Goal: Task Accomplishment & Management: Use online tool/utility

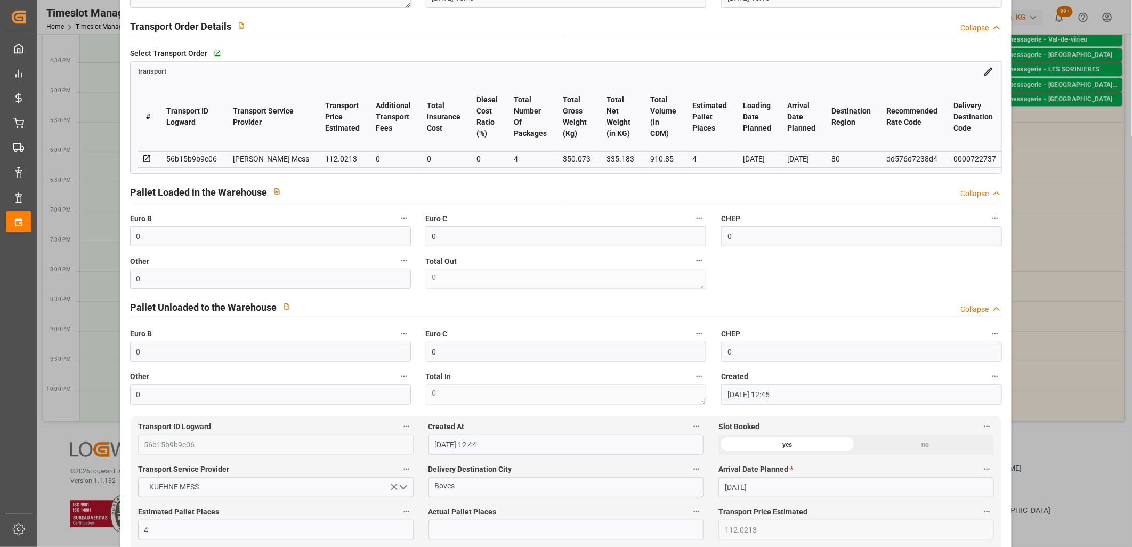
scroll to position [177, 0]
click at [165, 240] on input "0" at bounding box center [270, 235] width 281 height 20
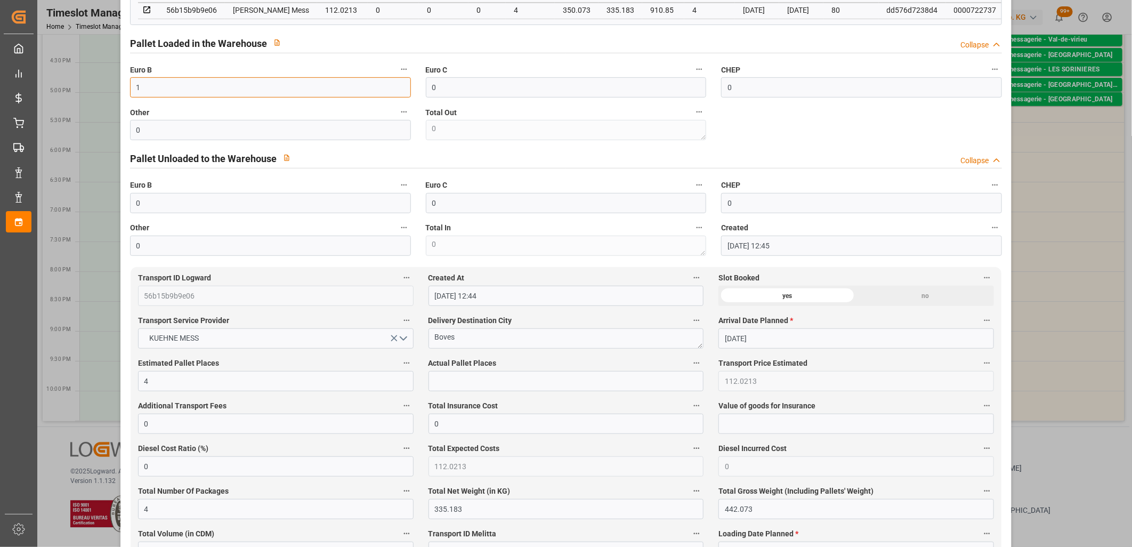
scroll to position [355, 0]
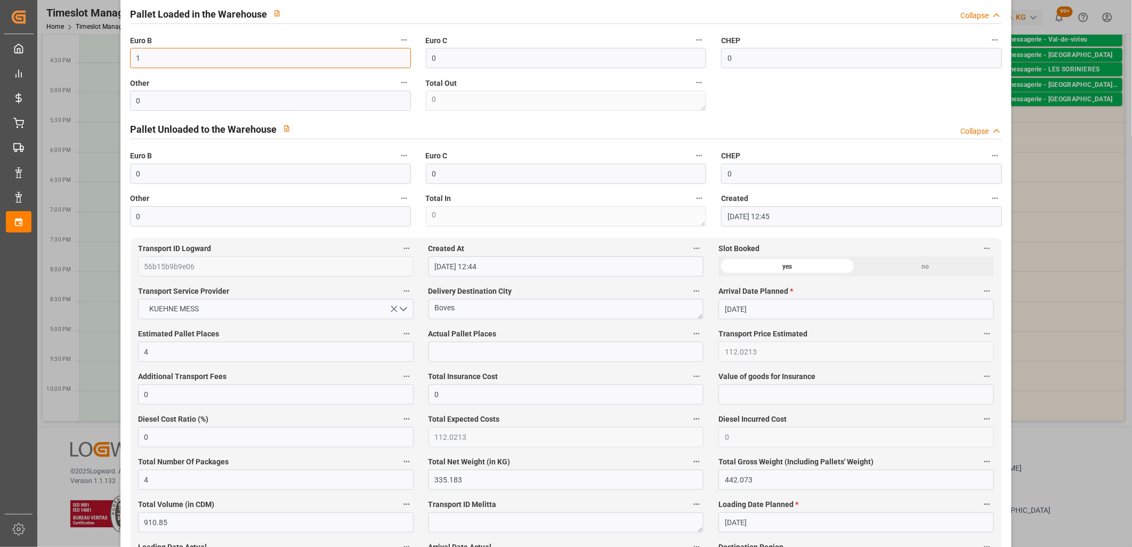
type input "1"
click at [476, 347] on input "text" at bounding box center [566, 352] width 276 height 20
type input "1"
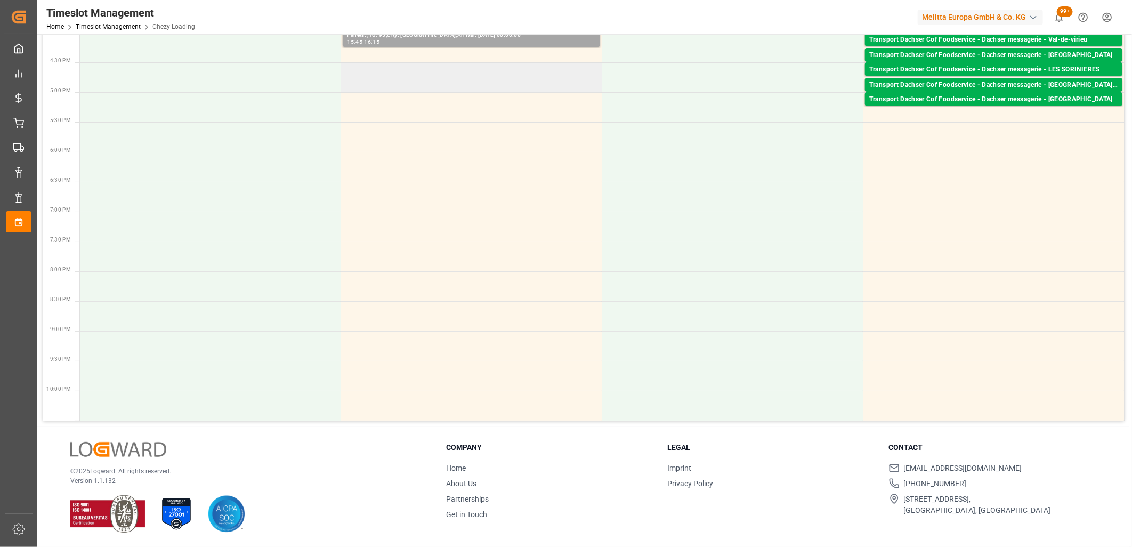
scroll to position [263, 0]
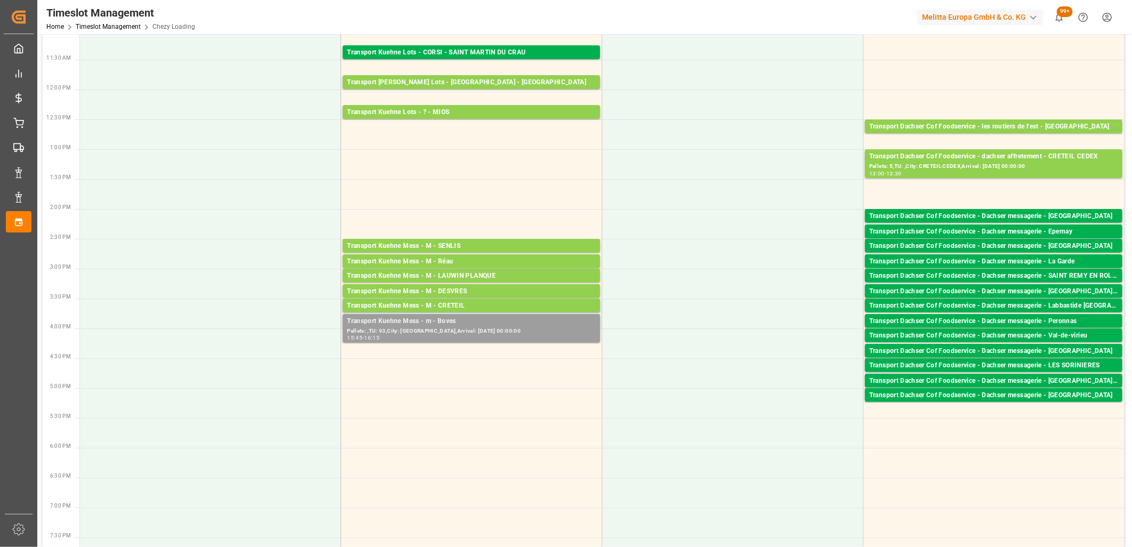
click at [505, 337] on div "15:45 - 16:15" at bounding box center [471, 338] width 249 height 6
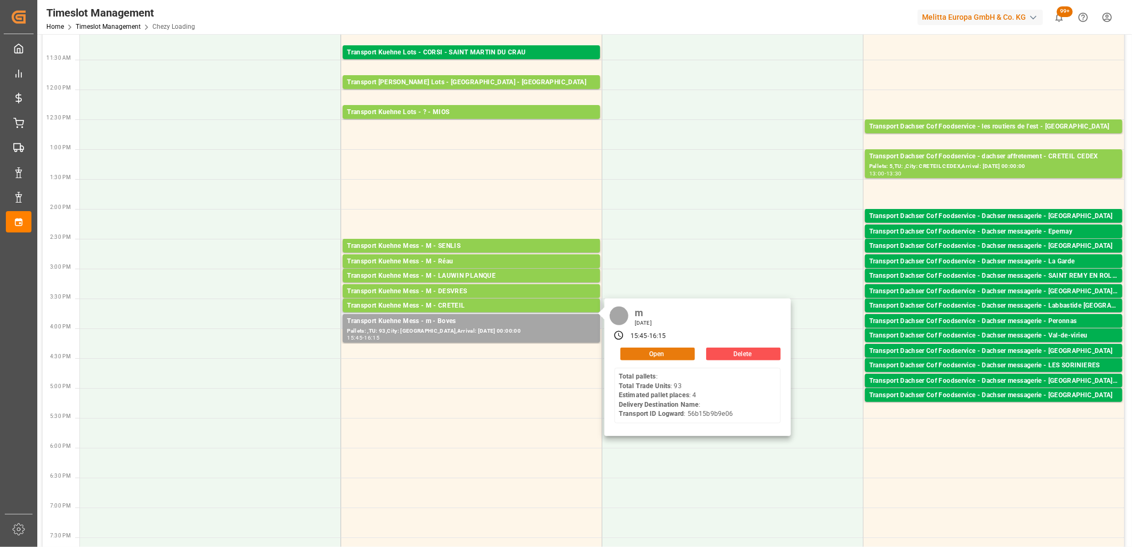
click at [675, 350] on button "Open" at bounding box center [657, 353] width 75 height 13
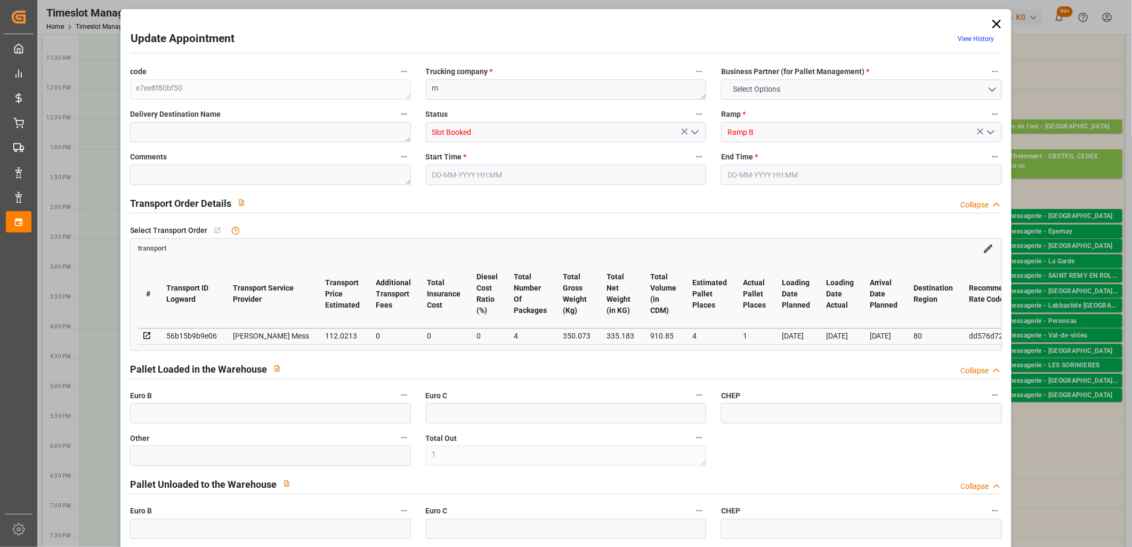
type input "1"
type input "0"
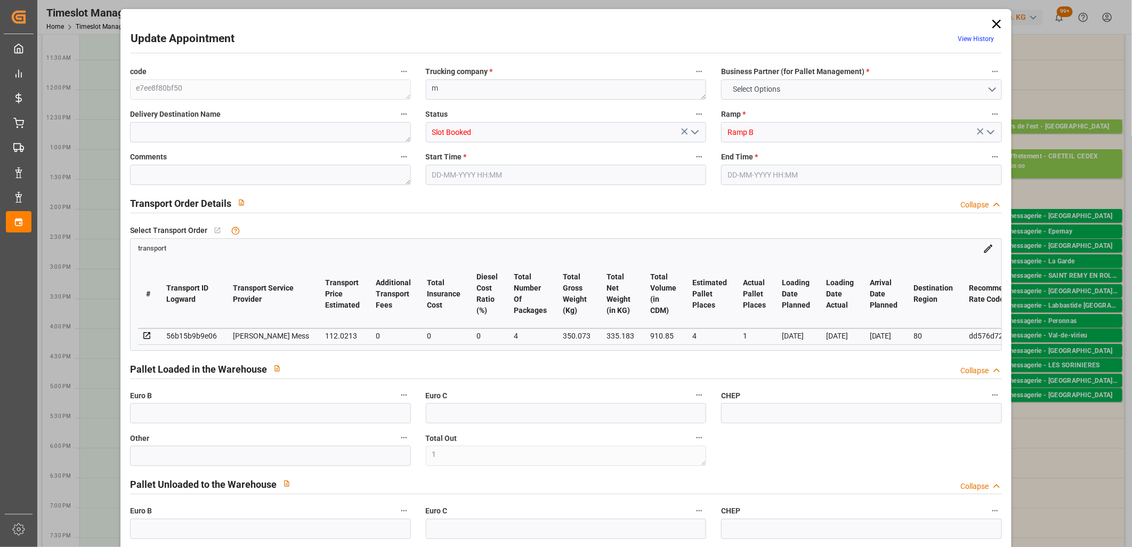
type input "0"
type input "4"
type input "1"
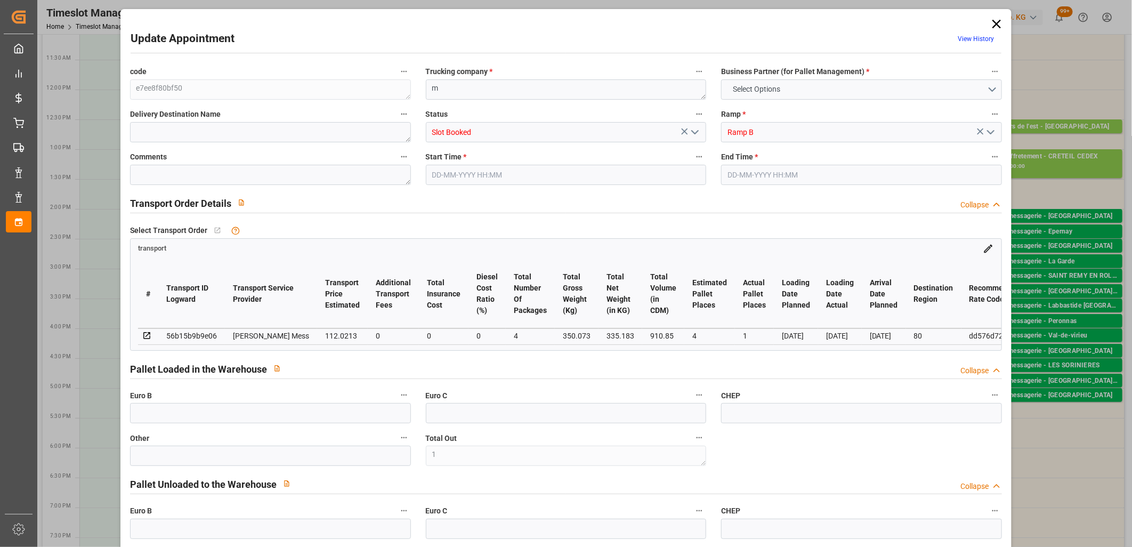
type input "112.0213"
type input "0"
type input "112.0213"
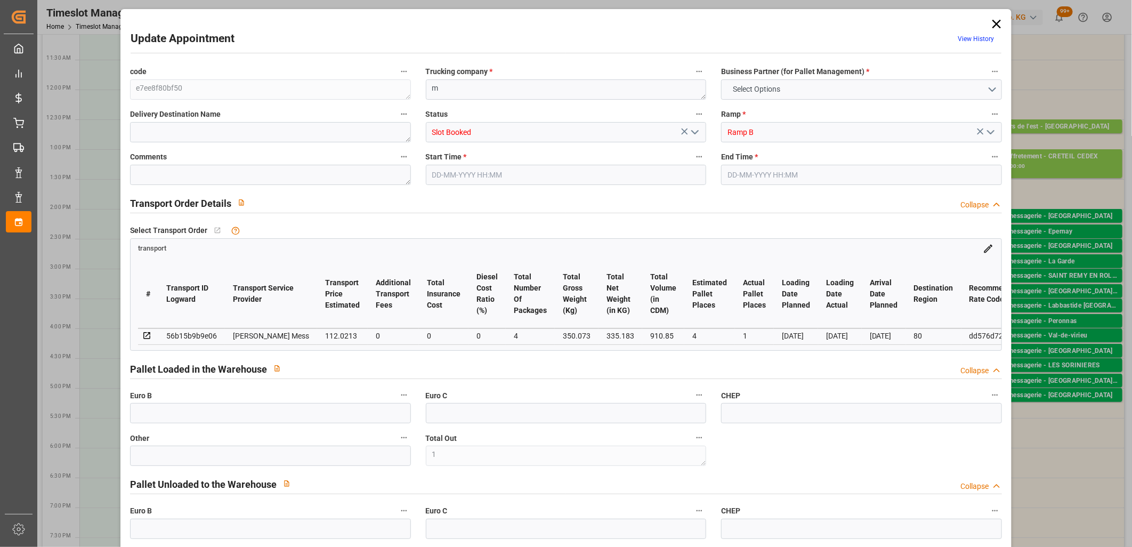
type input "0"
type input "4"
type input "335.183"
type input "442.073"
type input "910.85"
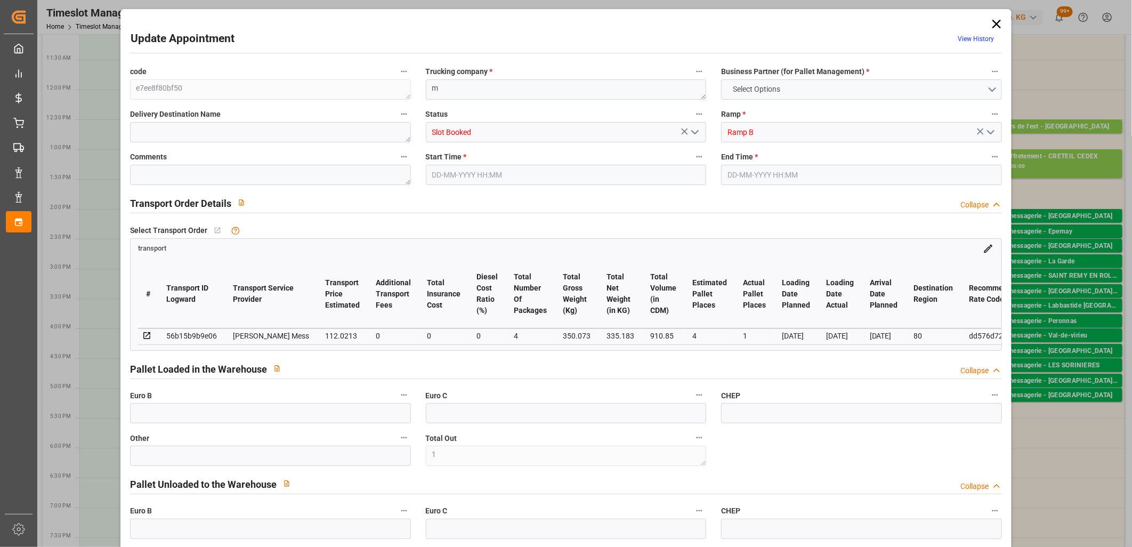
type input "80"
type input "0"
type input "93"
type input "4"
type input "101"
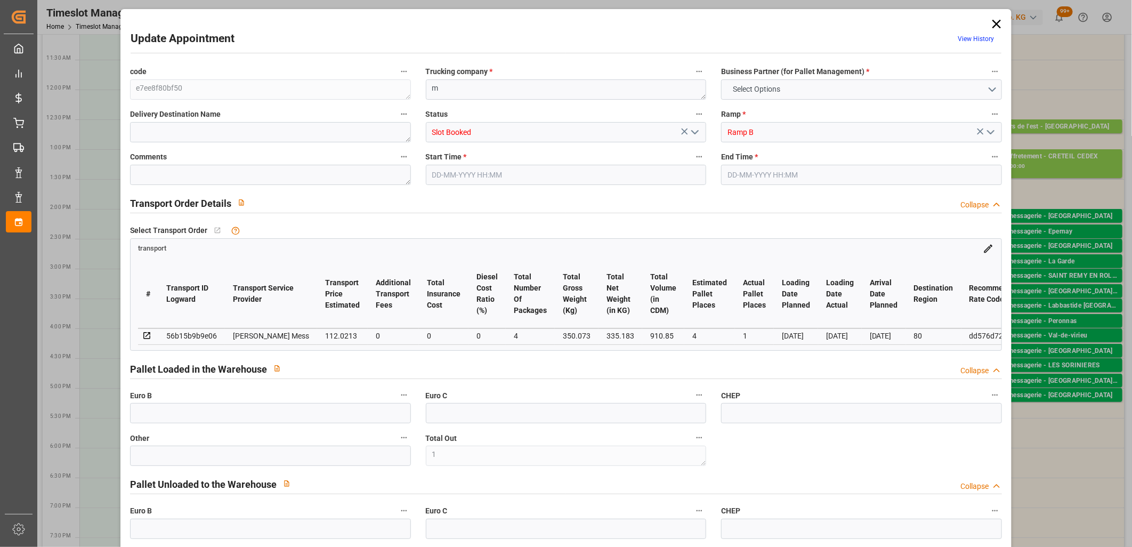
type input "350.073"
type input "0"
type input "4710.8598"
type input "0"
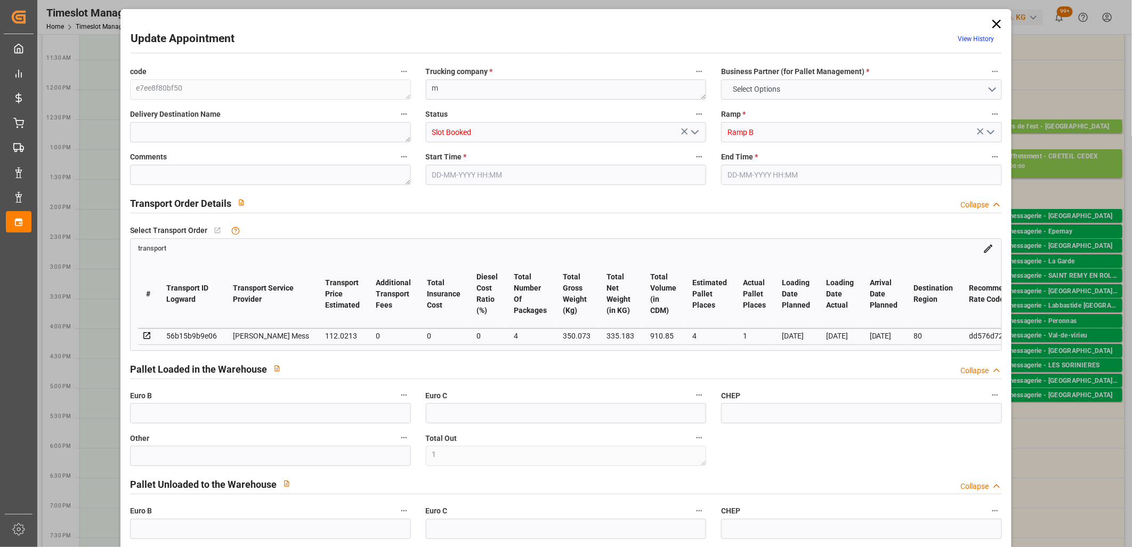
type input "21"
type input "35"
type input "02-10-2025 15:45"
type input "02-10-2025 16:15"
type input "01-10-2025 12:45"
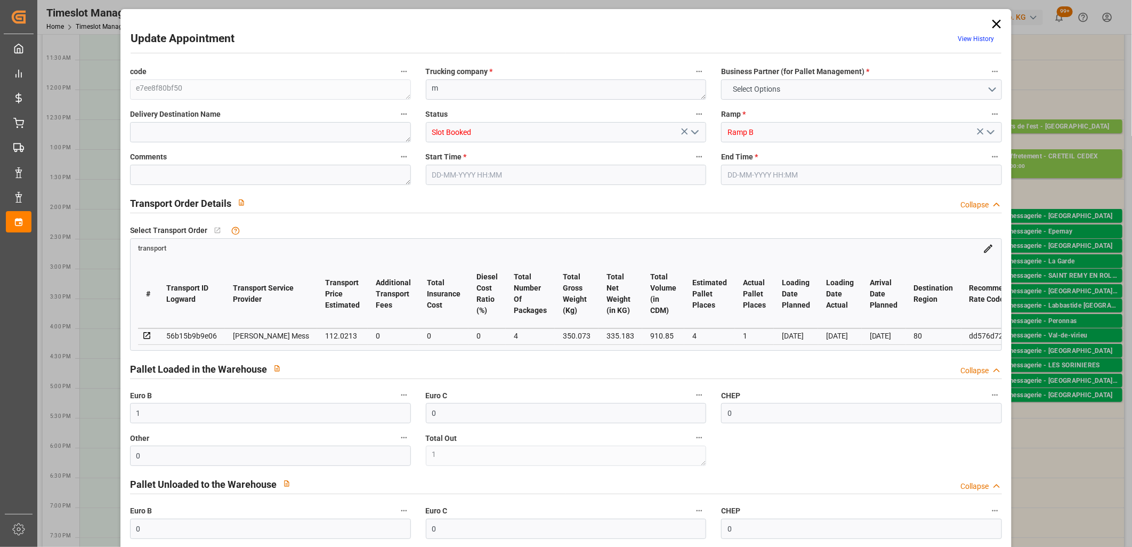
type input "01-10-2025 12:44"
type input "[DATE]"
click at [694, 128] on icon "open menu" at bounding box center [695, 132] width 13 height 13
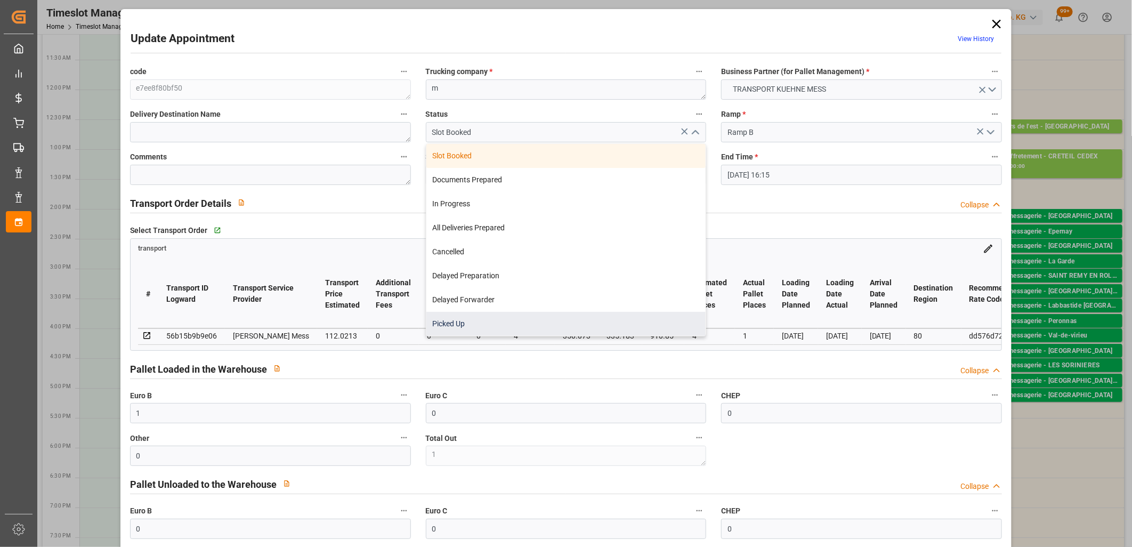
click at [471, 322] on div "Picked Up" at bounding box center [566, 324] width 280 height 24
type input "Picked Up"
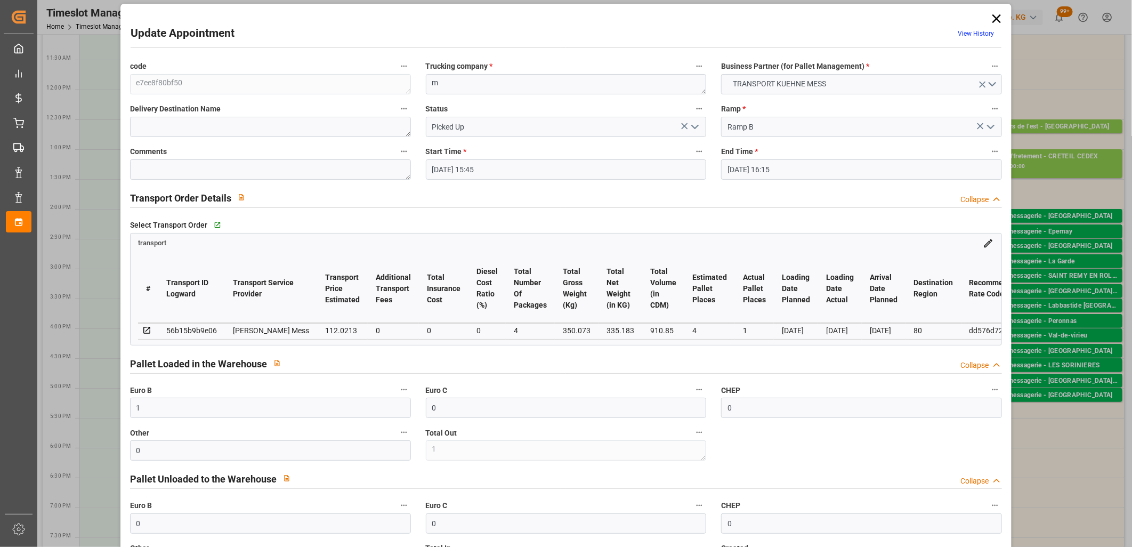
scroll to position [0, 0]
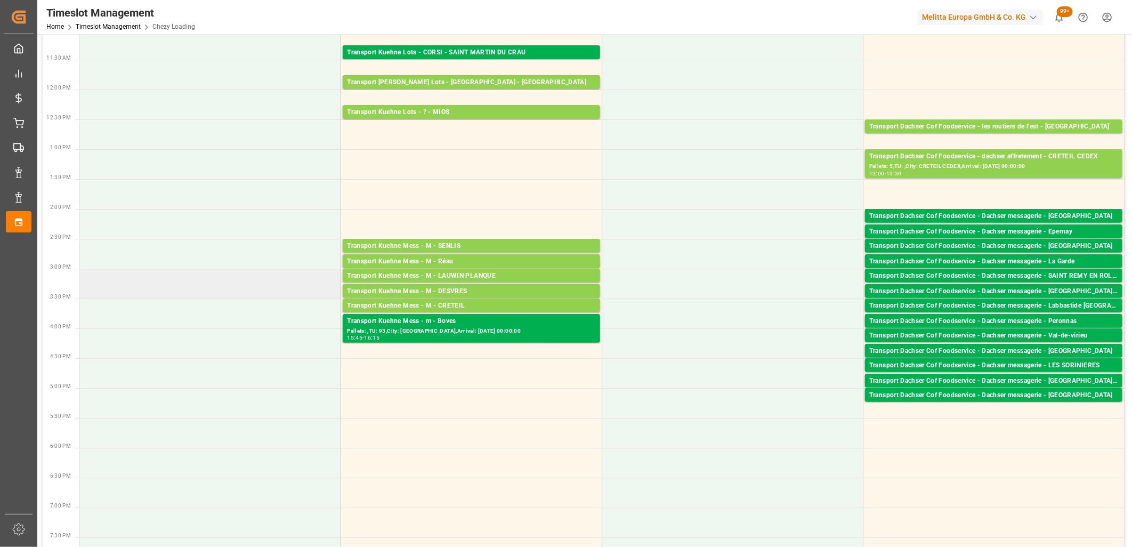
drag, startPoint x: 263, startPoint y: 309, endPoint x: 266, endPoint y: 299, distance: 10.6
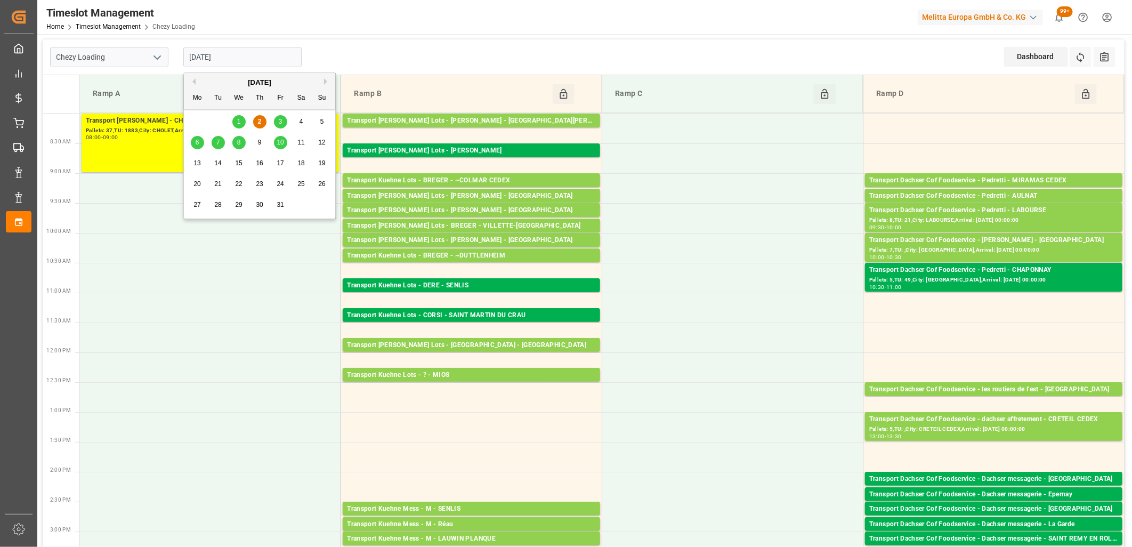
click at [260, 57] on input "[DATE]" at bounding box center [242, 57] width 118 height 20
click at [238, 120] on span "1" at bounding box center [239, 121] width 4 height 7
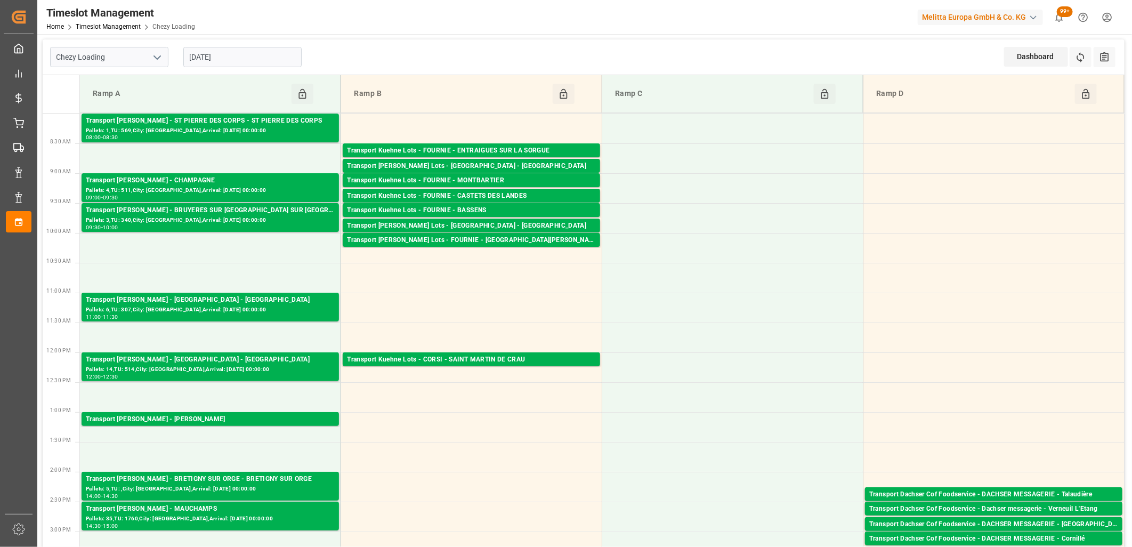
click at [244, 43] on div "01-10-2025" at bounding box center [242, 56] width 133 height 35
click at [239, 51] on input "01-10-2025" at bounding box center [242, 57] width 118 height 20
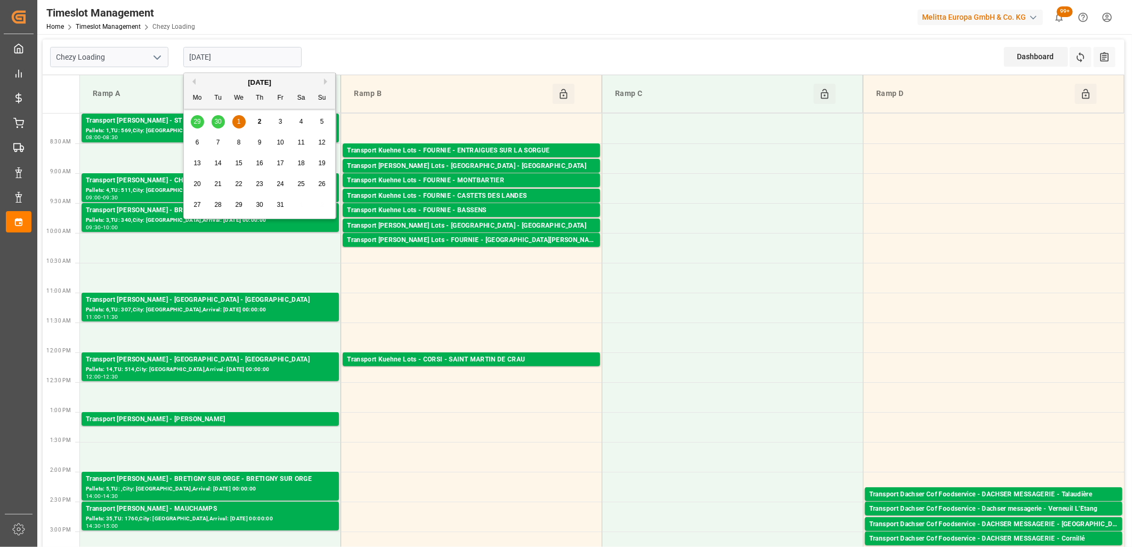
click at [190, 78] on button "Previous Month" at bounding box center [192, 81] width 6 height 6
click at [219, 205] on span "30" at bounding box center [217, 204] width 7 height 7
type input "30-09-2025"
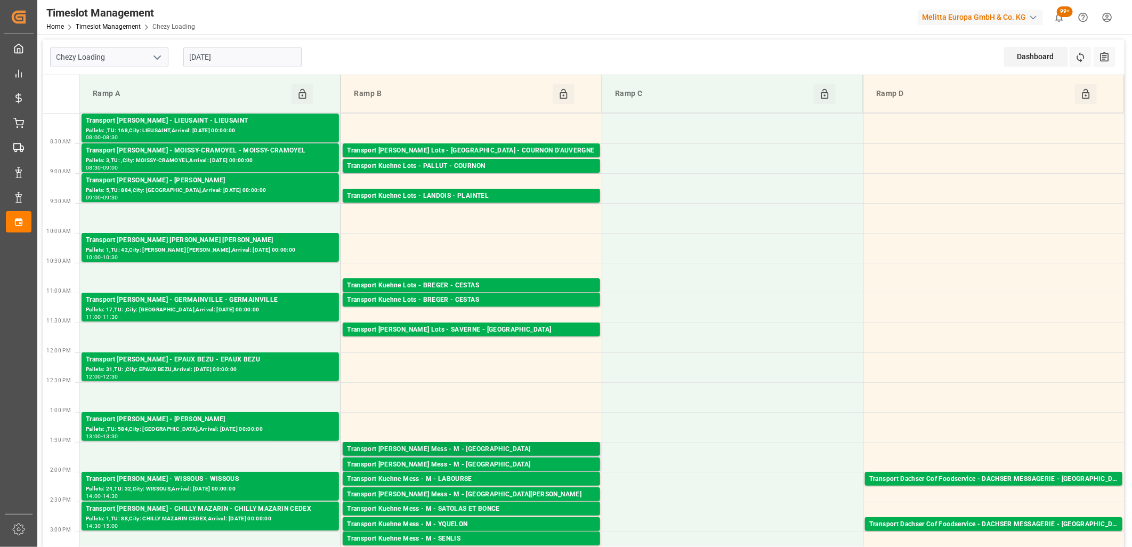
click at [462, 452] on div "Transport Kuehne Mess - M - FONTENOY SUR MOSELLE" at bounding box center [471, 449] width 249 height 11
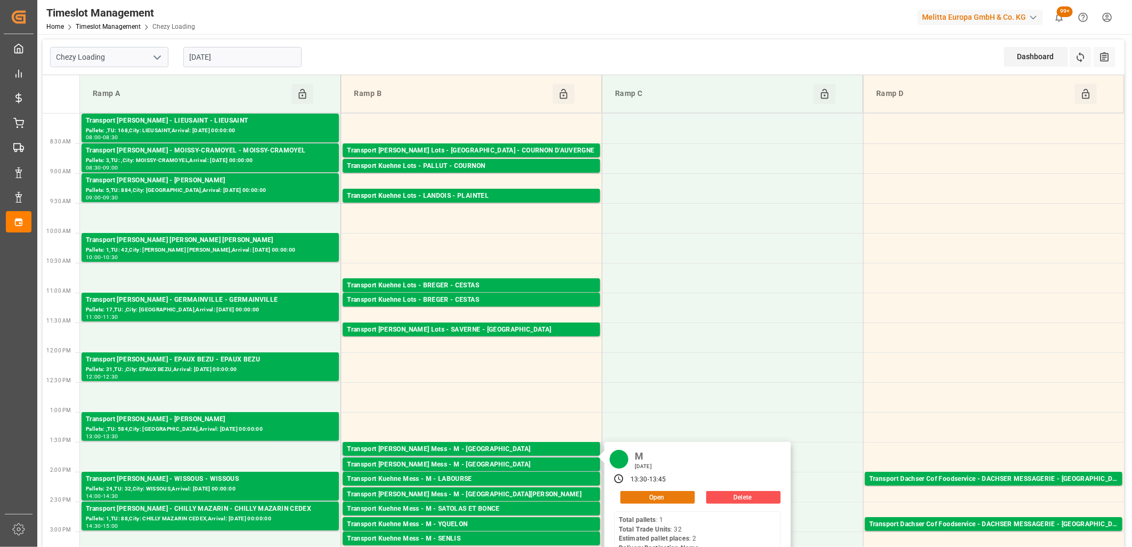
click at [659, 494] on button "Open" at bounding box center [657, 497] width 75 height 13
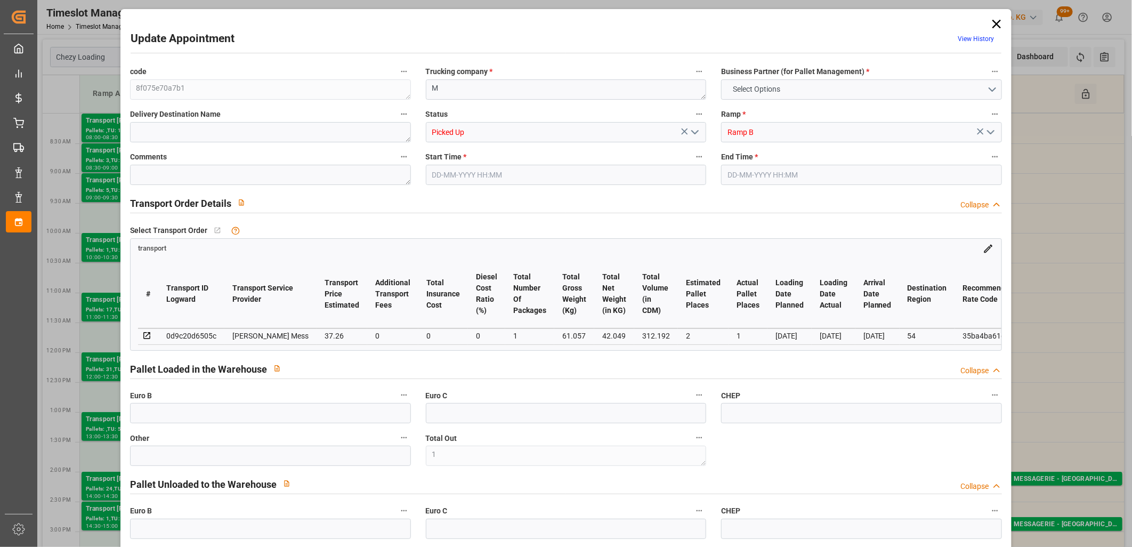
type input "0"
type input "1"
type input "0"
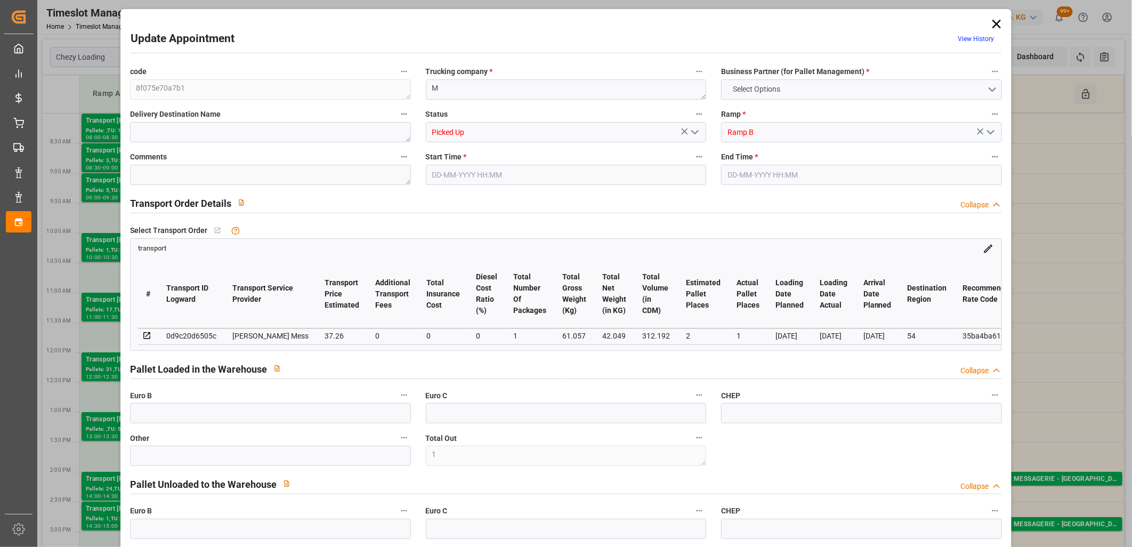
type input "0"
type input "2"
type input "1"
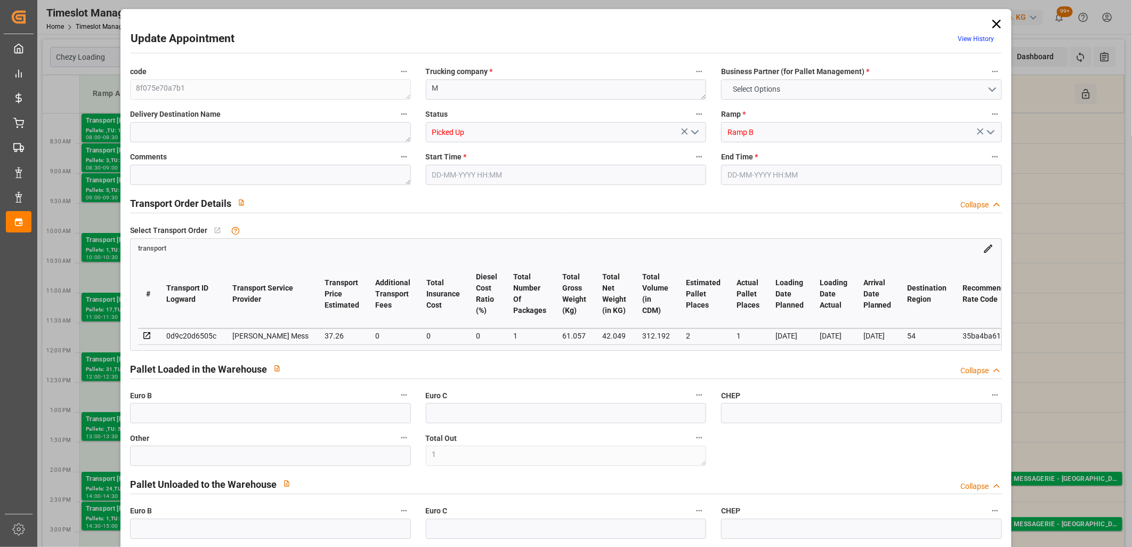
type input "37.26"
type input "0"
type input "37.26"
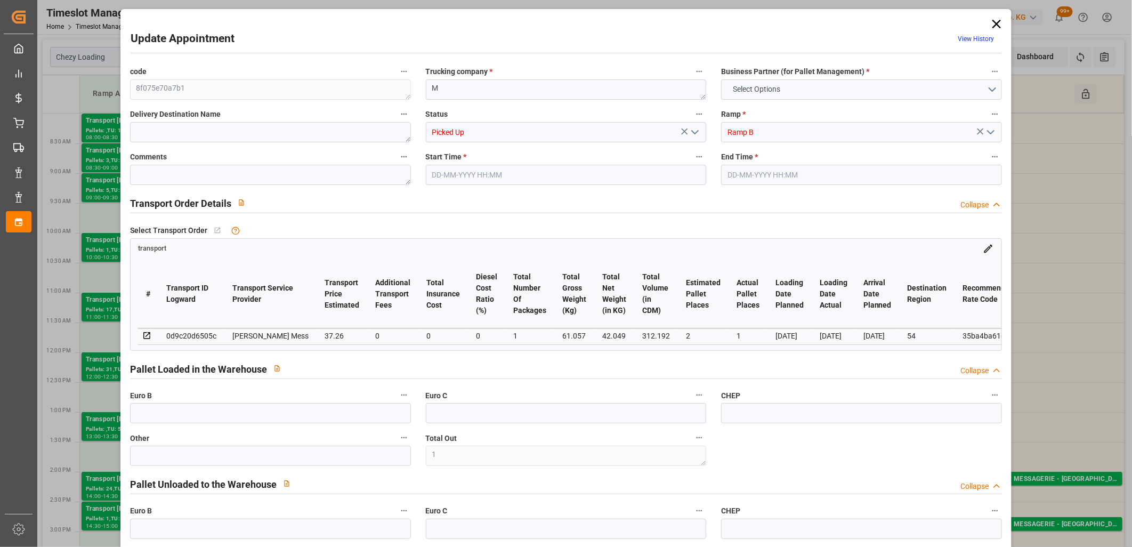
type input "0"
type input "1"
type input "42.049"
type input "84.056"
type input "312.192"
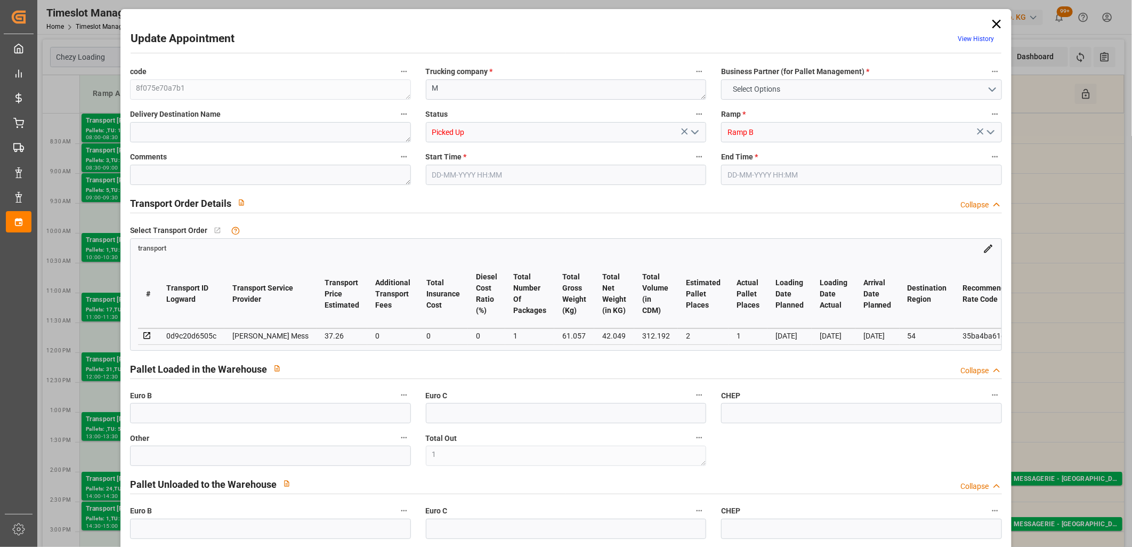
type input "54"
type input "1"
type input "32"
type input "2"
type input "101"
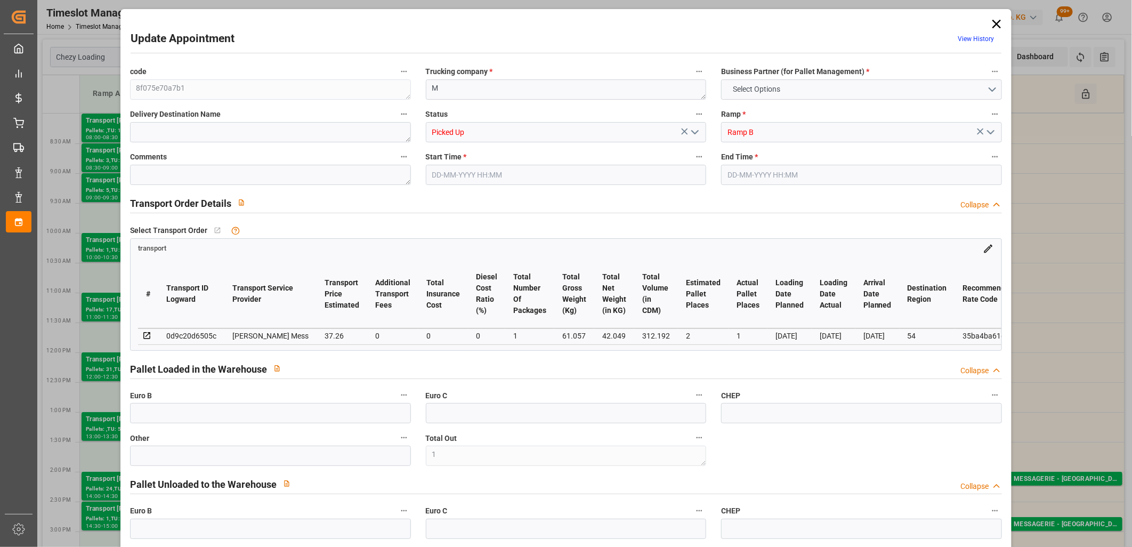
type input "61.057"
type input "0"
type input "4710.8598"
type input "0"
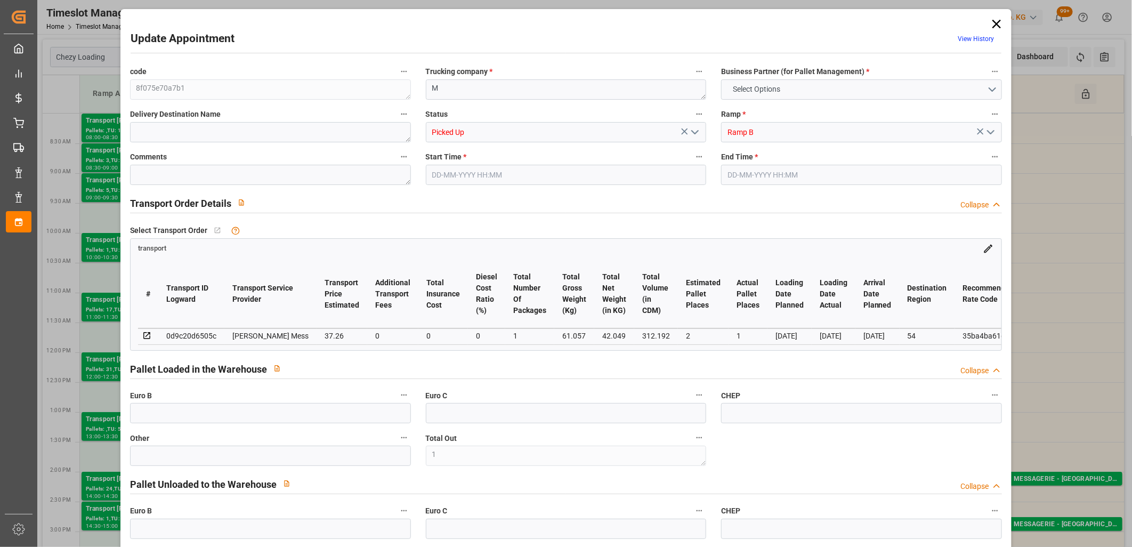
type input "21"
type input "35"
type input "30-09-2025 13:30"
type input "30-09-2025 13:45"
type input "29-09-2025 11:39"
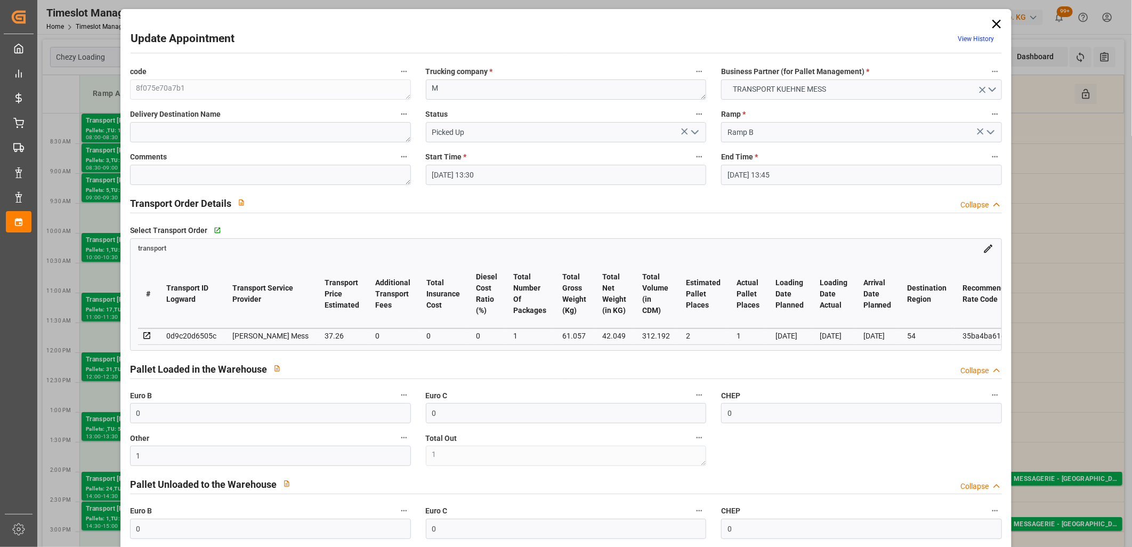
type input "29-09-2025 11:39"
type input "[DATE]"
type input "01-10-2025"
type input "29-09-2025"
click at [995, 25] on icon at bounding box center [996, 24] width 9 height 9
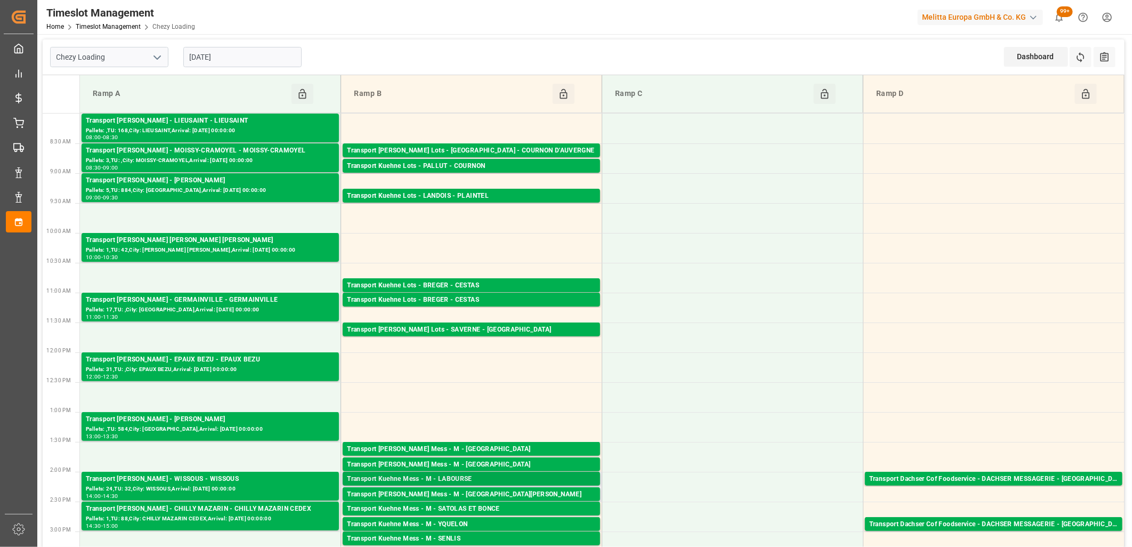
click at [471, 472] on div "Transport Kuehne Mess - M - LABOURSE Pallets: 1,TU: 64,City: LABOURSE,Arrival: …" at bounding box center [471, 479] width 257 height 14
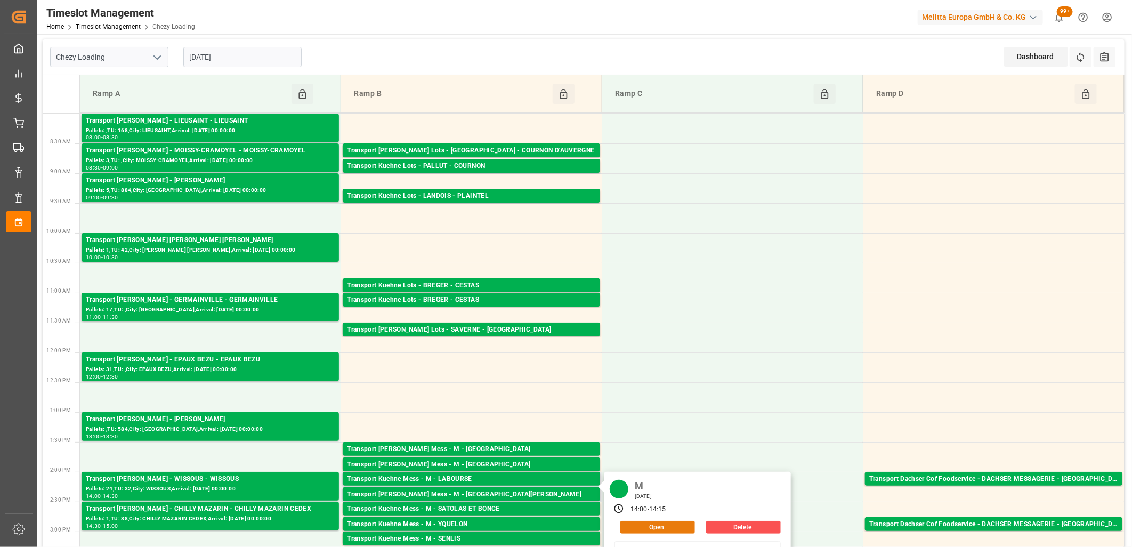
click at [661, 526] on button "Open" at bounding box center [657, 527] width 75 height 13
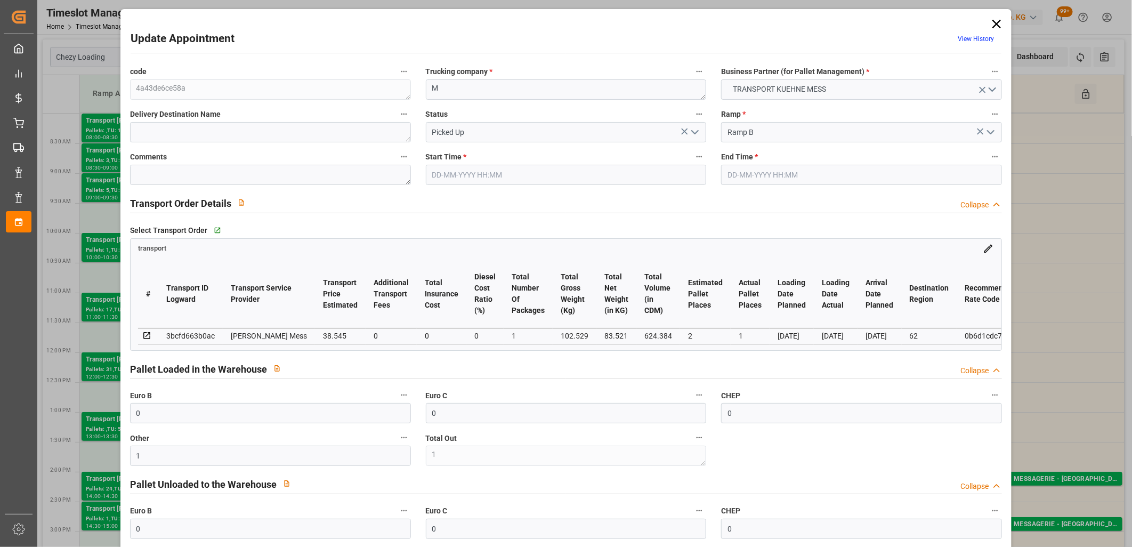
type input "30-09-2025 14:00"
type input "30-09-2025 14:15"
type input "29-09-2025 11:40"
type input "[DATE]"
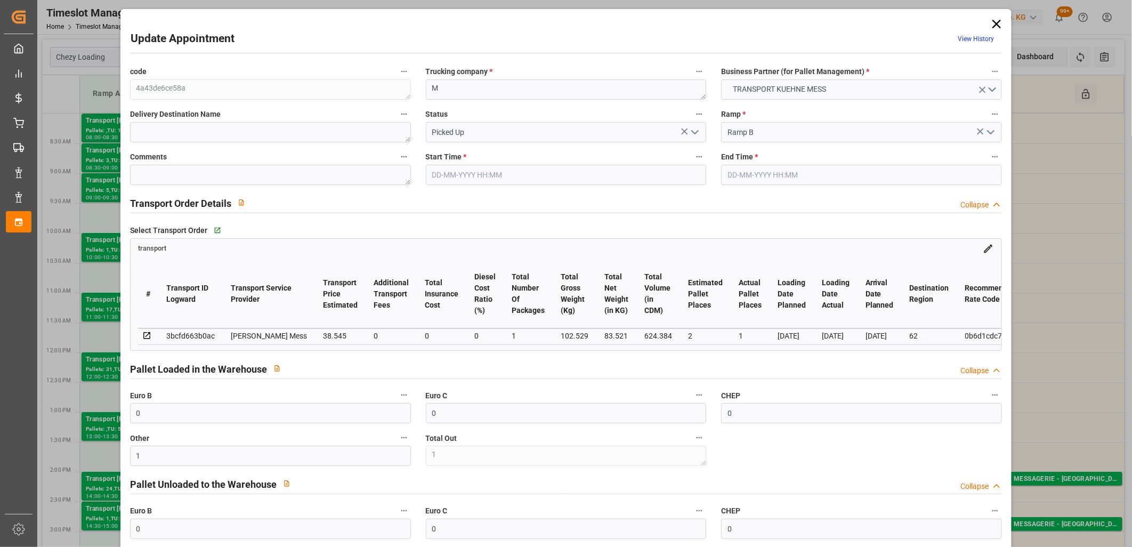
type input "[DATE]"
type input "29-09-2025"
click at [989, 20] on icon at bounding box center [996, 24] width 15 height 15
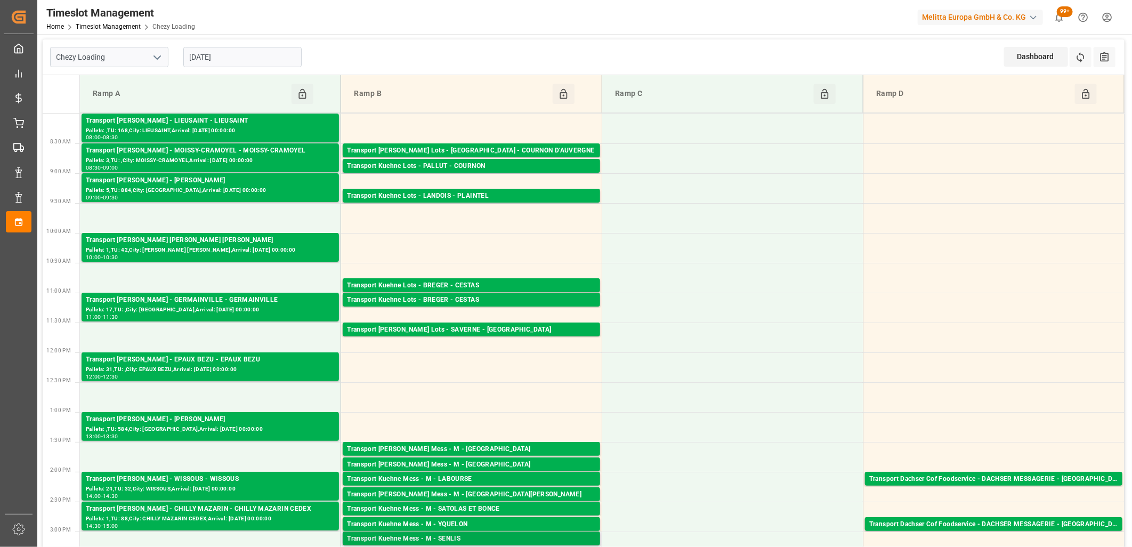
click at [522, 533] on div "Transport Kuehne Mess - M - SENLIS" at bounding box center [471, 538] width 249 height 11
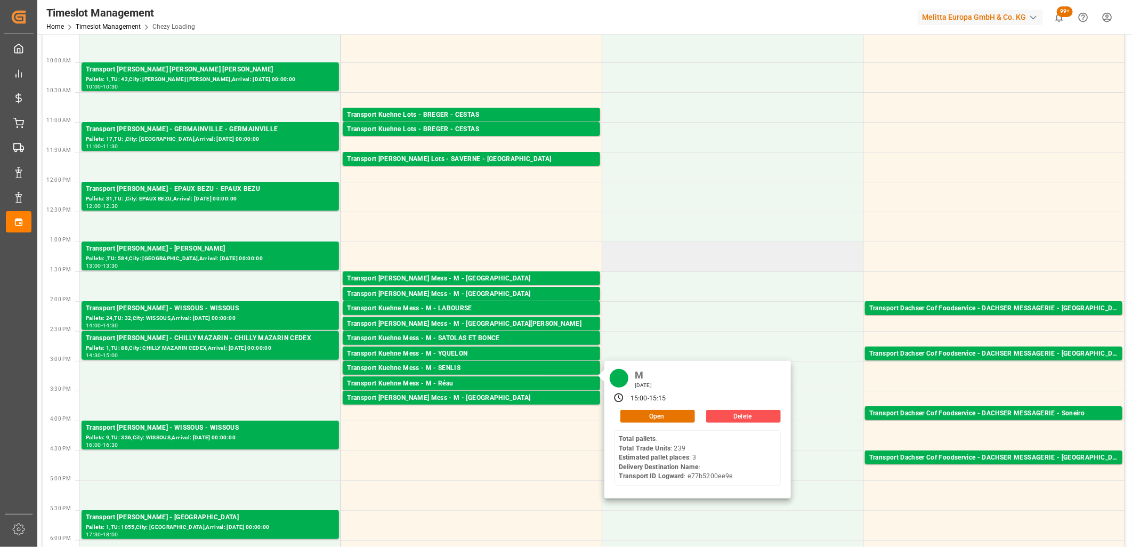
scroll to position [177, 0]
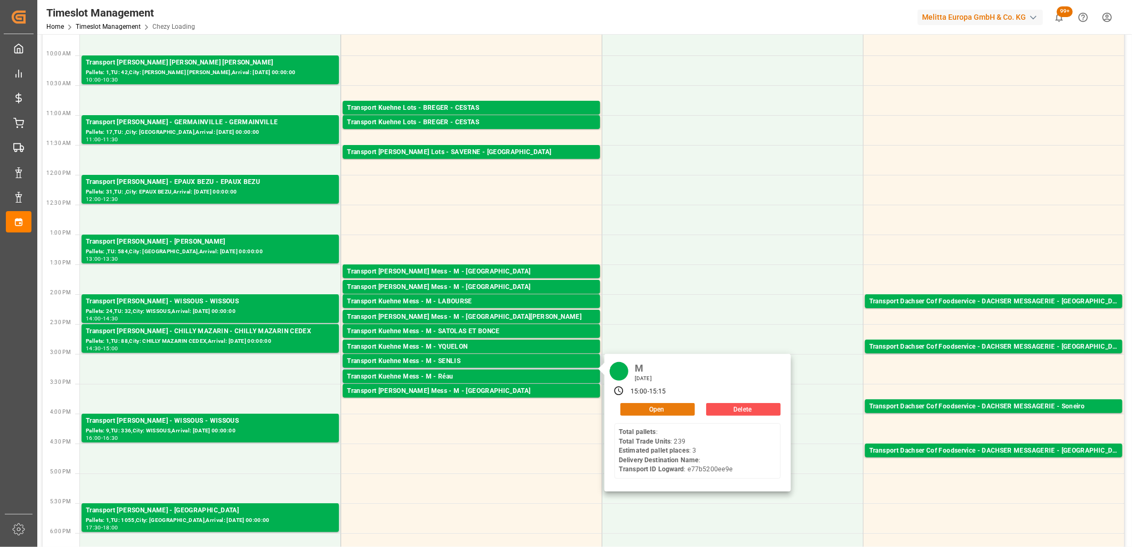
click at [673, 410] on button "Open" at bounding box center [657, 409] width 75 height 13
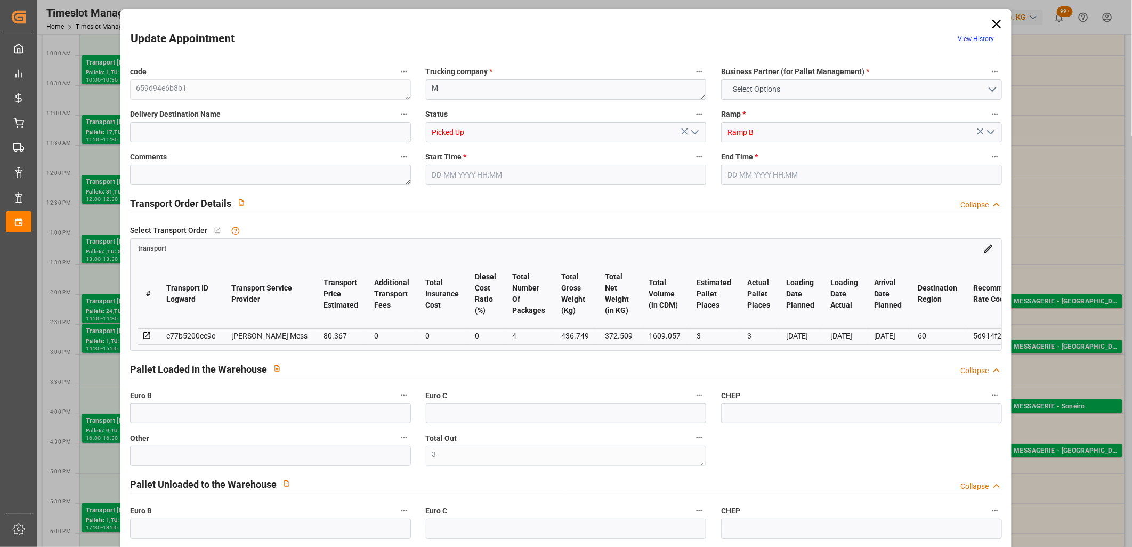
type input "3"
type input "0"
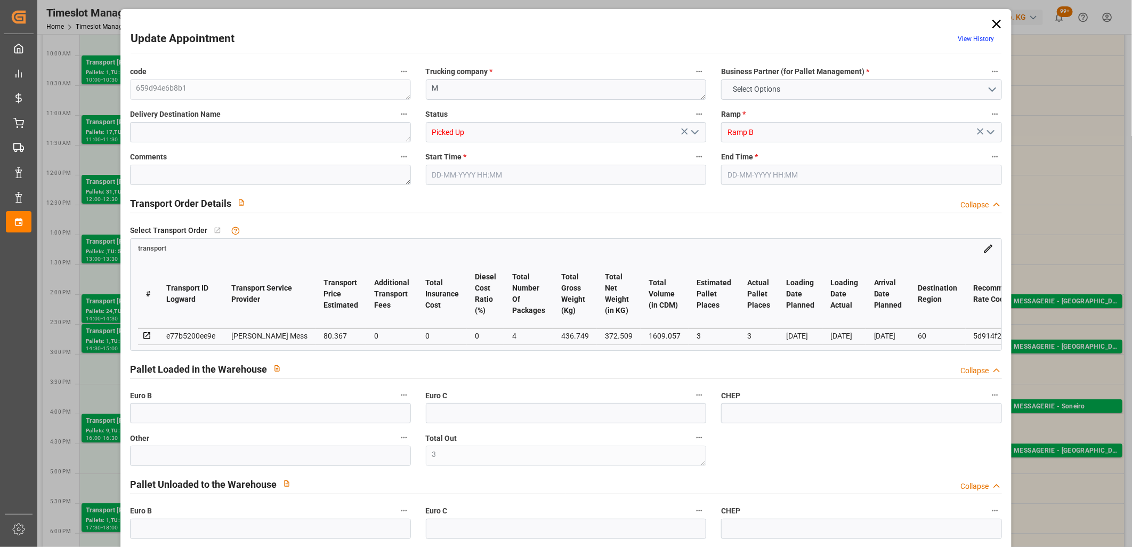
type input "0"
type input "3"
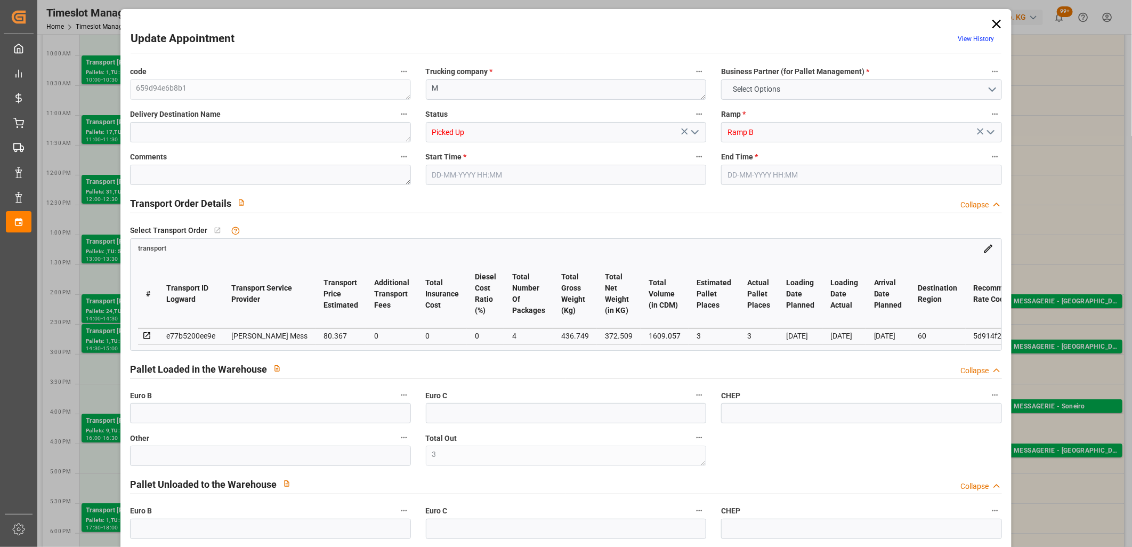
type input "80.367"
type input "0"
type input "80.367"
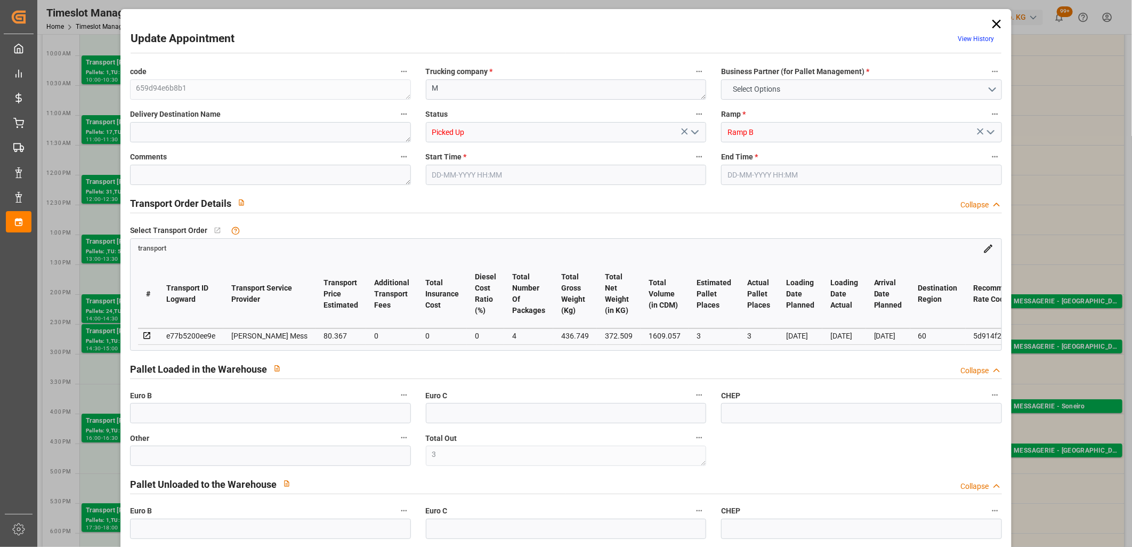
type input "0"
type input "4"
type input "372.509"
type input "290.88"
type input "1609.057"
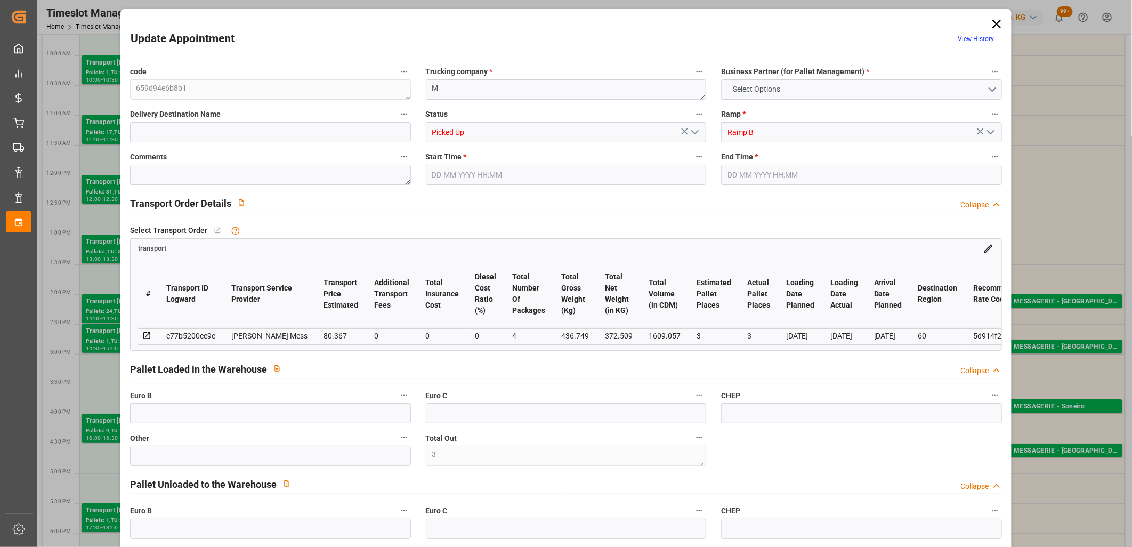
type input "60"
type input "0"
type input "239"
type input "3"
type input "101"
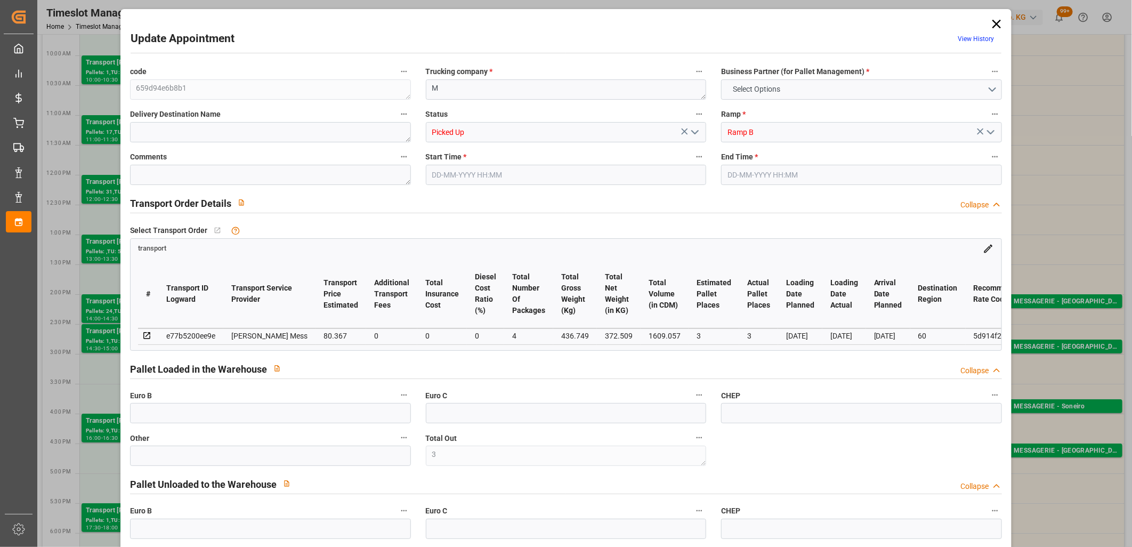
type input "436.749"
type input "0"
type input "4710.8598"
type input "0"
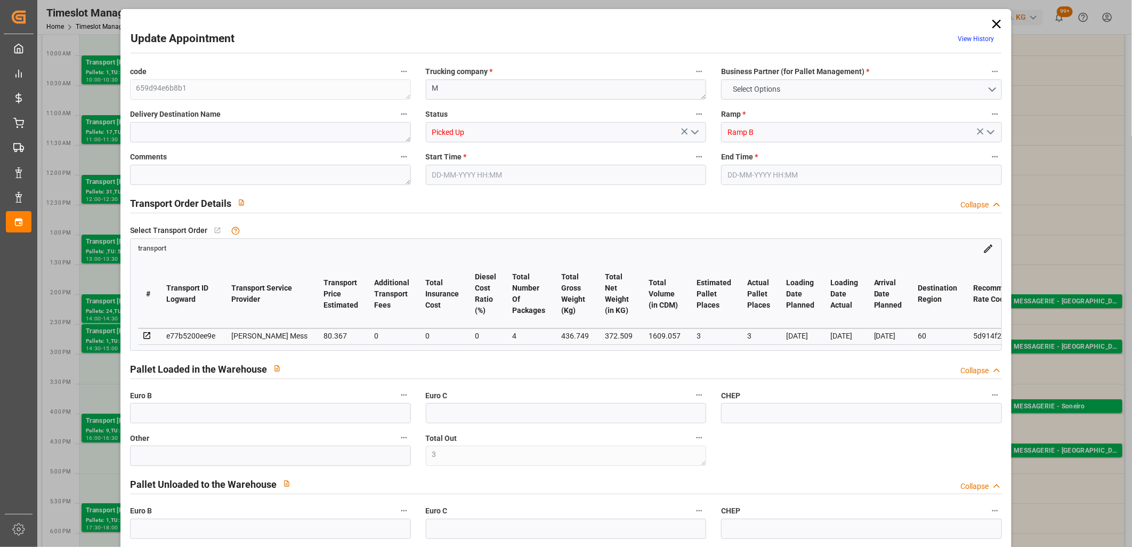
type input "21"
type input "35"
type input "30-09-2025 15:00"
type input "30-09-2025 15:15"
type input "29-09-2025 11:43"
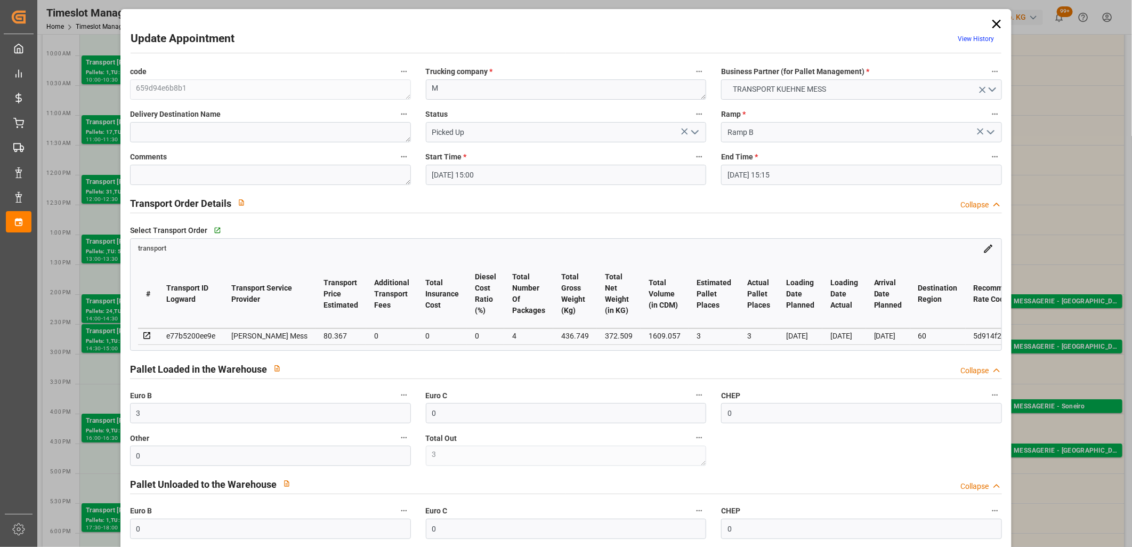
type input "29-09-2025 11:42"
type input "[DATE]"
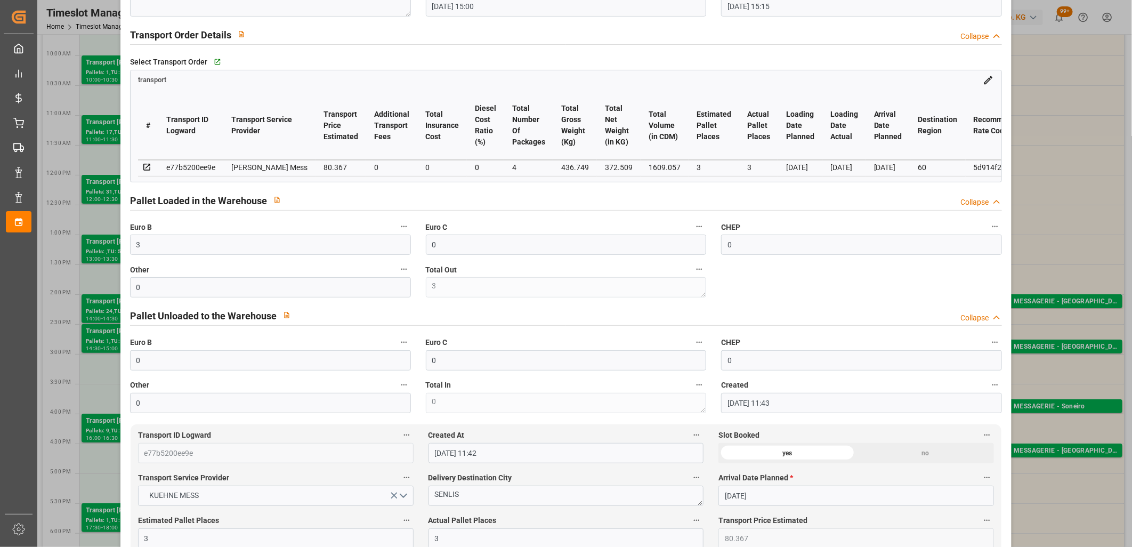
scroll to position [0, 0]
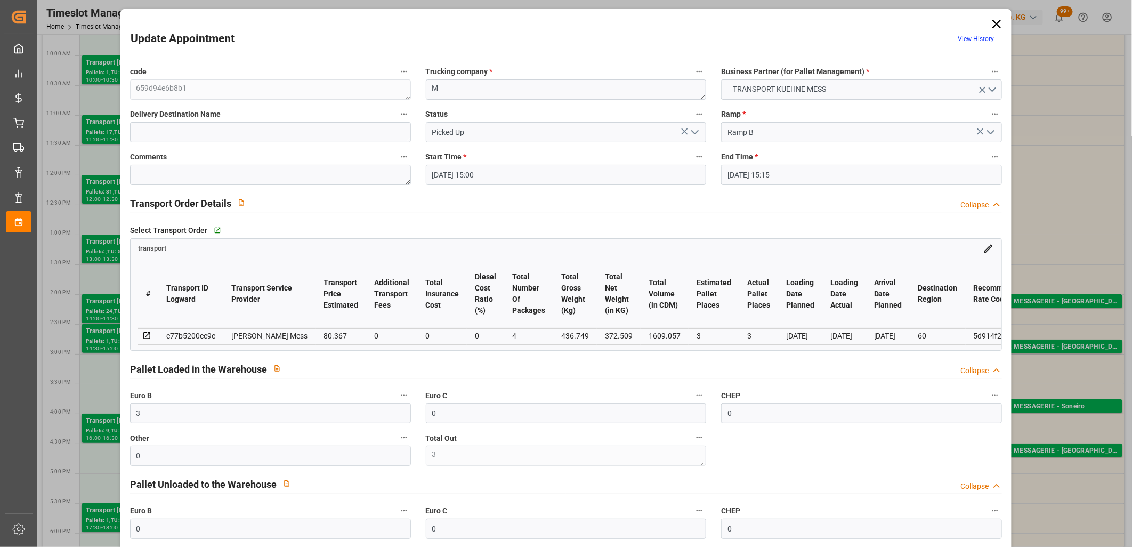
click at [990, 21] on icon at bounding box center [996, 24] width 15 height 15
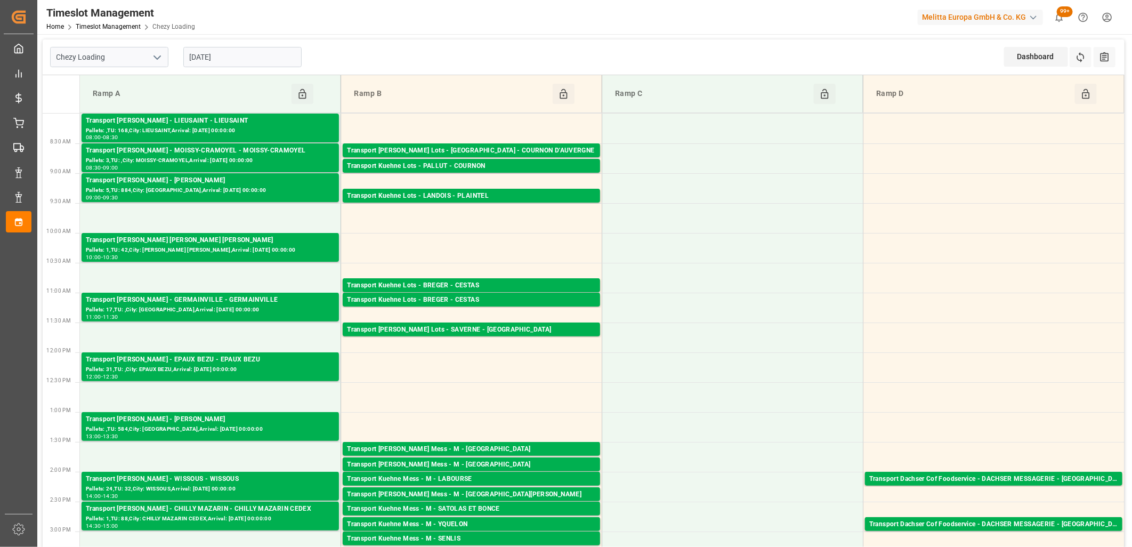
click at [237, 63] on input "[DATE]" at bounding box center [242, 57] width 118 height 20
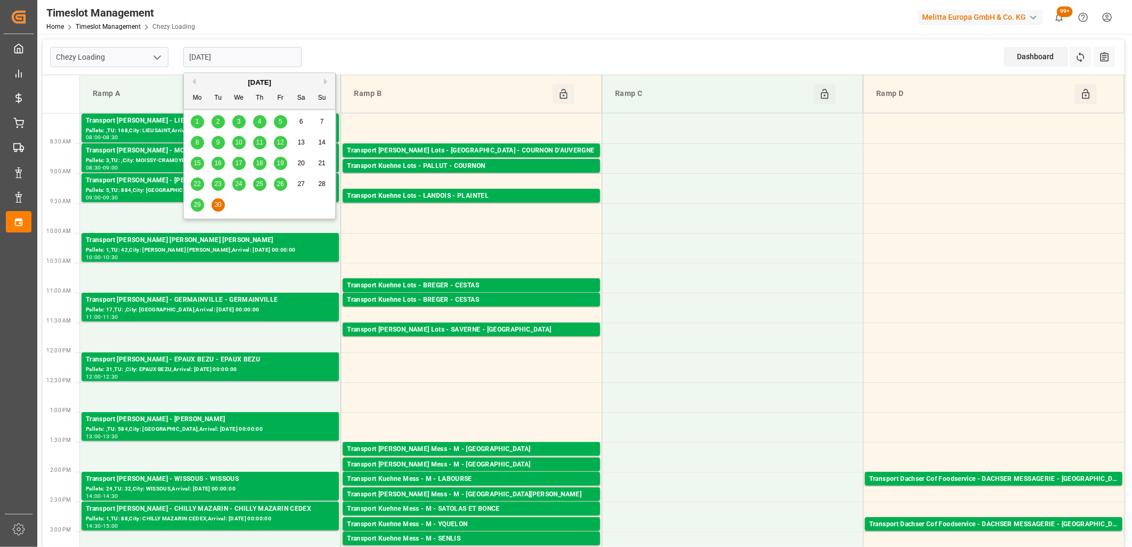
click at [328, 82] on button "Next Month" at bounding box center [327, 81] width 6 height 6
click at [260, 120] on span "2" at bounding box center [260, 121] width 4 height 7
type input "[DATE]"
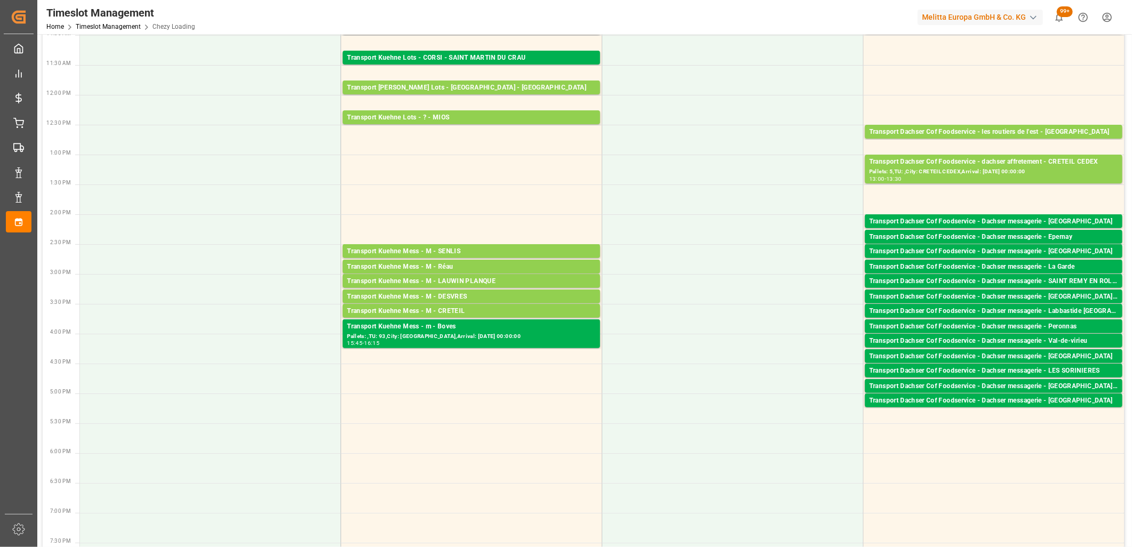
scroll to position [296, 0]
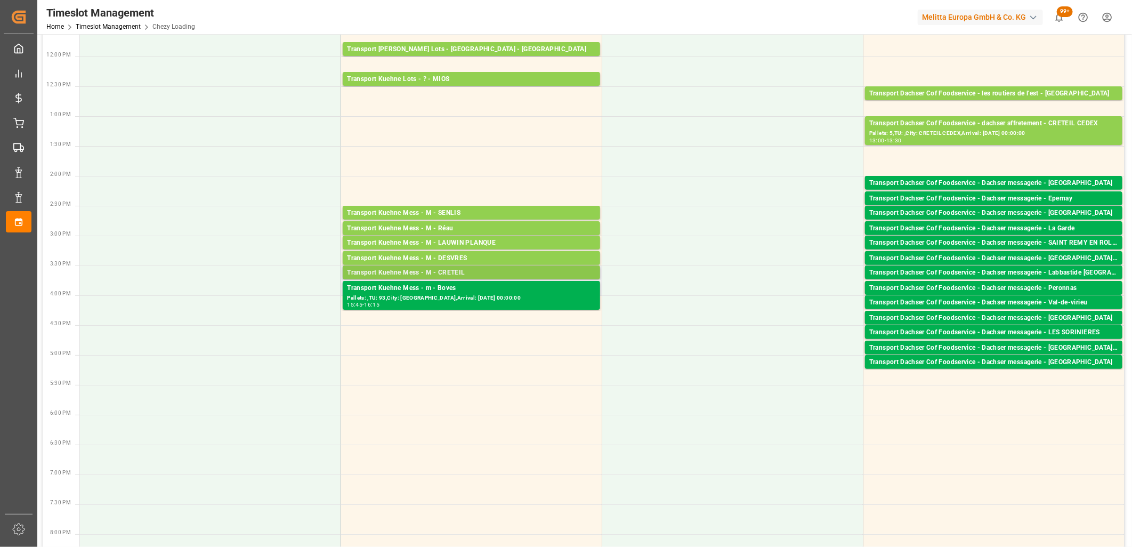
click at [492, 278] on div "Pallets: 1,TU: 23,City: CRETEIL,Arrival: 2025-10-06 00:00:00" at bounding box center [471, 282] width 249 height 9
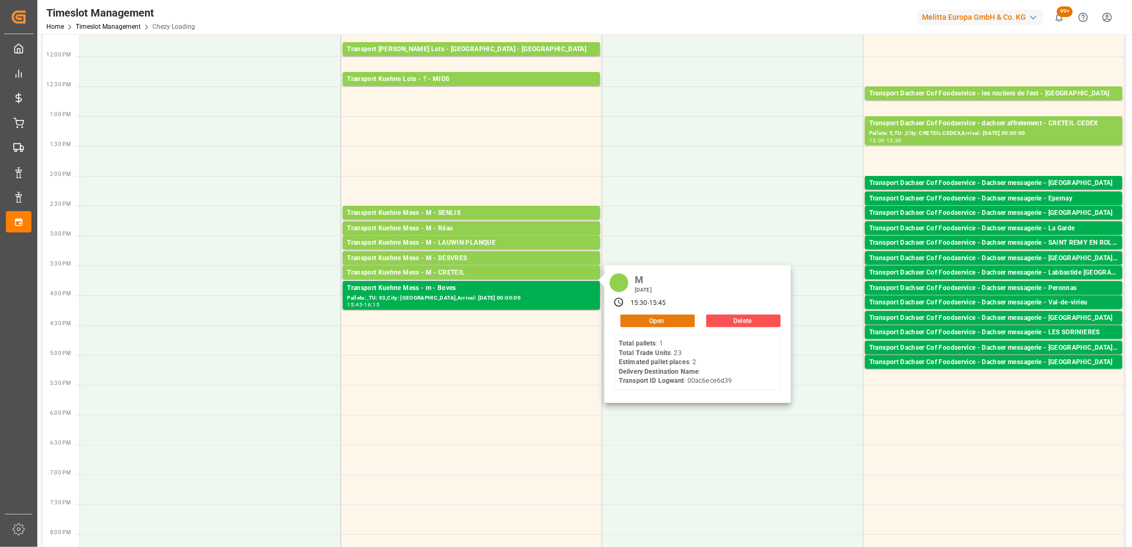
click at [660, 320] on button "Open" at bounding box center [657, 320] width 75 height 13
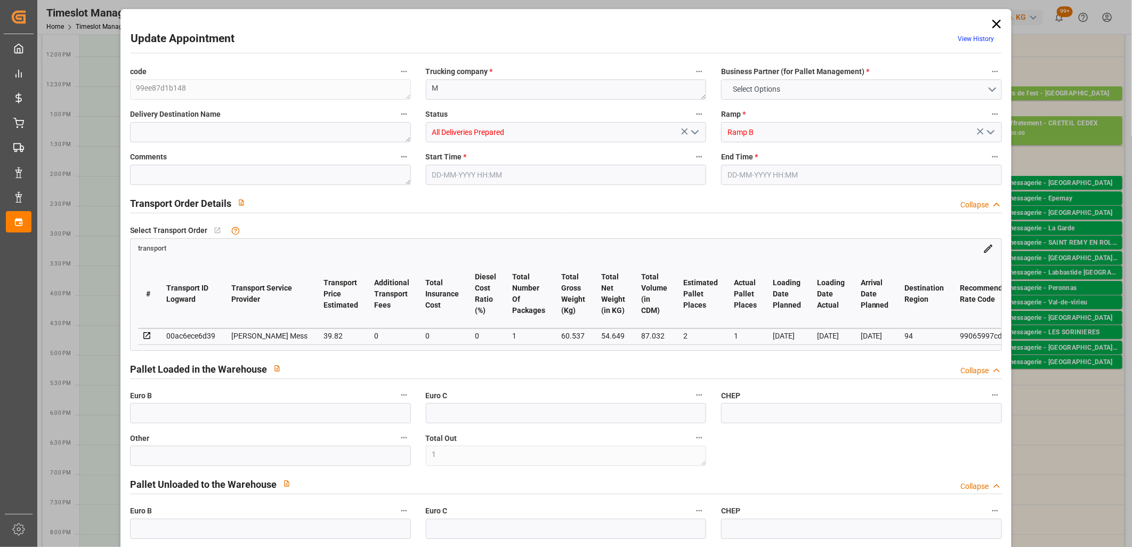
type input "0"
type input "1"
type input "0"
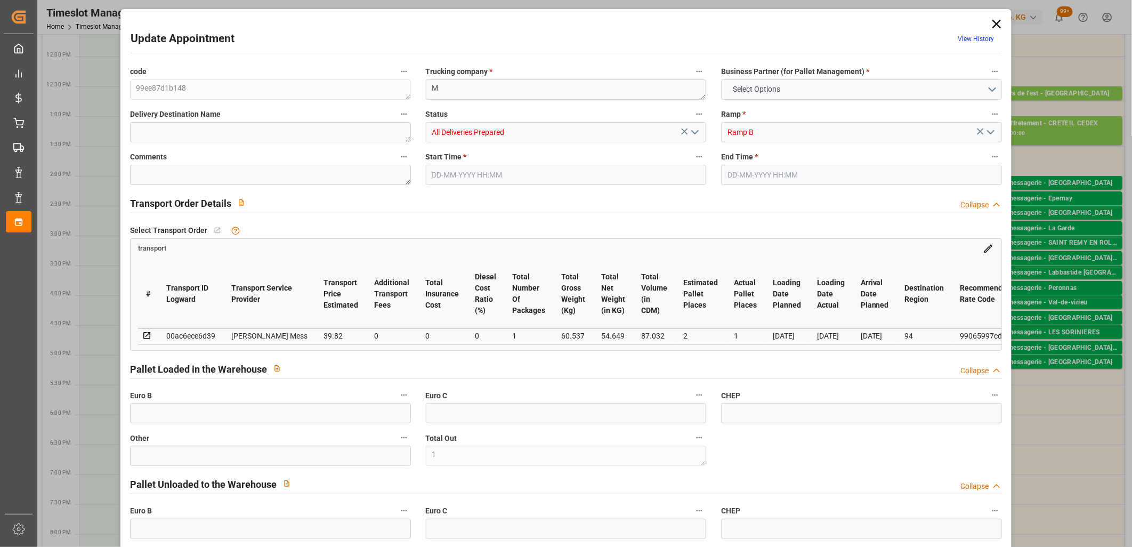
type input "0"
type input "2"
type input "1"
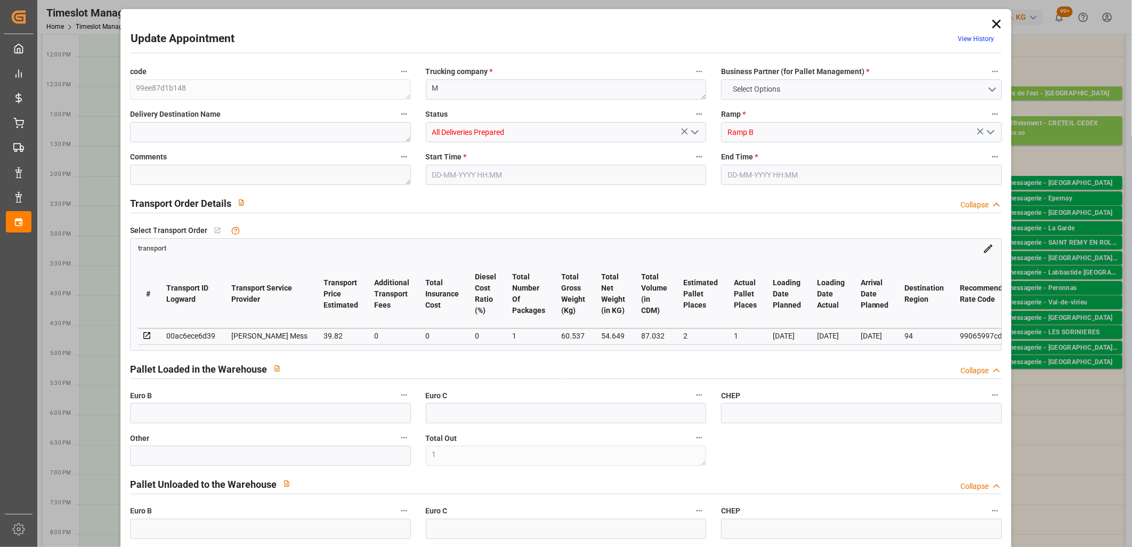
type input "39.82"
type input "0"
type input "39.82"
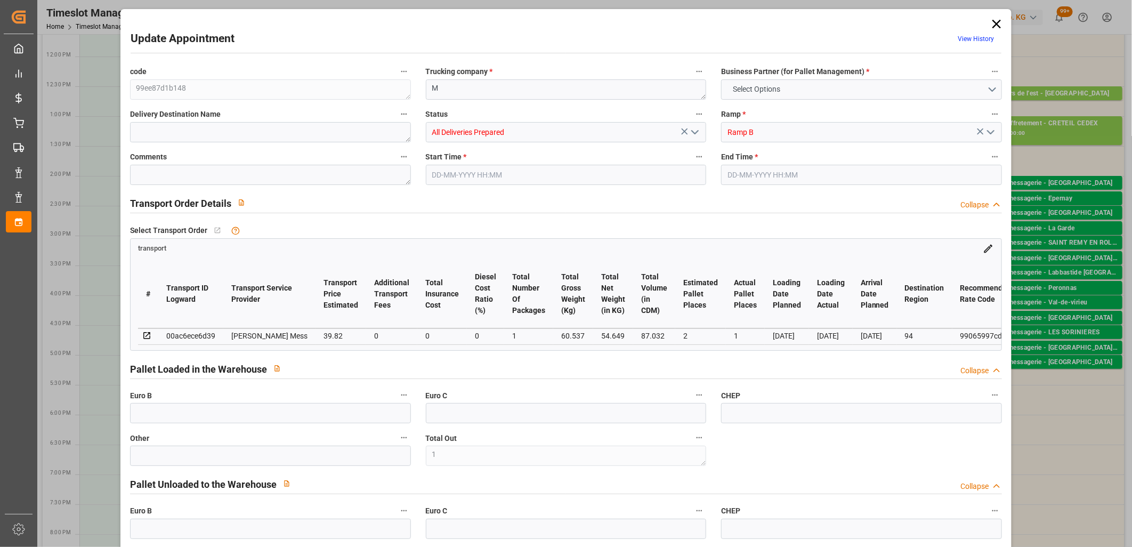
type input "0"
type input "1"
type input "54.649"
type input "83.536"
type input "87.032"
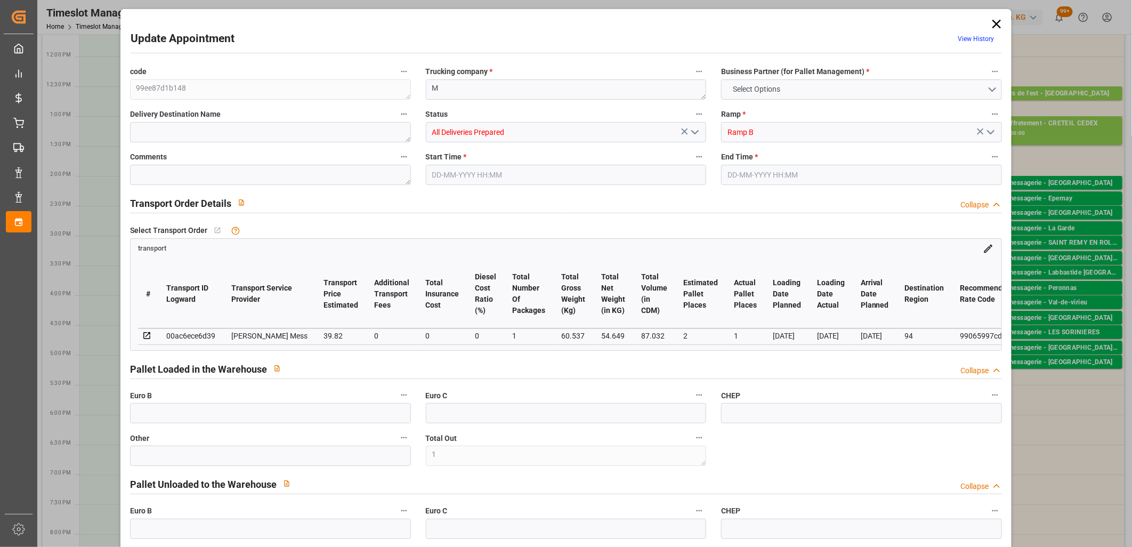
type input "94"
type input "1"
type input "23"
type input "2"
type input "101"
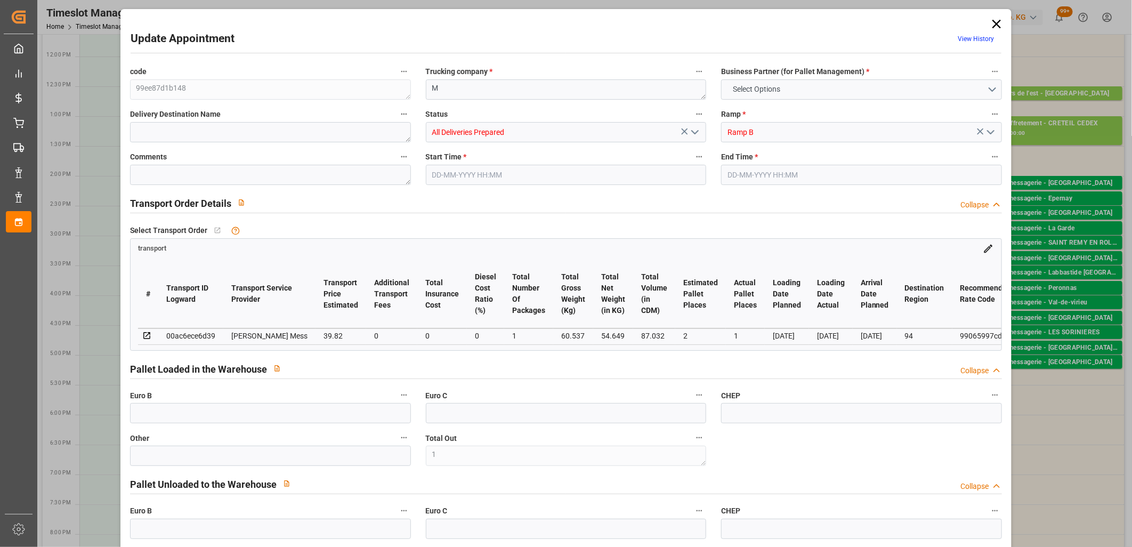
type input "60.537"
type input "0"
type input "4710.8598"
type input "0"
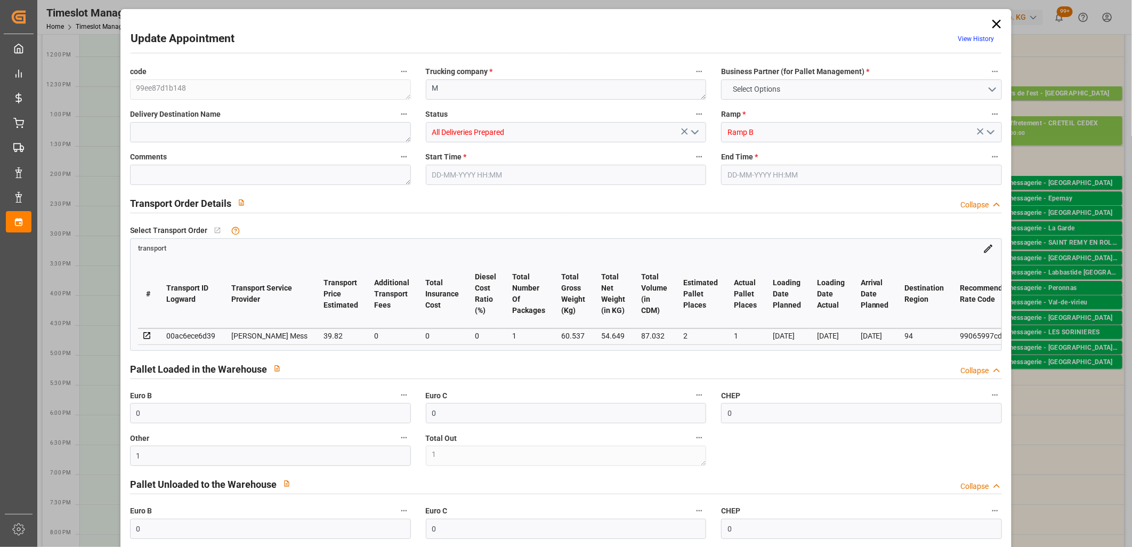
type input "21"
type input "35"
type input "02-10-2025 15:30"
type input "02-10-2025 15:45"
type input "01-10-2025 11:37"
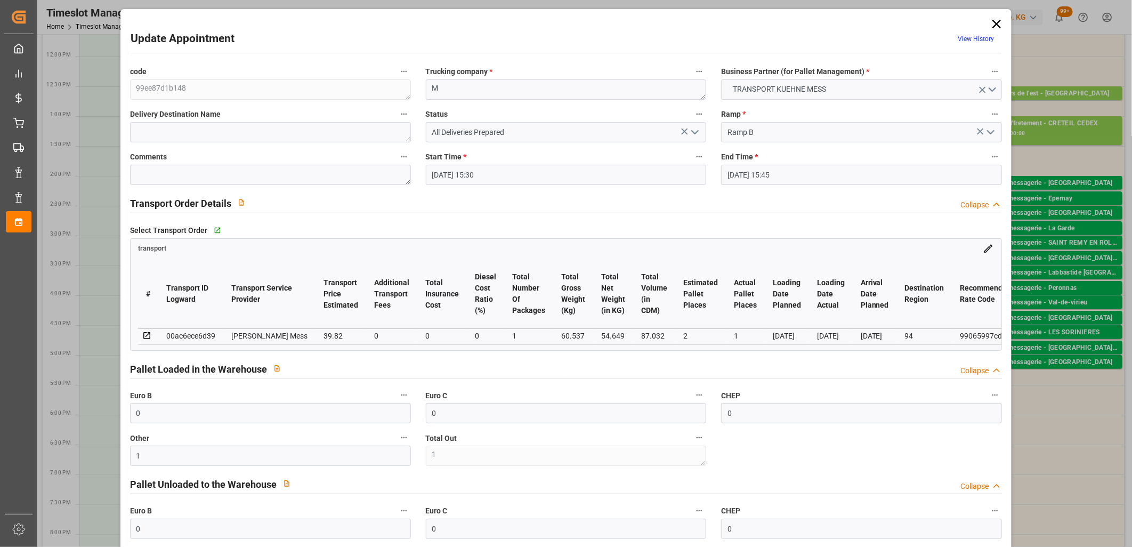
type input "01-10-2025 11:37"
type input "[DATE]"
click at [697, 132] on icon "open menu" at bounding box center [695, 132] width 13 height 13
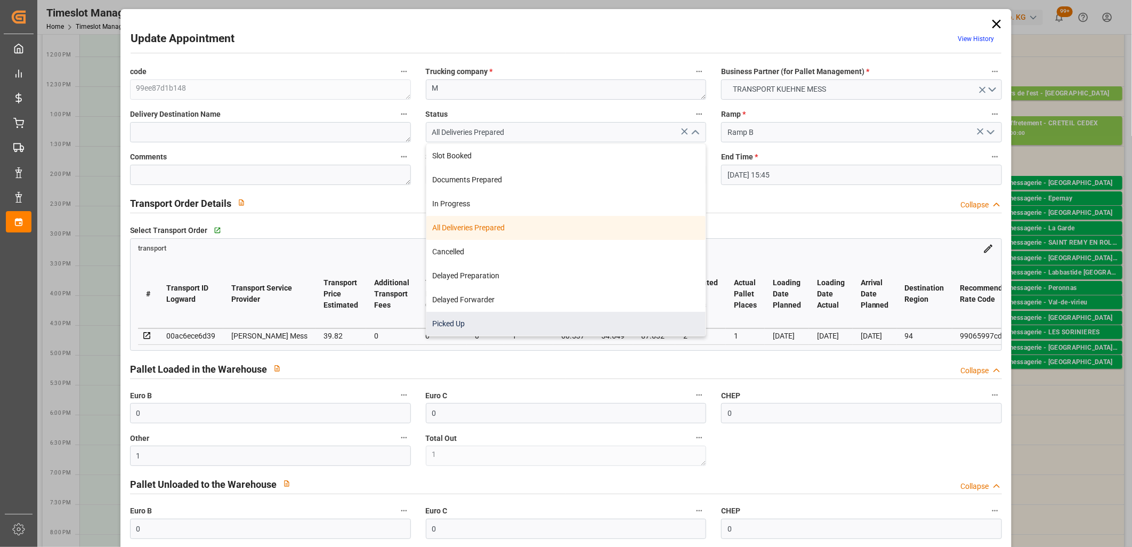
click at [499, 320] on div "Picked Up" at bounding box center [566, 324] width 280 height 24
type input "Picked Up"
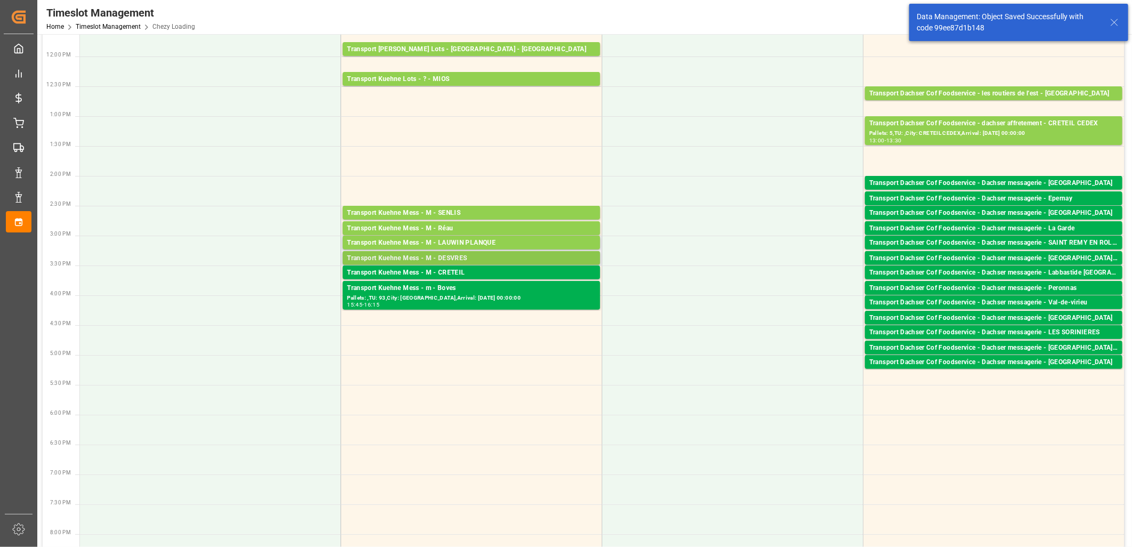
click at [505, 260] on div "Transport Kuehne Mess - M - DESVRES" at bounding box center [471, 258] width 249 height 11
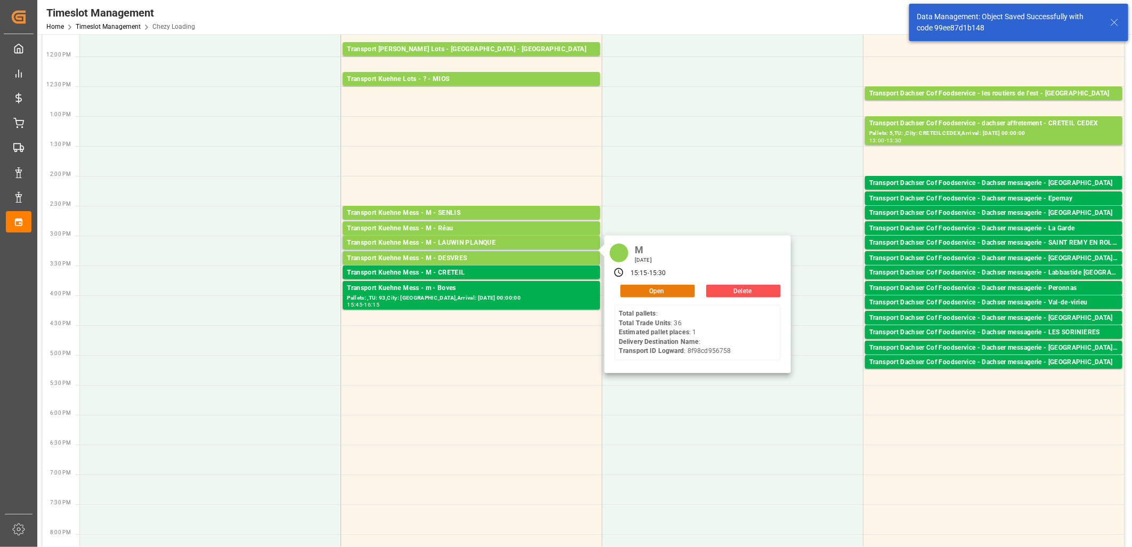
click at [678, 291] on button "Open" at bounding box center [657, 291] width 75 height 13
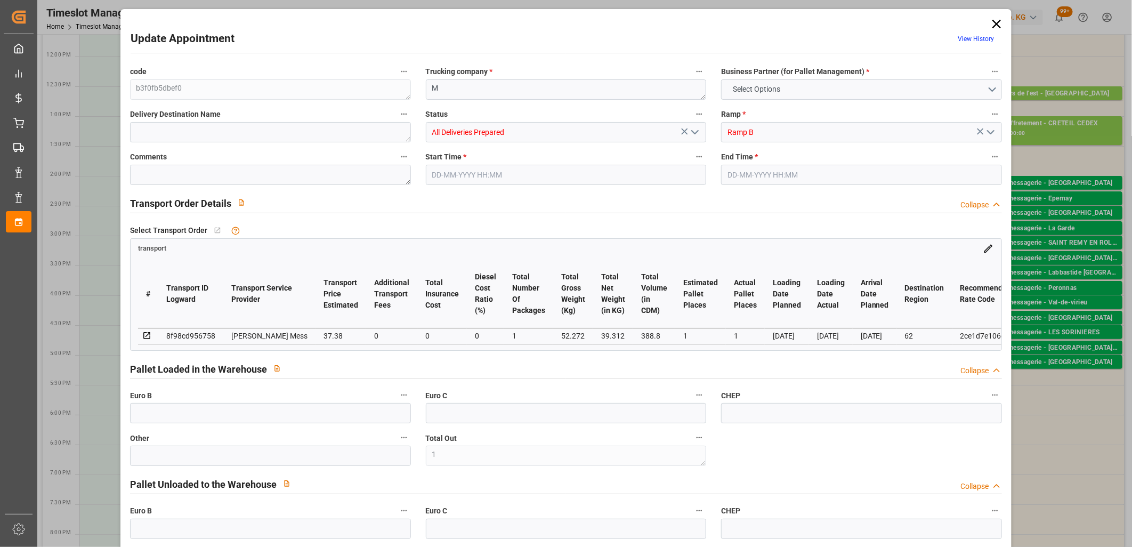
type input "1"
type input "0"
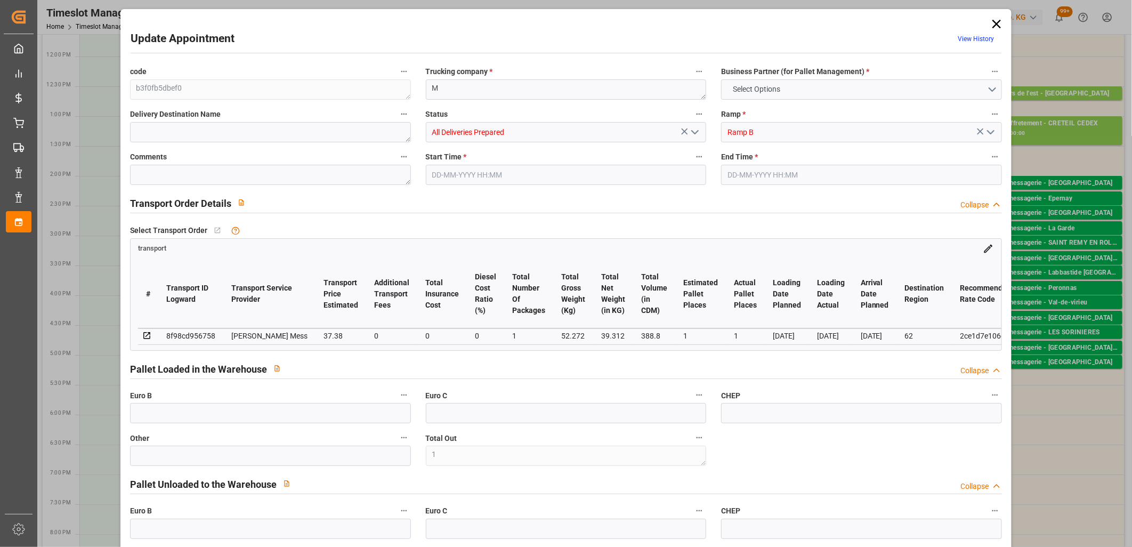
type input "0"
type input "1"
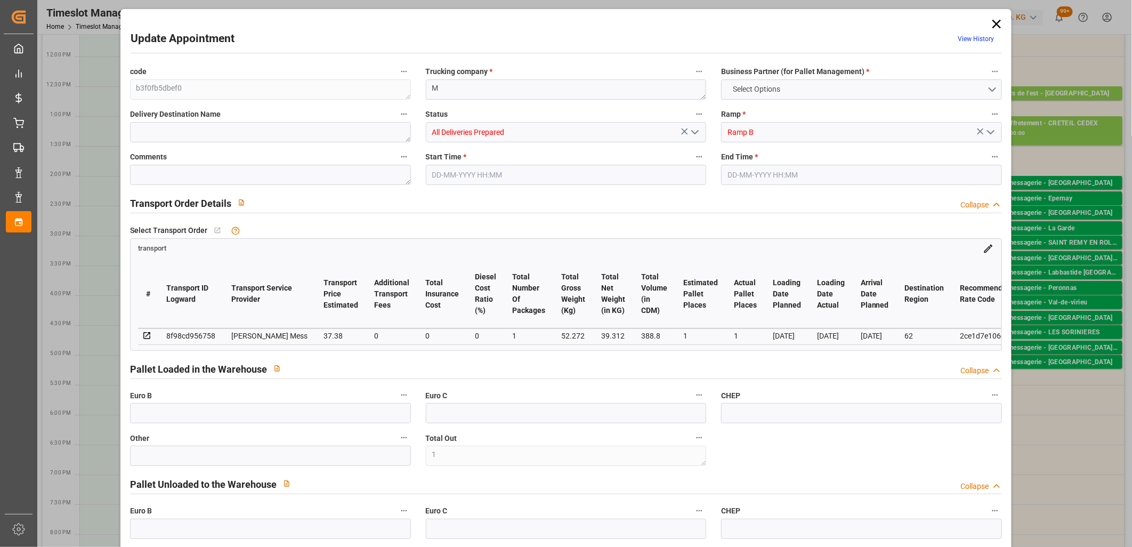
type input "37.38"
type input "0"
type input "37.38"
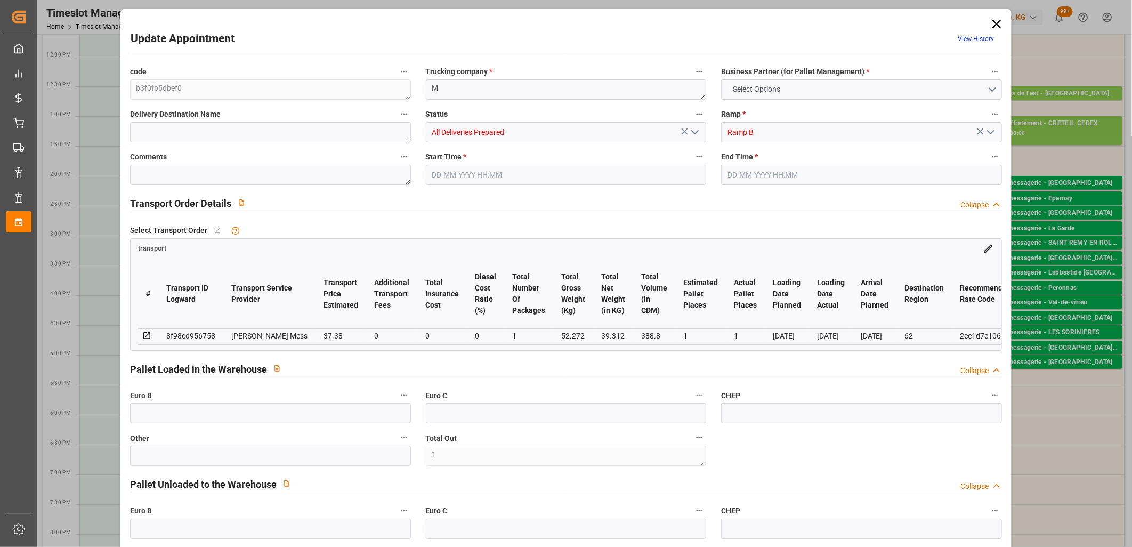
type input "0"
type input "1"
type input "39.312"
type input "75.272"
type input "388.8"
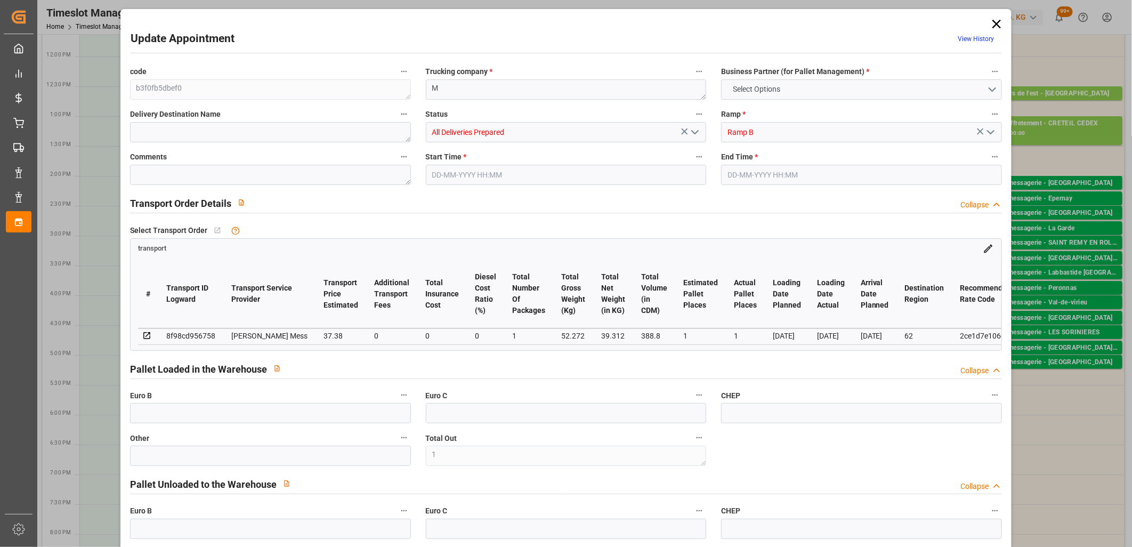
type input "62"
type input "0"
type input "36"
type input "1"
type input "101"
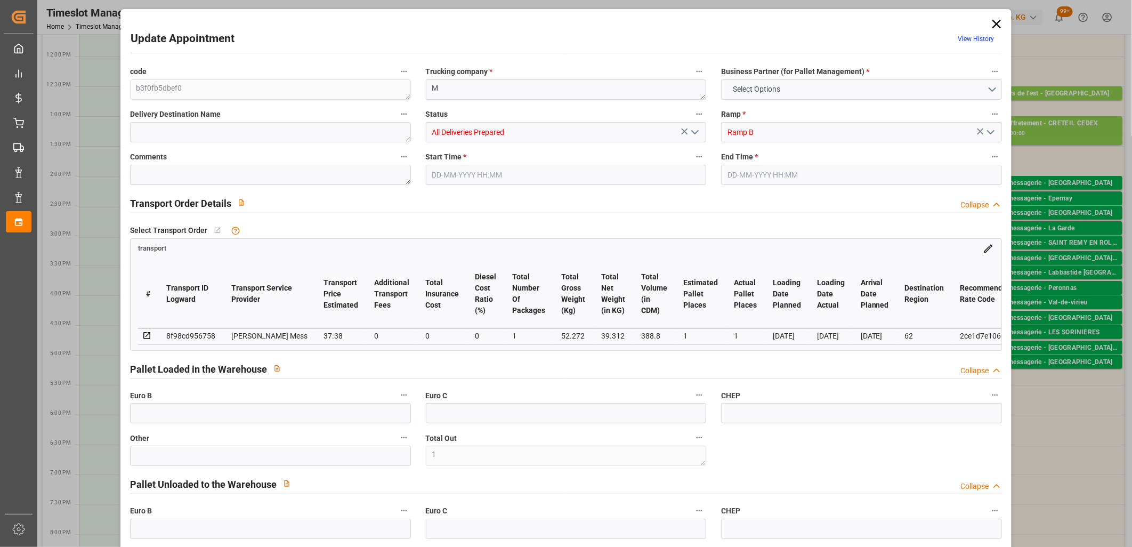
type input "52.272"
type input "0"
type input "4710.8598"
type input "0"
click at [694, 131] on icon "open menu" at bounding box center [695, 132] width 13 height 13
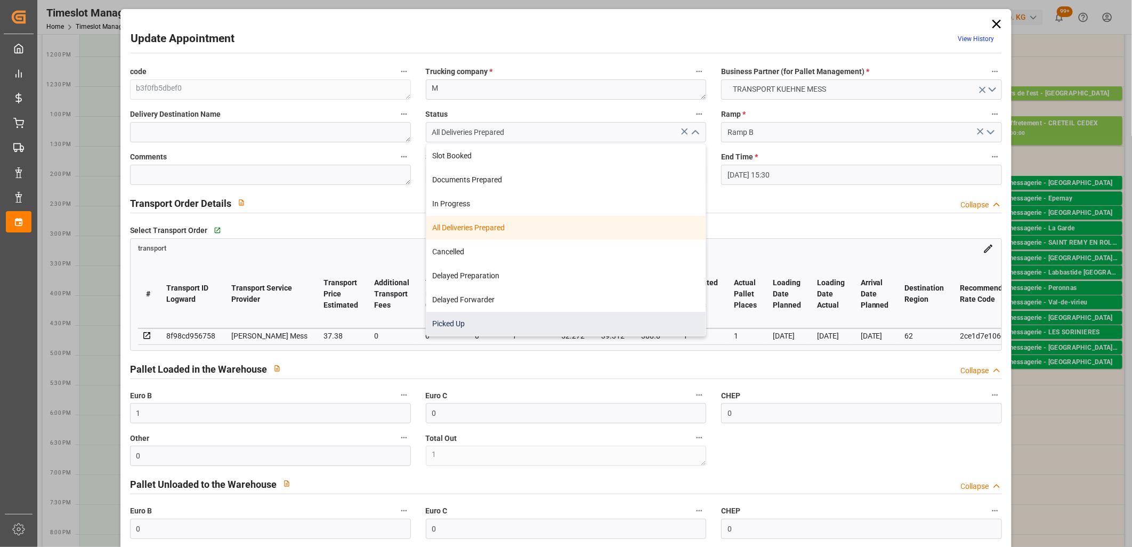
click at [477, 324] on div "Picked Up" at bounding box center [566, 324] width 280 height 24
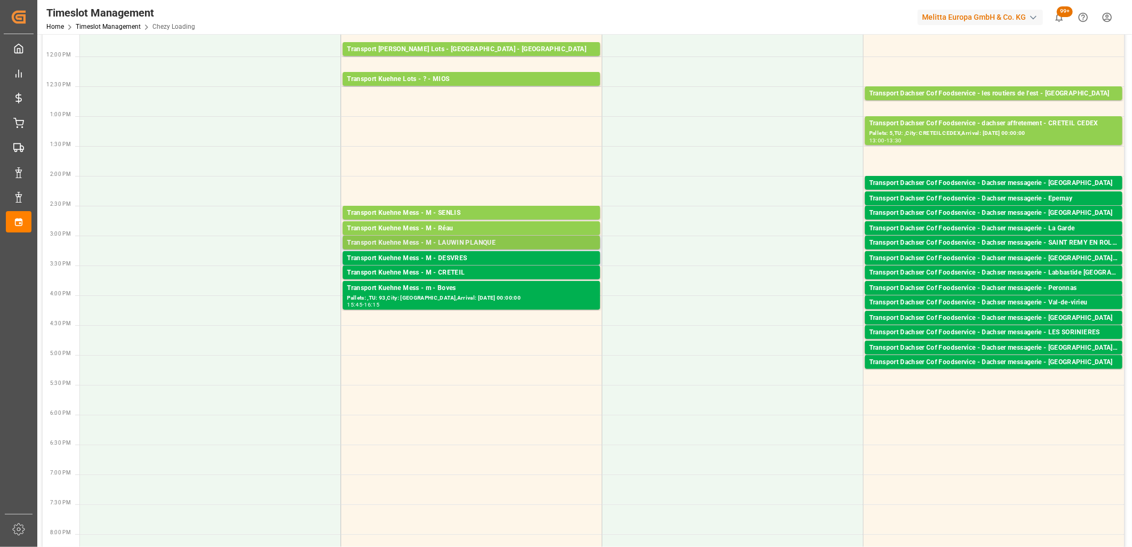
click at [482, 243] on div "Transport Kuehne Mess - M - LAUWIN PLANQUE" at bounding box center [471, 243] width 249 height 11
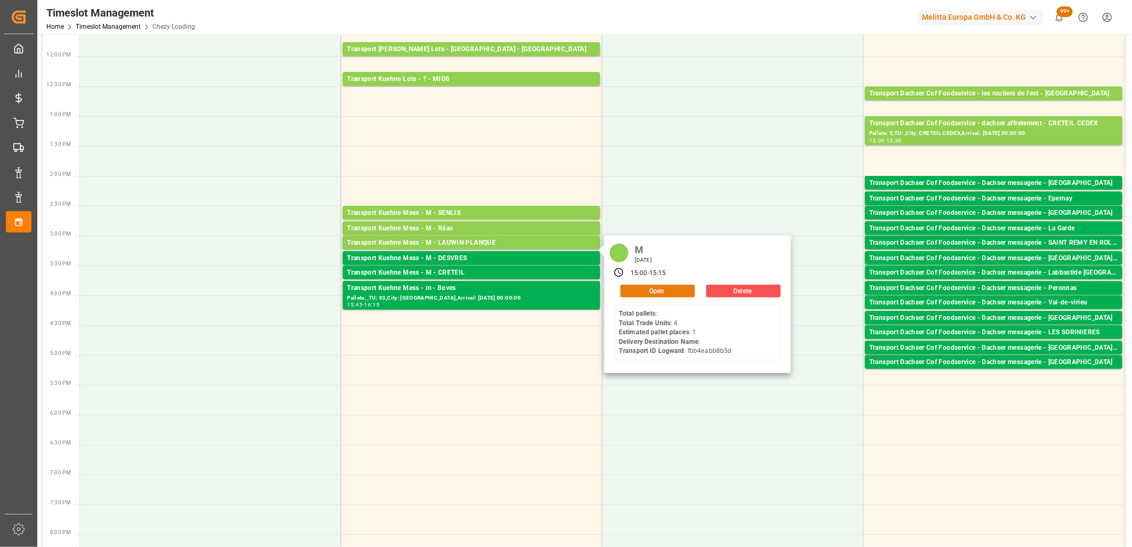
click at [652, 286] on button "Open" at bounding box center [657, 291] width 75 height 13
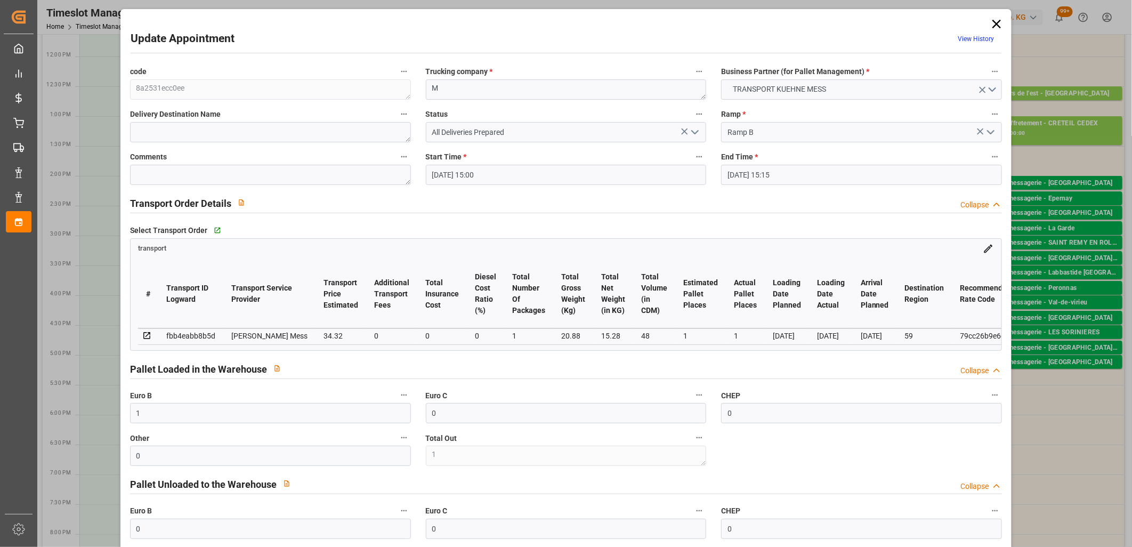
click at [693, 135] on icon "open menu" at bounding box center [695, 132] width 13 height 13
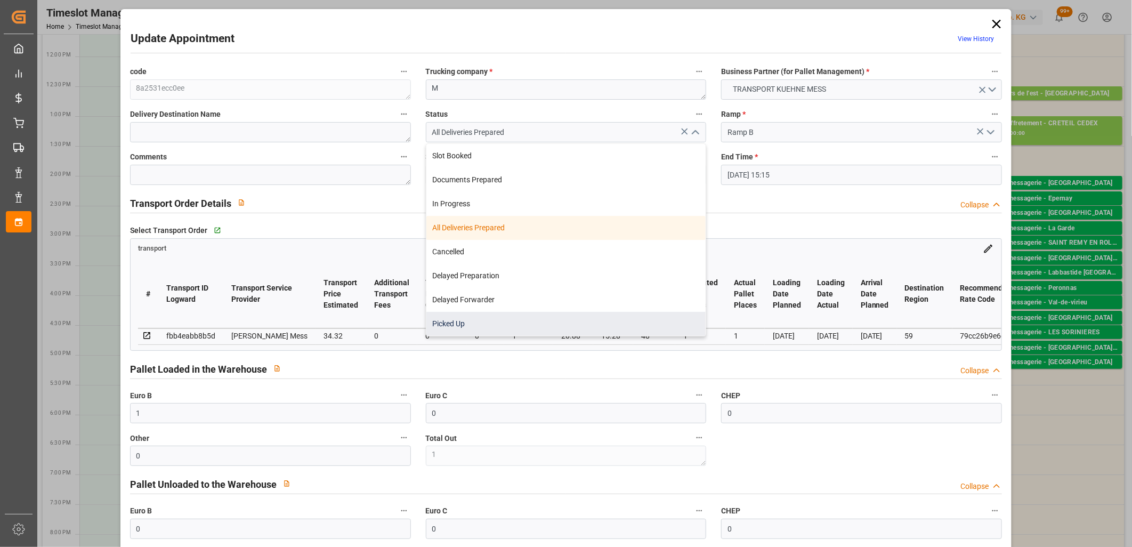
click at [503, 334] on div "Picked Up" at bounding box center [566, 324] width 280 height 24
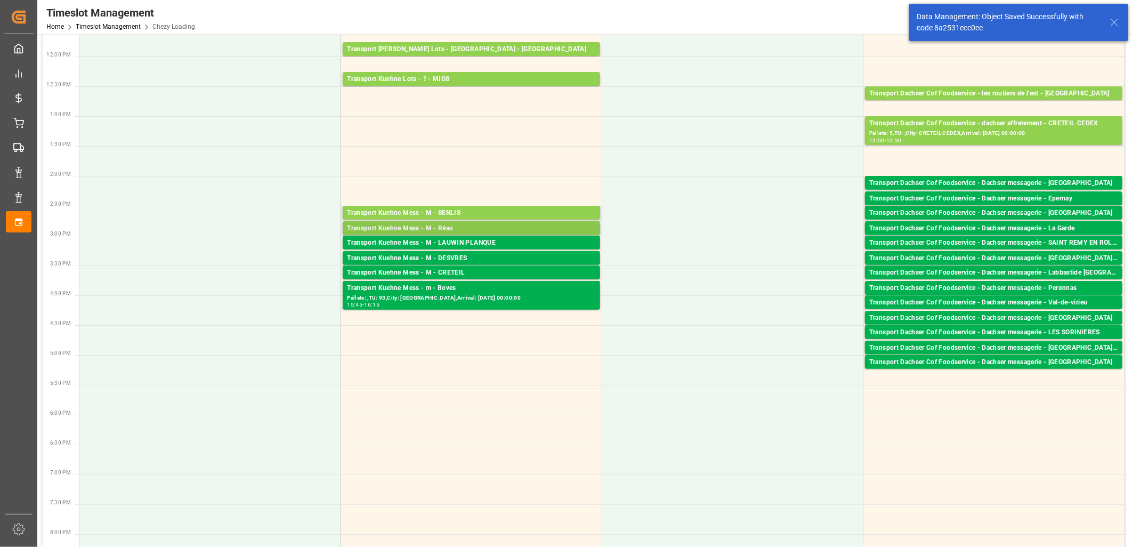
click at [482, 226] on div "Transport Kuehne Mess - M - Réau" at bounding box center [471, 228] width 249 height 11
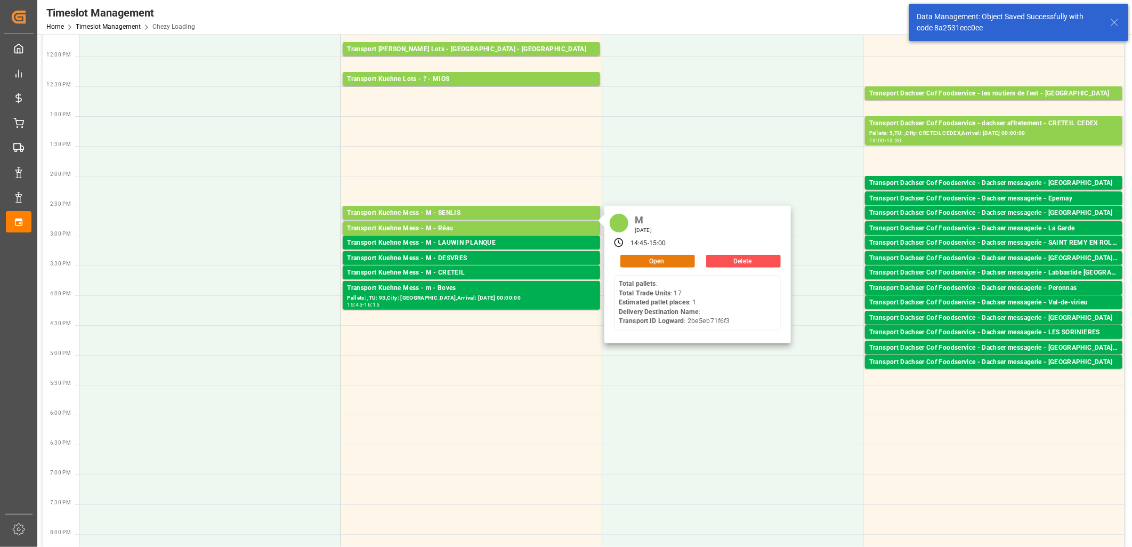
click at [656, 260] on button "Open" at bounding box center [657, 261] width 75 height 13
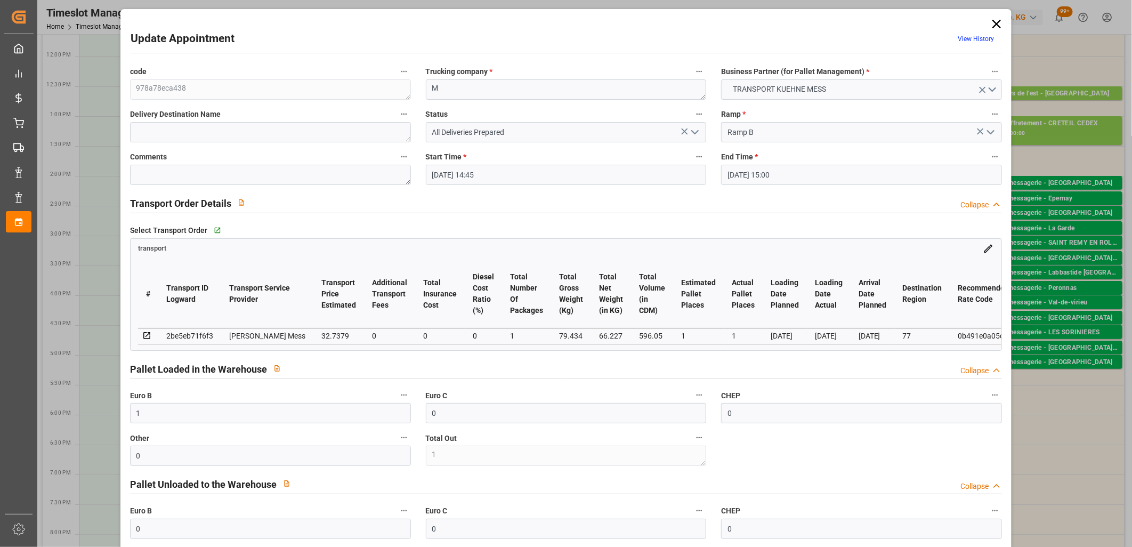
click at [689, 130] on icon "open menu" at bounding box center [695, 132] width 13 height 13
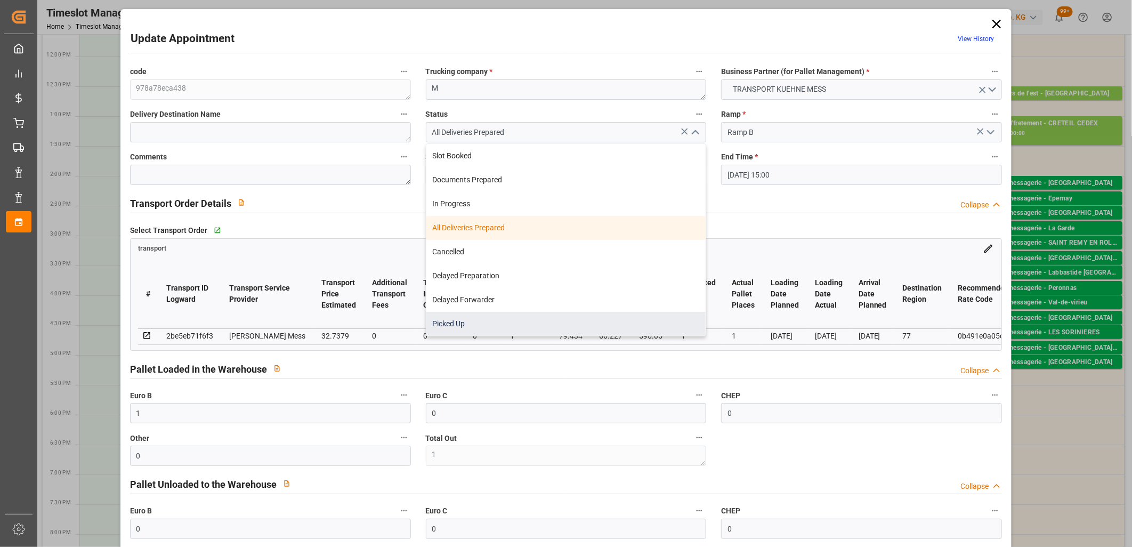
click at [524, 326] on div "Picked Up" at bounding box center [566, 324] width 280 height 24
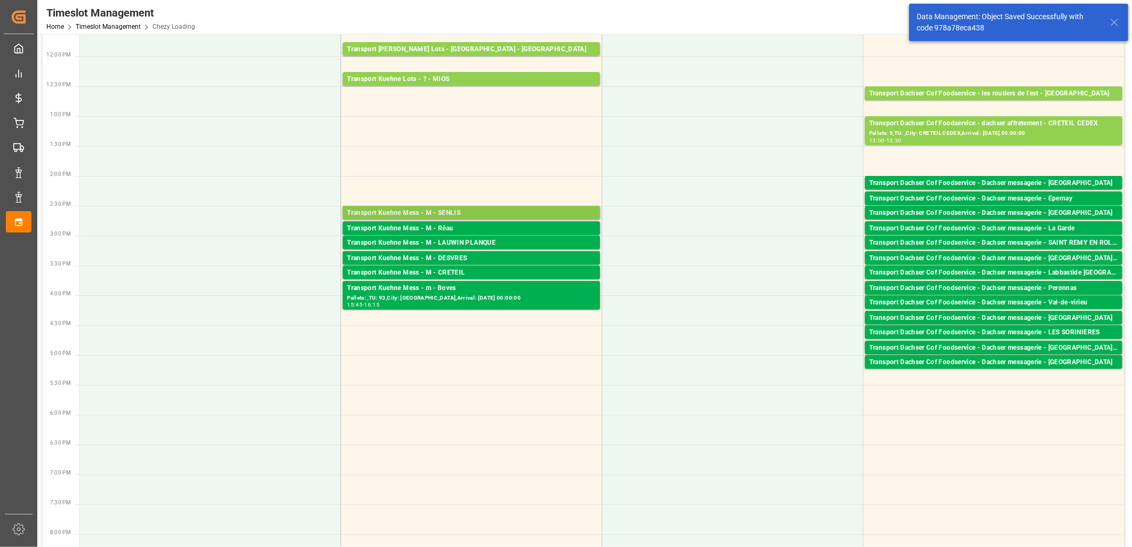
click at [464, 213] on div "Transport Kuehne Mess - M - SENLIS" at bounding box center [471, 213] width 249 height 11
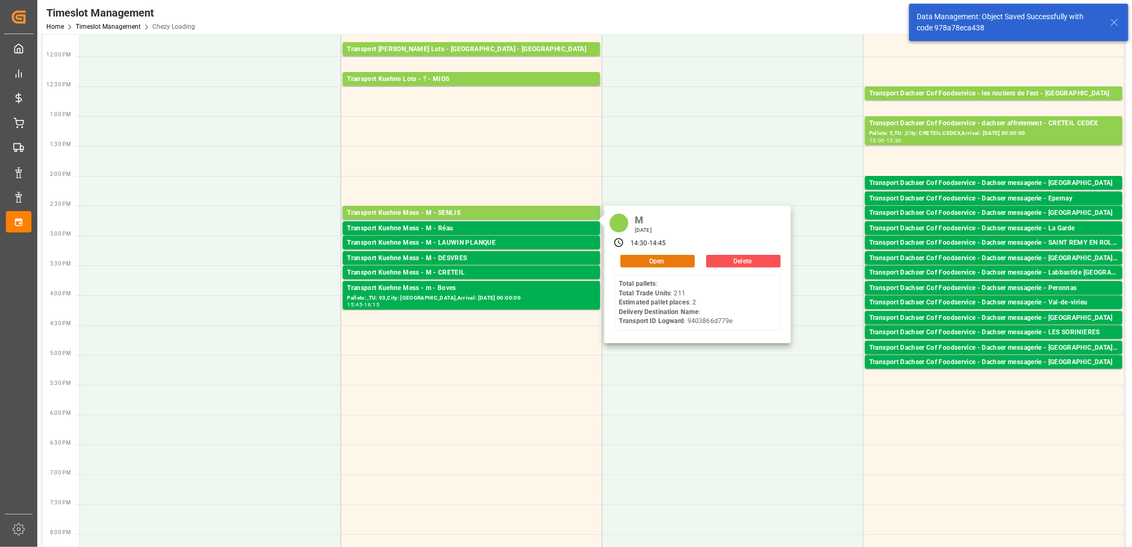
click at [656, 258] on button "Open" at bounding box center [657, 261] width 75 height 13
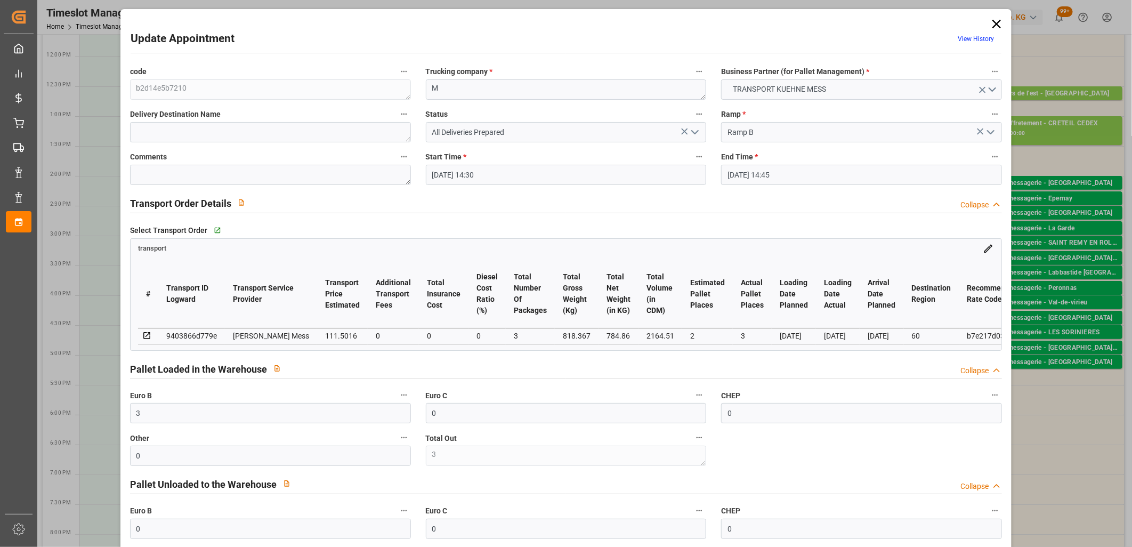
click at [690, 128] on icon "open menu" at bounding box center [695, 132] width 13 height 13
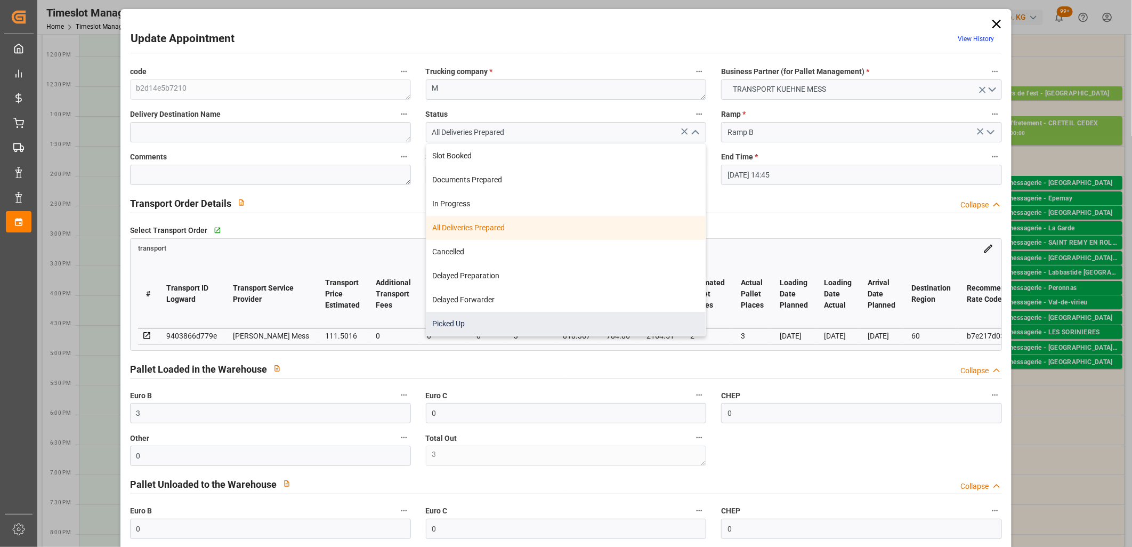
click at [504, 326] on div "Picked Up" at bounding box center [566, 324] width 280 height 24
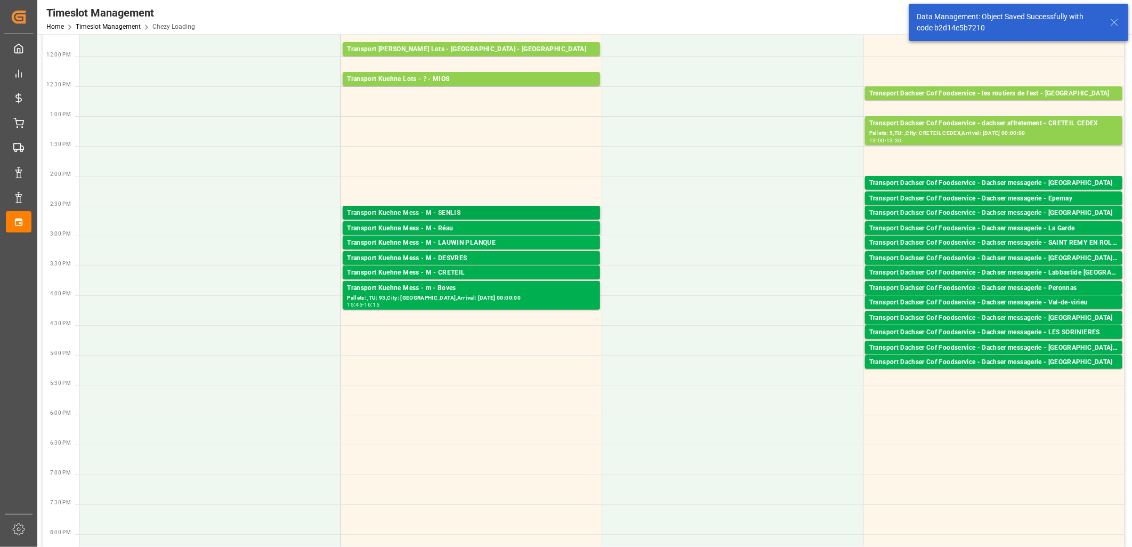
click at [498, 211] on div "Transport Kuehne Mess - M - SENLIS" at bounding box center [471, 213] width 249 height 11
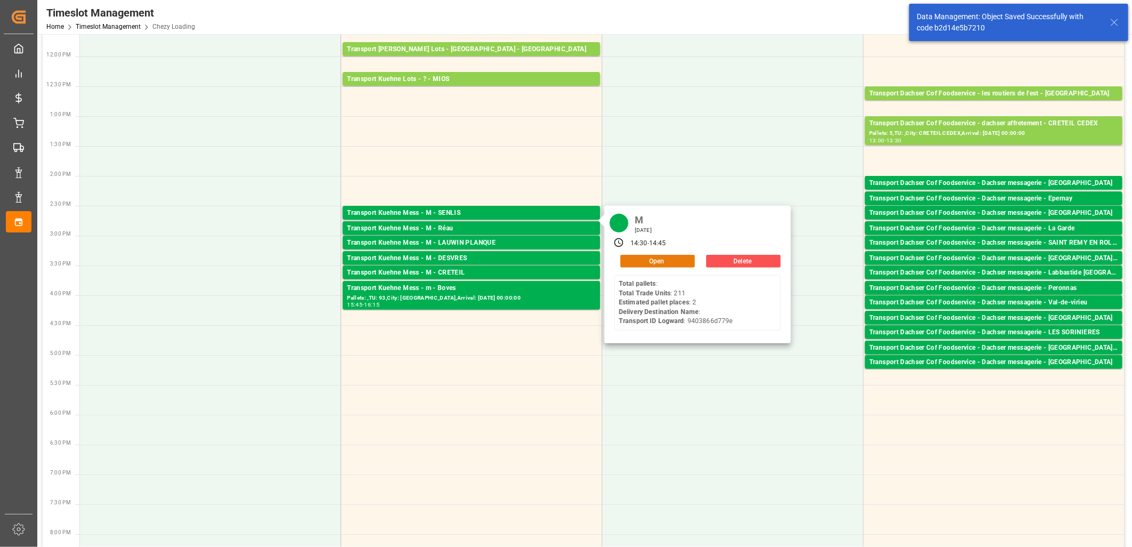
click at [677, 257] on button "Open" at bounding box center [657, 261] width 75 height 13
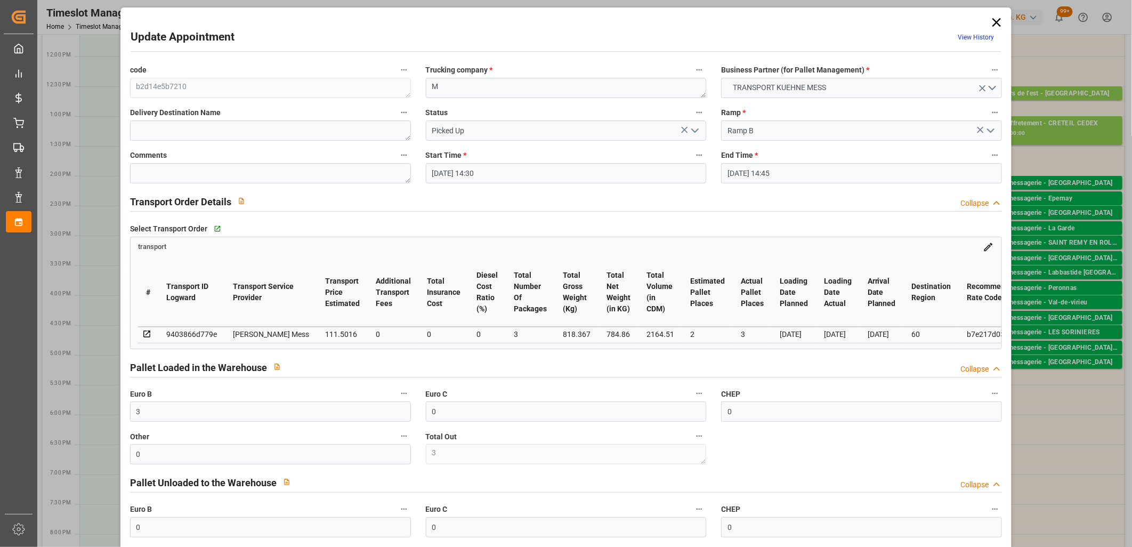
scroll to position [0, 0]
click at [994, 22] on icon at bounding box center [996, 24] width 15 height 15
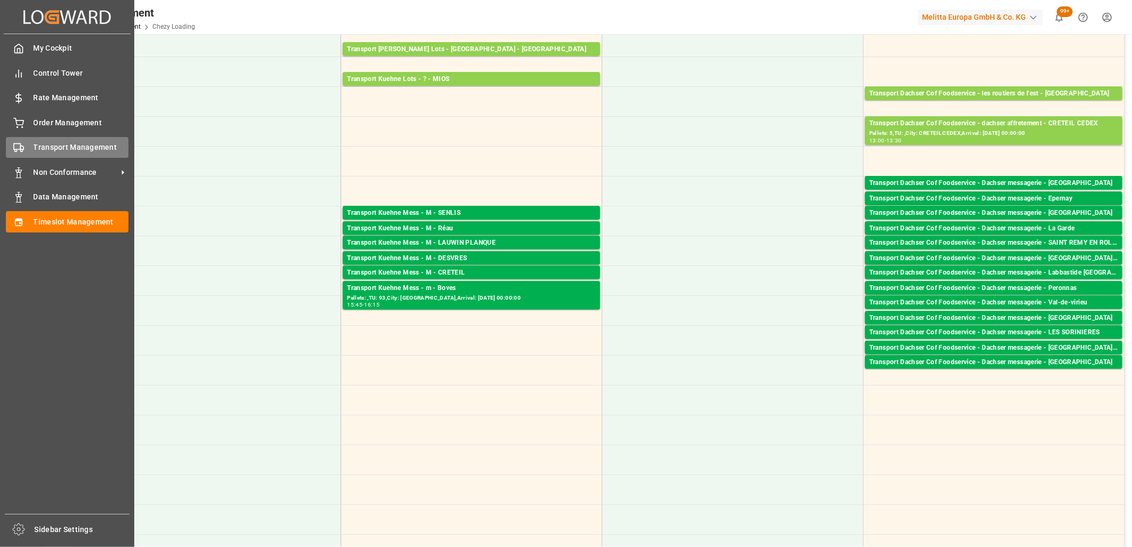
click at [33, 144] on div "Transport Management Transport Management" at bounding box center [67, 147] width 123 height 21
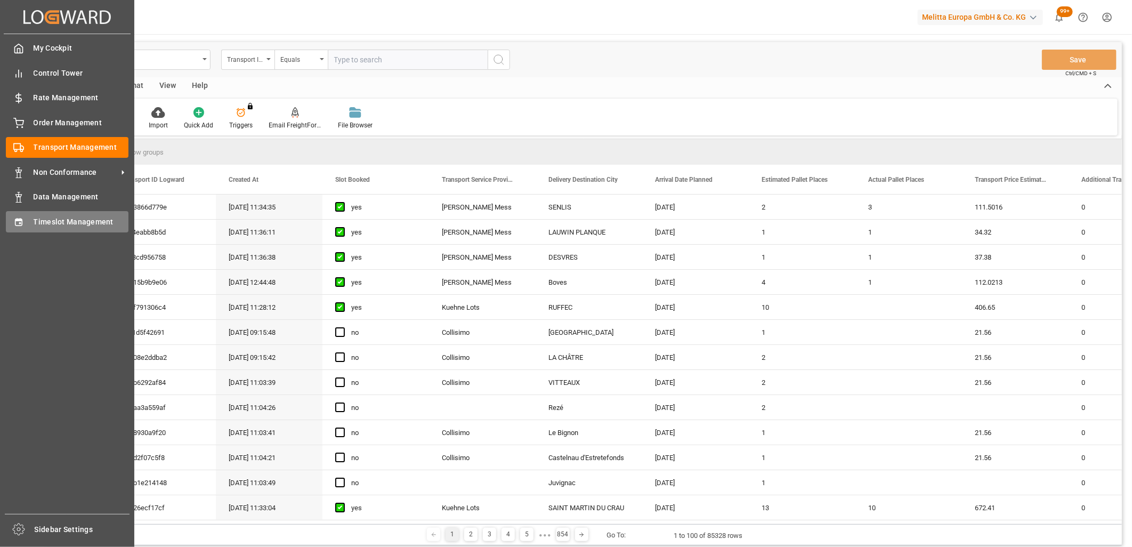
click at [59, 222] on span "Timeslot Management" at bounding box center [81, 221] width 95 height 11
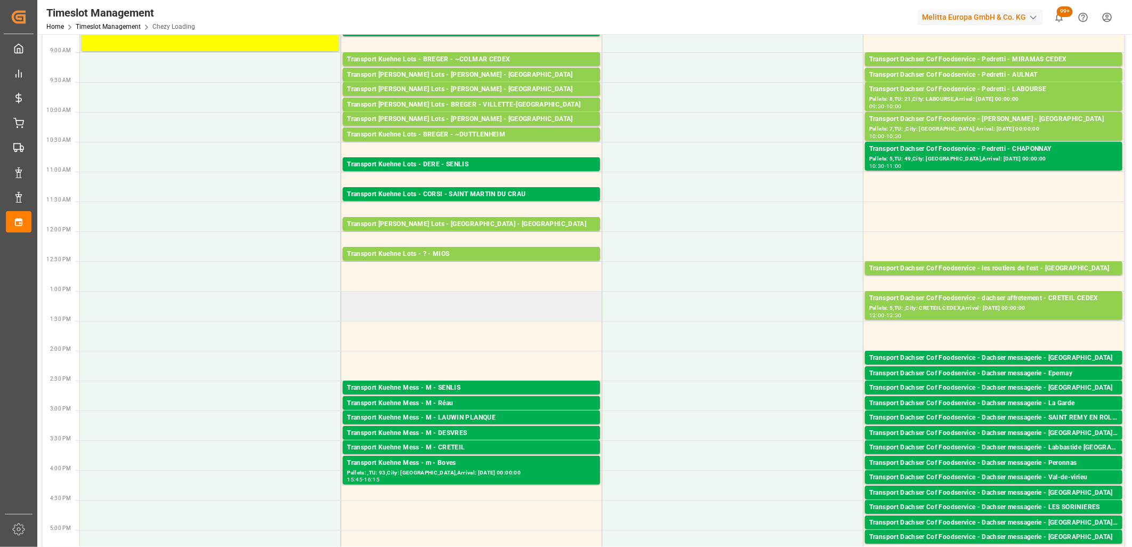
scroll to position [177, 0]
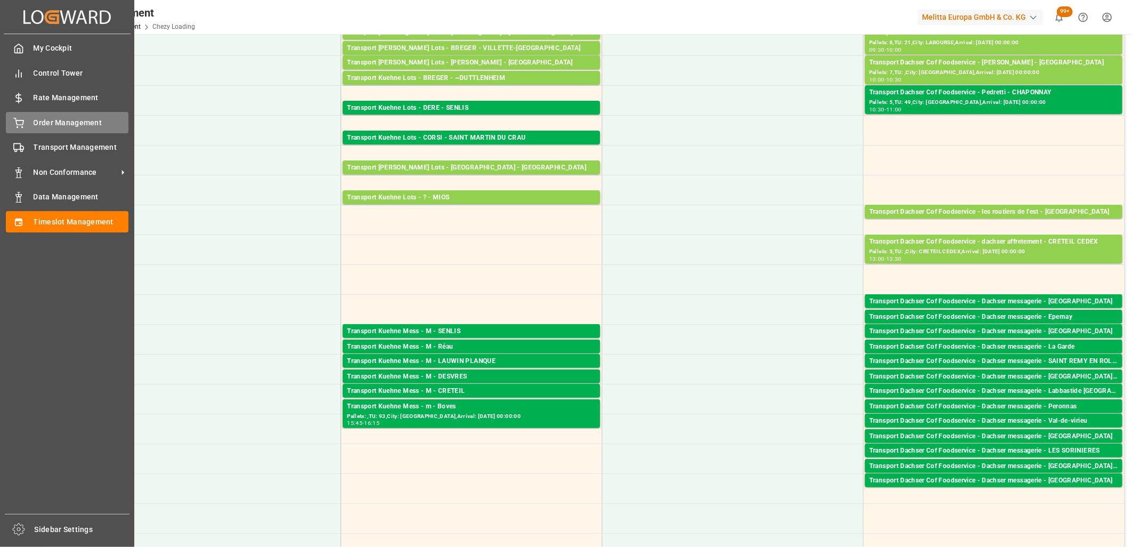
click at [28, 129] on div "Order Management Order Management" at bounding box center [67, 122] width 123 height 21
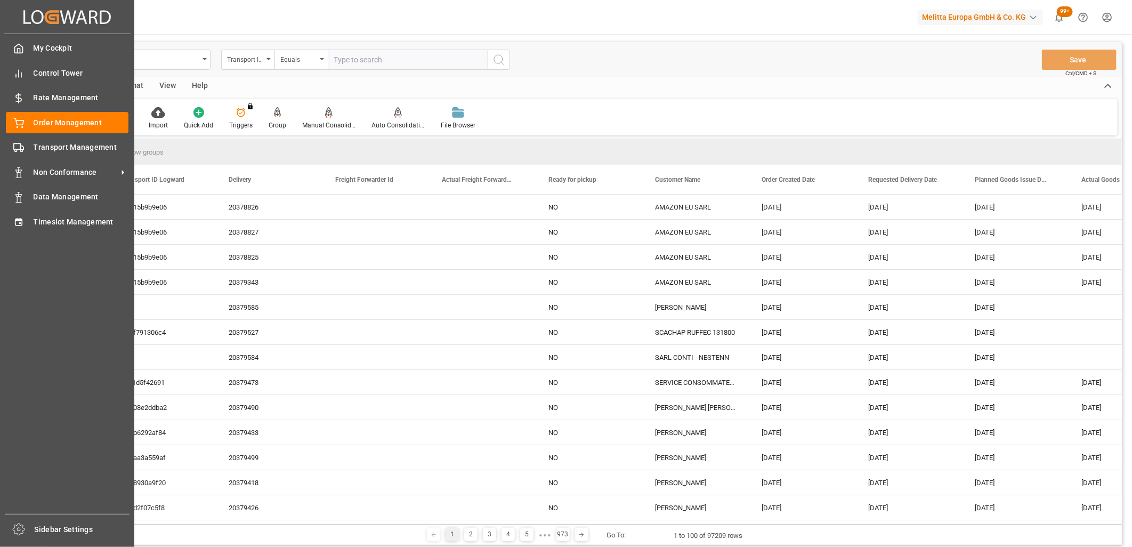
click at [45, 135] on div "My Cockpit My Cockpit Control Tower Control Tower Rate Management Rate Manageme…" at bounding box center [67, 274] width 127 height 480
click at [51, 145] on span "Transport Management" at bounding box center [81, 147] width 95 height 11
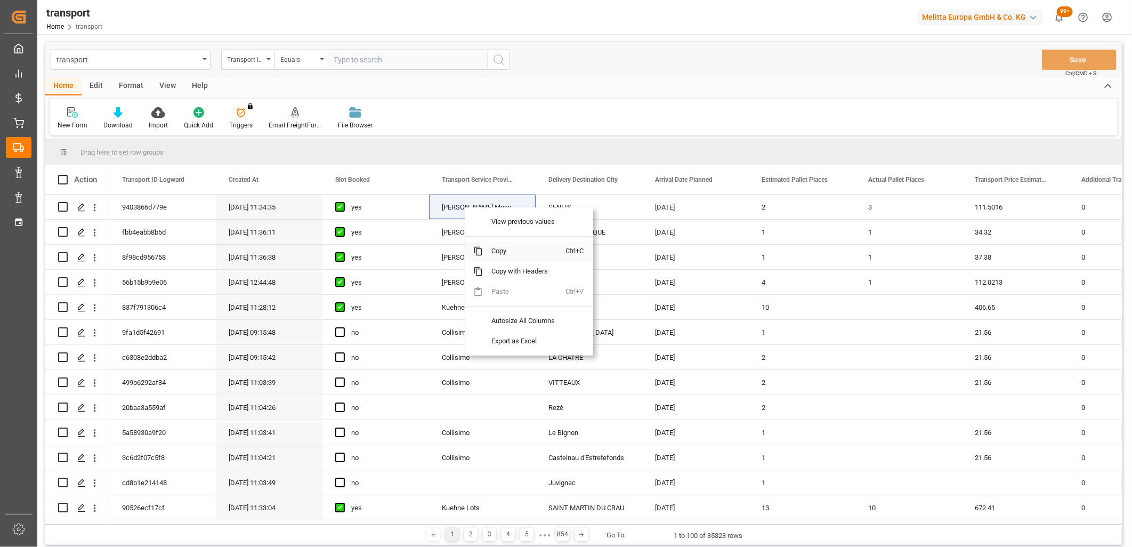
click at [508, 252] on span "Copy" at bounding box center [524, 251] width 83 height 20
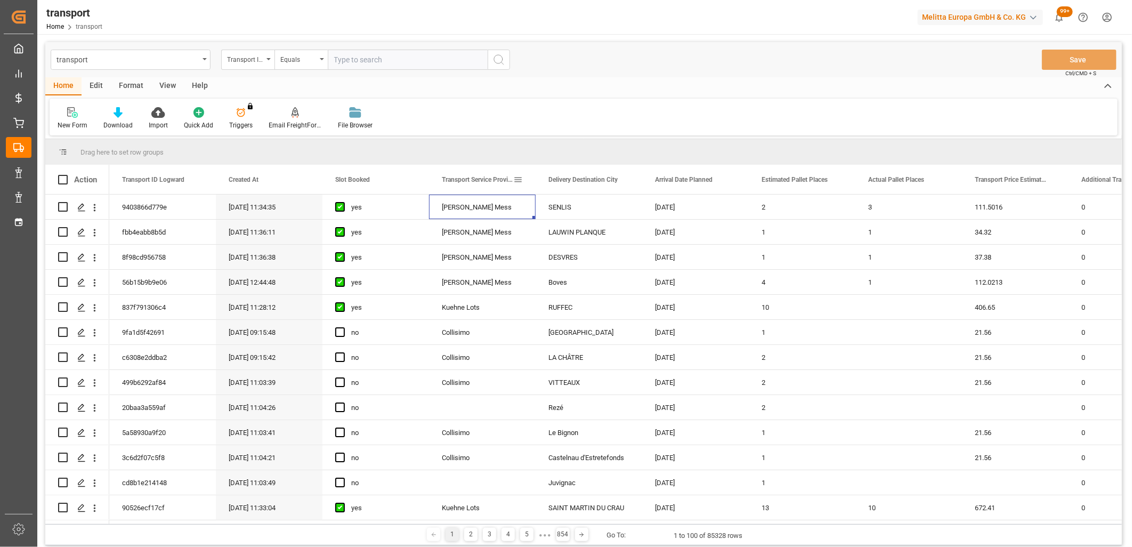
click at [518, 180] on span at bounding box center [518, 180] width 10 height 10
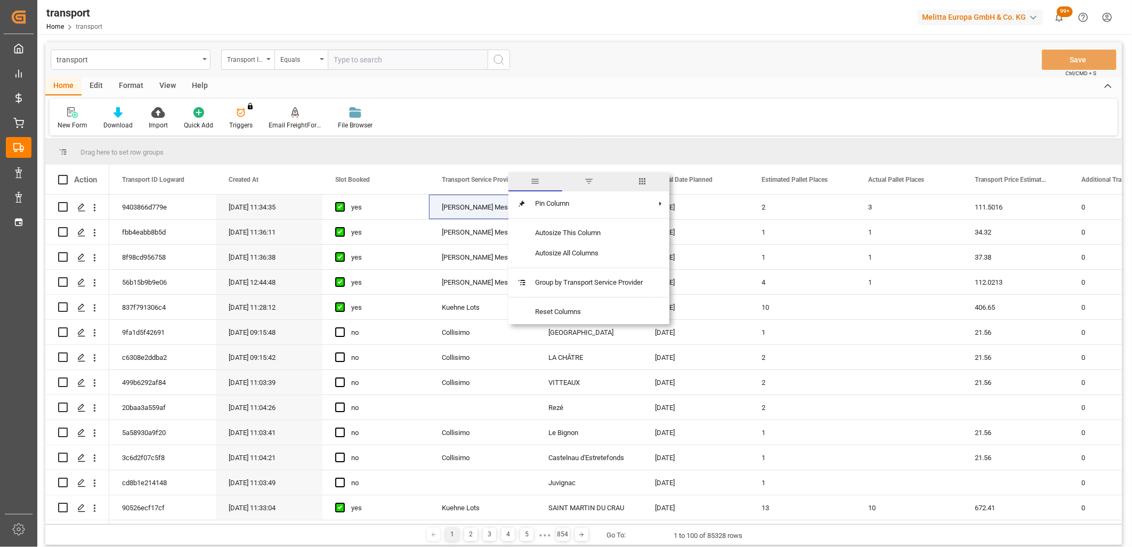
click at [593, 181] on span "filter" at bounding box center [589, 181] width 10 height 10
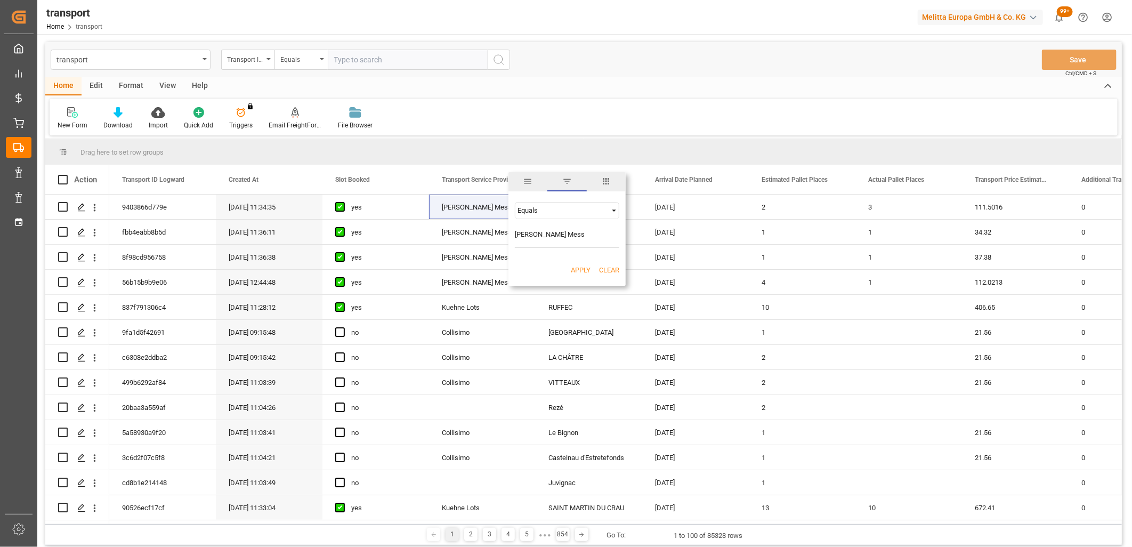
click at [584, 270] on button "Apply" at bounding box center [581, 270] width 20 height 11
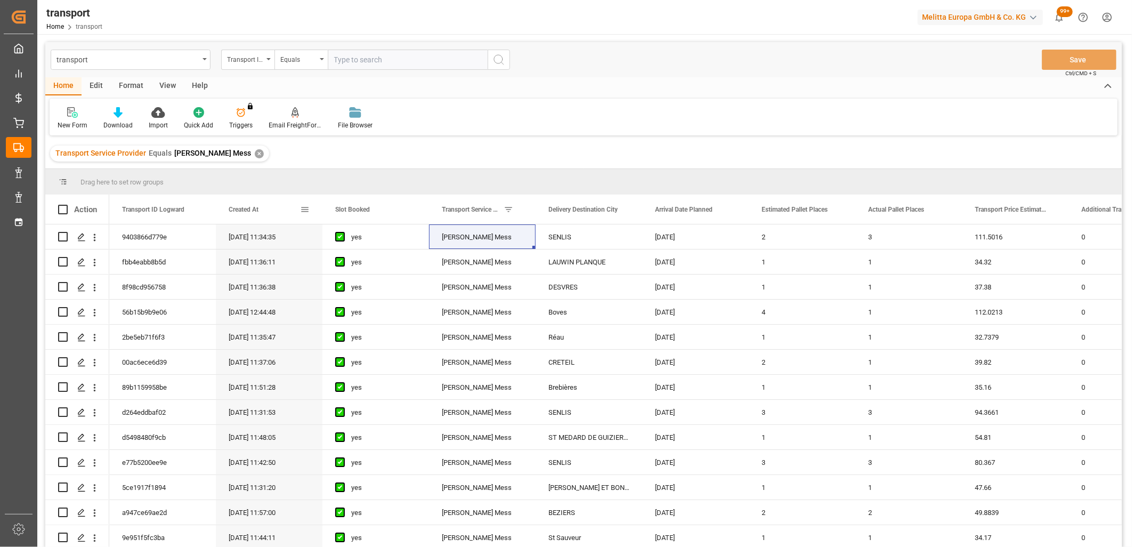
click at [304, 209] on span at bounding box center [305, 210] width 10 height 10
click at [401, 261] on input "date" at bounding box center [354, 266] width 104 height 21
click at [360, 300] on button "Apply" at bounding box center [368, 300] width 20 height 11
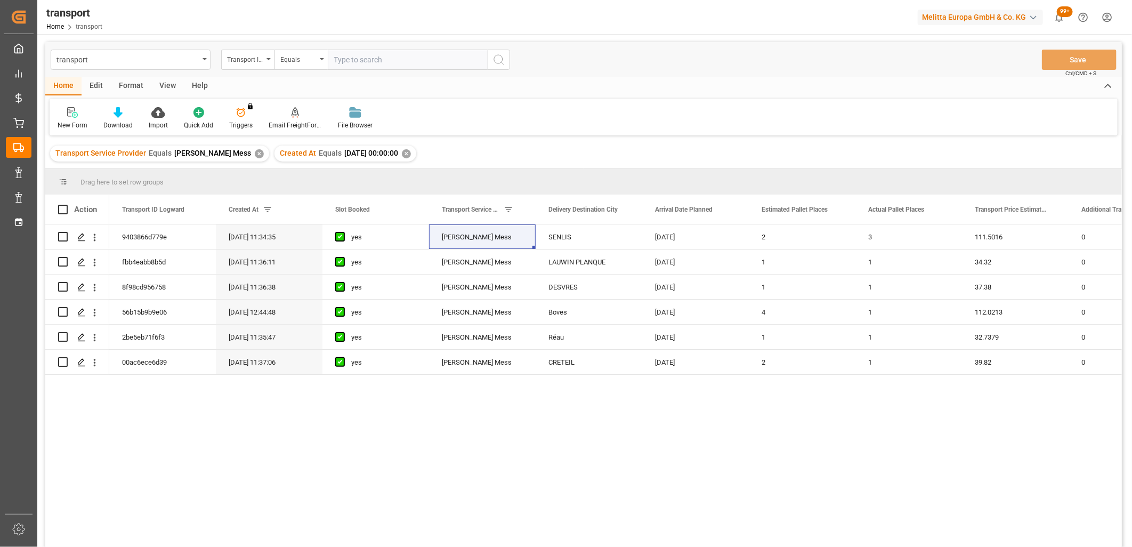
scroll to position [59, 0]
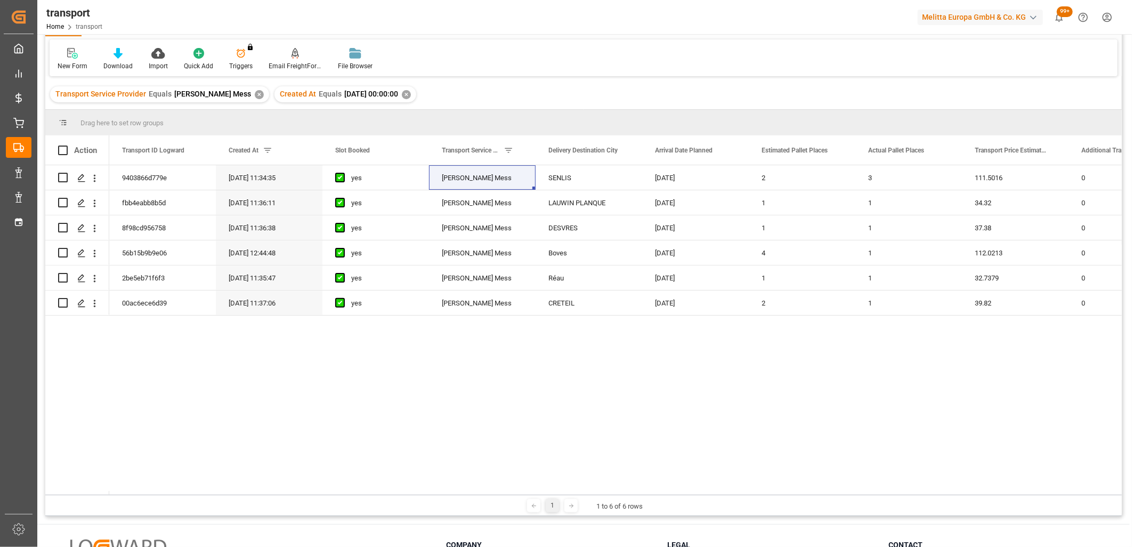
click at [207, 495] on div "1 1 to 6 of 6 rows" at bounding box center [583, 505] width 1077 height 21
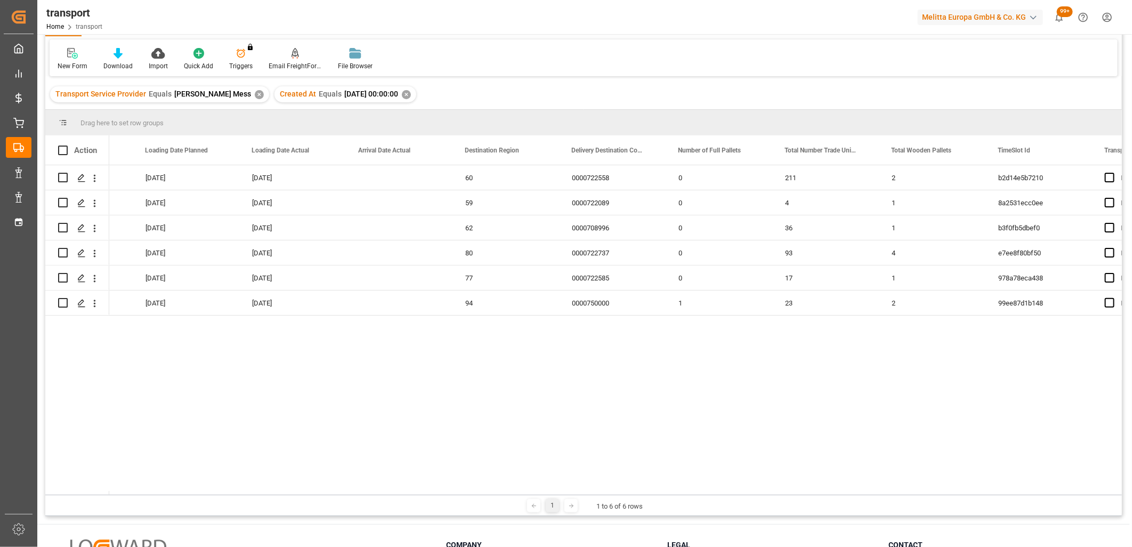
scroll to position [0, 0]
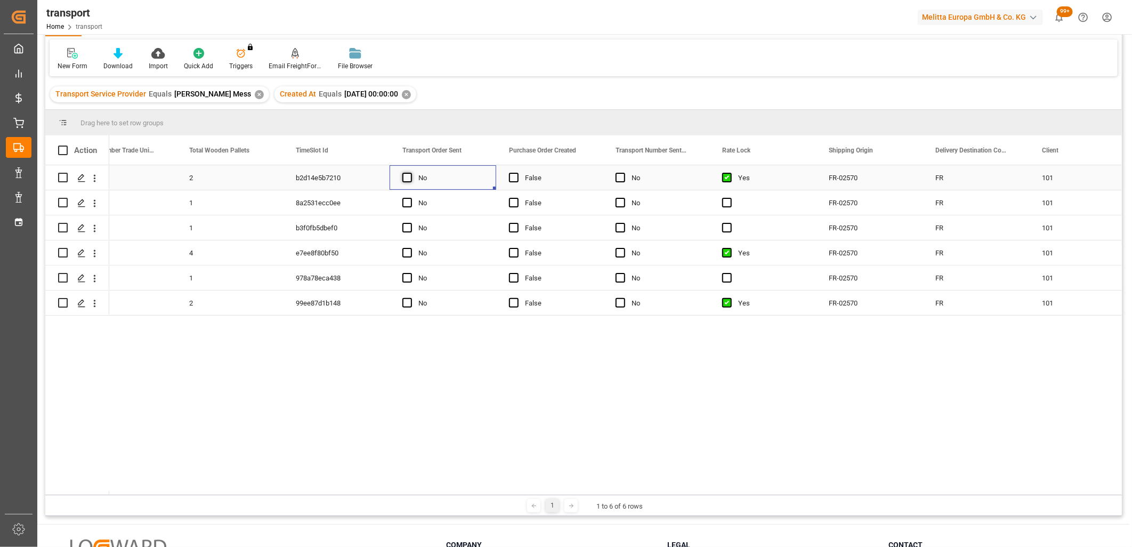
click at [411, 174] on span "Press SPACE to select this row." at bounding box center [407, 178] width 10 height 10
click at [410, 173] on input "Press SPACE to select this row." at bounding box center [410, 173] width 0 height 0
click at [404, 201] on span "Press SPACE to select this row." at bounding box center [407, 203] width 10 height 10
click at [410, 198] on input "Press SPACE to select this row." at bounding box center [410, 198] width 0 height 0
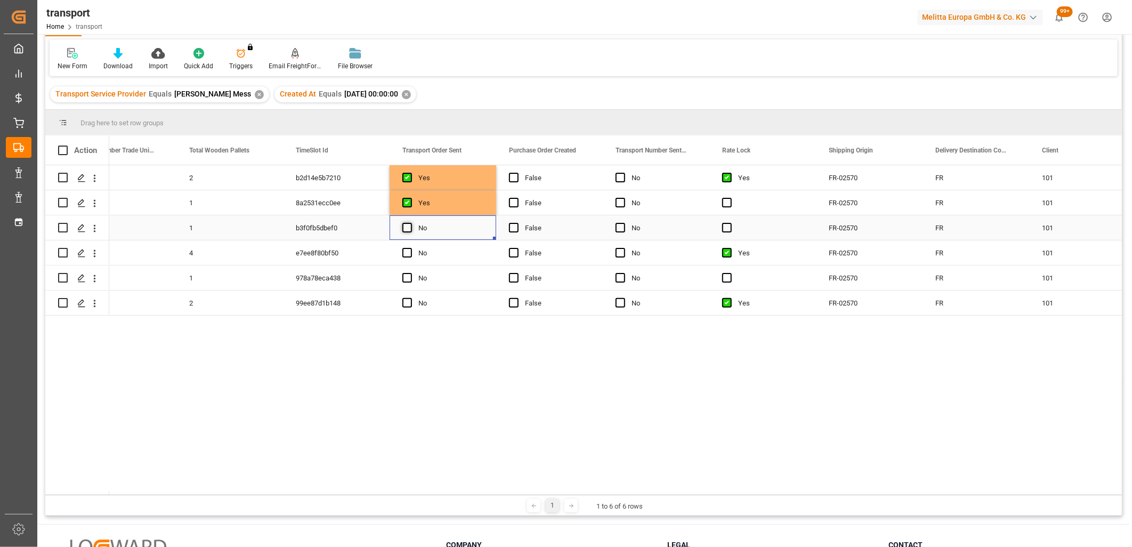
click at [403, 230] on span "Press SPACE to select this row." at bounding box center [407, 228] width 10 height 10
click at [410, 223] on input "Press SPACE to select this row." at bounding box center [410, 223] width 0 height 0
click at [404, 252] on span "Press SPACE to select this row." at bounding box center [407, 253] width 10 height 10
click at [410, 248] on input "Press SPACE to select this row." at bounding box center [410, 248] width 0 height 0
click at [406, 276] on span "Press SPACE to select this row." at bounding box center [407, 278] width 10 height 10
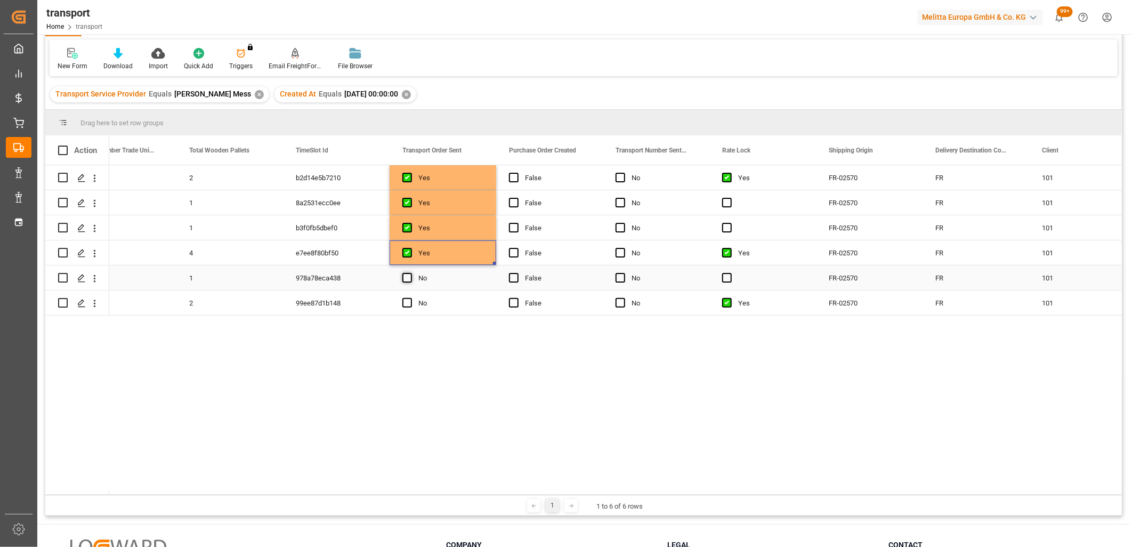
click at [410, 273] on input "Press SPACE to select this row." at bounding box center [410, 273] width 0 height 0
click at [409, 304] on span "Press SPACE to select this row." at bounding box center [407, 303] width 10 height 10
click at [410, 298] on input "Press SPACE to select this row." at bounding box center [410, 298] width 0 height 0
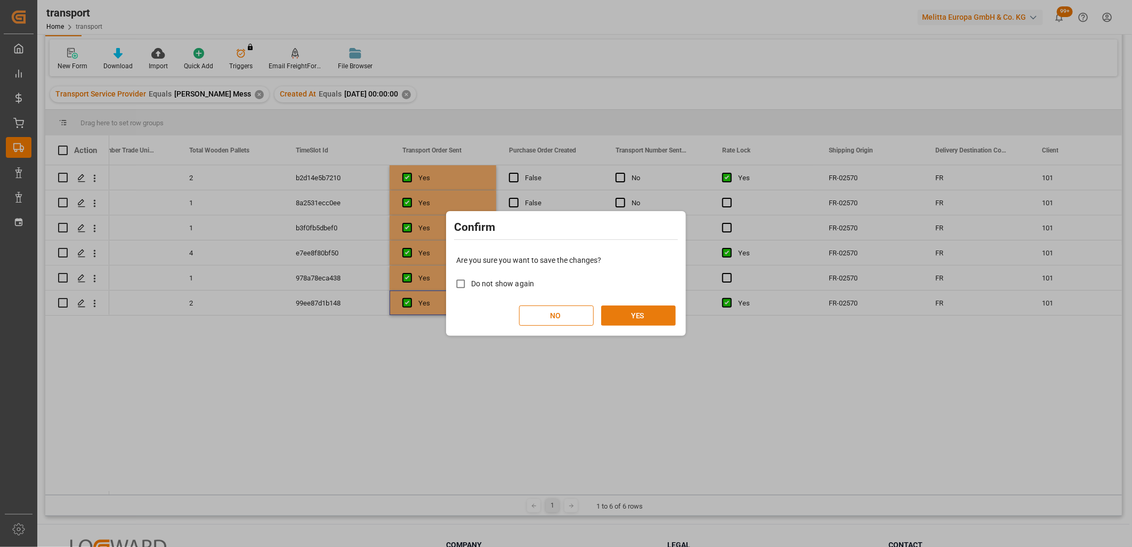
click at [637, 315] on button "YES" at bounding box center [638, 315] width 75 height 20
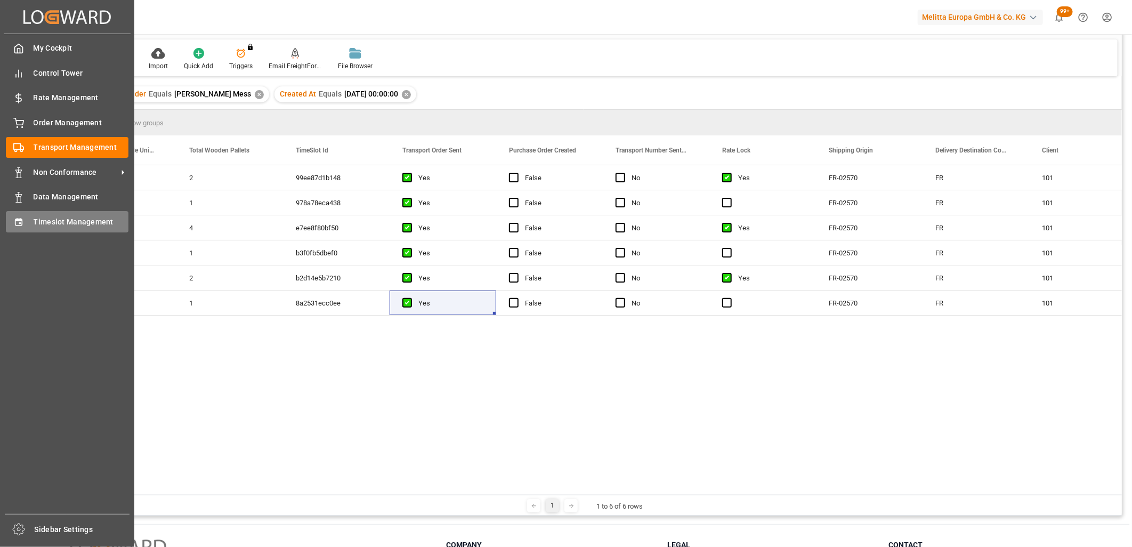
click at [48, 219] on span "Timeslot Management" at bounding box center [81, 221] width 95 height 11
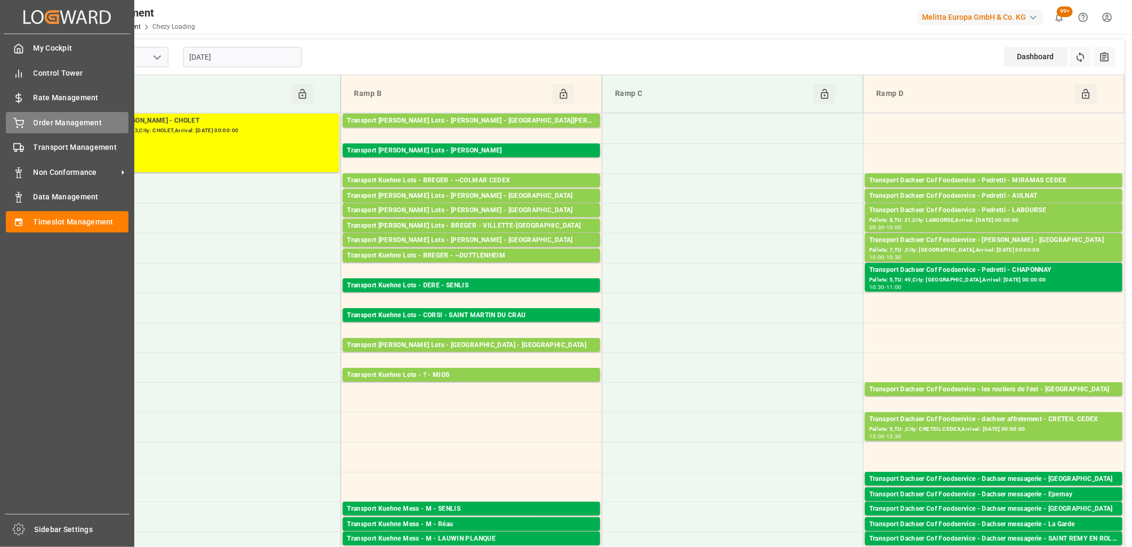
click at [10, 124] on div at bounding box center [15, 122] width 18 height 11
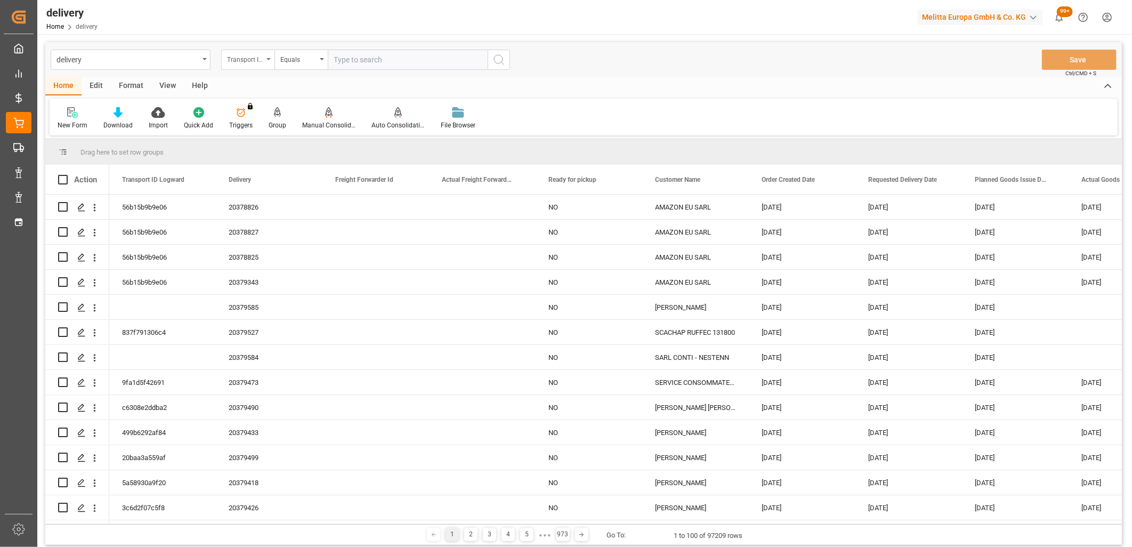
click at [268, 61] on div "Transport ID Logward" at bounding box center [247, 60] width 53 height 20
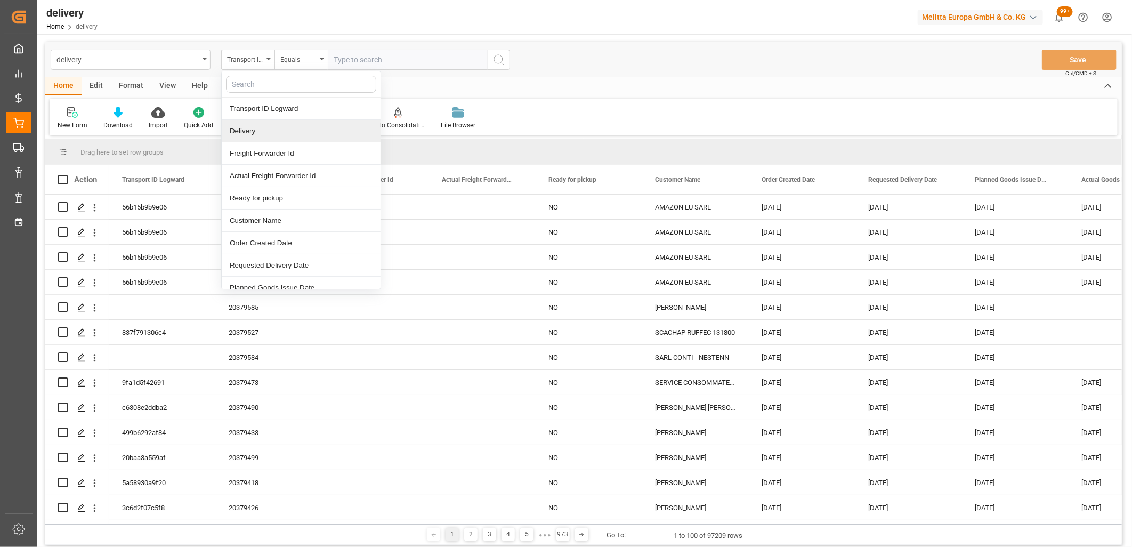
click at [265, 139] on div "Delivery" at bounding box center [301, 131] width 159 height 22
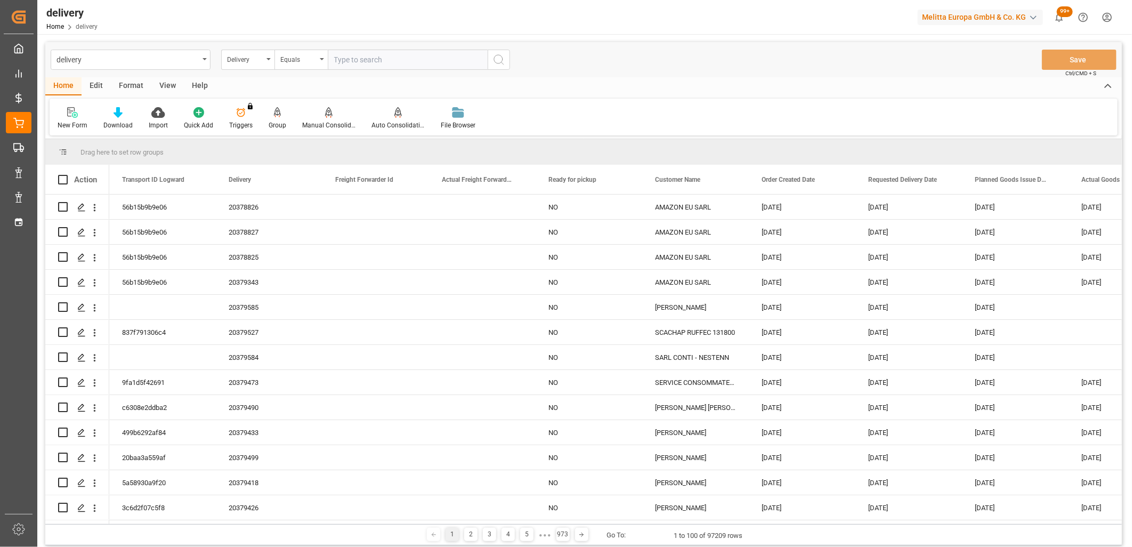
click at [372, 62] on input "text" at bounding box center [408, 60] width 160 height 20
click at [505, 55] on icon "search button" at bounding box center [498, 59] width 13 height 13
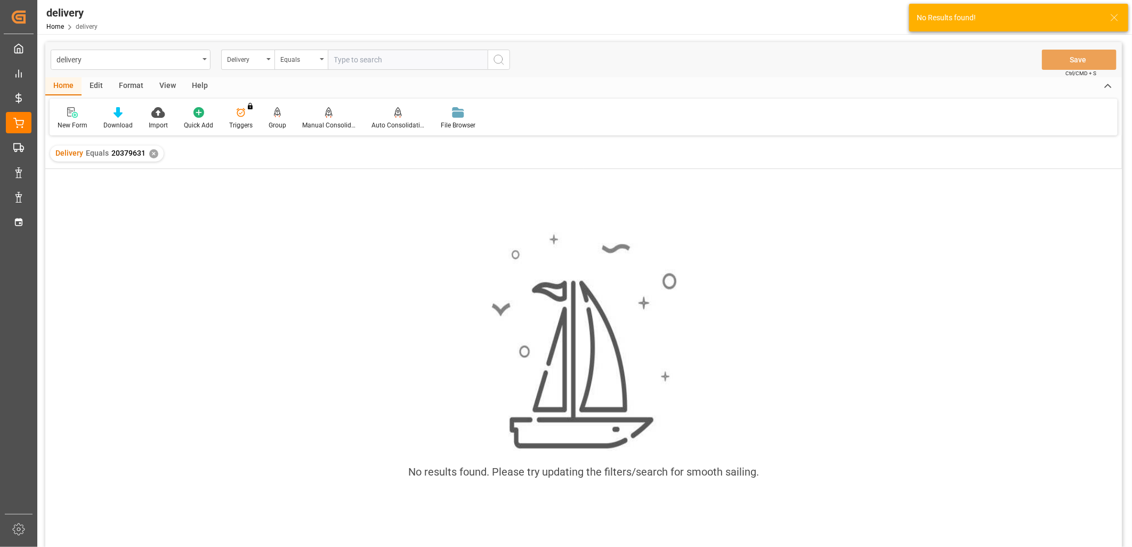
click at [153, 152] on div "✕" at bounding box center [153, 153] width 9 height 9
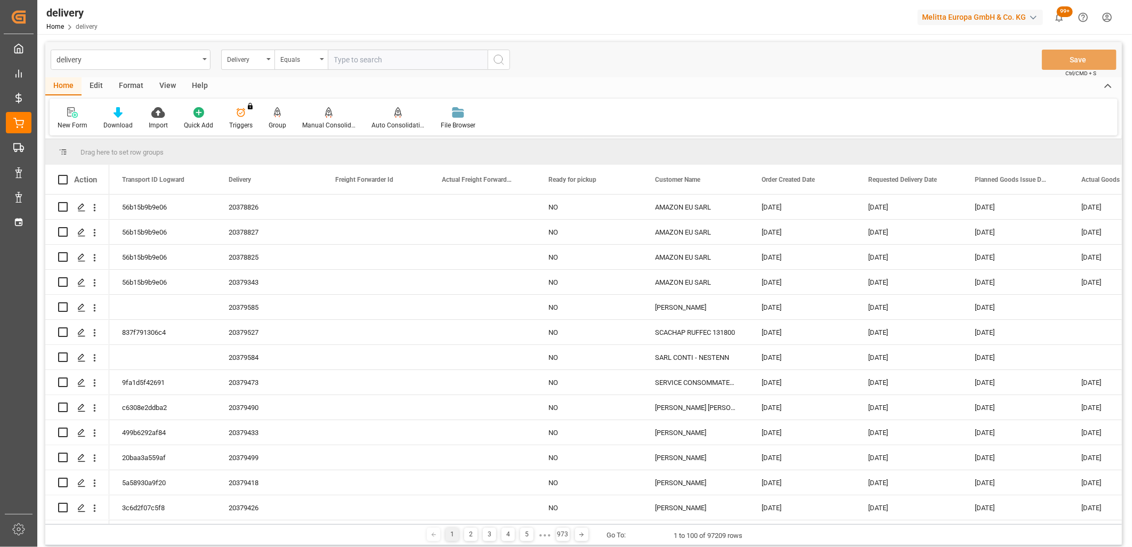
click at [363, 64] on input "text" at bounding box center [408, 60] width 160 height 20
click at [497, 61] on icon "search button" at bounding box center [498, 59] width 13 height 13
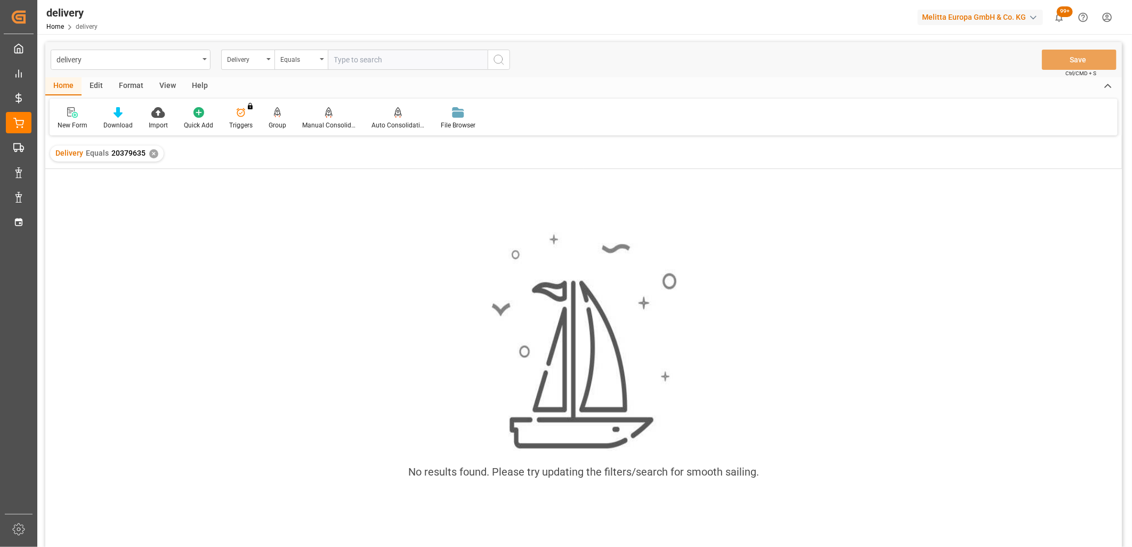
click at [151, 153] on div "✕" at bounding box center [153, 153] width 9 height 9
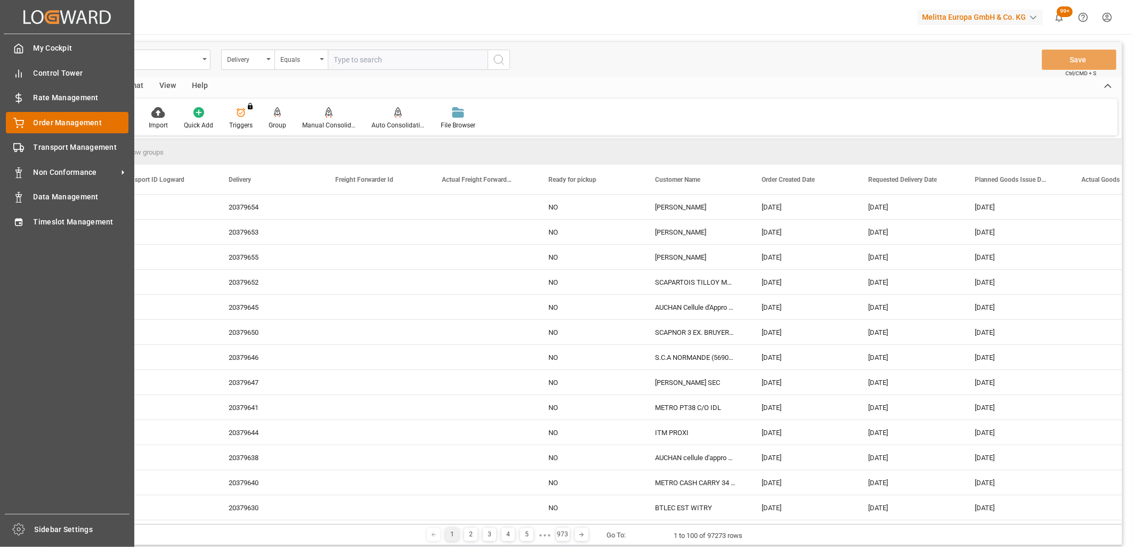
click at [34, 115] on div "Order Management Order Management" at bounding box center [67, 122] width 123 height 21
click at [28, 147] on div "Transport Management Transport Management" at bounding box center [67, 147] width 123 height 21
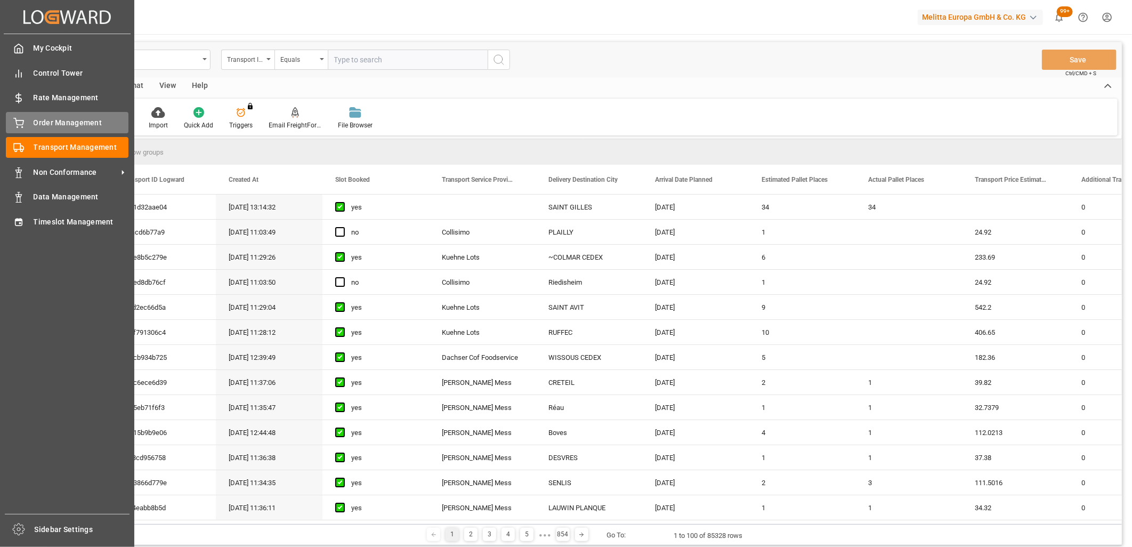
click at [50, 128] on div "Order Management Order Management" at bounding box center [67, 122] width 123 height 21
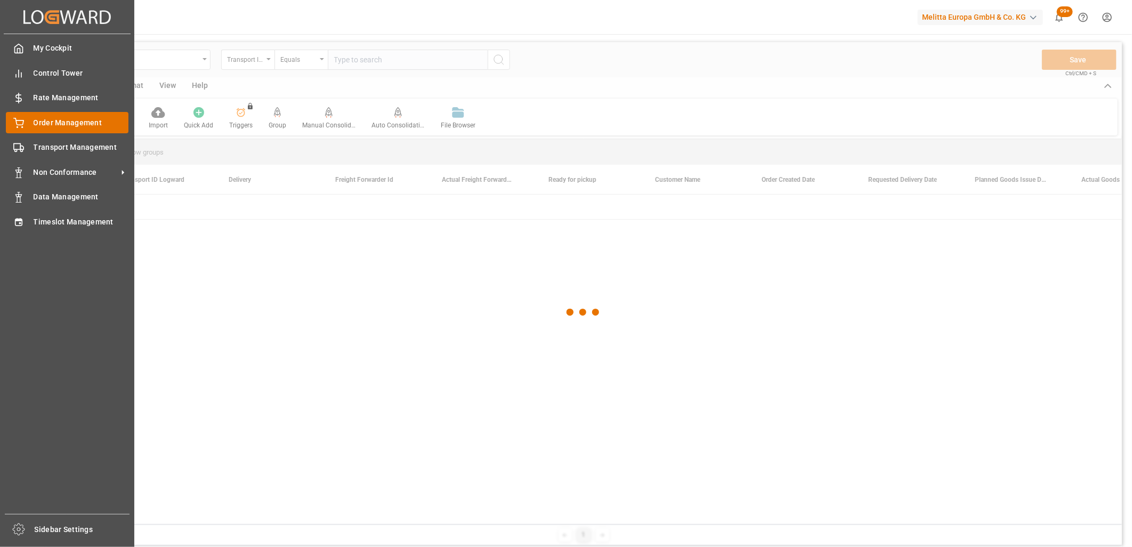
click at [50, 128] on div "Order Management Order Management" at bounding box center [67, 122] width 123 height 21
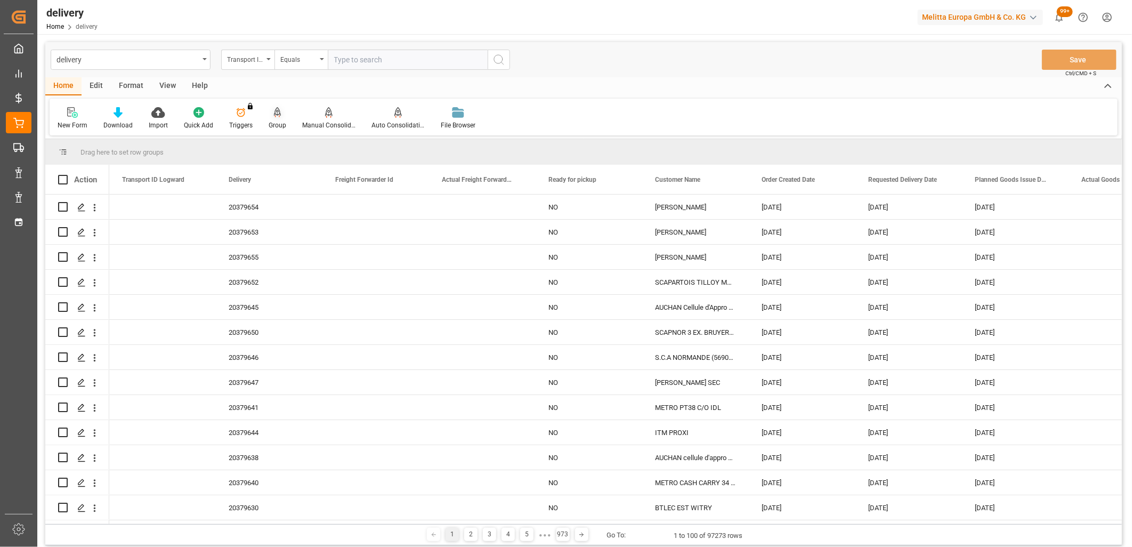
click at [272, 119] on div "Group" at bounding box center [278, 118] width 34 height 23
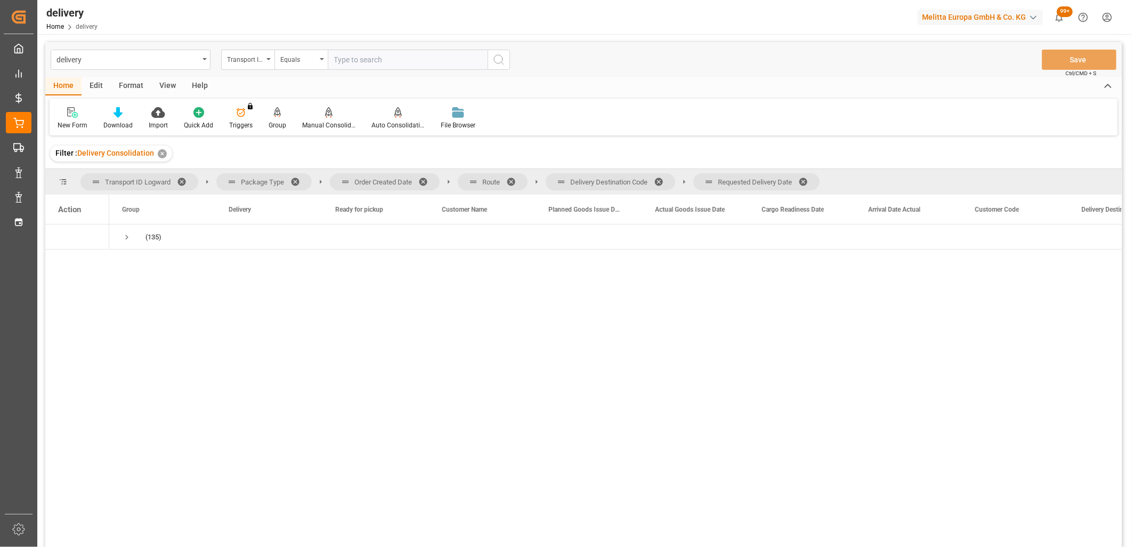
click at [808, 177] on span at bounding box center [806, 182] width 17 height 10
click at [661, 179] on span at bounding box center [662, 182] width 17 height 10
click at [515, 178] on span at bounding box center [514, 182] width 17 height 10
click at [423, 181] on span at bounding box center [426, 182] width 17 height 10
click at [128, 237] on span "Press SPACE to select this row." at bounding box center [127, 237] width 10 height 10
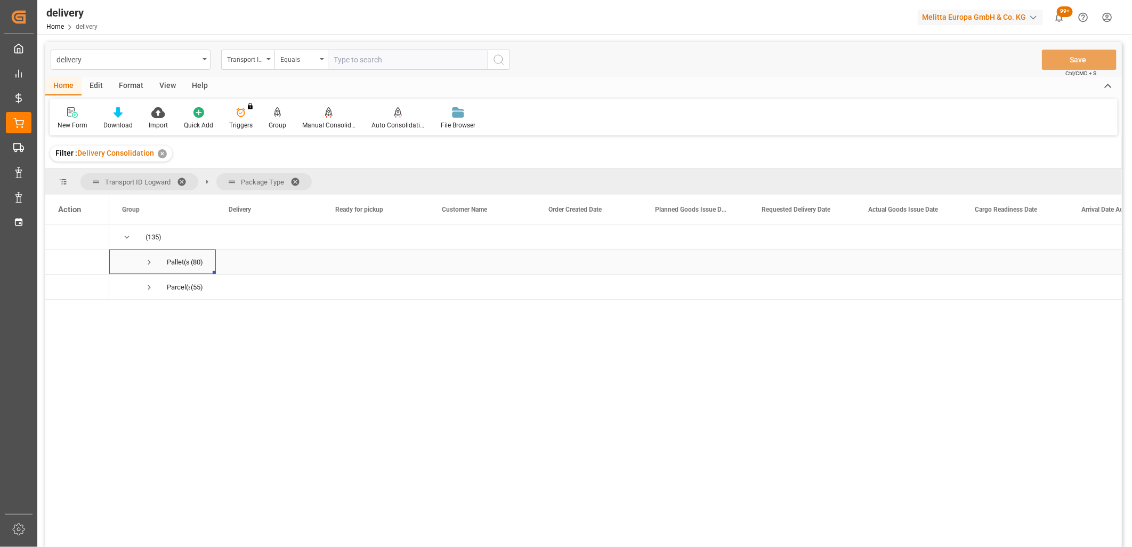
click at [147, 264] on span "Press SPACE to select this row." at bounding box center [149, 262] width 10 height 10
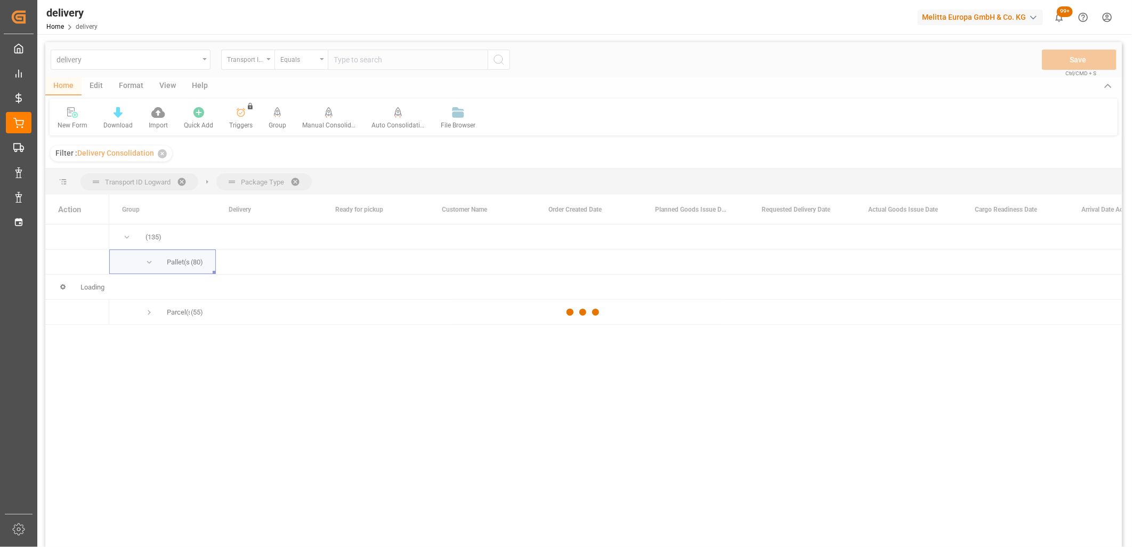
click at [147, 264] on div at bounding box center [583, 312] width 1077 height 540
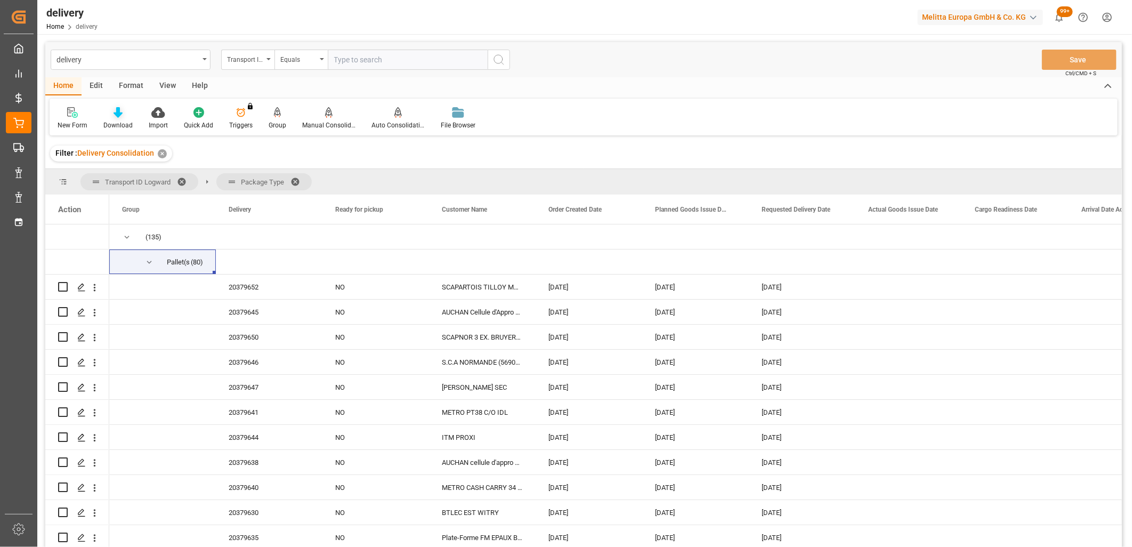
click at [112, 118] on div "Download" at bounding box center [117, 118] width 45 height 23
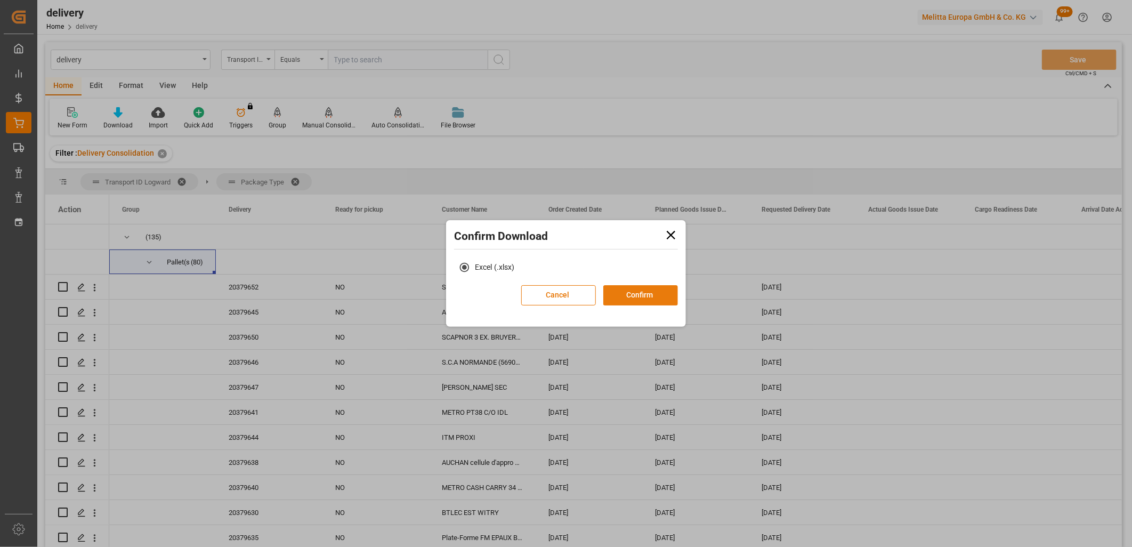
click at [635, 296] on button "Confirm" at bounding box center [640, 295] width 75 height 20
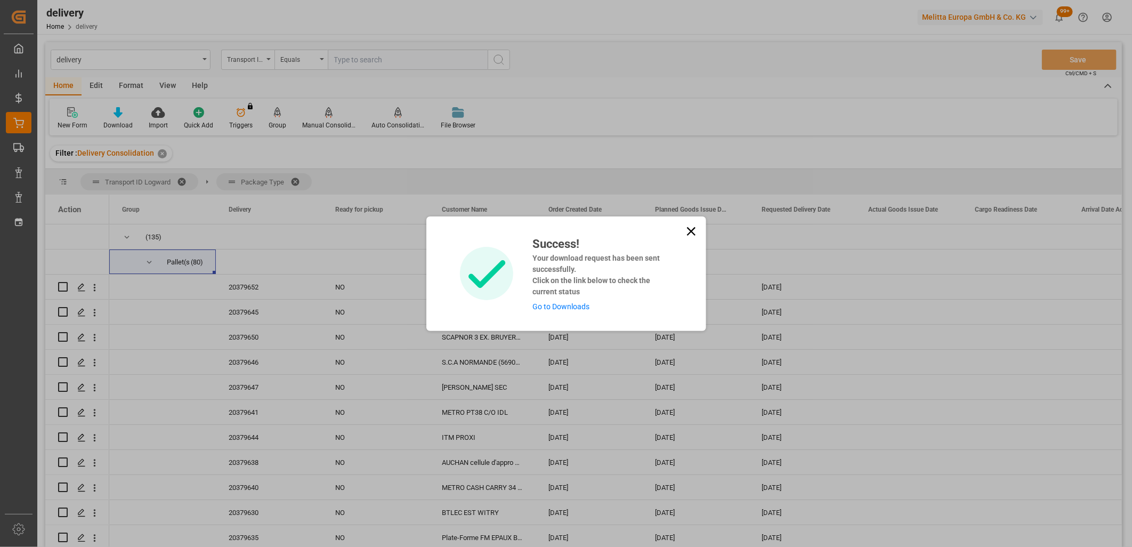
click at [559, 308] on link "Go to Downloads" at bounding box center [560, 306] width 57 height 9
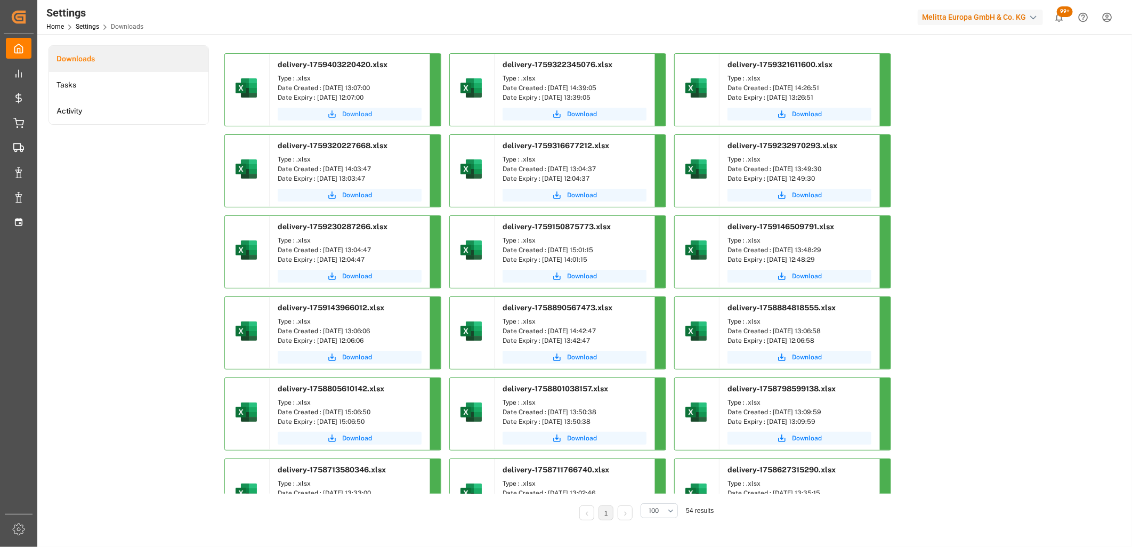
click at [342, 116] on span "Download" at bounding box center [357, 114] width 30 height 10
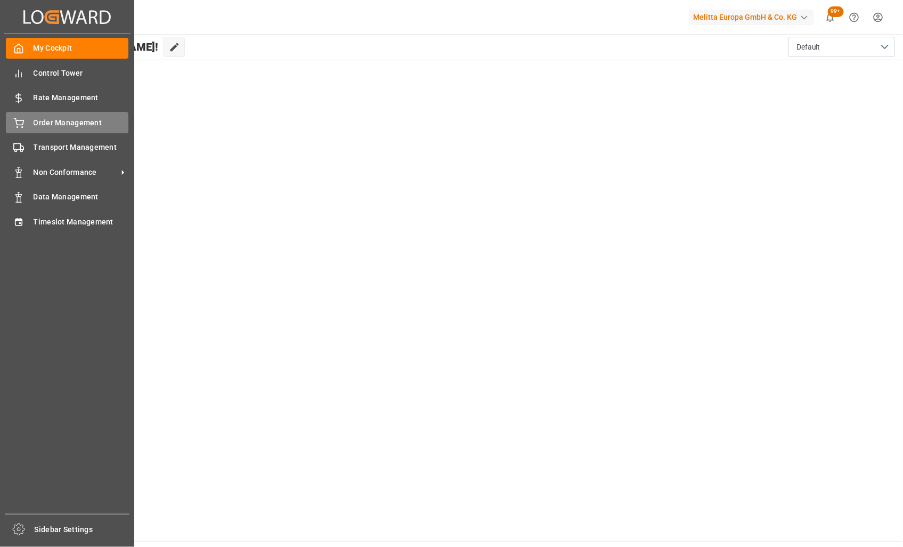
click at [24, 123] on div "Order Management Order Management" at bounding box center [67, 122] width 123 height 21
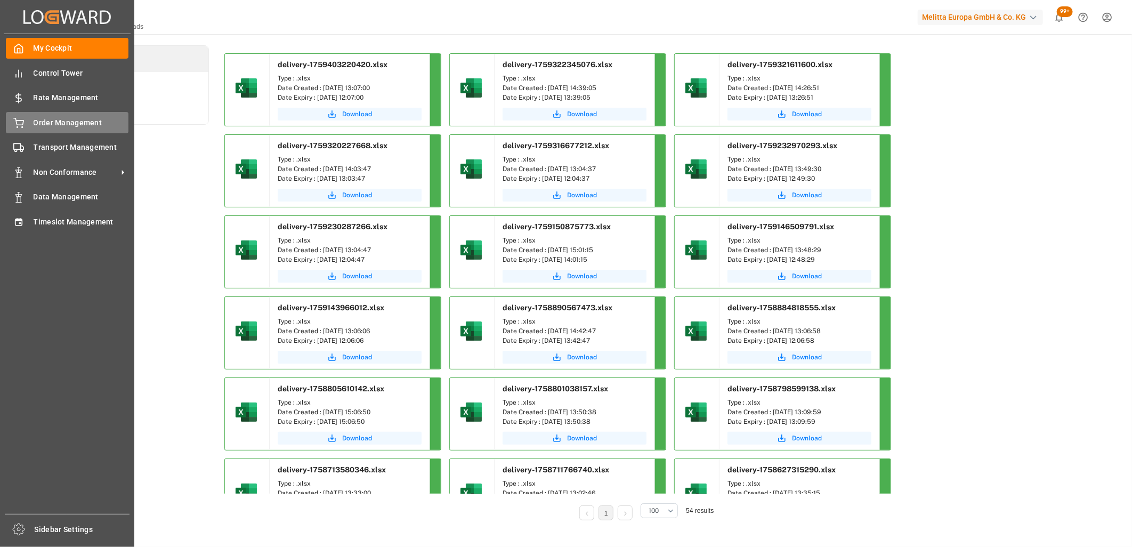
click at [43, 124] on span "Order Management" at bounding box center [81, 122] width 95 height 11
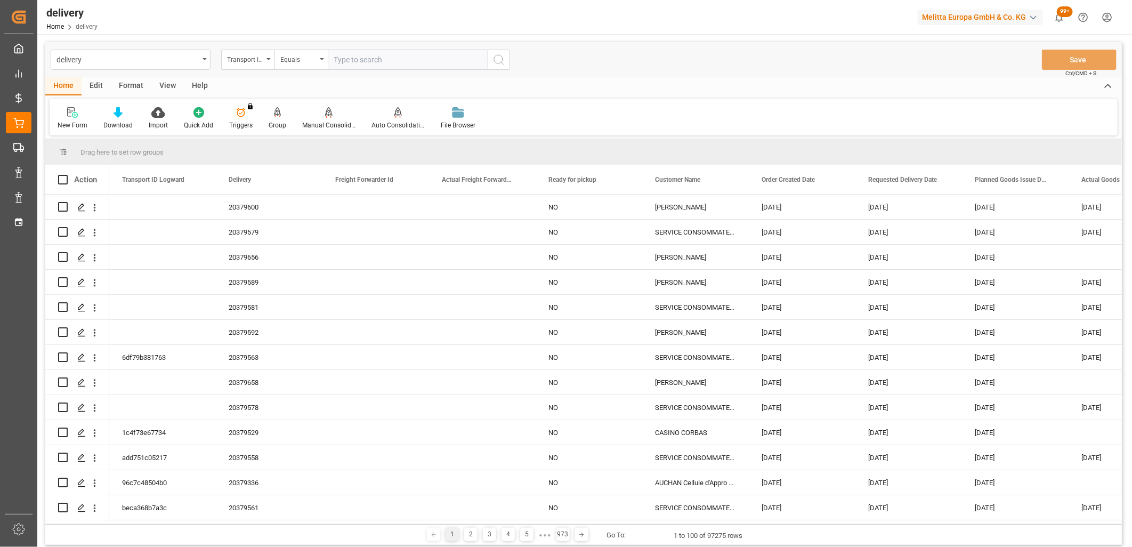
click at [268, 61] on div "Transport ID Logward" at bounding box center [247, 60] width 53 height 20
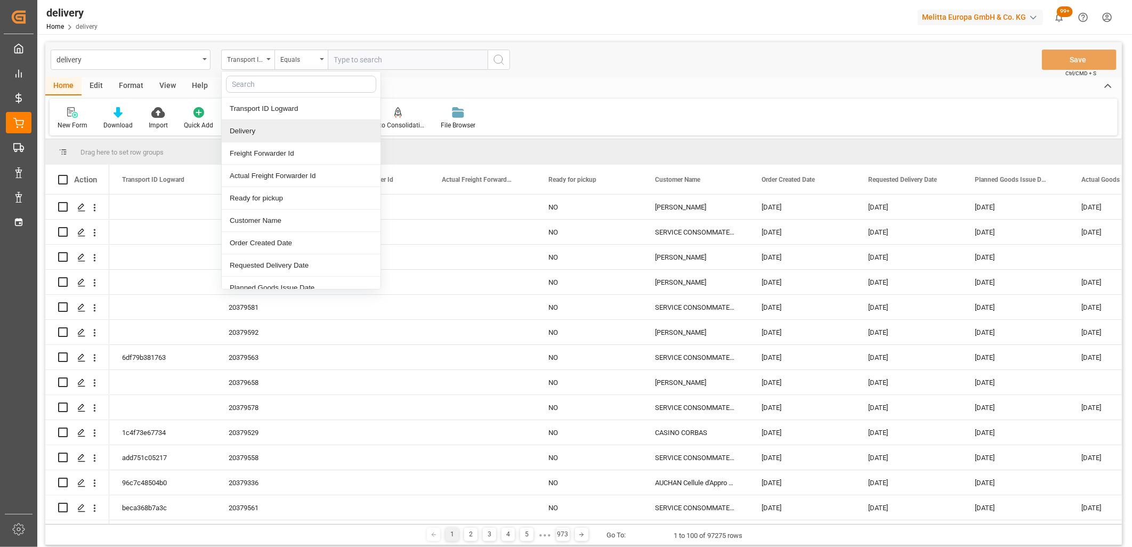
click at [264, 139] on div "Delivery" at bounding box center [301, 131] width 159 height 22
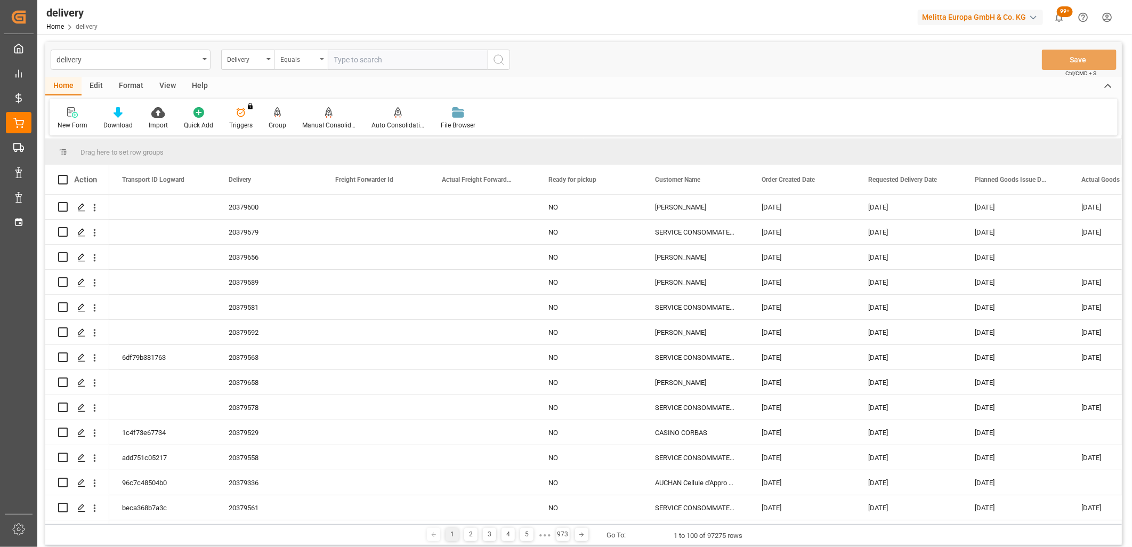
click at [322, 57] on div "Equals" at bounding box center [300, 60] width 53 height 20
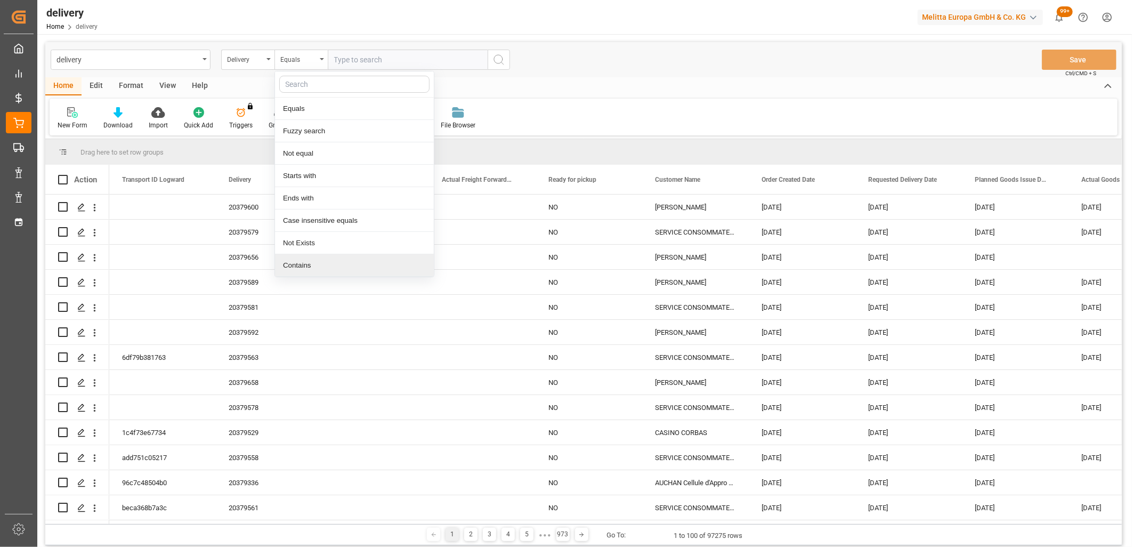
click at [298, 264] on div "Contains" at bounding box center [354, 265] width 159 height 22
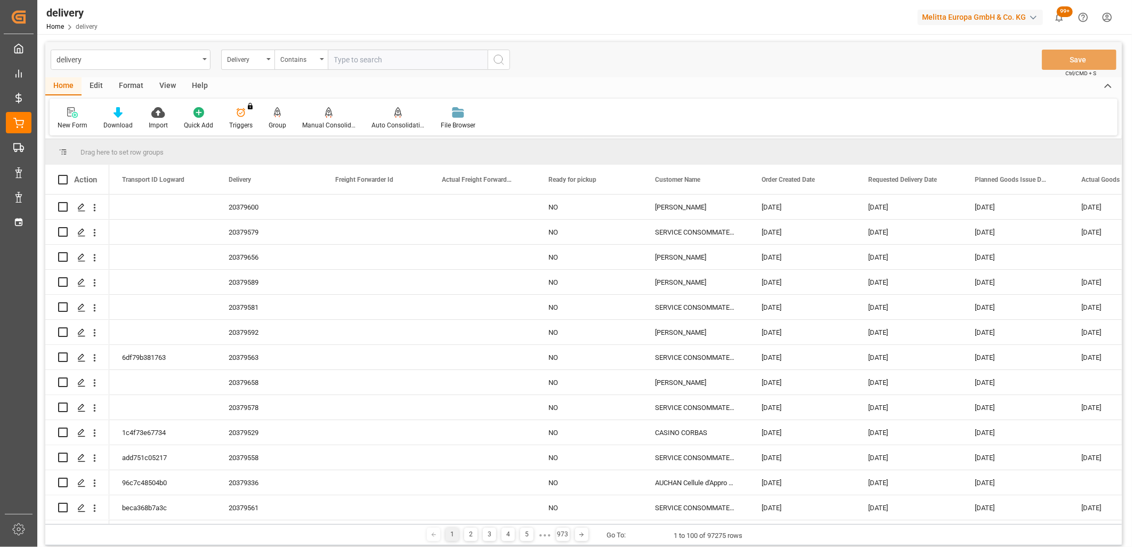
paste input "20379630,20379635,20379636,20379638,92564076,20379637,20379641,20379640,2037964…"
type input "20379630,20379635,20379636,20379638,92564076,20379637,20379641,20379640,2037964…"
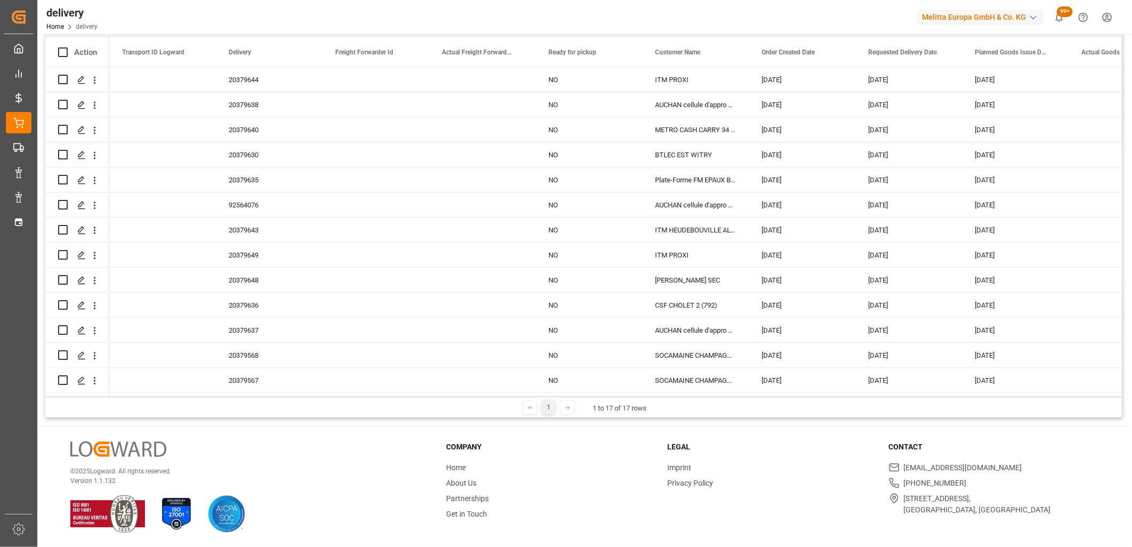
scroll to position [98, 0]
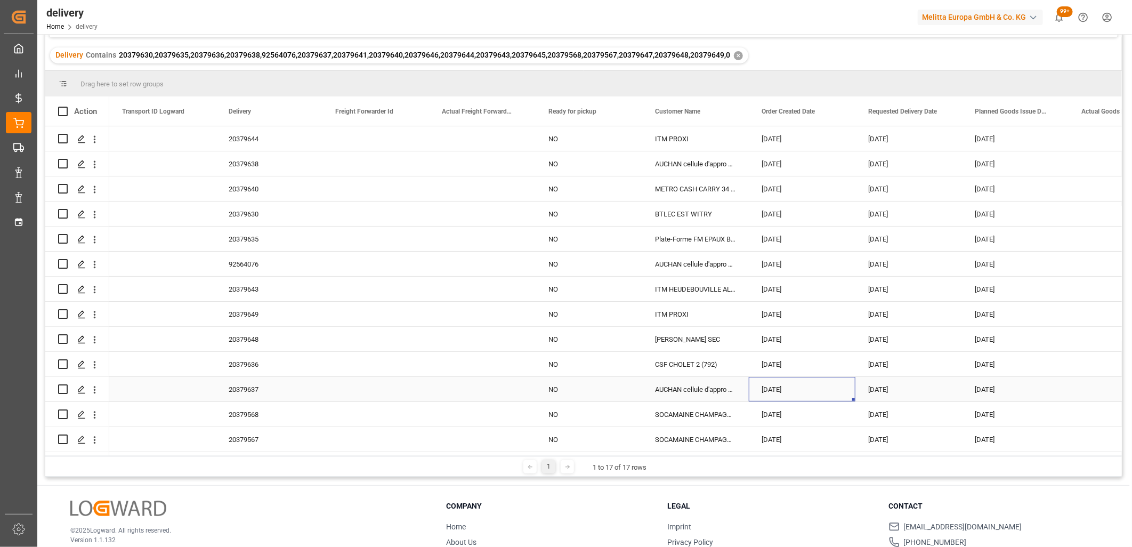
click at [782, 387] on div "[DATE]" at bounding box center [802, 389] width 107 height 25
click at [854, 393] on div "[DATE]" at bounding box center [802, 389] width 107 height 25
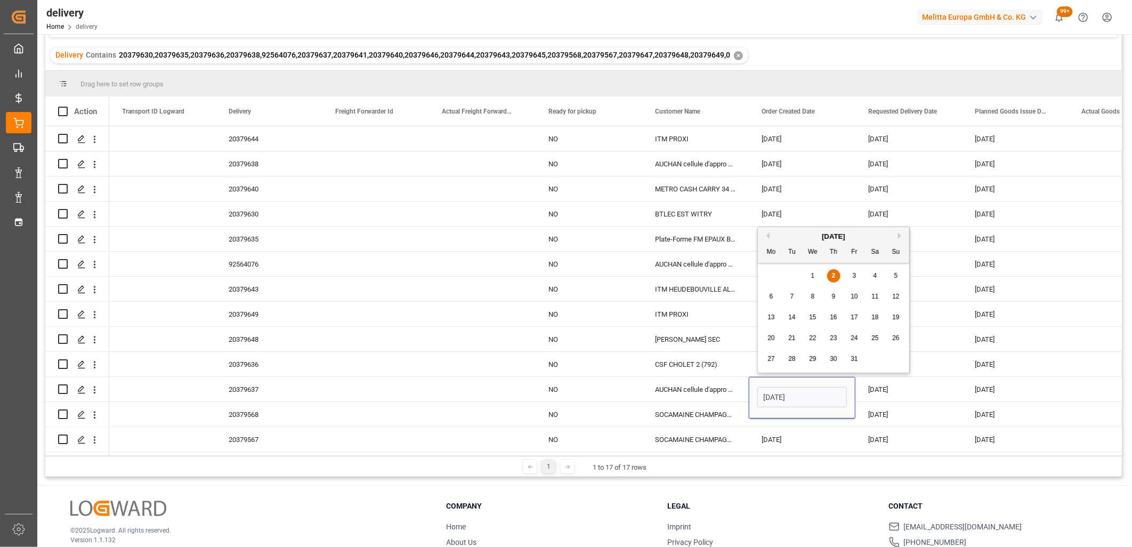
click at [779, 497] on div "© 2025 Logward. All rights reserved. Version 1.1.132 Company Home About Us Part…" at bounding box center [583, 546] width 1093 height 121
click at [804, 397] on input "[DATE]" at bounding box center [802, 397] width 90 height 20
click at [796, 414] on div "[DATE]" at bounding box center [802, 398] width 107 height 42
click at [796, 433] on div "01-10-2025" at bounding box center [802, 439] width 107 height 25
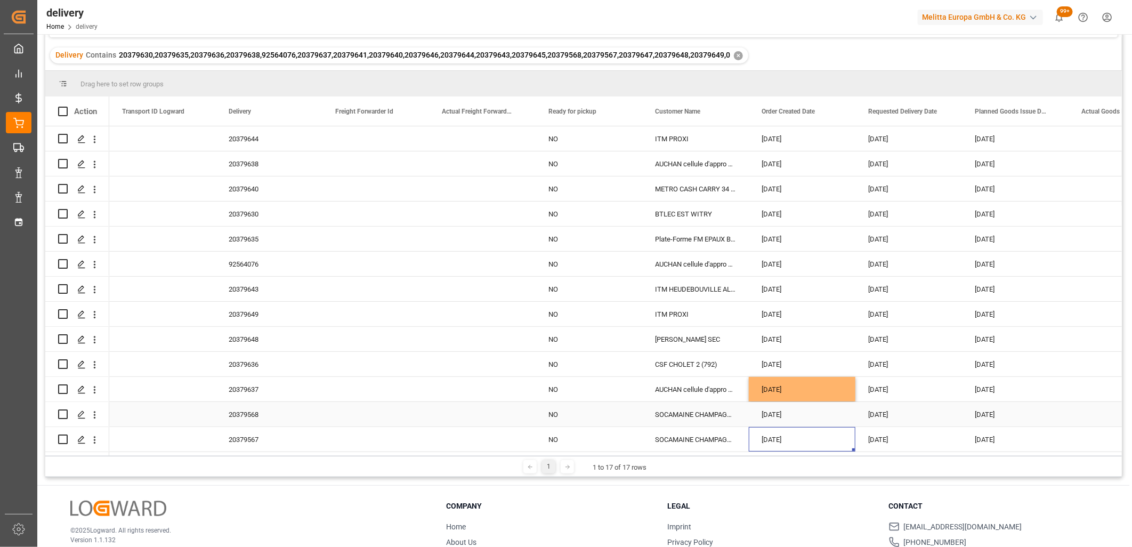
click at [796, 416] on div "01-10-2025" at bounding box center [802, 414] width 107 height 25
click at [848, 392] on div "[DATE]" at bounding box center [802, 389] width 107 height 25
drag, startPoint x: 854, startPoint y: 397, endPoint x: 852, endPoint y: 426, distance: 30.0
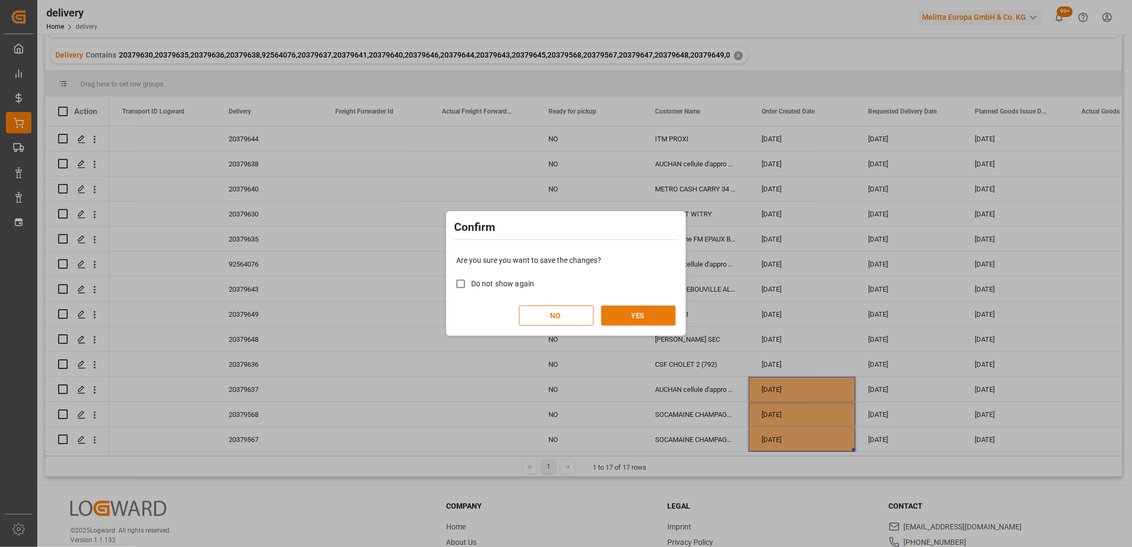
click at [661, 314] on button "YES" at bounding box center [638, 315] width 75 height 20
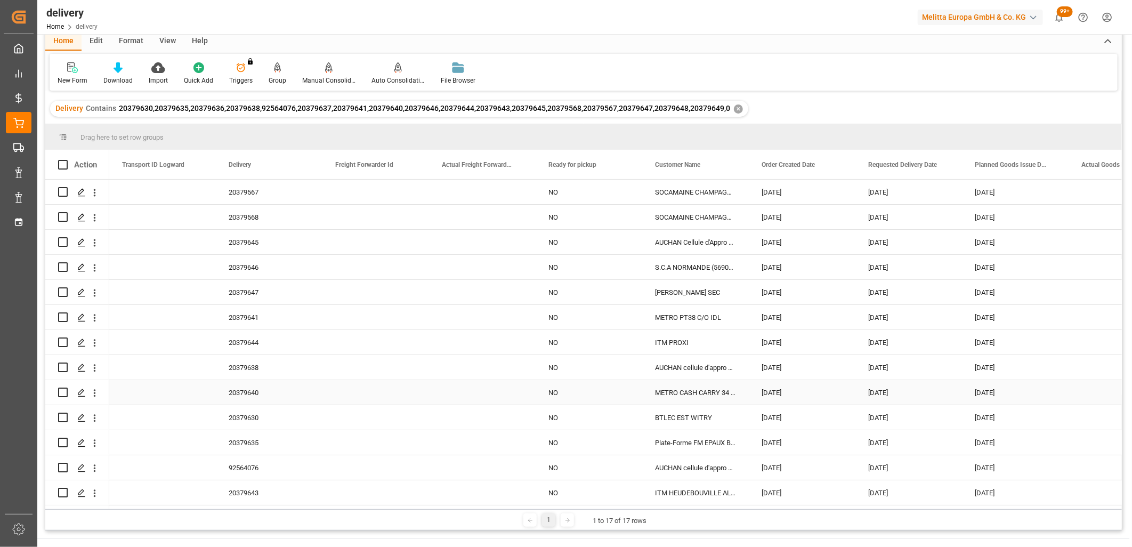
scroll to position [0, 0]
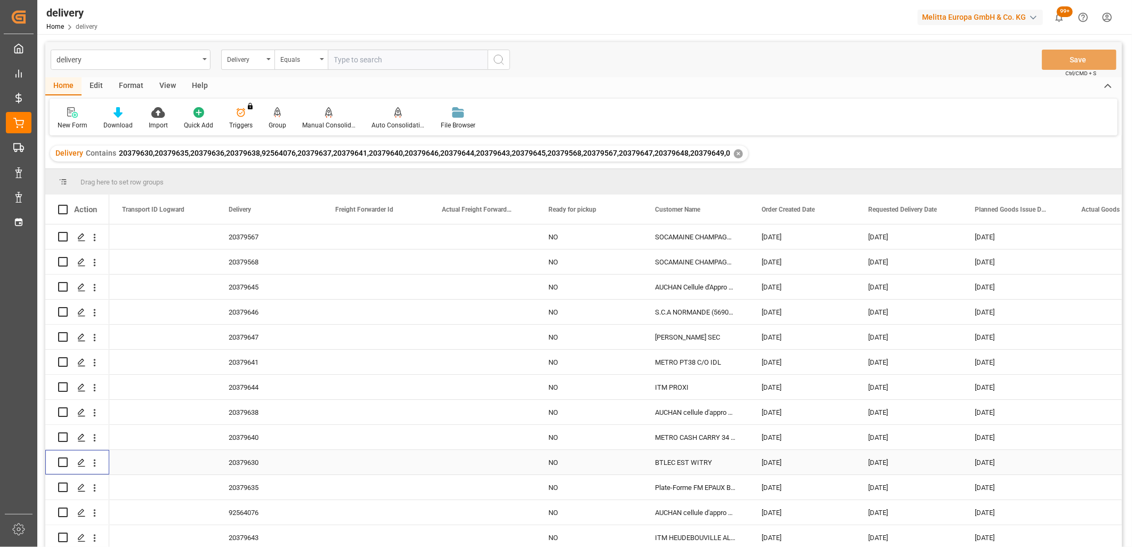
click at [64, 462] on input "Press Space to toggle row selection (unchecked)" at bounding box center [63, 462] width 10 height 10
checkbox input "true"
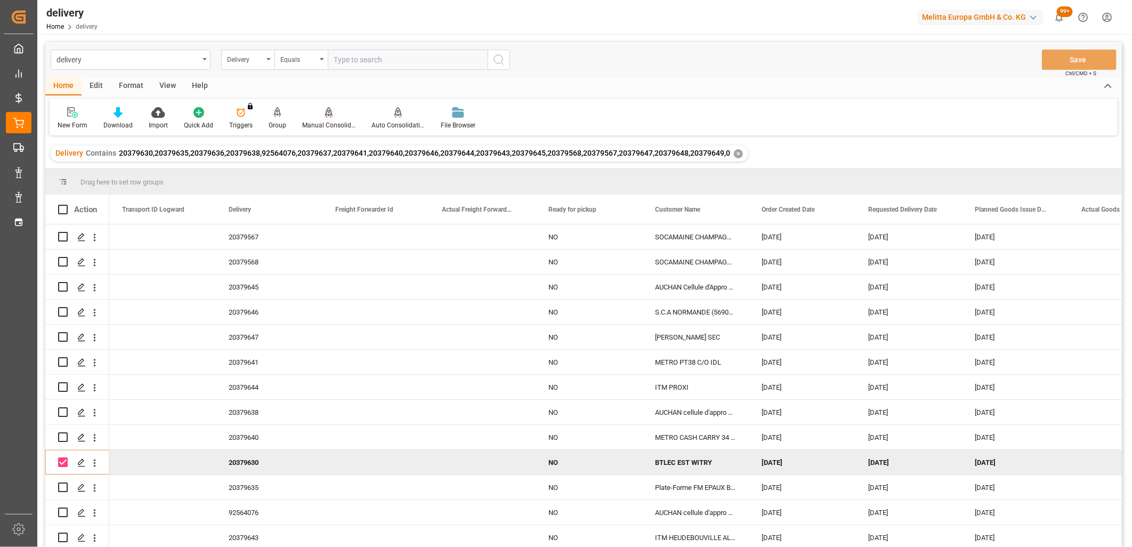
click at [325, 115] on icon at bounding box center [328, 112] width 7 height 11
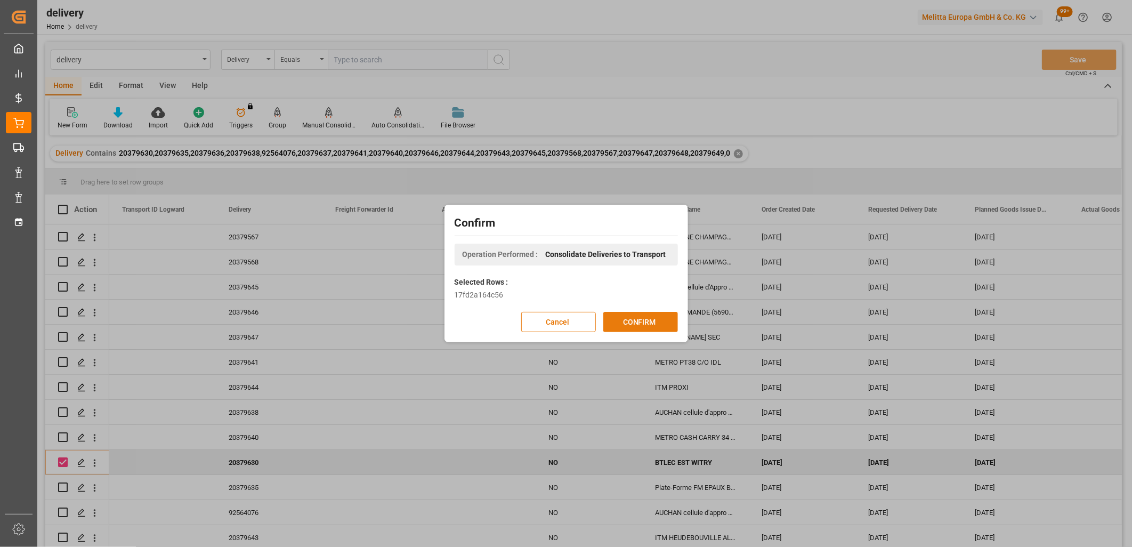
click at [649, 321] on button "CONFIRM" at bounding box center [640, 322] width 75 height 20
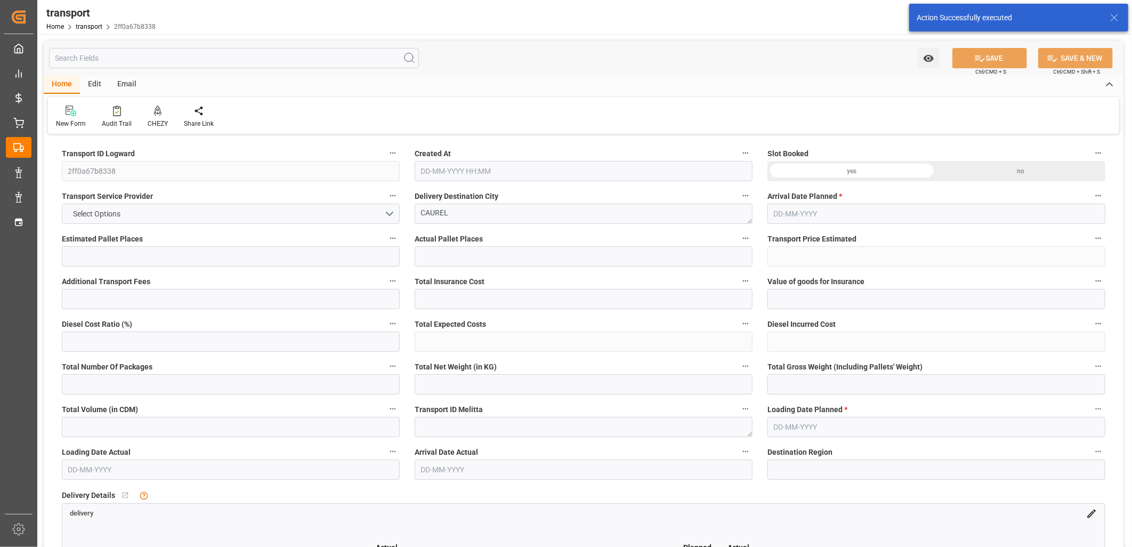
type input "1"
type input "134.99"
type input "0"
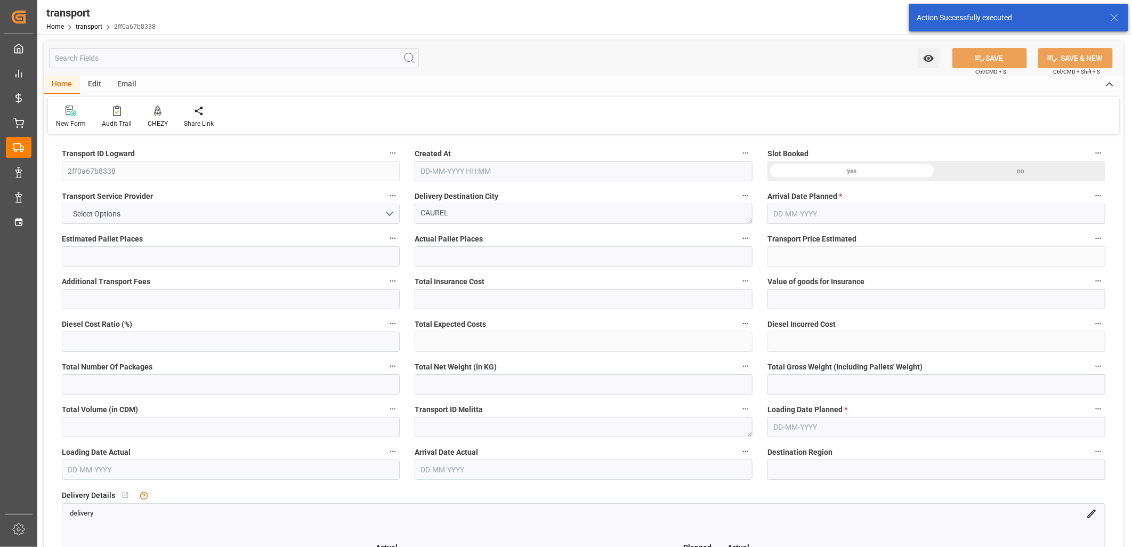
type input "130.4273"
type input "-4.5627"
type input "0"
type input "87.097"
type input "147.327"
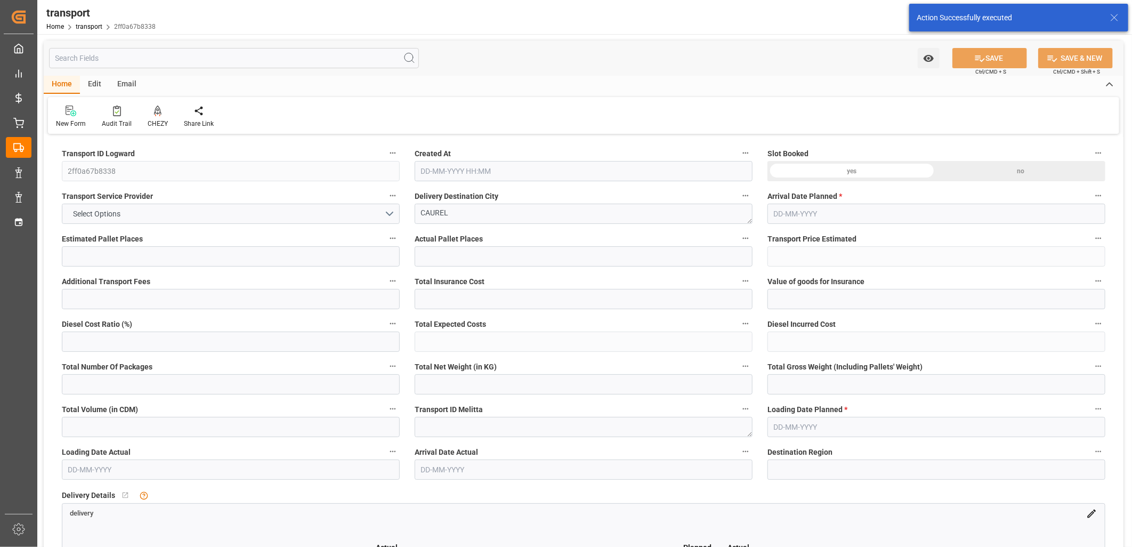
type input "1486.779"
type input "51"
type input "0"
type input "191"
type input "1"
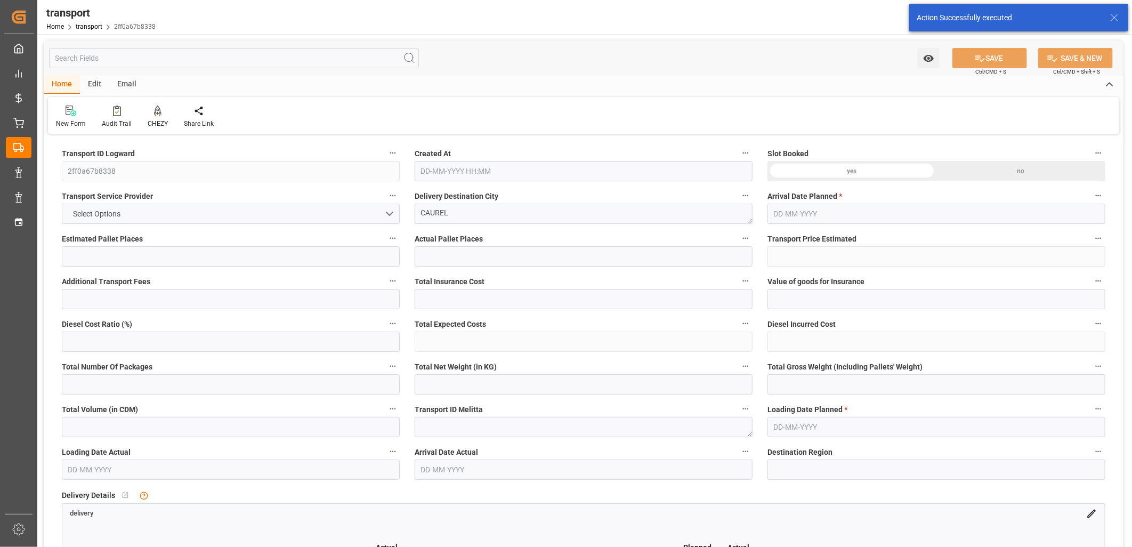
type input "101"
type input "124.327"
type input "0"
type input "4710.8598"
type input "0"
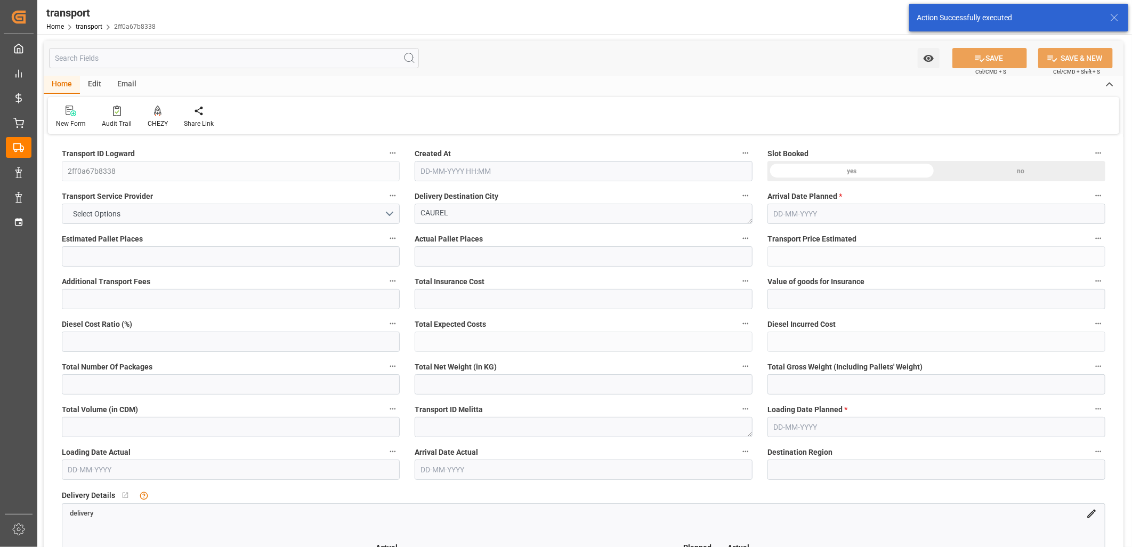
type input "0"
type input "21"
type input "35"
type input "02-10-2025 12:05"
type input "[DATE]"
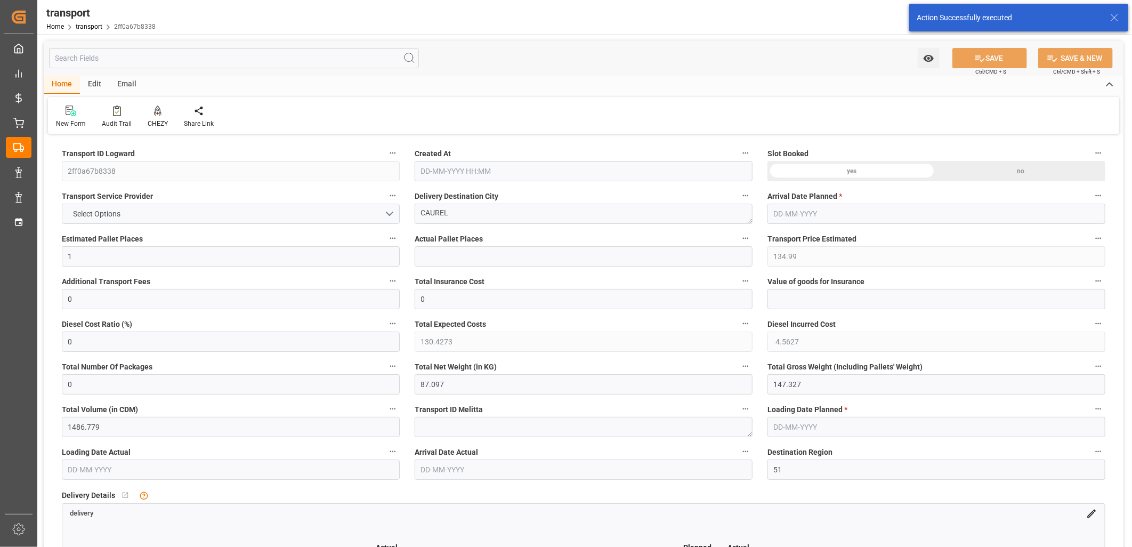
type input "[DATE]"
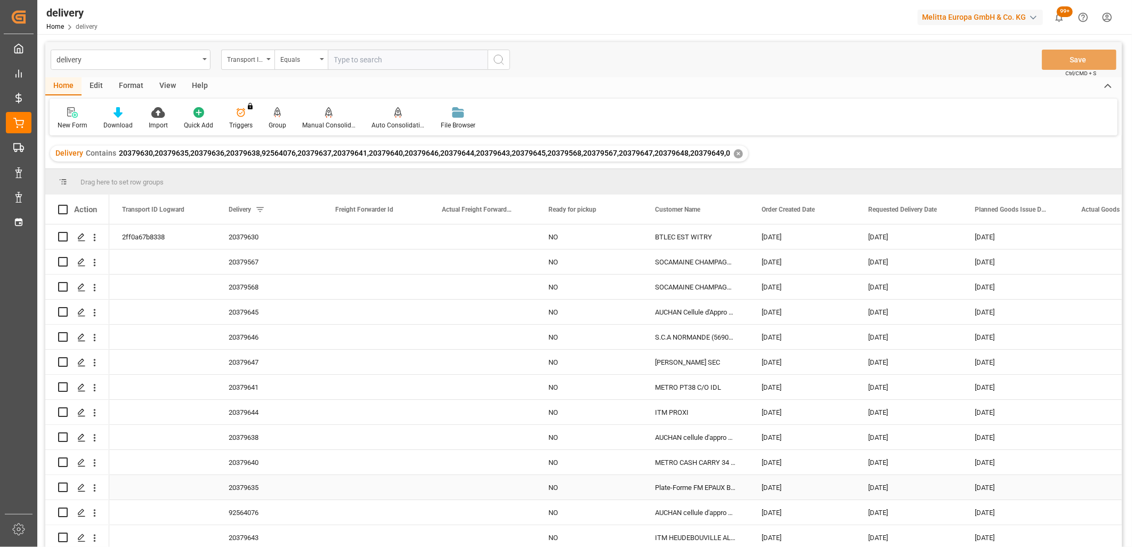
click at [63, 487] on input "Press Space to toggle row selection (unchecked)" at bounding box center [63, 487] width 10 height 10
checkbox input "true"
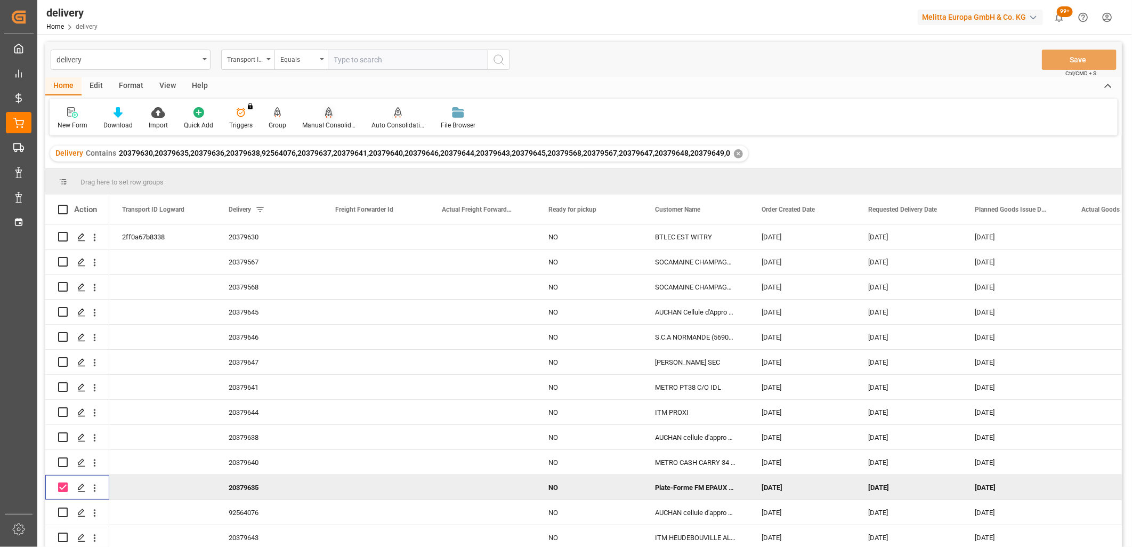
click at [329, 114] on icon at bounding box center [328, 111] width 7 height 9
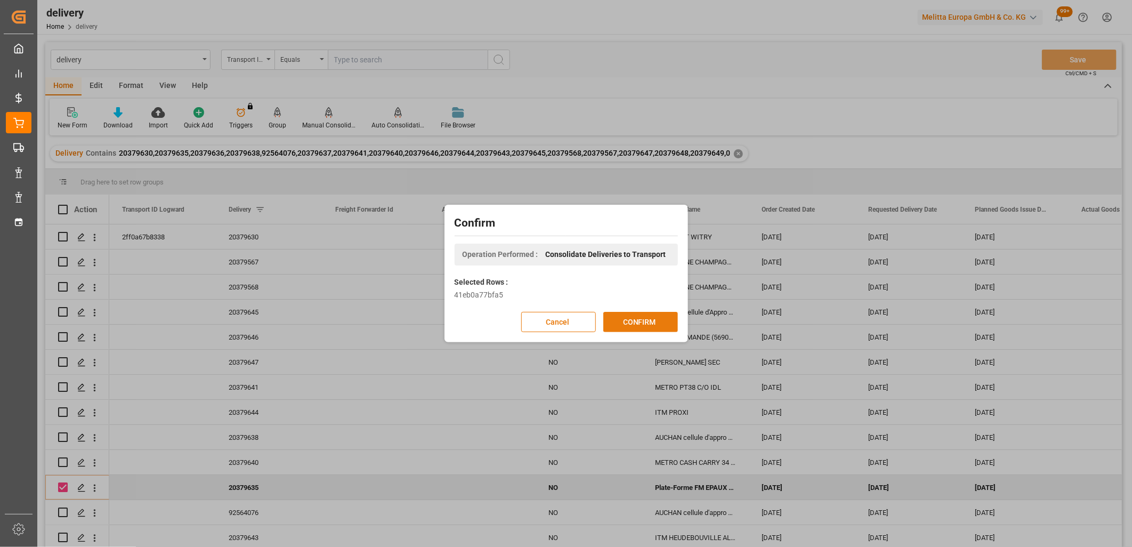
click at [670, 320] on button "CONFIRM" at bounding box center [640, 322] width 75 height 20
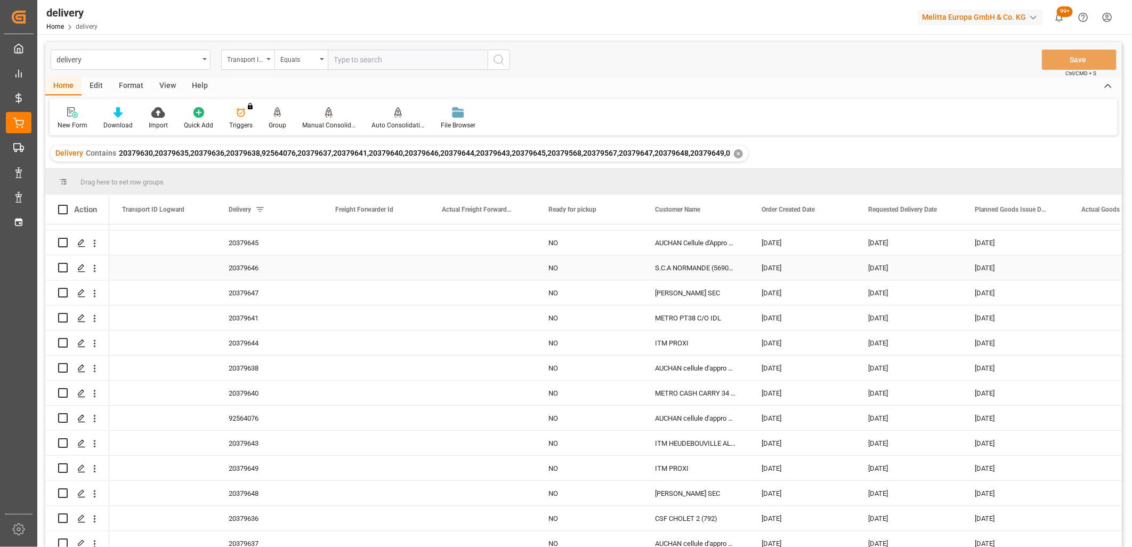
scroll to position [103, 0]
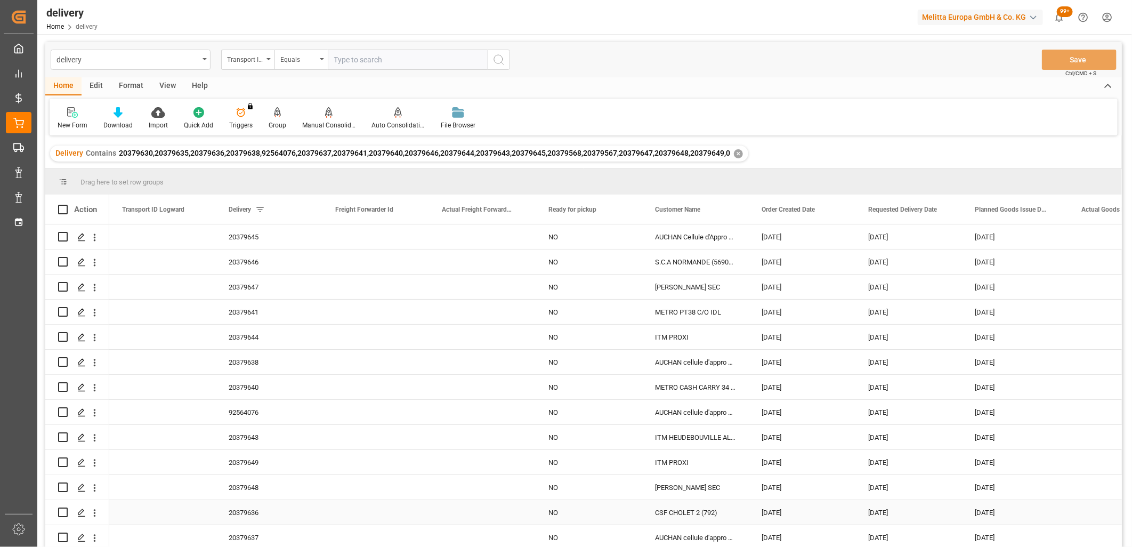
click at [62, 513] on input "Press Space to toggle row selection (unchecked)" at bounding box center [63, 512] width 10 height 10
checkbox input "true"
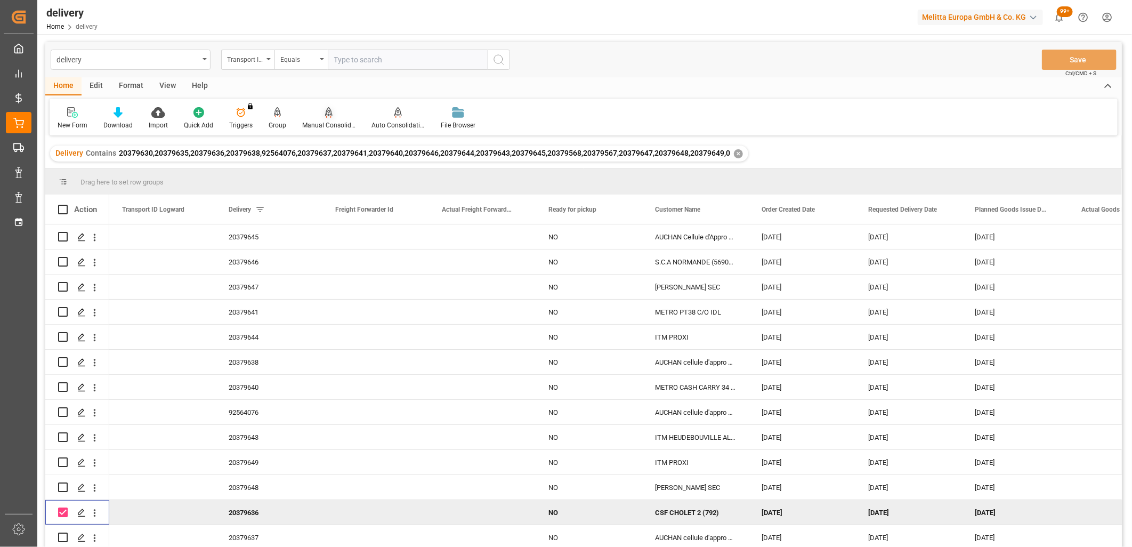
click at [325, 109] on icon at bounding box center [328, 112] width 7 height 11
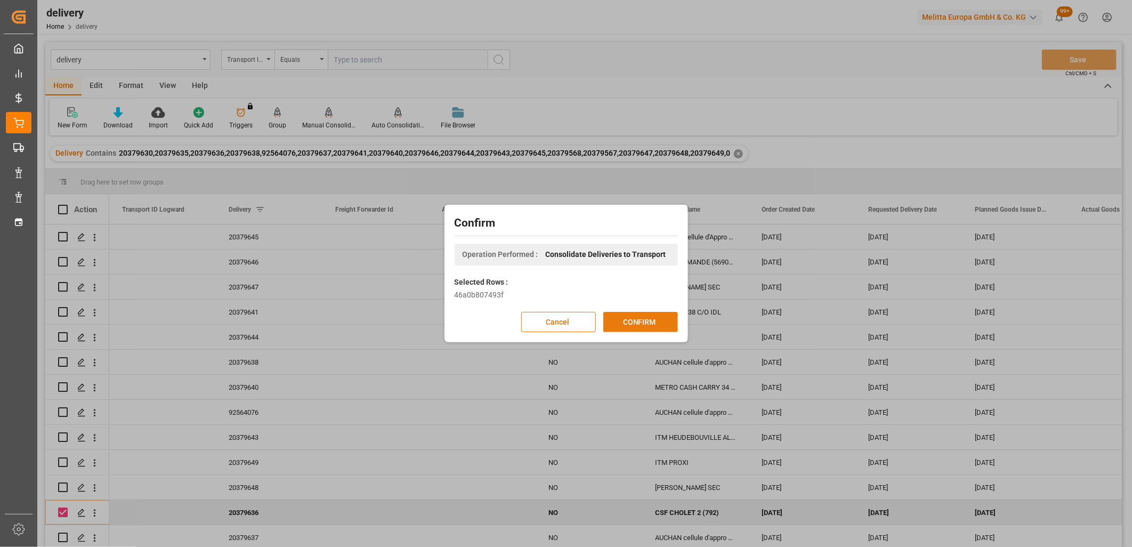
click at [622, 323] on button "CONFIRM" at bounding box center [640, 322] width 75 height 20
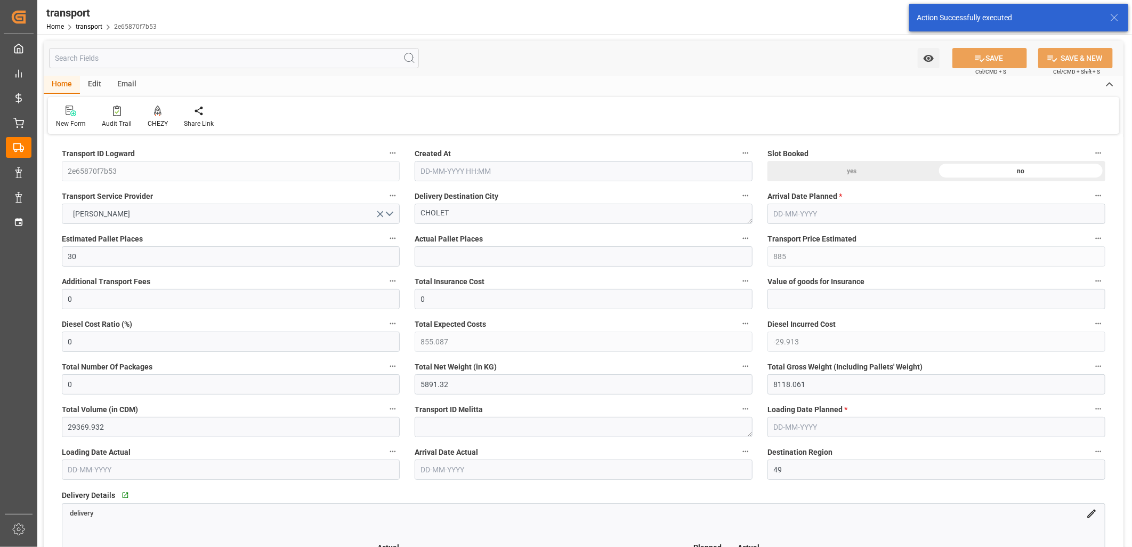
type input "[DATE] 12:07"
type input "[DATE]"
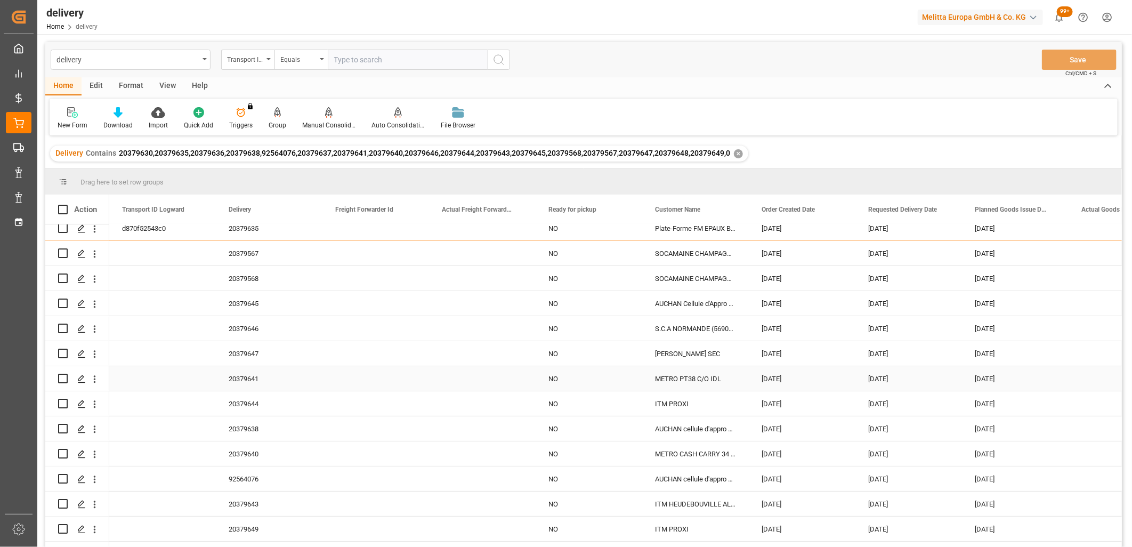
scroll to position [59, 0]
click at [86, 306] on div "Press SPACE to select this row." at bounding box center [81, 304] width 16 height 20
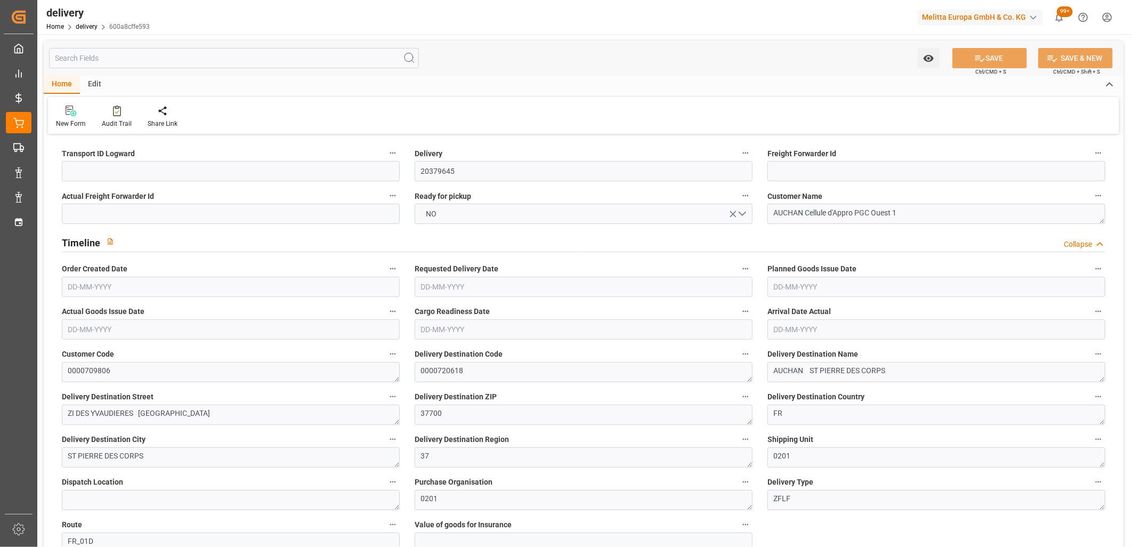
type input "[DATE]"
type input "[DATE] 11:01"
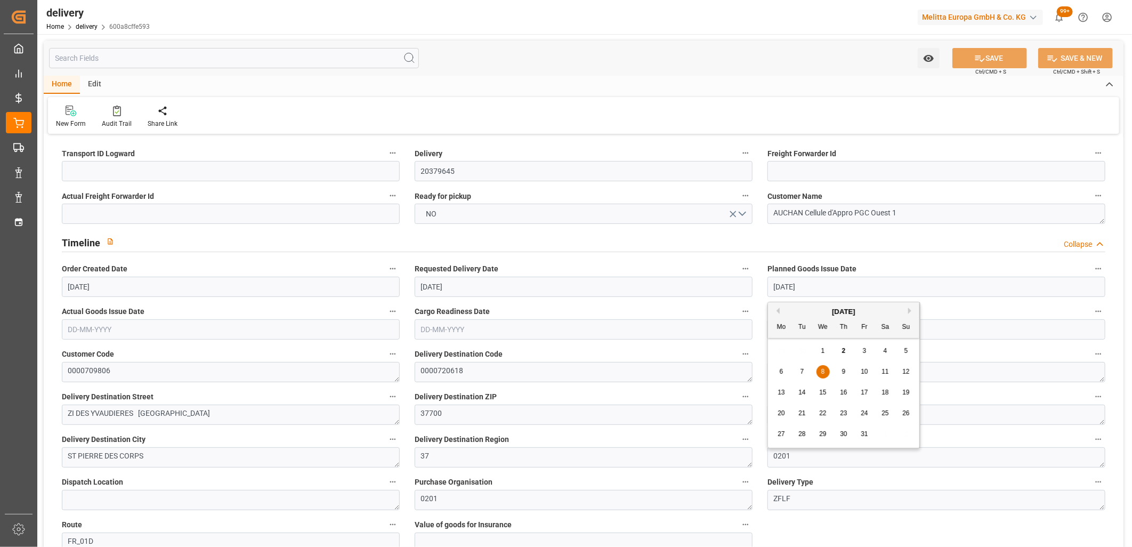
click at [819, 288] on input "[DATE]" at bounding box center [936, 287] width 338 height 20
click at [780, 374] on span "6" at bounding box center [782, 371] width 4 height 7
type input "[DATE]"
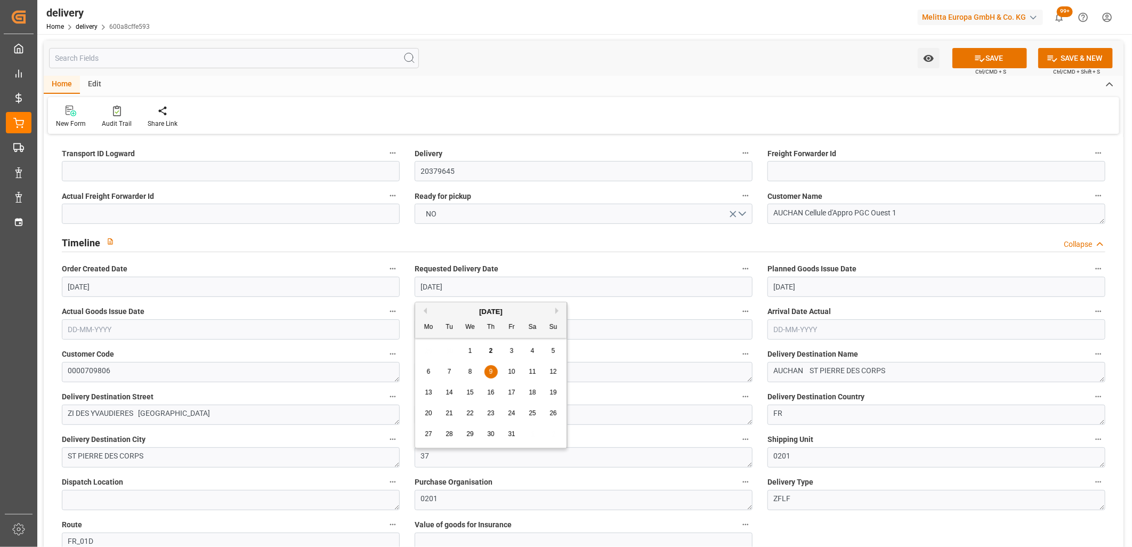
drag, startPoint x: 512, startPoint y: 293, endPoint x: 376, endPoint y: 295, distance: 135.9
click at [470, 374] on span "8" at bounding box center [470, 371] width 4 height 7
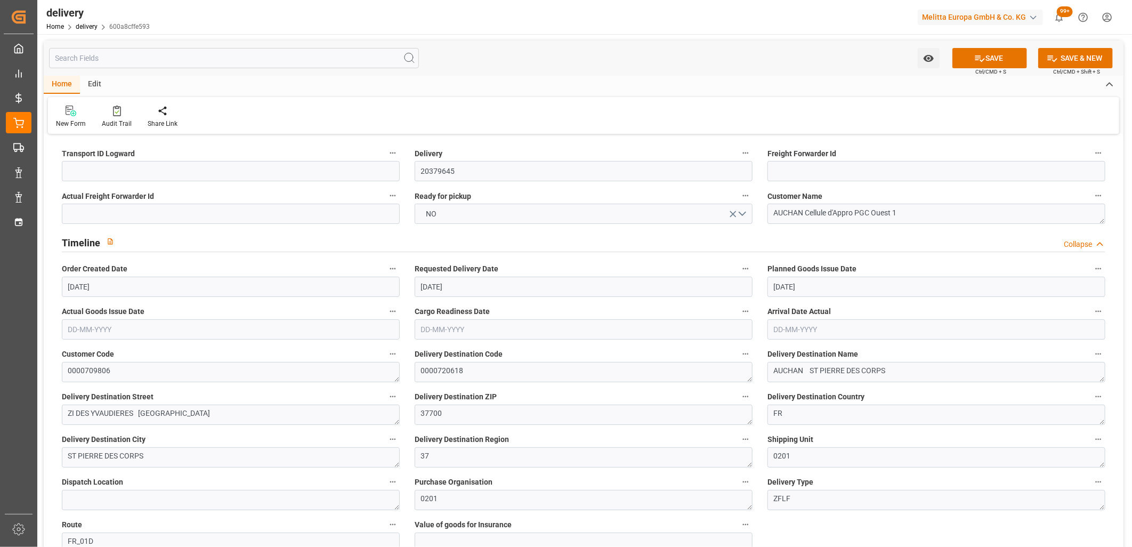
type input "[DATE]"
click at [994, 61] on button "SAVE" at bounding box center [989, 58] width 75 height 20
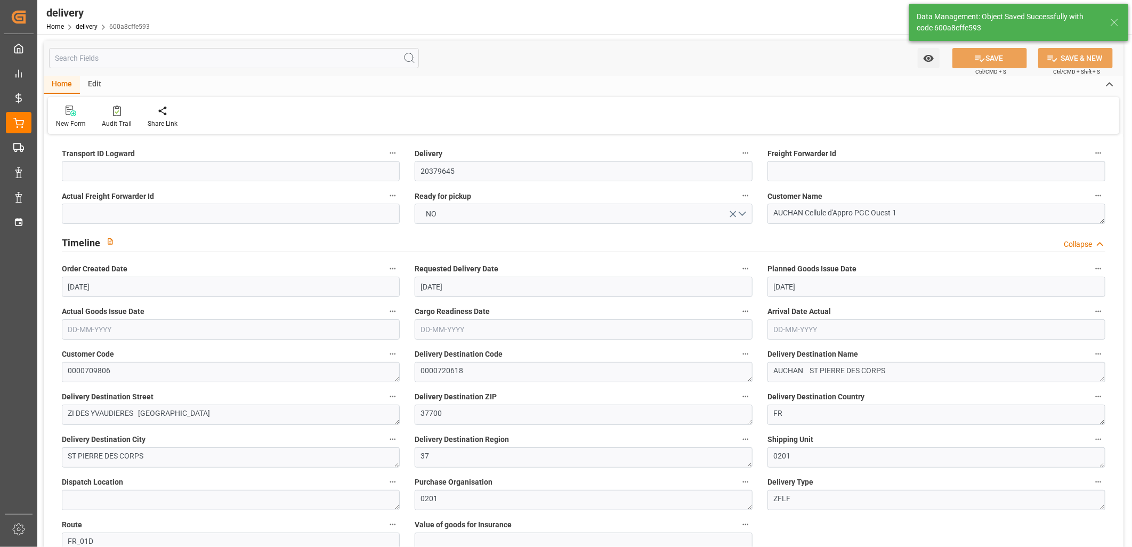
type textarea "~ Pallet(s) ~ 2025-10-02 00:00:00 ~ FR_01D ~ 2025-10-08 00:00:00~0000720618"
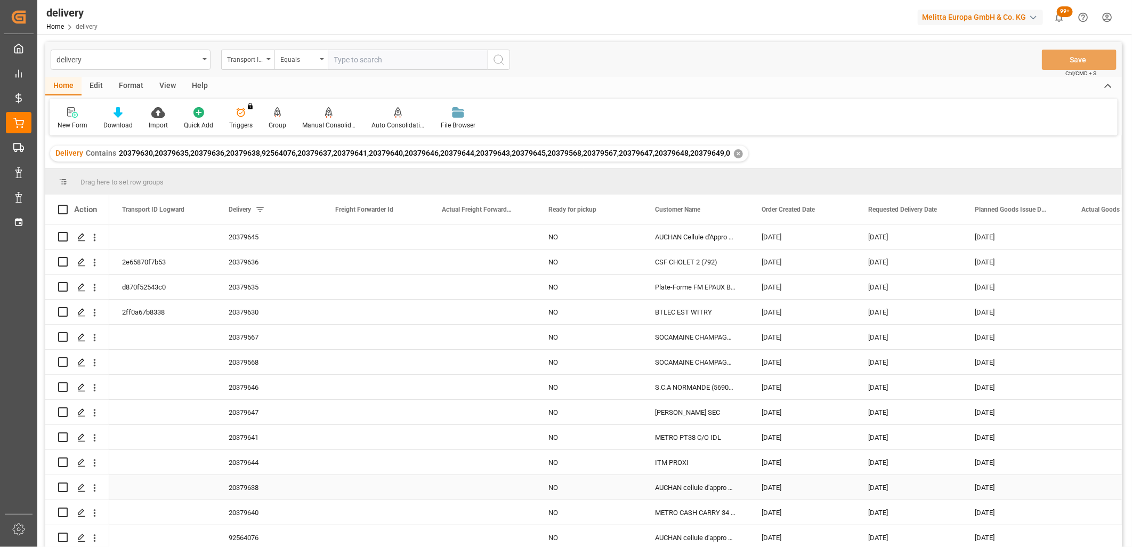
click at [61, 487] on input "Press Space to toggle row selection (unchecked)" at bounding box center [63, 487] width 10 height 10
checkbox input "true"
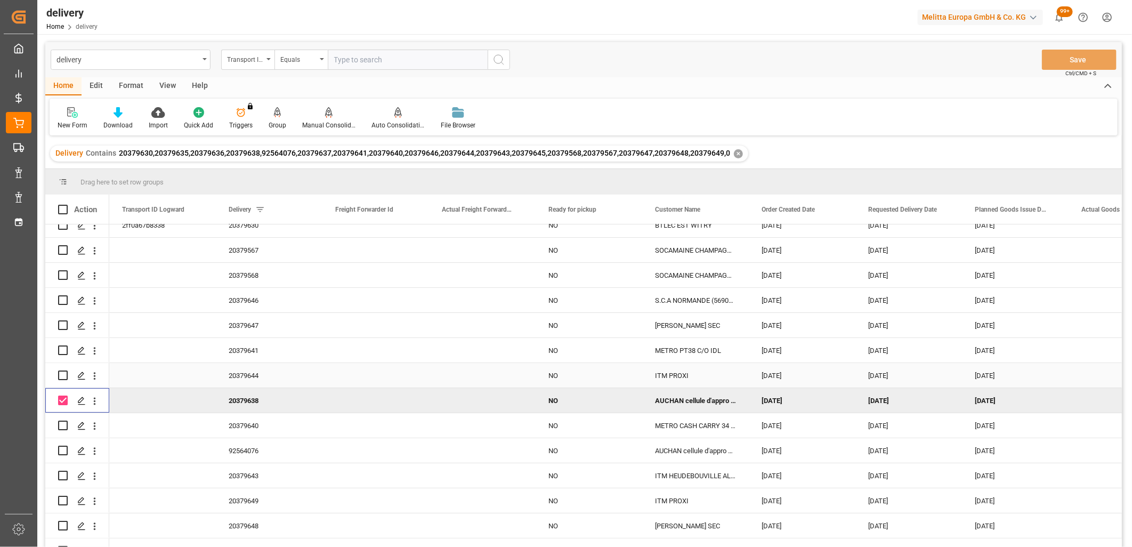
scroll to position [103, 0]
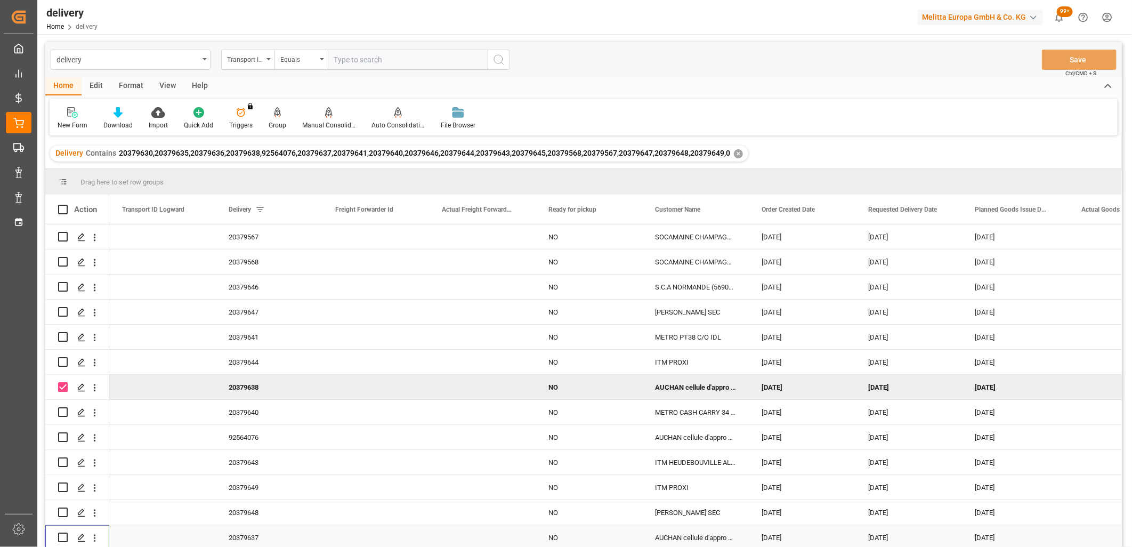
click at [62, 533] on input "Press Space to toggle row selection (unchecked)" at bounding box center [63, 537] width 10 height 10
checkbox input "true"
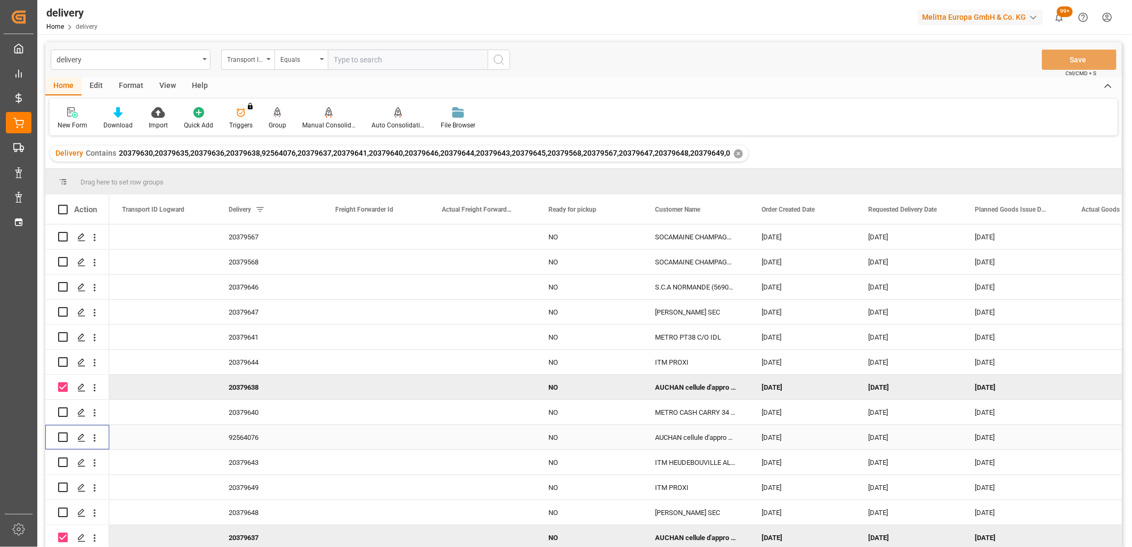
click at [61, 433] on input "Press Space to toggle row selection (unchecked)" at bounding box center [63, 437] width 10 height 10
checkbox input "true"
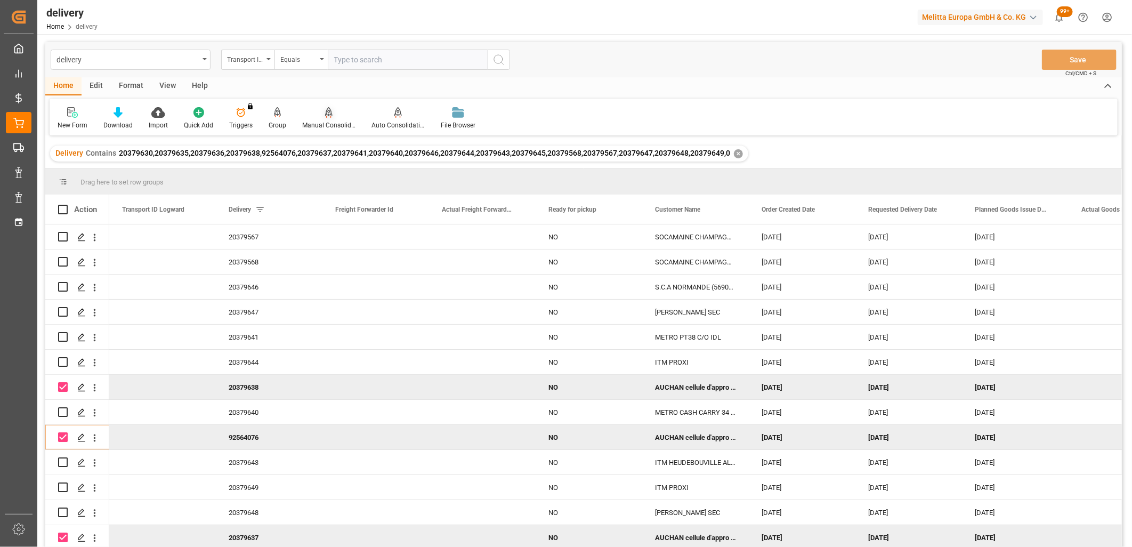
click at [330, 114] on div at bounding box center [328, 112] width 53 height 11
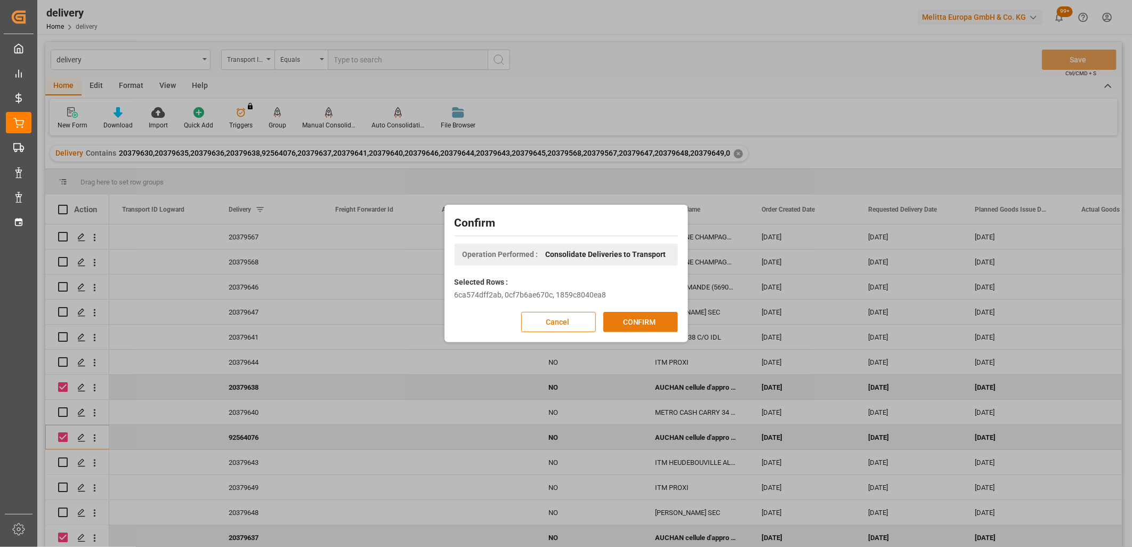
click at [661, 325] on button "CONFIRM" at bounding box center [640, 322] width 75 height 20
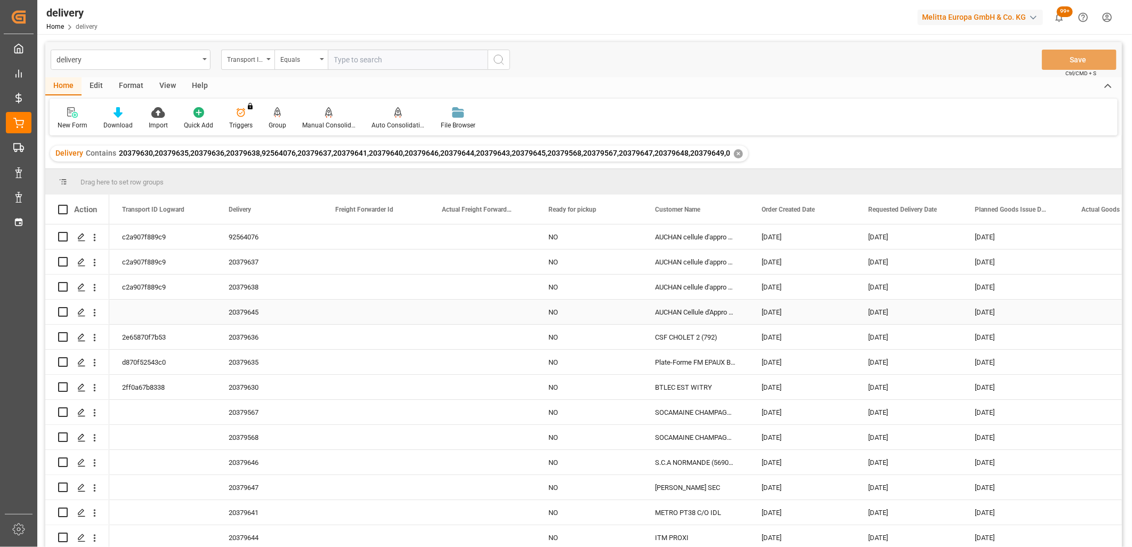
click at [64, 313] on input "Press Space to toggle row selection (unchecked)" at bounding box center [63, 312] width 10 height 10
checkbox input "true"
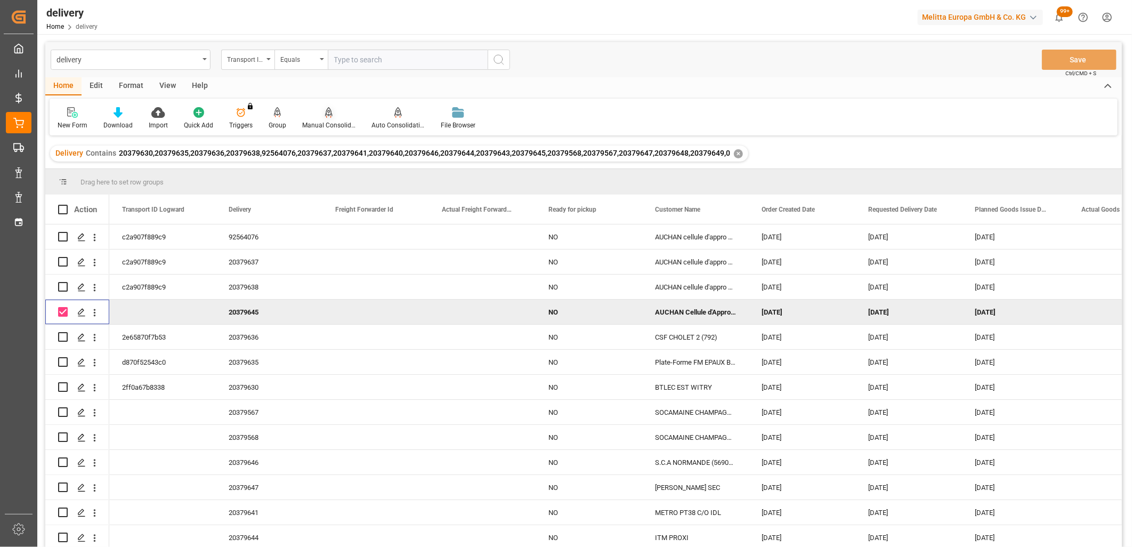
click at [321, 114] on div at bounding box center [328, 112] width 53 height 11
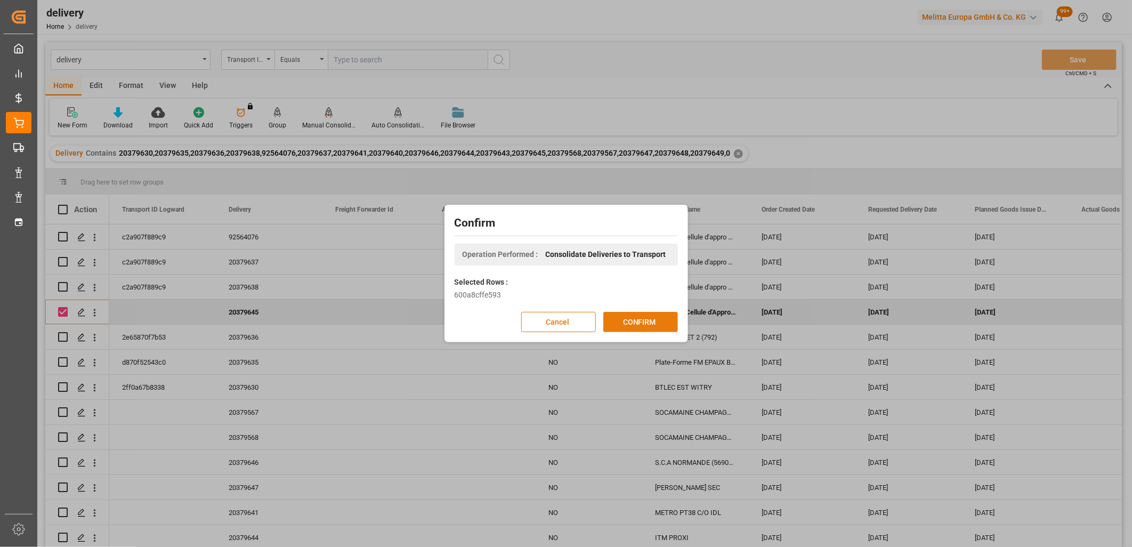
click at [619, 323] on button "CONFIRM" at bounding box center [640, 322] width 75 height 20
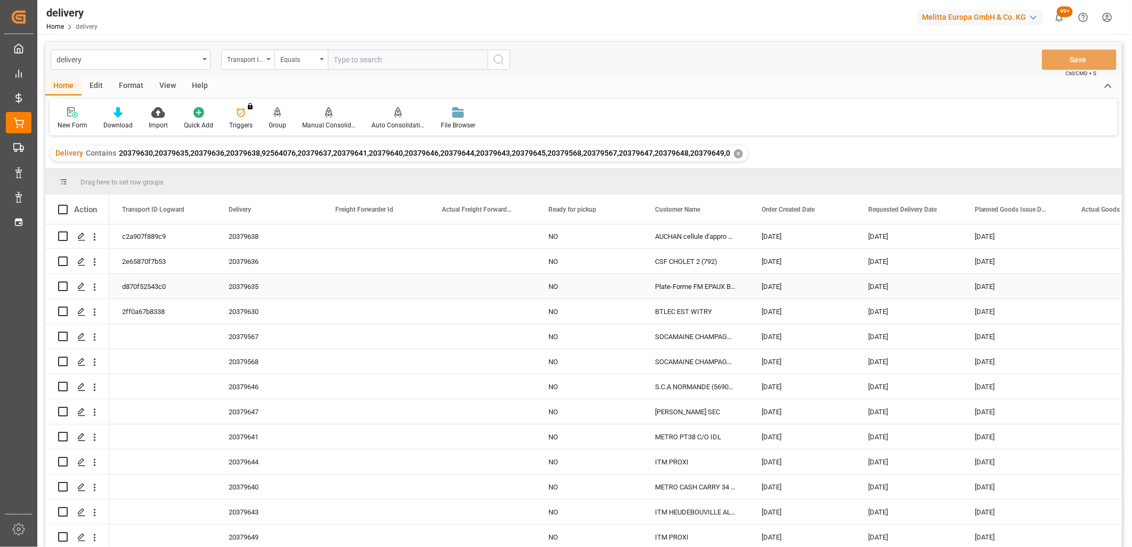
scroll to position [103, 0]
click at [64, 408] on input "Press Space to toggle row selection (unchecked)" at bounding box center [63, 412] width 10 height 10
checkbox input "true"
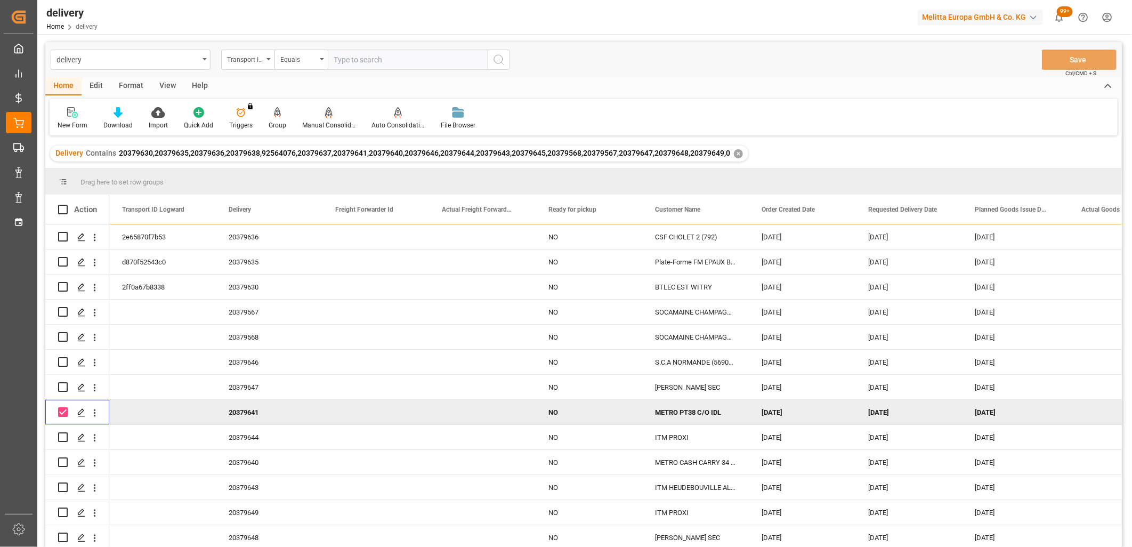
click at [327, 115] on icon at bounding box center [328, 111] width 7 height 9
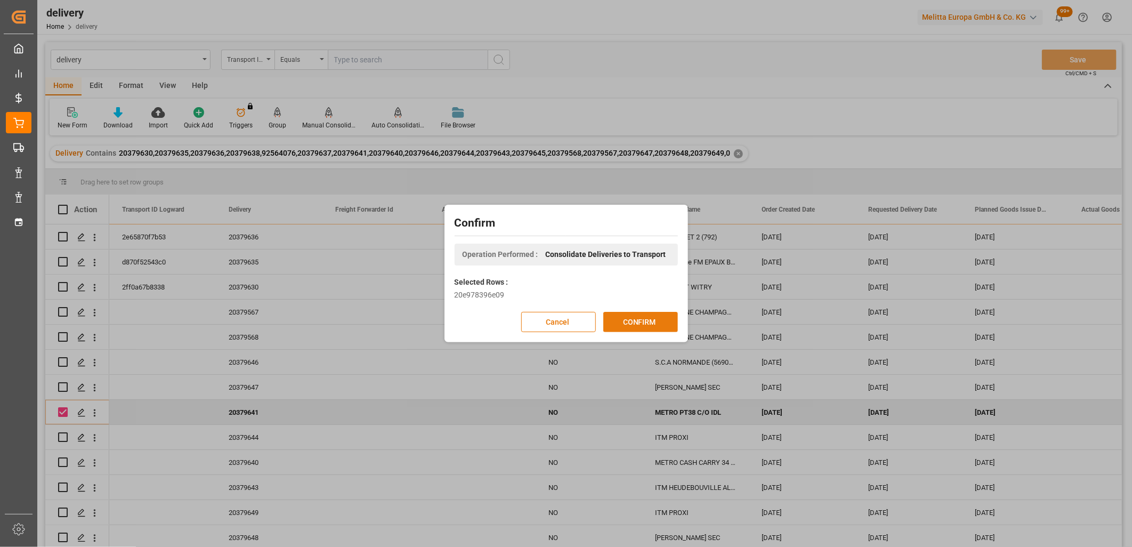
click at [636, 317] on button "CONFIRM" at bounding box center [640, 322] width 75 height 20
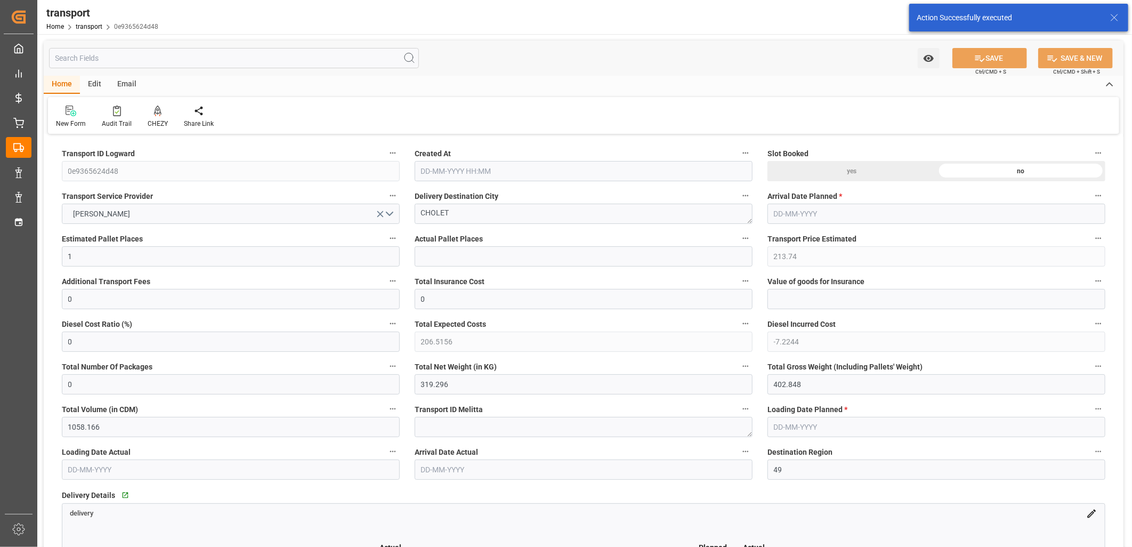
type input "[DATE] 12:10"
type input "[DATE]"
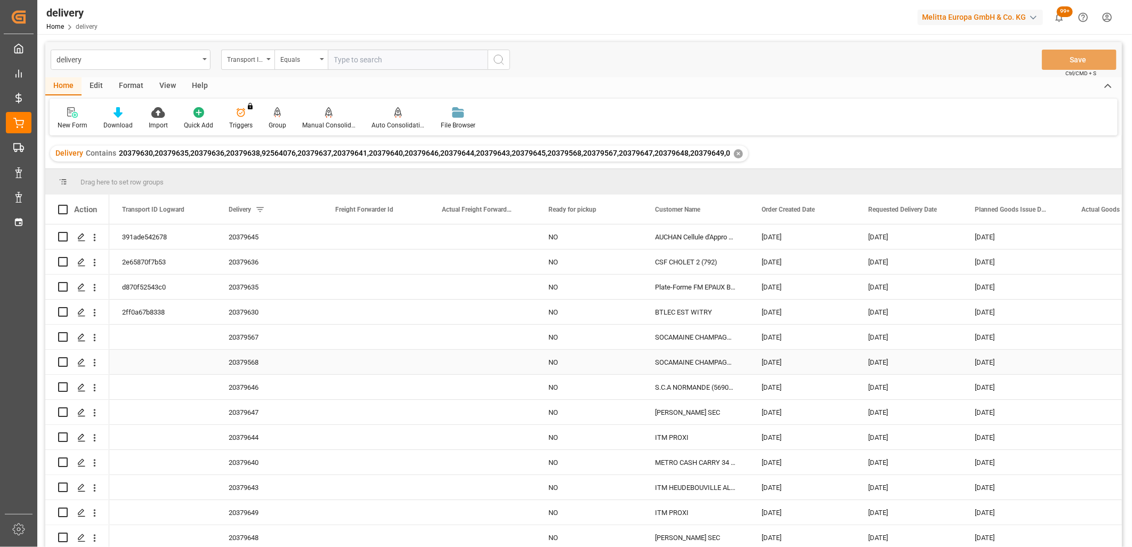
scroll to position [103, 0]
click at [61, 462] on input "Press Space to toggle row selection (unchecked)" at bounding box center [63, 462] width 10 height 10
checkbox input "true"
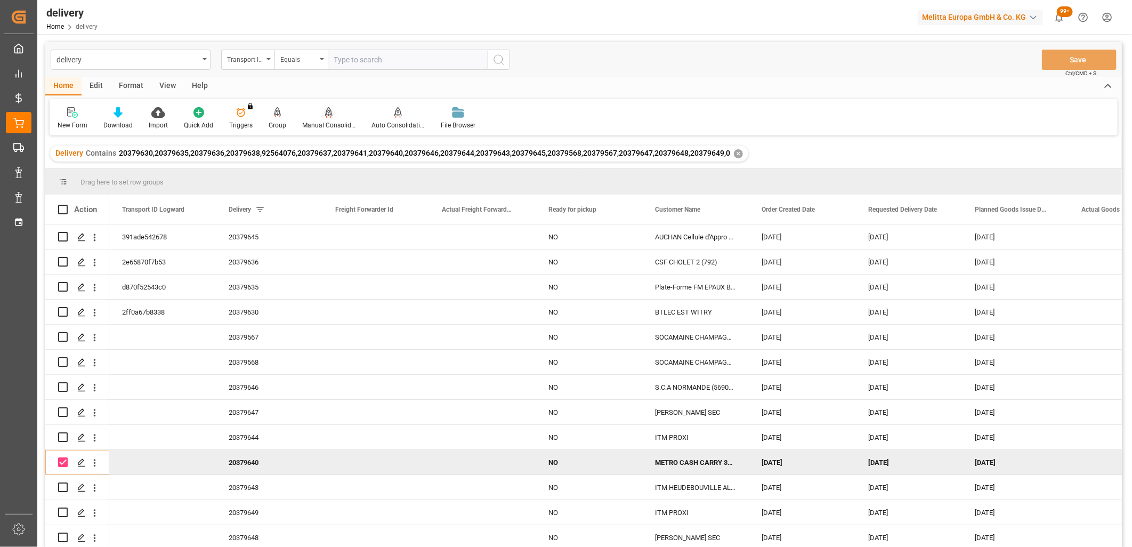
click at [325, 115] on icon at bounding box center [328, 112] width 7 height 11
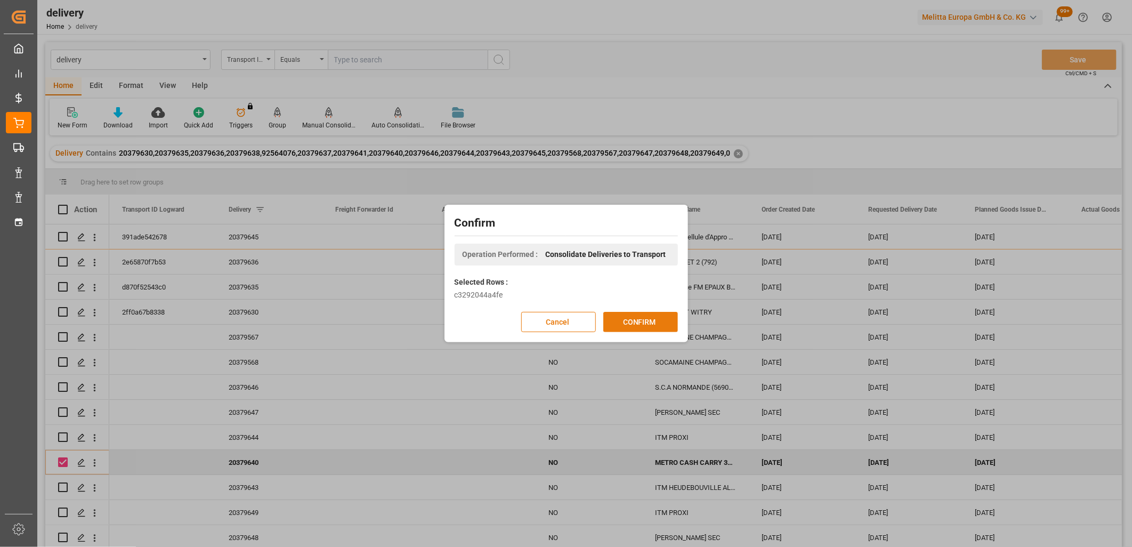
click at [662, 323] on button "CONFIRM" at bounding box center [640, 322] width 75 height 20
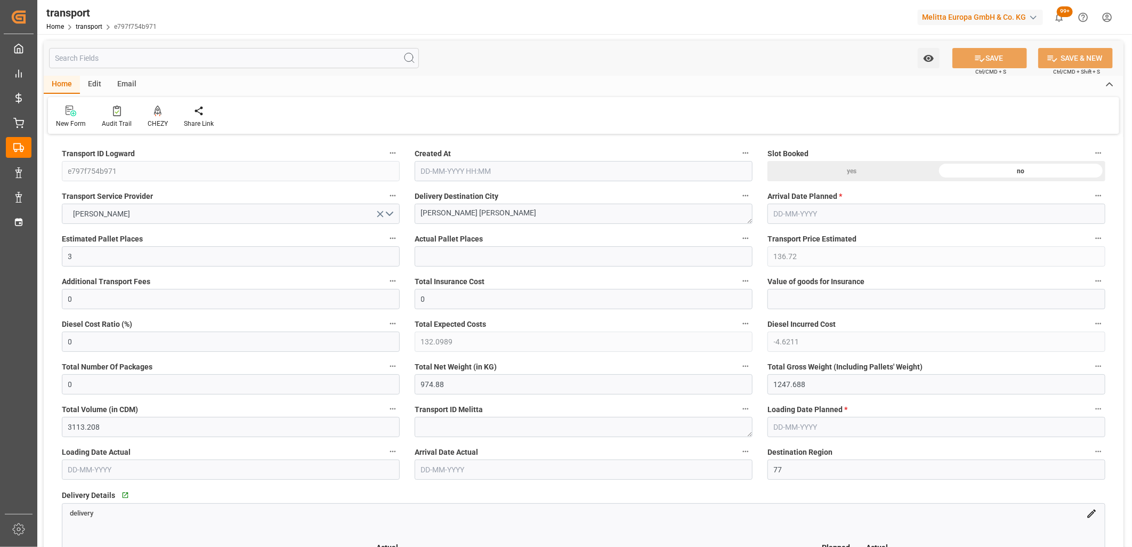
type input "[DATE] 12:11"
type input "[DATE]"
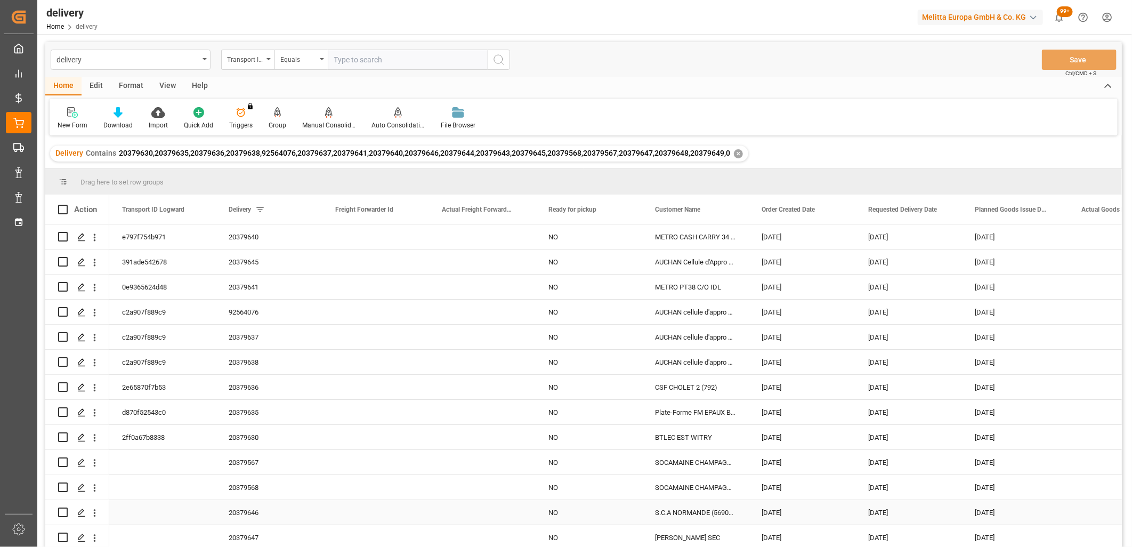
click at [59, 509] on input "Press Space to toggle row selection (unchecked)" at bounding box center [63, 512] width 10 height 10
checkbox input "true"
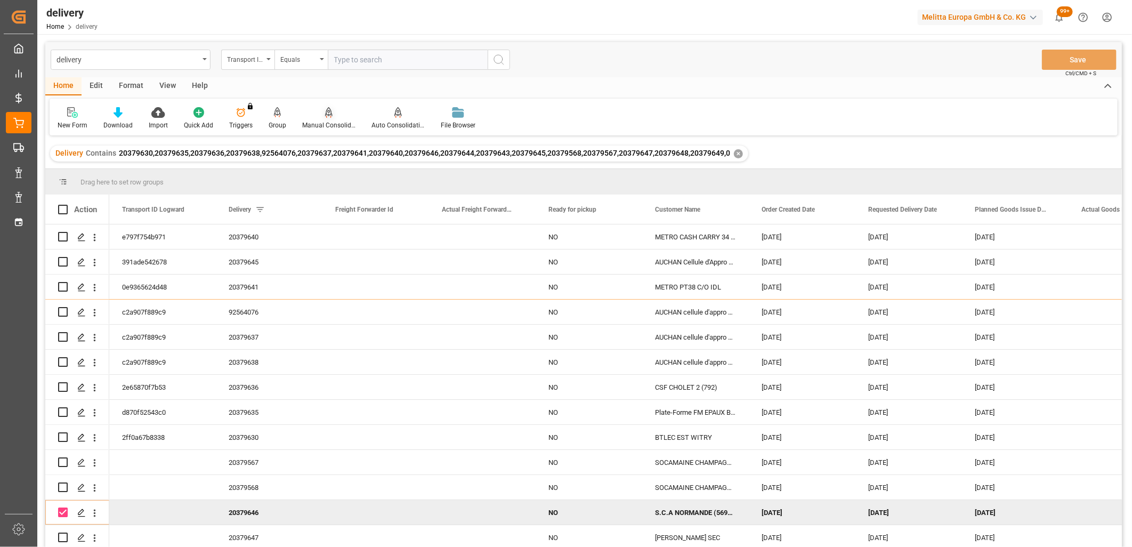
click at [324, 119] on div "Manual Consolidation" at bounding box center [328, 118] width 69 height 23
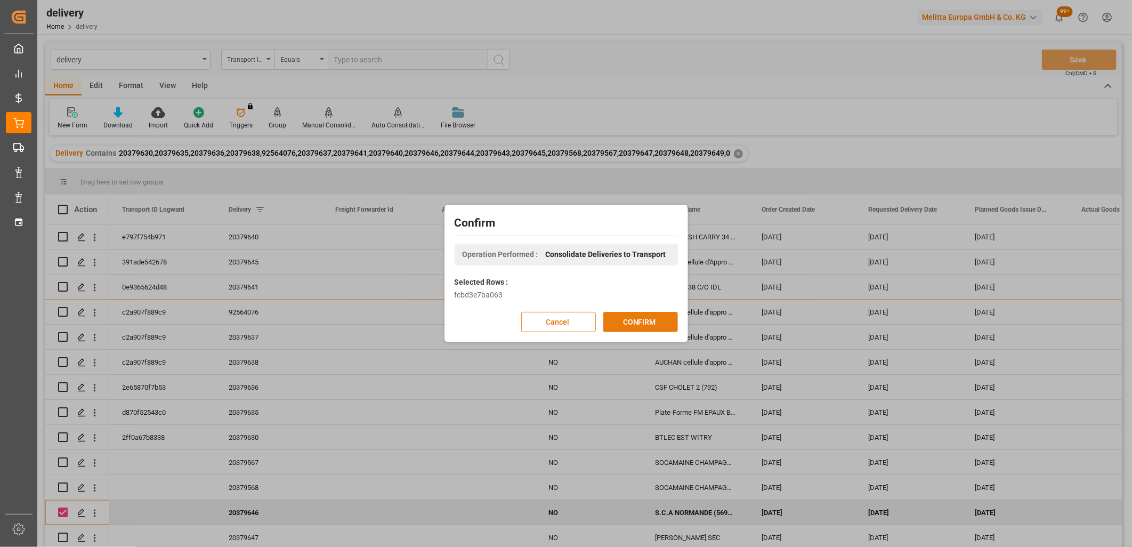
click at [658, 322] on button "CONFIRM" at bounding box center [640, 322] width 75 height 20
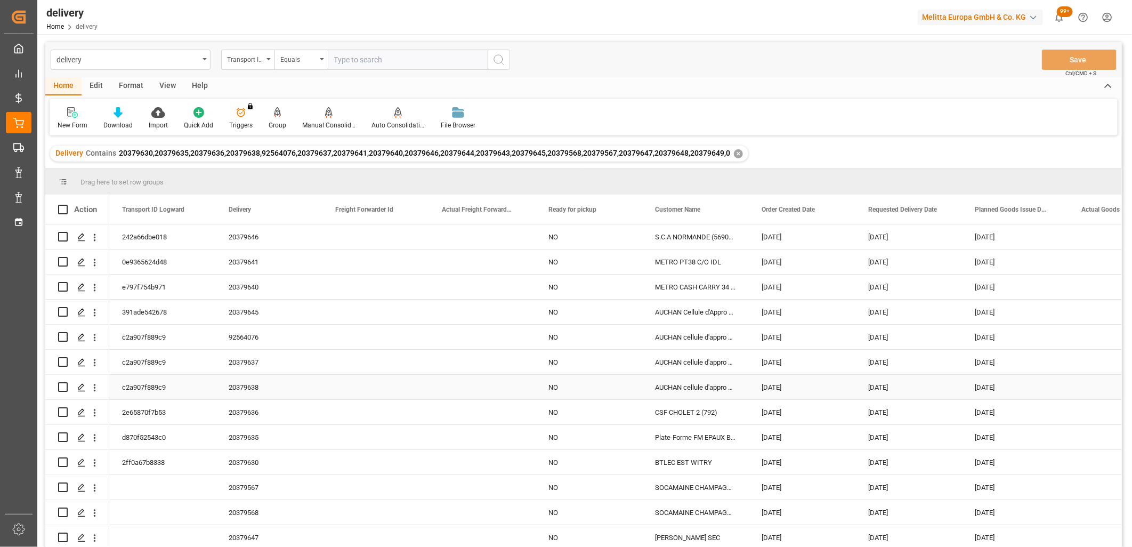
scroll to position [103, 0]
click at [63, 457] on input "Press Space to toggle row selection (unchecked)" at bounding box center [63, 462] width 10 height 10
checkbox input "true"
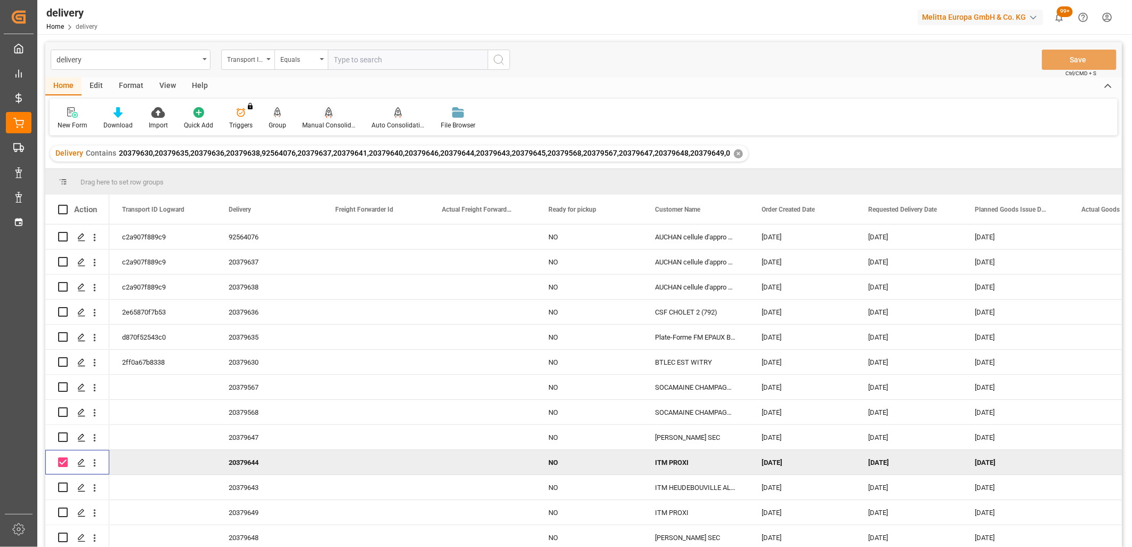
click at [320, 120] on div "Manual Consolidation" at bounding box center [328, 125] width 53 height 10
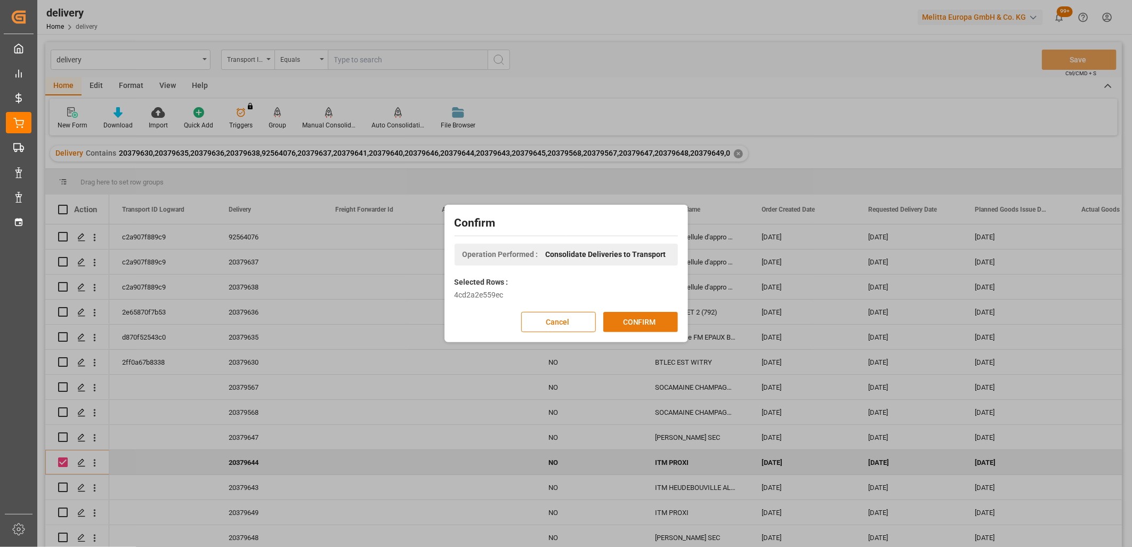
click at [634, 323] on button "CONFIRM" at bounding box center [640, 322] width 75 height 20
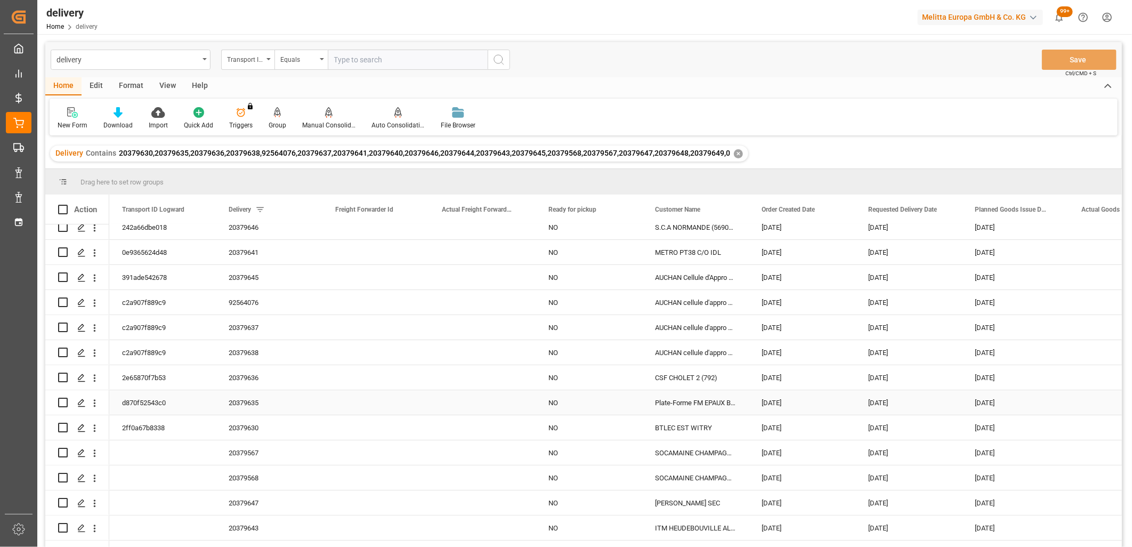
scroll to position [103, 0]
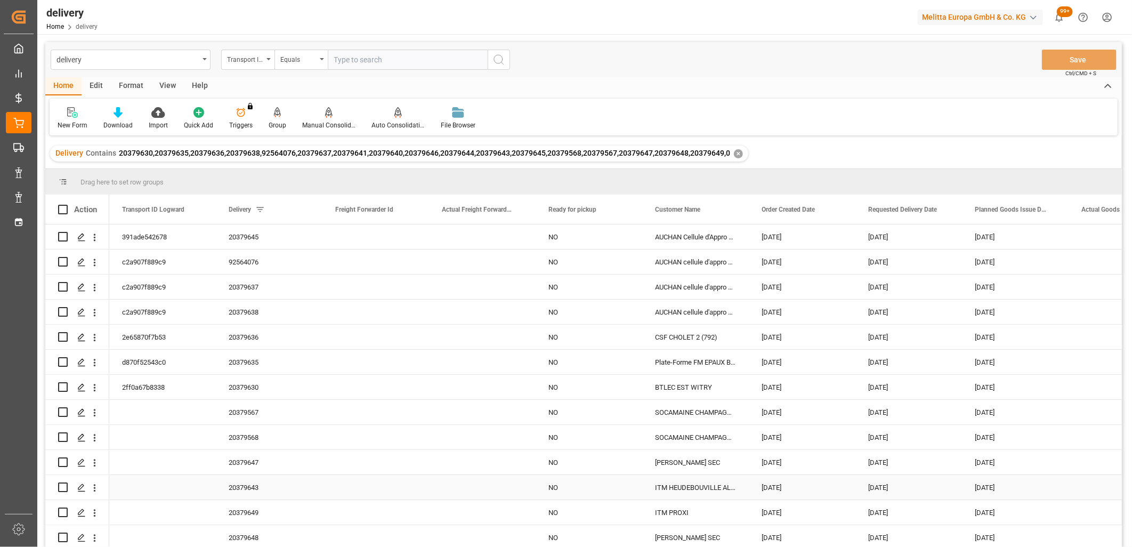
click at [64, 484] on input "Press Space to toggle row selection (unchecked)" at bounding box center [63, 487] width 10 height 10
checkbox input "true"
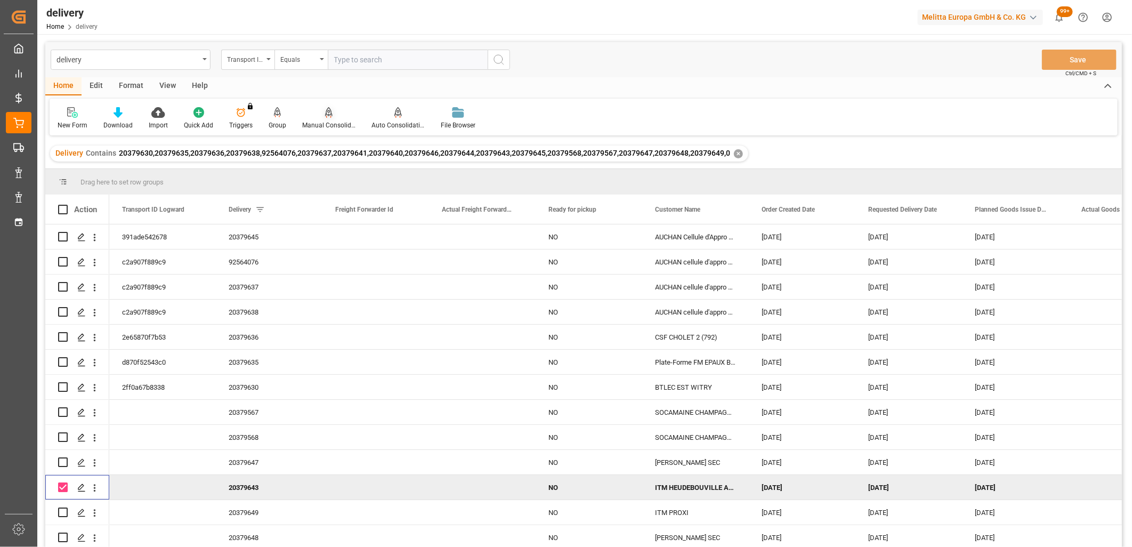
click at [327, 117] on icon at bounding box center [328, 112] width 7 height 11
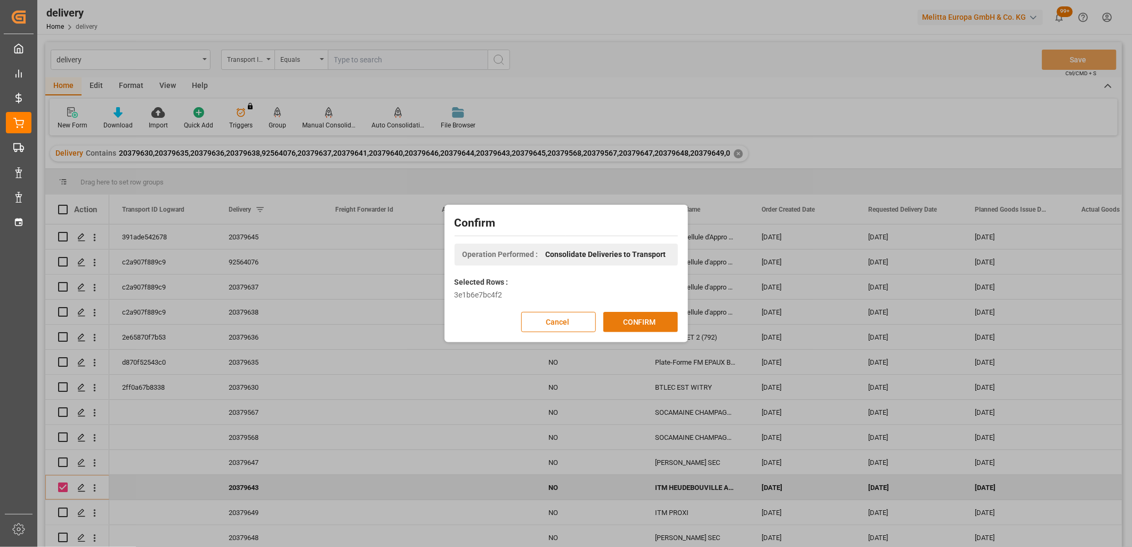
click at [630, 321] on button "CONFIRM" at bounding box center [640, 322] width 75 height 20
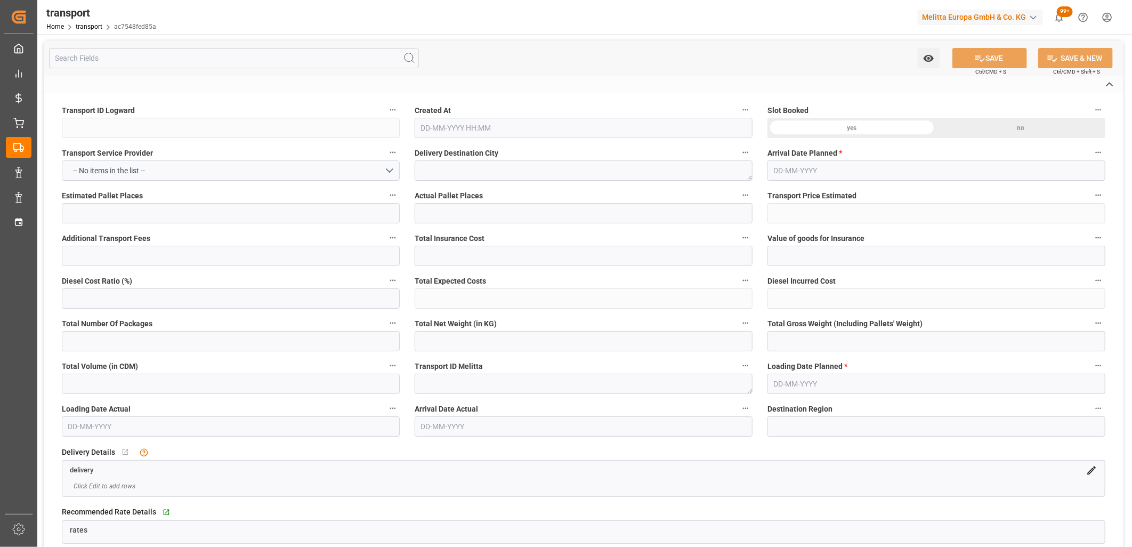
type input "ac7548fed85a"
type textarea "HEUDEBOUVILLE"
type textarea "0000709459"
type textarea "FR-02570"
type textarea "FR"
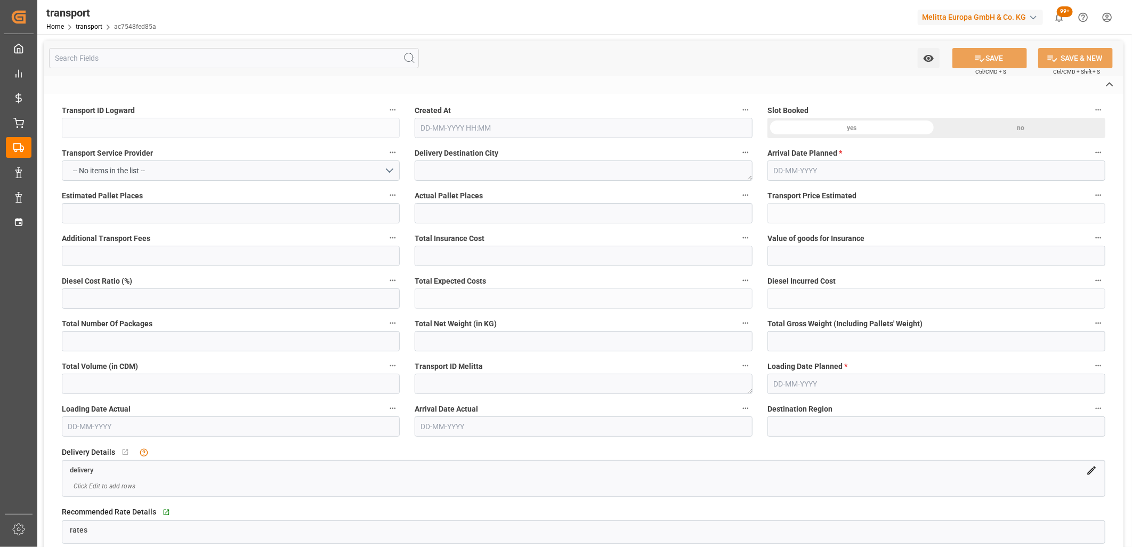
type input "Road"
type input "FR"
type input "02570"
type input "FR"
type input "27400"
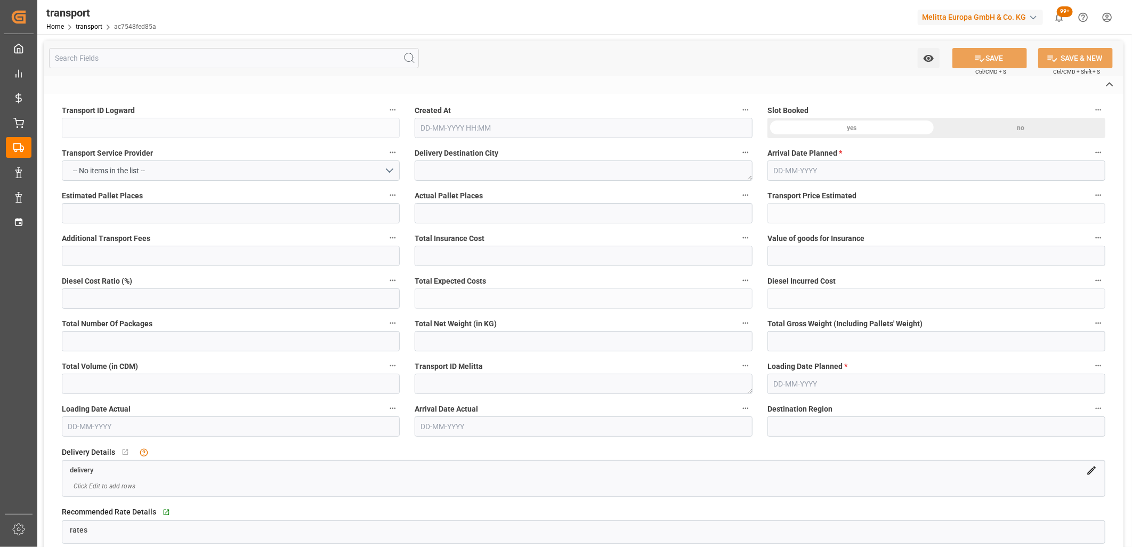
type input "Small Shipment"
type input "3.5-7.5 t"
type input "EURO 6"
type input "Diesel"
type input "4"
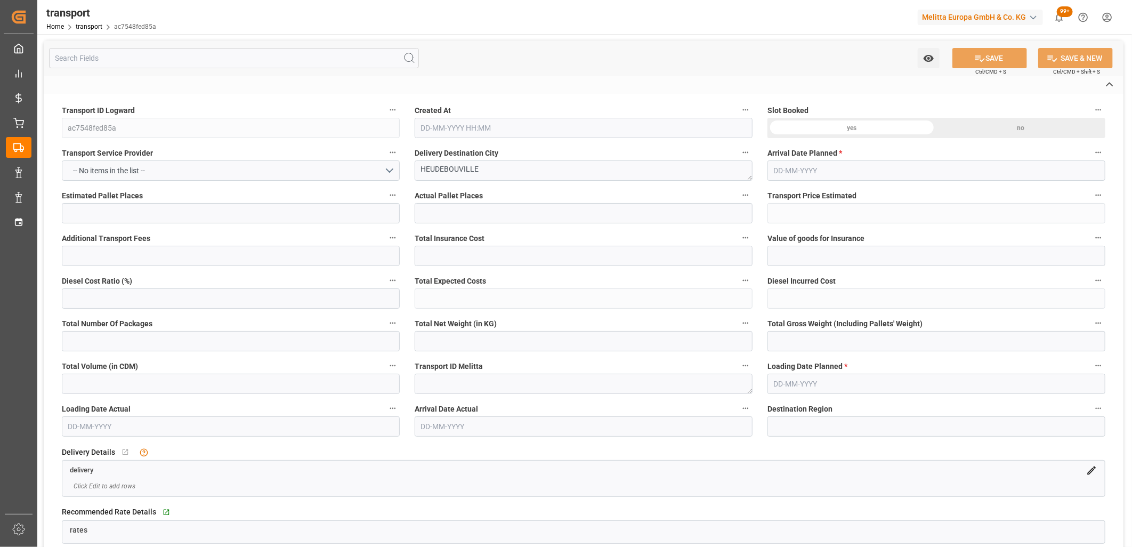
type input "179.72"
type input "0"
type input "173.6455"
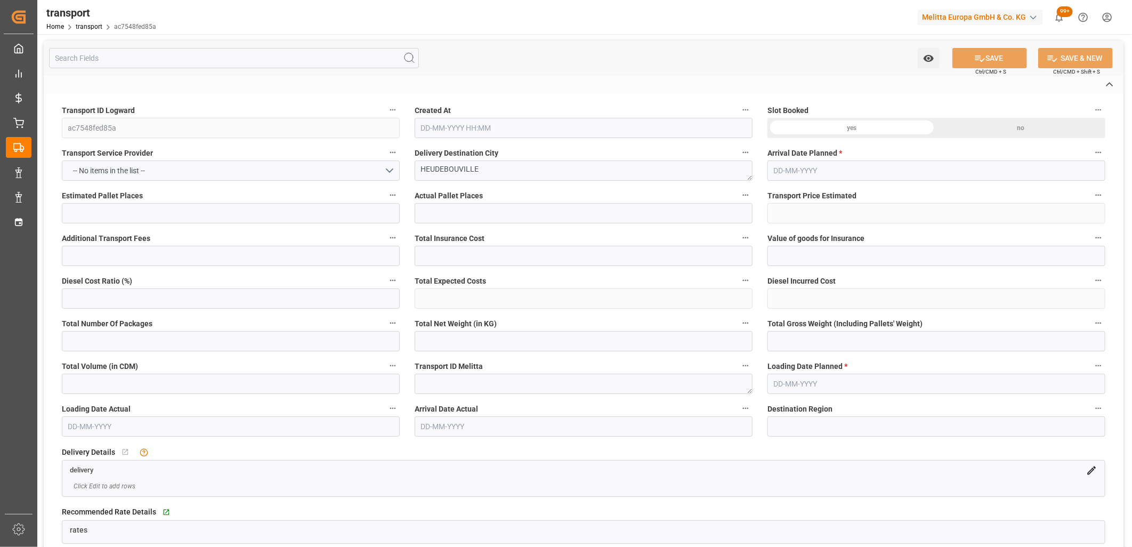
type input "-6.0745"
type input "0"
type input "1486.464"
type input "1791"
type input "4248"
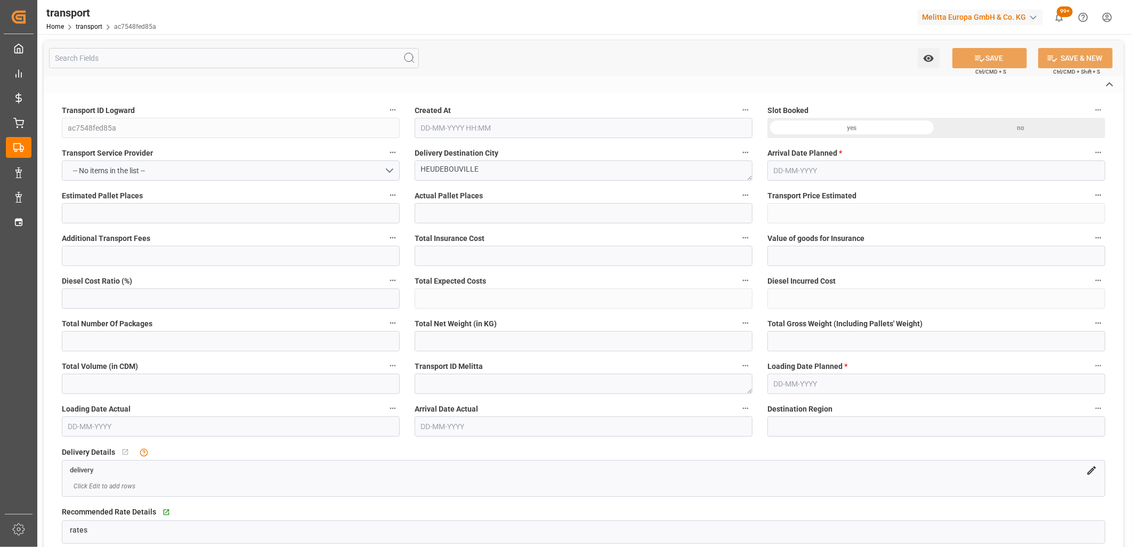
type input "27"
type input "3"
type input "56"
type input "4"
type input "101"
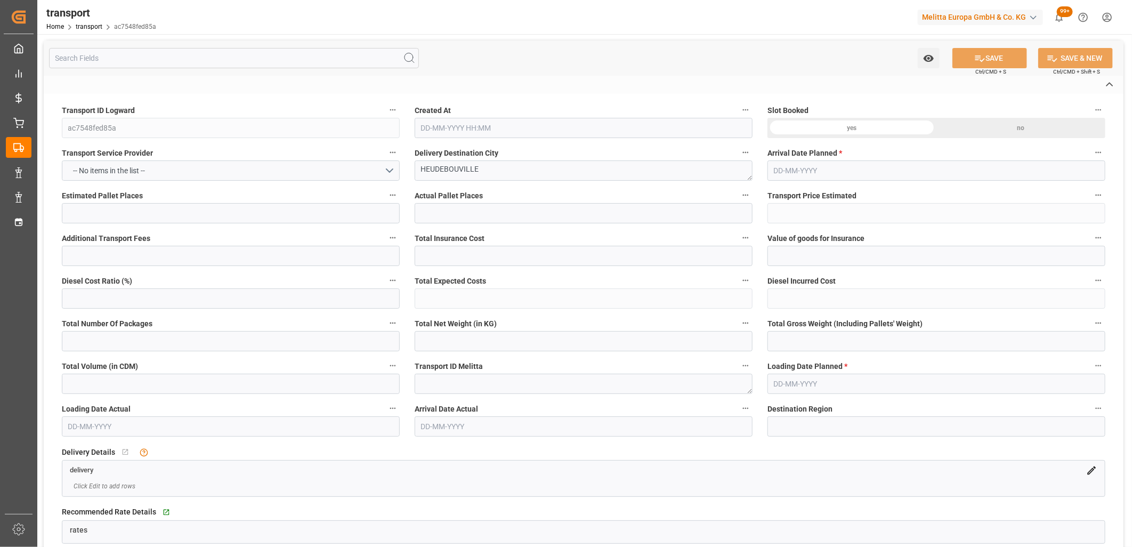
type input "1605.984"
type input "0"
type input "4710.8598"
type input "0"
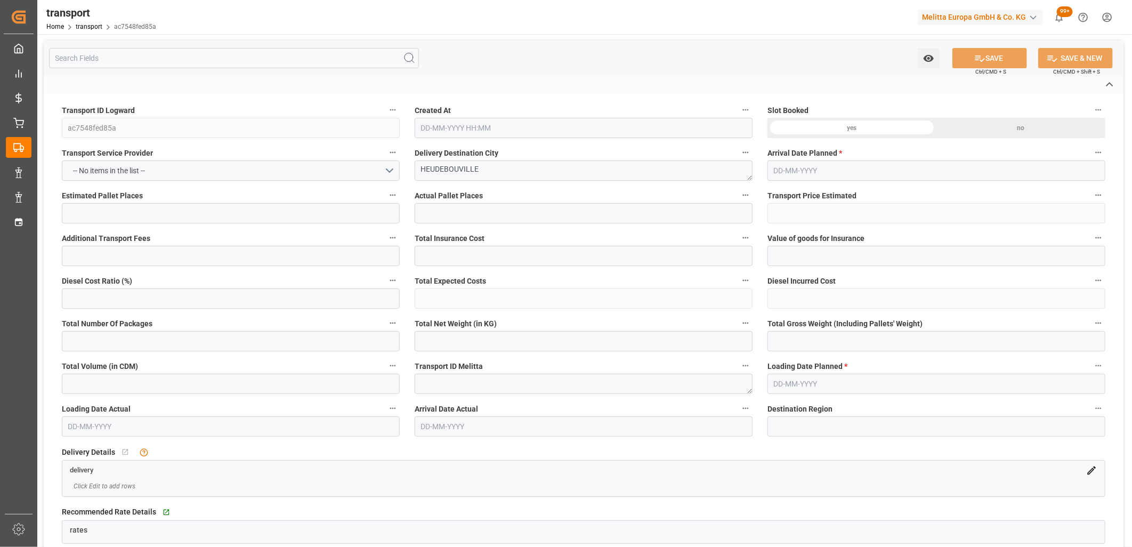
type input "21"
type input "35"
type input "02-10-2025 12:12"
type input "[DATE]"
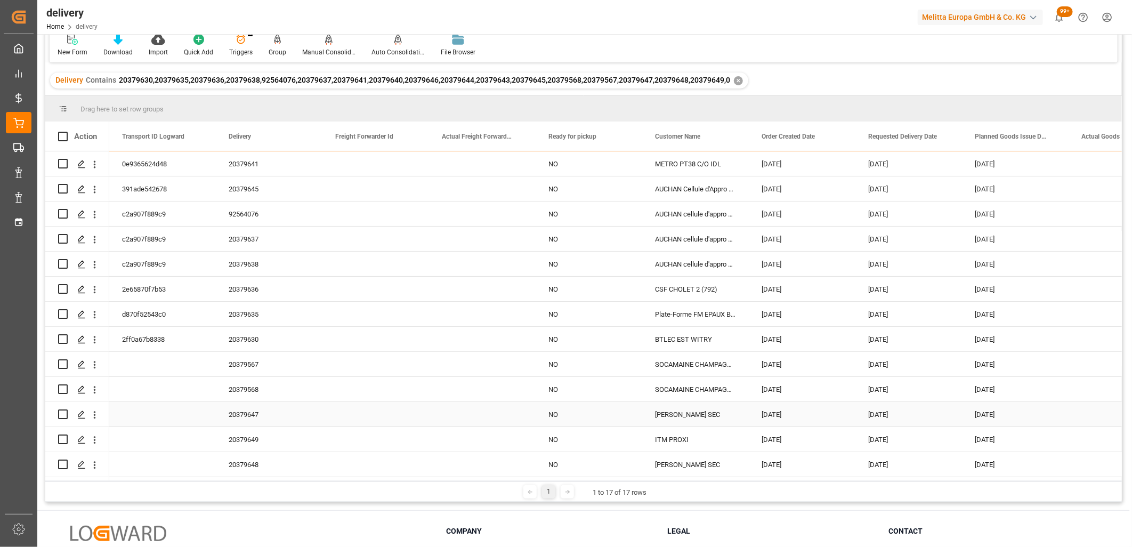
scroll to position [157, 0]
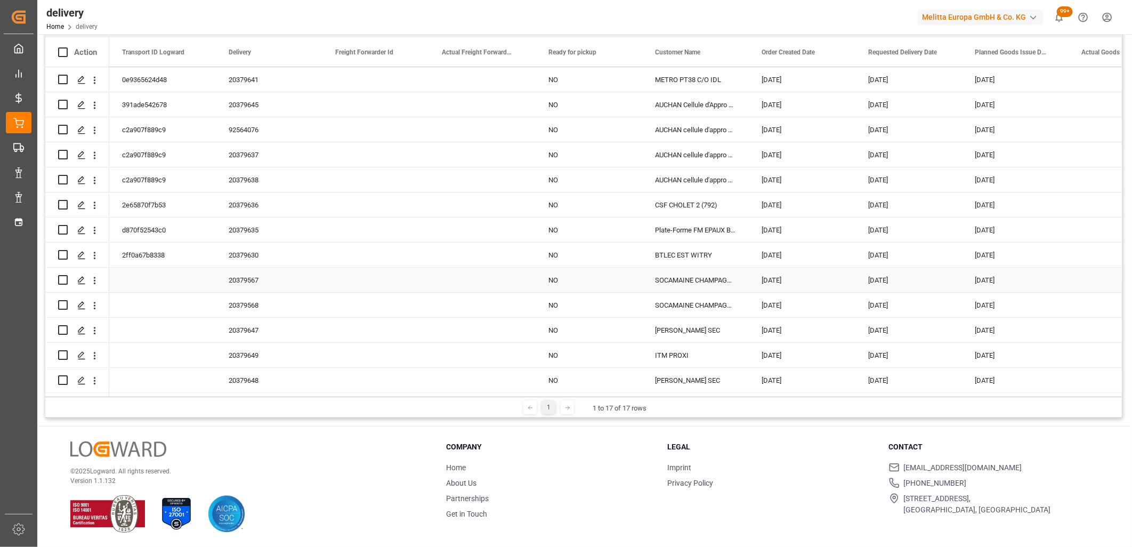
click at [61, 278] on input "Press Space to toggle row selection (unchecked)" at bounding box center [63, 280] width 10 height 10
checkbox input "true"
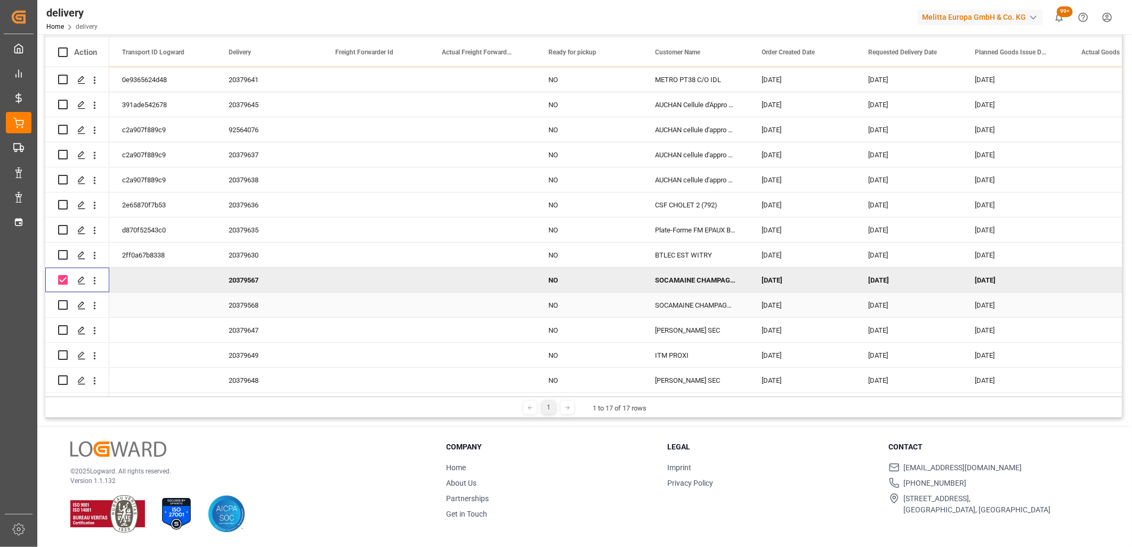
click at [63, 302] on input "Press Space to toggle row selection (unchecked)" at bounding box center [63, 305] width 10 height 10
checkbox input "true"
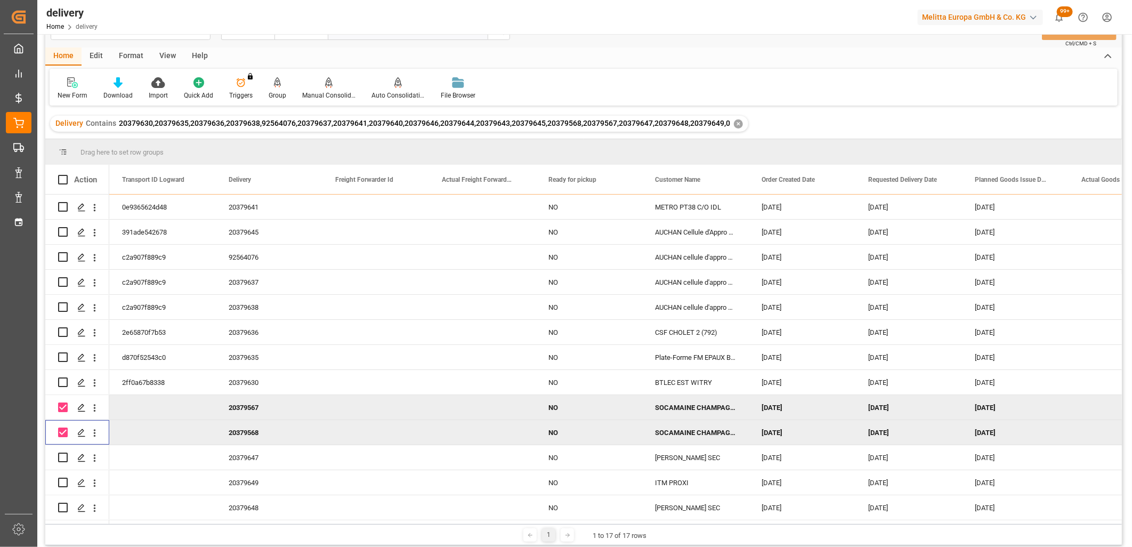
scroll to position [0, 0]
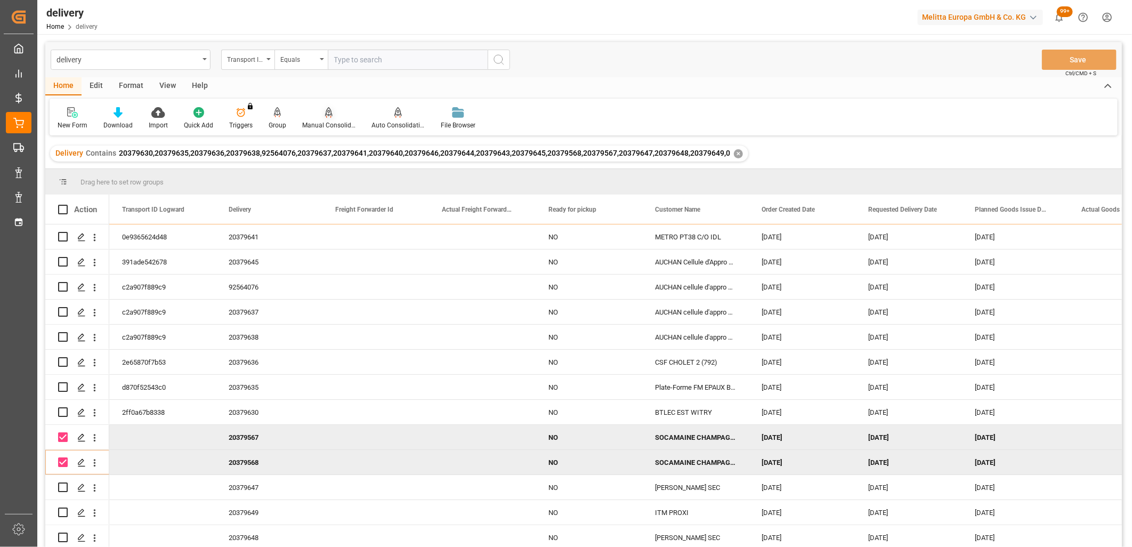
click at [329, 112] on icon at bounding box center [328, 112] width 7 height 11
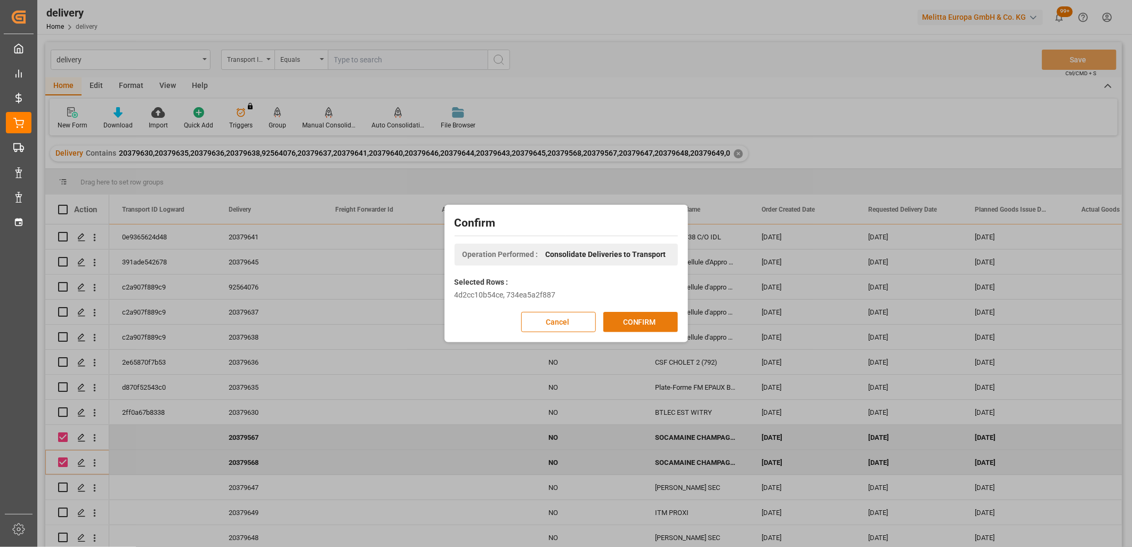
click at [648, 326] on button "CONFIRM" at bounding box center [640, 322] width 75 height 20
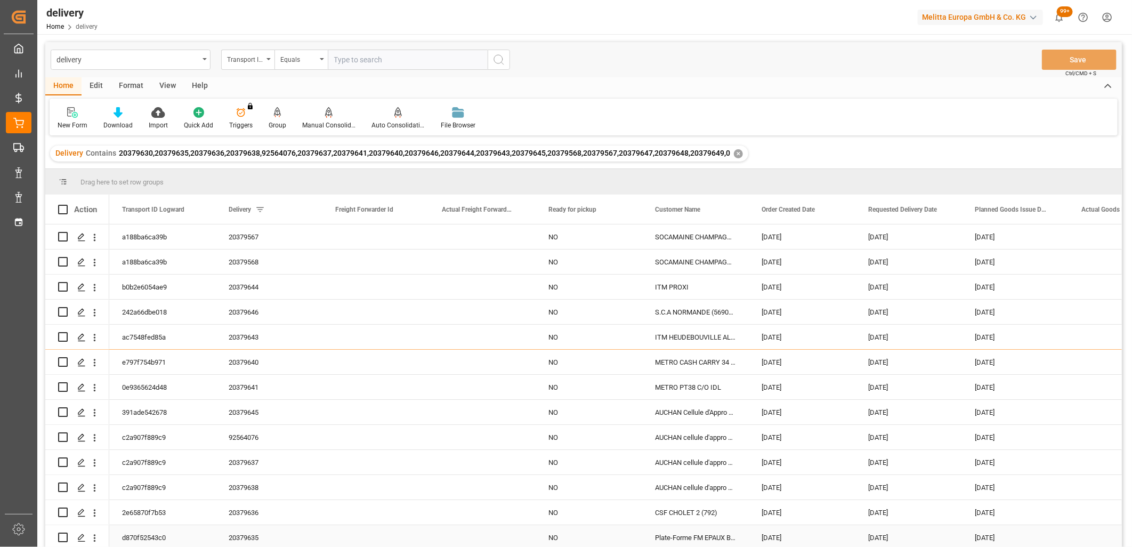
scroll to position [103, 0]
click at [62, 508] on input "Press Space to toggle row selection (unchecked)" at bounding box center [63, 512] width 10 height 10
checkbox input "true"
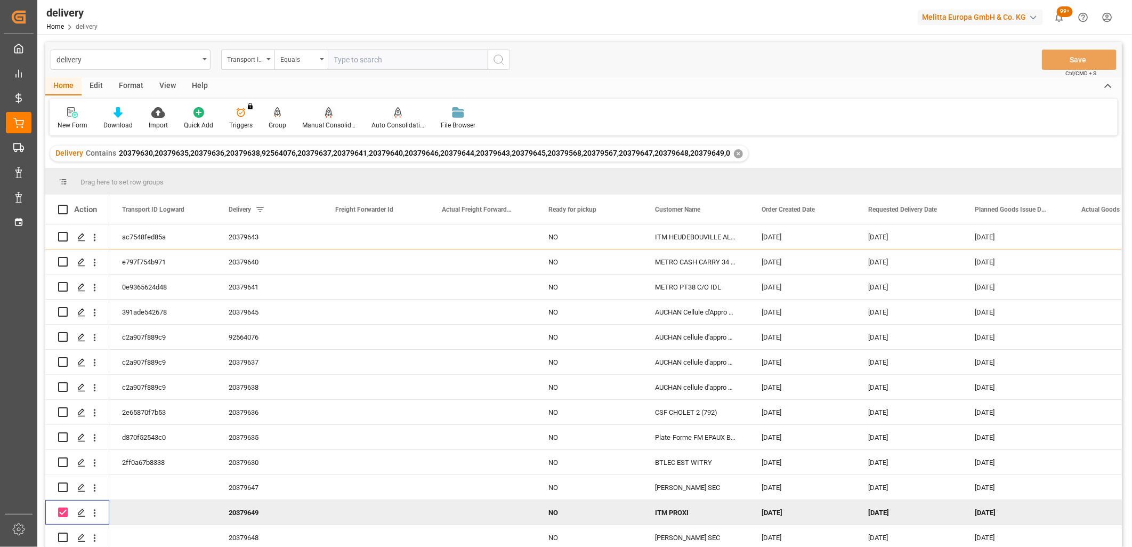
click at [328, 115] on icon at bounding box center [328, 112] width 7 height 11
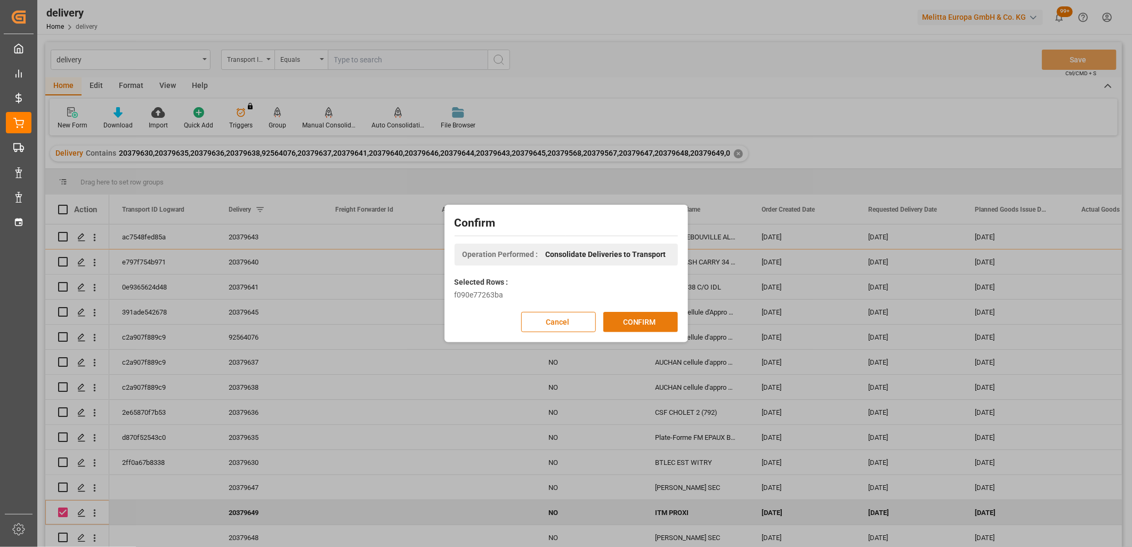
click at [653, 326] on button "CONFIRM" at bounding box center [640, 322] width 75 height 20
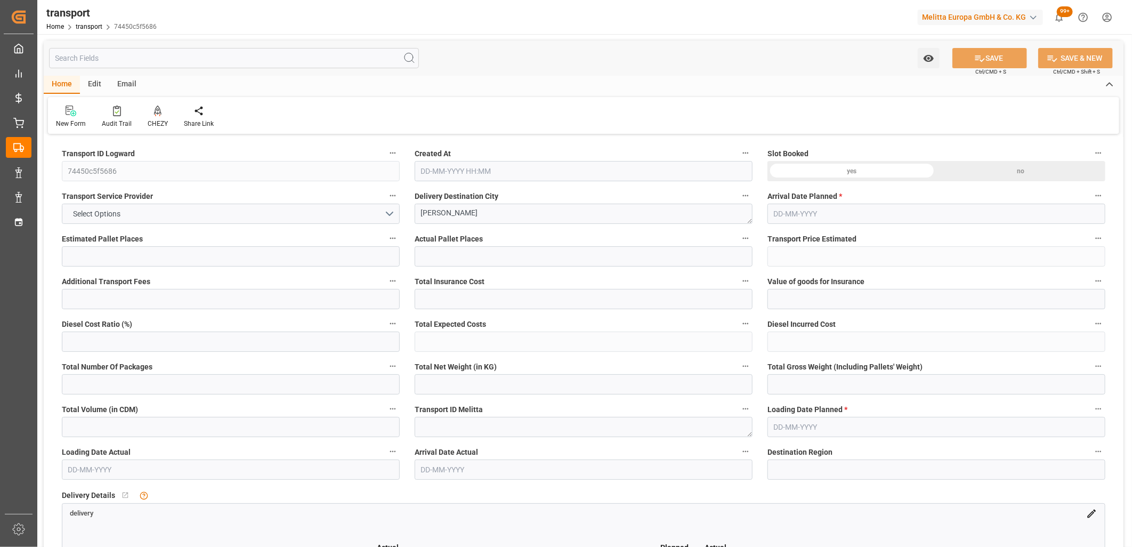
type input "2"
type input "133.26"
type input "0"
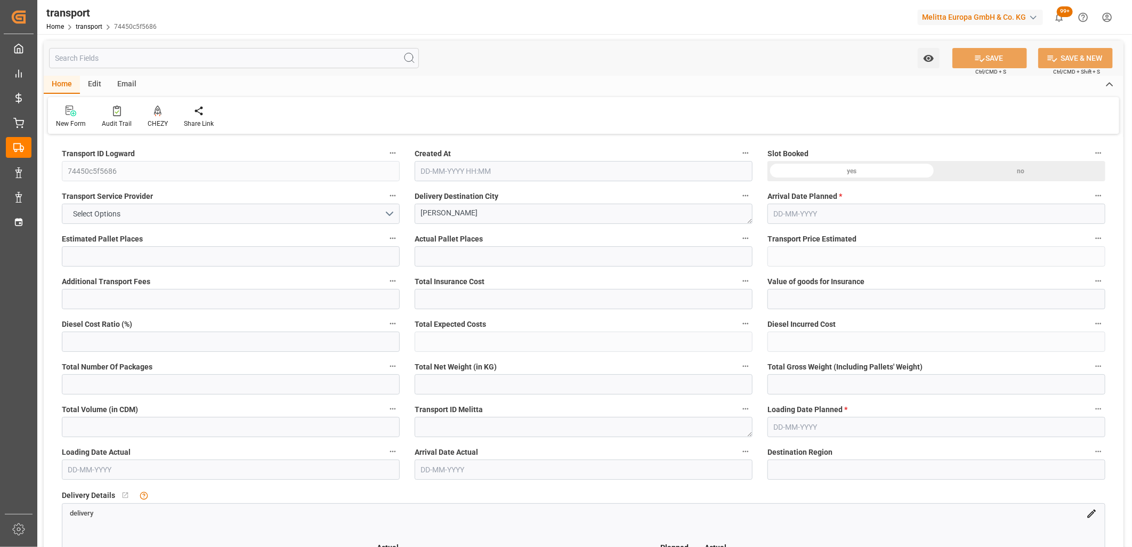
type input "128.7558"
type input "-4.5042"
type input "0"
type input "335.808"
type input "583"
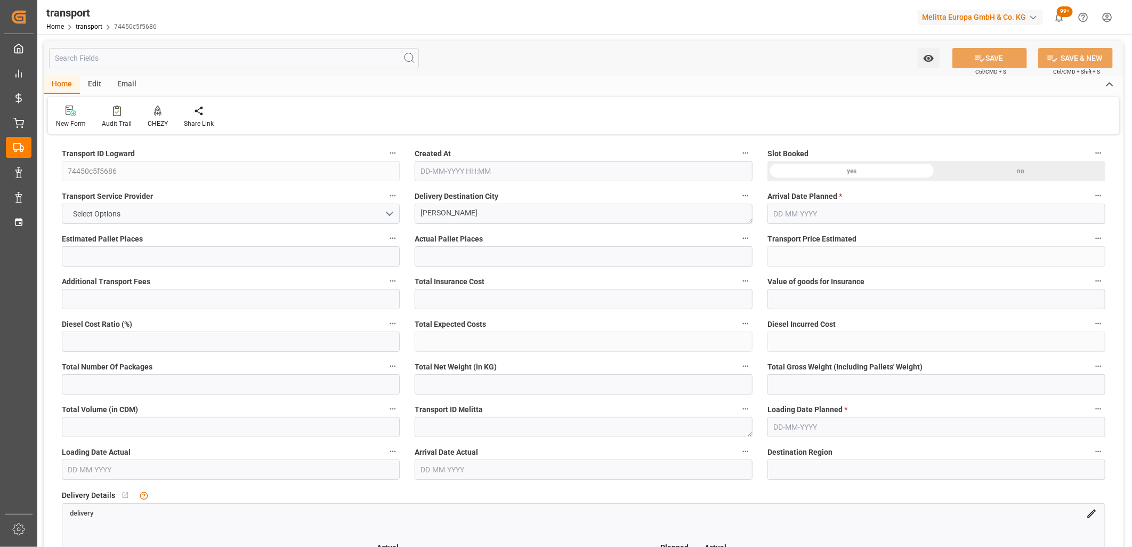
type input "2497.536"
type input "91"
type input "4"
type input "0"
type input "4"
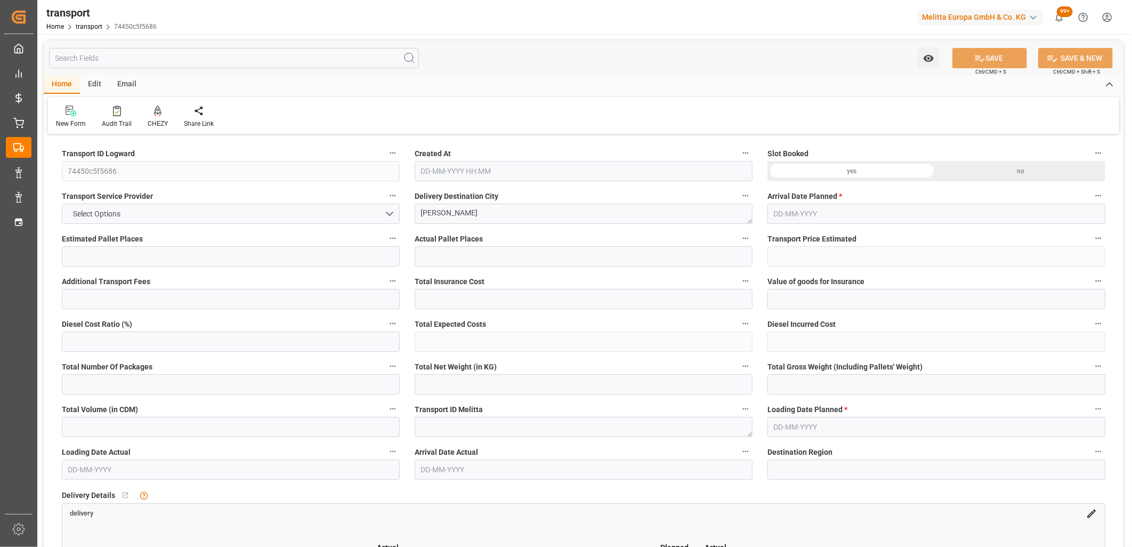
type input "101"
type input "468.864"
type input "0"
type input "4710.8598"
type input "0"
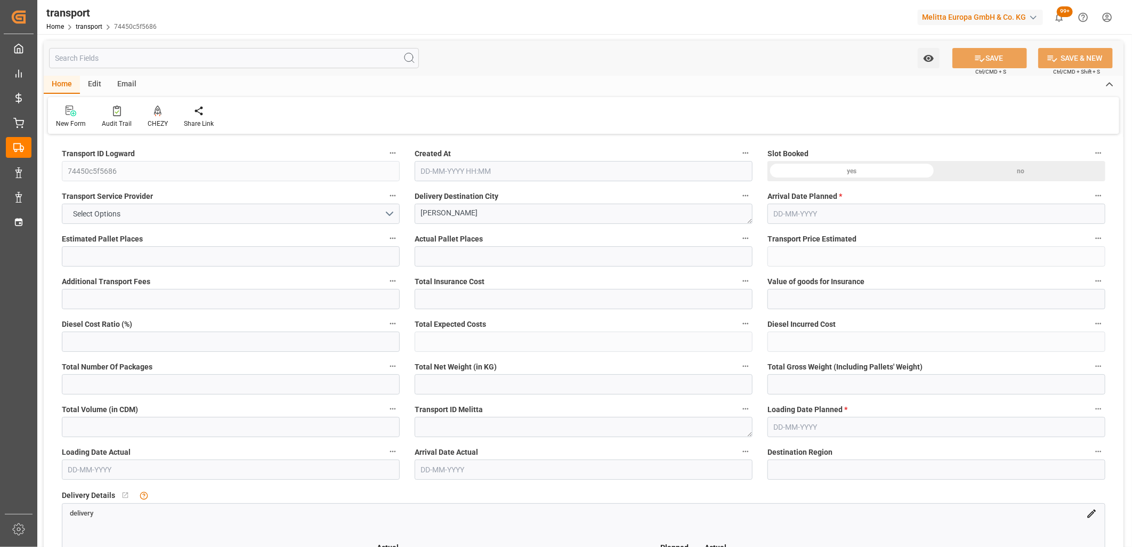
type input "0"
type input "21"
type input "35"
type input "02-10-2025 12:14"
type input "[DATE]"
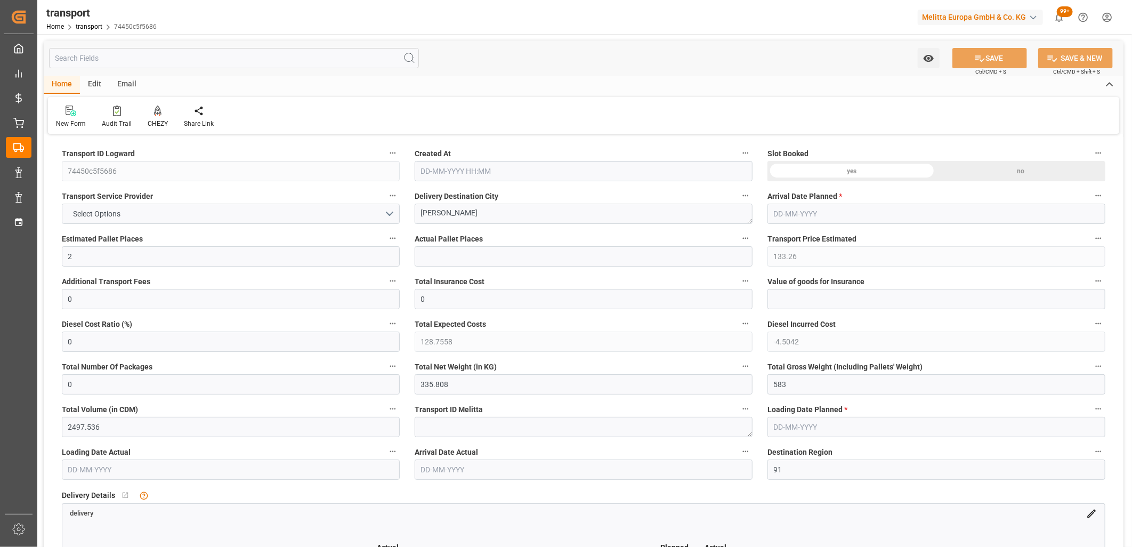
type input "[DATE]"
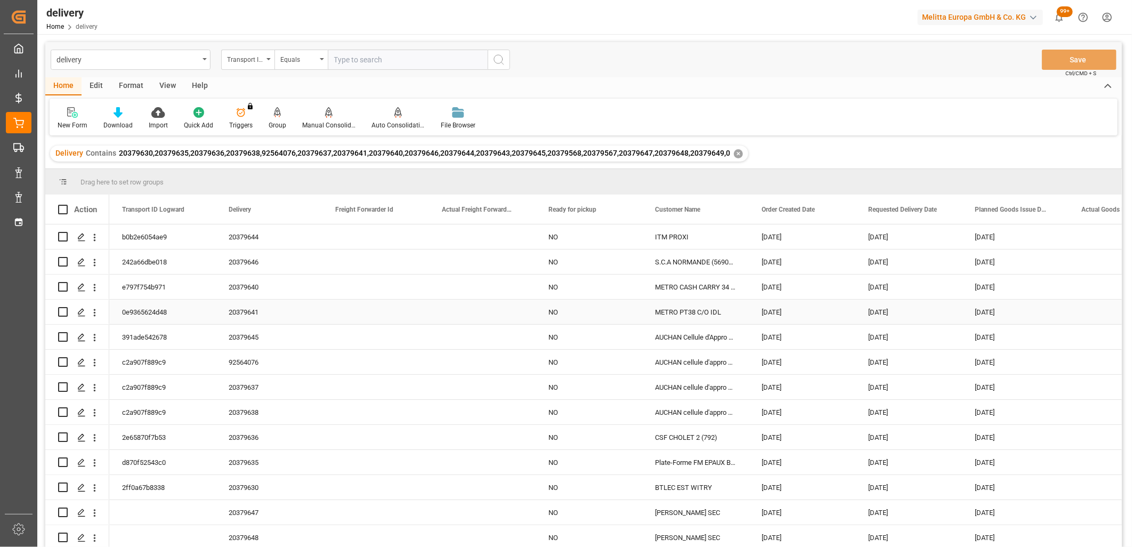
scroll to position [103, 0]
click at [66, 512] on input "Press Space to toggle row selection (unchecked)" at bounding box center [63, 512] width 10 height 10
checkbox input "true"
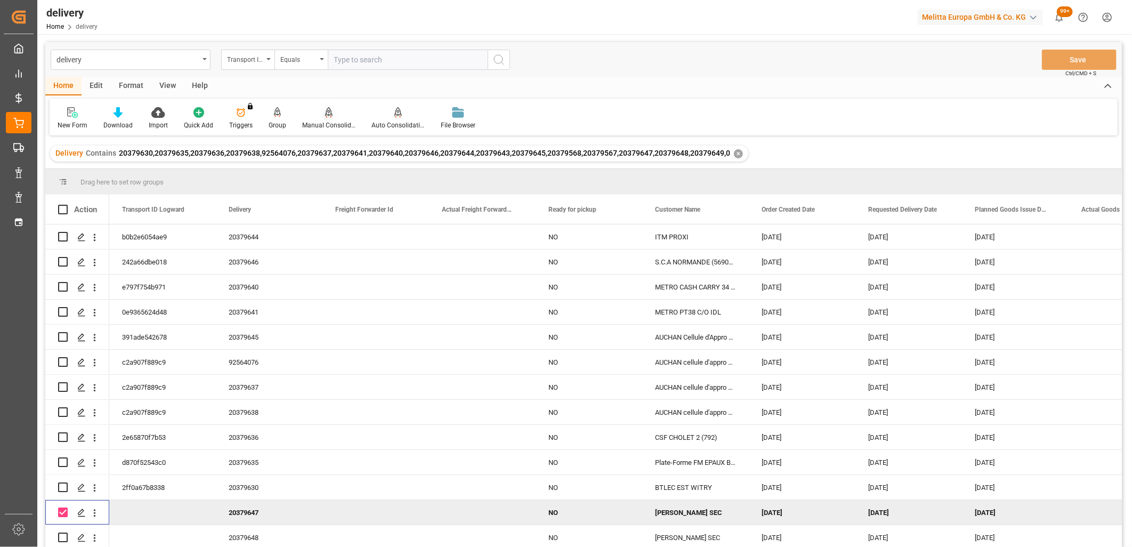
click at [319, 119] on div "Manual Consolidation" at bounding box center [328, 118] width 69 height 23
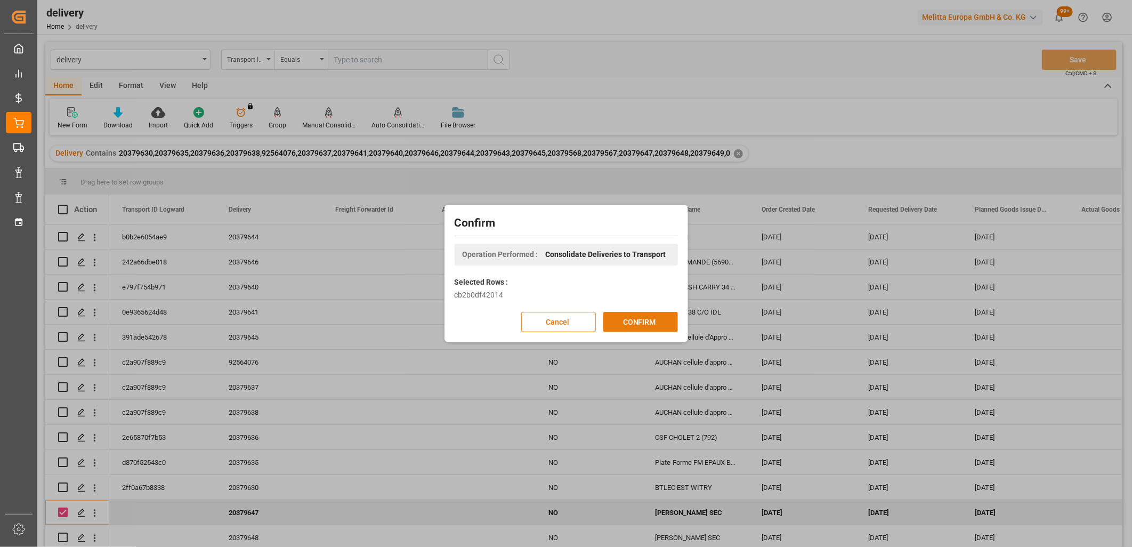
click at [636, 323] on button "CONFIRM" at bounding box center [640, 322] width 75 height 20
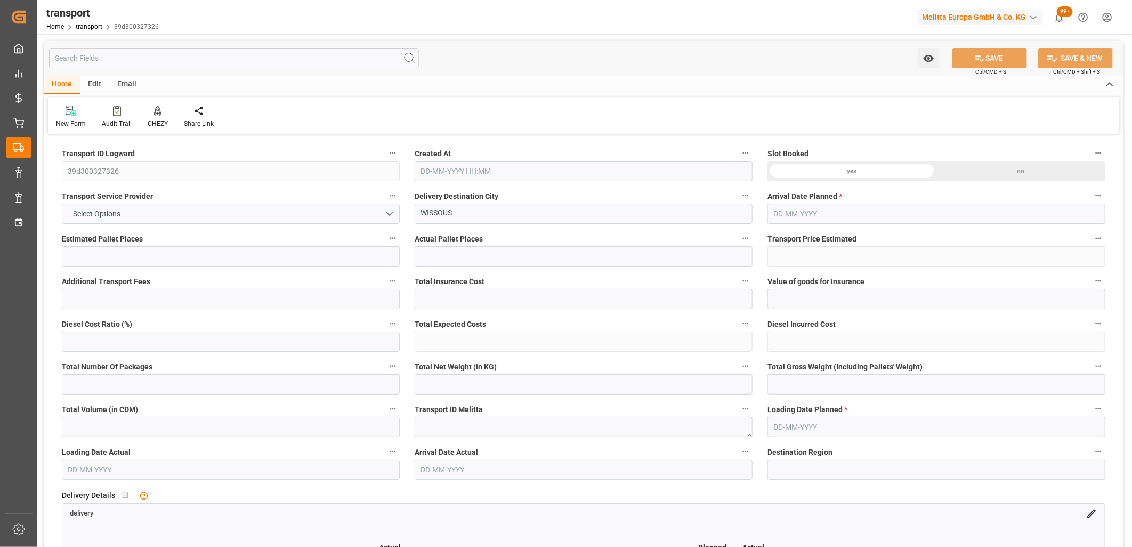
type input "28"
type input "452.85"
type input "0"
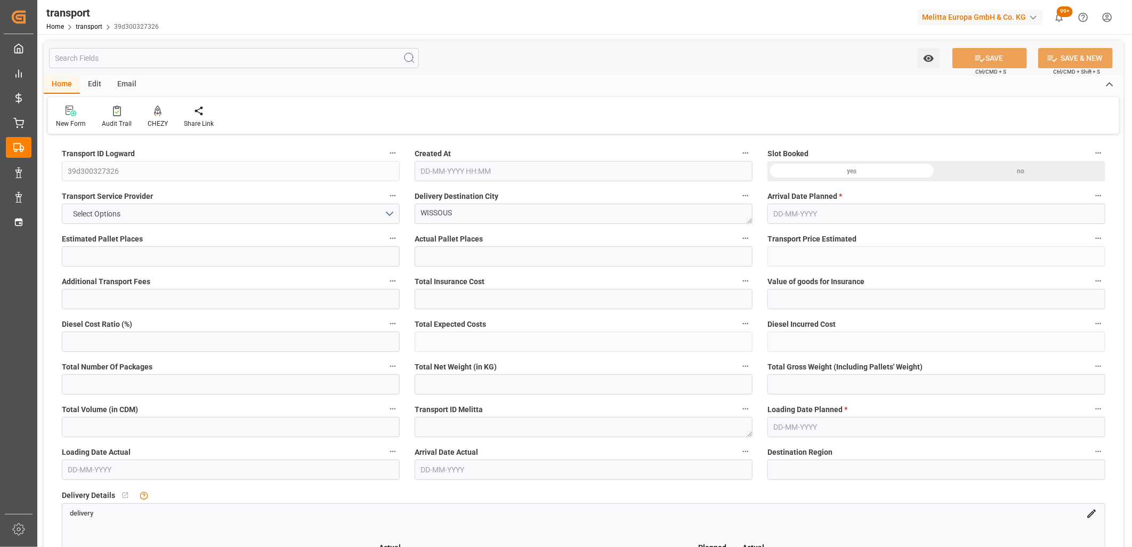
type input "437.5437"
type input "-15.3063"
type input "0"
type input "13120.488"
type input "14642"
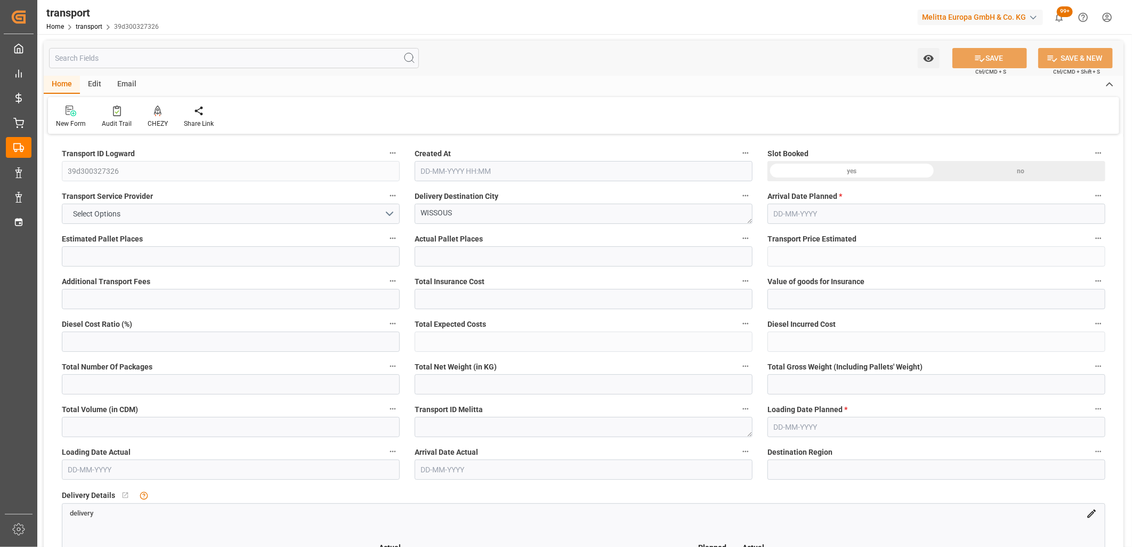
type input "31341.6"
type input "91"
type input "28"
type input "0"
type input "28"
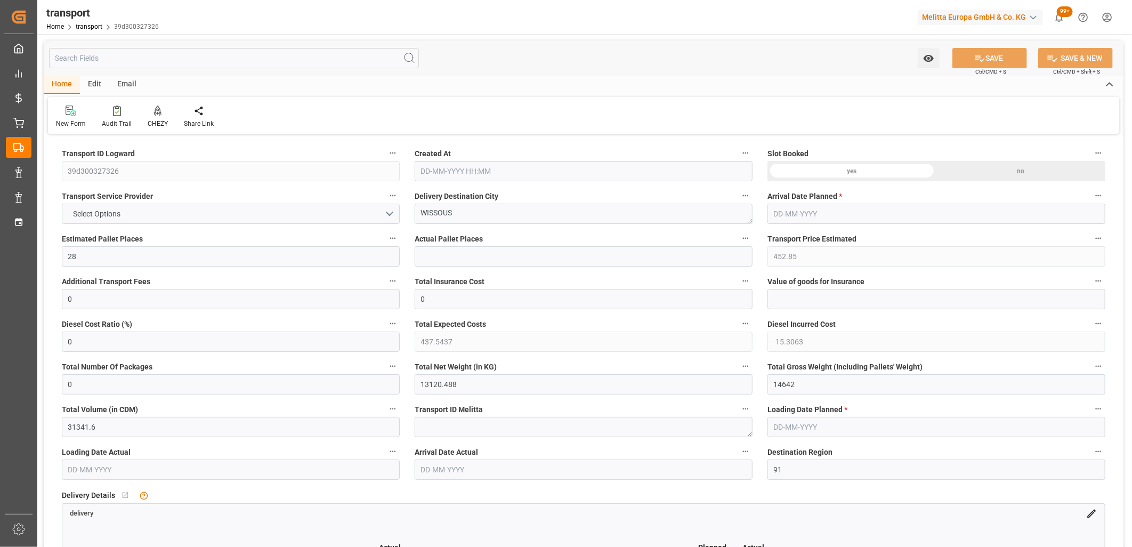
type input "101"
type input "13306.248"
type input "0"
type input "4710.8598"
type input "0"
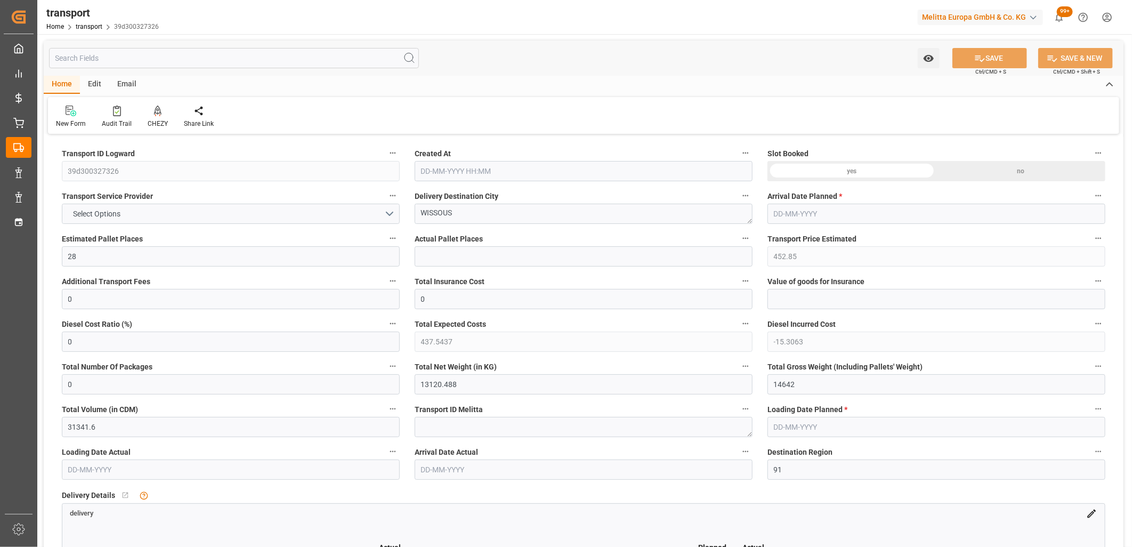
type input "0"
type input "21"
type input "35"
type input "02-10-2025 12:14"
type input "[DATE]"
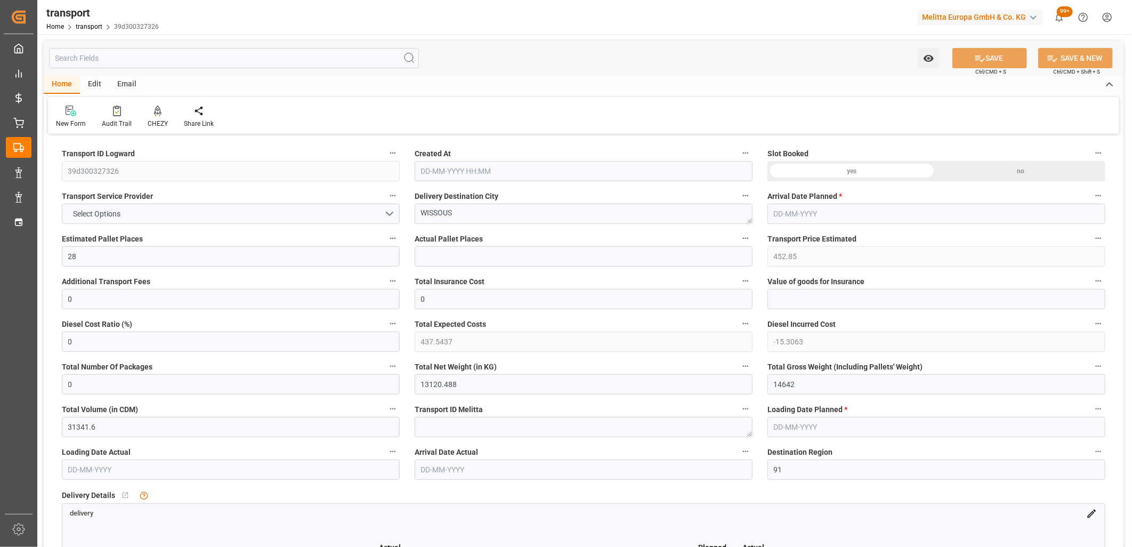
type input "[DATE]"
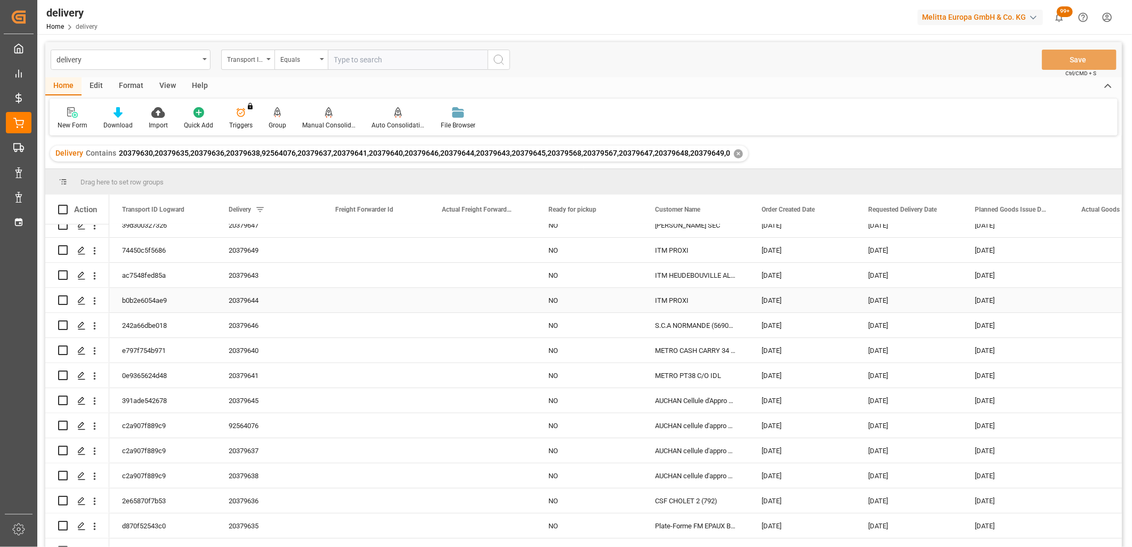
scroll to position [103, 0]
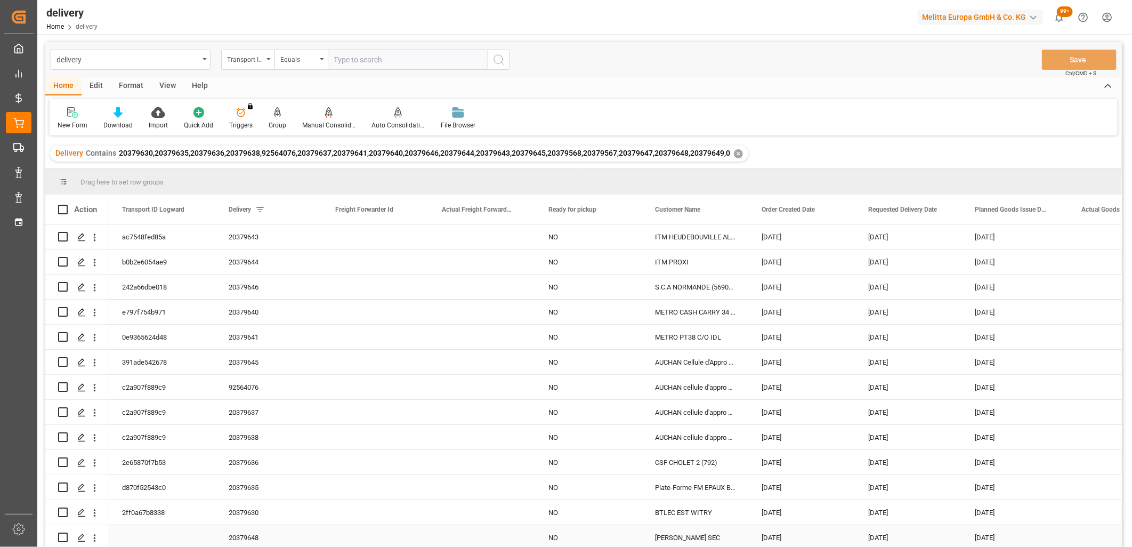
click at [66, 532] on input "Press Space to toggle row selection (unchecked)" at bounding box center [63, 537] width 10 height 10
checkbox input "true"
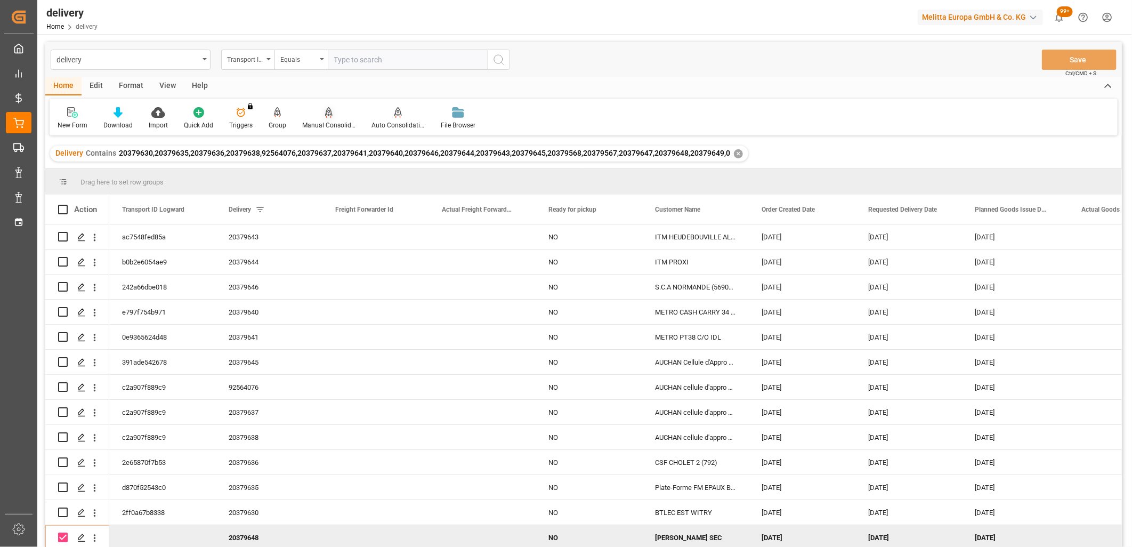
click at [330, 111] on div at bounding box center [328, 112] width 53 height 11
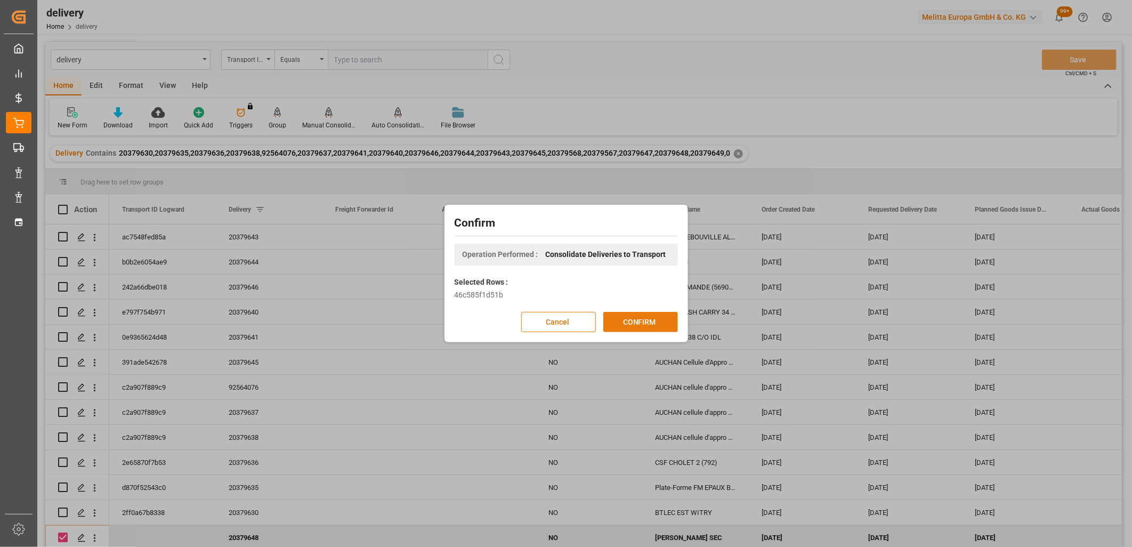
click at [626, 323] on button "CONFIRM" at bounding box center [640, 322] width 75 height 20
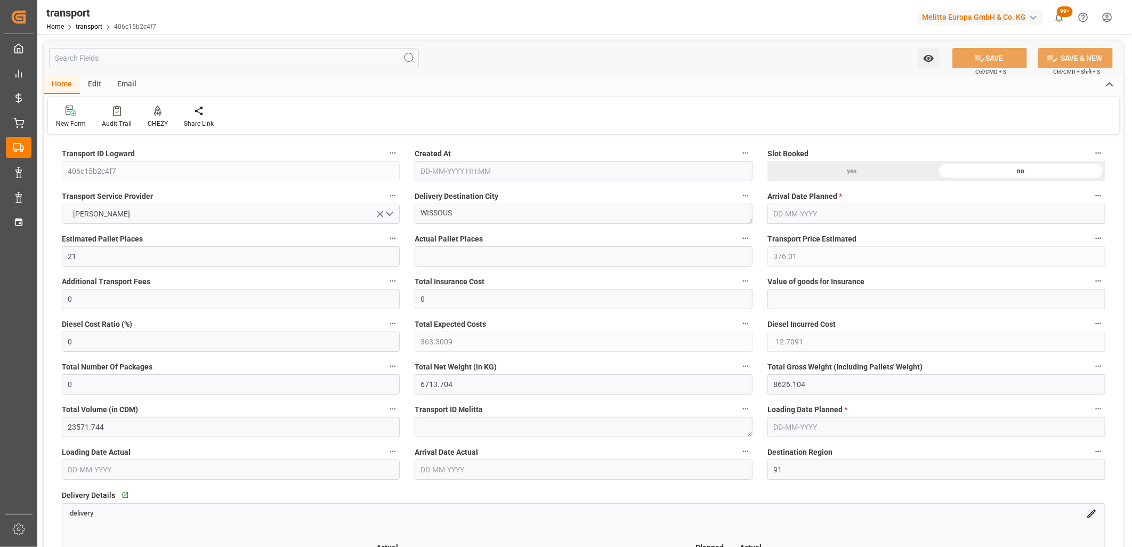
type input "[DATE] 12:14"
type input "[DATE]"
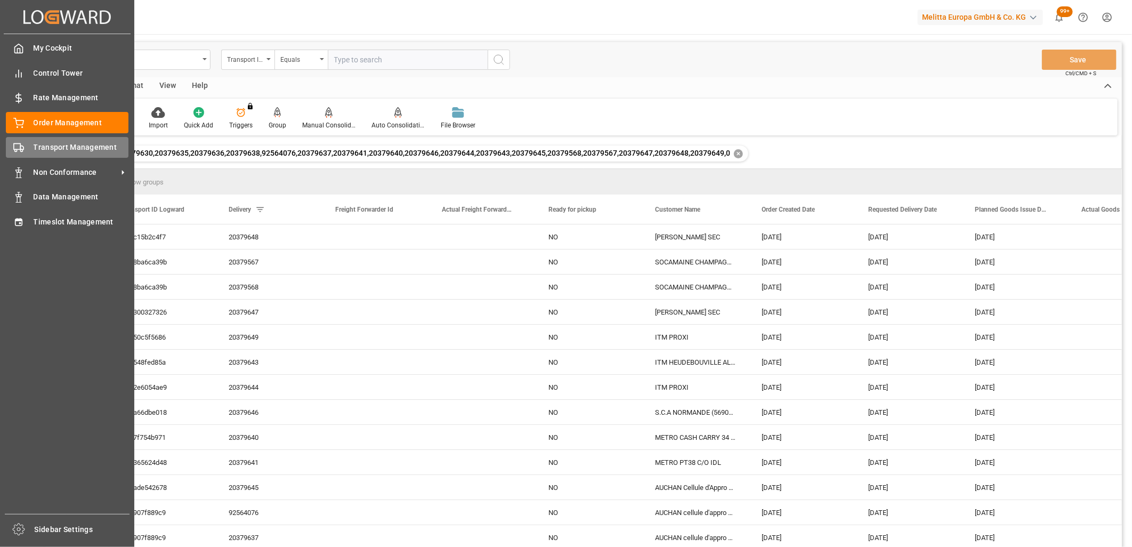
click at [45, 147] on span "Transport Management" at bounding box center [81, 147] width 95 height 11
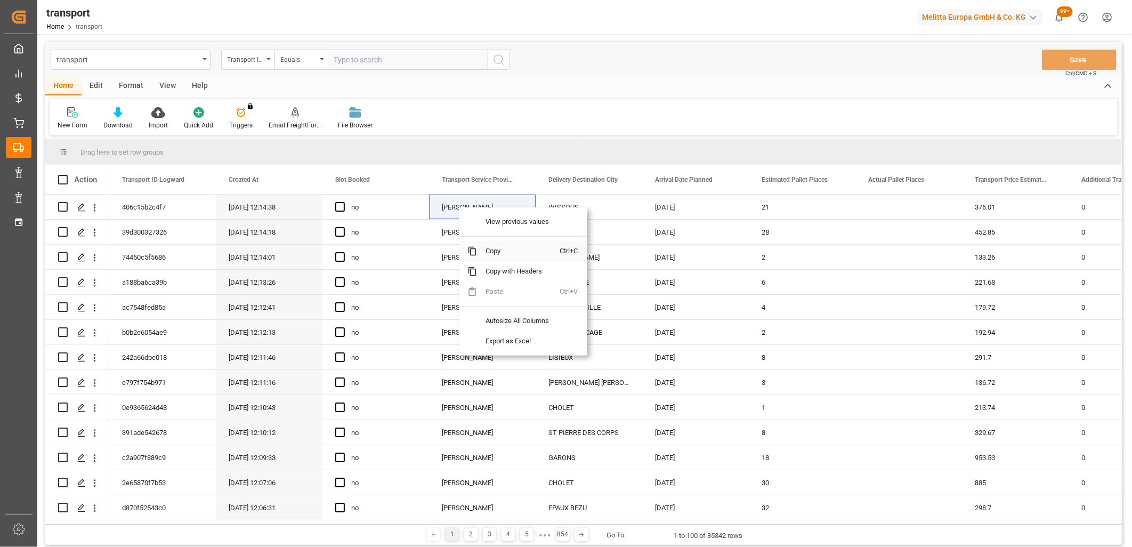
click at [503, 252] on span "Copy" at bounding box center [518, 251] width 83 height 20
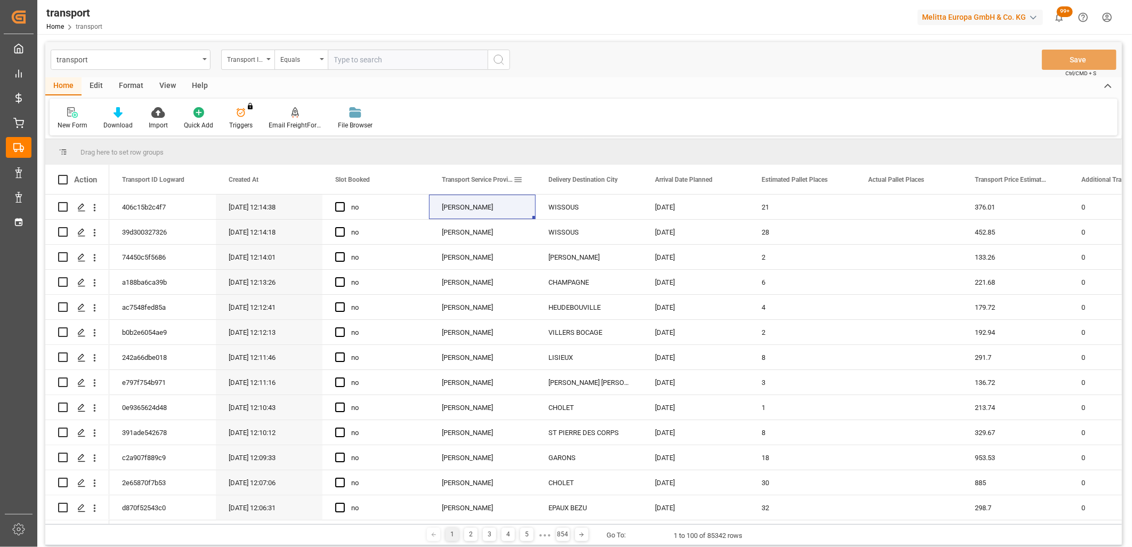
click at [519, 177] on span at bounding box center [518, 180] width 10 height 10
click at [588, 182] on span "filter" at bounding box center [589, 181] width 10 height 10
type input "Delisle"
click at [581, 271] on button "Apply" at bounding box center [581, 270] width 20 height 11
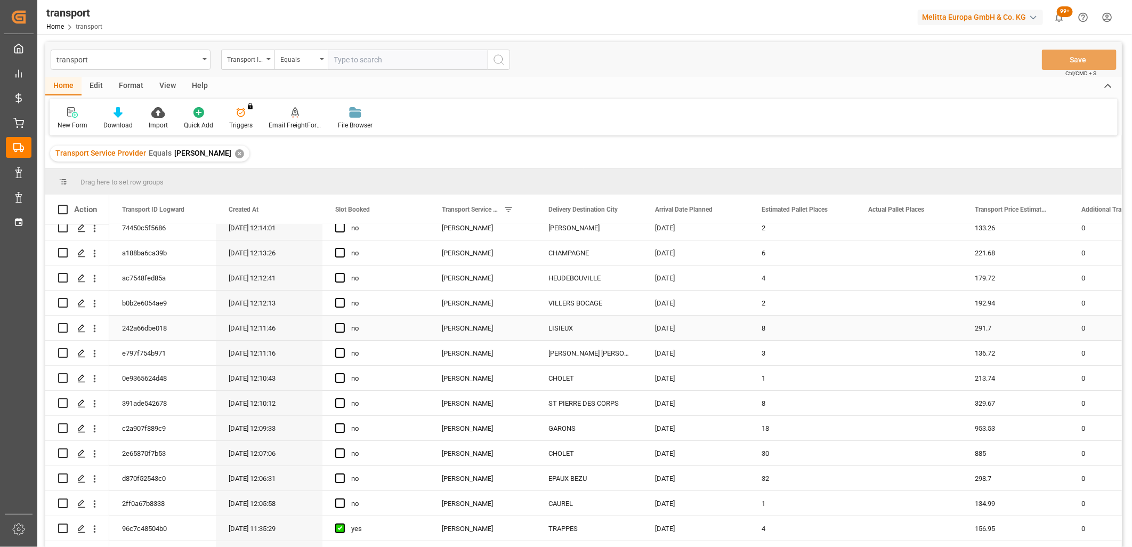
scroll to position [118, 0]
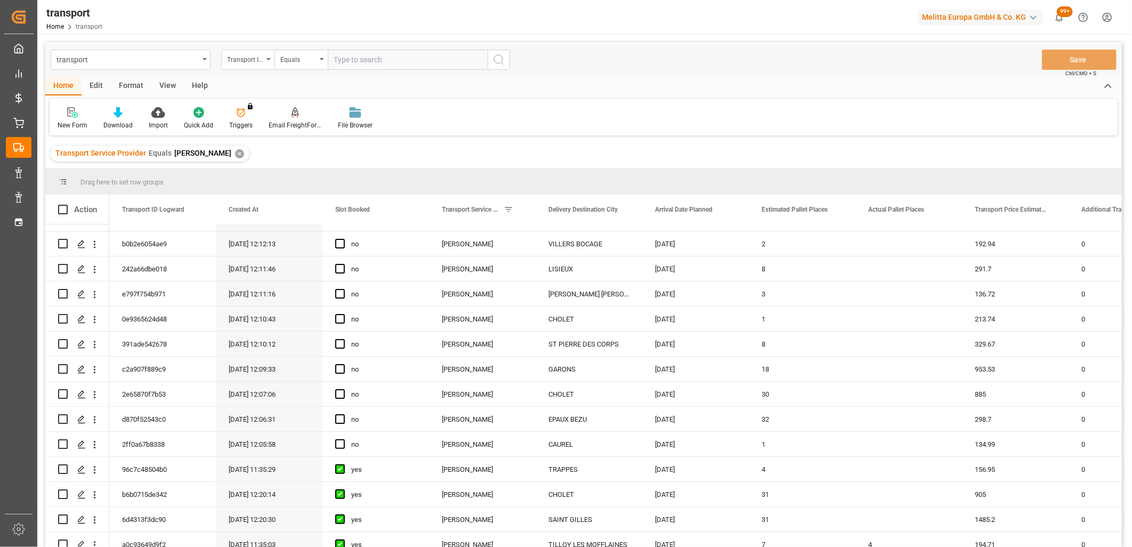
drag, startPoint x: 1127, startPoint y: 373, endPoint x: 1128, endPoint y: 404, distance: 30.9
click at [1128, 404] on main "transport Transport ID Logward Equals Save Ctrl/CMD + S Home Edit Format View H…" at bounding box center [583, 308] width 1093 height 533
drag, startPoint x: 1128, startPoint y: 402, endPoint x: 1130, endPoint y: 417, distance: 15.1
click at [1130, 417] on div "transport Home transport Melitta Europa GmbH & Co. KG 99+ Notifications Only sh…" at bounding box center [583, 273] width 1093 height 547
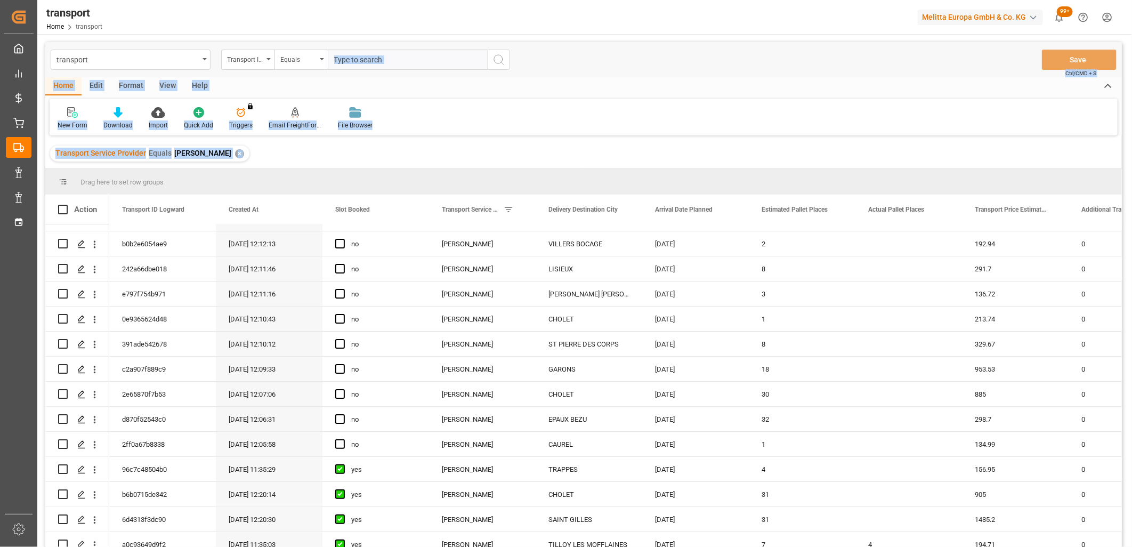
click at [942, 150] on div "Transport Service Provider Equals Delisle ✕" at bounding box center [583, 154] width 1077 height 30
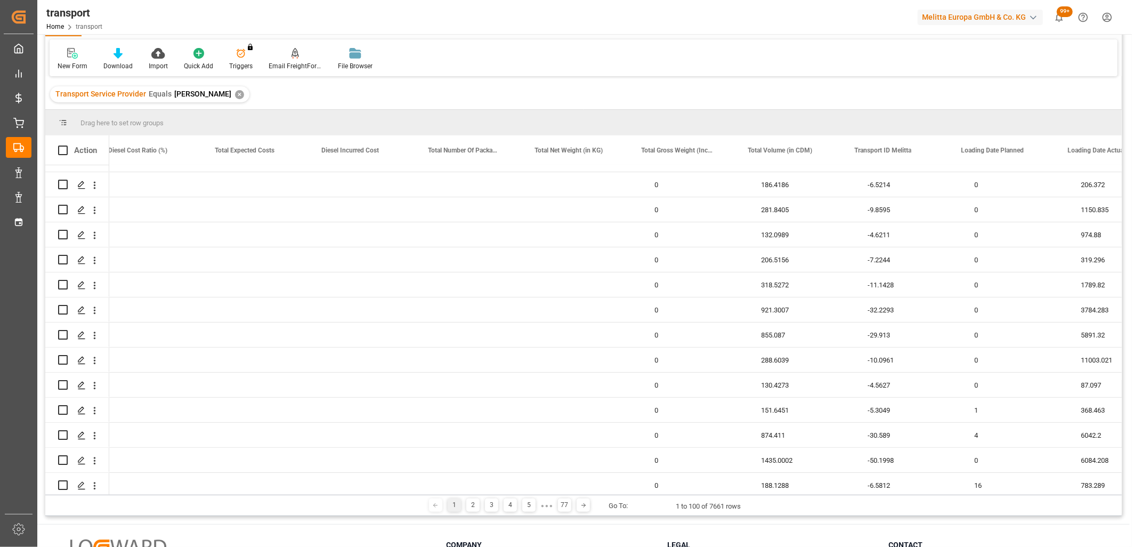
scroll to position [0, 1463]
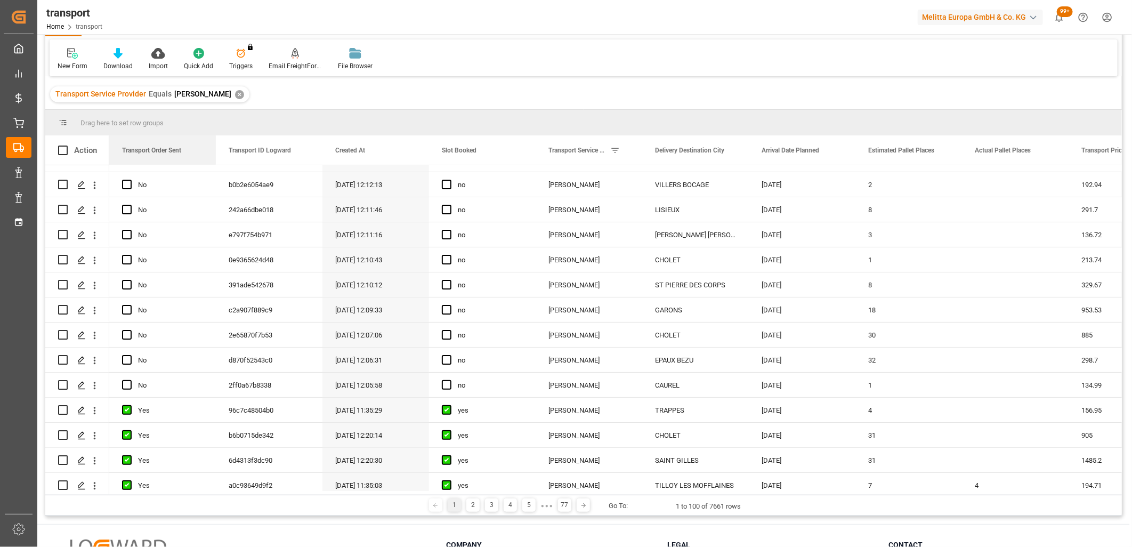
drag, startPoint x: 564, startPoint y: 139, endPoint x: 100, endPoint y: 144, distance: 463.7
click at [100, 144] on div "Action Transport Order Sent Additional Transport Fees Transport Price Estimated" at bounding box center [583, 150] width 1077 height 30
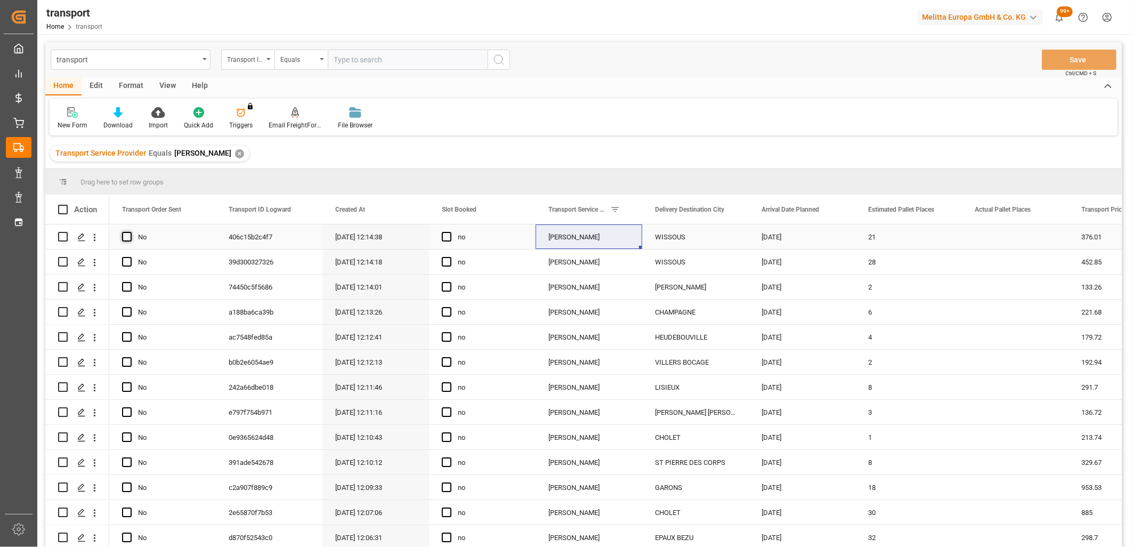
click at [127, 237] on span "Press SPACE to select this row." at bounding box center [127, 237] width 10 height 10
click at [130, 232] on input "Press SPACE to select this row." at bounding box center [130, 232] width 0 height 0
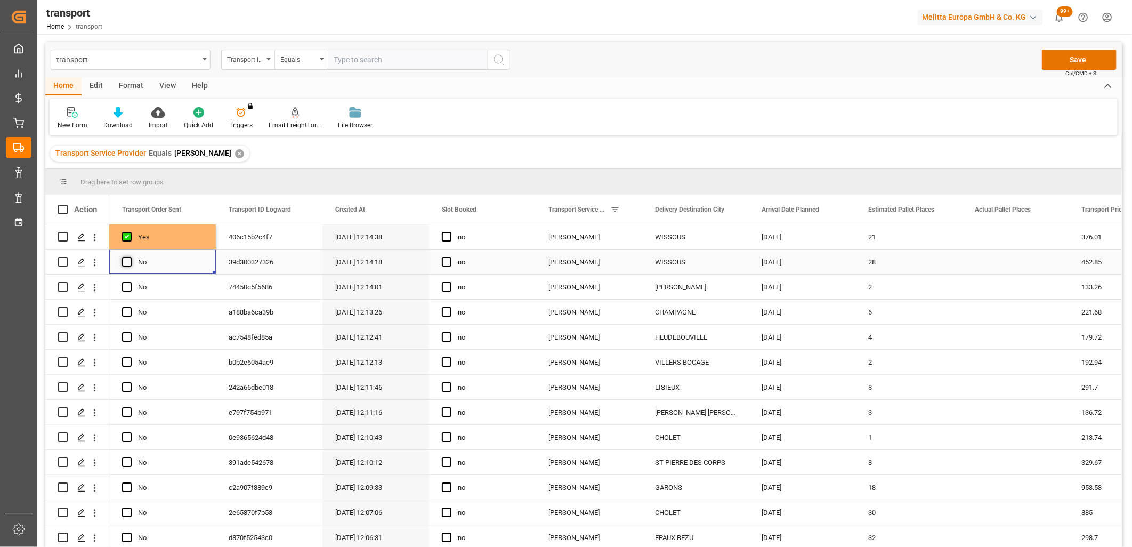
click at [130, 264] on span "Press SPACE to select this row." at bounding box center [127, 262] width 10 height 10
click at [130, 257] on input "Press SPACE to select this row." at bounding box center [130, 257] width 0 height 0
click at [128, 285] on span "Press SPACE to select this row." at bounding box center [127, 287] width 10 height 10
click at [130, 282] on input "Press SPACE to select this row." at bounding box center [130, 282] width 0 height 0
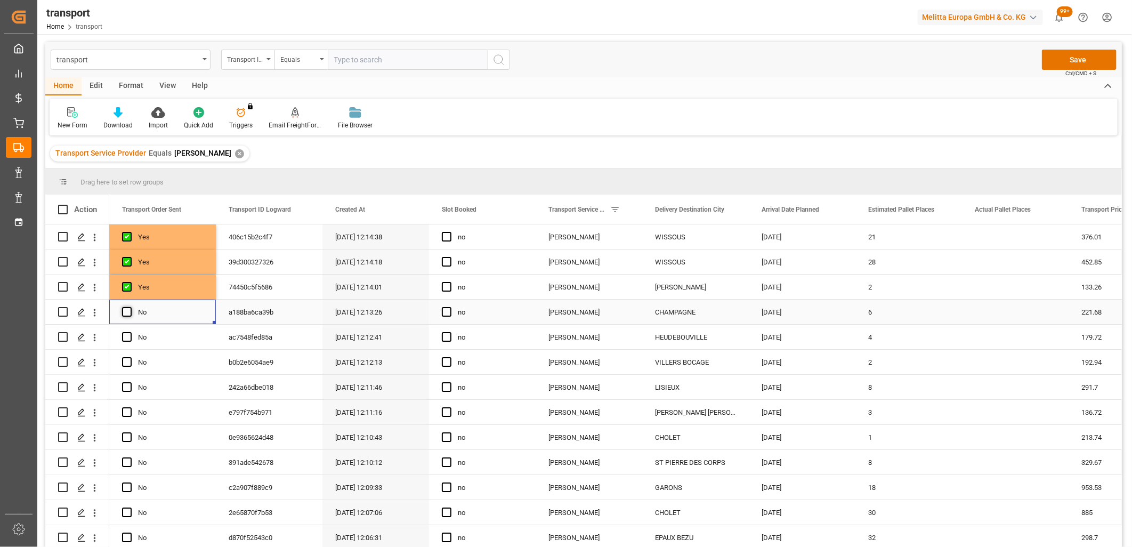
click at [128, 310] on span "Press SPACE to select this row." at bounding box center [127, 312] width 10 height 10
click at [130, 307] on input "Press SPACE to select this row." at bounding box center [130, 307] width 0 height 0
click at [128, 339] on span "Press SPACE to select this row." at bounding box center [127, 337] width 10 height 10
click at [130, 332] on input "Press SPACE to select this row." at bounding box center [130, 332] width 0 height 0
click at [125, 365] on span "Press SPACE to select this row." at bounding box center [127, 362] width 10 height 10
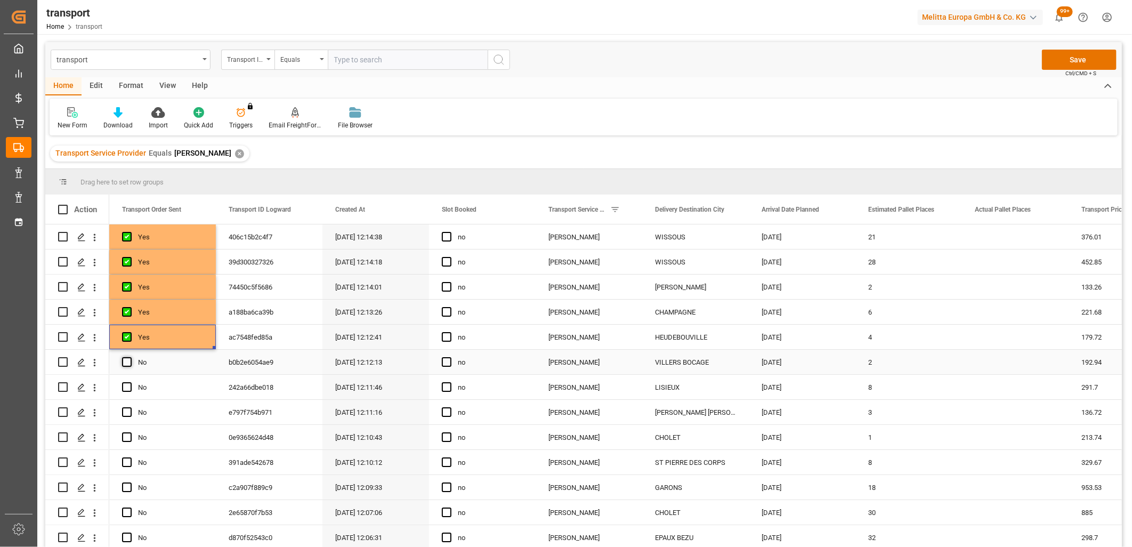
click at [130, 357] on input "Press SPACE to select this row." at bounding box center [130, 357] width 0 height 0
click at [127, 385] on span "Press SPACE to select this row." at bounding box center [127, 387] width 10 height 10
click at [130, 382] on input "Press SPACE to select this row." at bounding box center [130, 382] width 0 height 0
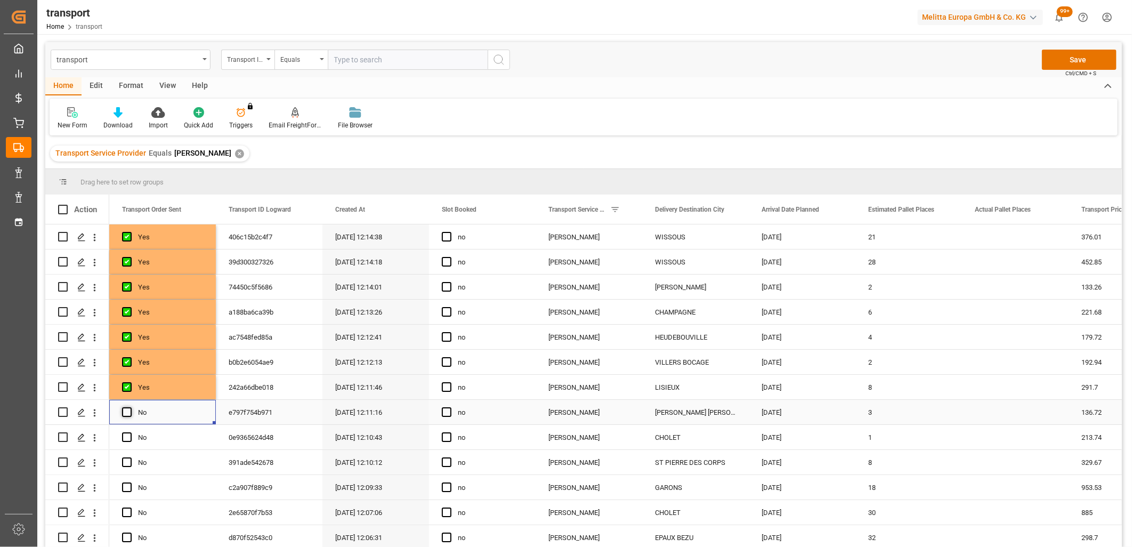
click at [130, 411] on span "Press SPACE to select this row." at bounding box center [127, 412] width 10 height 10
click at [130, 407] on input "Press SPACE to select this row." at bounding box center [130, 407] width 0 height 0
click at [126, 438] on span "Press SPACE to select this row." at bounding box center [127, 437] width 10 height 10
click at [130, 432] on input "Press SPACE to select this row." at bounding box center [130, 432] width 0 height 0
click at [126, 463] on span "Press SPACE to select this row." at bounding box center [127, 462] width 10 height 10
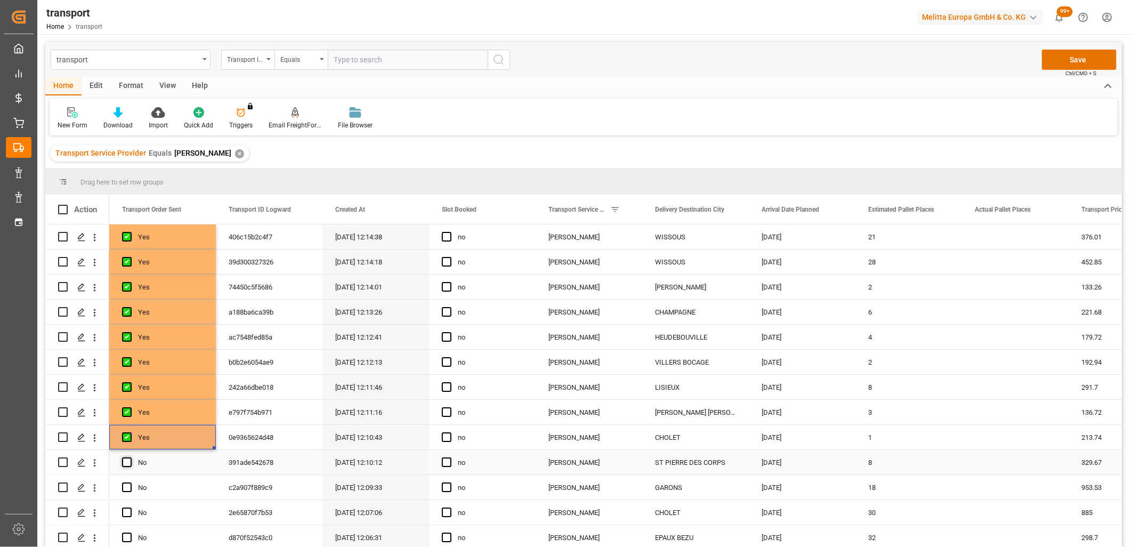
click at [130, 457] on input "Press SPACE to select this row." at bounding box center [130, 457] width 0 height 0
click at [130, 489] on span "Press SPACE to select this row." at bounding box center [127, 487] width 10 height 10
click at [130, 482] on input "Press SPACE to select this row." at bounding box center [130, 482] width 0 height 0
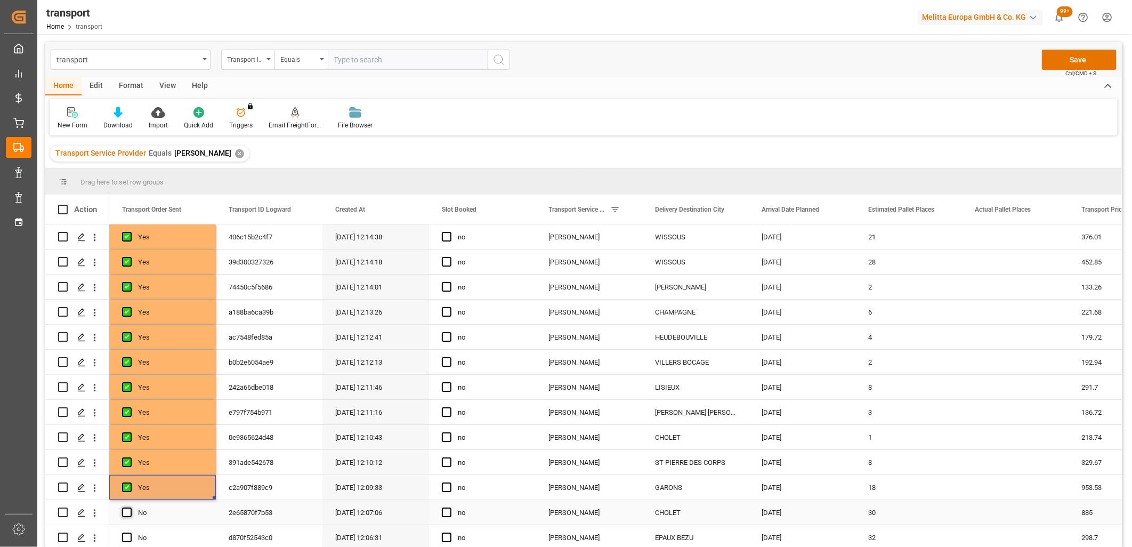
click at [130, 509] on span "Press SPACE to select this row." at bounding box center [127, 512] width 10 height 10
click at [130, 507] on input "Press SPACE to select this row." at bounding box center [130, 507] width 0 height 0
click at [126, 537] on span "Press SPACE to select this row." at bounding box center [127, 537] width 10 height 10
click at [130, 532] on input "Press SPACE to select this row." at bounding box center [130, 532] width 0 height 0
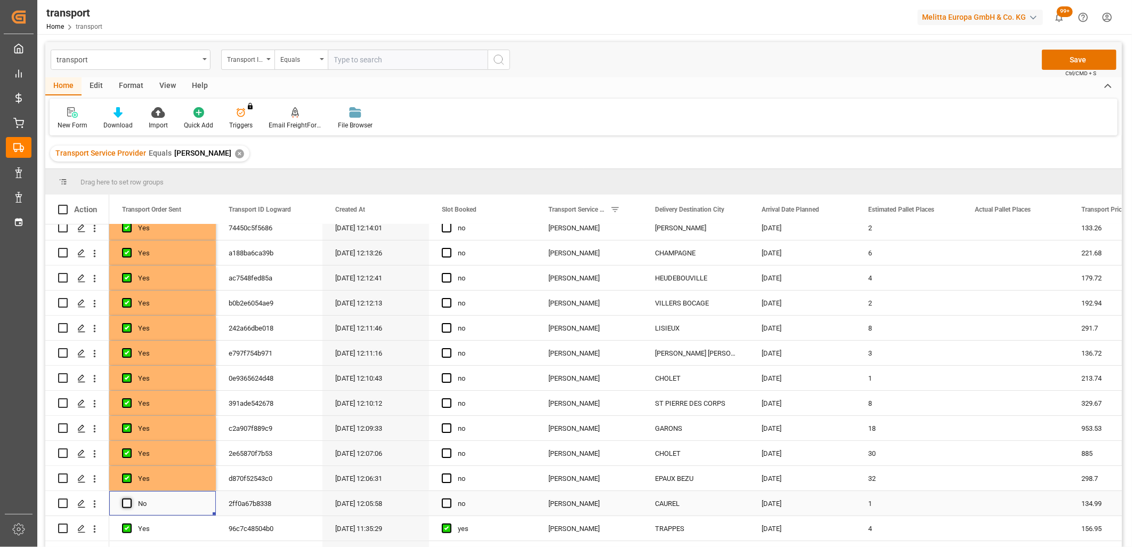
click at [125, 504] on span "Press SPACE to select this row." at bounding box center [127, 503] width 10 height 10
click at [130, 498] on input "Press SPACE to select this row." at bounding box center [130, 498] width 0 height 0
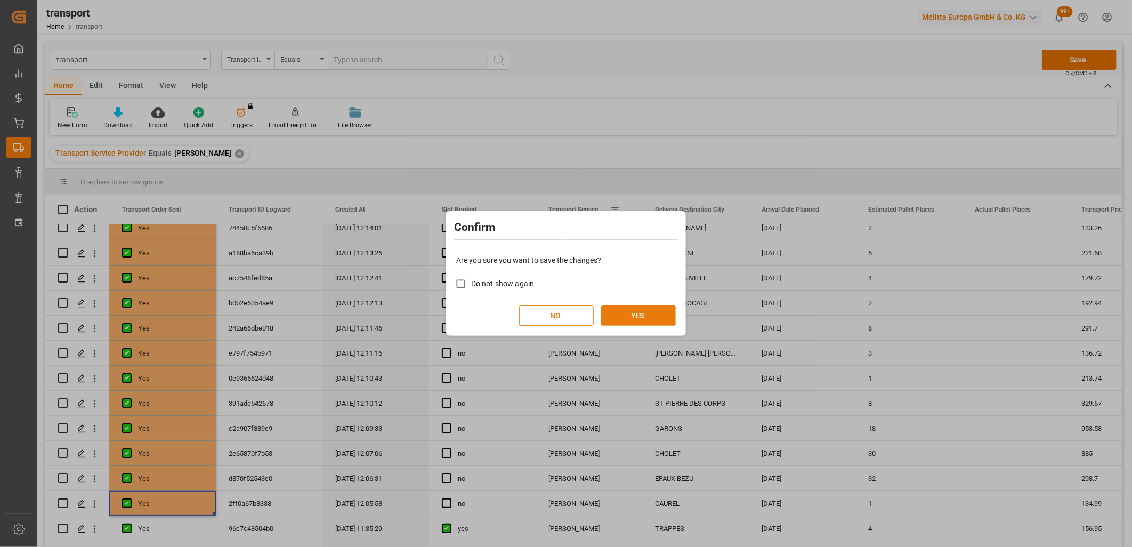
click at [661, 318] on button "YES" at bounding box center [638, 315] width 75 height 20
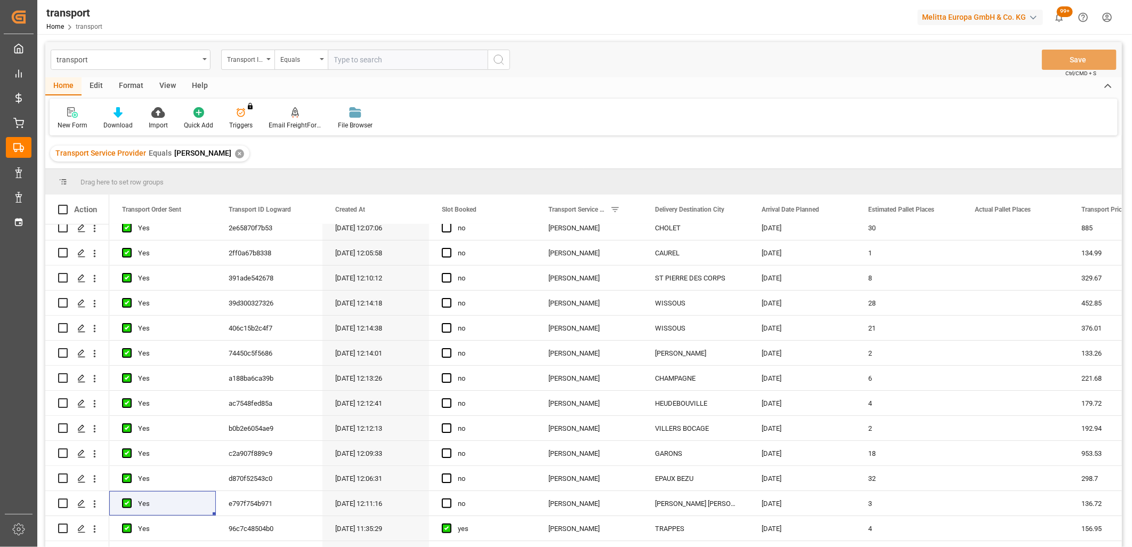
click at [235, 152] on div "✕" at bounding box center [239, 153] width 9 height 9
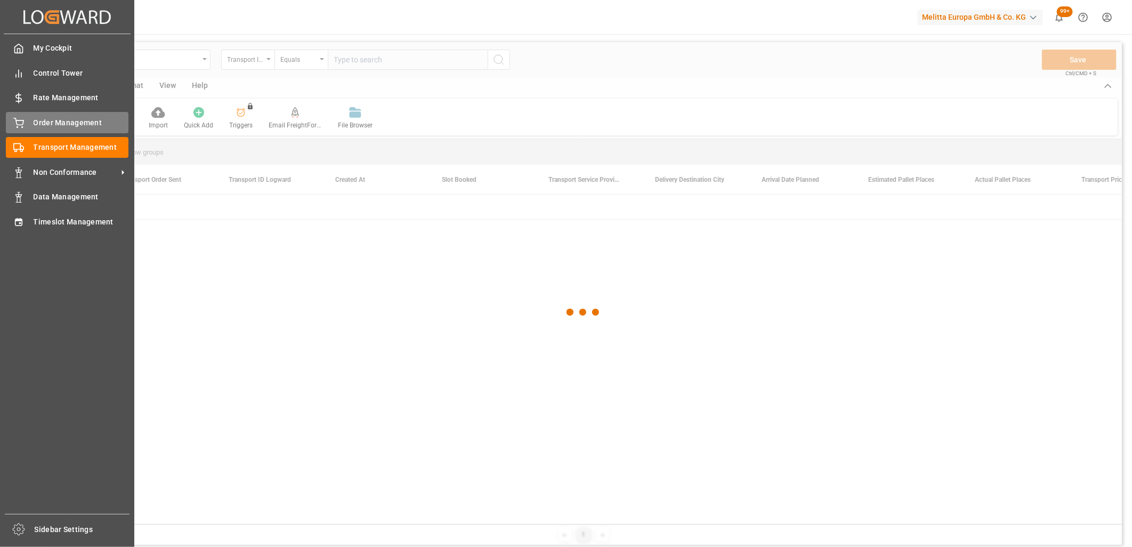
click at [16, 124] on icon at bounding box center [18, 123] width 11 height 11
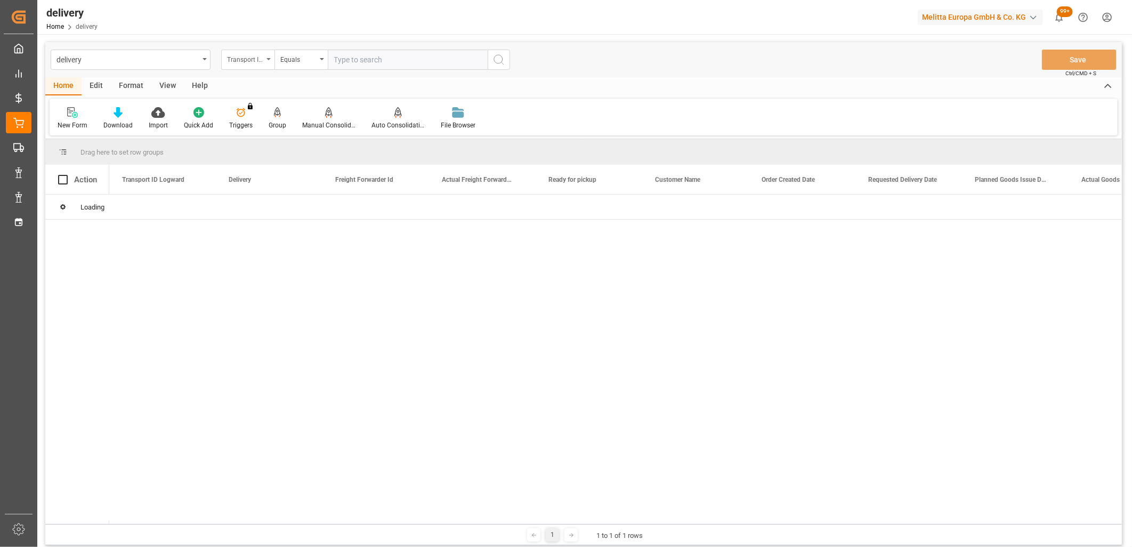
click at [266, 60] on div "Transport ID Logward" at bounding box center [247, 60] width 53 height 20
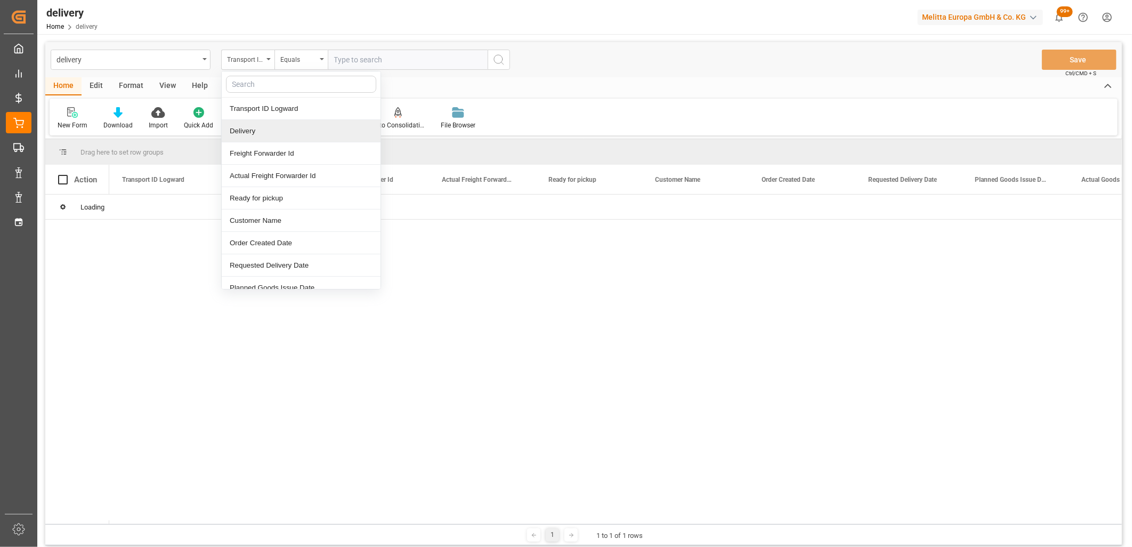
click at [242, 135] on div "Delivery" at bounding box center [301, 131] width 159 height 22
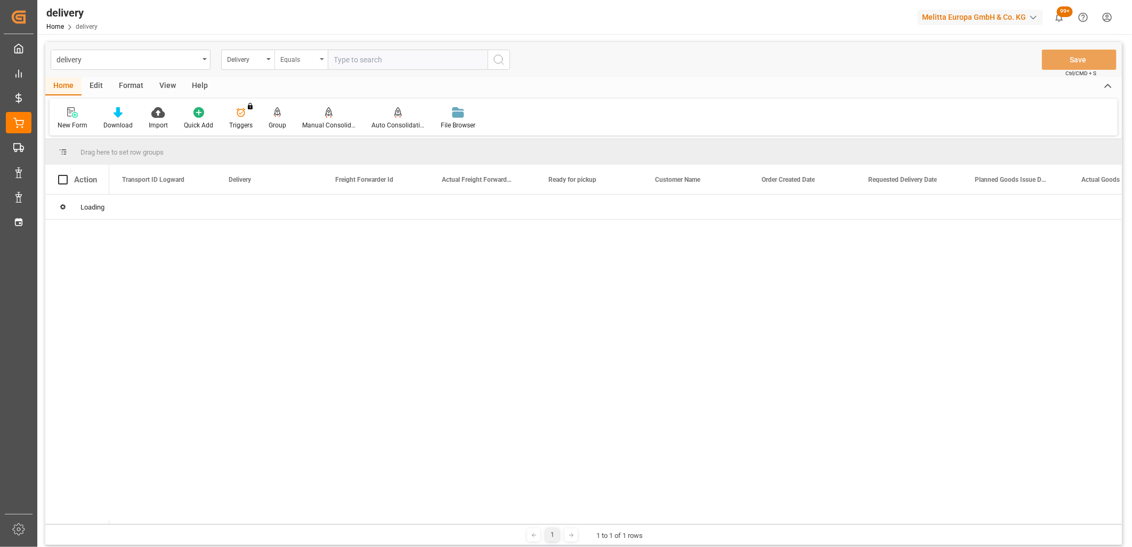
click at [322, 59] on icon "open menu" at bounding box center [322, 59] width 4 height 2
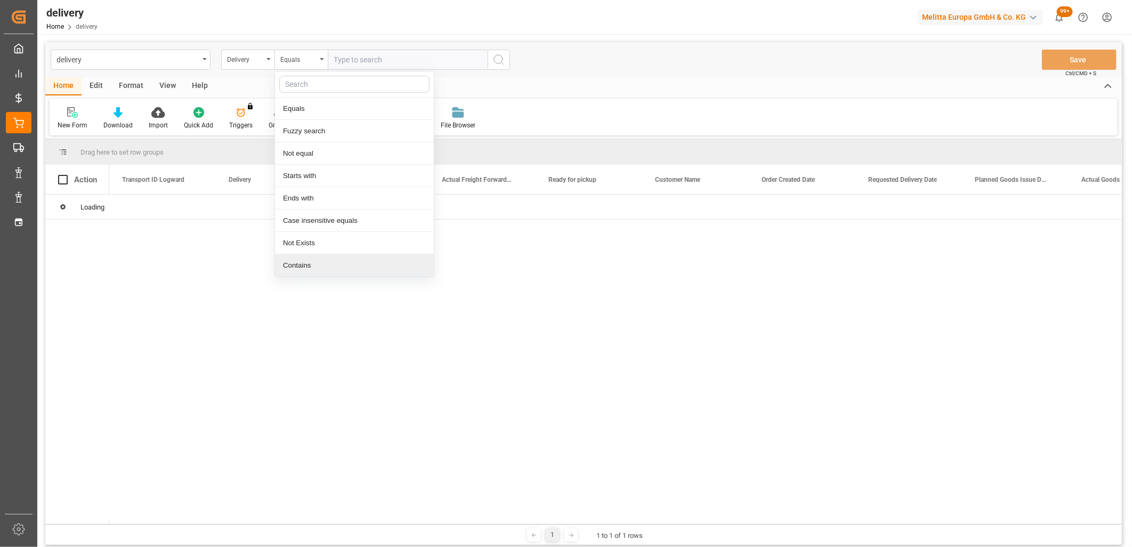
click at [329, 268] on div "Contains" at bounding box center [354, 265] width 159 height 22
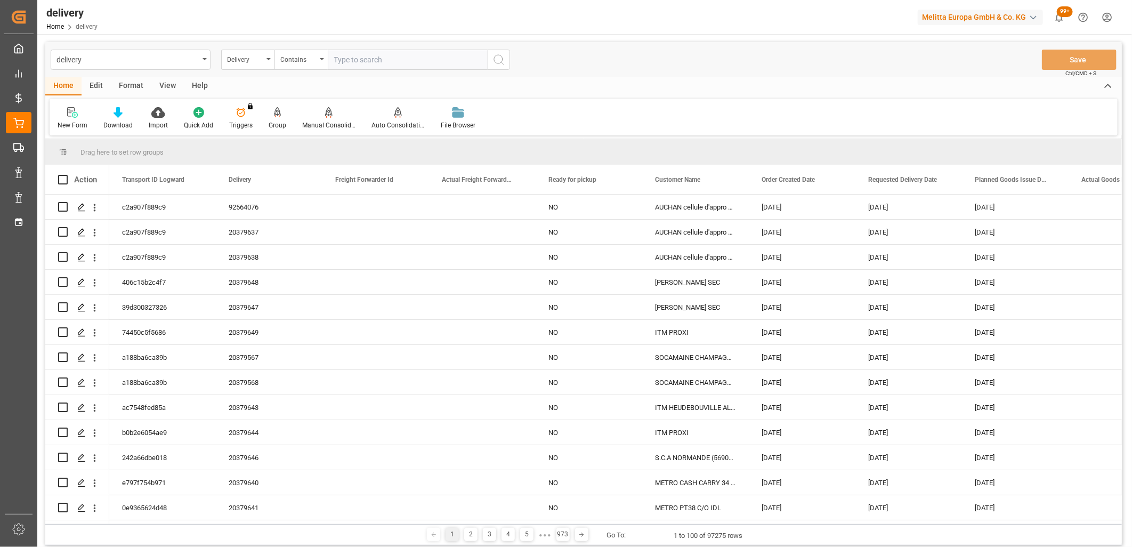
paste input "20379633,20379634,20379632,20379639,92564077,20379555,20379344,20379514,0,0,0,0…"
type input "20379633,20379634,20379632,20379639,92564077,20379555,20379344,20379514,0,0,0,0…"
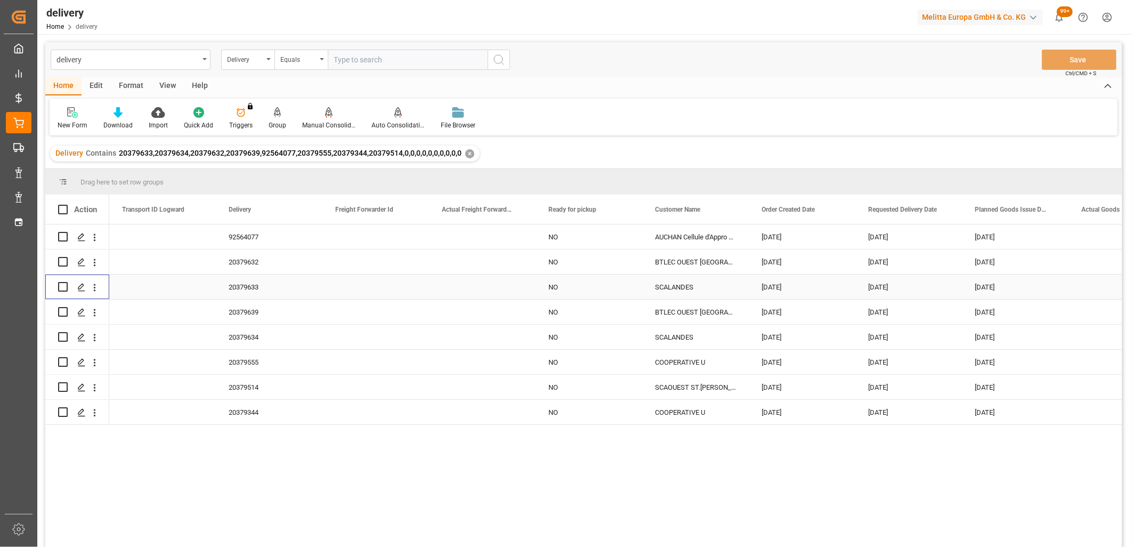
click at [63, 288] on input "Press Space to toggle row selection (unchecked)" at bounding box center [63, 287] width 10 height 10
checkbox input "true"
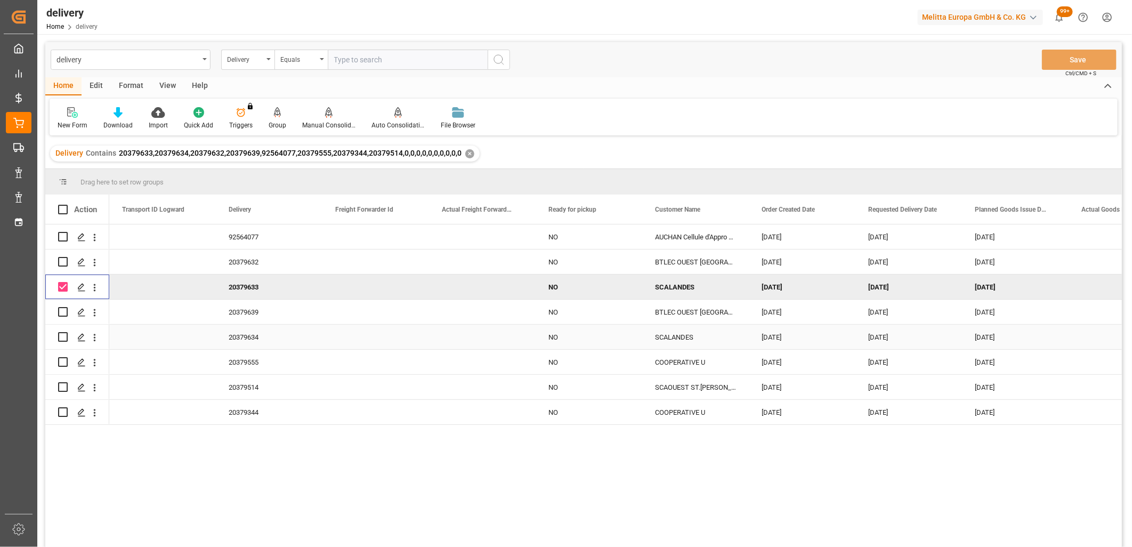
click at [60, 338] on input "Press Space to toggle row selection (unchecked)" at bounding box center [63, 337] width 10 height 10
checkbox input "true"
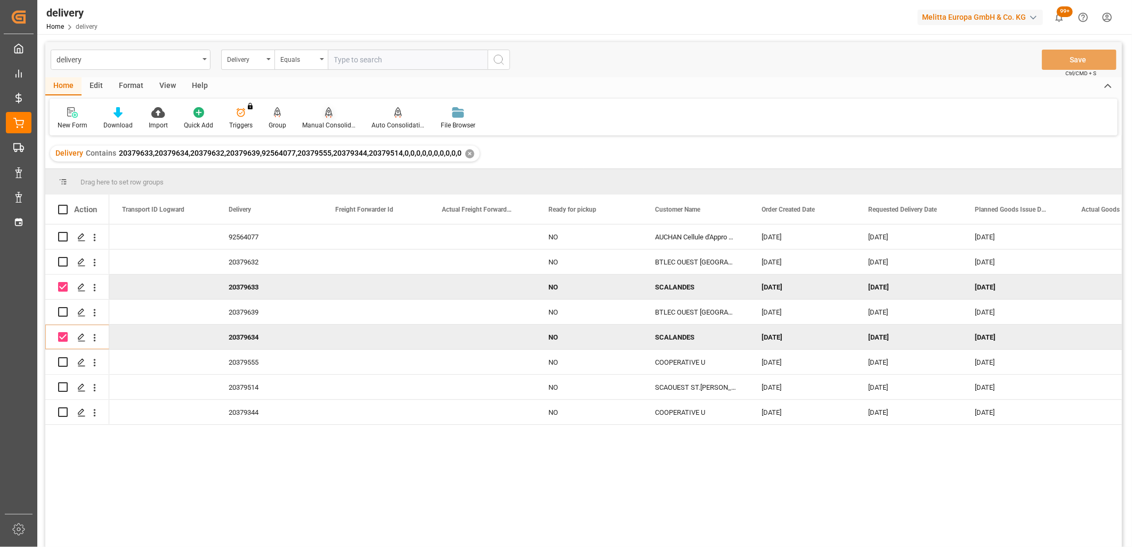
click at [329, 119] on div "Manual Consolidation" at bounding box center [328, 118] width 69 height 23
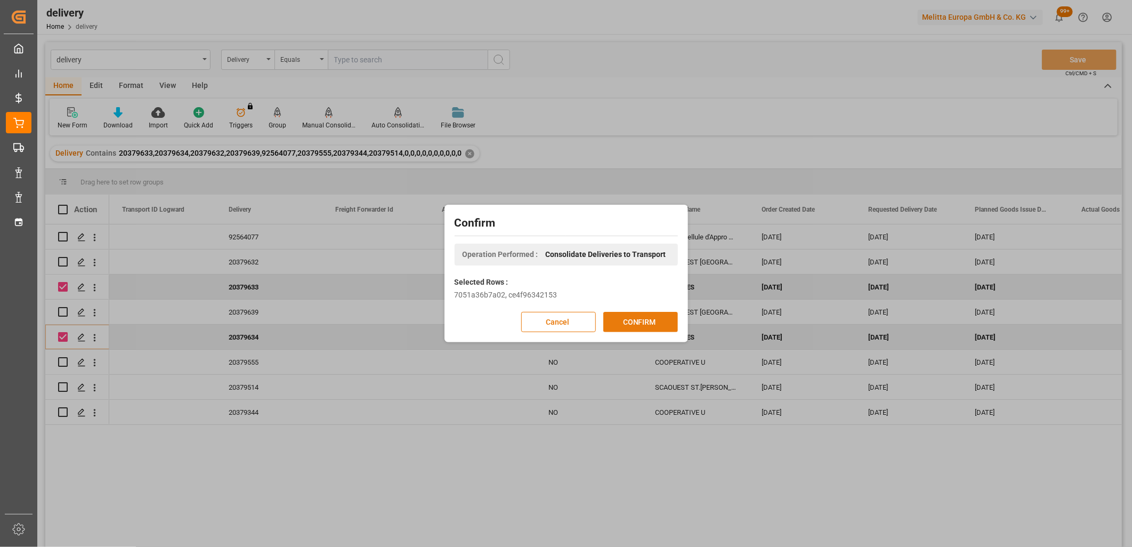
click at [658, 328] on button "CONFIRM" at bounding box center [640, 322] width 75 height 20
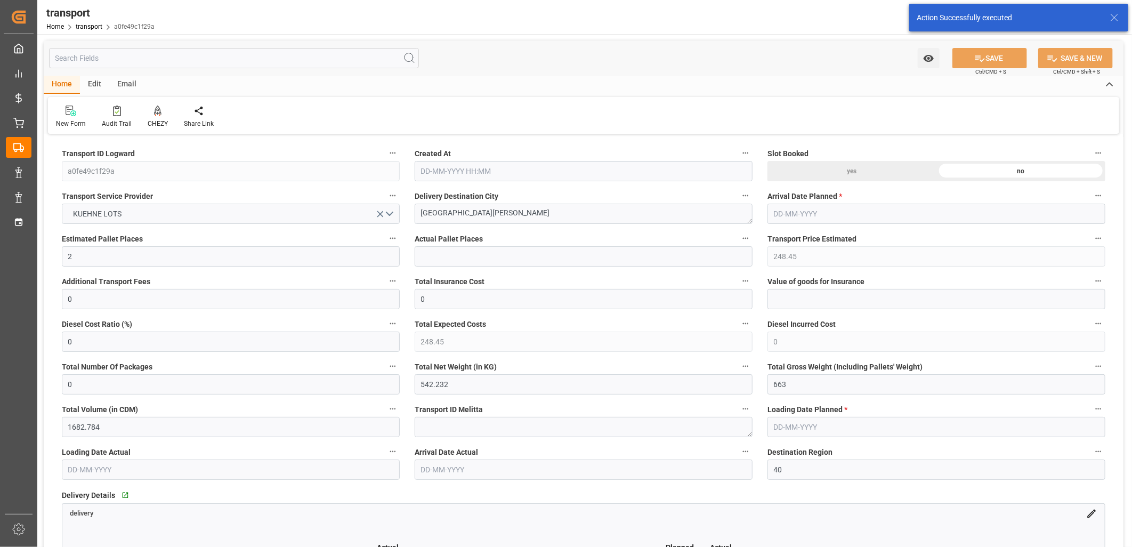
type input "[DATE] 12:19"
type input "[DATE]"
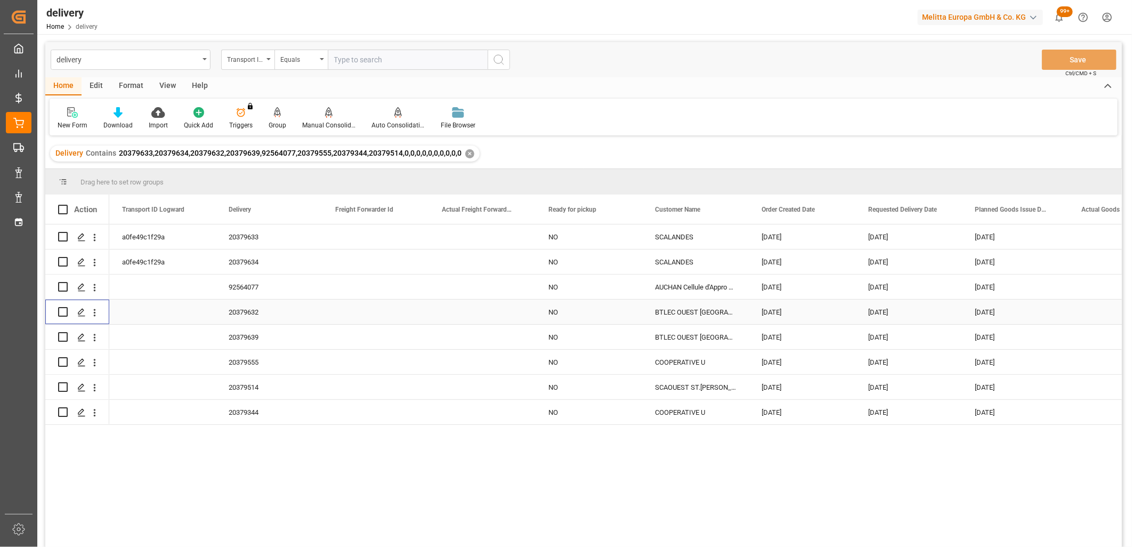
click at [67, 313] on input "Press Space to toggle row selection (unchecked)" at bounding box center [63, 312] width 10 height 10
checkbox input "true"
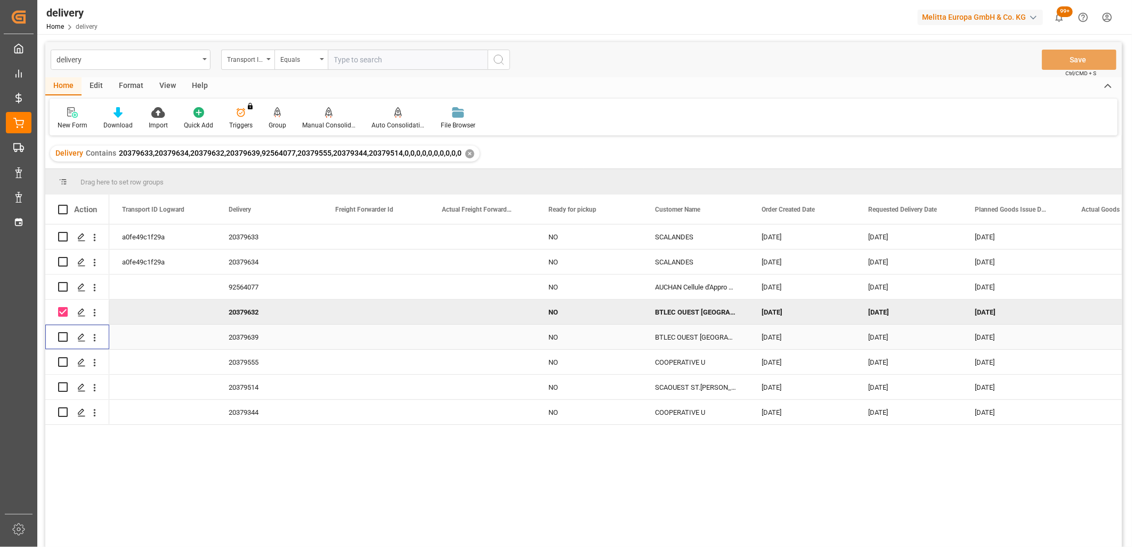
click at [62, 337] on input "Press Space to toggle row selection (unchecked)" at bounding box center [63, 337] width 10 height 10
checkbox input "true"
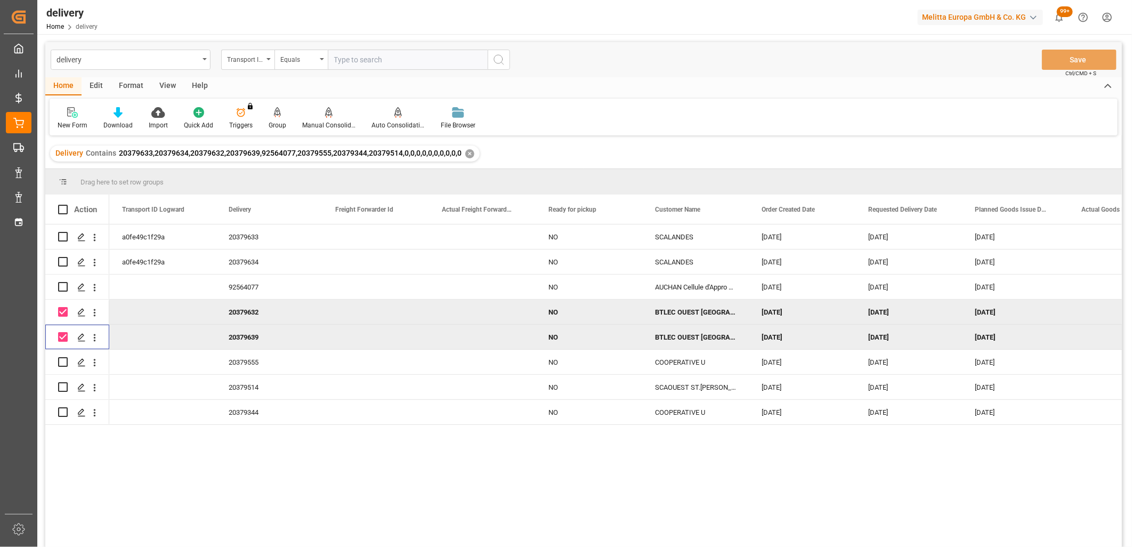
click at [64, 311] on input "Press Space to toggle row selection (checked)" at bounding box center [63, 312] width 10 height 10
checkbox input "false"
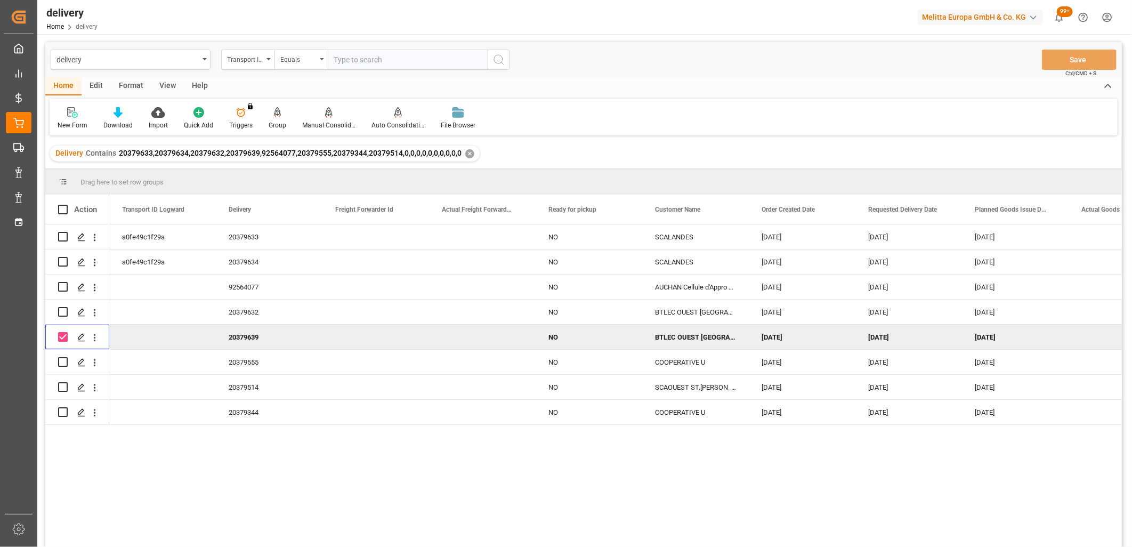
click at [61, 334] on input "Press Space to toggle row selection (checked)" at bounding box center [63, 337] width 10 height 10
checkbox input "false"
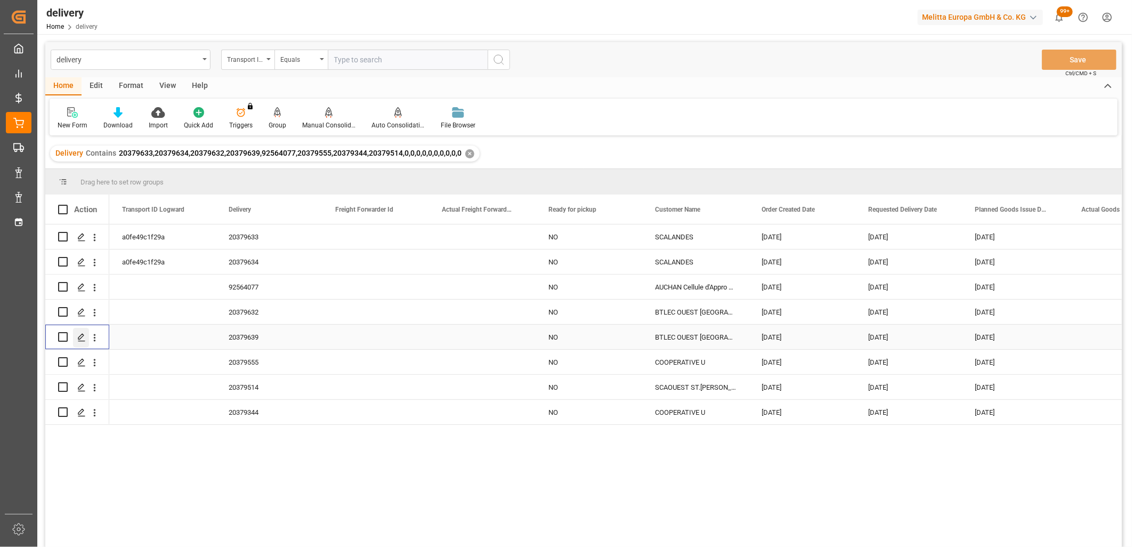
click at [79, 336] on icon "Press SPACE to select this row." at bounding box center [81, 337] width 9 height 9
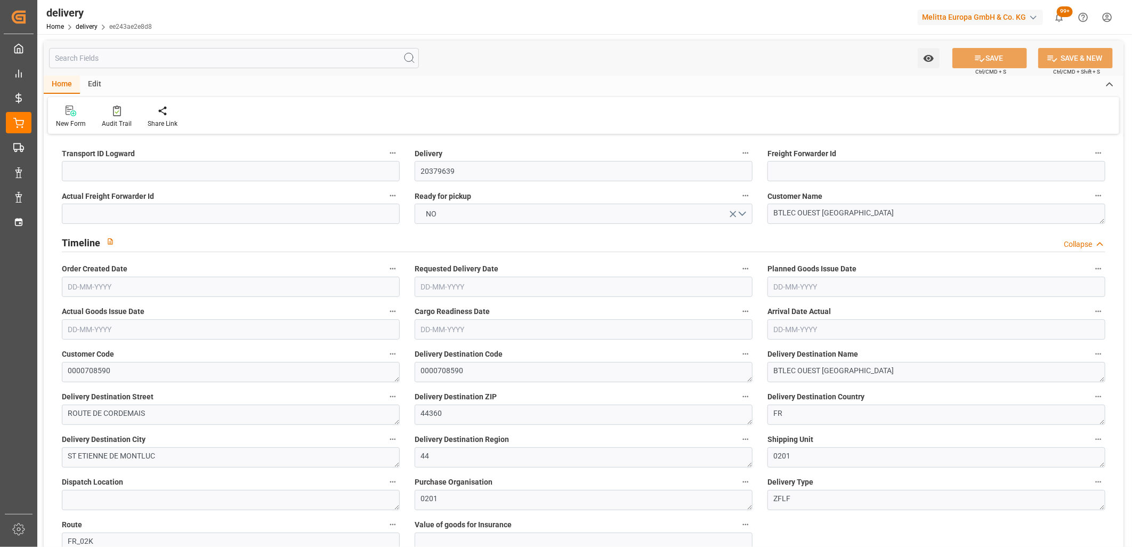
type input "[DATE]"
type input "[DATE] 11:01"
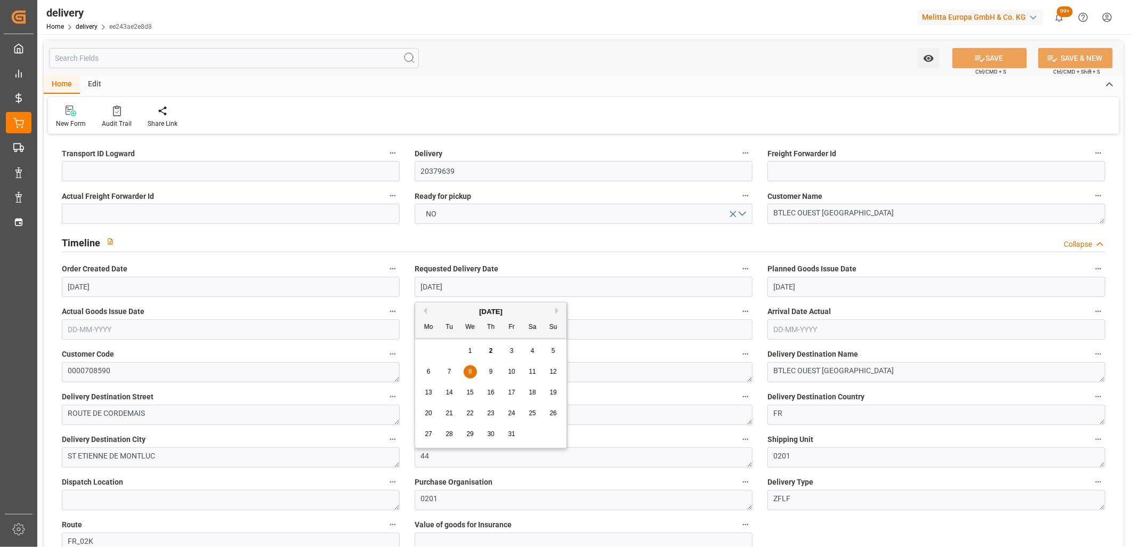
drag, startPoint x: 488, startPoint y: 278, endPoint x: 358, endPoint y: 279, distance: 130.6
click at [448, 371] on span "7" at bounding box center [450, 371] width 4 height 7
type input "[DATE]"
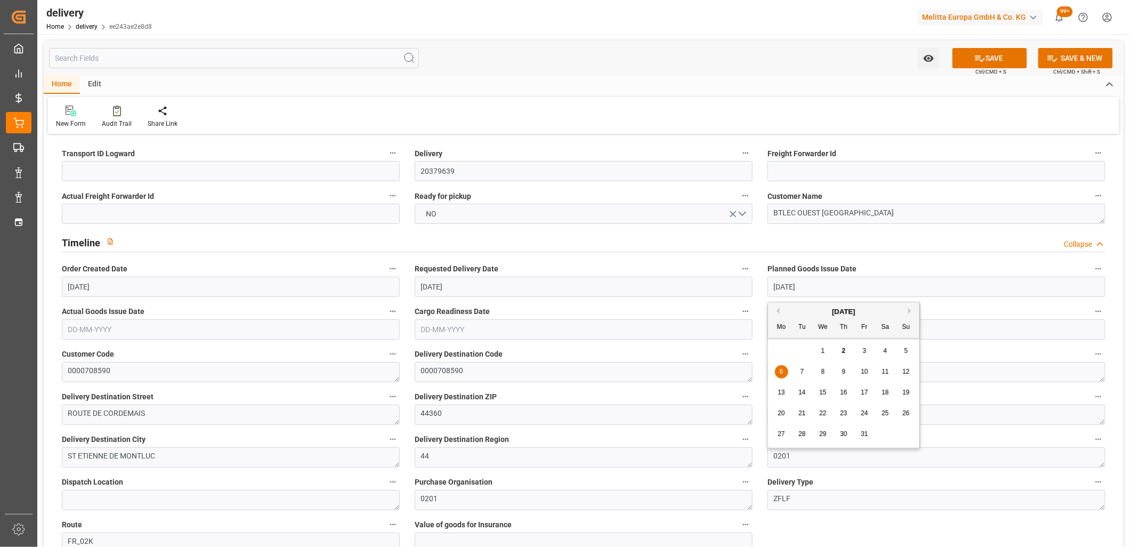
drag, startPoint x: 891, startPoint y: 288, endPoint x: 653, endPoint y: 288, distance: 237.2
click at [866, 348] on span "3" at bounding box center [865, 350] width 4 height 7
type input "[DATE]"
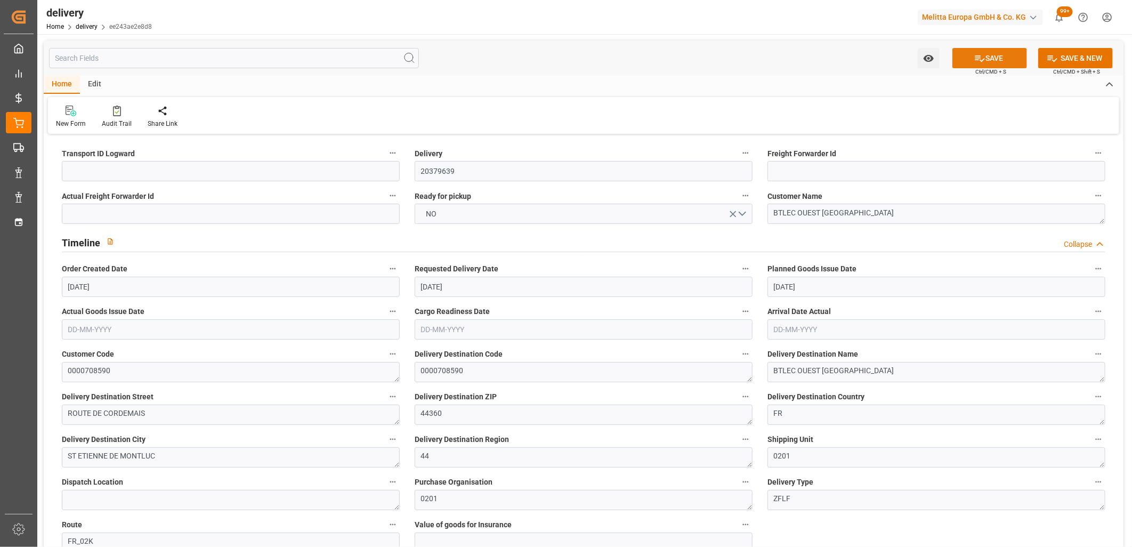
click at [978, 53] on icon at bounding box center [979, 58] width 11 height 11
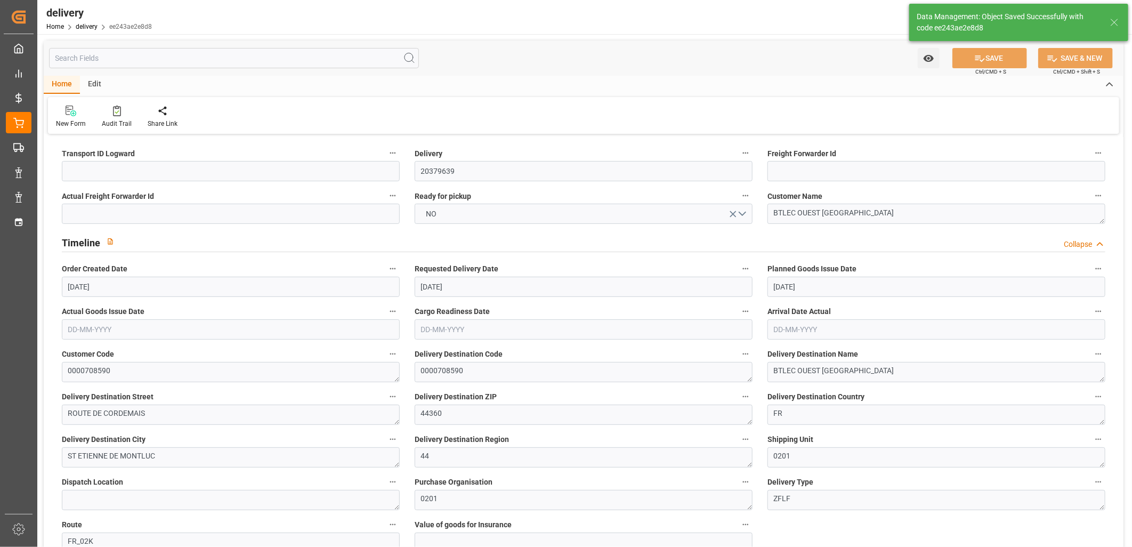
type textarea "~ Pallet(s) ~ [DATE] 00:00:00 ~ FR_02K ~ [DATE] 00:00:00~0000708590"
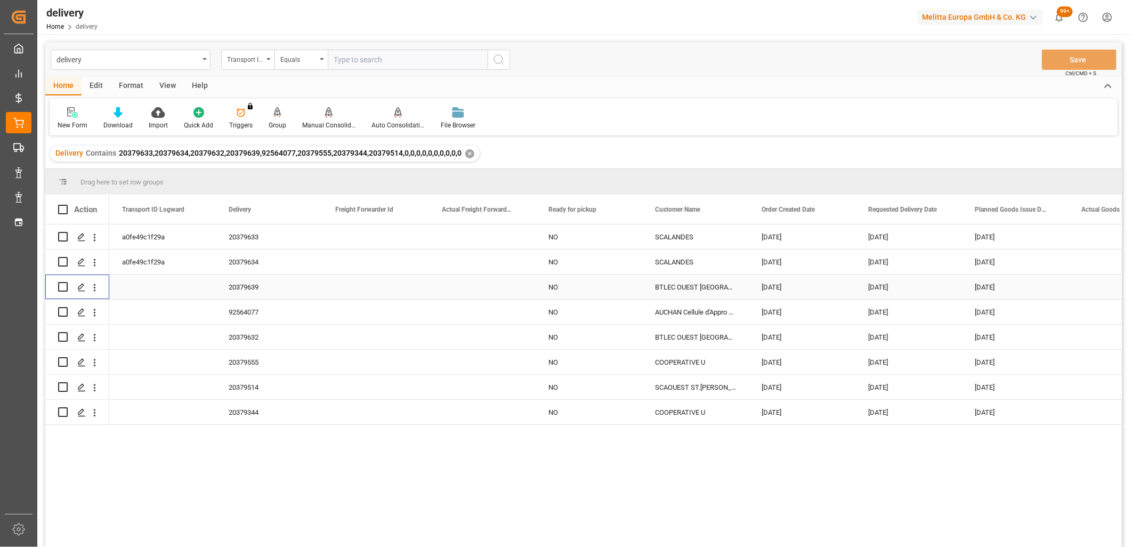
click at [61, 289] on input "Press Space to toggle row selection (unchecked)" at bounding box center [63, 287] width 10 height 10
checkbox input "true"
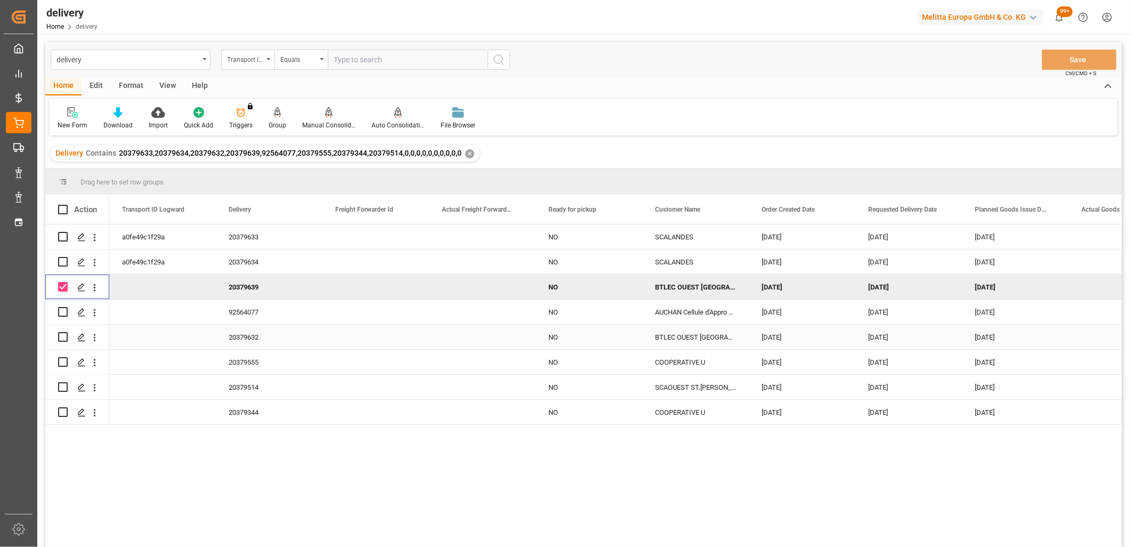
click at [64, 338] on input "Press Space to toggle row selection (unchecked)" at bounding box center [63, 337] width 10 height 10
checkbox input "true"
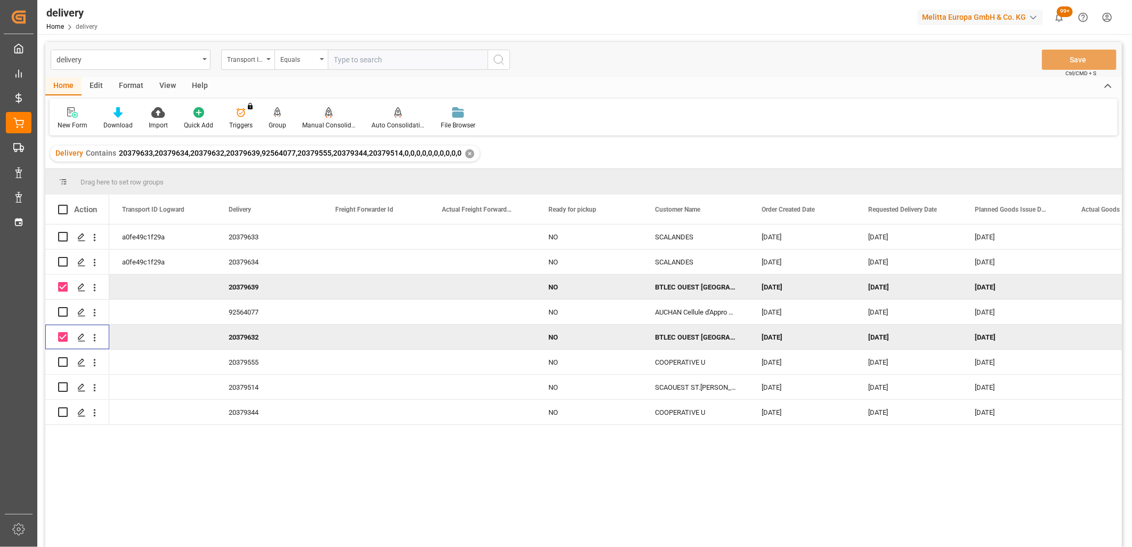
click at [331, 120] on div "Manual Consolidation" at bounding box center [328, 125] width 53 height 10
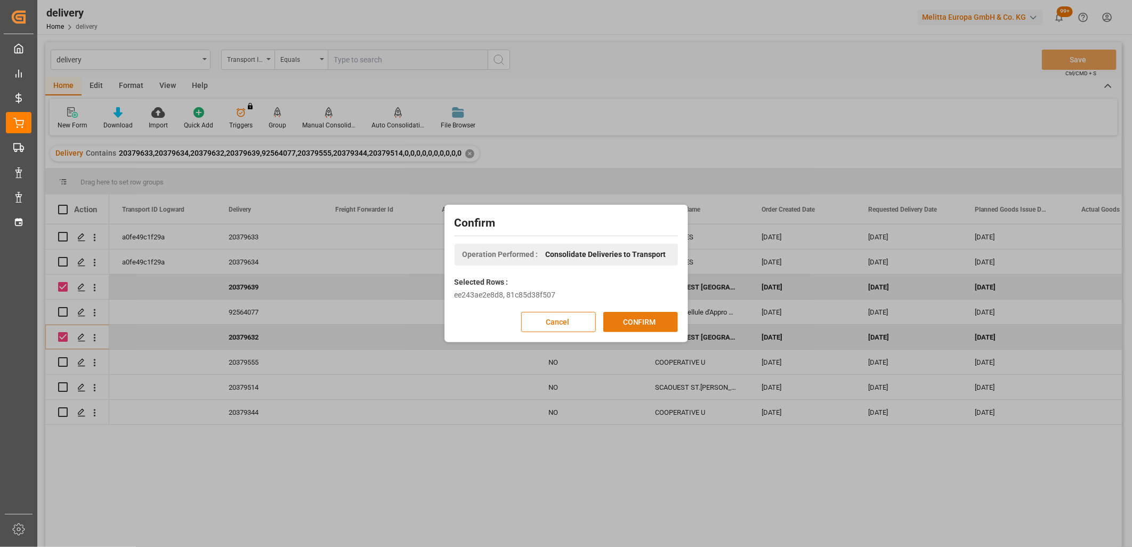
click at [635, 318] on button "CONFIRM" at bounding box center [640, 322] width 75 height 20
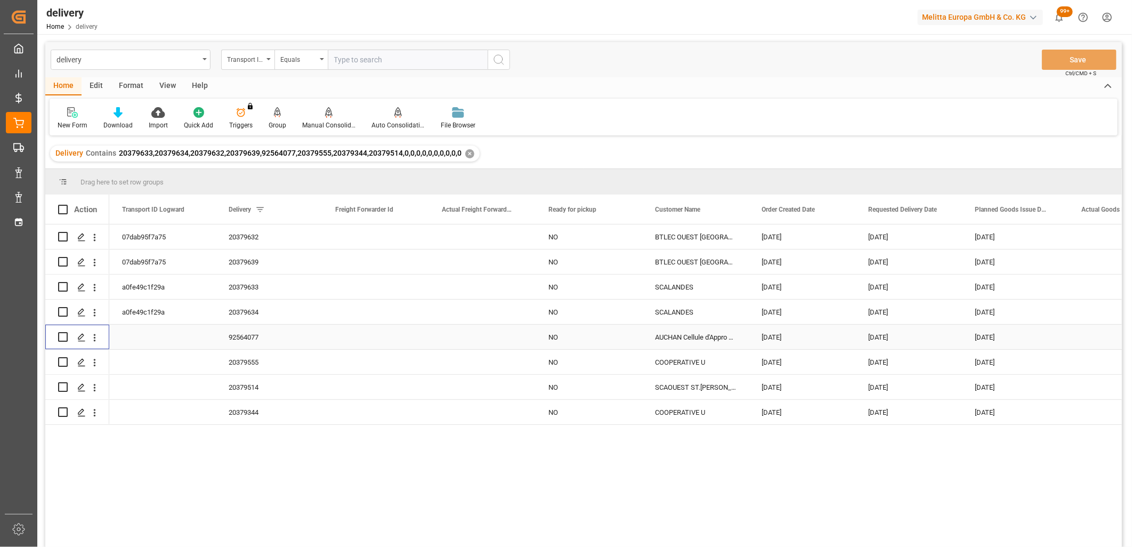
click at [63, 336] on input "Press Space to toggle row selection (unchecked)" at bounding box center [63, 337] width 10 height 10
checkbox input "true"
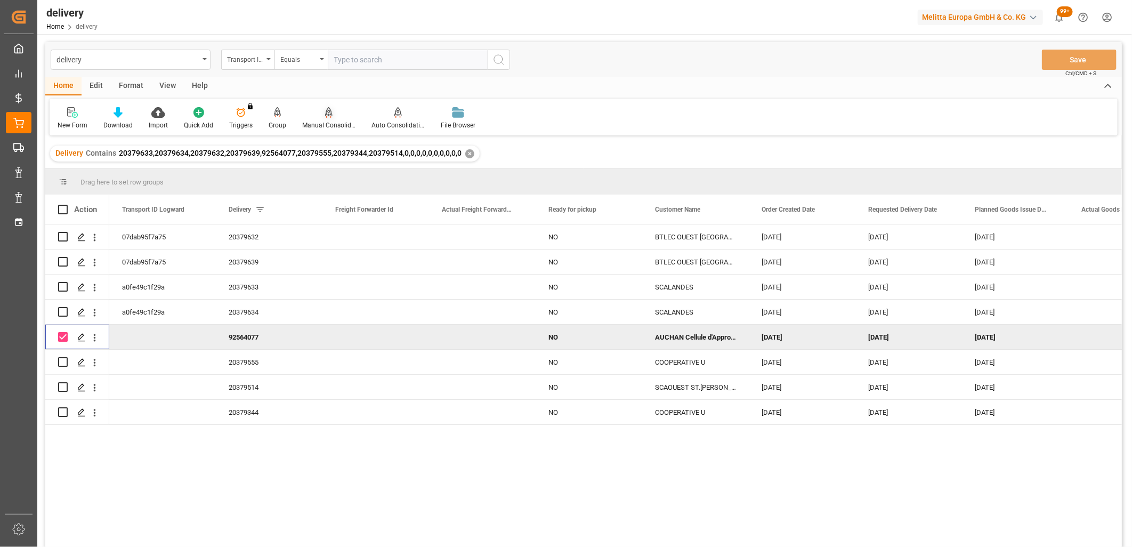
click at [332, 124] on div "Manual Consolidation" at bounding box center [328, 125] width 53 height 10
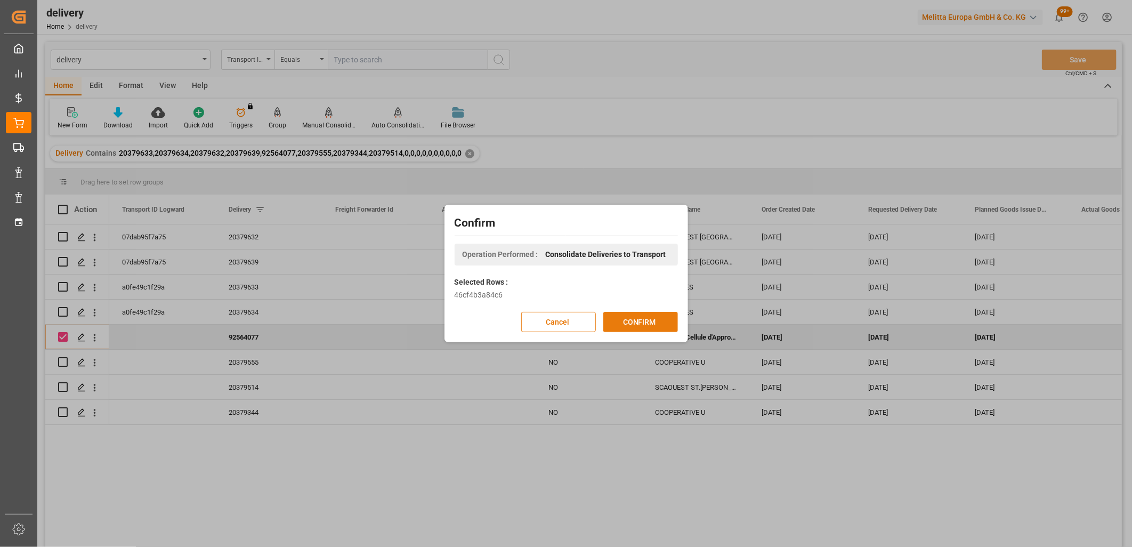
click at [653, 328] on button "CONFIRM" at bounding box center [640, 322] width 75 height 20
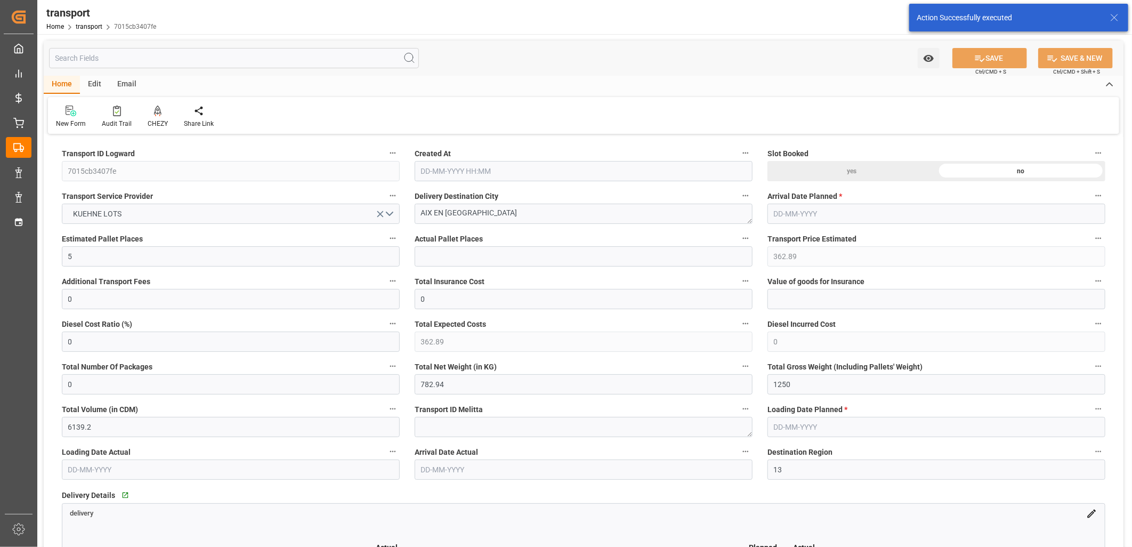
type input "[DATE] 12:21"
type input "[DATE]"
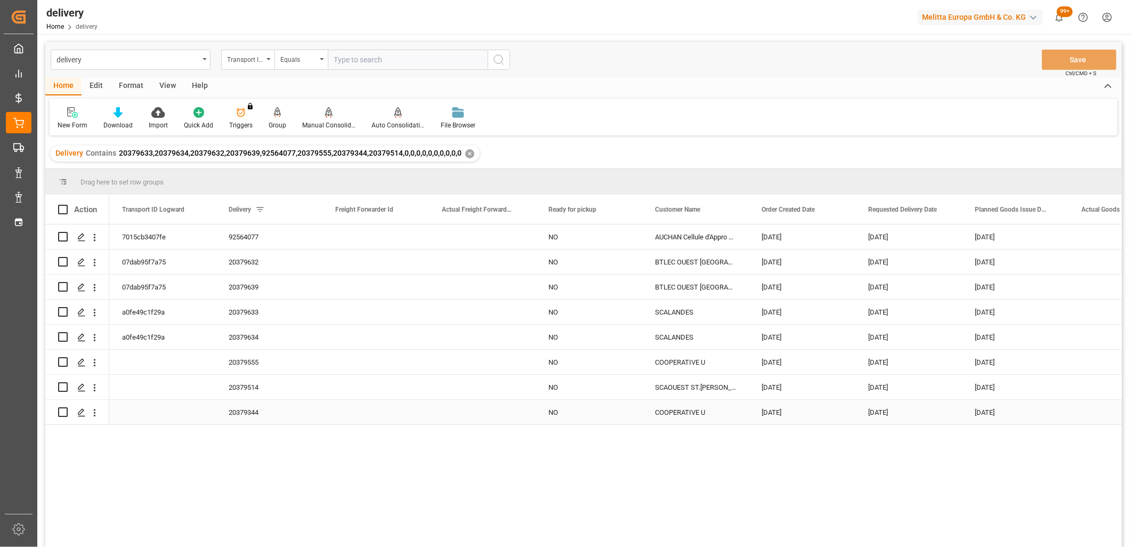
click at [65, 414] on input "Press Space to toggle row selection (unchecked)" at bounding box center [63, 412] width 10 height 10
checkbox input "true"
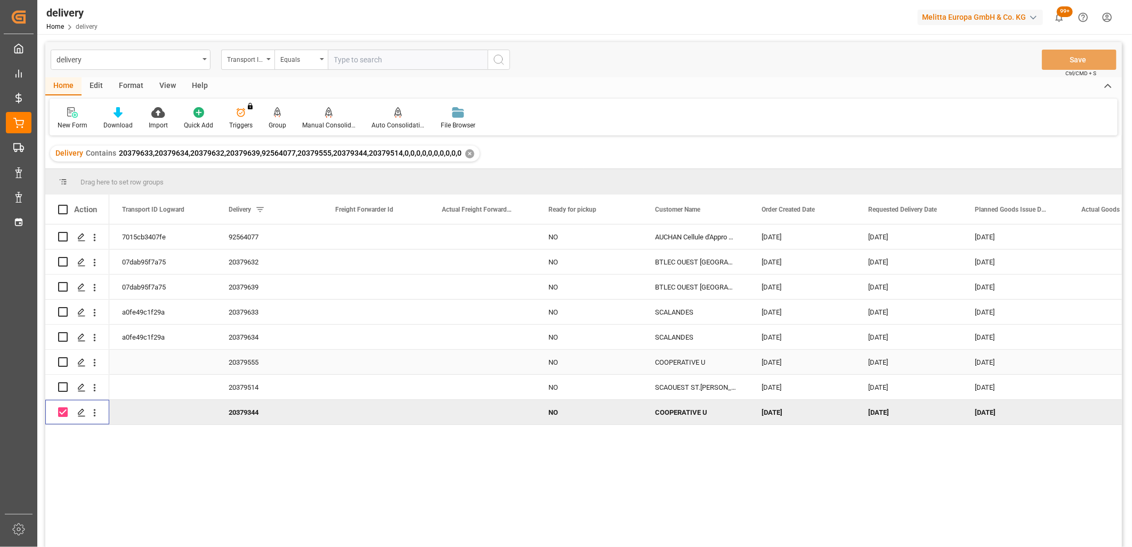
click at [62, 362] on input "Press Space to toggle row selection (unchecked)" at bounding box center [63, 362] width 10 height 10
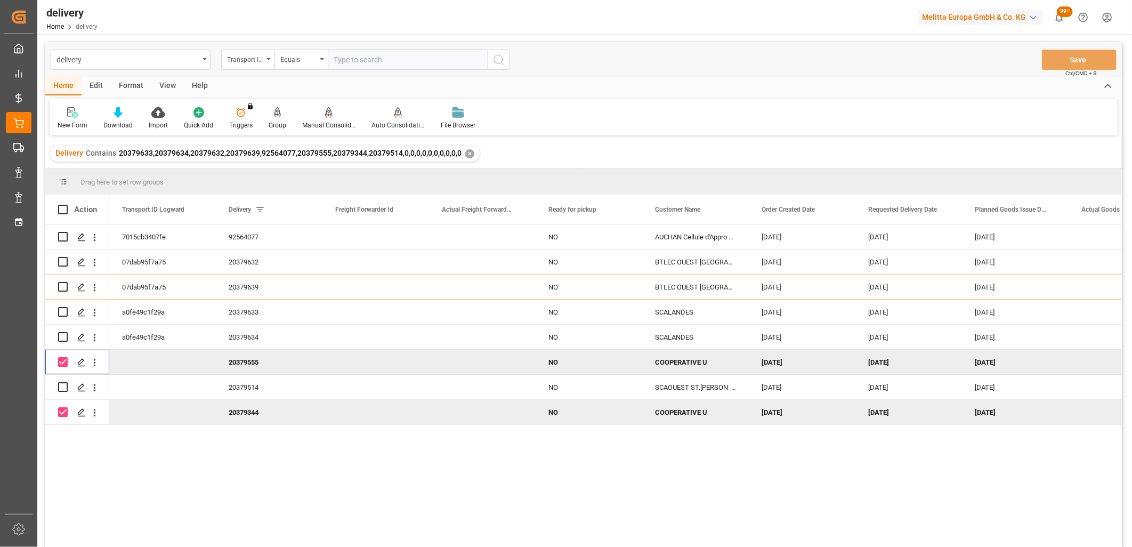
click at [64, 361] on input "Press Space to toggle row selection (checked)" at bounding box center [63, 362] width 10 height 10
checkbox input "false"
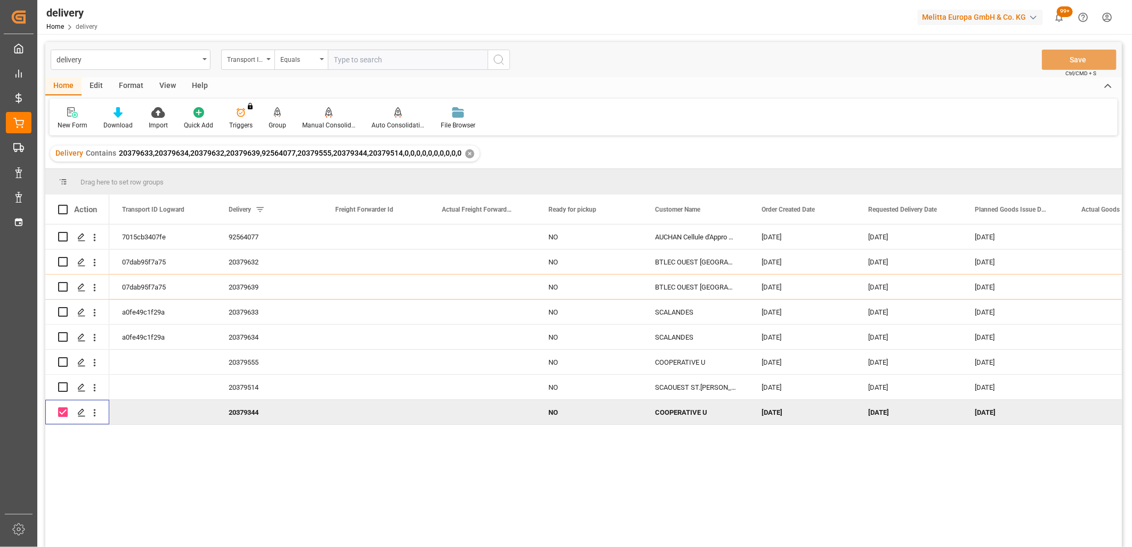
click at [62, 410] on input "Press Space to toggle row selection (checked)" at bounding box center [63, 412] width 10 height 10
checkbox input "false"
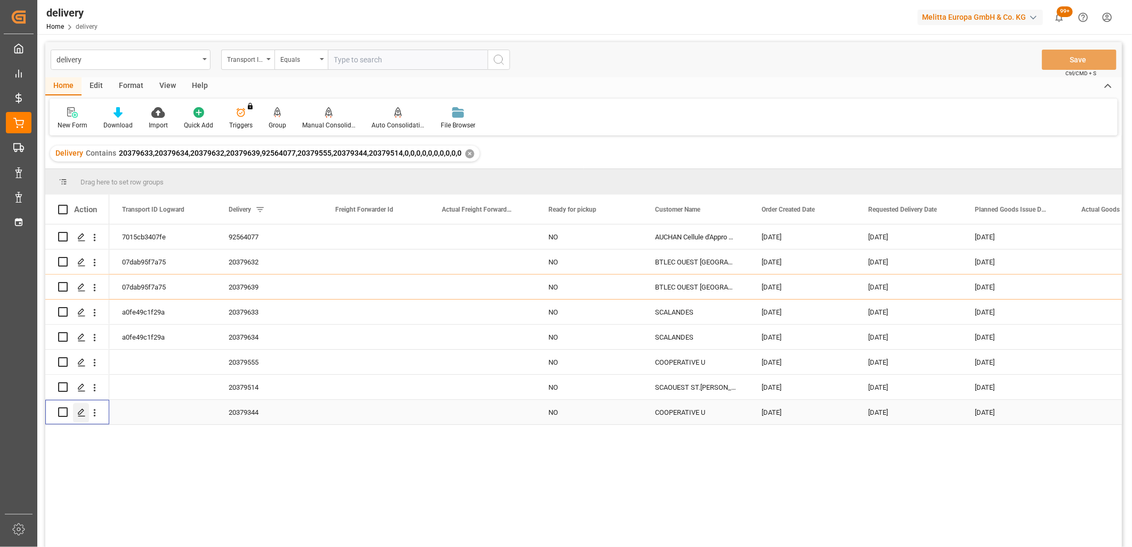
click at [80, 413] on polygon "Press SPACE to select this row." at bounding box center [80, 411] width 5 height 5
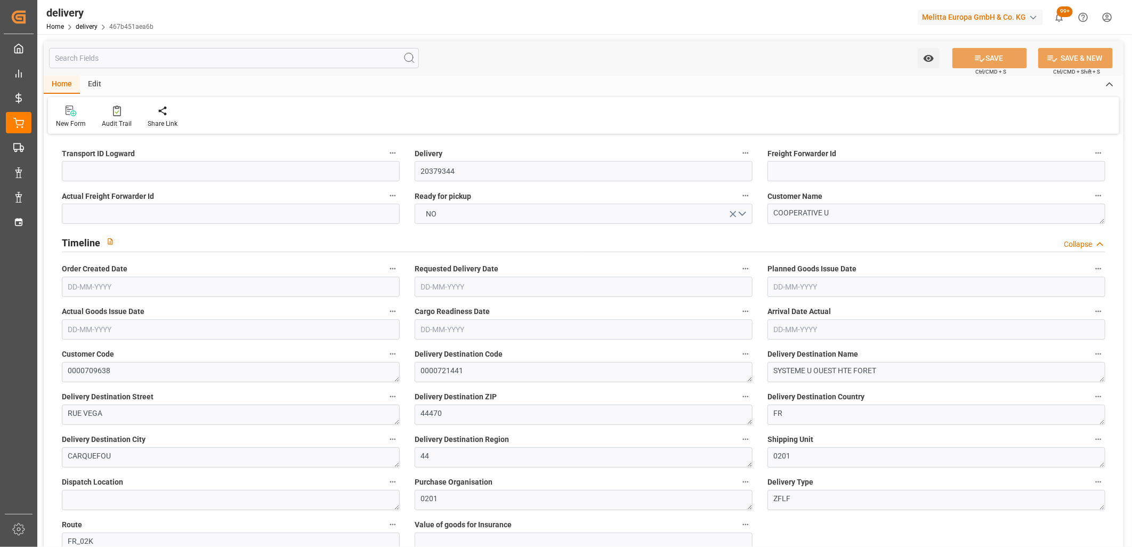
type input "[DATE]"
type input "[DATE] 11:02"
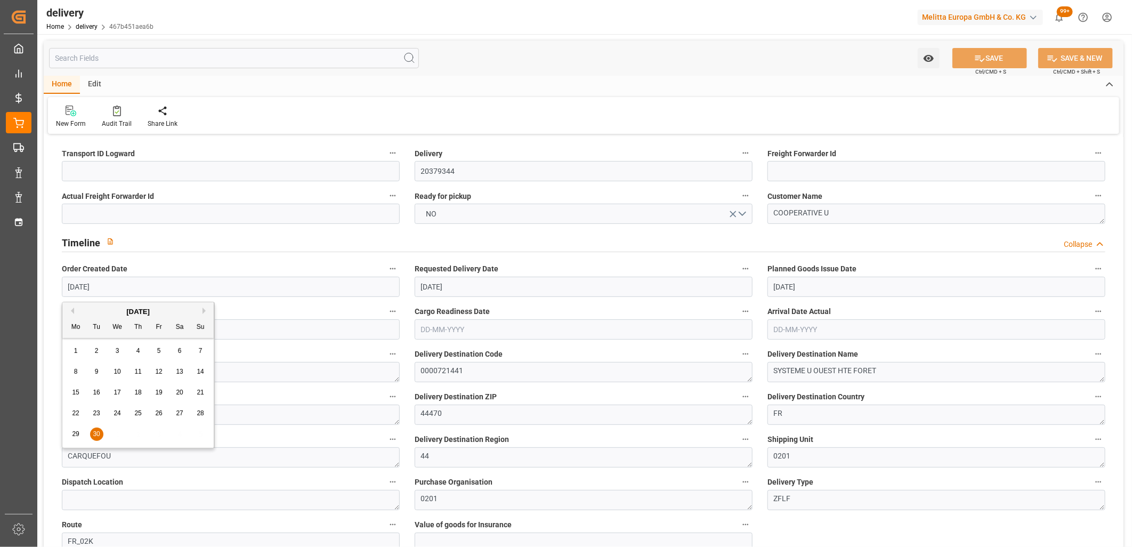
drag, startPoint x: 108, startPoint y: 287, endPoint x: 45, endPoint y: 286, distance: 62.9
click at [76, 353] on span "1" at bounding box center [76, 350] width 4 height 7
type input "[DATE]"
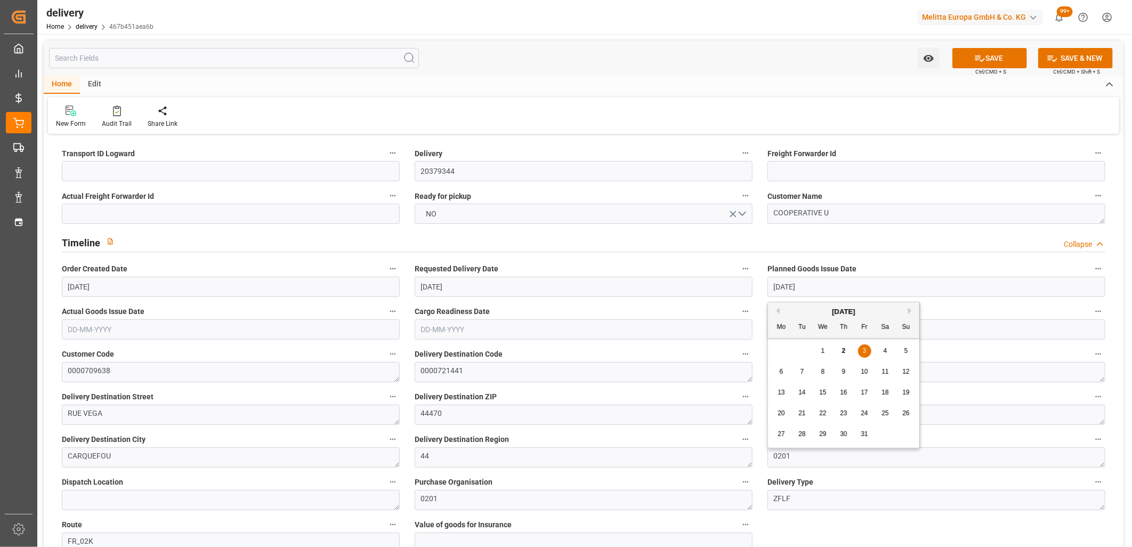
drag, startPoint x: 850, startPoint y: 285, endPoint x: 779, endPoint y: 284, distance: 70.9
click at [779, 284] on input "[DATE]" at bounding box center [936, 287] width 338 height 20
click at [801, 375] on div "7" at bounding box center [802, 372] width 13 height 13
type input "[DATE]"
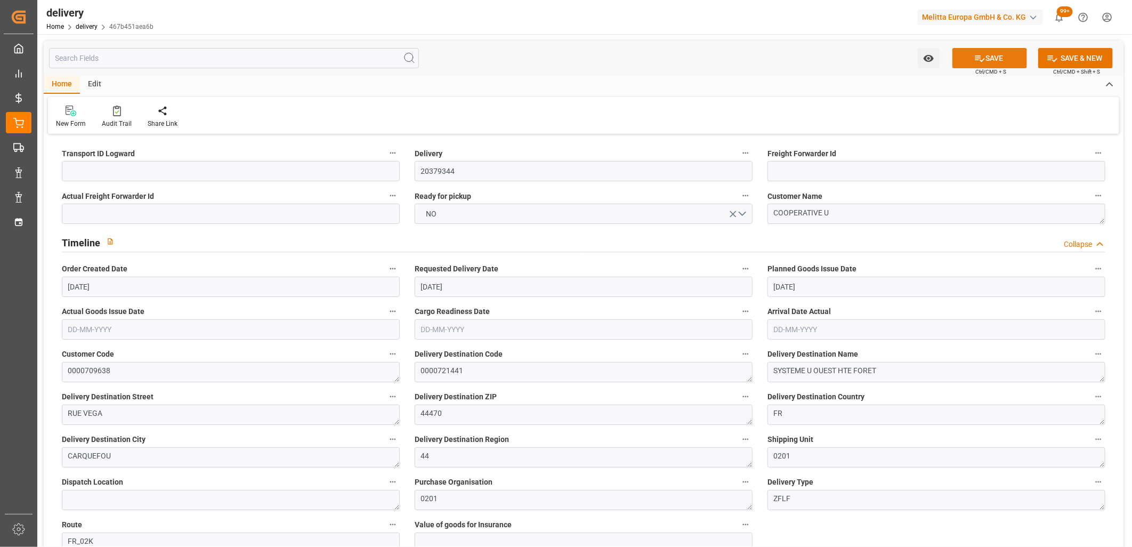
click at [1006, 54] on button "SAVE" at bounding box center [989, 58] width 75 height 20
type textarea "~ Pallet(s) ~ [DATE] 00:00:00 ~ FR_02K ~ [DATE] 00:00:00~0000721441"
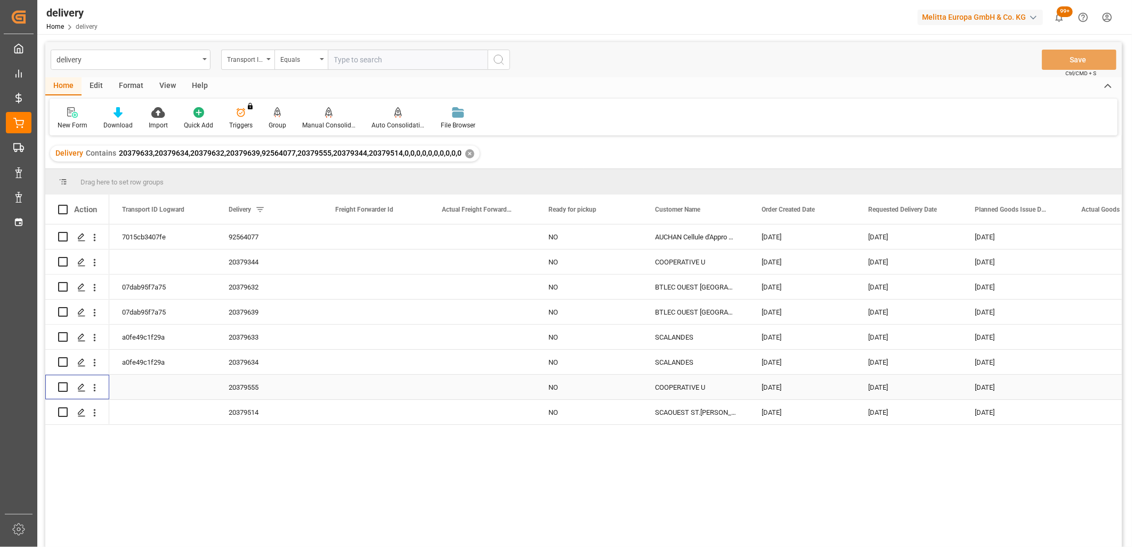
click at [64, 388] on input "Press Space to toggle row selection (unchecked)" at bounding box center [63, 387] width 10 height 10
checkbox input "true"
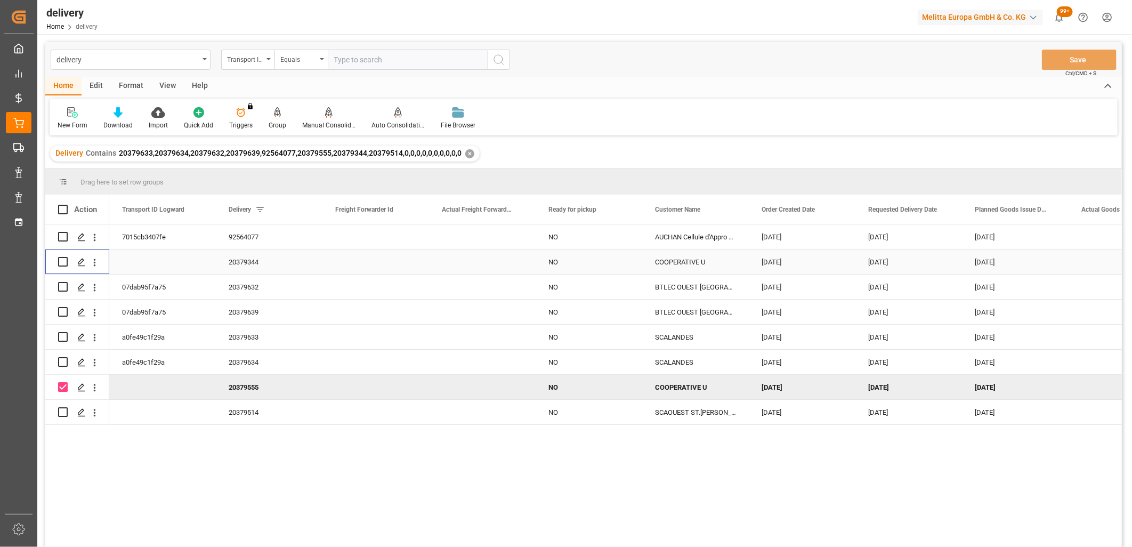
click at [60, 261] on input "Press Space to toggle row selection (unchecked)" at bounding box center [63, 262] width 10 height 10
checkbox input "true"
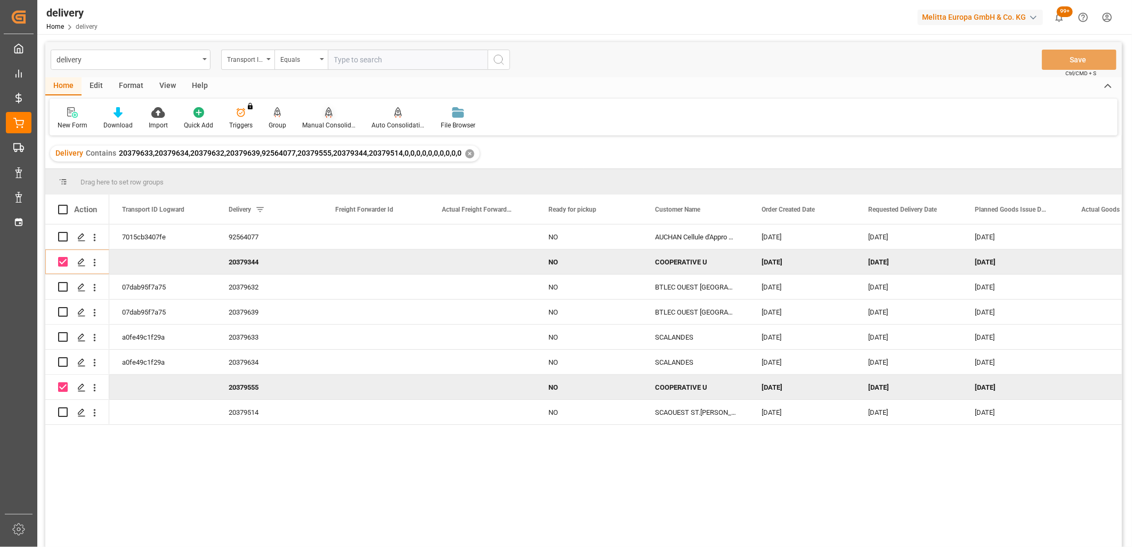
click at [323, 118] on div "Manual Consolidation" at bounding box center [328, 118] width 69 height 23
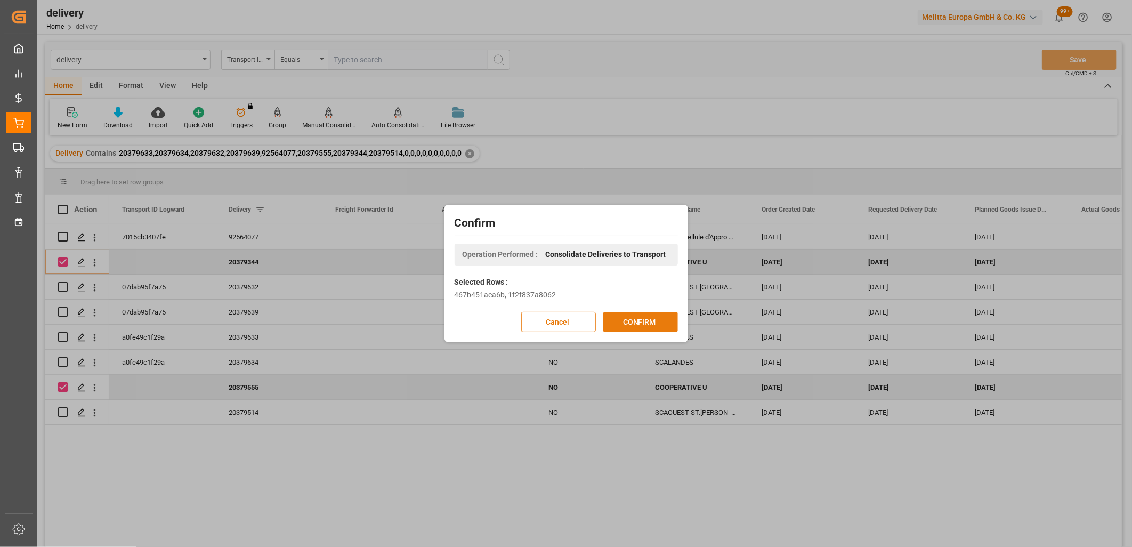
click at [627, 326] on button "CONFIRM" at bounding box center [640, 322] width 75 height 20
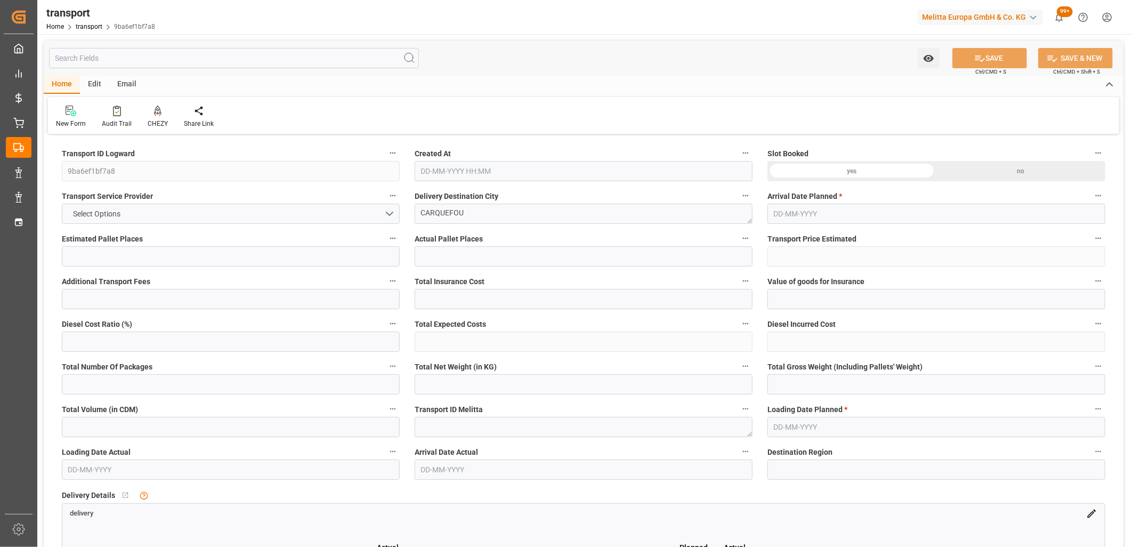
type input "15"
type input "513.44"
type input "0"
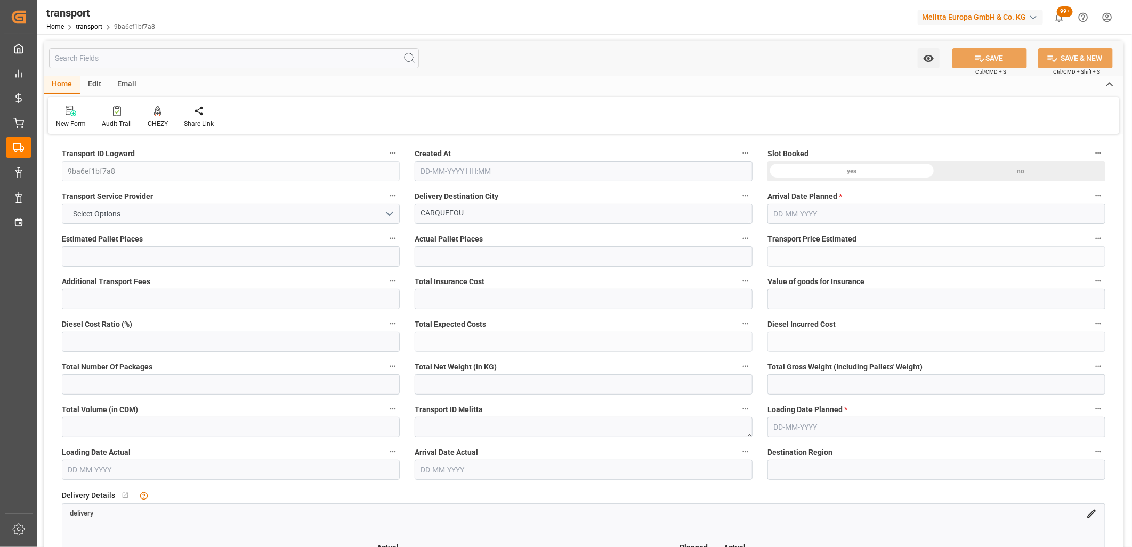
type input "513.44"
type input "0"
type input "2428.992"
type input "4010"
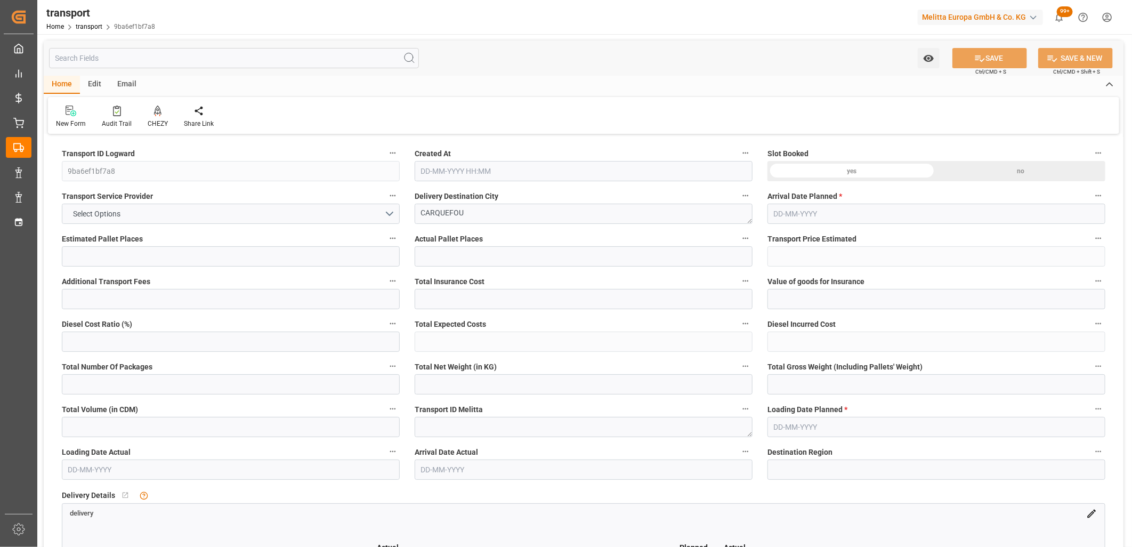
type input "18107.136"
type input "44"
type input "16"
type input "832"
type input "29"
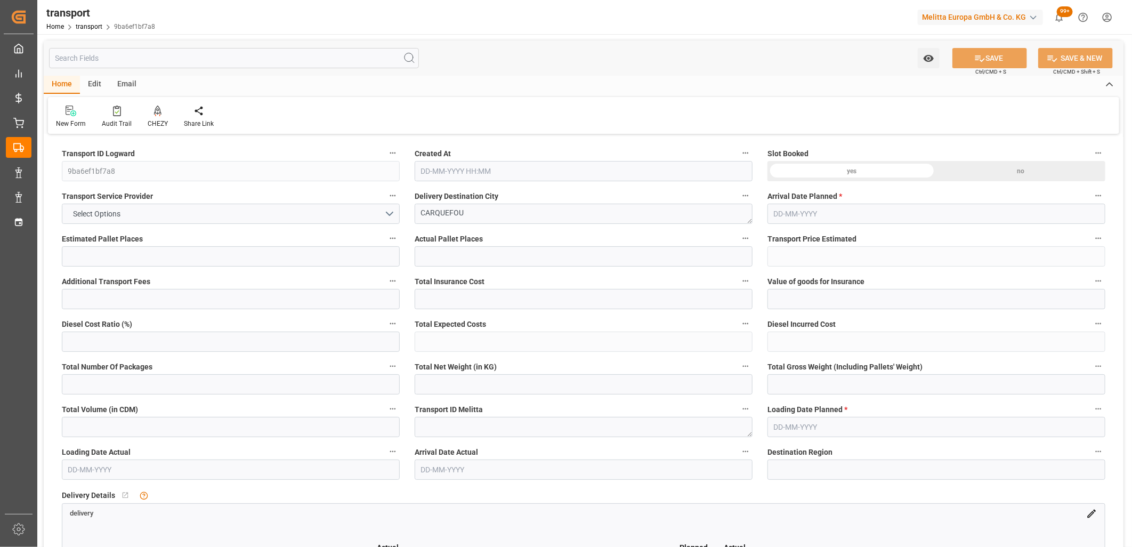
type input "101"
type input "3208.32"
type input "0"
type input "4710.8598"
type input "0"
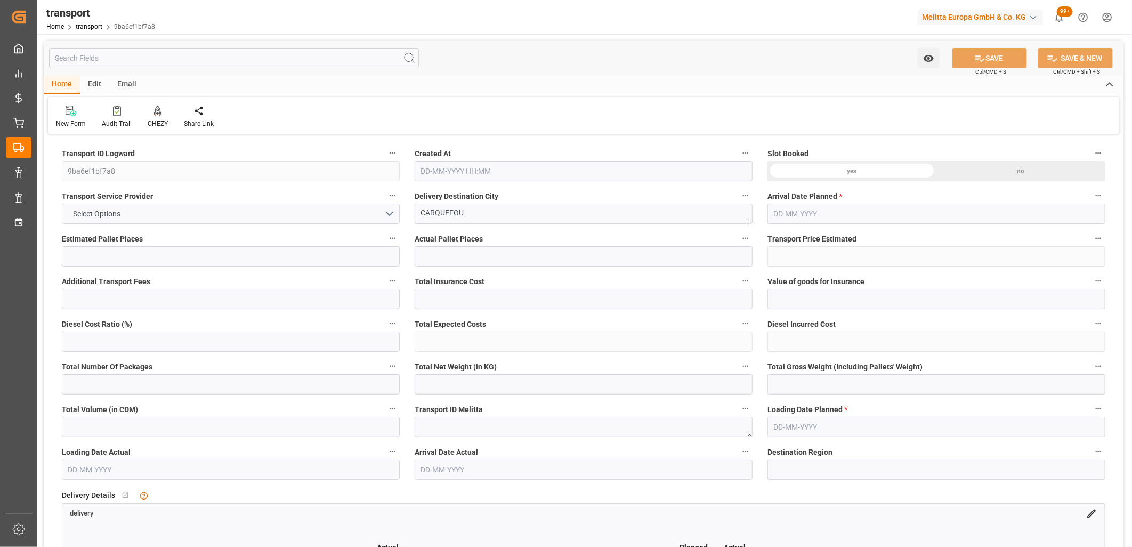
type input "0"
type input "21"
type input "35"
type input "[DATE] 12:22"
type input "[DATE]"
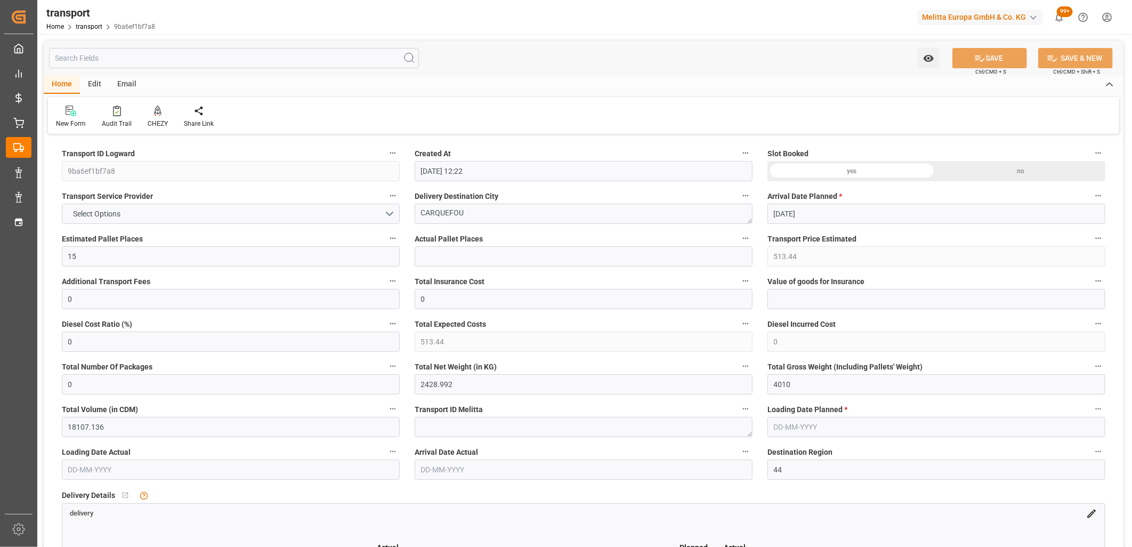
type input "[DATE]"
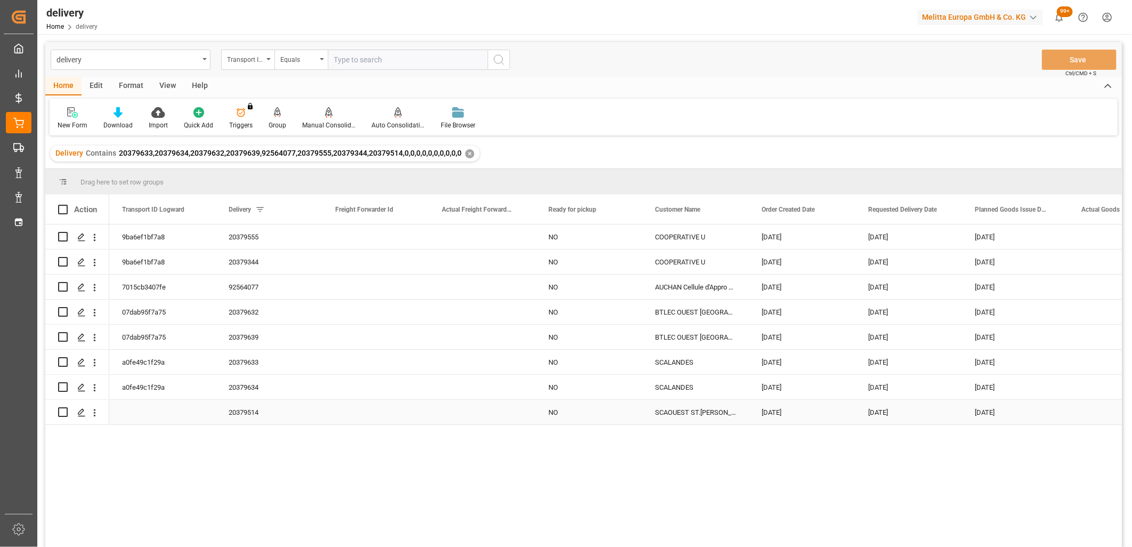
click at [62, 411] on input "Press Space to toggle row selection (unchecked)" at bounding box center [63, 412] width 10 height 10
checkbox input "true"
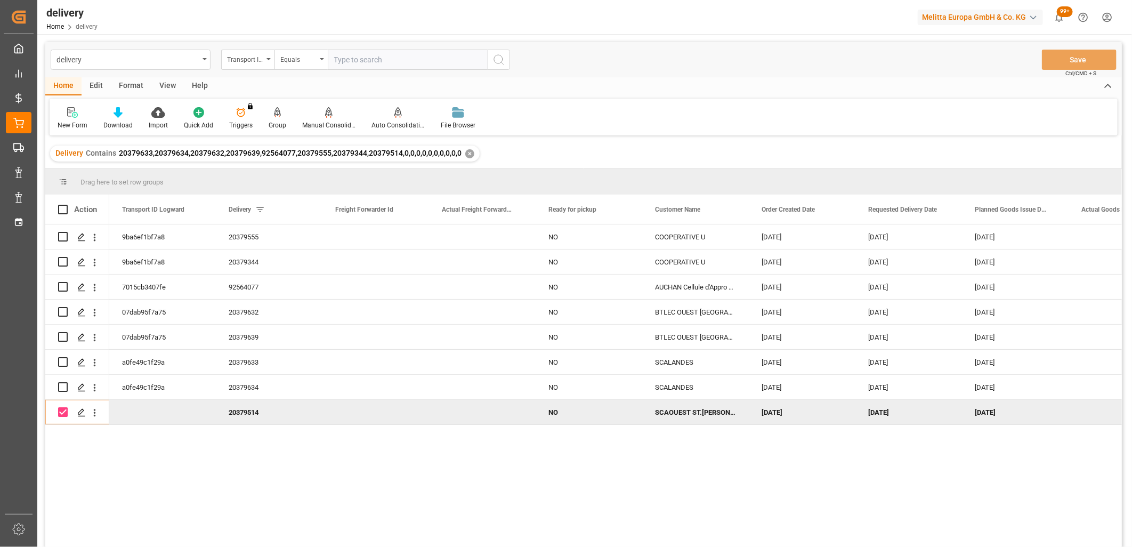
click at [321, 104] on div "New Form Download Import Quick Add Triggers You do not have permission for Trig…" at bounding box center [584, 117] width 1068 height 37
click at [325, 113] on icon at bounding box center [328, 112] width 7 height 11
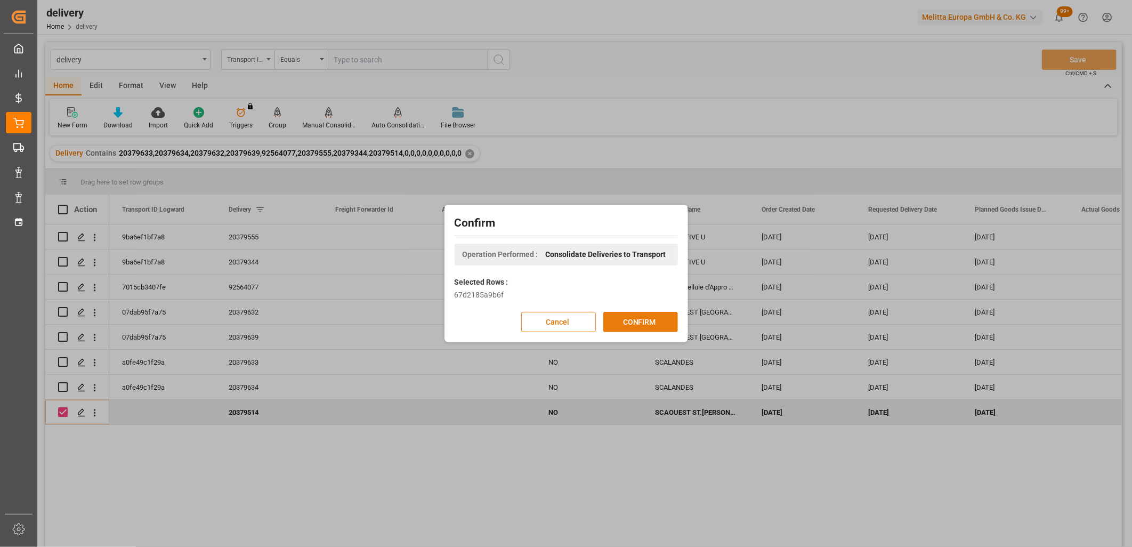
click at [635, 316] on button "CONFIRM" at bounding box center [640, 322] width 75 height 20
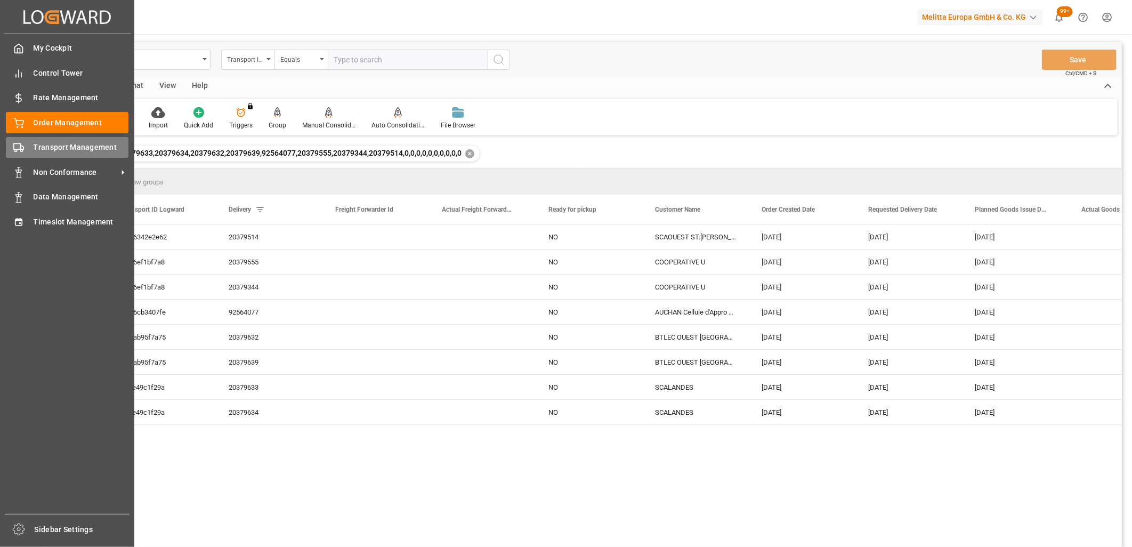
click at [15, 148] on icon at bounding box center [18, 147] width 11 height 11
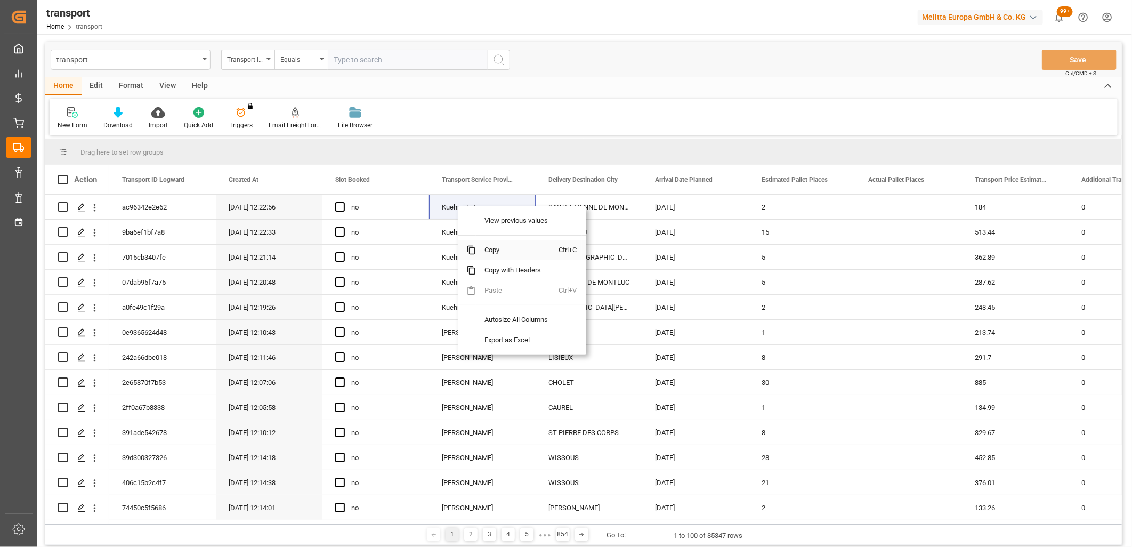
click at [489, 253] on span "Copy" at bounding box center [517, 250] width 83 height 20
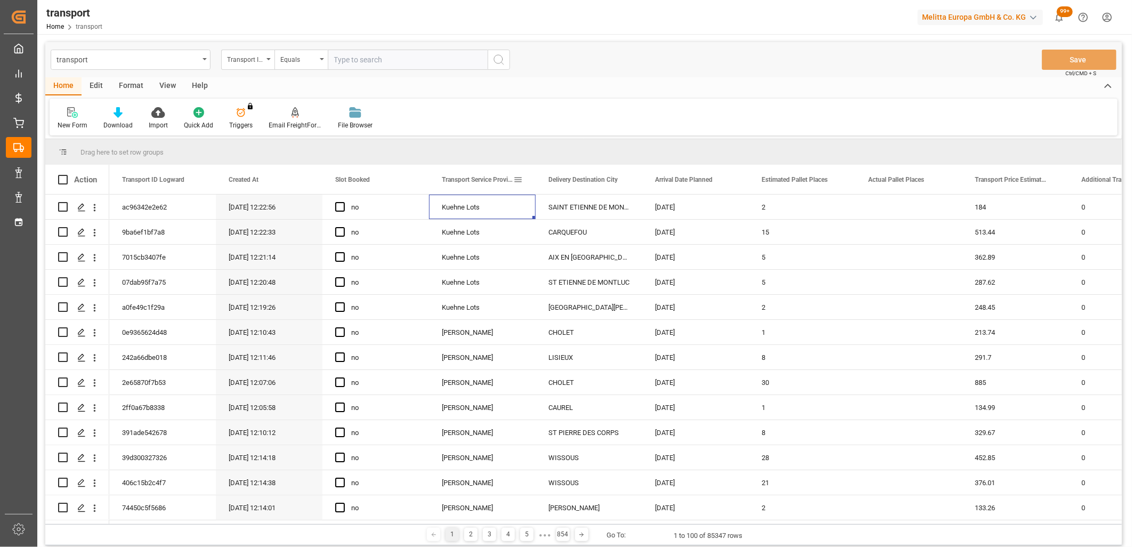
click at [514, 177] on span at bounding box center [518, 180] width 10 height 10
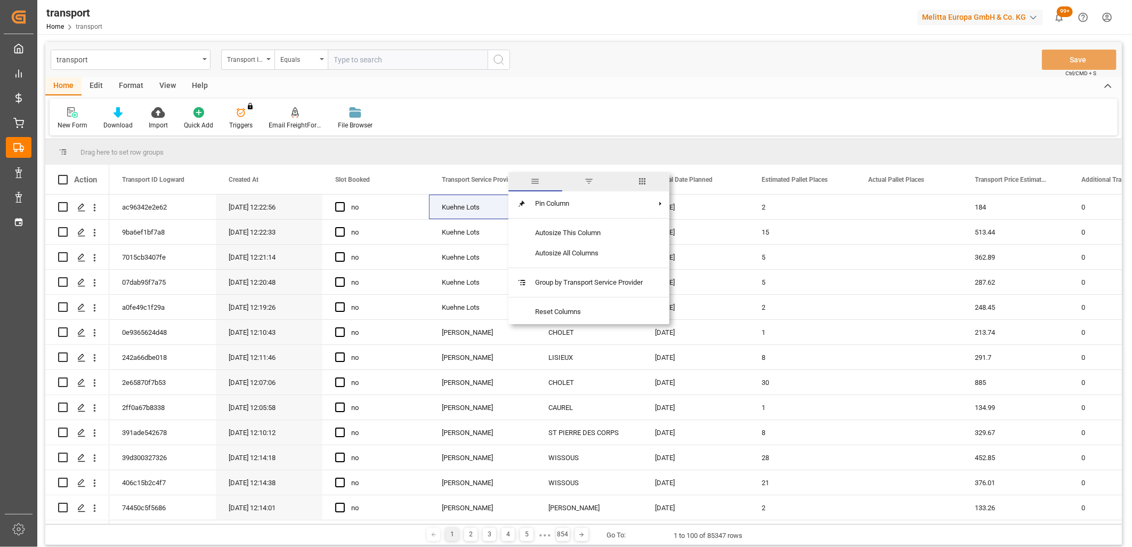
click at [592, 180] on span "filter" at bounding box center [589, 181] width 10 height 10
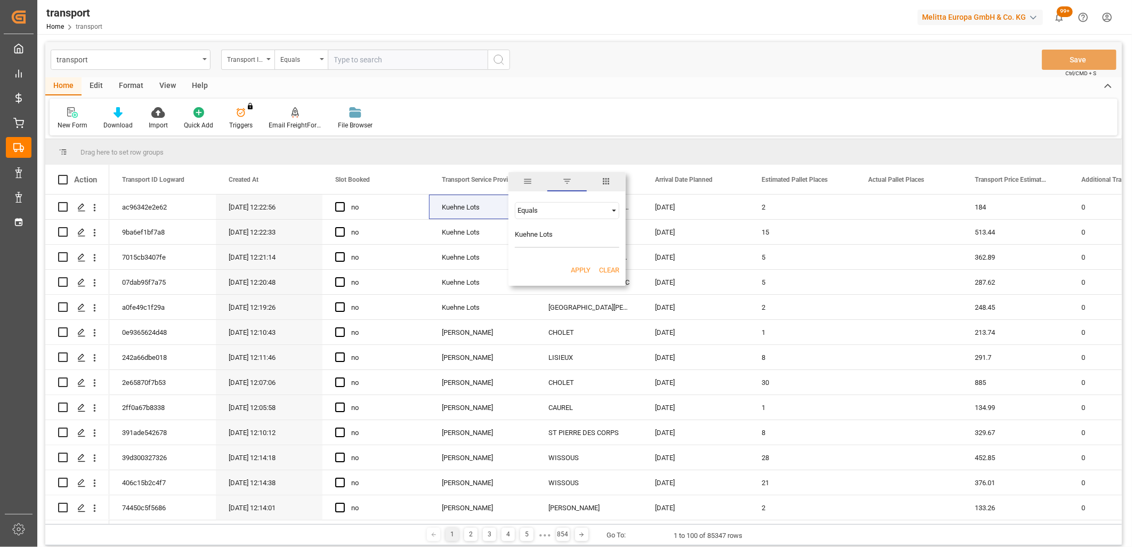
type input "Kuehne Lots"
click at [581, 265] on button "Apply" at bounding box center [581, 270] width 20 height 11
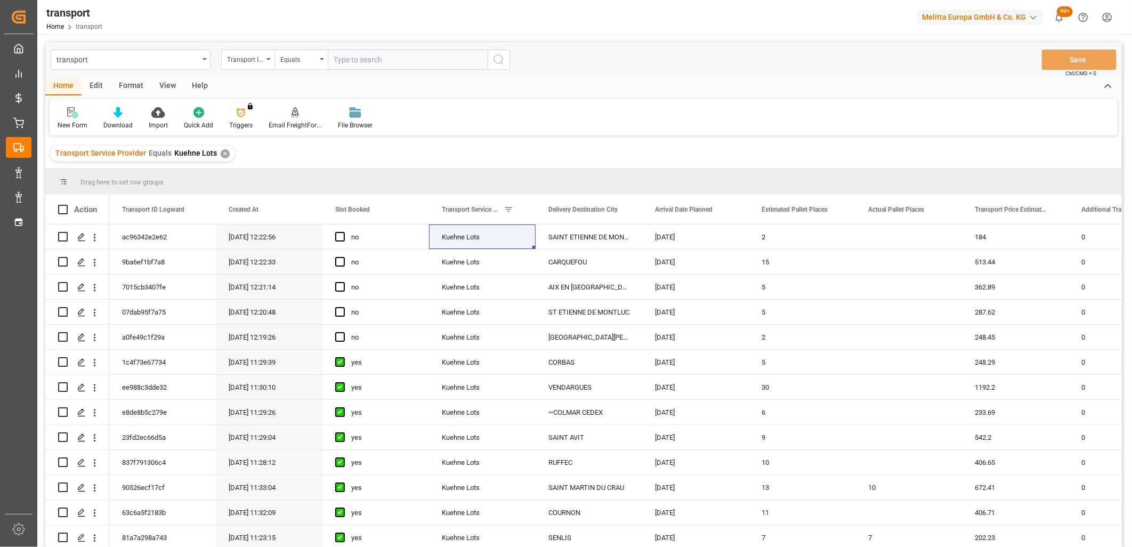
click at [1128, 345] on main "transport Transport ID Logward Equals Save Ctrl/CMD + S Home Edit Format View H…" at bounding box center [583, 308] width 1093 height 533
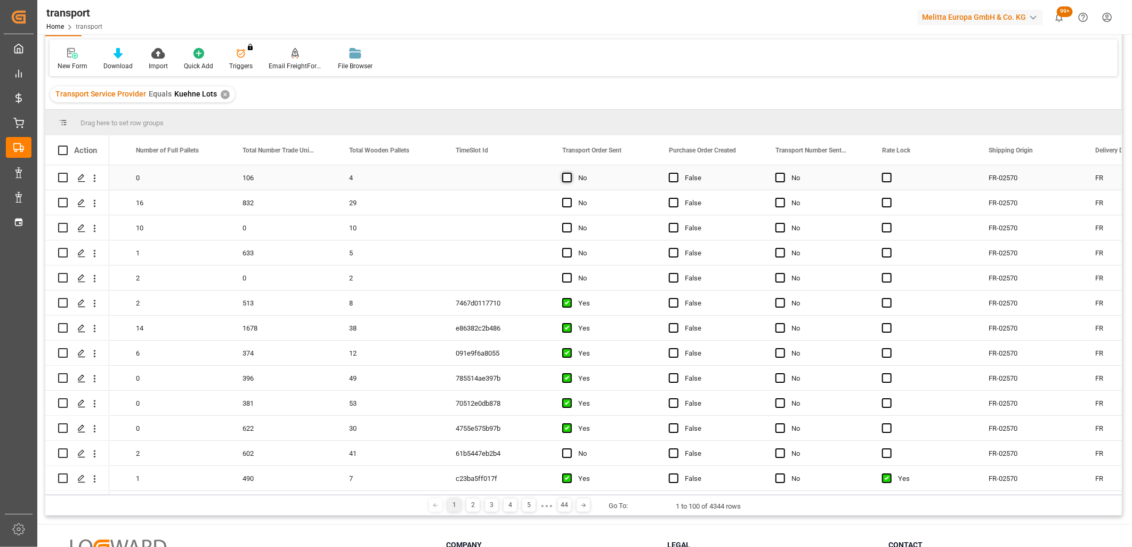
click at [568, 176] on span "Press SPACE to select this row." at bounding box center [567, 178] width 10 height 10
click at [570, 173] on input "Press SPACE to select this row." at bounding box center [570, 173] width 0 height 0
click at [566, 204] on span "Press SPACE to select this row." at bounding box center [567, 203] width 10 height 10
click at [570, 198] on input "Press SPACE to select this row." at bounding box center [570, 198] width 0 height 0
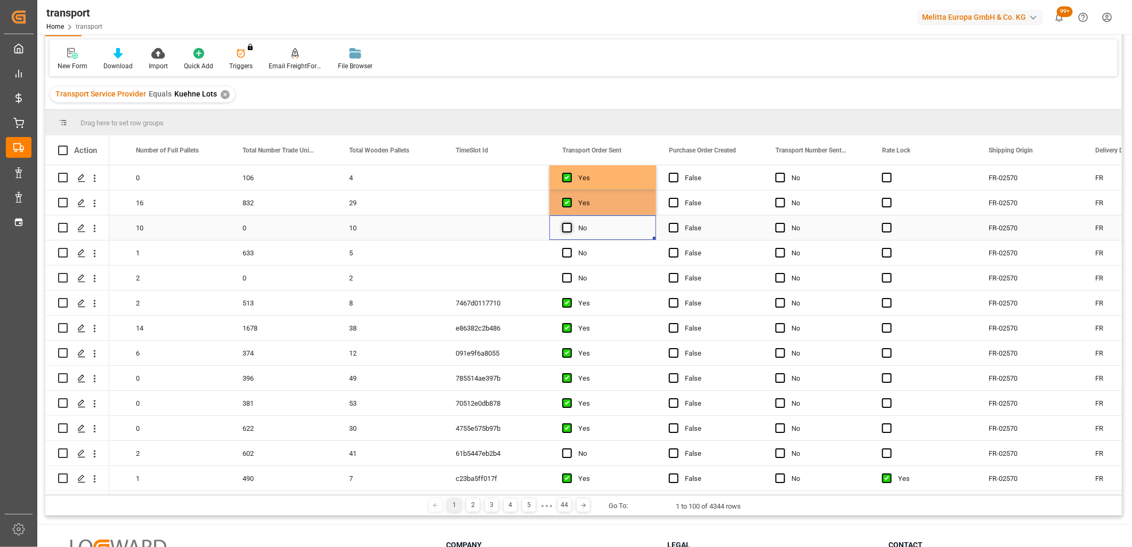
click at [569, 230] on span "Press SPACE to select this row." at bounding box center [567, 228] width 10 height 10
click at [570, 223] on input "Press SPACE to select this row." at bounding box center [570, 223] width 0 height 0
click at [567, 250] on span "Press SPACE to select this row." at bounding box center [567, 253] width 10 height 10
click at [570, 248] on input "Press SPACE to select this row." at bounding box center [570, 248] width 0 height 0
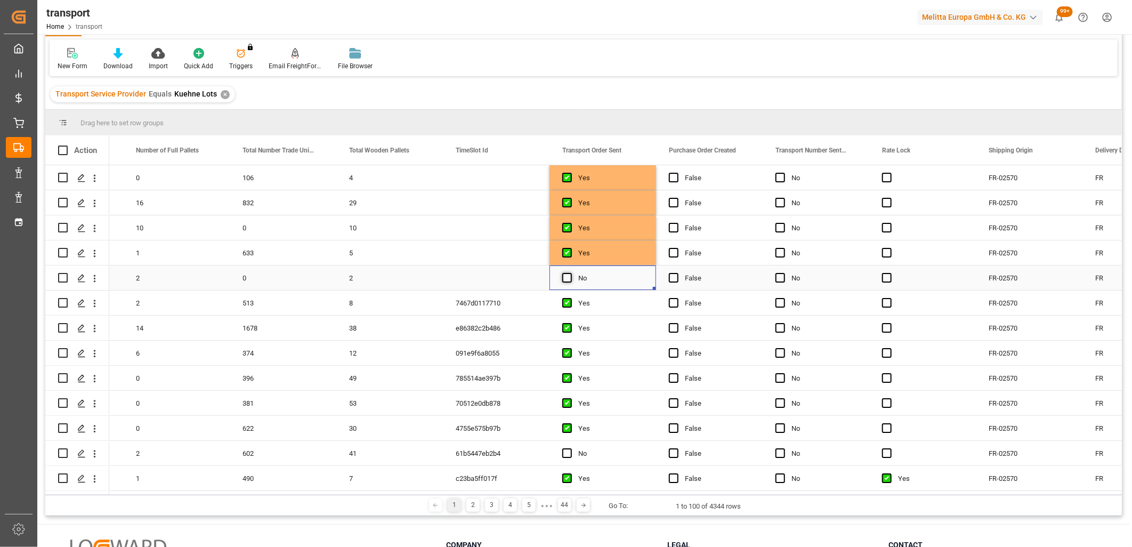
click at [565, 279] on span "Press SPACE to select this row." at bounding box center [567, 278] width 10 height 10
click at [570, 273] on input "Press SPACE to select this row." at bounding box center [570, 273] width 0 height 0
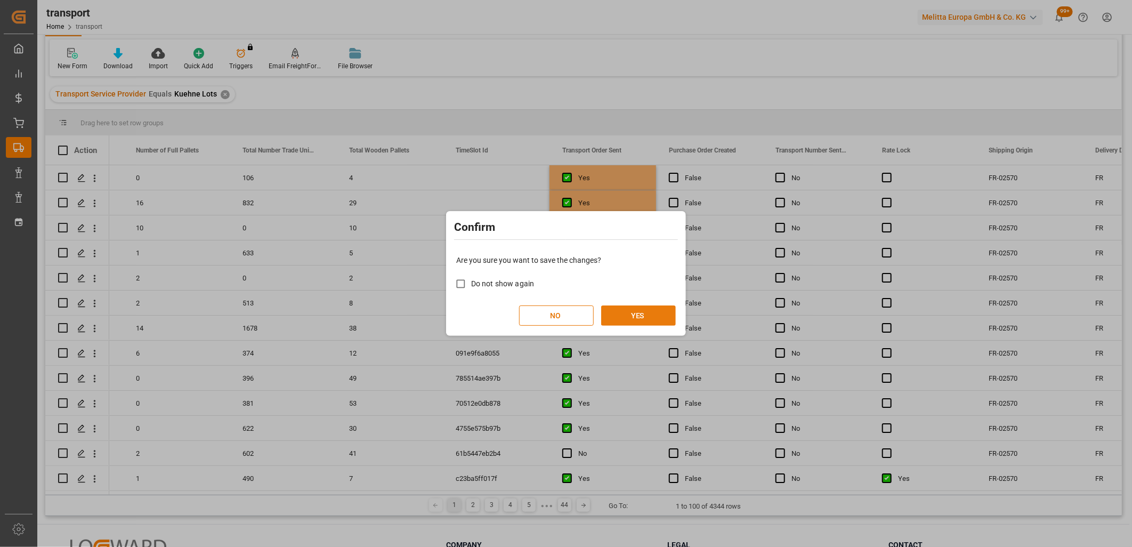
click at [643, 312] on button "YES" at bounding box center [638, 315] width 75 height 20
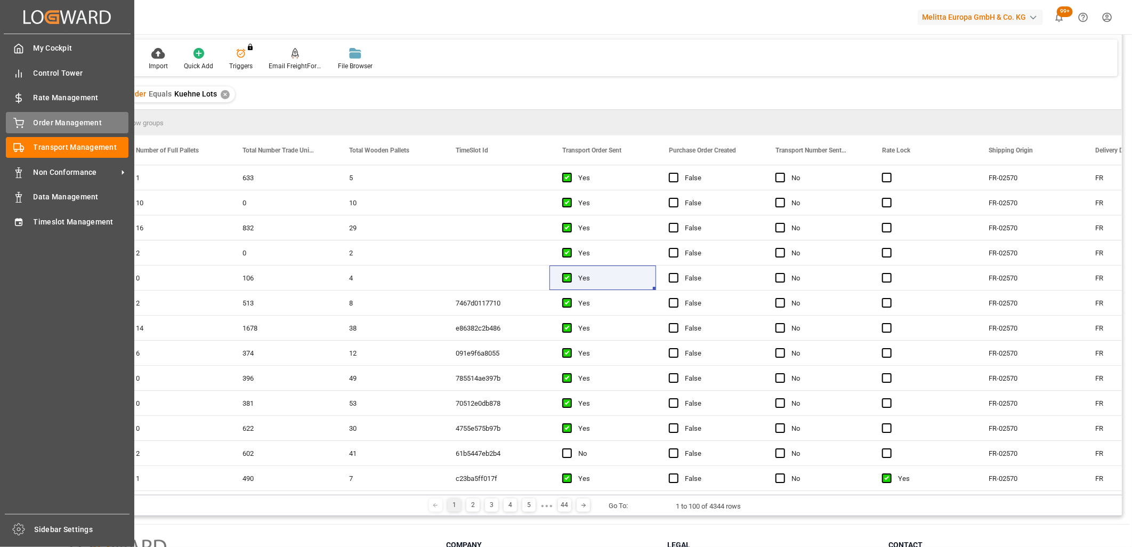
click at [34, 123] on span "Order Management" at bounding box center [81, 122] width 95 height 11
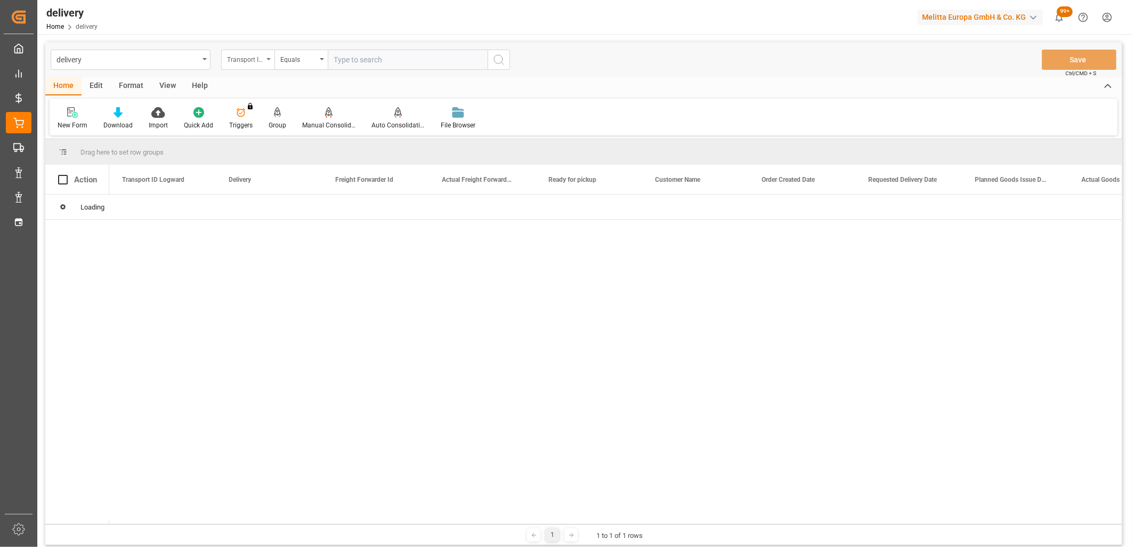
click at [268, 59] on icon "open menu" at bounding box center [268, 59] width 4 height 2
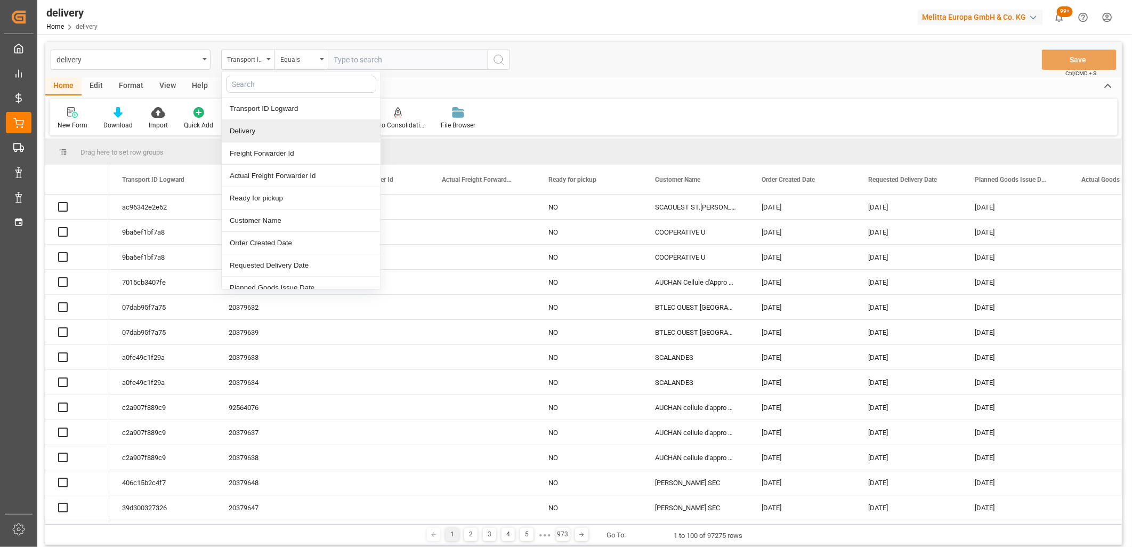
click at [265, 126] on div "Delivery" at bounding box center [301, 131] width 159 height 22
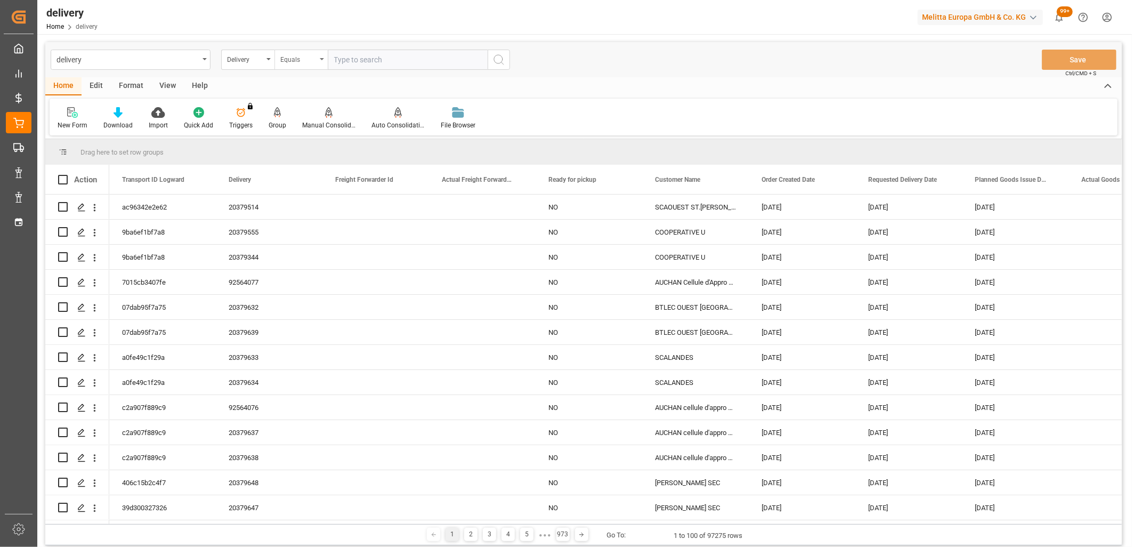
click at [324, 58] on div "Equals" at bounding box center [300, 60] width 53 height 20
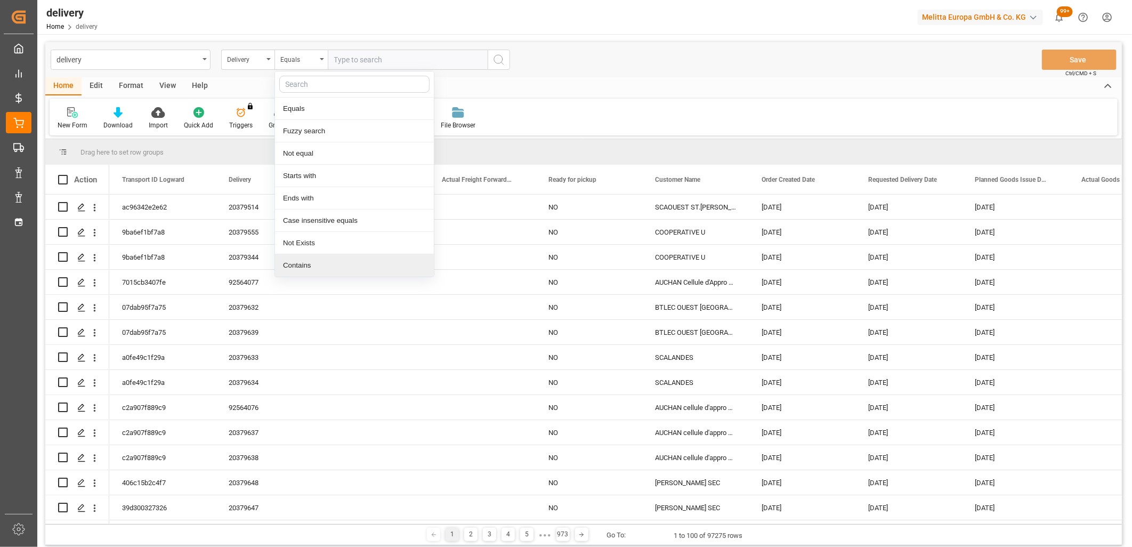
click at [308, 265] on div "Contains" at bounding box center [354, 265] width 159 height 22
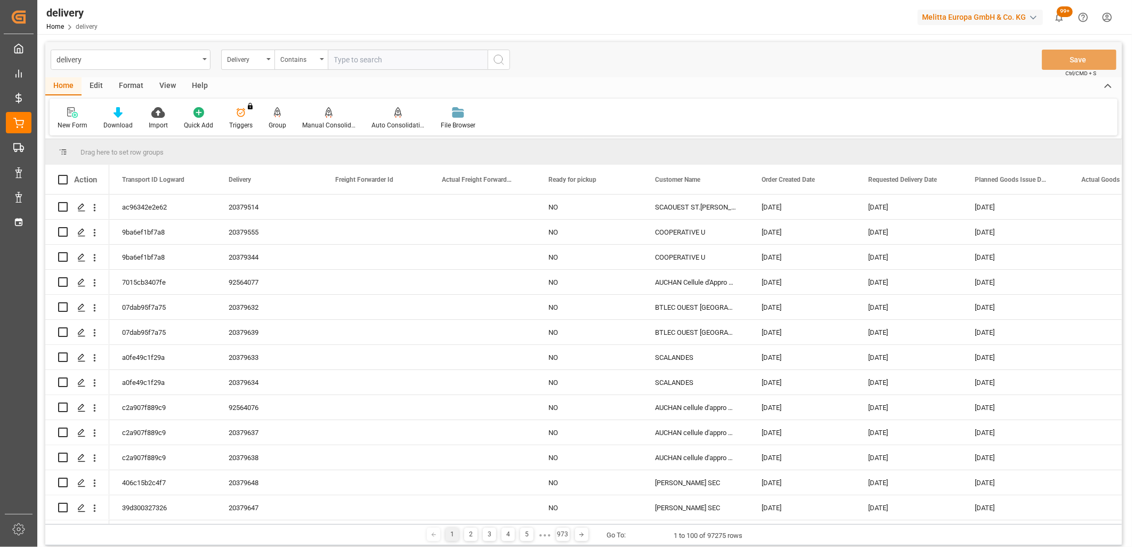
paste input "20379612,20379616,20379642,20379553,20379554,20379625,92564078,20379569,0,0,0,0…"
type input "20379612,20379616,20379642,20379553,20379554,20379625,92564078,20379569,0,0,0,0…"
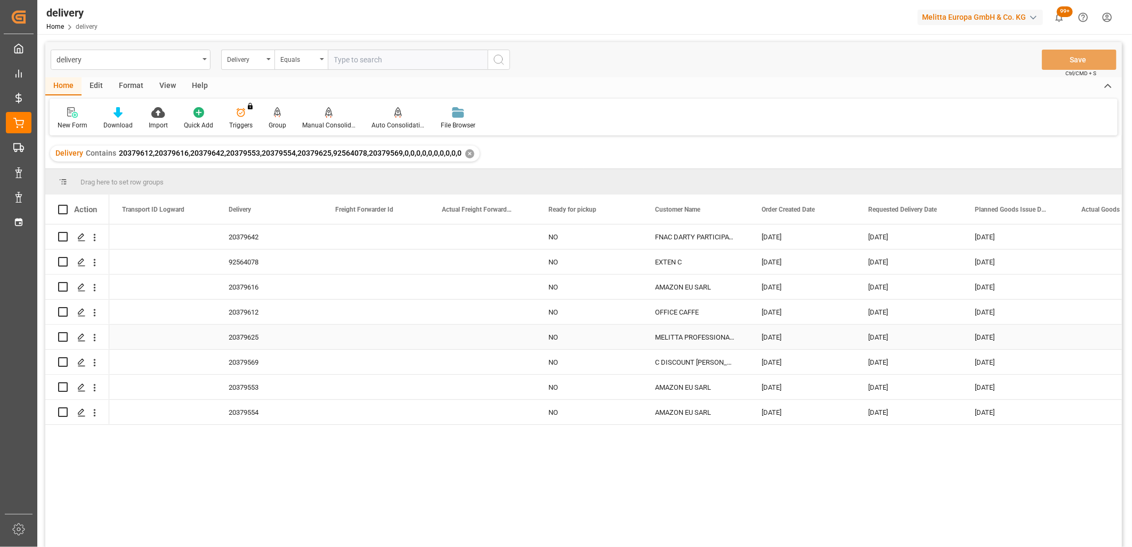
click at [781, 334] on div "[DATE]" at bounding box center [802, 337] width 107 height 25
drag, startPoint x: 853, startPoint y: 347, endPoint x: 855, endPoint y: 401, distance: 53.9
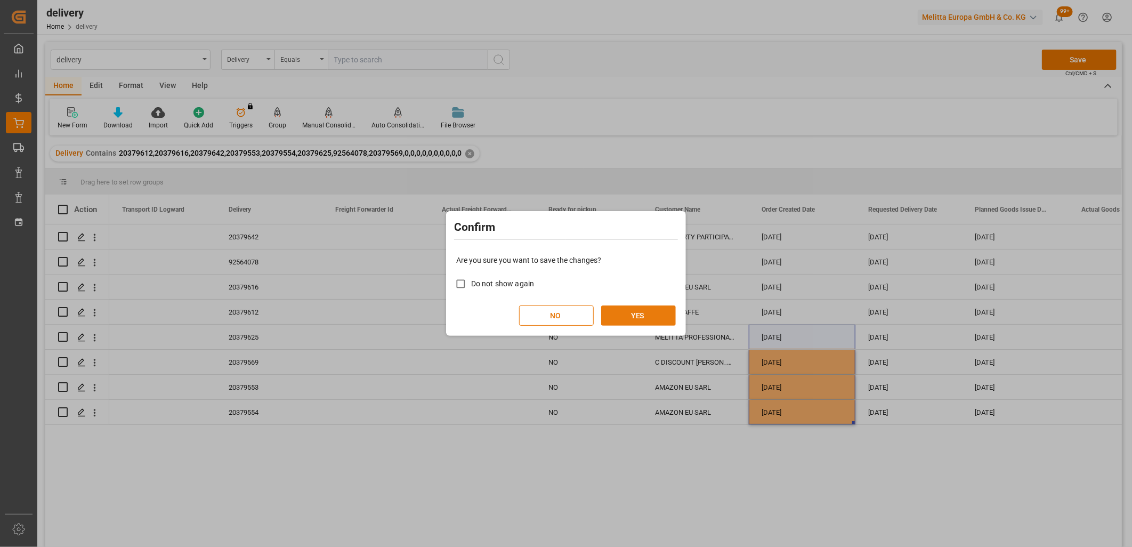
click at [668, 313] on button "YES" at bounding box center [638, 315] width 75 height 20
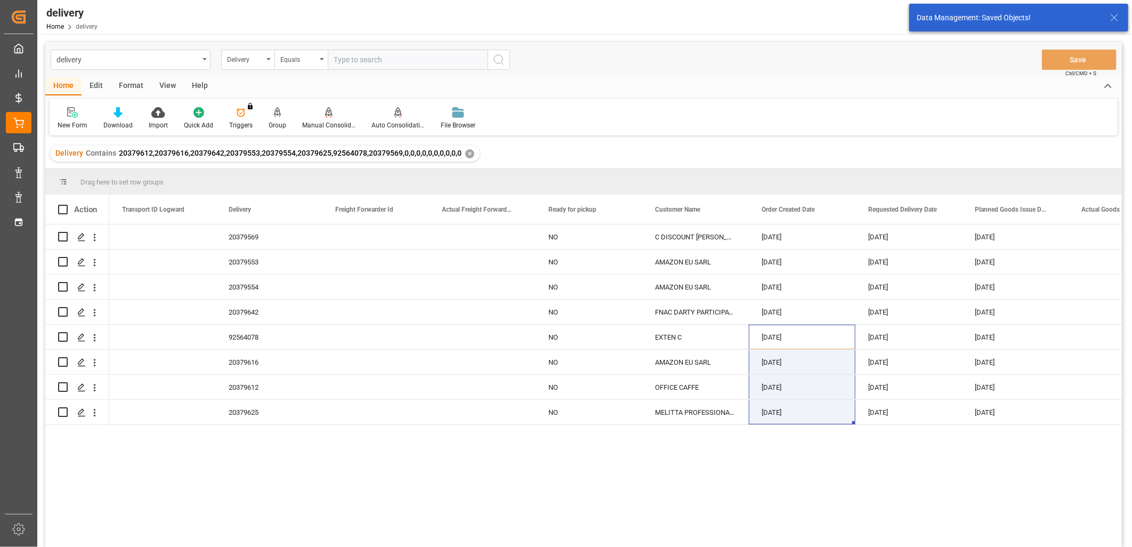
click at [650, 485] on div "20379569 NO C DISCOUNT SA BORDEAUX 02-10-2025 13-10-2025 09-10-2025 20379553 NO…" at bounding box center [615, 388] width 1013 height 329
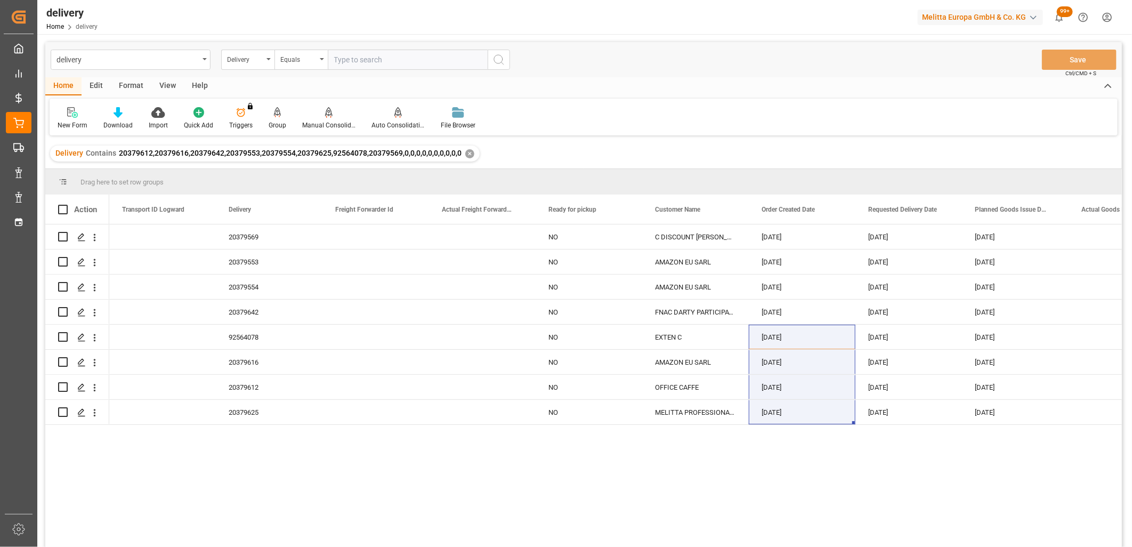
click at [368, 478] on div "20379569 NO C DISCOUNT SA BORDEAUX 02-10-2025 13-10-2025 09-10-2025 20379553 NO…" at bounding box center [615, 388] width 1013 height 329
click at [61, 388] on input "Press Space to toggle row selection (unchecked)" at bounding box center [63, 387] width 10 height 10
checkbox input "true"
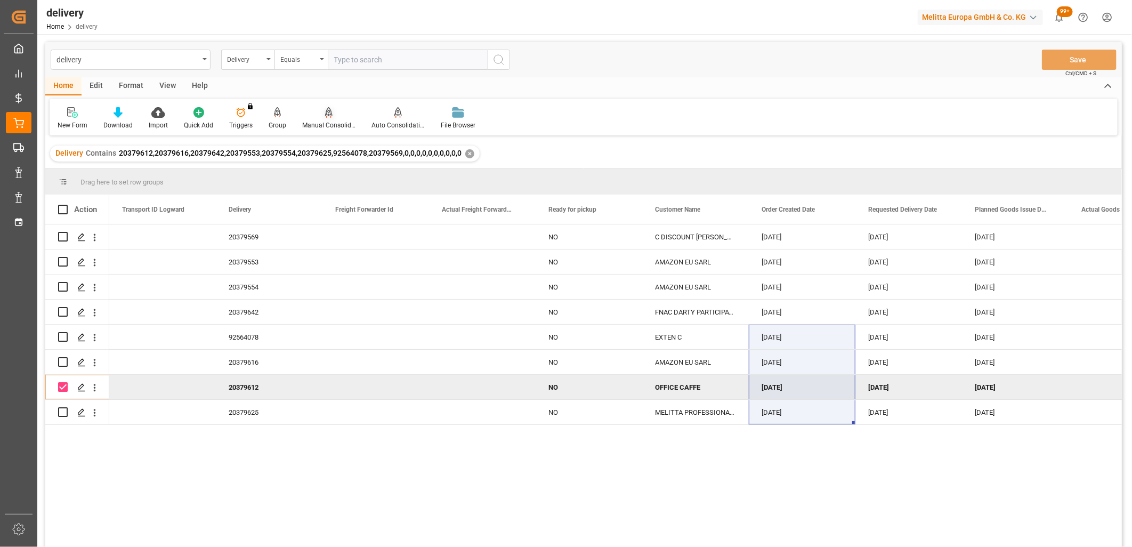
click at [325, 115] on icon at bounding box center [328, 111] width 7 height 9
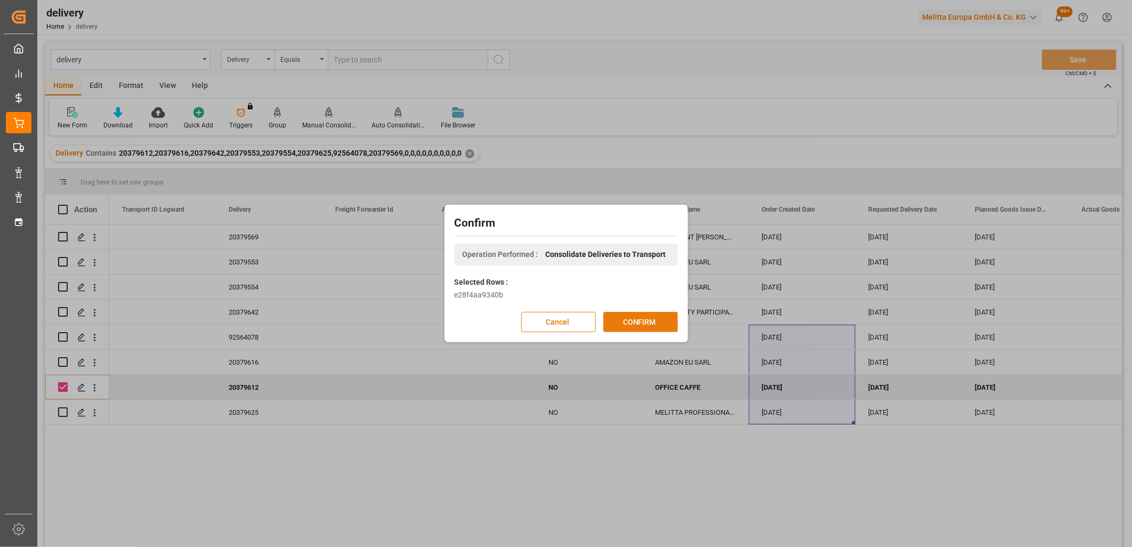
click at [651, 320] on button "CONFIRM" at bounding box center [640, 322] width 75 height 20
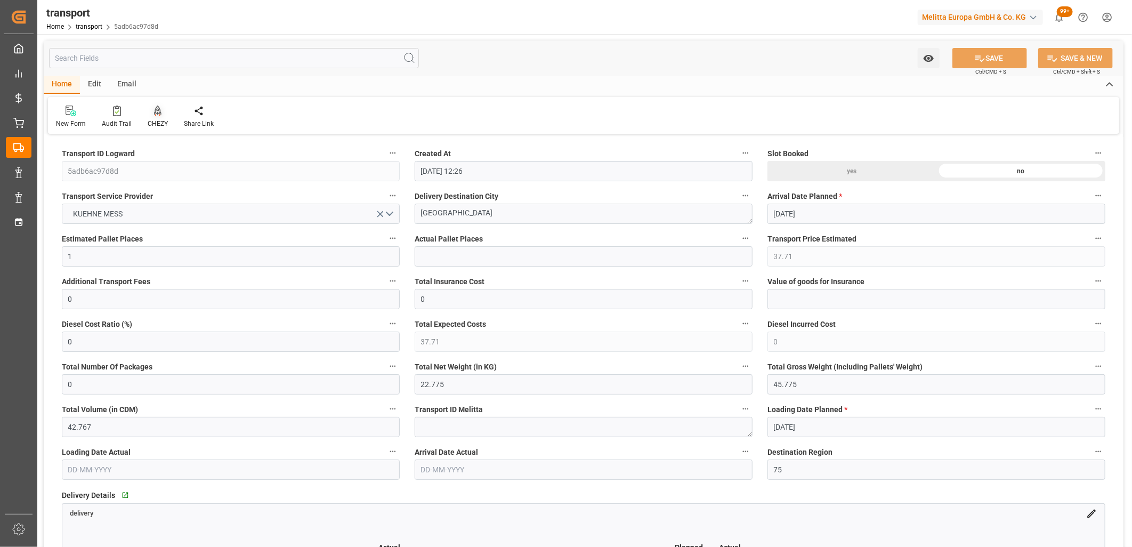
click at [157, 120] on div "CHEZY" at bounding box center [158, 124] width 20 height 10
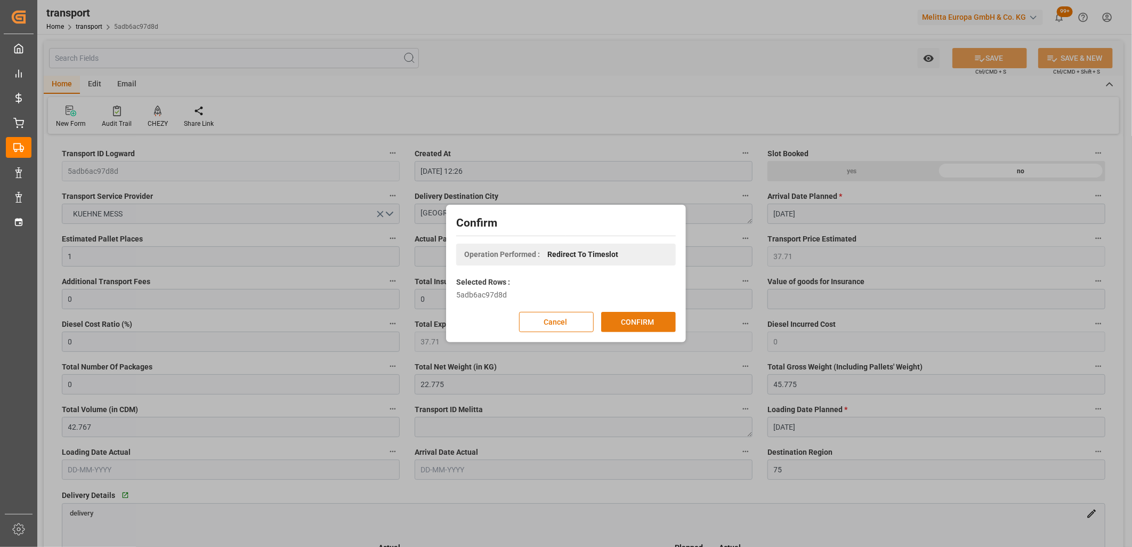
click at [649, 329] on button "CONFIRM" at bounding box center [638, 322] width 75 height 20
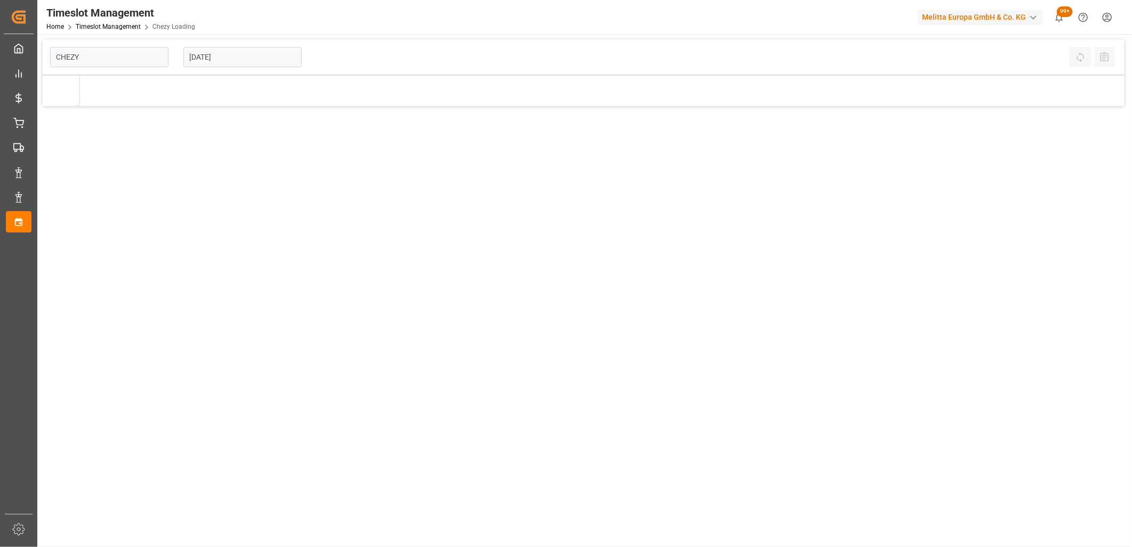
type input "Chezy Loading"
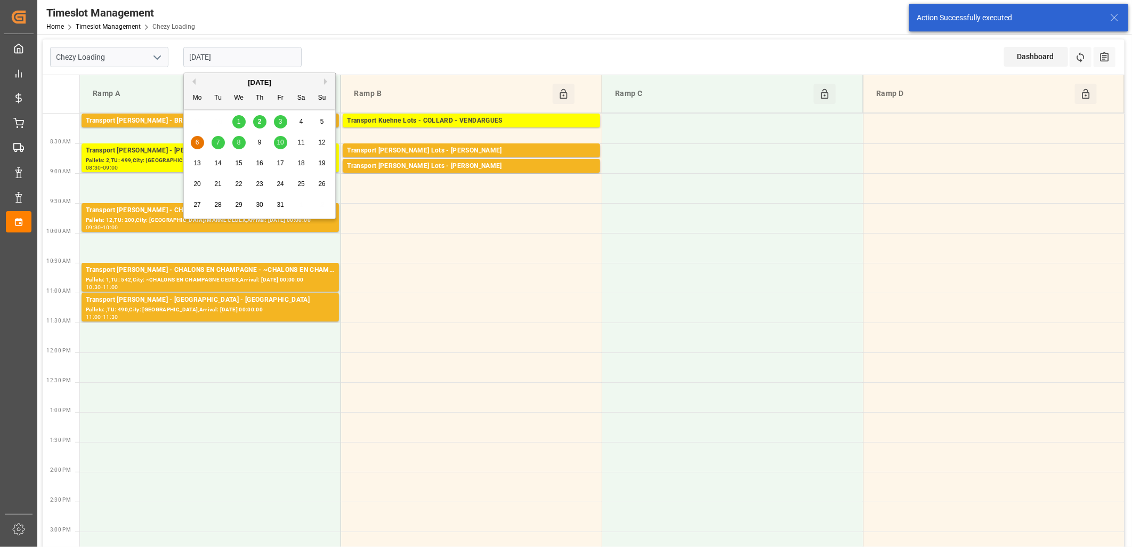
click at [247, 55] on input "[DATE]" at bounding box center [242, 57] width 118 height 20
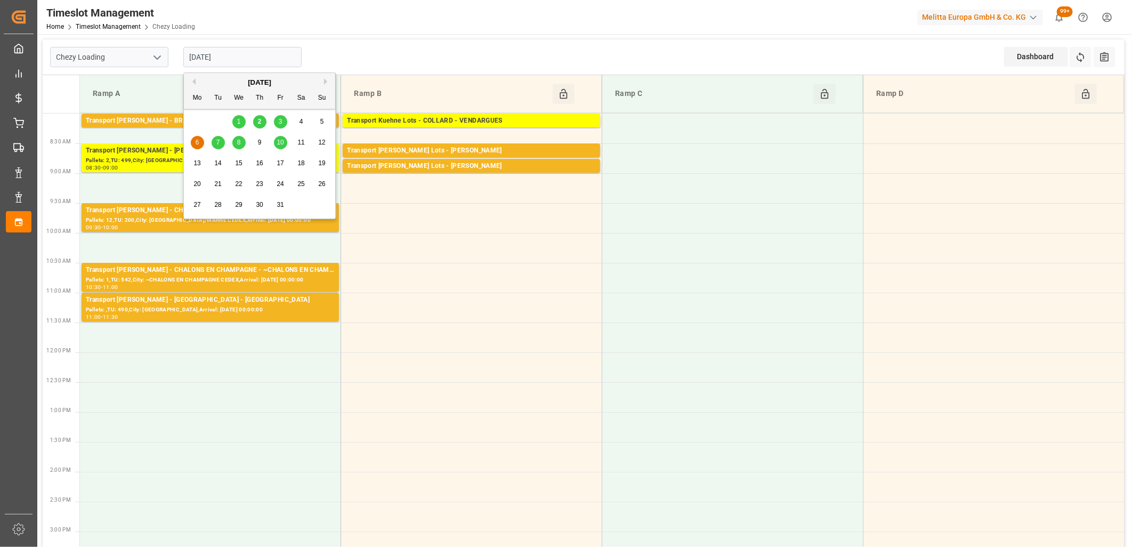
click at [280, 120] on span "3" at bounding box center [281, 121] width 4 height 7
type input "[DATE]"
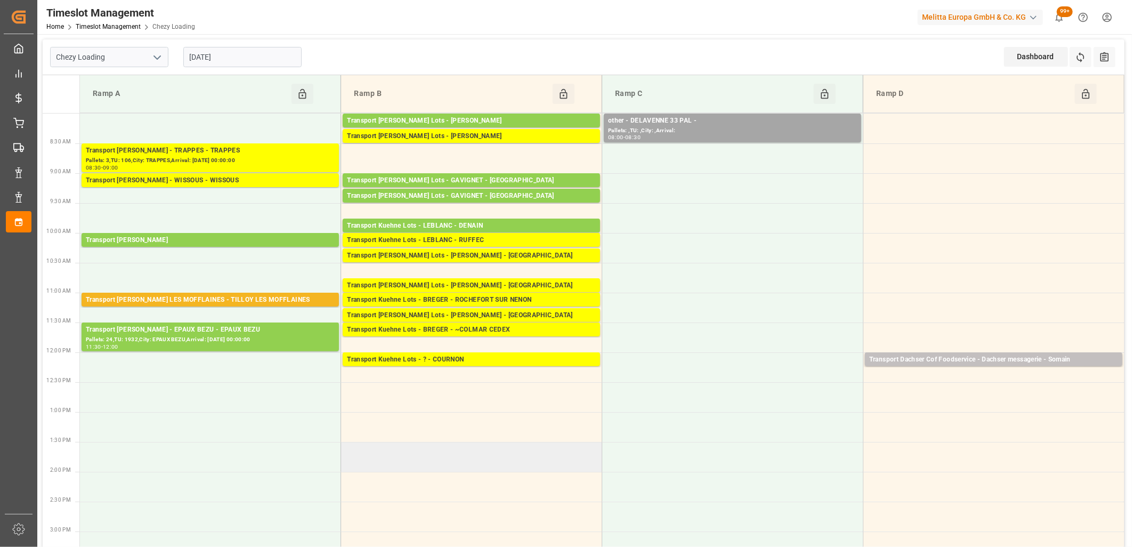
click at [506, 461] on td at bounding box center [471, 457] width 261 height 30
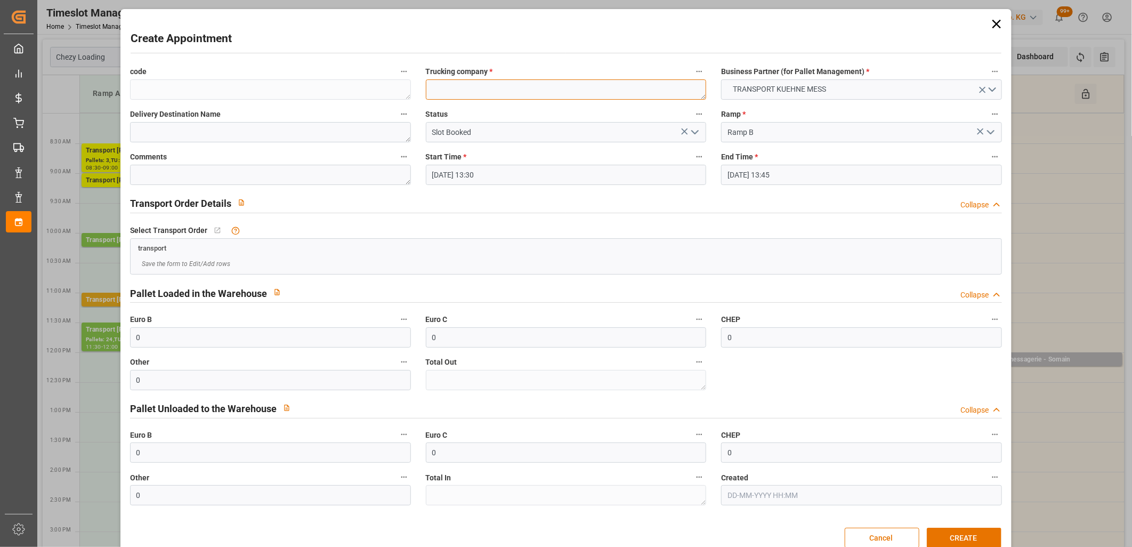
click at [496, 89] on textarea at bounding box center [566, 89] width 281 height 20
type textarea "M"
type textarea "m"
click at [962, 535] on button "CREATE" at bounding box center [964, 538] width 75 height 20
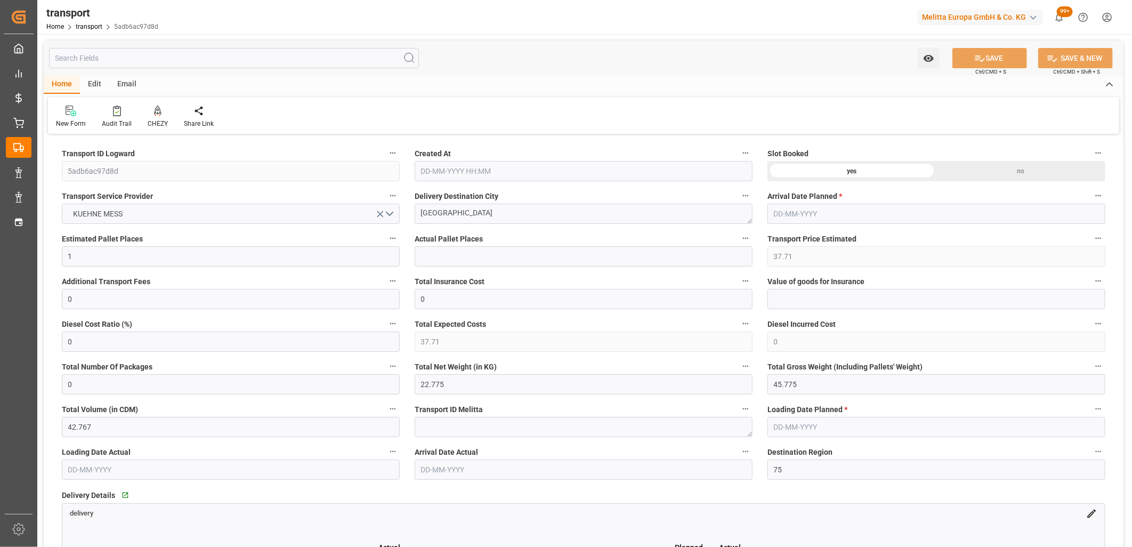
type input "02-10-2025 12:26"
type input "07-10-2025"
type input "[DATE]"
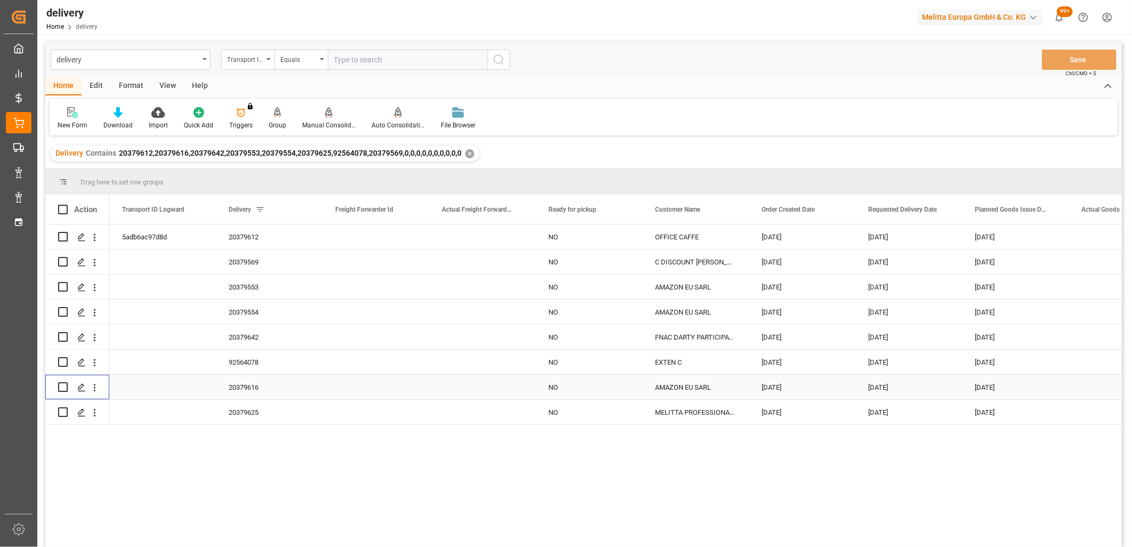
click at [64, 388] on input "Press Space to toggle row selection (unchecked)" at bounding box center [63, 387] width 10 height 10
checkbox input "true"
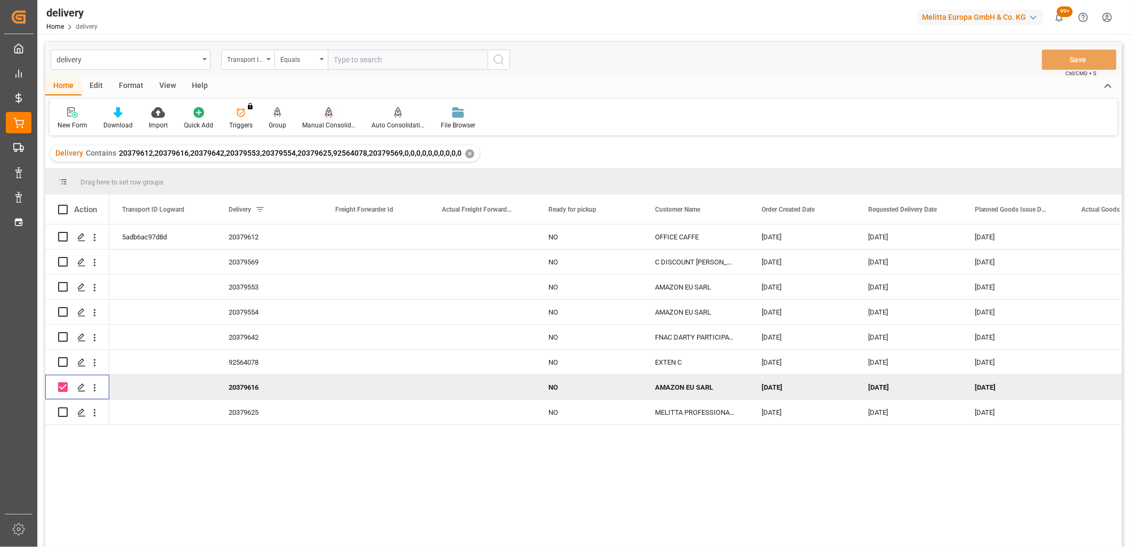
click at [328, 124] on div "Manual Consolidation" at bounding box center [328, 125] width 53 height 10
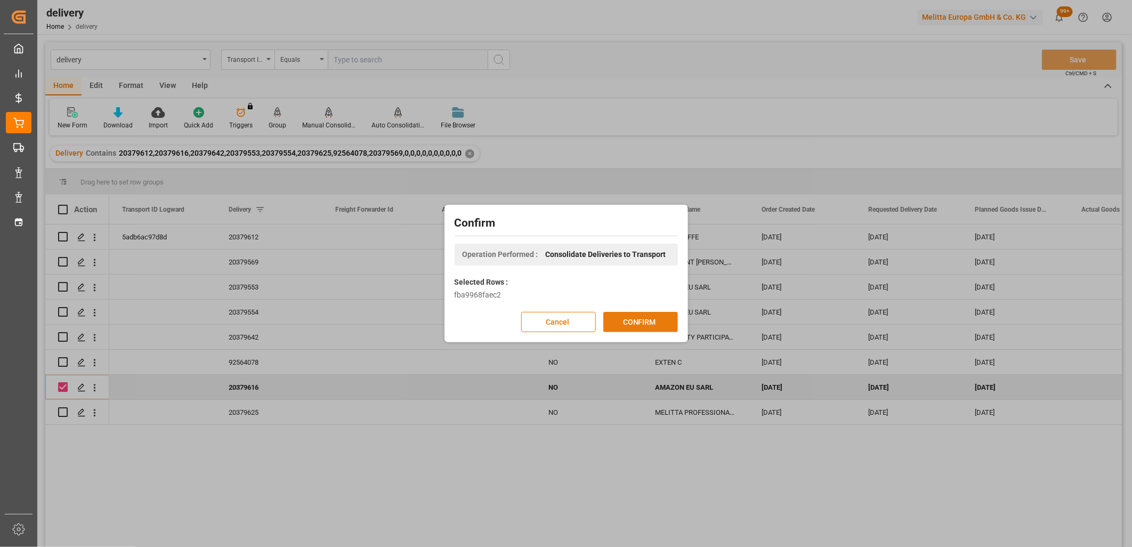
click at [643, 323] on button "CONFIRM" at bounding box center [640, 322] width 75 height 20
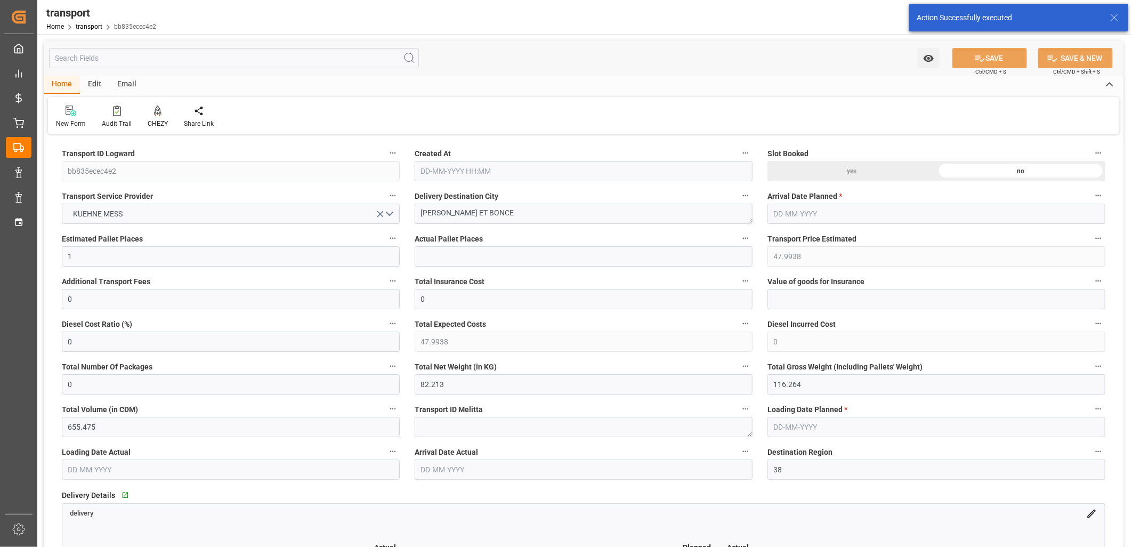
type input "[DATE] 12:27"
type input "[DATE]"
click at [155, 115] on icon at bounding box center [157, 111] width 7 height 11
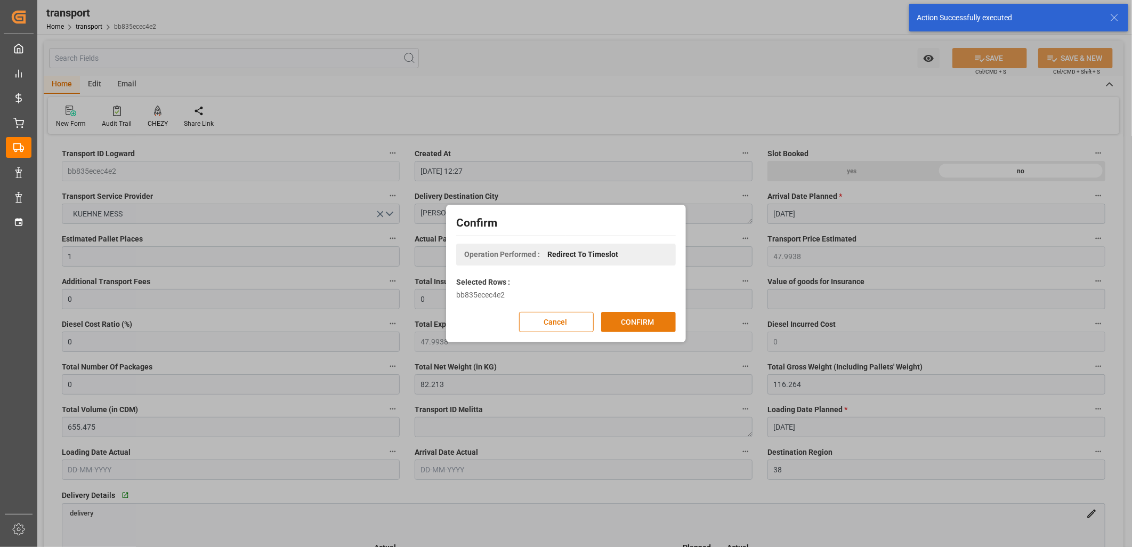
click at [637, 318] on button "CONFIRM" at bounding box center [638, 322] width 75 height 20
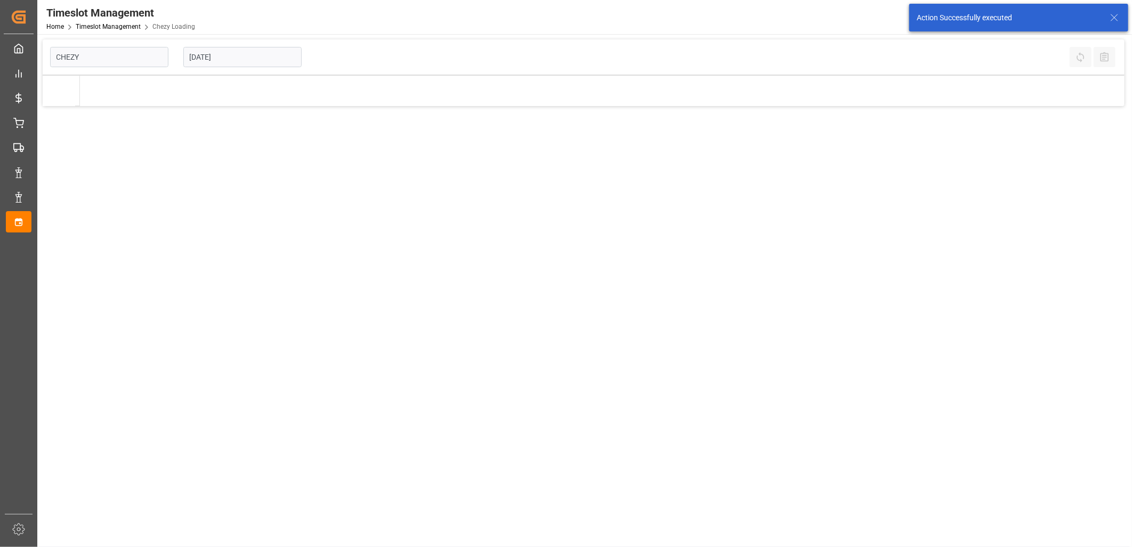
type input "Chezy Loading"
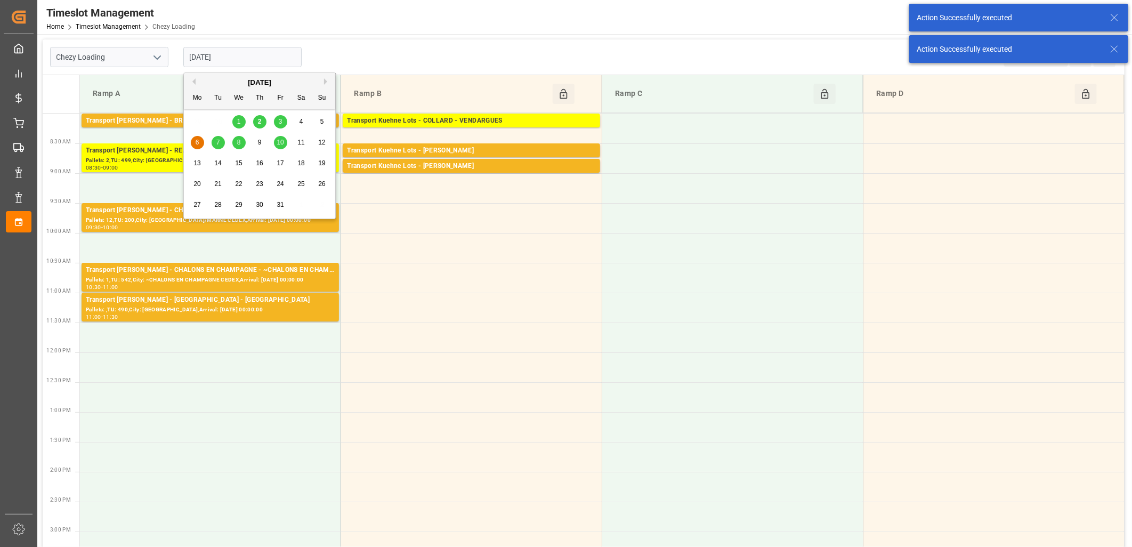
click at [273, 60] on input "[DATE]" at bounding box center [242, 57] width 118 height 20
click at [280, 122] on span "3" at bounding box center [281, 121] width 4 height 7
type input "03-10-2025"
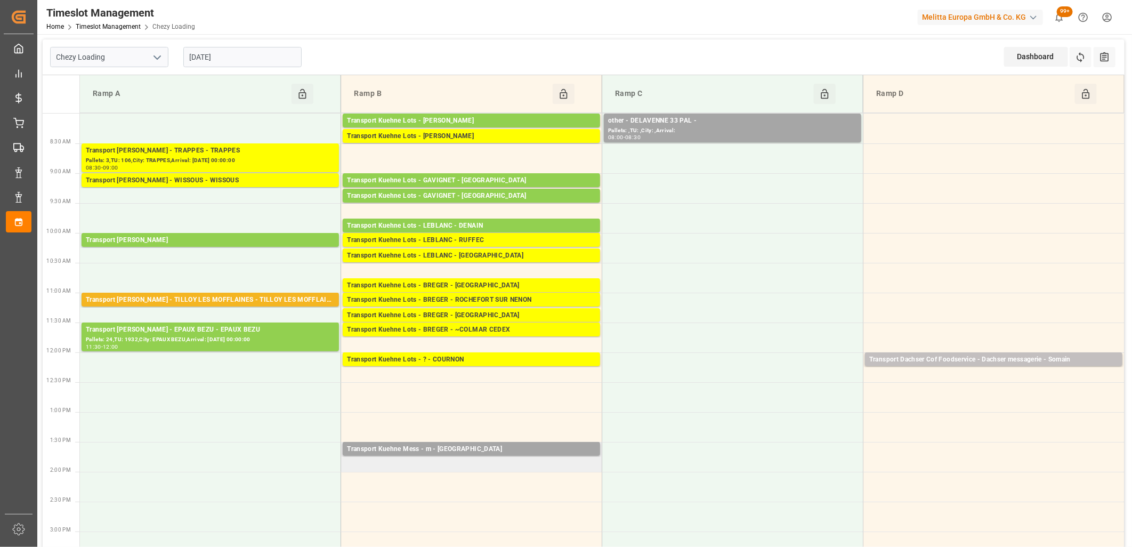
click at [500, 471] on td "Transport Kuehne Mess - m - PARIS Pallets: ,TU: 7,City: PARIS,Arrival: 2025-10-…" at bounding box center [471, 457] width 261 height 30
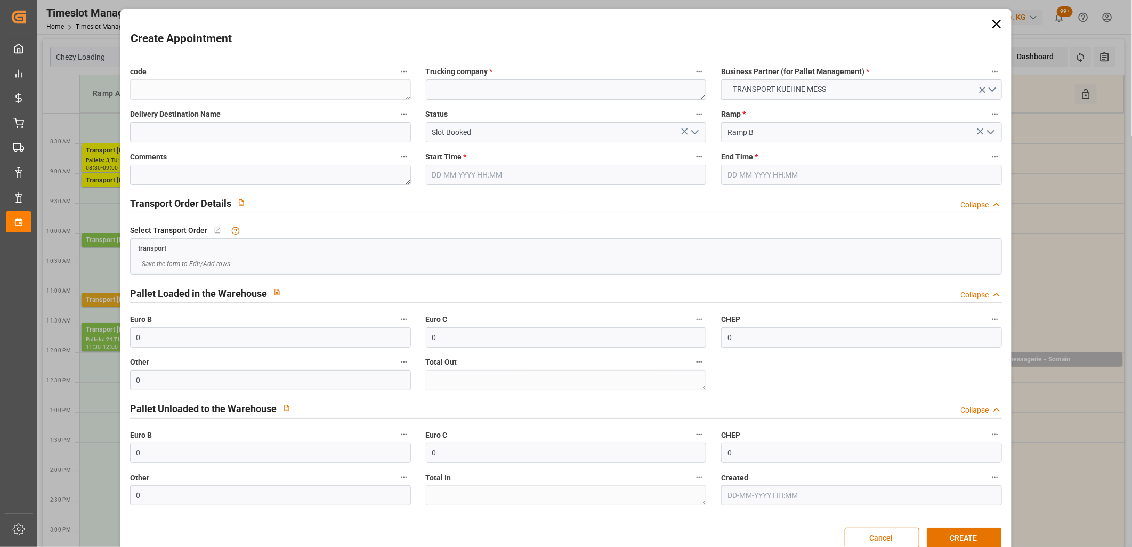
type input "03-10-2025 13:45"
type input "03-10-2025 14:00"
click at [534, 85] on textarea at bounding box center [566, 89] width 281 height 20
type textarea "m"
click at [983, 529] on button "CREATE" at bounding box center [964, 538] width 75 height 20
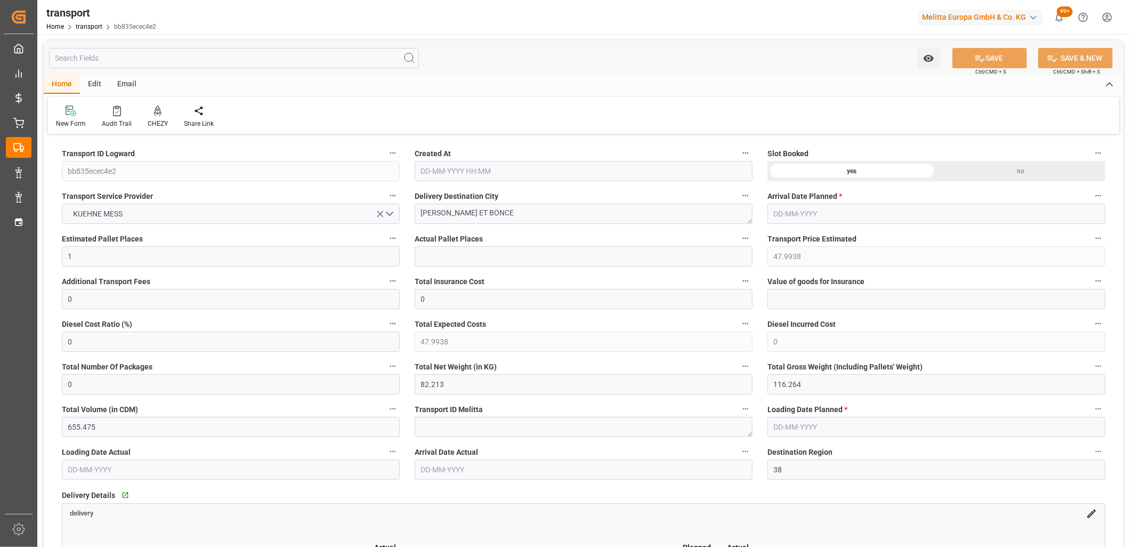
type input "[DATE] 12:27"
type input "[DATE]"
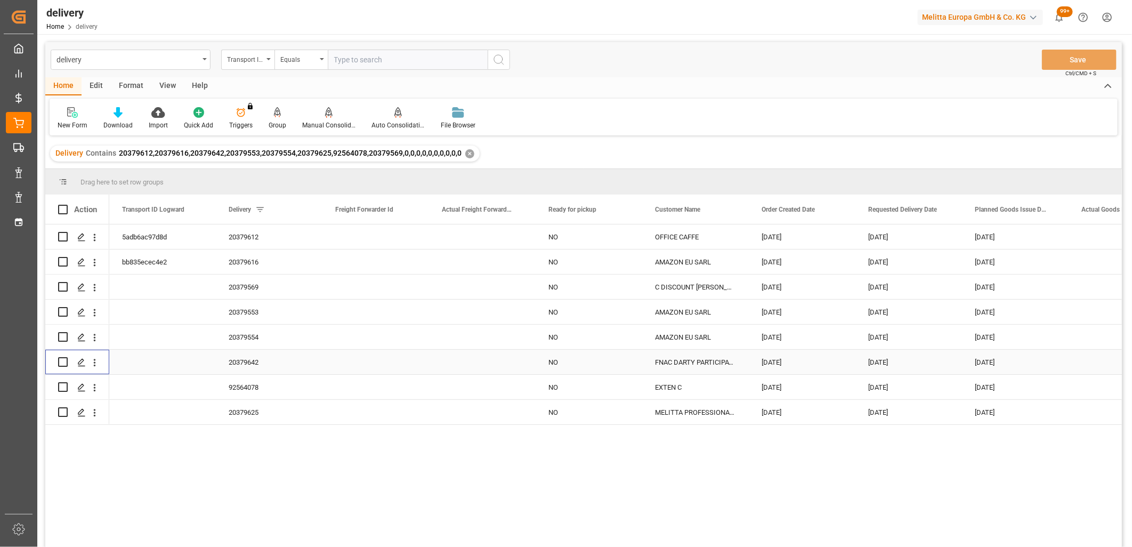
click at [64, 361] on input "Press Space to toggle row selection (unchecked)" at bounding box center [63, 362] width 10 height 10
checkbox input "true"
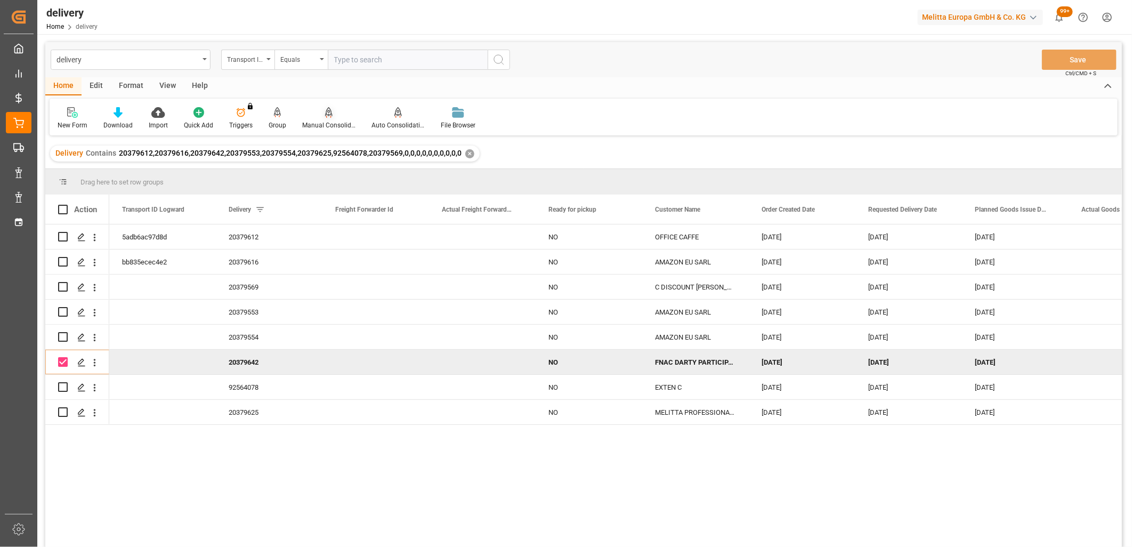
click at [325, 112] on icon at bounding box center [328, 112] width 7 height 11
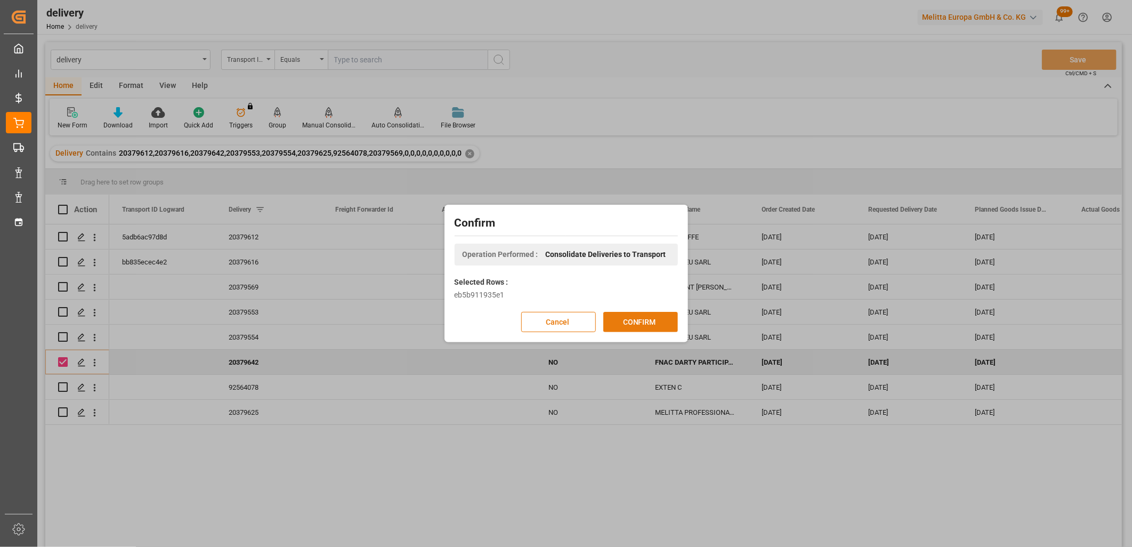
click at [643, 327] on button "CONFIRM" at bounding box center [640, 322] width 75 height 20
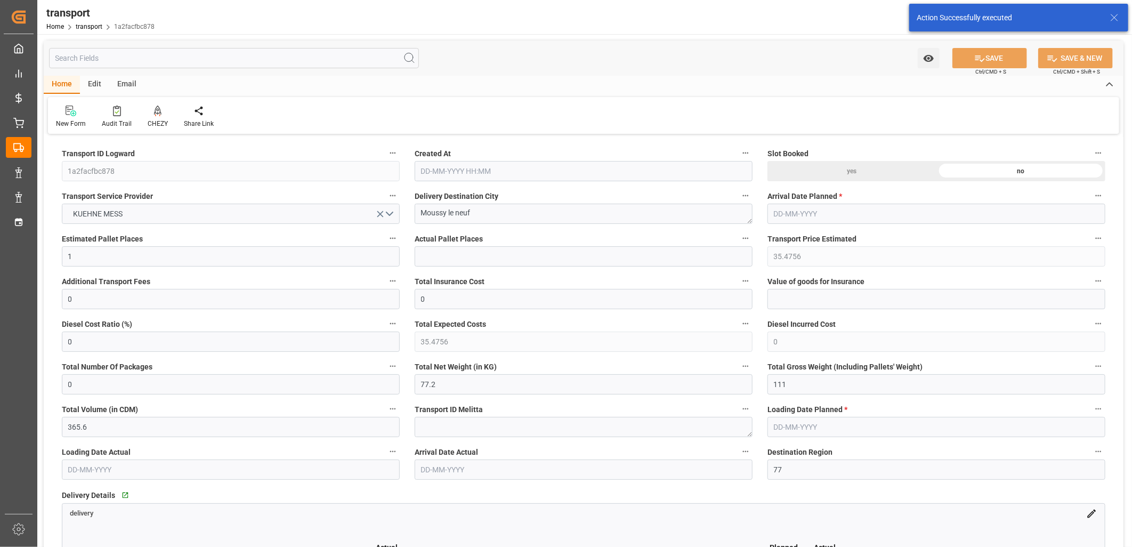
type input "[DATE] 12:27"
type input "08-10-2025"
type input "[DATE]"
click at [157, 119] on div "CHEZY" at bounding box center [158, 124] width 20 height 10
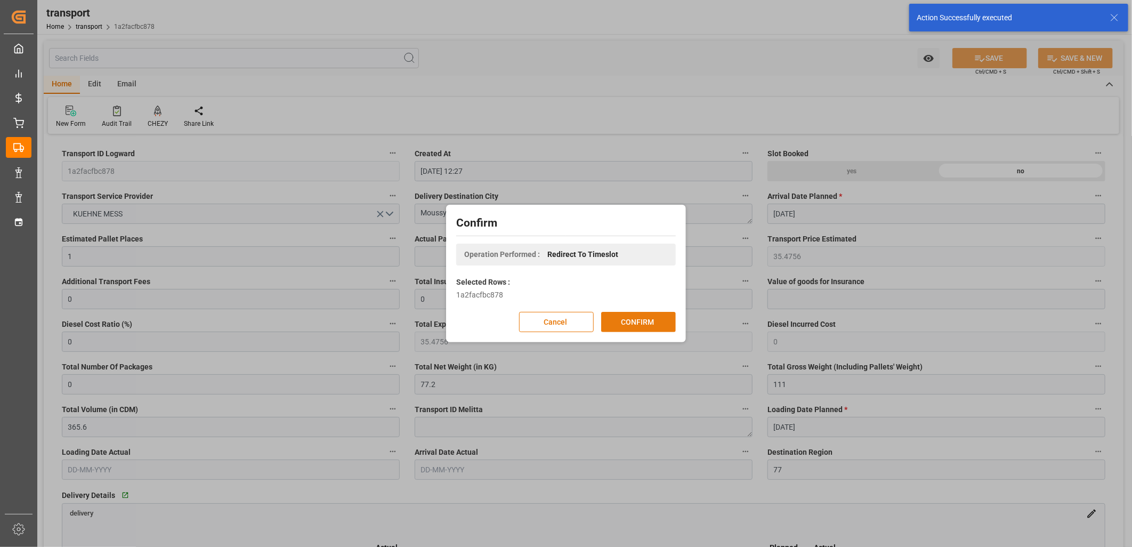
click at [664, 317] on button "CONFIRM" at bounding box center [638, 322] width 75 height 20
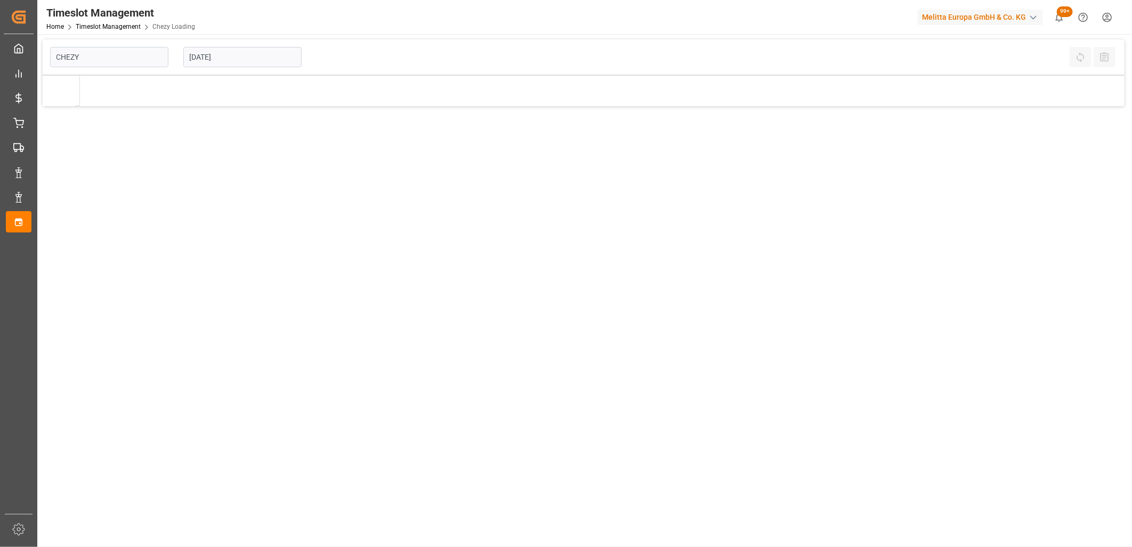
type input "Chezy Loading"
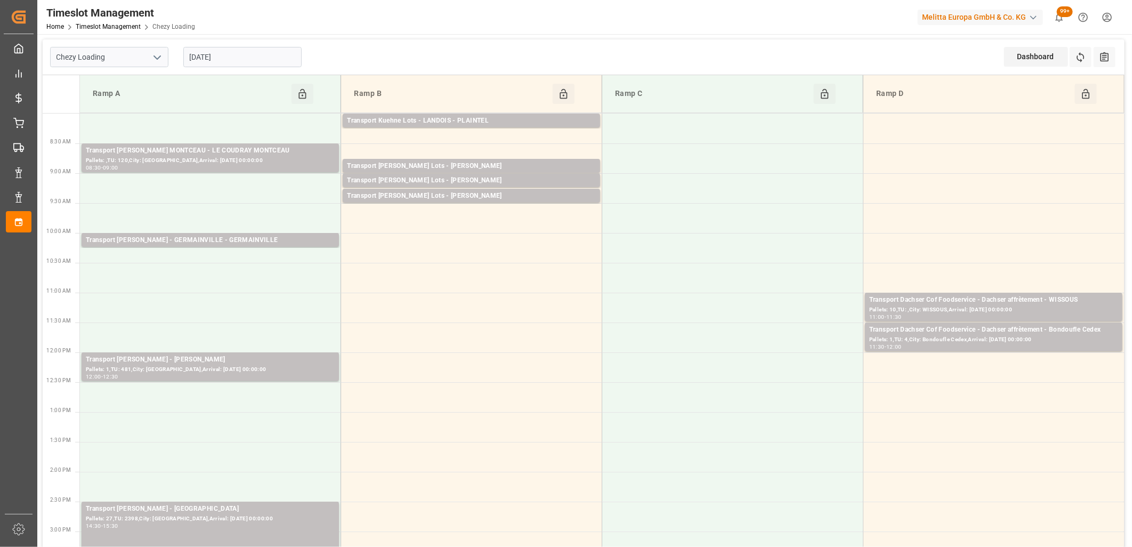
click at [264, 52] on input "[DATE]" at bounding box center [242, 57] width 118 height 20
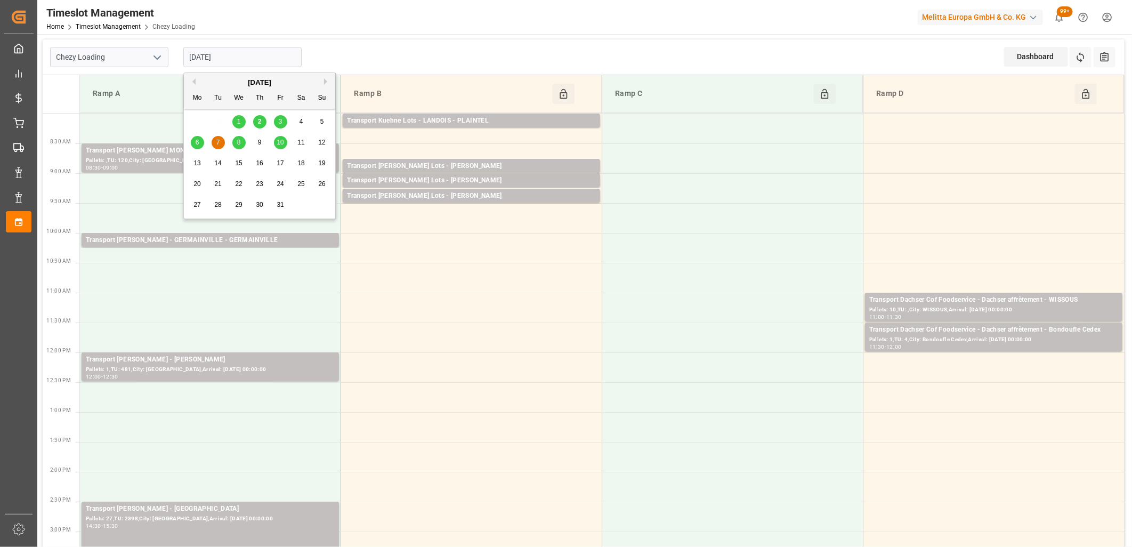
click at [284, 124] on div "3" at bounding box center [280, 122] width 13 height 13
type input "[DATE]"
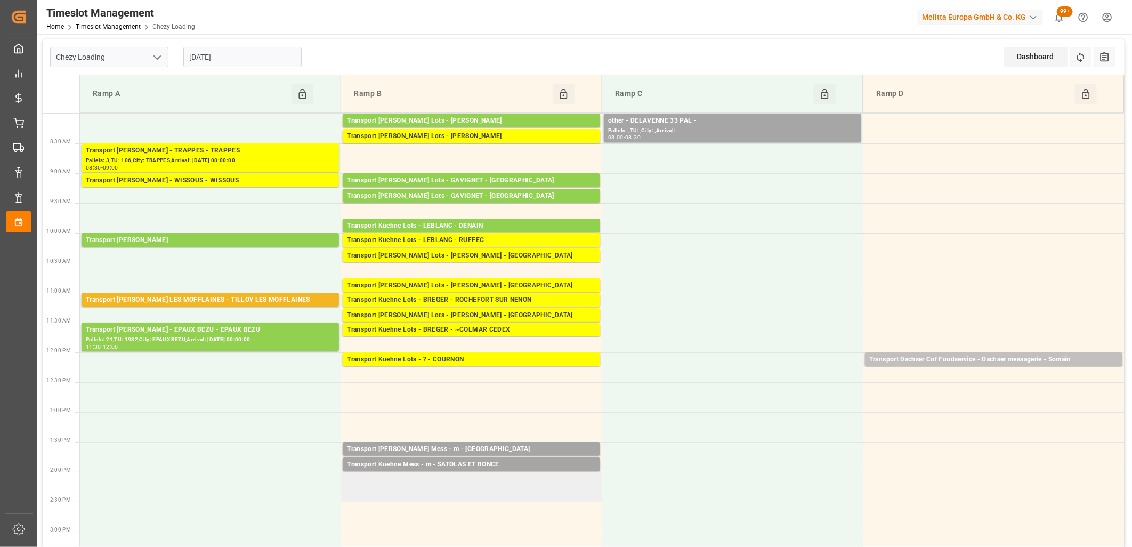
click at [460, 476] on td at bounding box center [471, 487] width 261 height 30
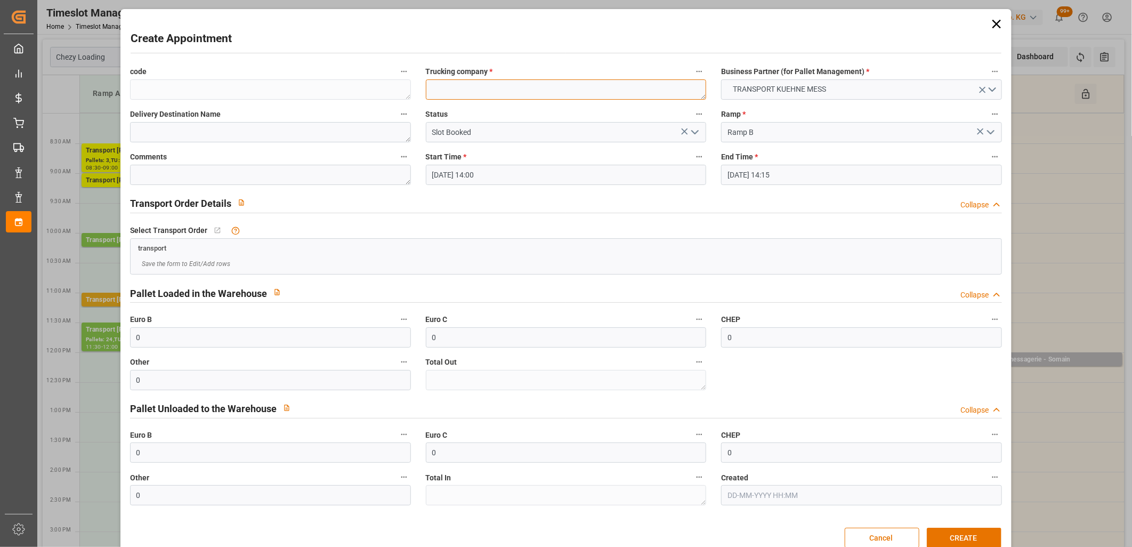
click at [509, 88] on textarea at bounding box center [566, 89] width 281 height 20
type textarea "m"
click at [963, 531] on button "CREATE" at bounding box center [964, 538] width 75 height 20
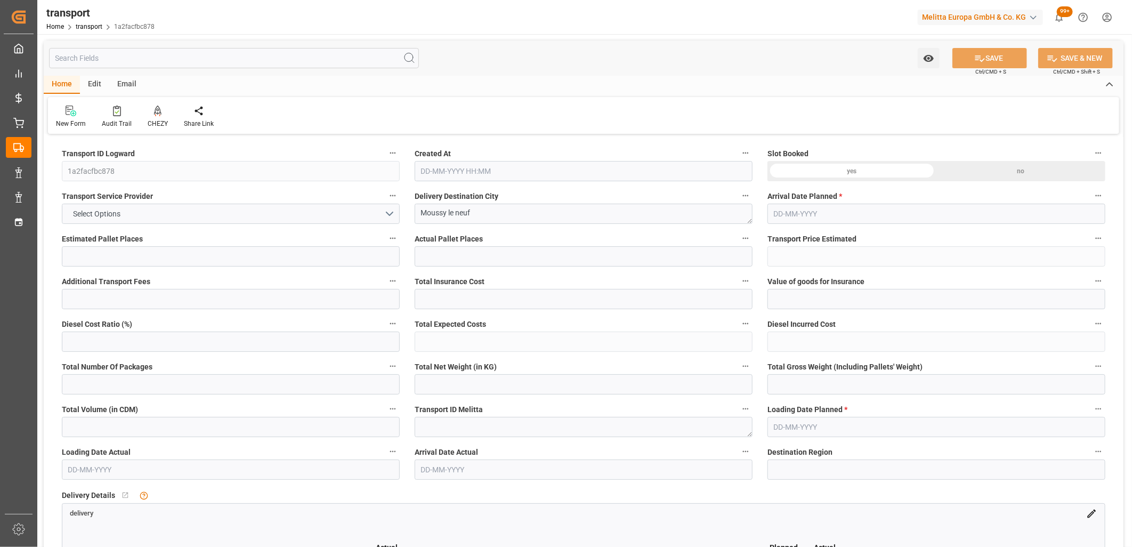
type input "1"
type input "35.4756"
type input "0"
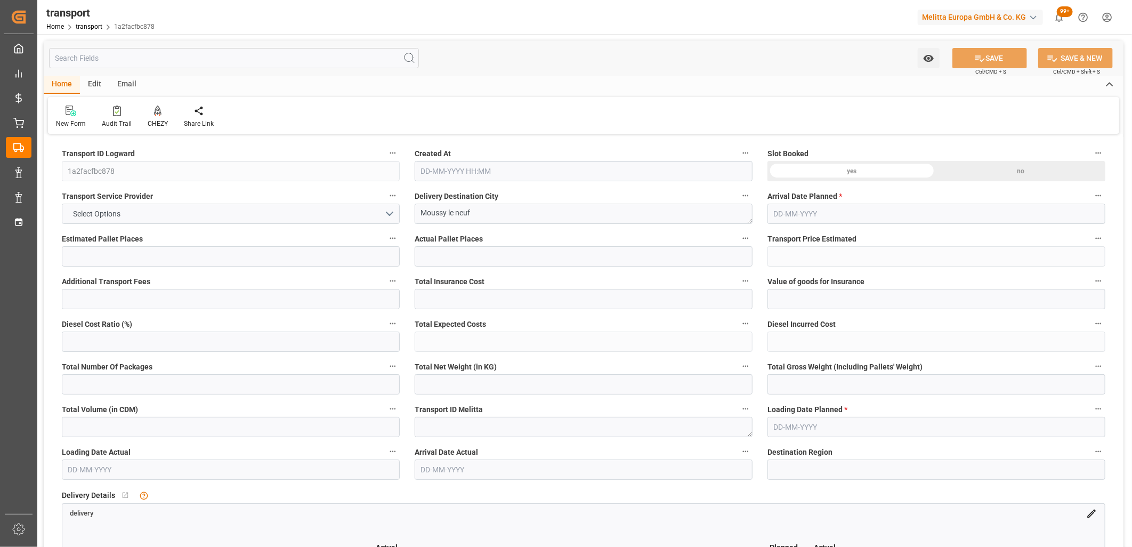
type input "35.4756"
type input "0"
type input "77.2"
type input "111"
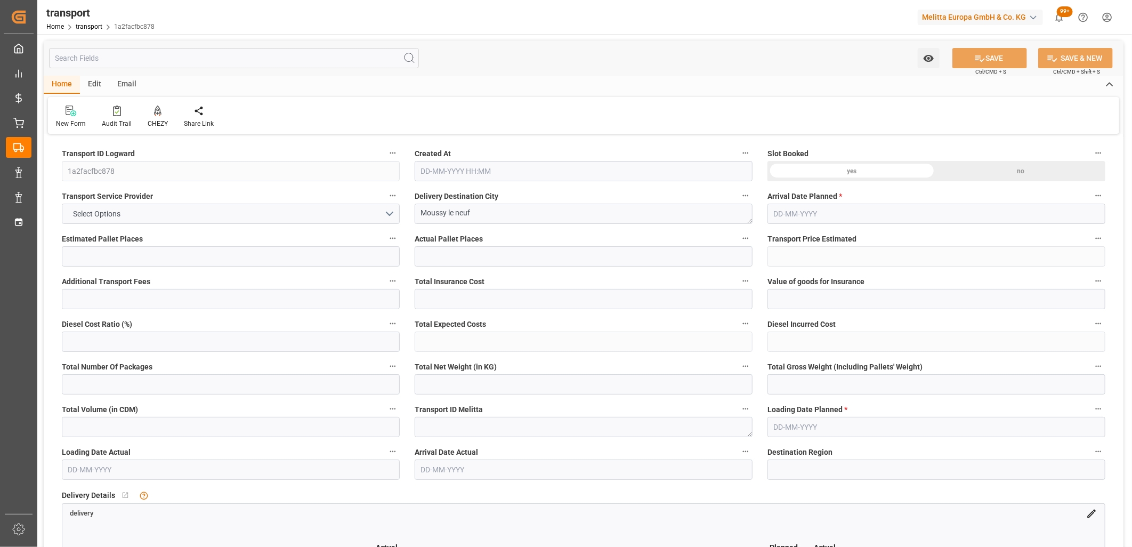
type input "365.6"
type input "77"
type input "0"
type input "40"
type input "1"
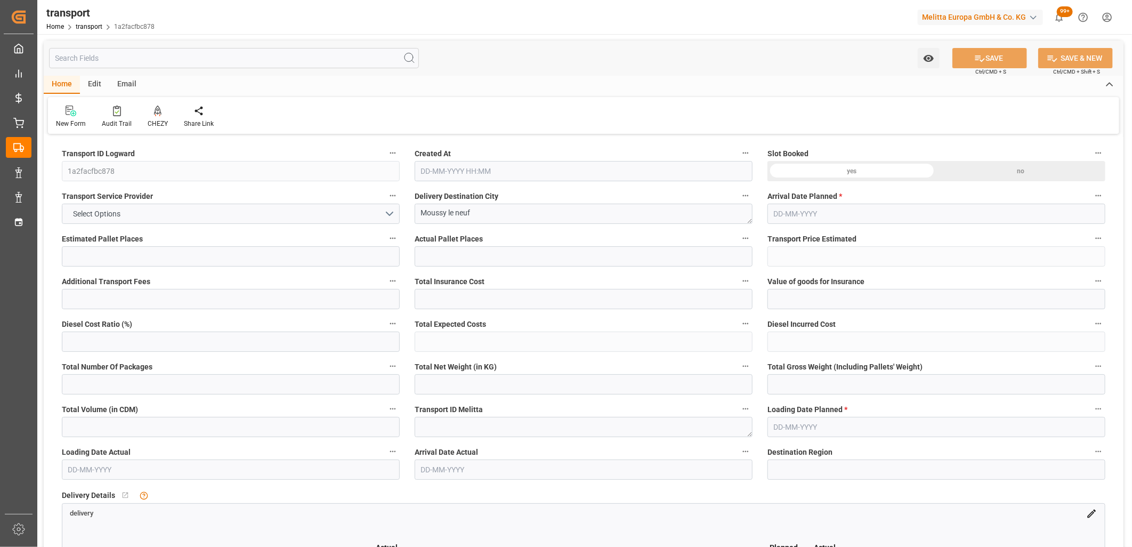
type input "101"
type input "88"
type input "0"
type input "4710.8598"
type input "0"
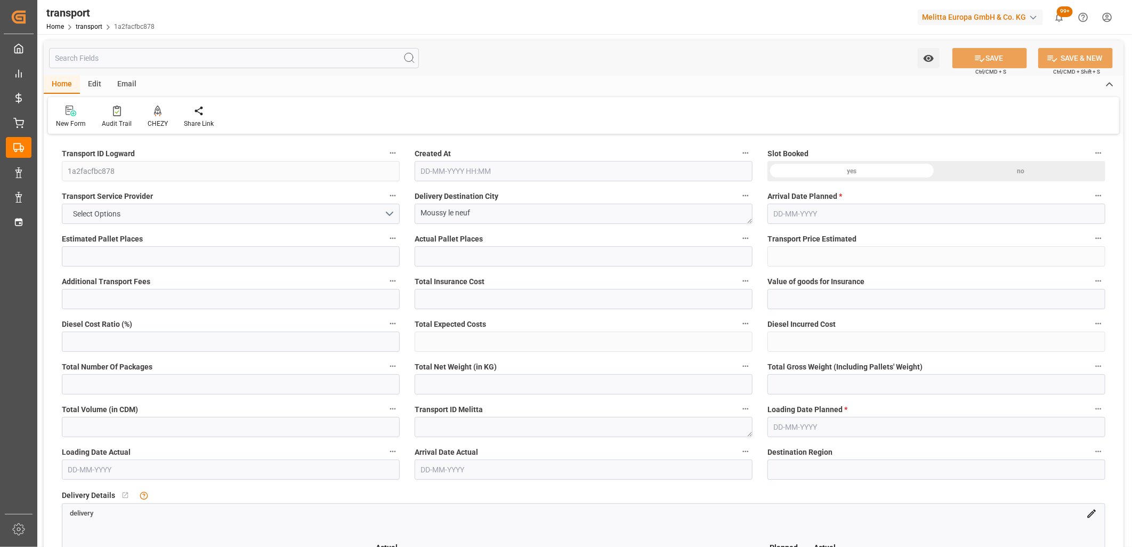
type input "0"
type input "21"
type input "35"
type input "02-10-2025 12:27"
type input "[DATE]"
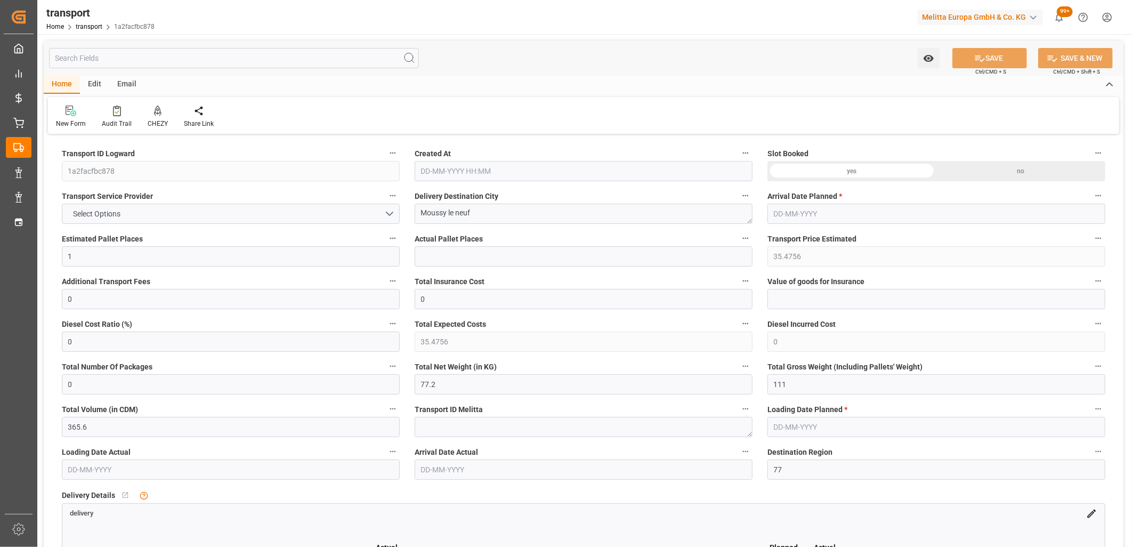
type input "[DATE]"
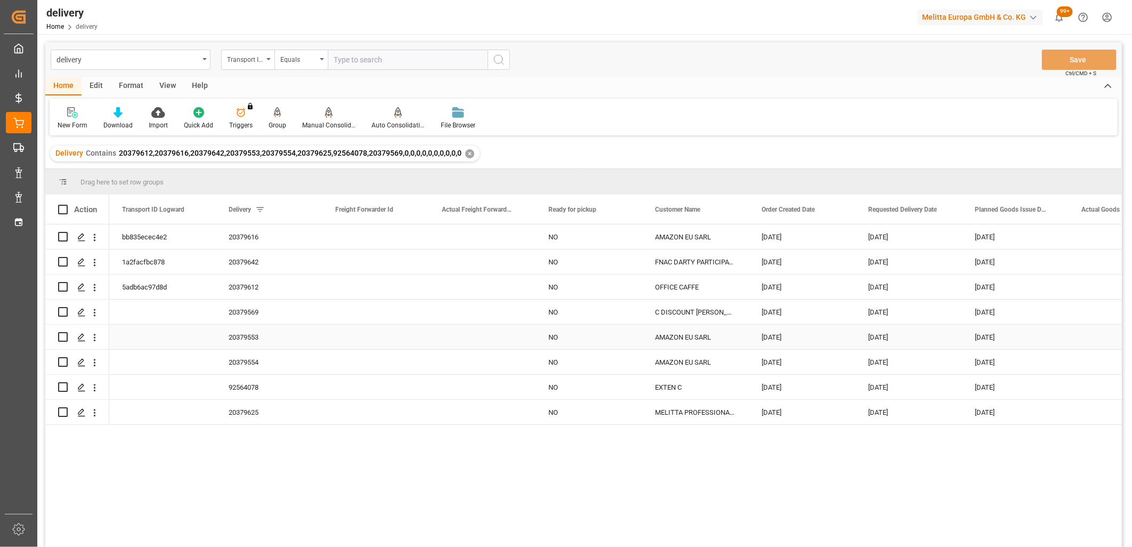
click at [66, 336] on input "Press Space to toggle row selection (unchecked)" at bounding box center [63, 337] width 10 height 10
checkbox input "true"
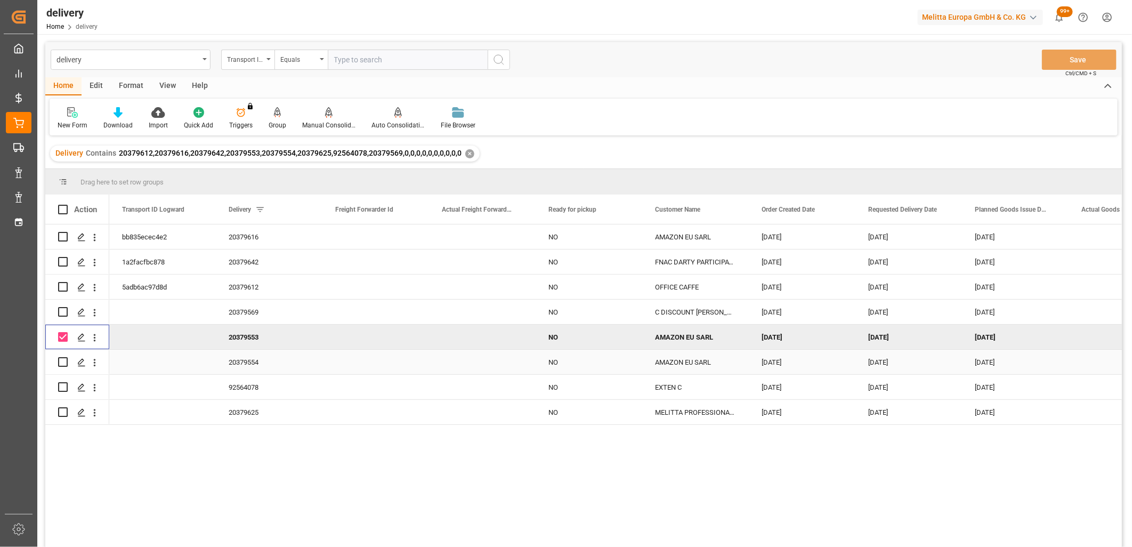
click at [60, 364] on input "Press Space to toggle row selection (unchecked)" at bounding box center [63, 362] width 10 height 10
checkbox input "true"
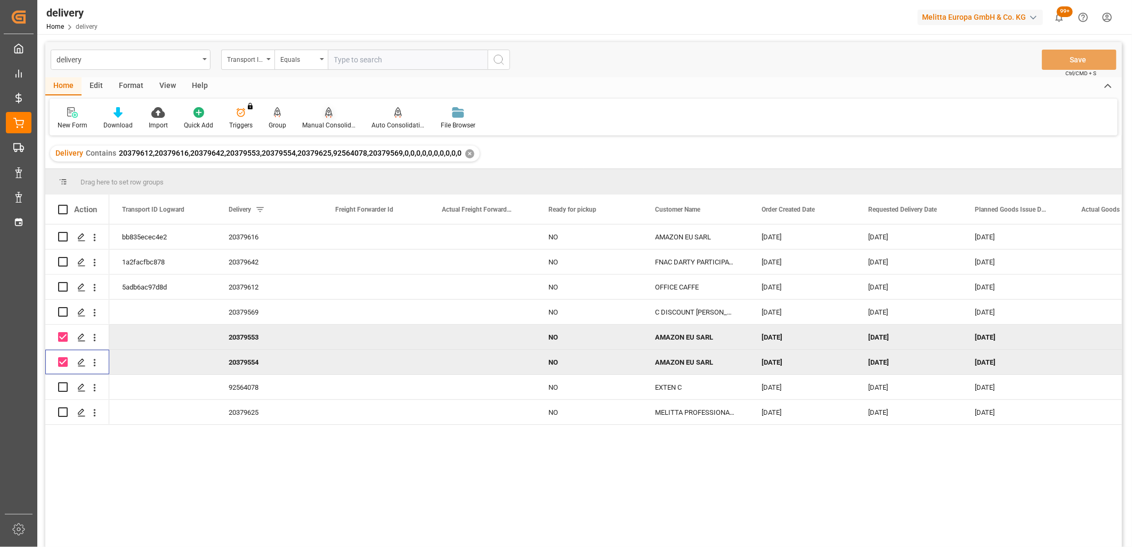
click at [328, 123] on div "Manual Consolidation" at bounding box center [328, 125] width 53 height 10
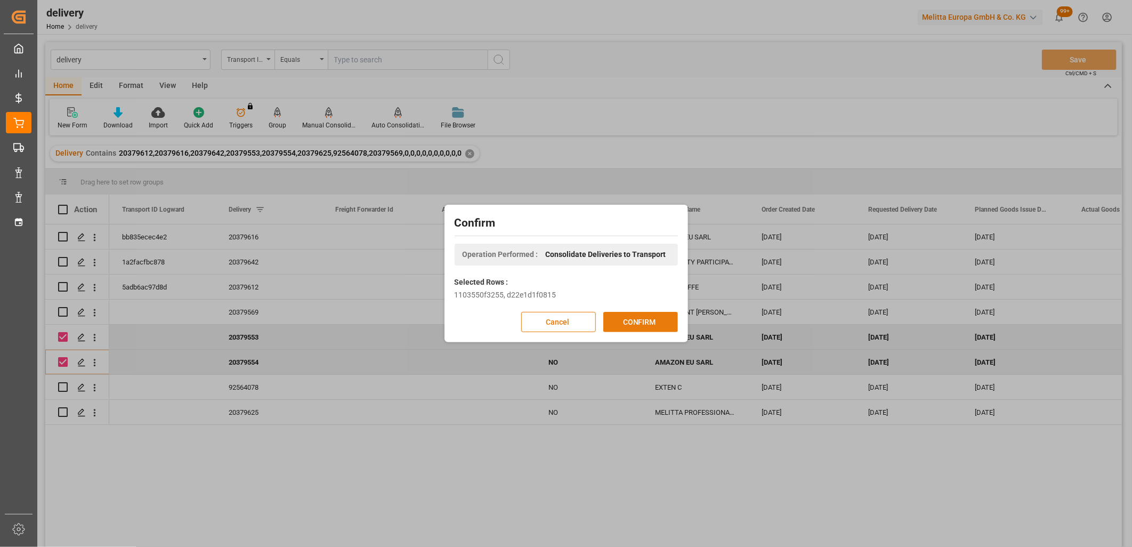
click at [633, 321] on button "CONFIRM" at bounding box center [640, 322] width 75 height 20
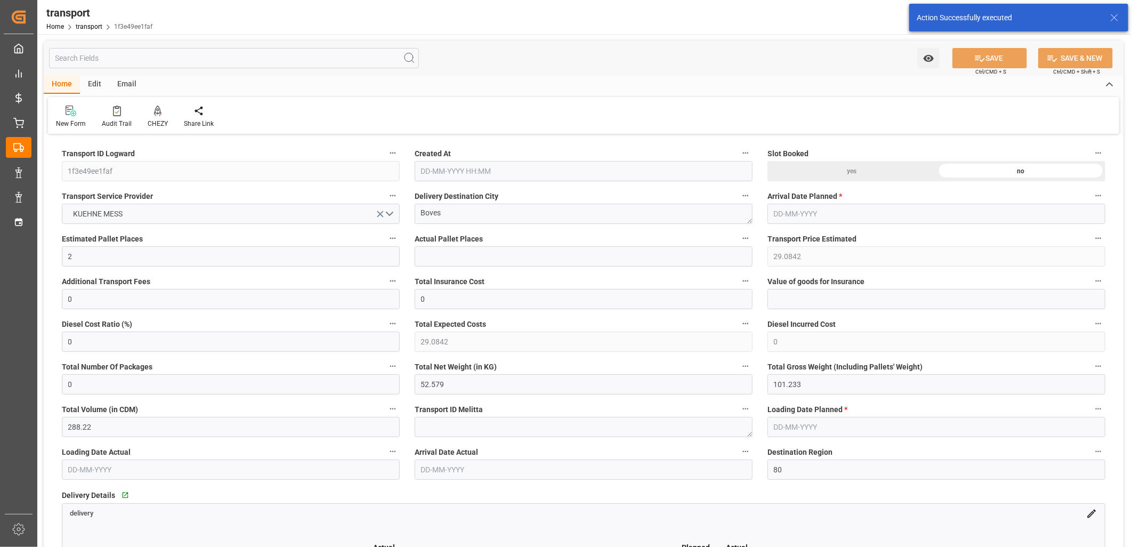
type input "[DATE] 12:28"
type input "[DATE]"
click at [156, 112] on icon at bounding box center [157, 111] width 7 height 11
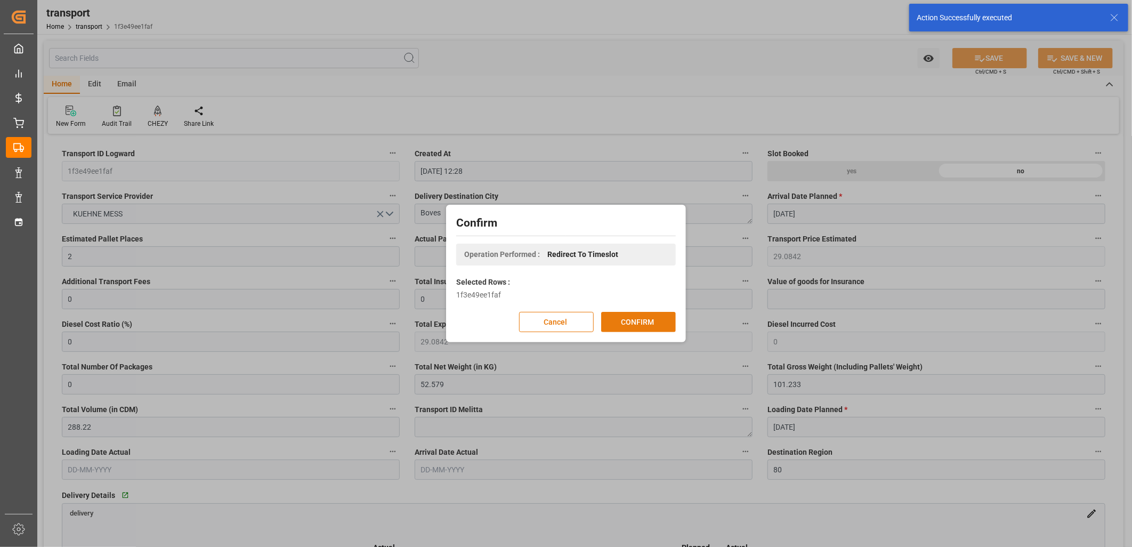
click at [646, 320] on button "CONFIRM" at bounding box center [638, 322] width 75 height 20
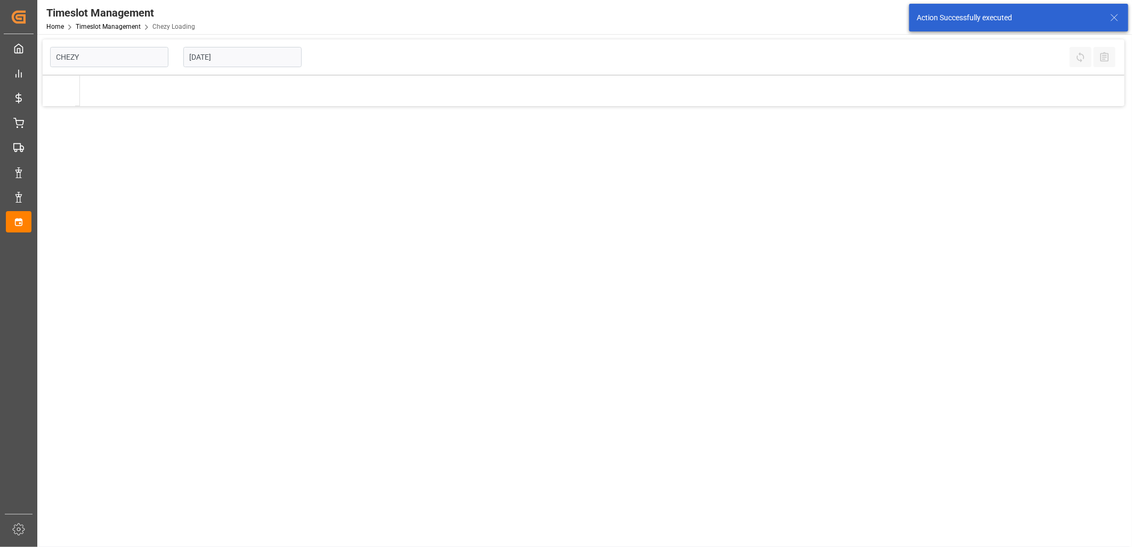
type input "Chezy Loading"
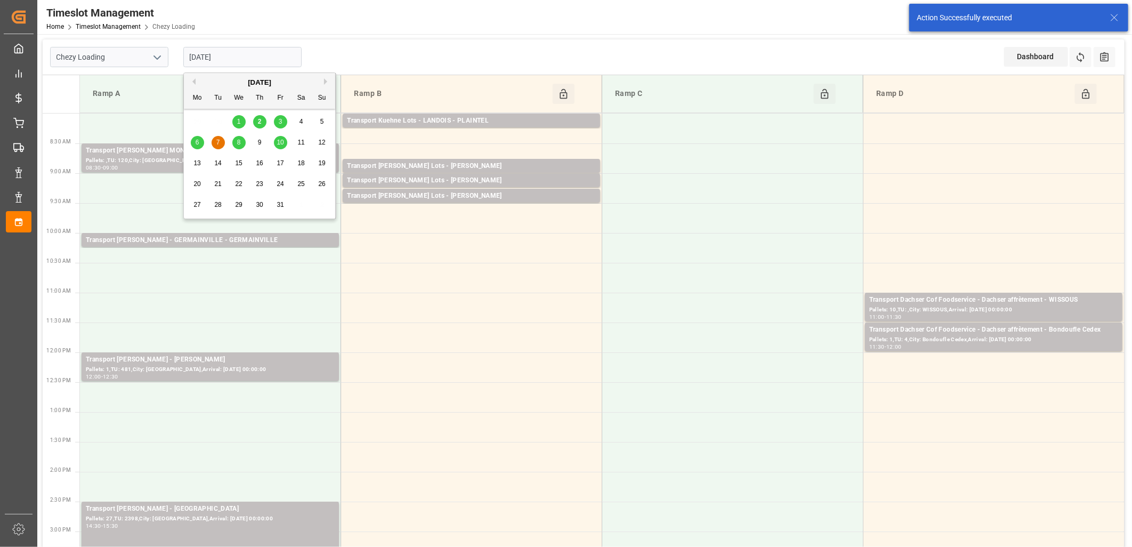
click at [236, 51] on input "[DATE]" at bounding box center [242, 57] width 118 height 20
click at [285, 124] on div "3" at bounding box center [280, 122] width 13 height 13
type input "03-10-2025"
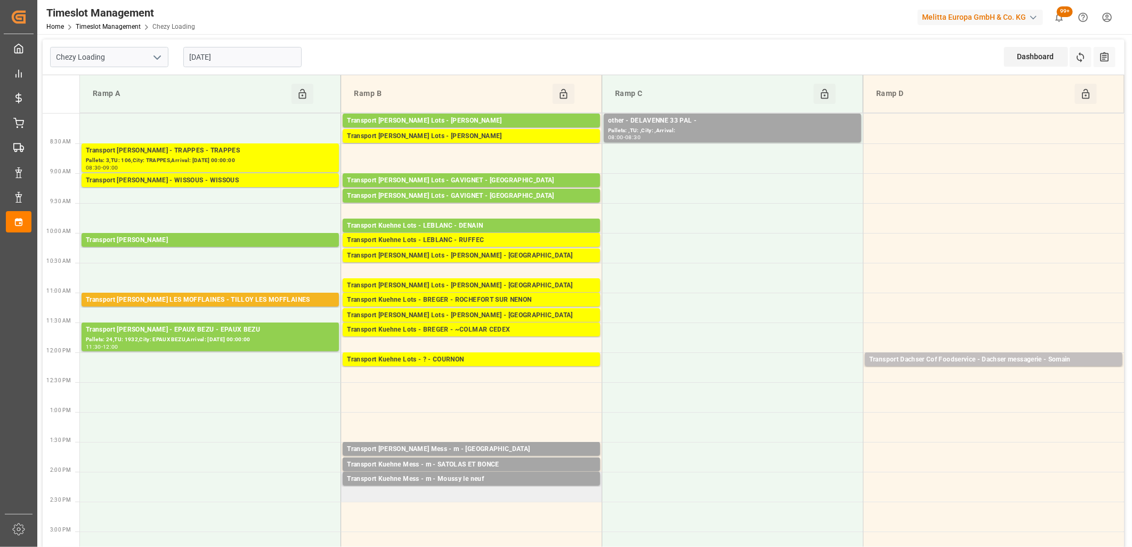
click at [548, 498] on td "Transport Kuehne Mess - m - Moussy le neuf Pallets: ,TU: 40,City: Moussy le neu…" at bounding box center [471, 487] width 261 height 30
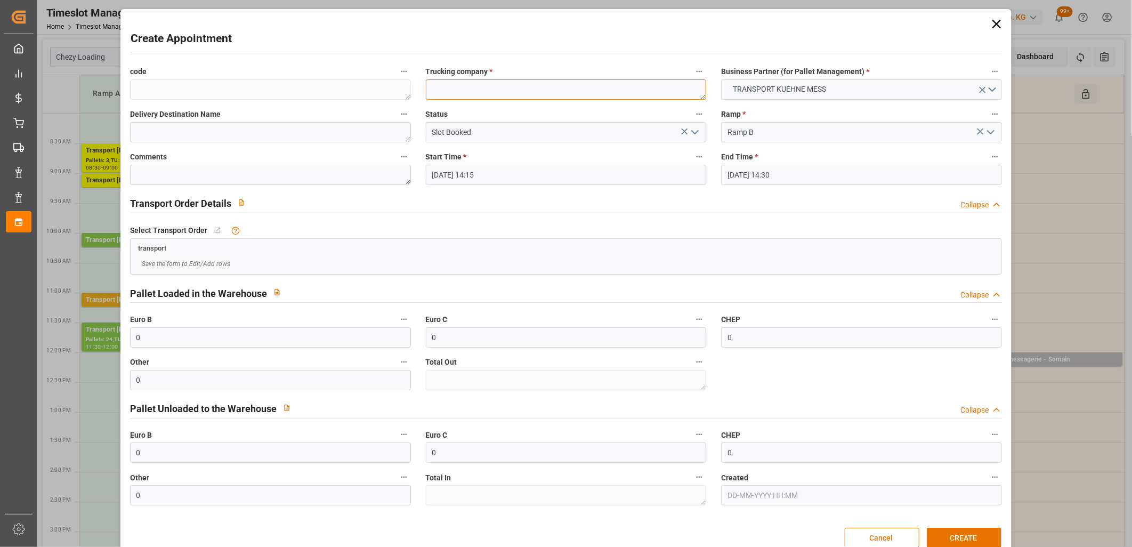
click at [478, 83] on textarea at bounding box center [566, 89] width 281 height 20
type textarea "m"
click at [990, 539] on button "CREATE" at bounding box center [964, 538] width 75 height 20
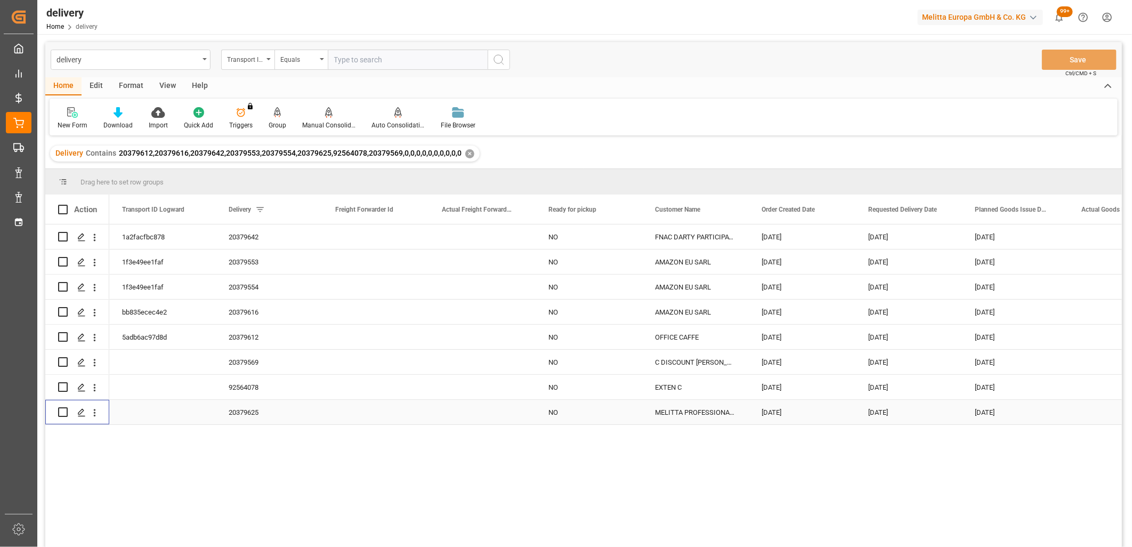
click at [60, 412] on input "Press Space to toggle row selection (unchecked)" at bounding box center [63, 412] width 10 height 10
checkbox input "true"
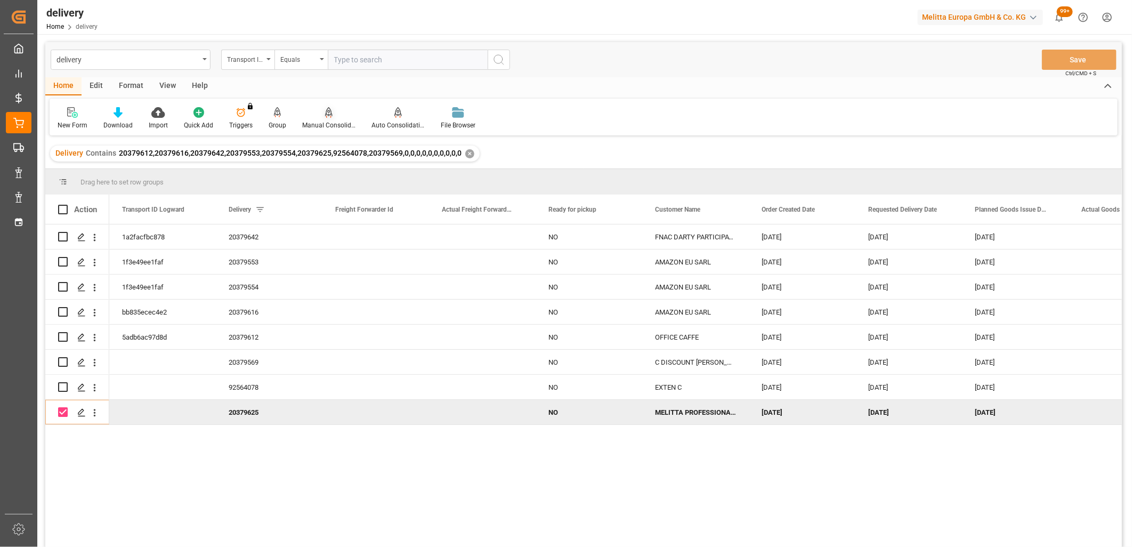
click at [328, 116] on icon at bounding box center [328, 117] width 5 height 2
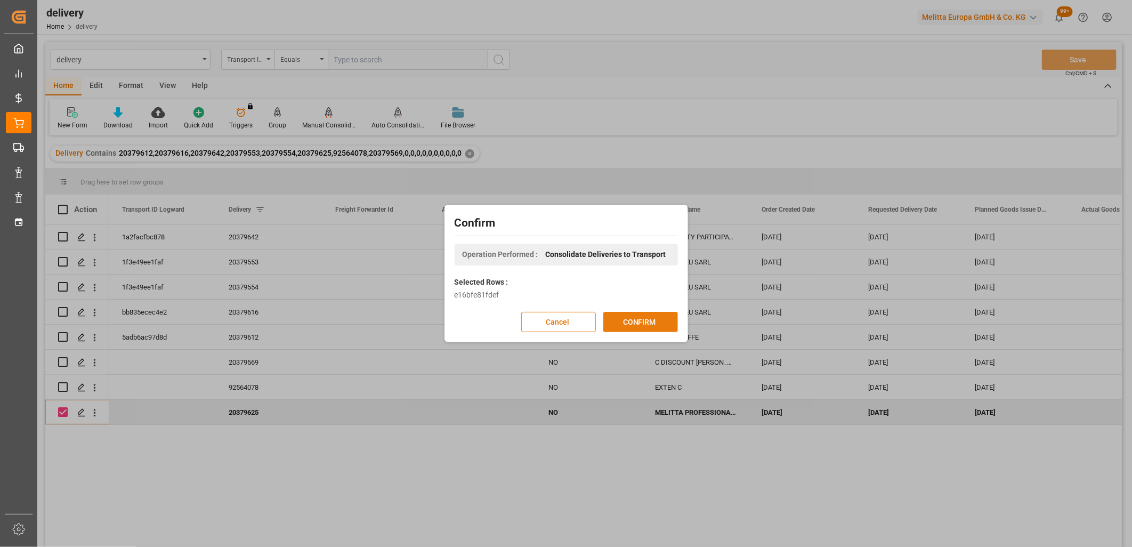
click at [654, 322] on button "CONFIRM" at bounding box center [640, 322] width 75 height 20
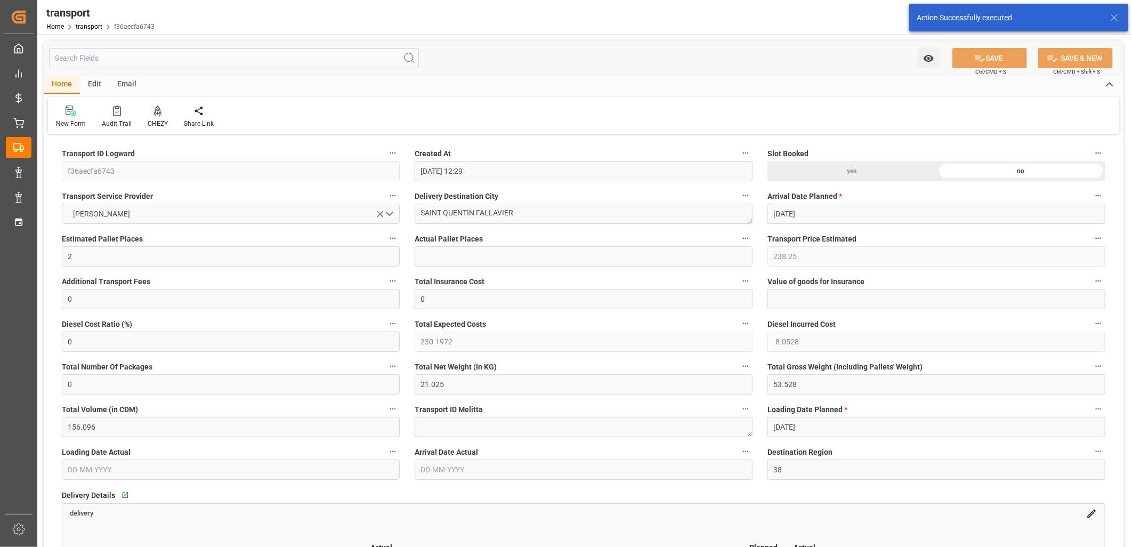
click at [155, 111] on icon at bounding box center [157, 111] width 7 height 11
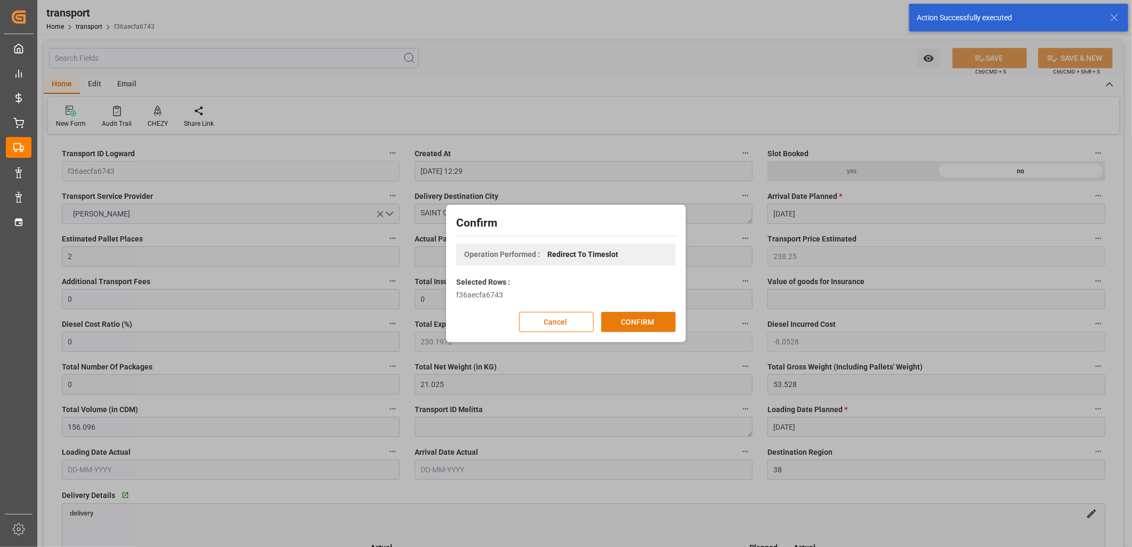
click at [641, 327] on button "CONFIRM" at bounding box center [638, 322] width 75 height 20
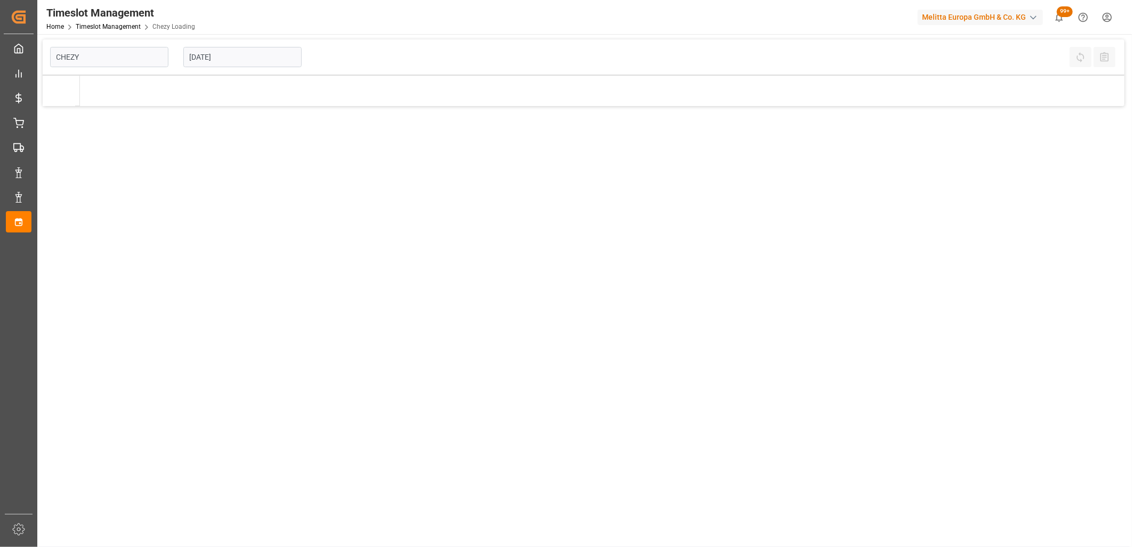
type input "Chezy Loading"
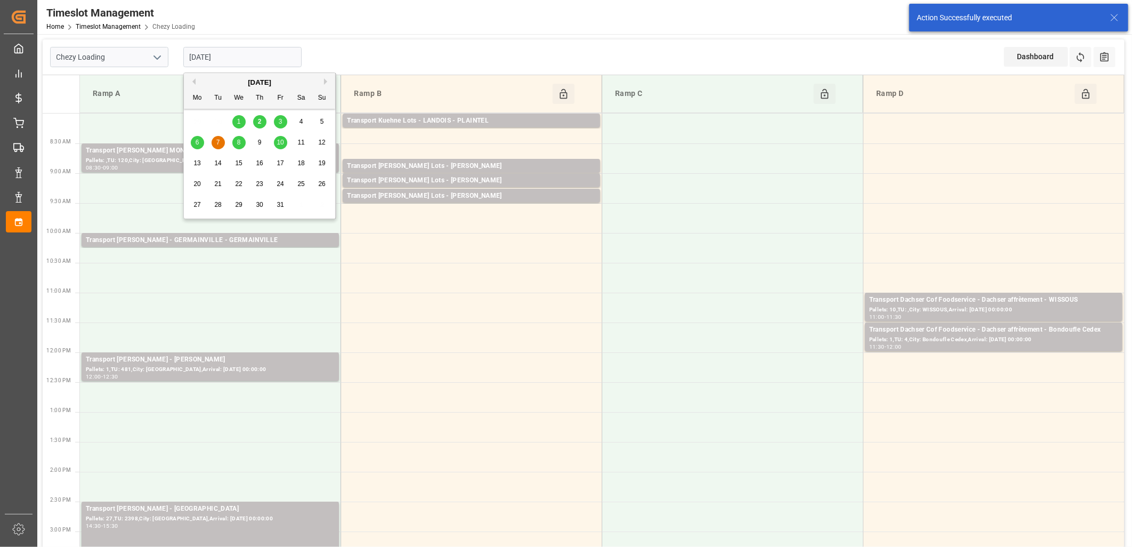
click at [269, 60] on input "[DATE]" at bounding box center [242, 57] width 118 height 20
click at [281, 124] on span "3" at bounding box center [281, 121] width 4 height 7
type input "[DATE]"
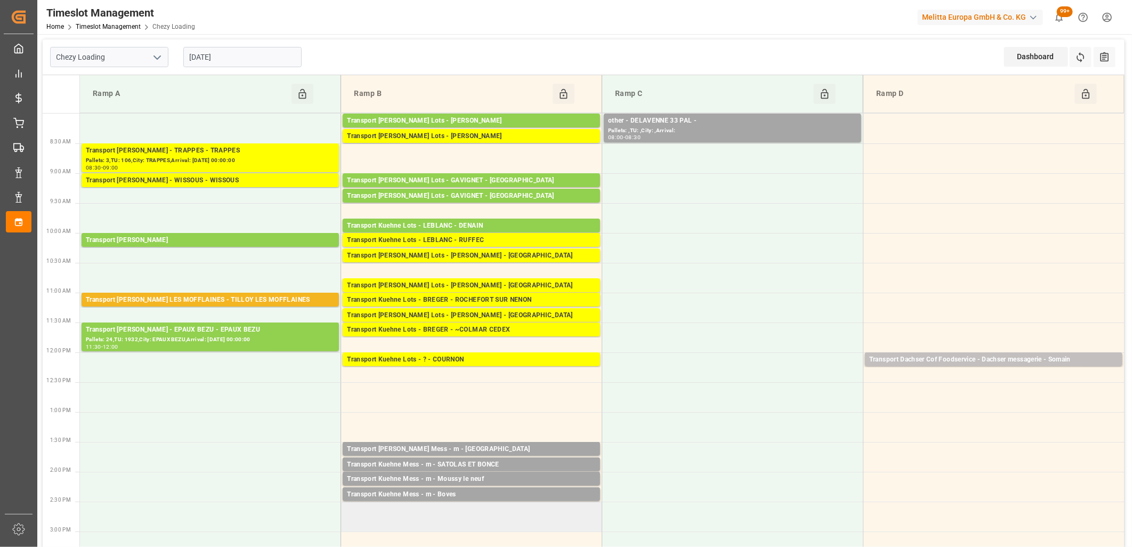
click at [494, 513] on td at bounding box center [471, 517] width 261 height 30
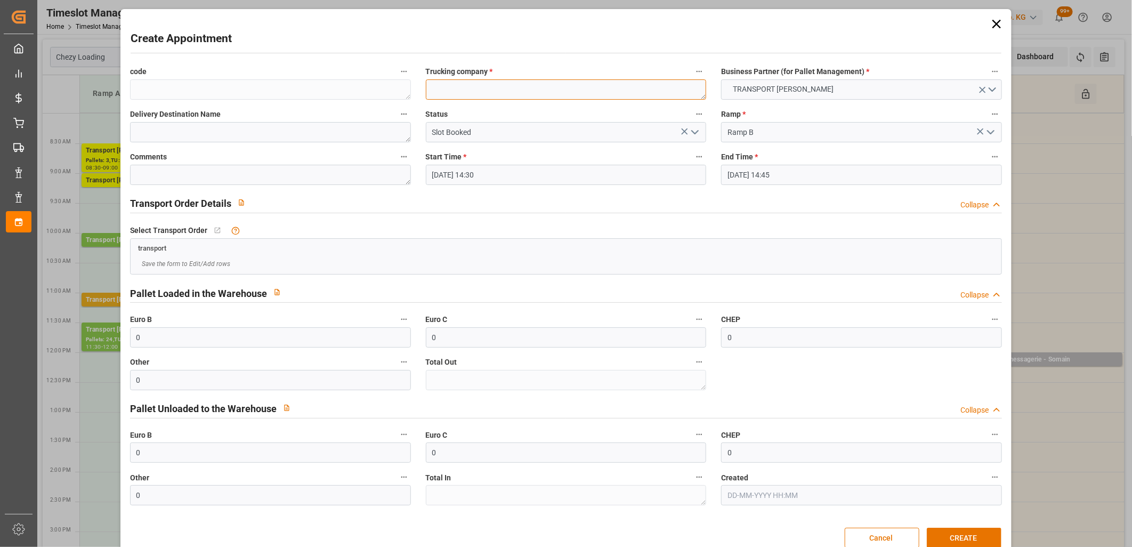
click at [574, 90] on textarea at bounding box center [566, 89] width 281 height 20
type textarea "m"
click at [945, 535] on button "CREATE" at bounding box center [964, 538] width 75 height 20
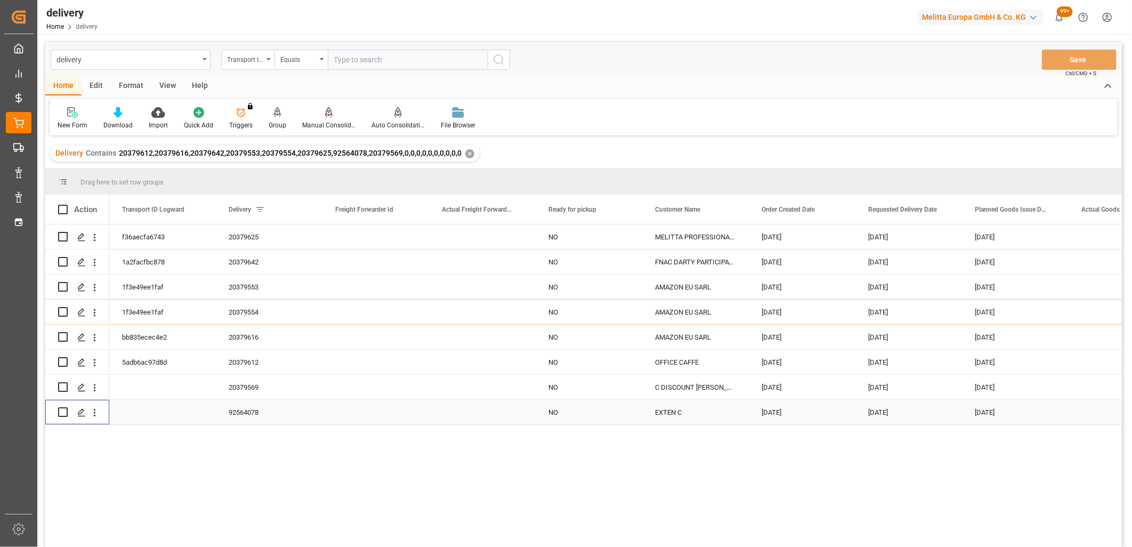
click at [58, 407] on input "Press Space to toggle row selection (unchecked)" at bounding box center [63, 412] width 10 height 10
checkbox input "true"
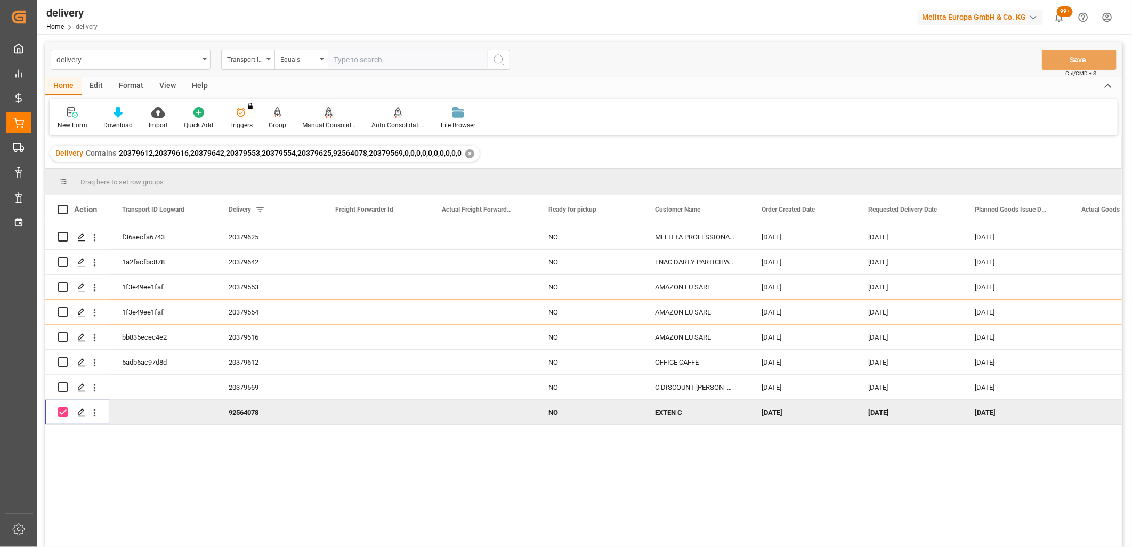
click at [329, 110] on icon at bounding box center [328, 112] width 7 height 11
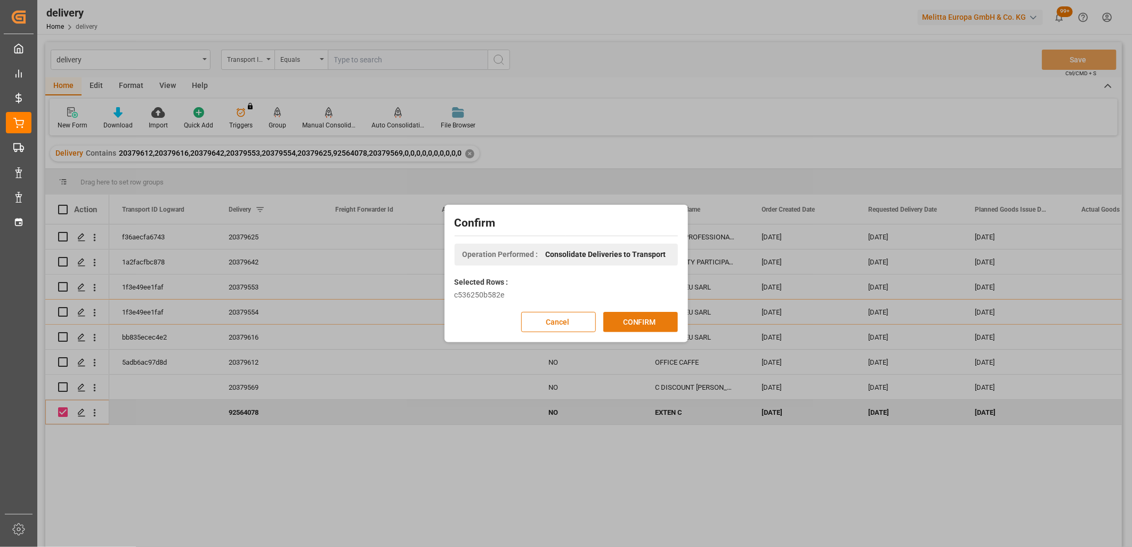
click at [654, 320] on button "CONFIRM" at bounding box center [640, 322] width 75 height 20
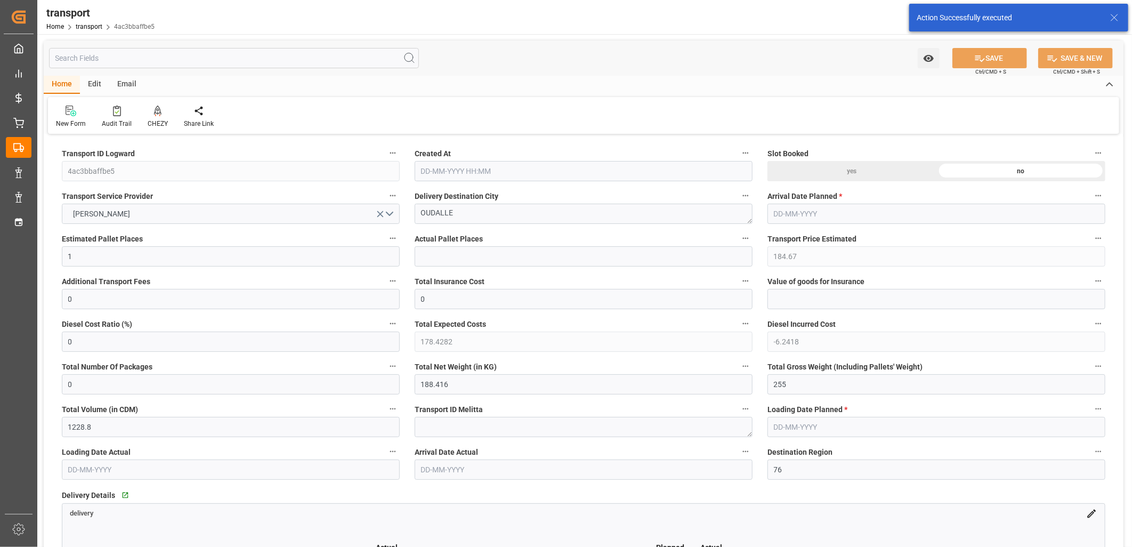
type input "[DATE] 12:29"
type input "[DATE]"
click at [393, 213] on button "[PERSON_NAME]" at bounding box center [231, 214] width 338 height 20
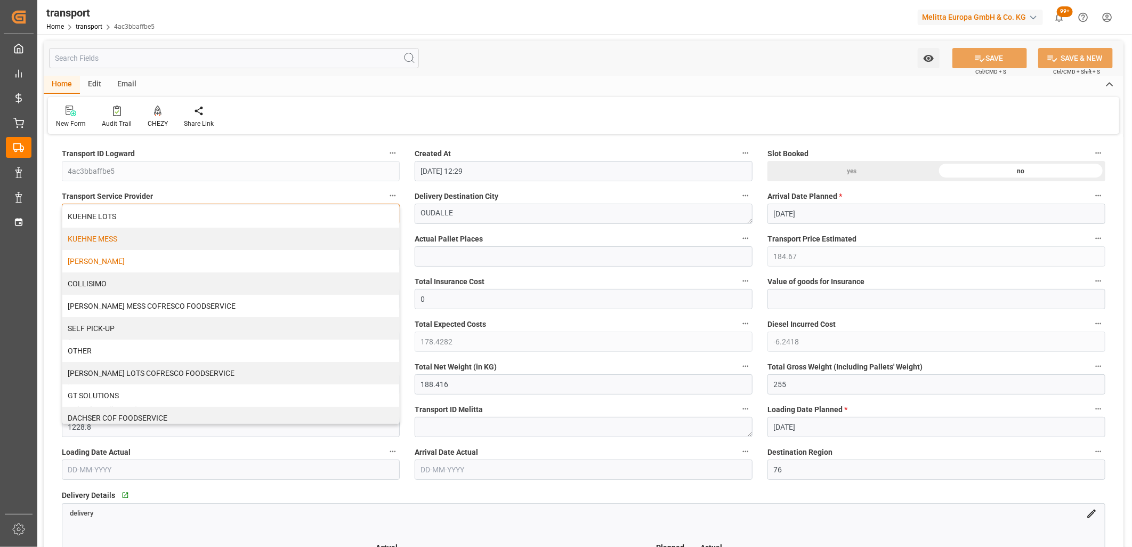
click at [143, 239] on div "KUEHNE MESS" at bounding box center [230, 239] width 337 height 22
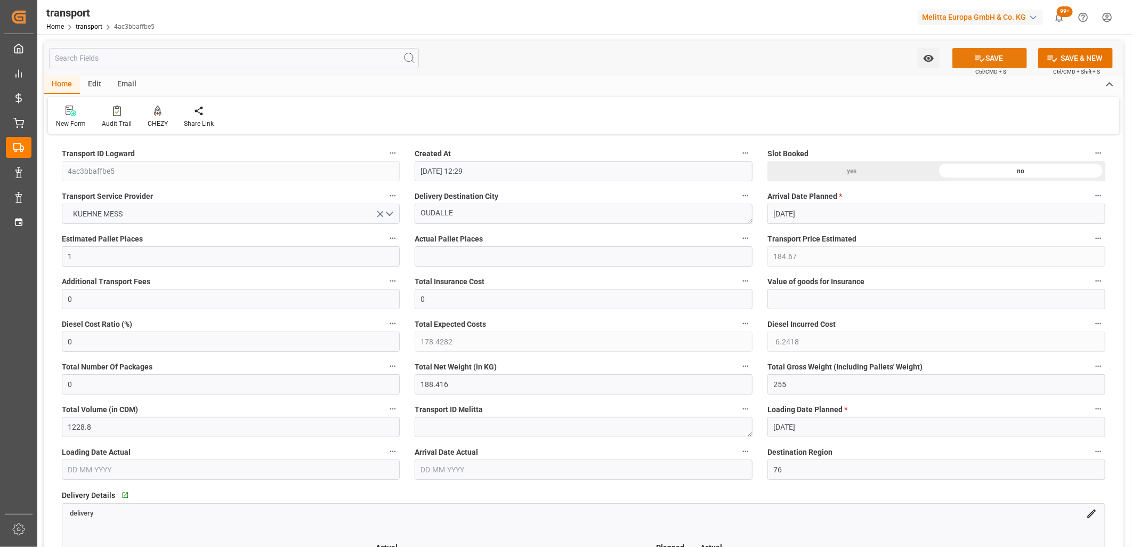
click at [994, 58] on button "SAVE" at bounding box center [989, 58] width 75 height 20
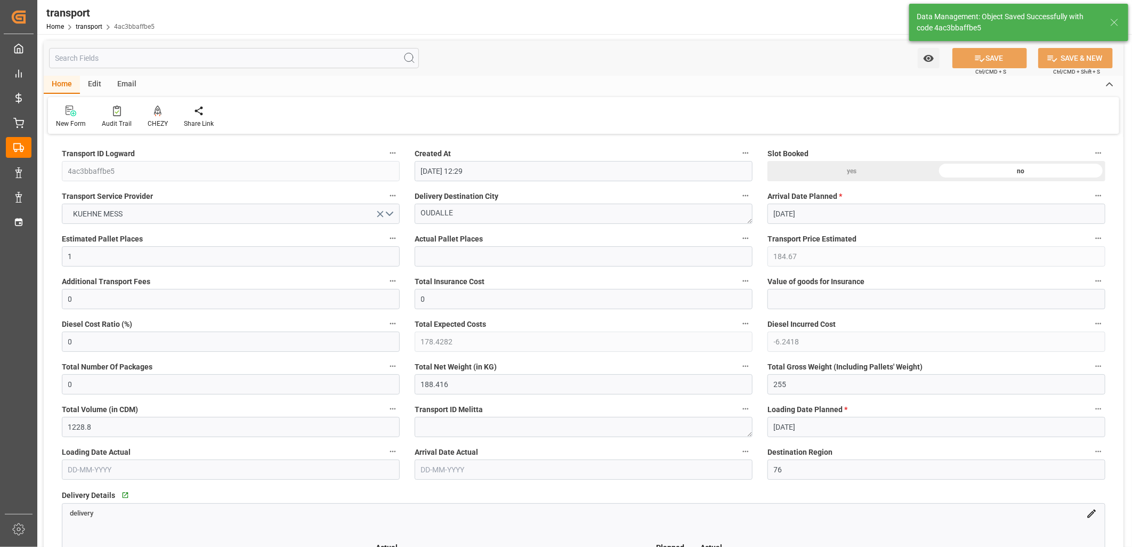
type input "82.9515"
type input "0"
click at [154, 112] on icon at bounding box center [157, 111] width 7 height 11
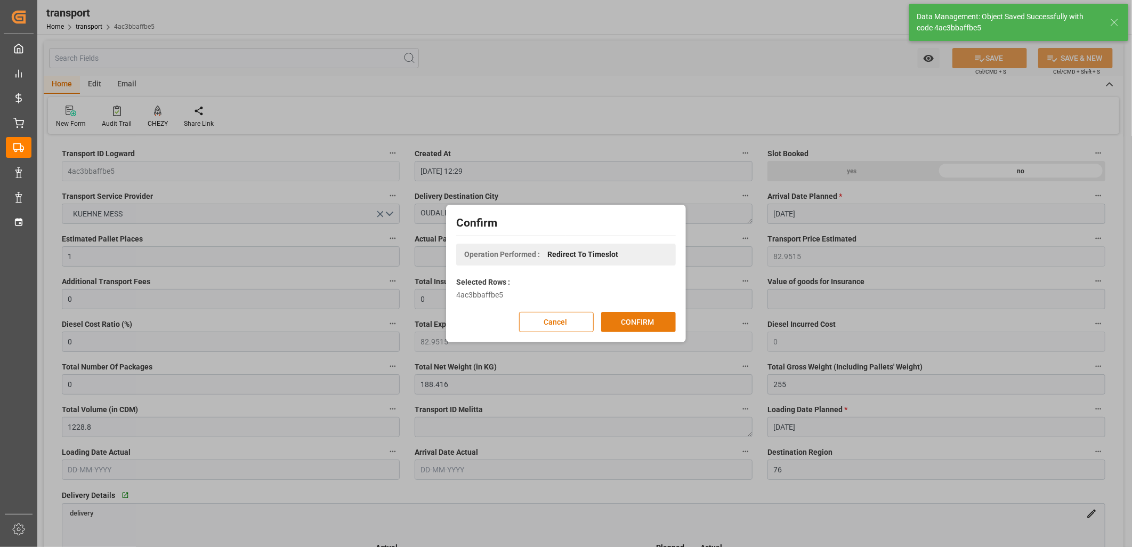
click at [657, 322] on button "CONFIRM" at bounding box center [638, 322] width 75 height 20
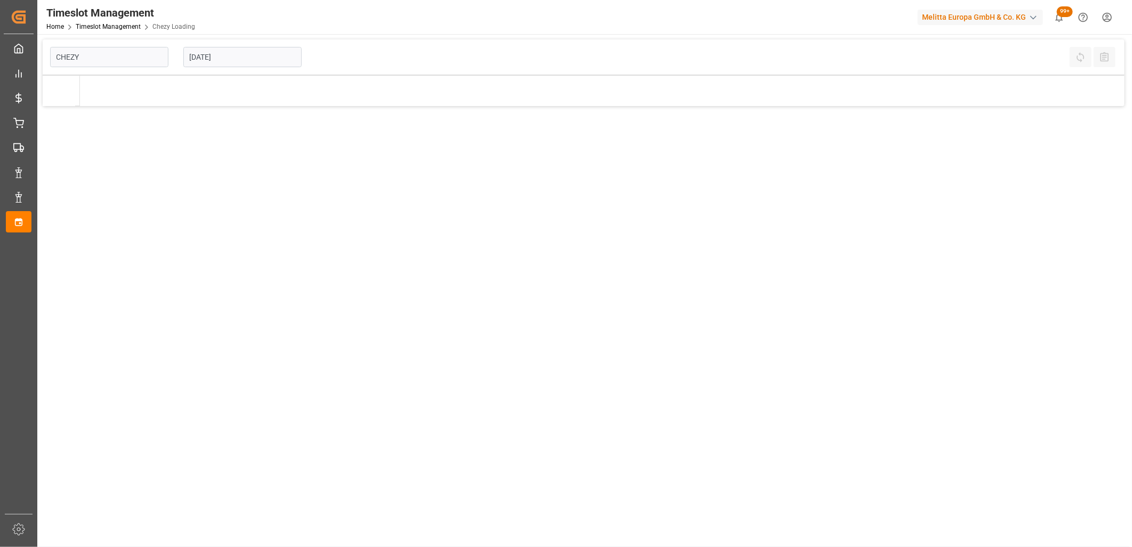
type input "Chezy Loading"
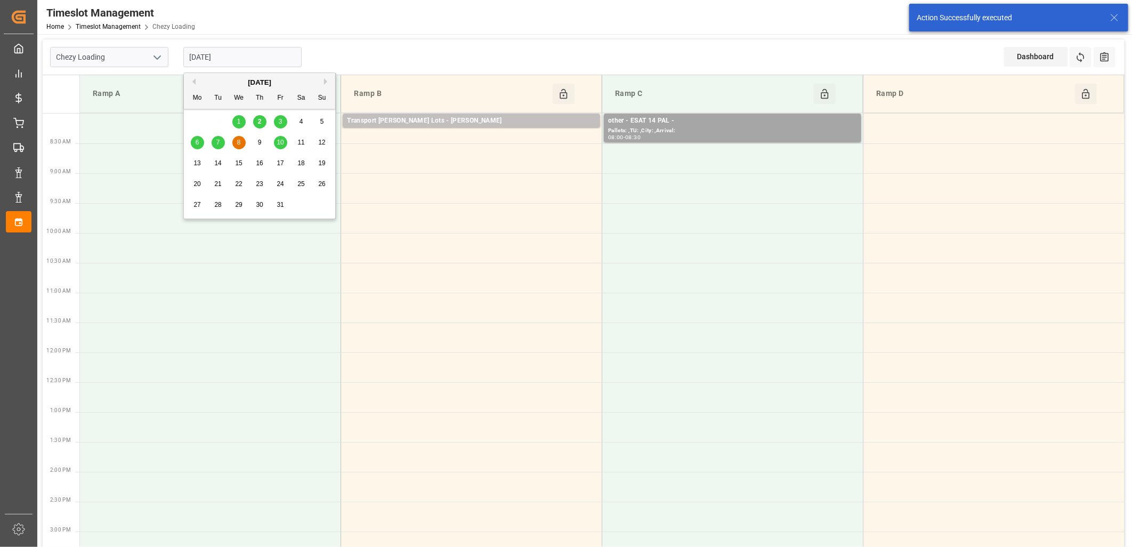
click at [287, 50] on input "[DATE]" at bounding box center [242, 57] width 118 height 20
drag, startPoint x: 267, startPoint y: 179, endPoint x: 268, endPoint y: 185, distance: 6.0
click at [268, 185] on div "29 30 1 2 3 4 5 6 7 8 9 10 11 12 13 14 15 16 17 18 19 20 21 22 23 24 25 26 27 2…" at bounding box center [259, 163] width 145 height 104
drag, startPoint x: 268, startPoint y: 185, endPoint x: 220, endPoint y: 119, distance: 81.5
click at [220, 119] on div "29 30 1 2 3 4 5" at bounding box center [259, 121] width 145 height 21
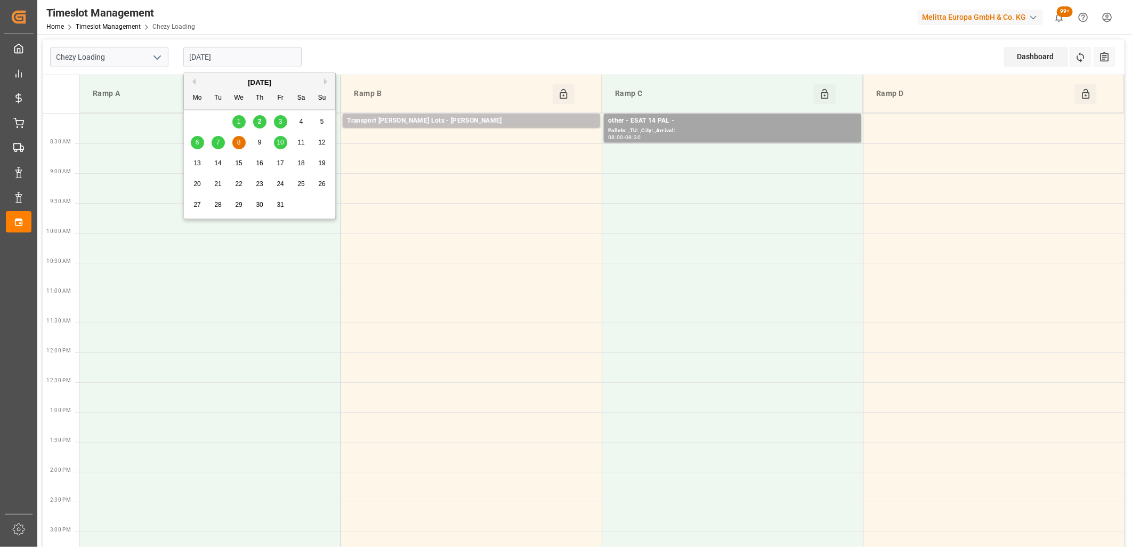
click at [280, 121] on span "3" at bounding box center [281, 121] width 4 height 7
type input "03-10-2025"
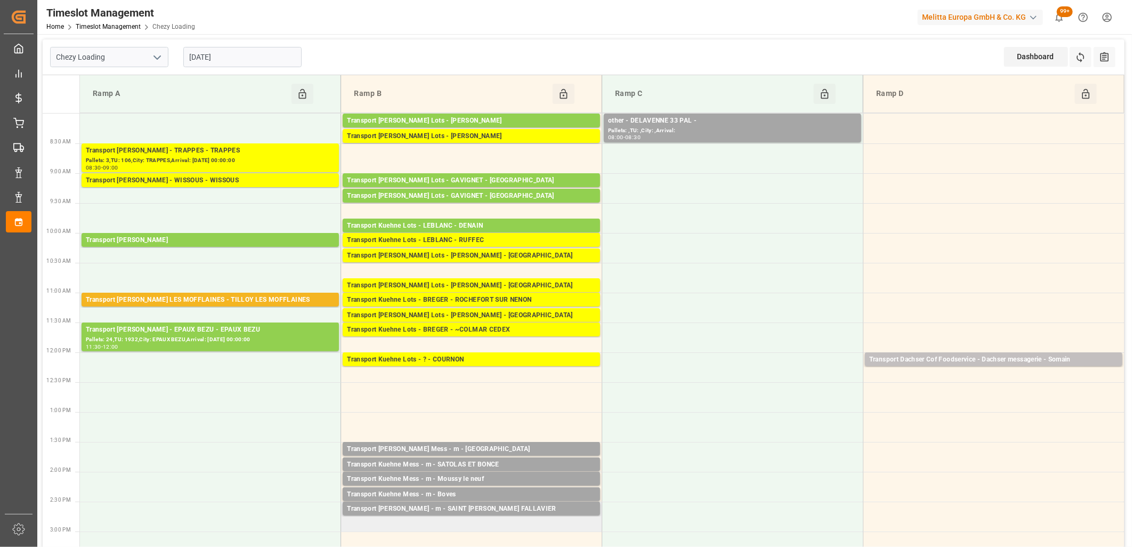
click at [518, 519] on td "Transport Delisle - m - SAINT QUENTIN FALLAVIER Pallets: 1,TU: 16,City: SAINT Q…" at bounding box center [471, 517] width 261 height 30
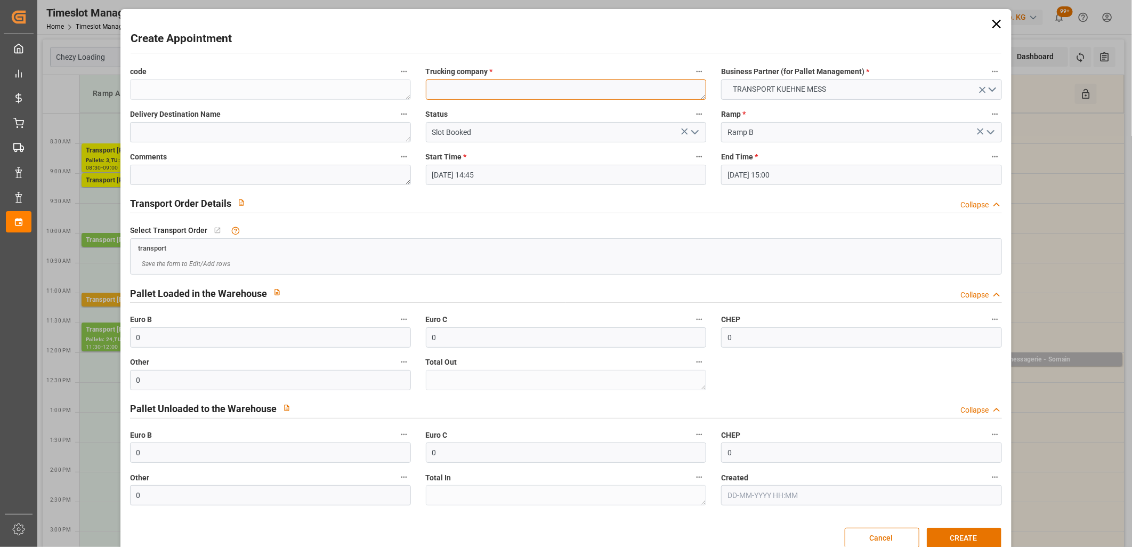
click at [539, 91] on textarea at bounding box center [566, 89] width 281 height 20
type textarea "m"
click at [966, 540] on button "CREATE" at bounding box center [964, 538] width 75 height 20
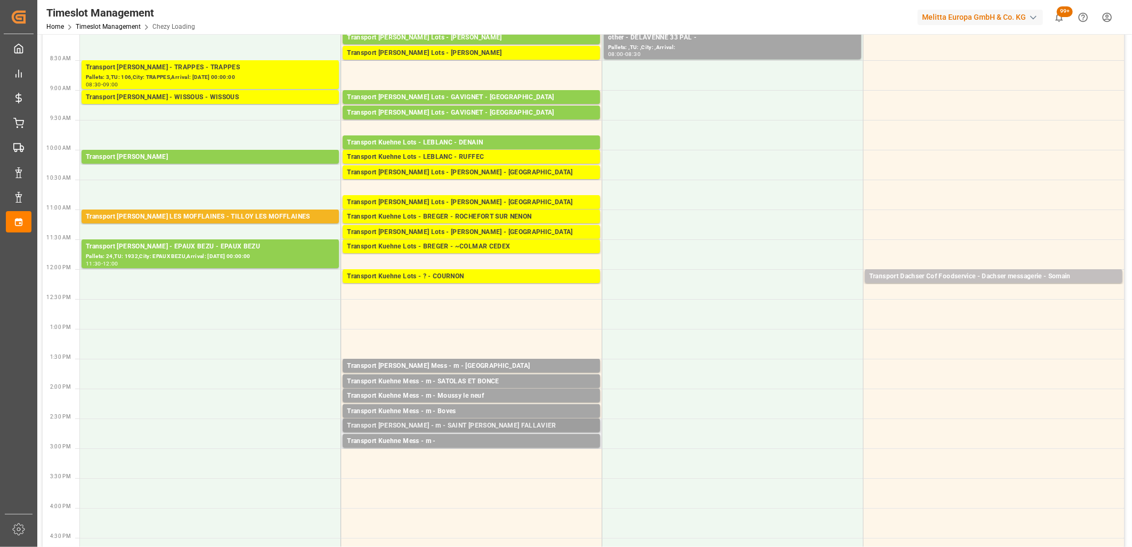
scroll to position [118, 0]
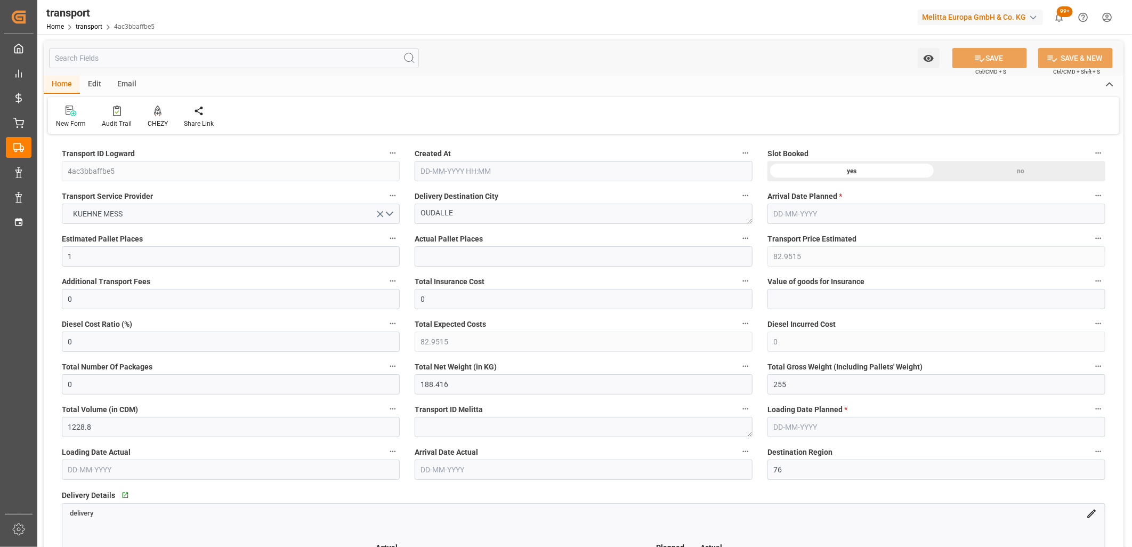
type input "[DATE] 12:29"
type input "[DATE]"
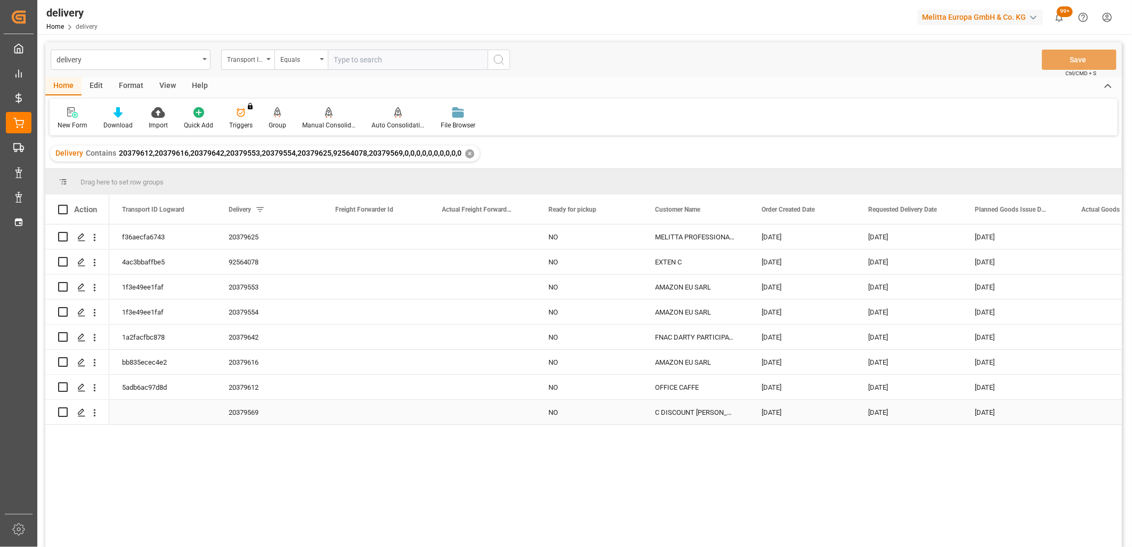
click at [64, 411] on input "Press Space to toggle row selection (unchecked)" at bounding box center [63, 412] width 10 height 10
checkbox input "true"
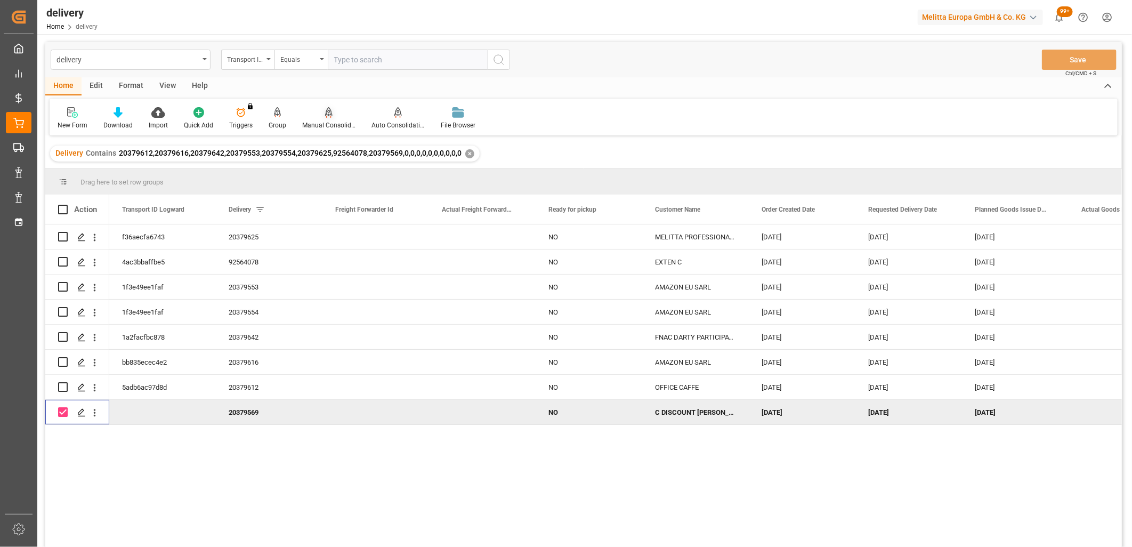
click at [318, 114] on div at bounding box center [328, 112] width 53 height 11
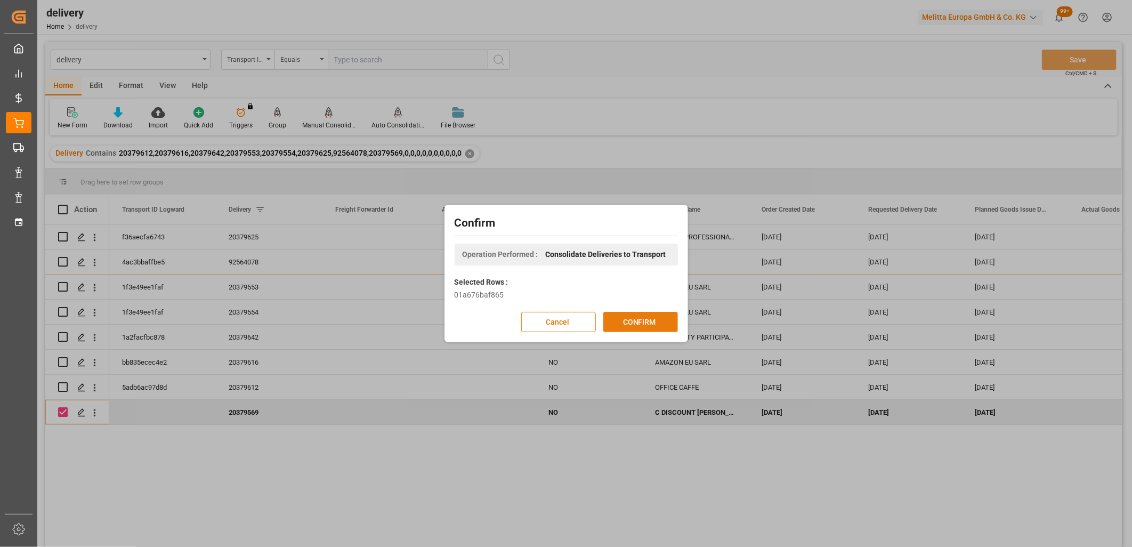
click at [641, 318] on button "CONFIRM" at bounding box center [640, 322] width 75 height 20
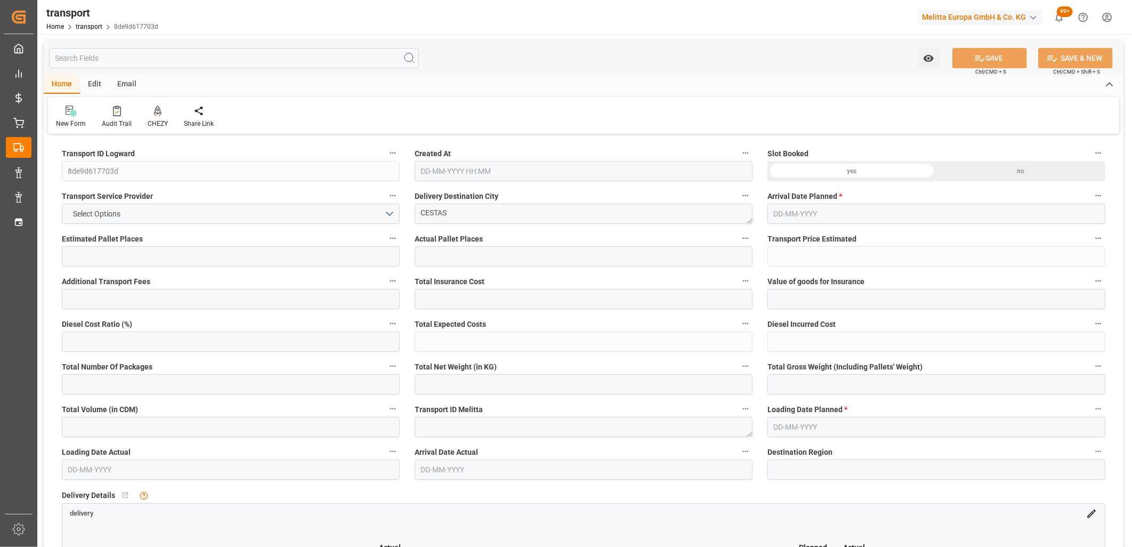
type input "2"
type input "118.4849"
type input "0"
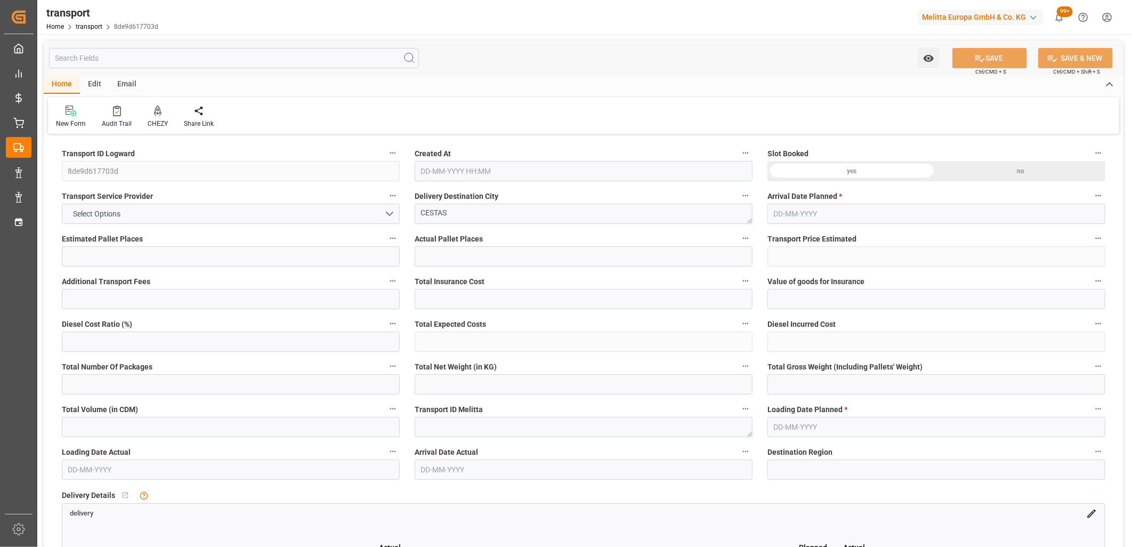
type input "118.4849"
type input "0"
type input "94.692"
type input "247.204"
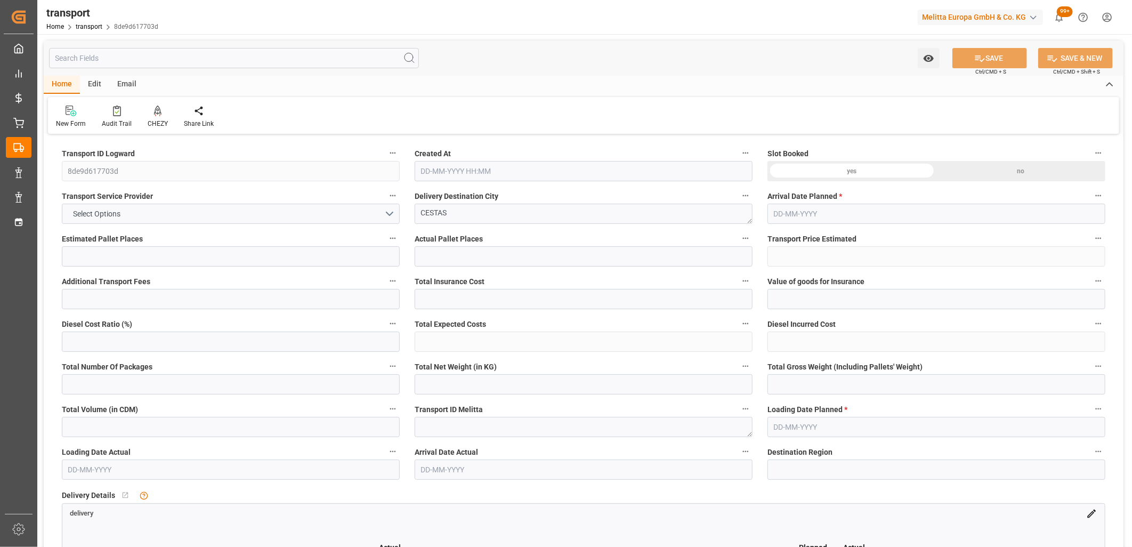
type input "721.08"
type input "33"
type input "0"
type input "38"
type input "6"
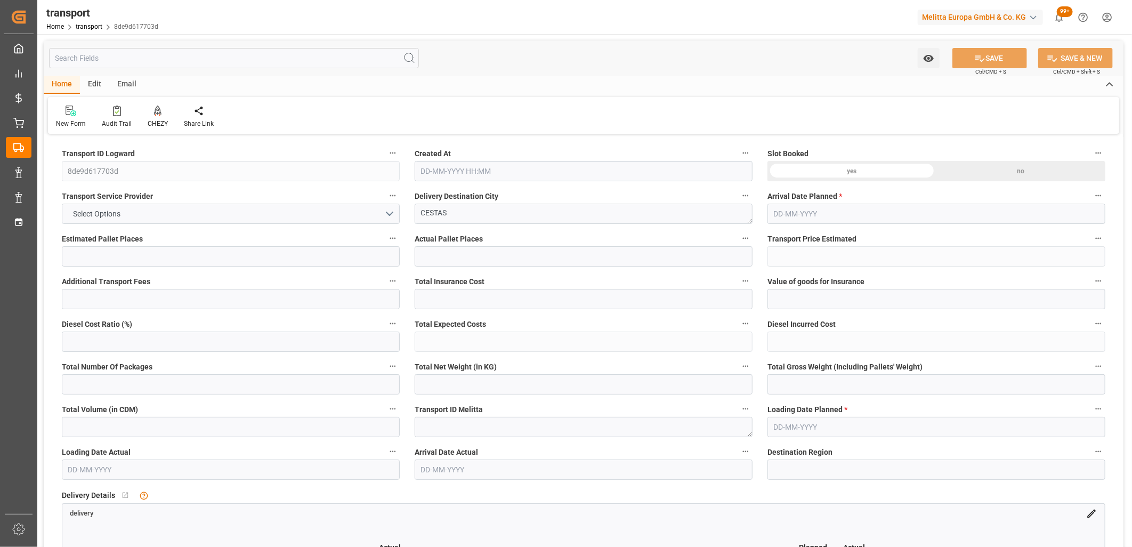
type input "101"
type input "109.204"
type input "0"
type input "4710.8598"
type input "0"
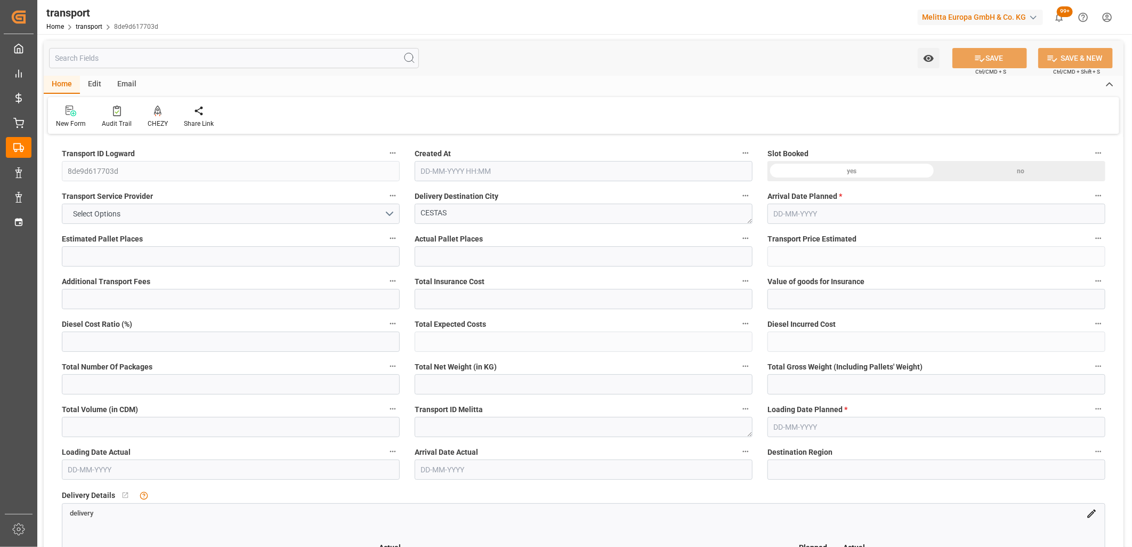
type input "0"
type input "21"
type input "35"
type input "02-10-2025 12:30"
type input "13-10-2025"
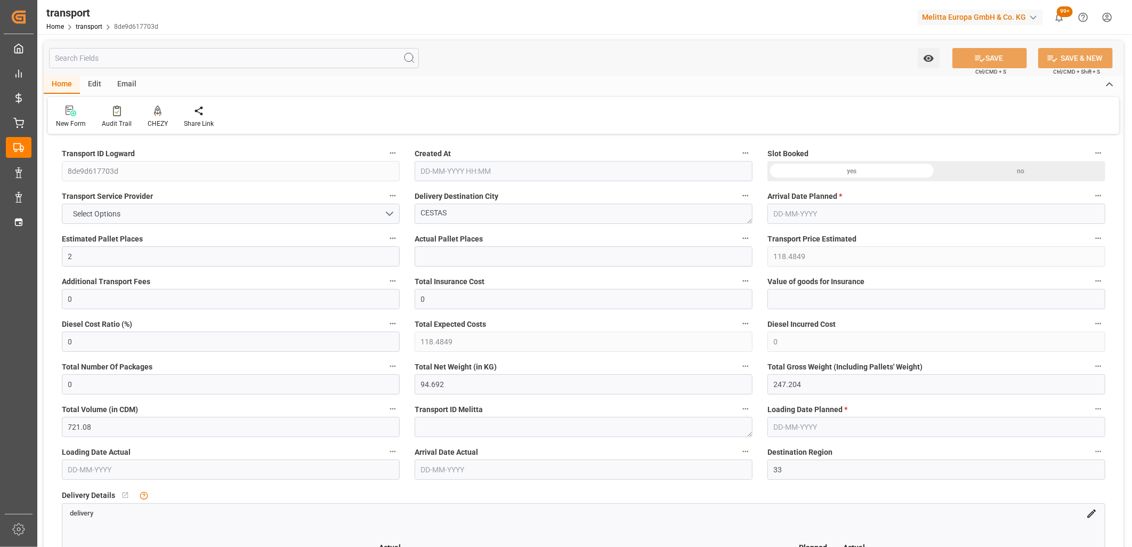
type input "[DATE]"
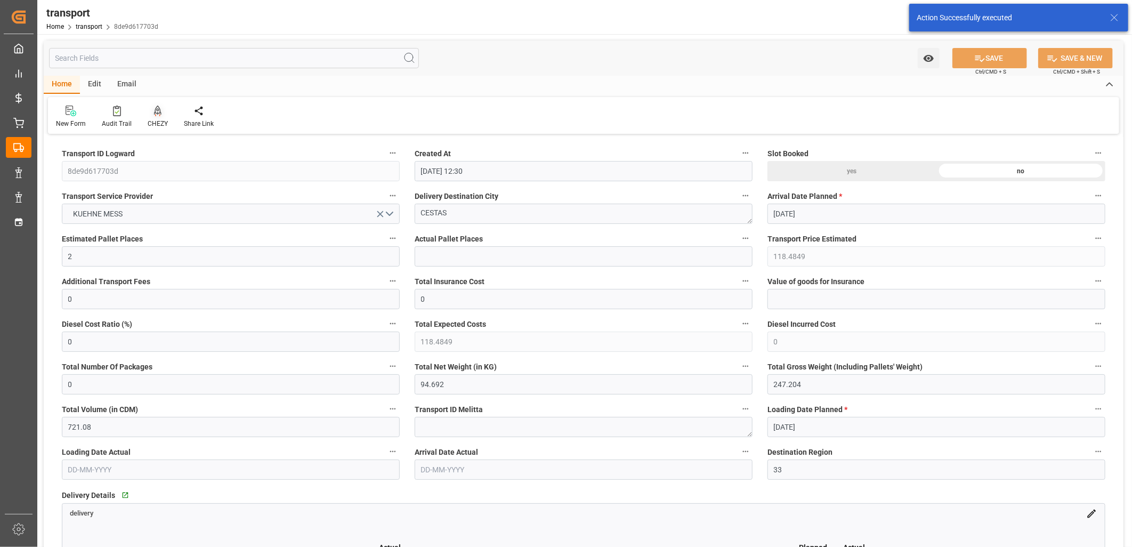
click at [163, 113] on div at bounding box center [158, 110] width 20 height 11
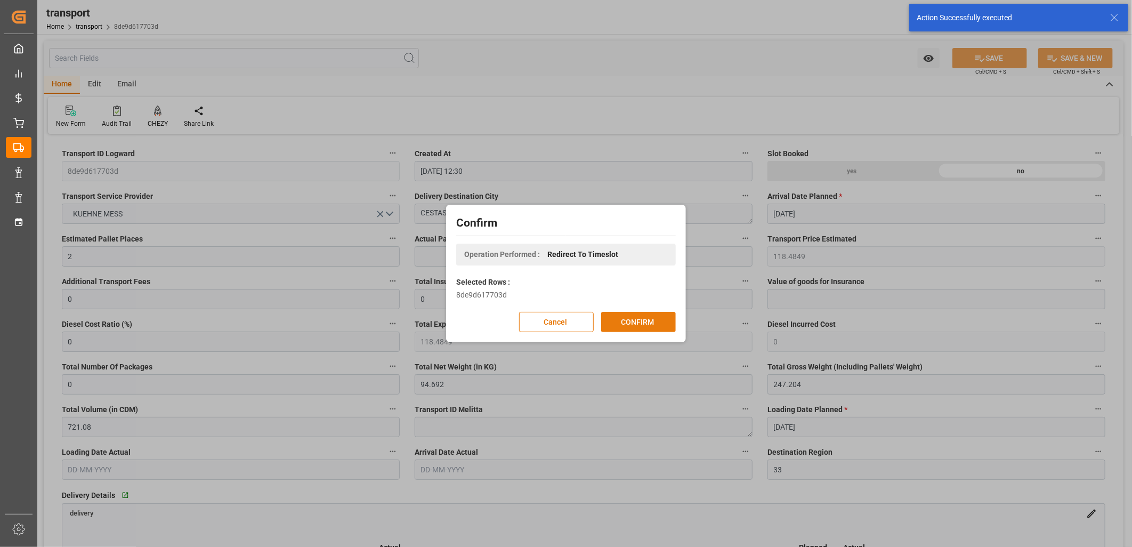
click at [657, 323] on button "CONFIRM" at bounding box center [638, 322] width 75 height 20
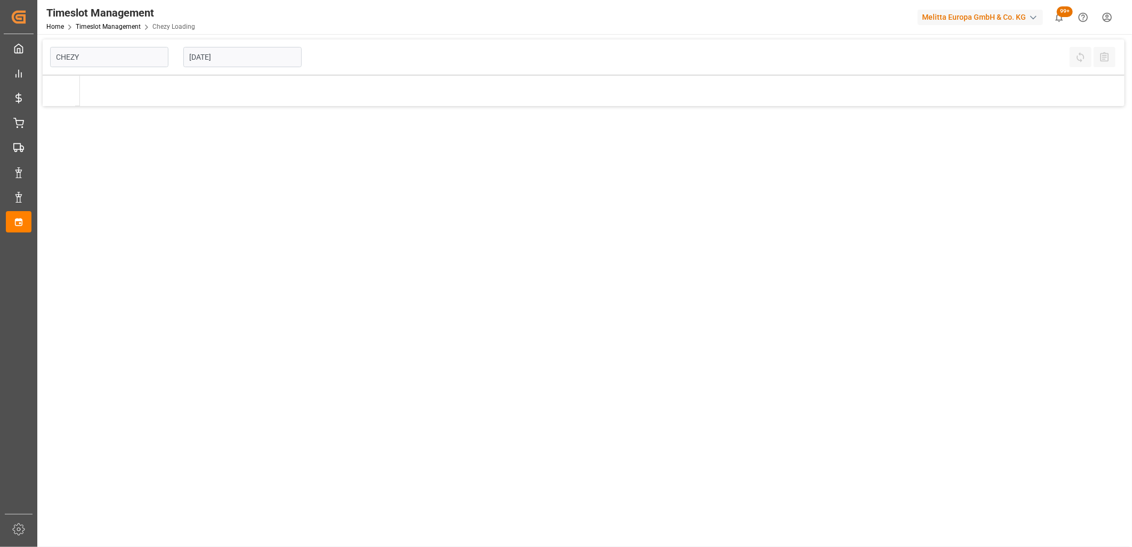
type input "Chezy Loading"
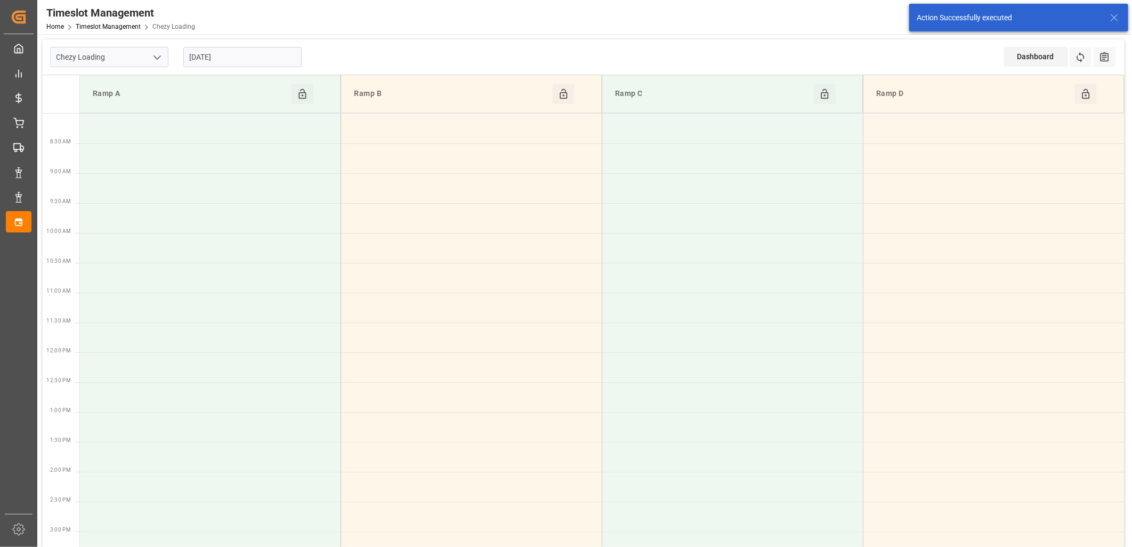
click at [282, 65] on input "[DATE]" at bounding box center [242, 57] width 118 height 20
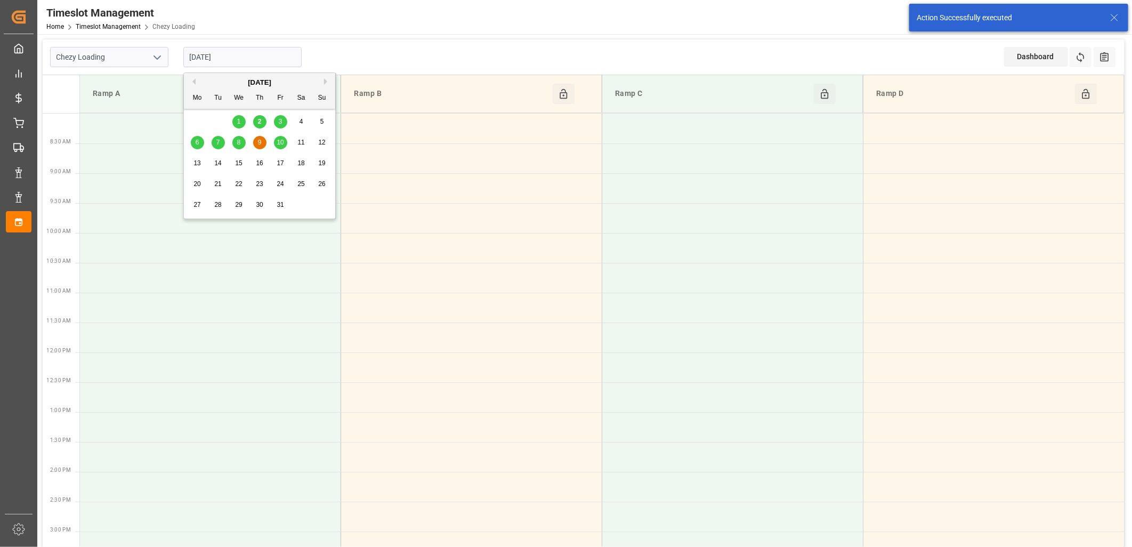
click at [280, 120] on span "3" at bounding box center [281, 121] width 4 height 7
type input "03-10-2025"
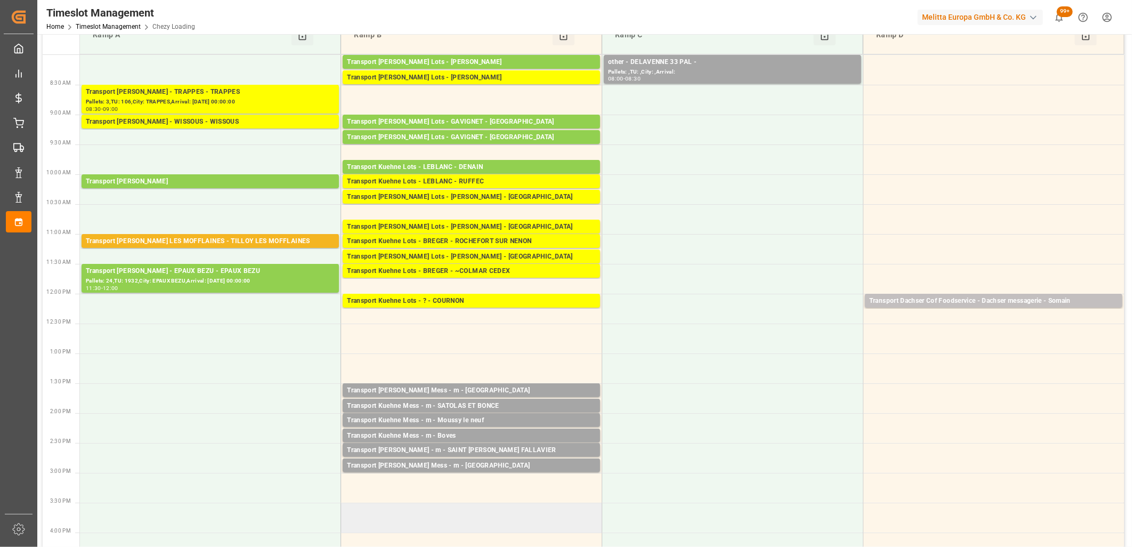
scroll to position [59, 0]
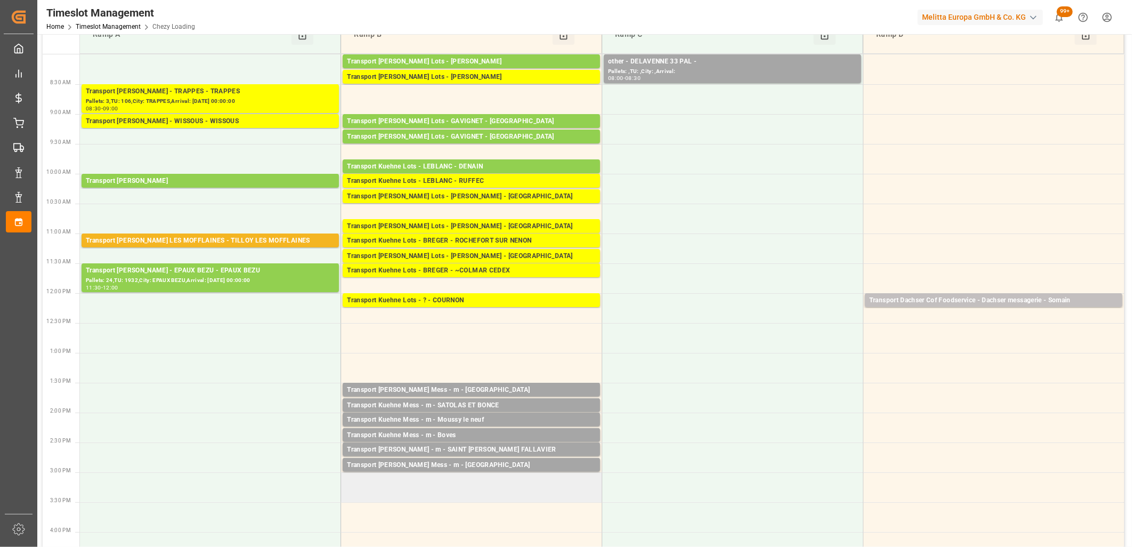
click at [492, 483] on td at bounding box center [471, 487] width 261 height 30
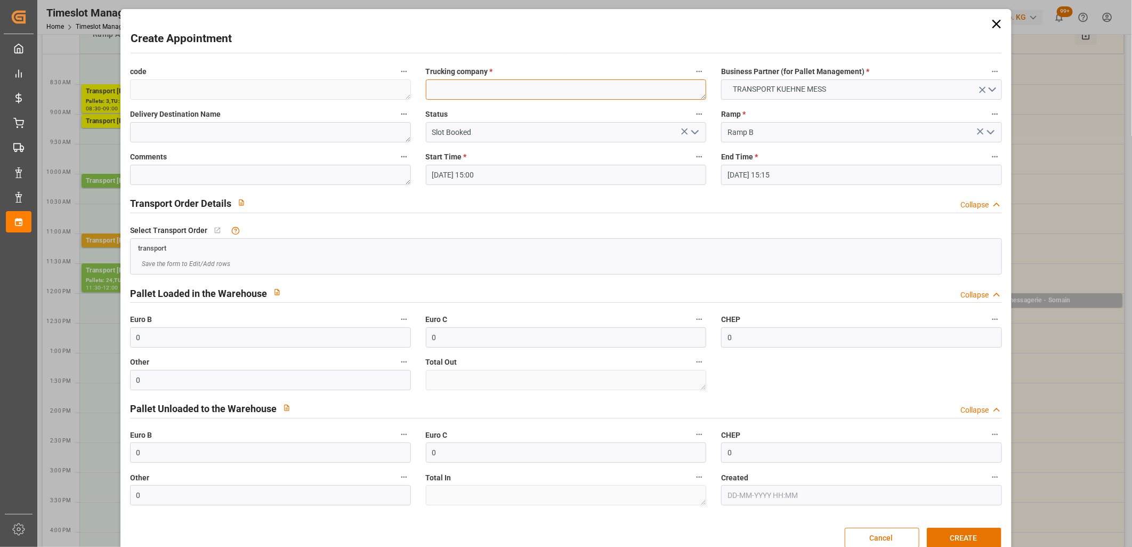
click at [459, 88] on textarea at bounding box center [566, 89] width 281 height 20
type textarea "m"
click at [974, 536] on button "CREATE" at bounding box center [964, 538] width 75 height 20
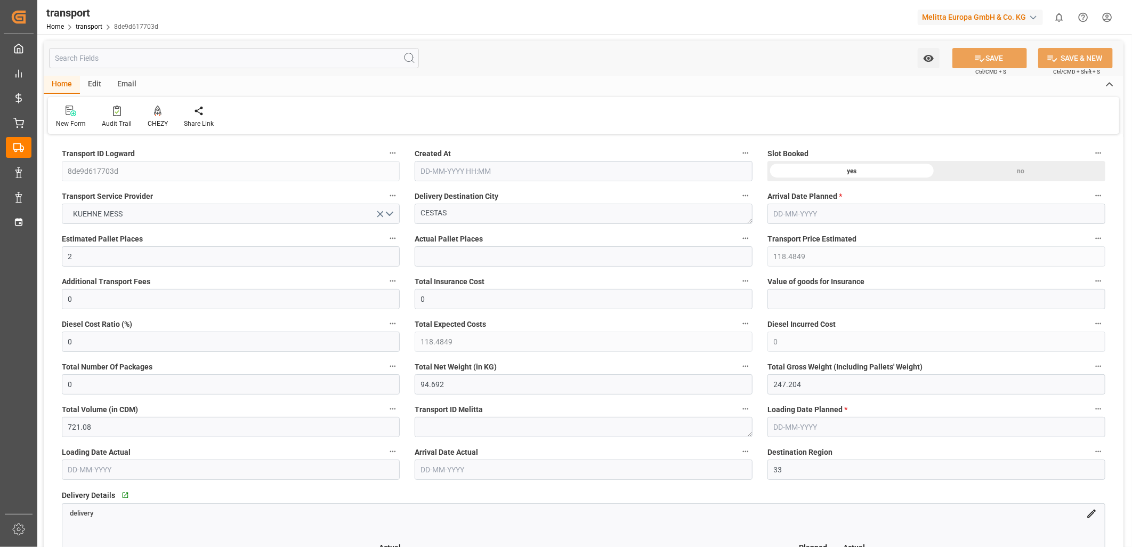
type input "02-10-2025 12:30"
type input "[DATE]"
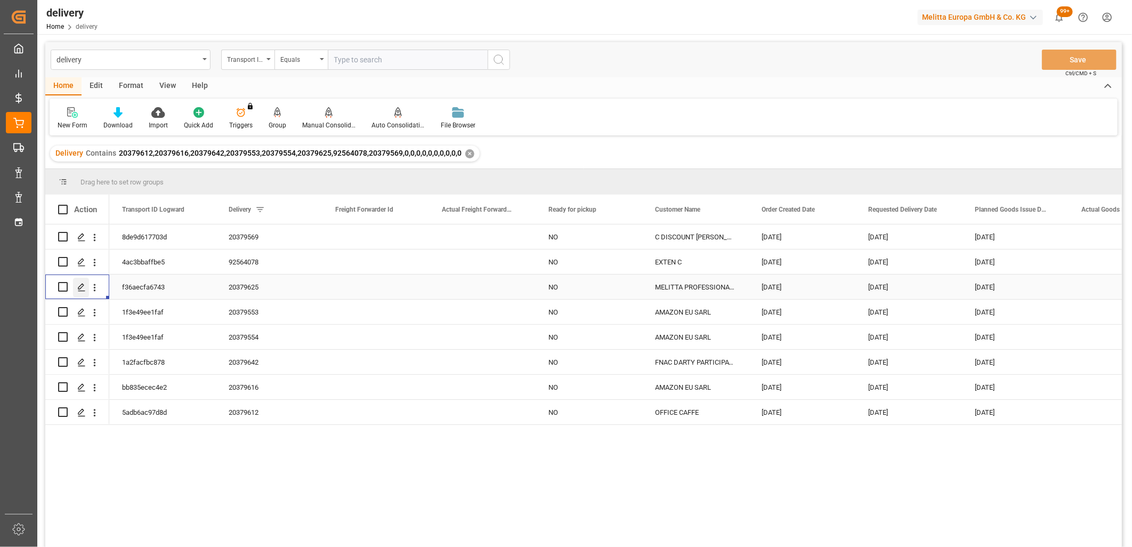
click at [81, 287] on polygon "Press SPACE to select this row." at bounding box center [80, 286] width 5 height 5
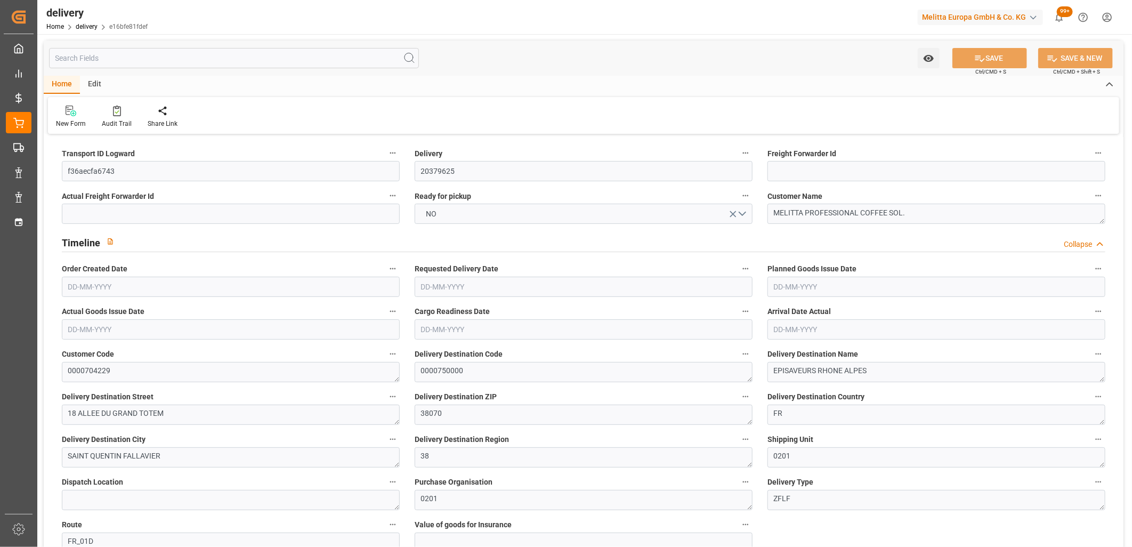
type input "[DATE]"
type input "02-10-2025 11:00"
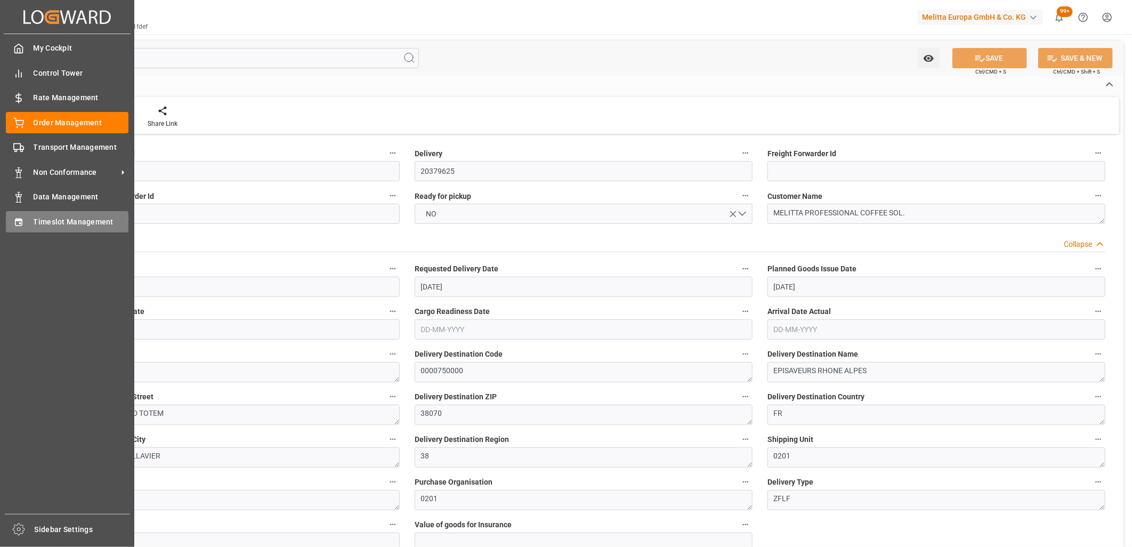
click at [75, 212] on div "Timeslot Management Timeslot Management" at bounding box center [67, 221] width 123 height 21
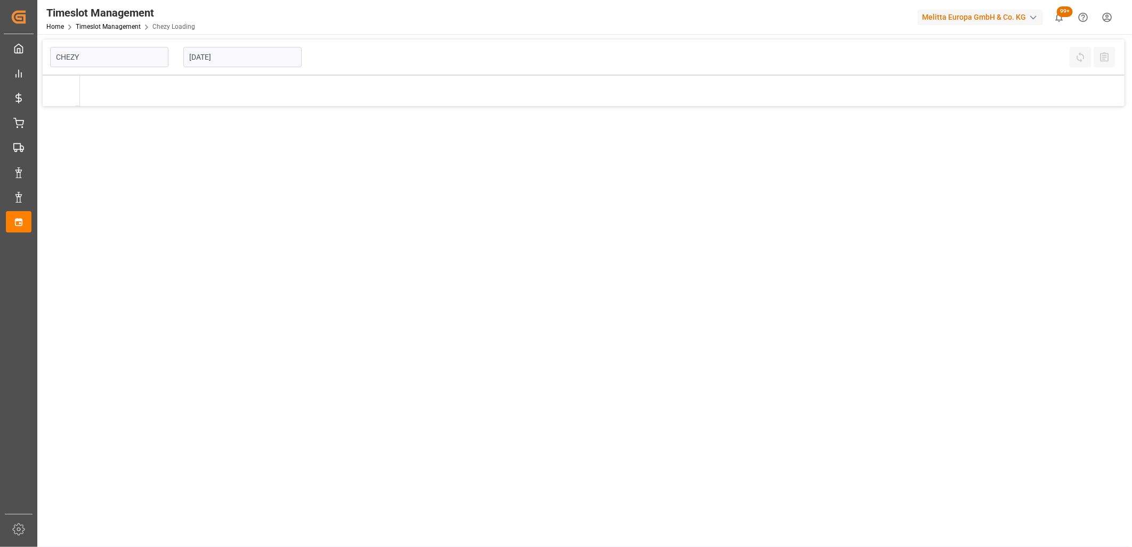
type input "Chezy Loading"
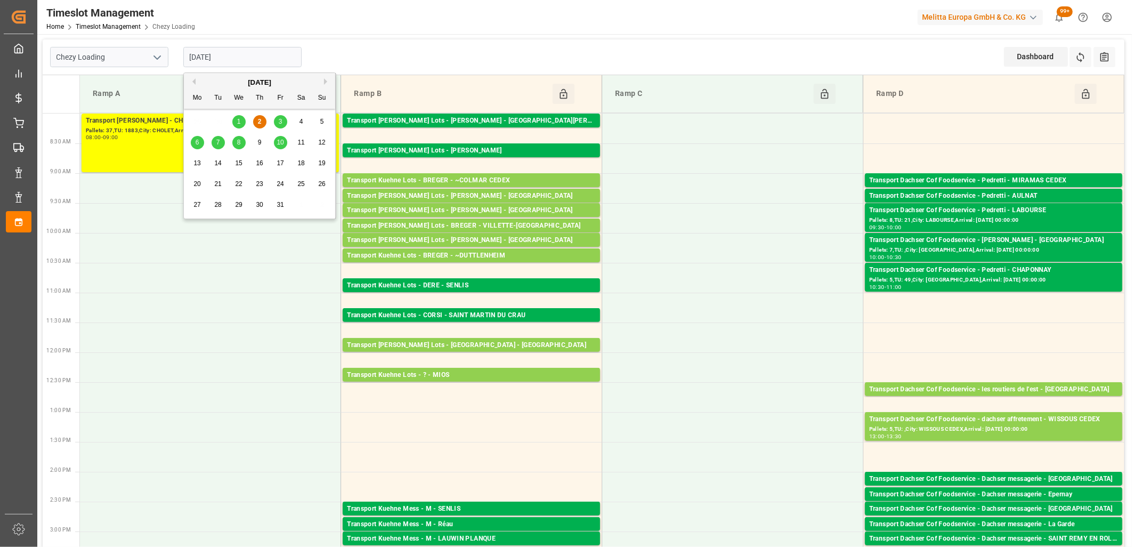
click at [252, 52] on input "[DATE]" at bounding box center [242, 57] width 118 height 20
click at [283, 121] on div "3" at bounding box center [280, 122] width 13 height 13
type input "03-10-2025"
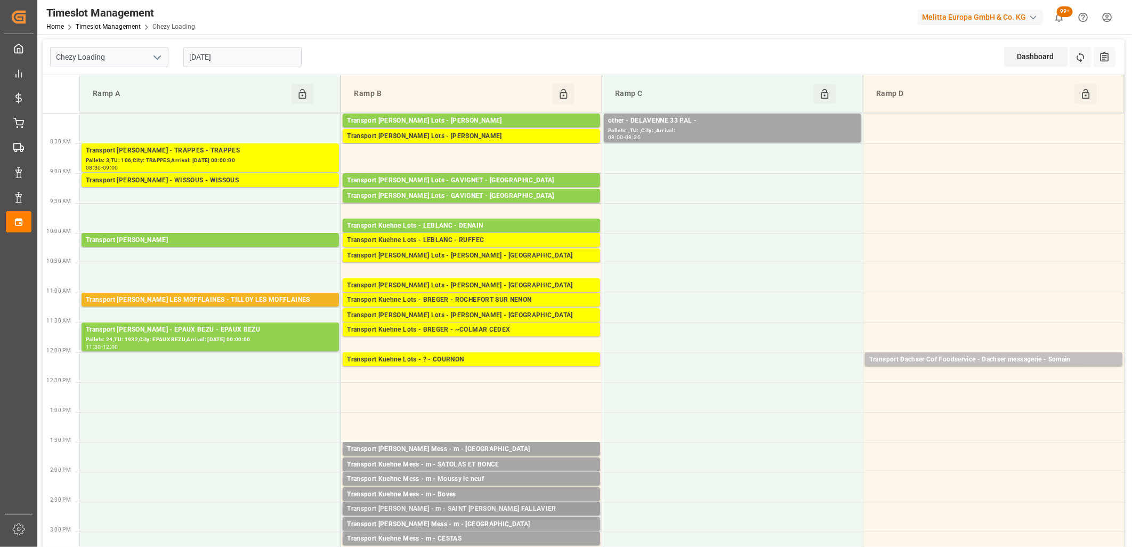
click at [498, 508] on div "Transport Delisle - m - SAINT QUENTIN FALLAVIER" at bounding box center [471, 509] width 249 height 11
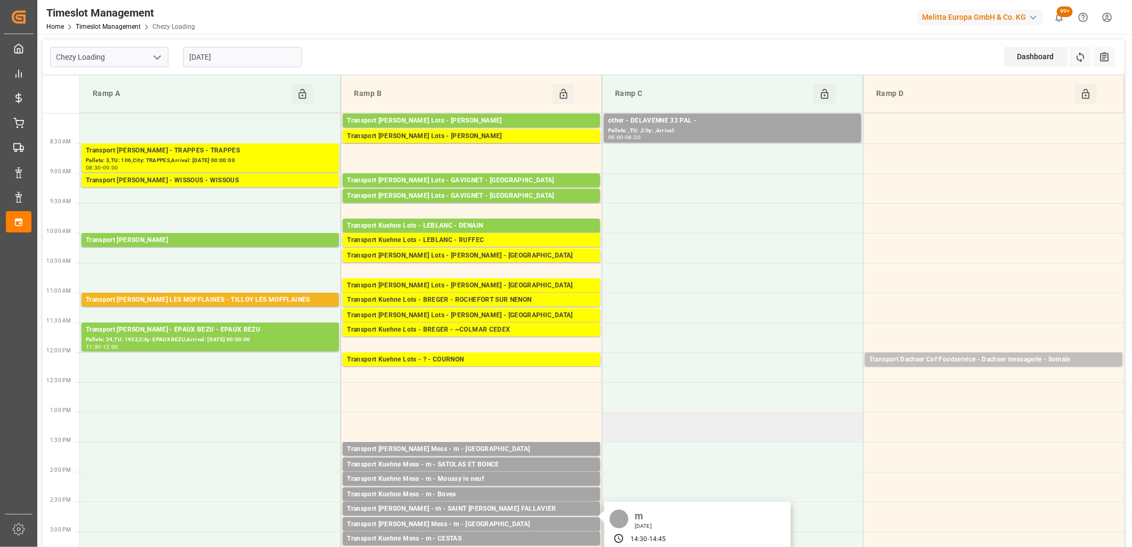
scroll to position [177, 0]
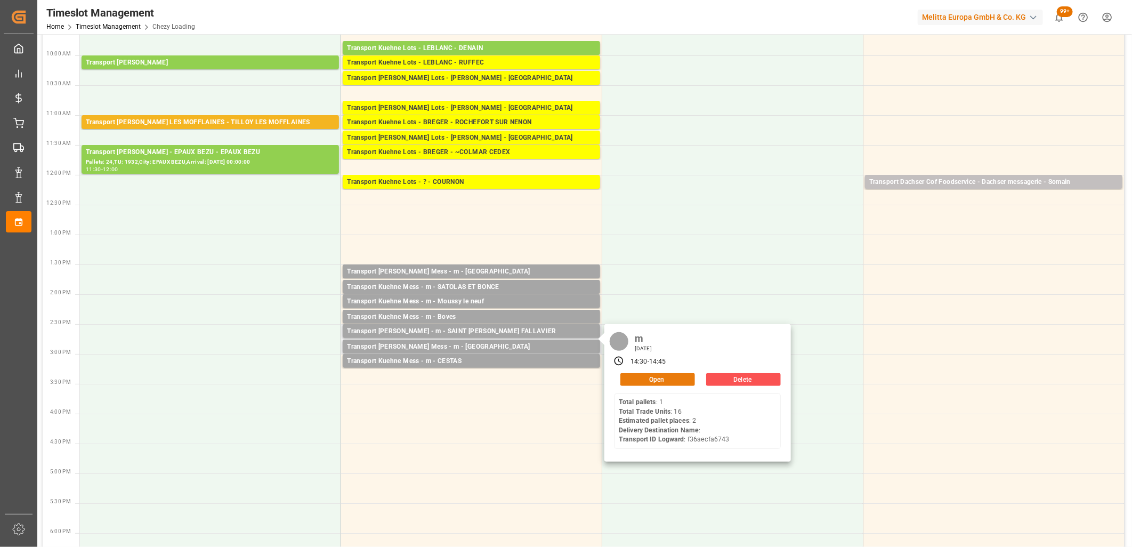
click at [662, 376] on button "Open" at bounding box center [657, 379] width 75 height 13
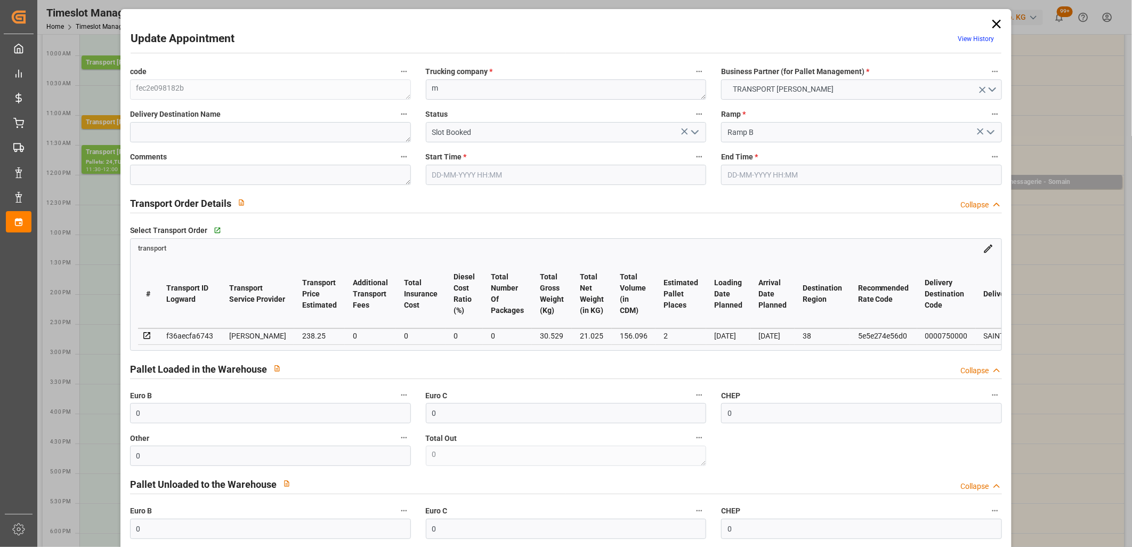
type input "03-10-2025 14:30"
type input "03-10-2025 14:45"
type input "02-10-2025 12:29"
type input "[DATE]"
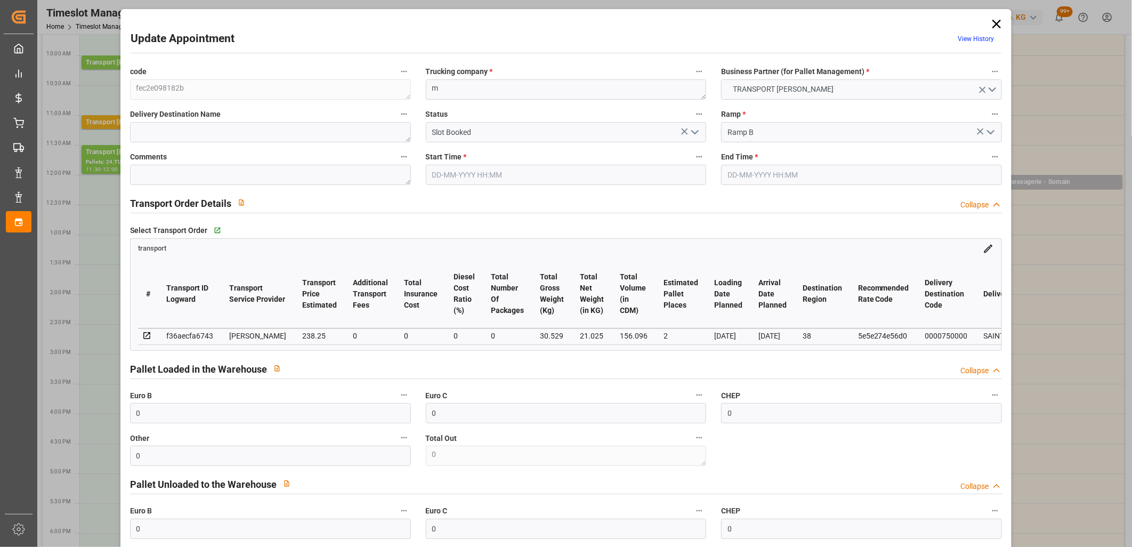
type input "[DATE]"
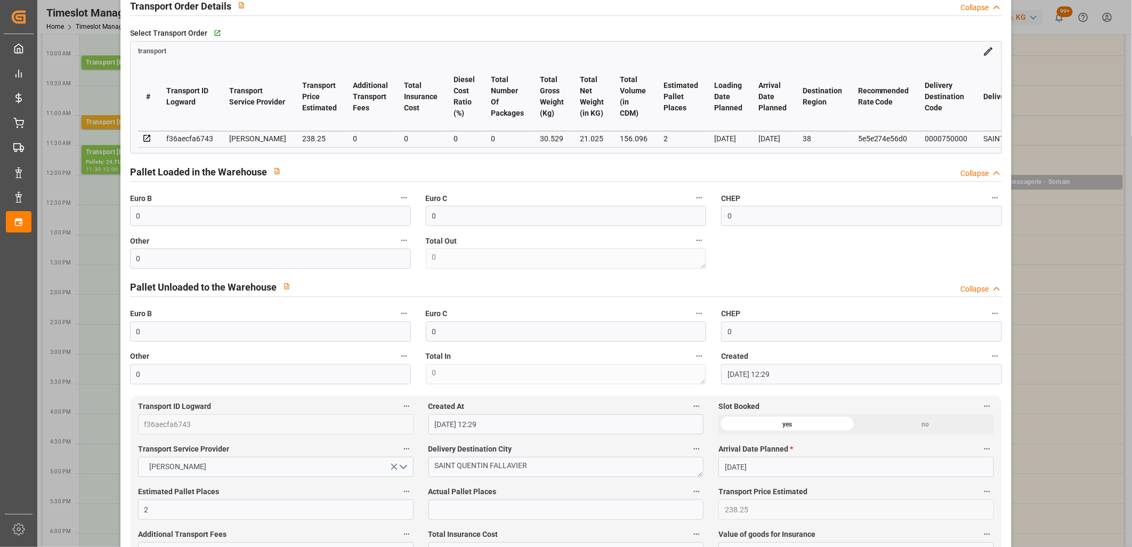
scroll to position [414, 0]
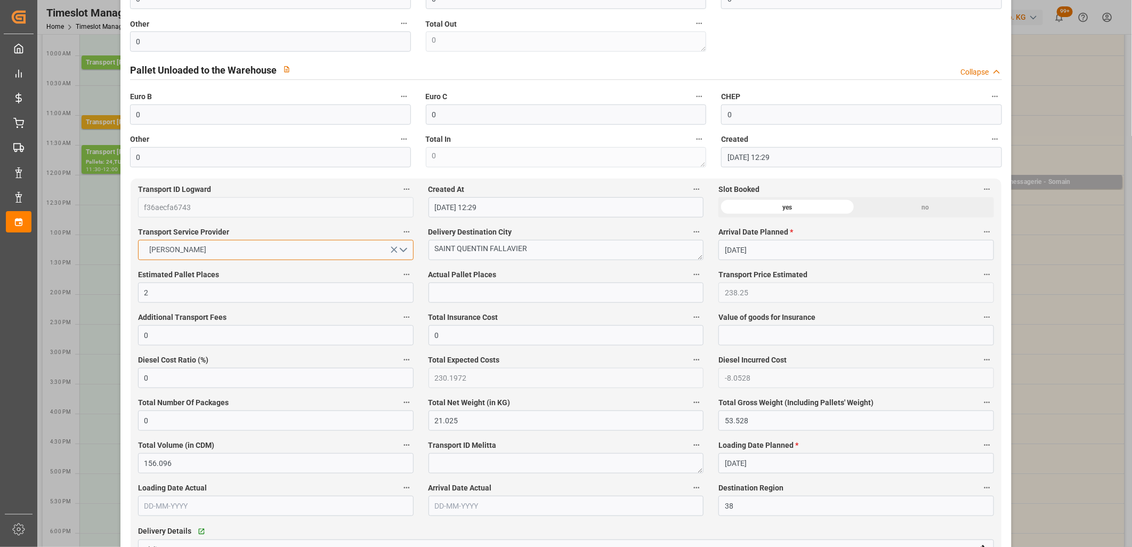
click at [403, 251] on button "DELISLE" at bounding box center [276, 250] width 276 height 20
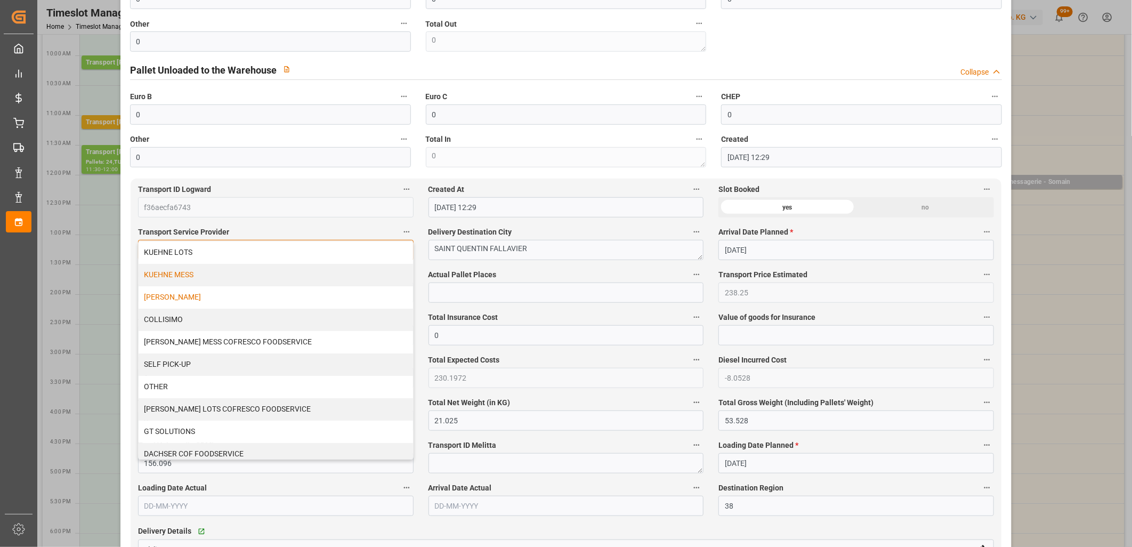
click at [269, 274] on div "KUEHNE MESS" at bounding box center [276, 275] width 274 height 22
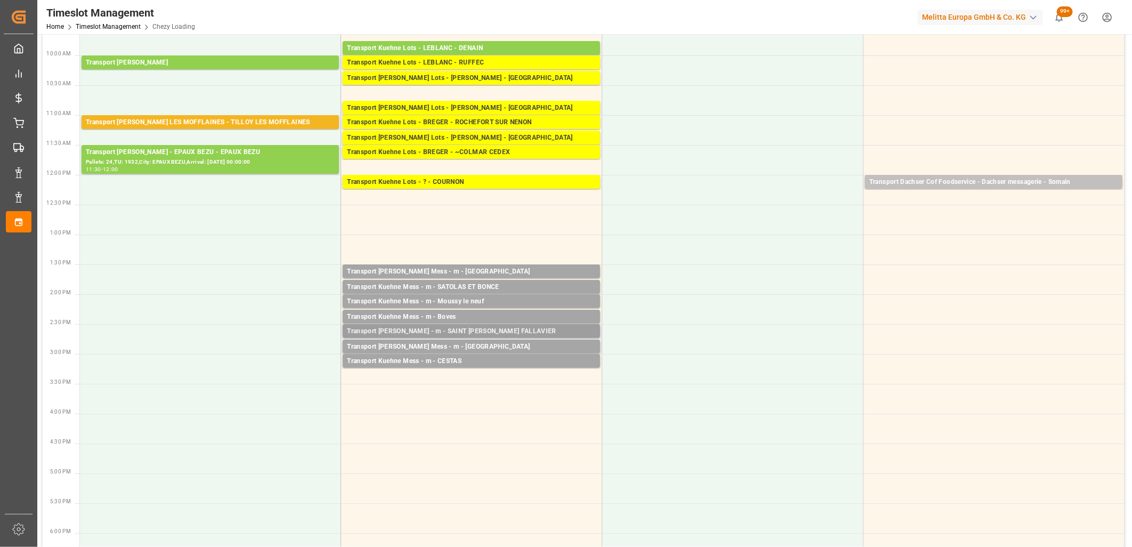
click at [464, 330] on div "Transport Delisle - m - SAINT QUENTIN FALLAVIER" at bounding box center [471, 331] width 249 height 11
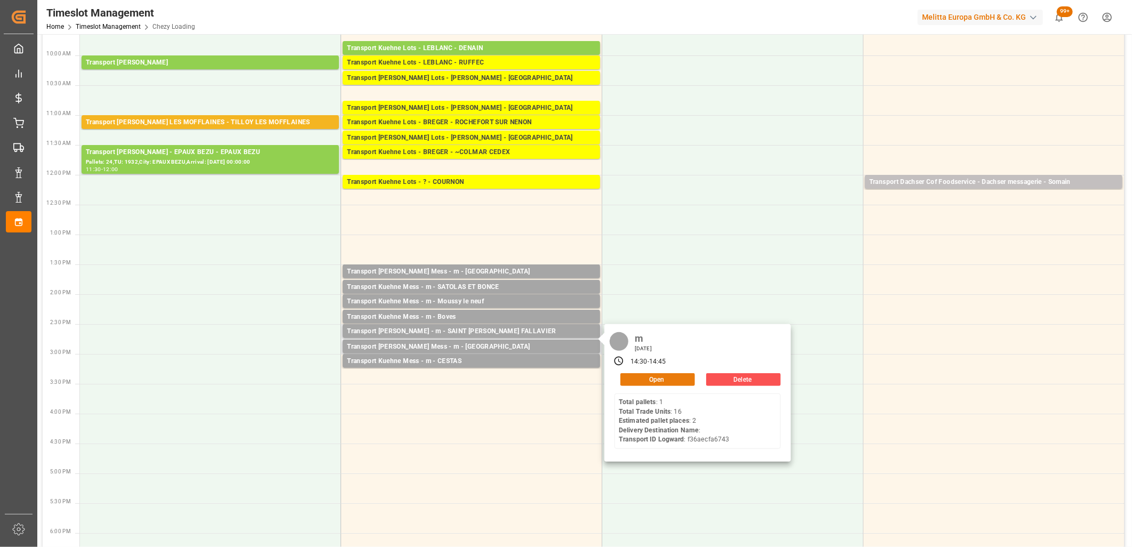
click at [683, 381] on button "Open" at bounding box center [657, 379] width 75 height 13
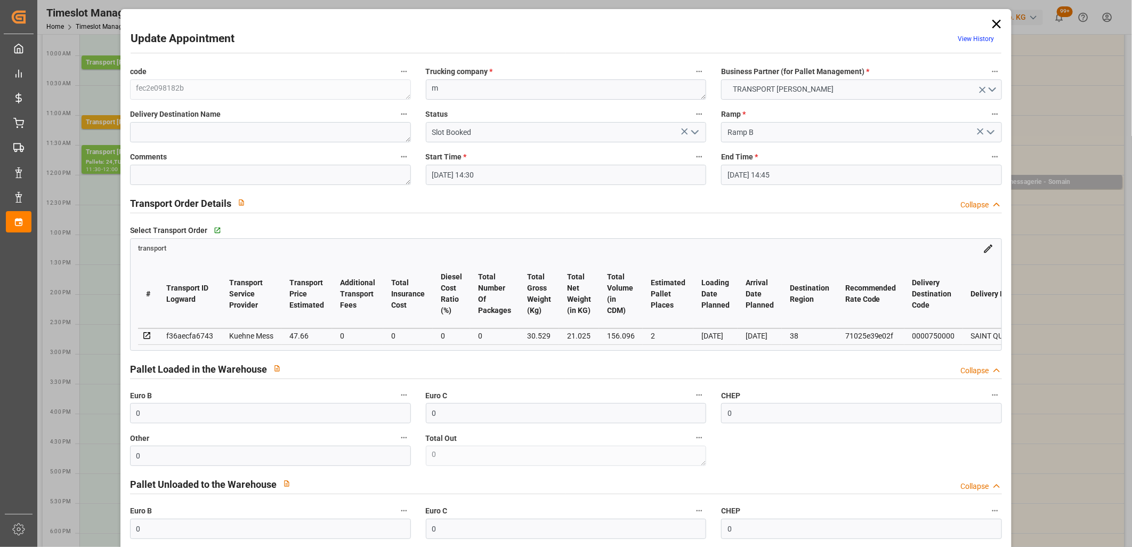
click at [147, 336] on icon at bounding box center [147, 336] width 10 height 10
drag, startPoint x: 204, startPoint y: 334, endPoint x: 192, endPoint y: 337, distance: 12.3
click at [192, 337] on div "f36aecfa6743" at bounding box center [189, 335] width 47 height 13
drag, startPoint x: 215, startPoint y: 336, endPoint x: 164, endPoint y: 334, distance: 50.7
click at [164, 334] on td "f36aecfa6743" at bounding box center [189, 336] width 63 height 16
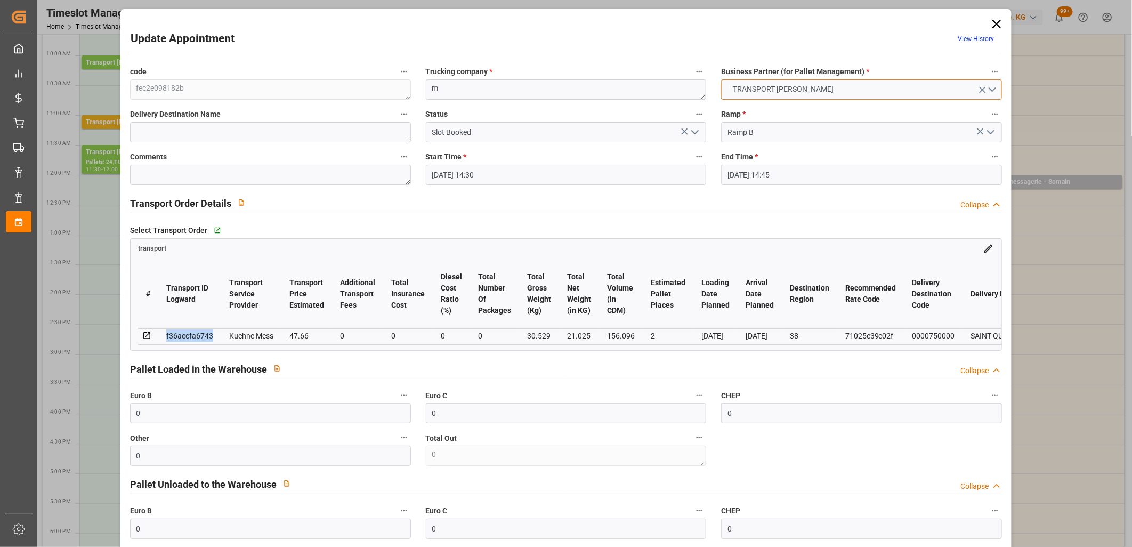
click at [992, 91] on button "TRANSPORT DELISLE" at bounding box center [861, 89] width 281 height 20
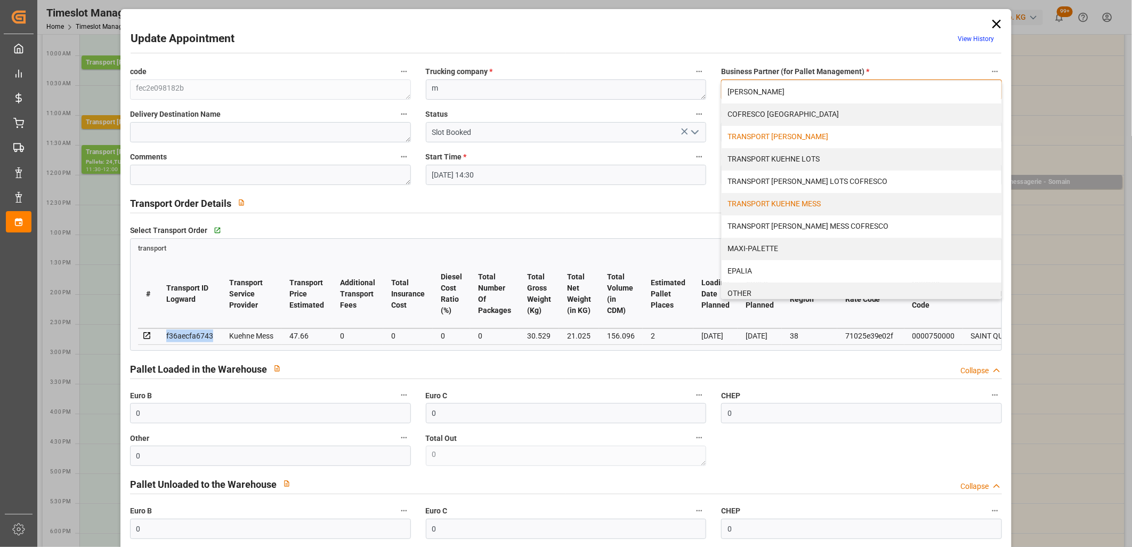
click at [801, 206] on div "TRANSPORT KUEHNE MESS" at bounding box center [862, 204] width 280 height 22
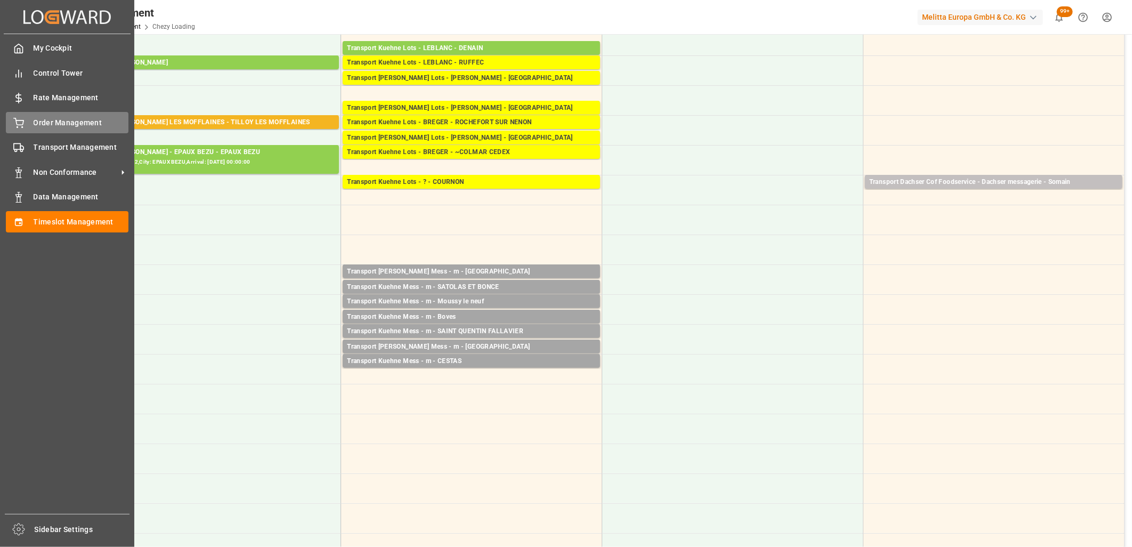
click at [27, 124] on div "Order Management Order Management" at bounding box center [67, 122] width 123 height 21
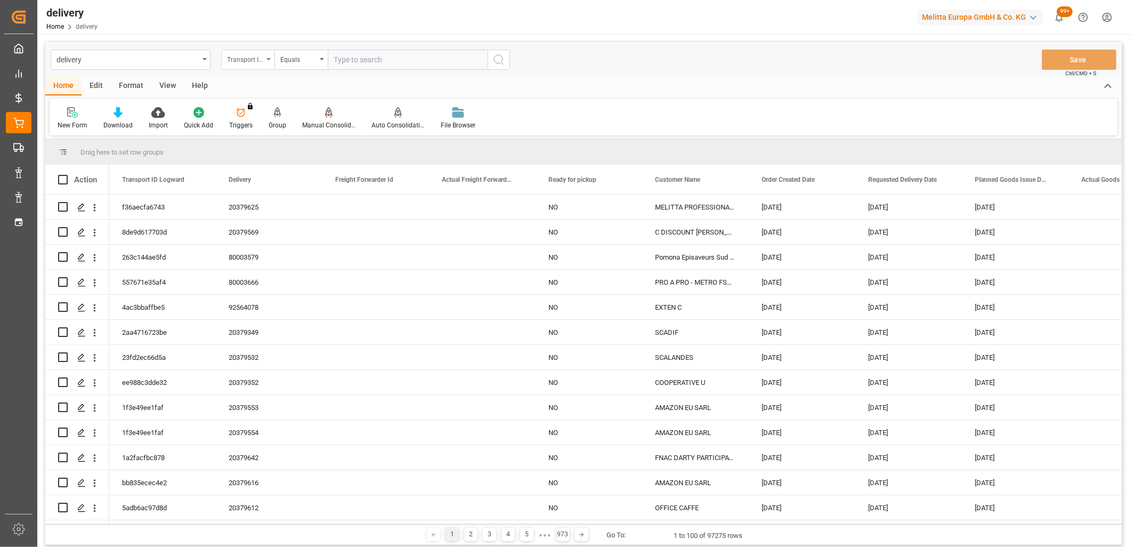
click at [270, 58] on icon "open menu" at bounding box center [268, 59] width 4 height 2
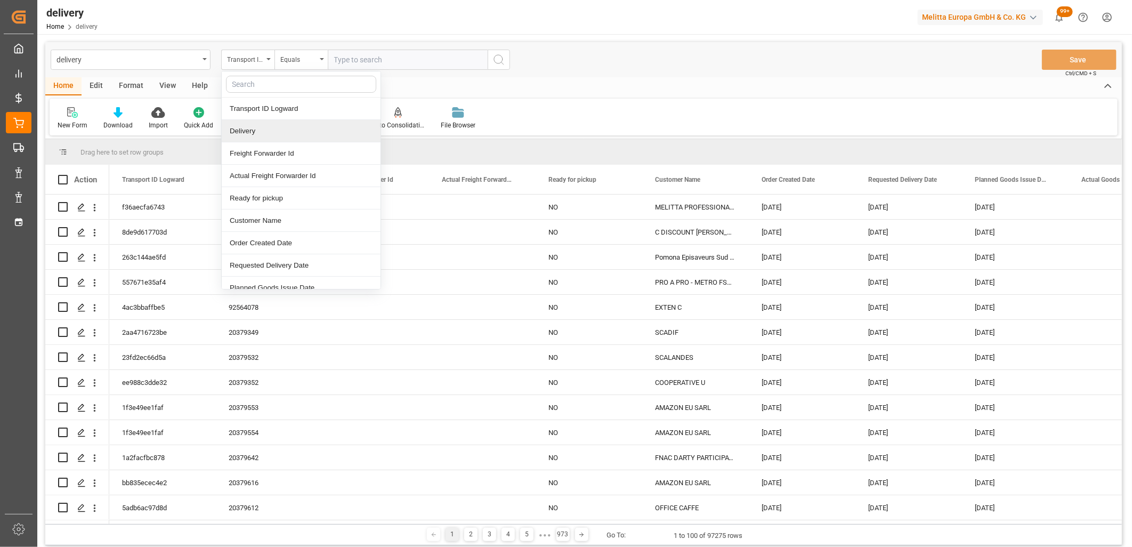
click at [254, 132] on div "Delivery" at bounding box center [301, 131] width 159 height 22
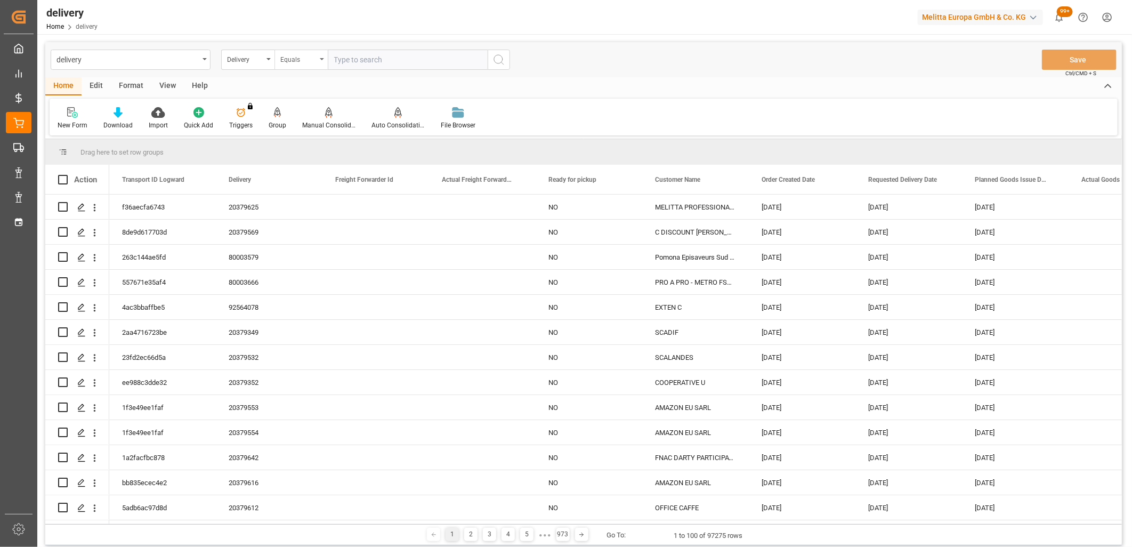
click at [321, 52] on div "Equals" at bounding box center [300, 60] width 53 height 20
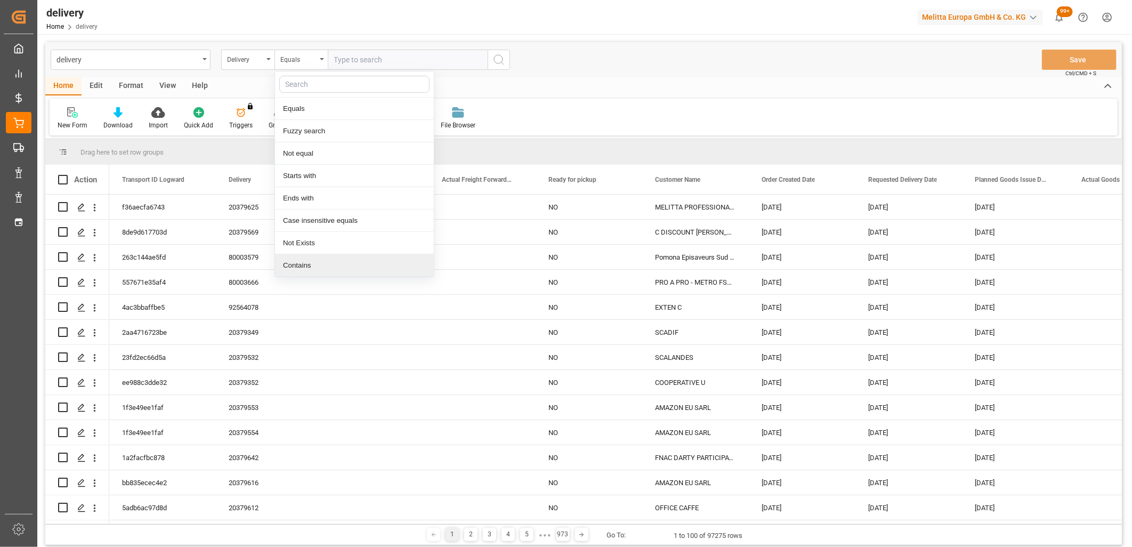
click at [308, 264] on div "Contains" at bounding box center [354, 265] width 159 height 22
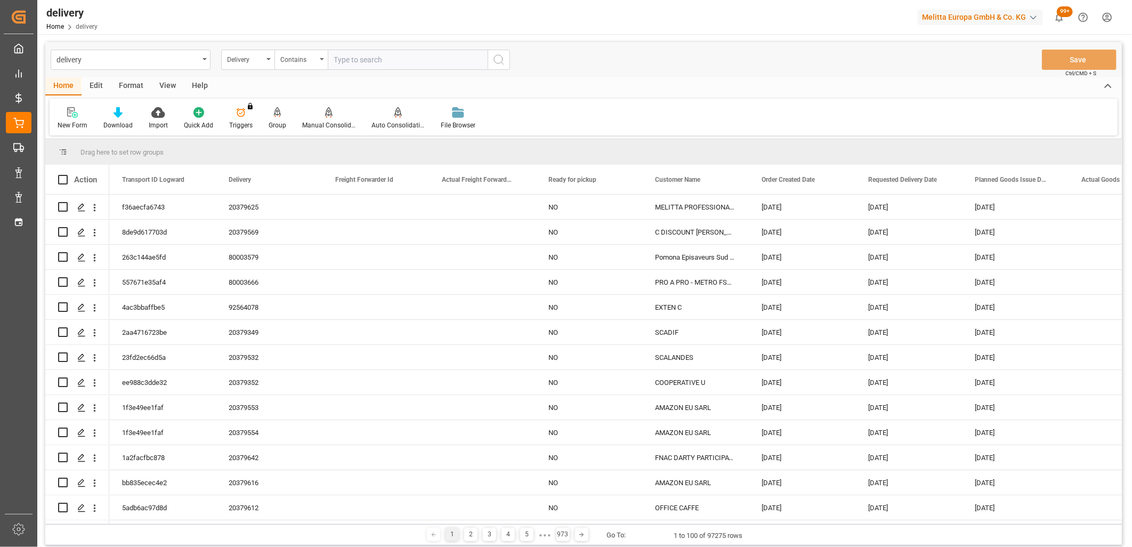
paste input "80003847,80003780,80003781,80003785,80003784,80003794,80003753,80003754,8000367…"
type input "80003847,80003780,80003781,80003785,80003784,80003794,80003753,80003754,8000367…"
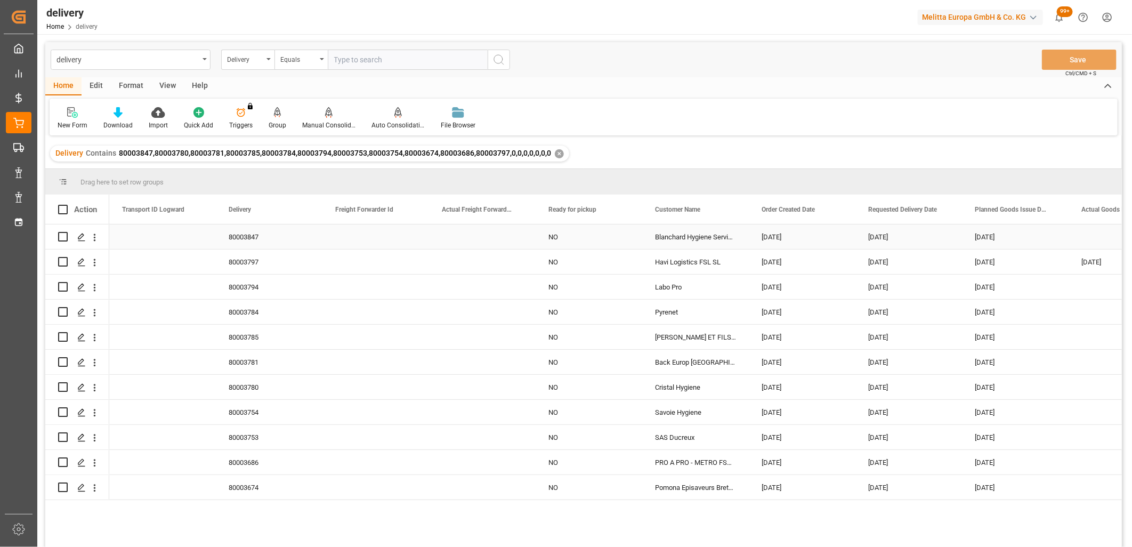
click at [798, 238] on div "[DATE]" at bounding box center [802, 236] width 107 height 25
drag, startPoint x: 854, startPoint y: 247, endPoint x: 835, endPoint y: 481, distance: 234.7
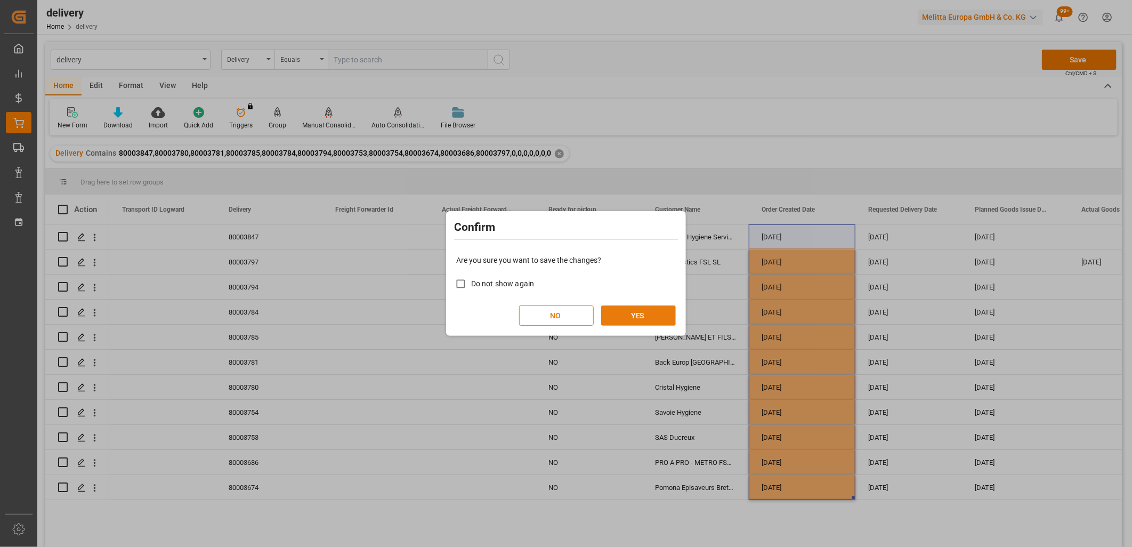
click at [662, 321] on button "YES" at bounding box center [638, 315] width 75 height 20
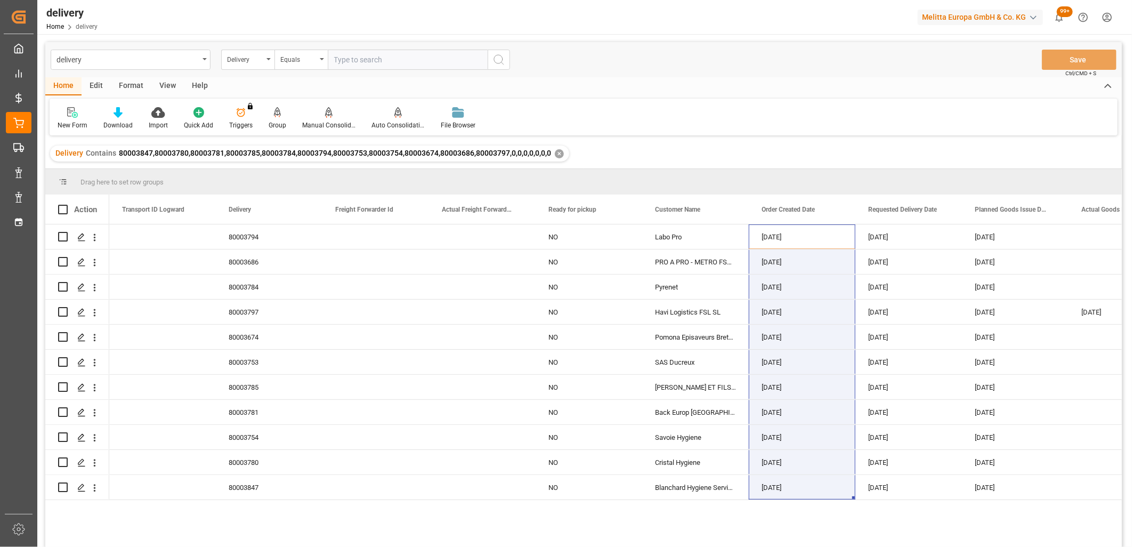
click at [524, 523] on div "80003794 NO Labo Pro 02-10-2025 09-10-2025 06-10-2025 80003686 NO PRO A PRO - M…" at bounding box center [615, 388] width 1013 height 329
click at [61, 236] on input "Press Space to toggle row selection (unchecked)" at bounding box center [63, 237] width 10 height 10
checkbox input "true"
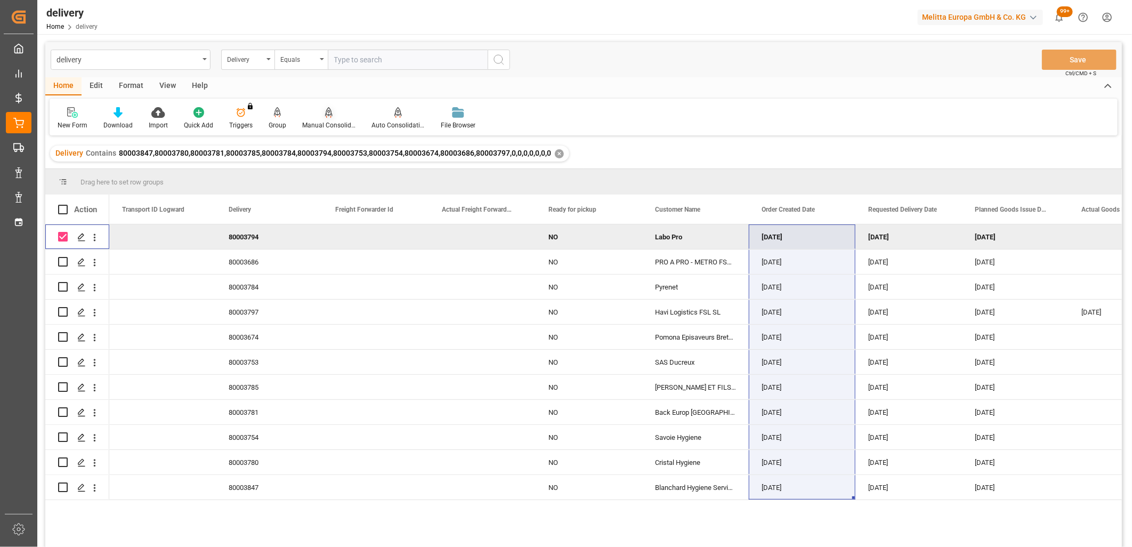
click at [325, 115] on icon at bounding box center [328, 111] width 7 height 9
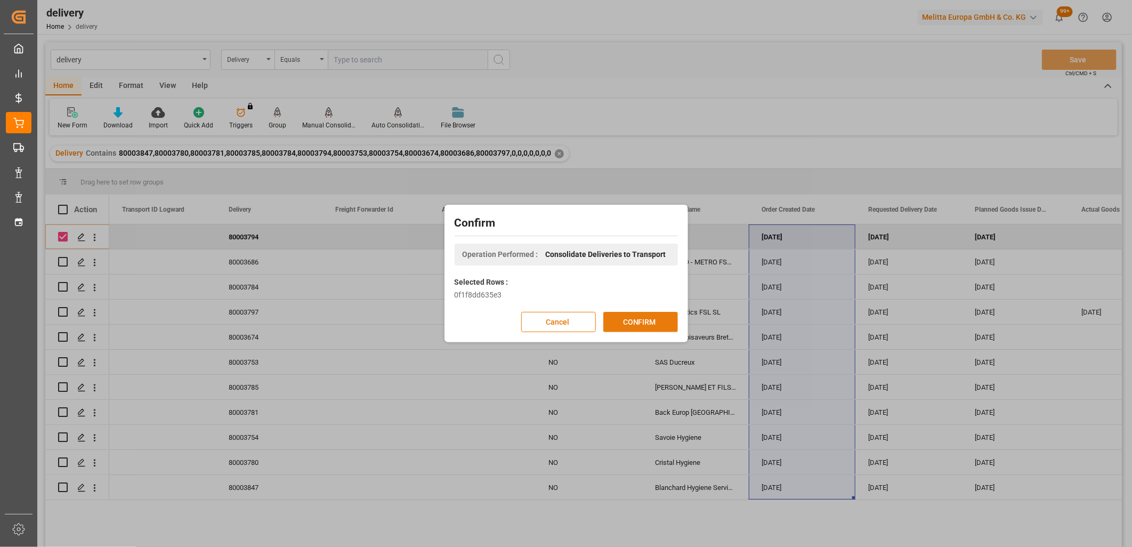
click at [637, 324] on button "CONFIRM" at bounding box center [640, 322] width 75 height 20
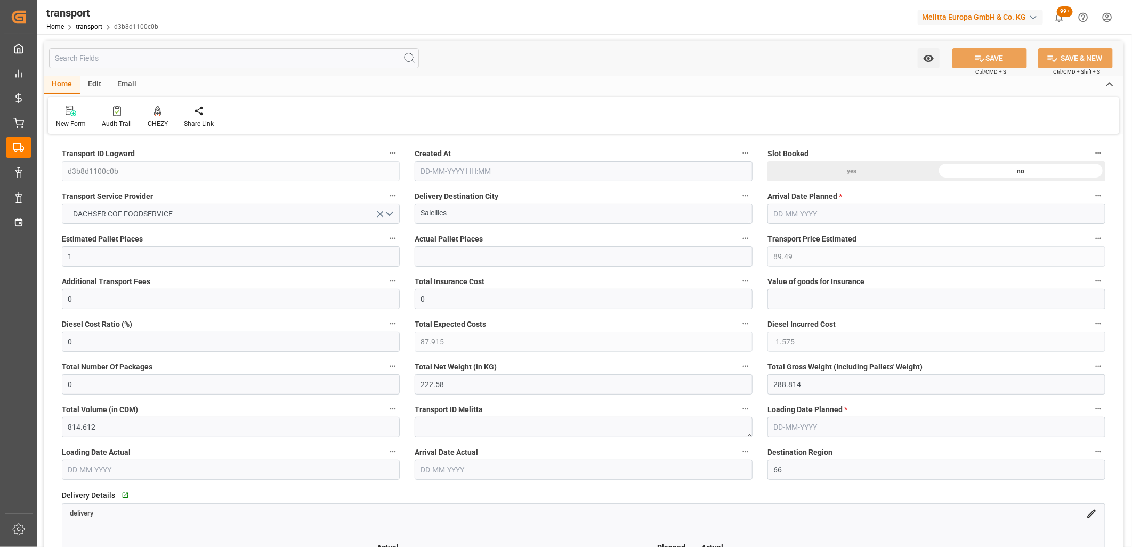
type input "[DATE] 12:35"
type input "[DATE]"
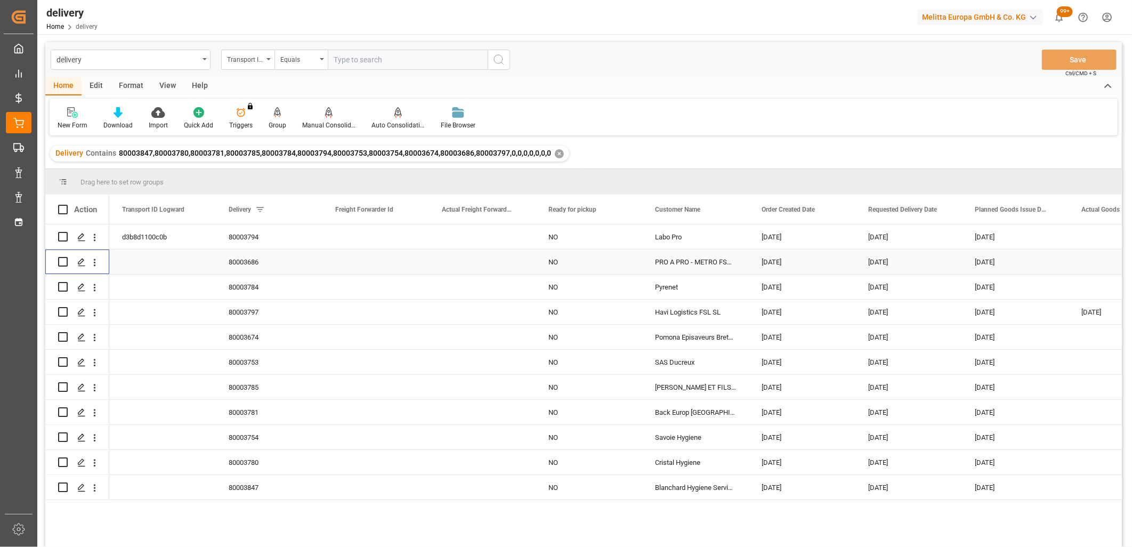
click at [62, 261] on input "Press Space to toggle row selection (unchecked)" at bounding box center [63, 262] width 10 height 10
checkbox input "true"
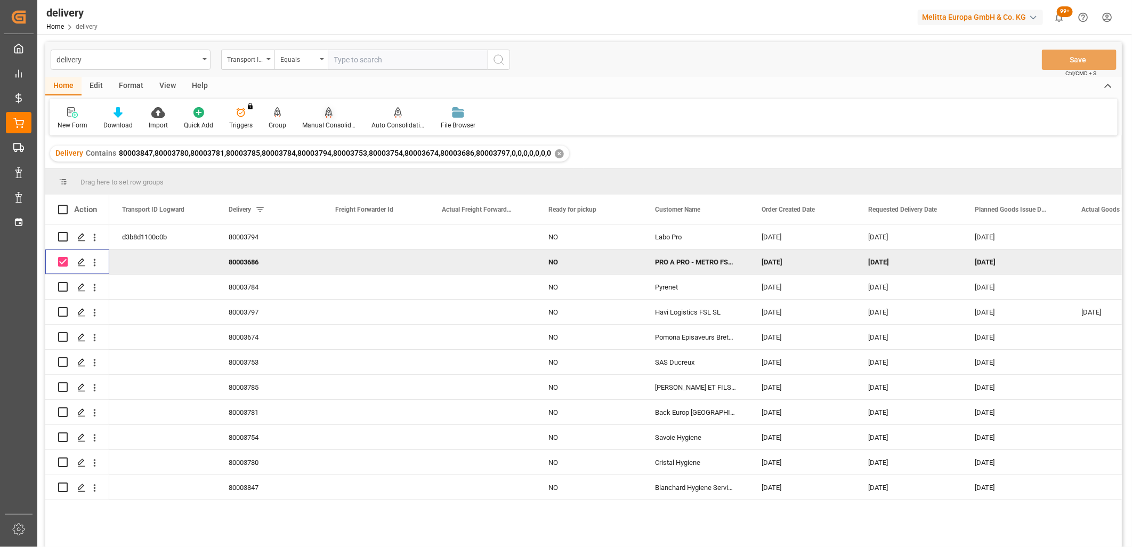
click at [325, 115] on icon at bounding box center [328, 112] width 7 height 11
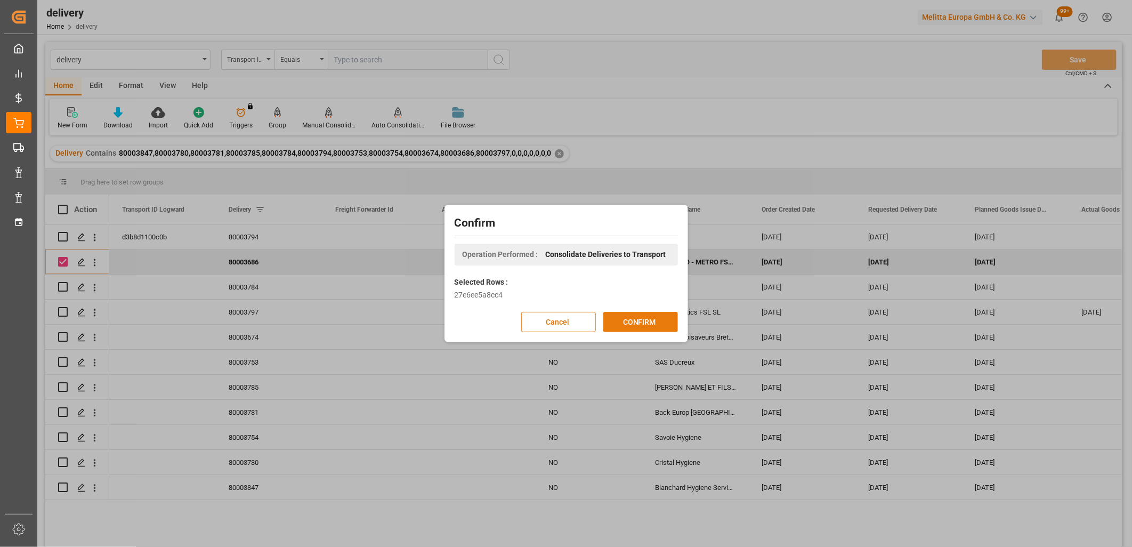
click at [648, 321] on button "CONFIRM" at bounding box center [640, 322] width 75 height 20
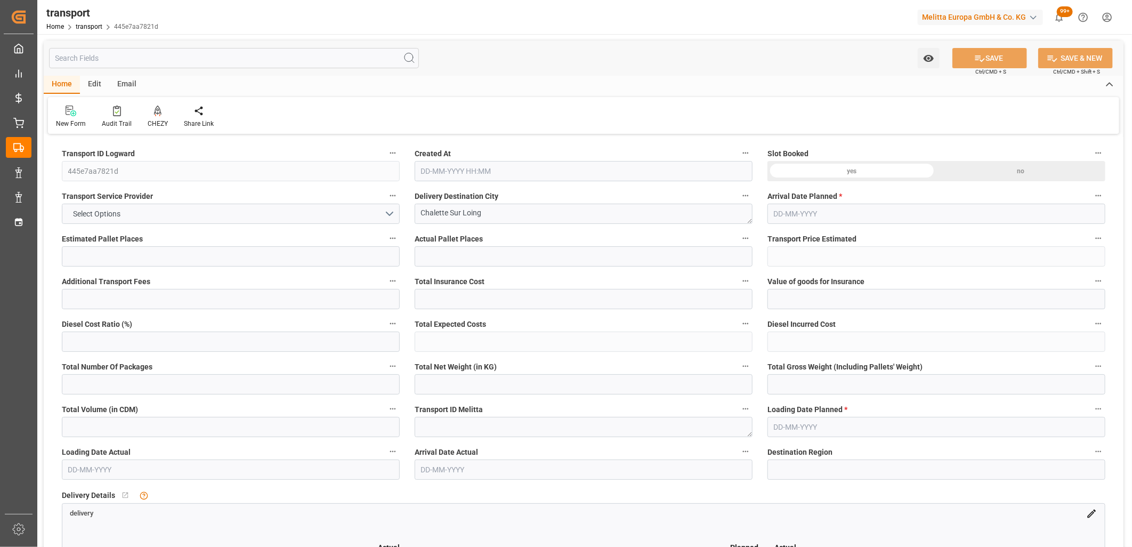
type input "6"
type input "237.35"
type input "0"
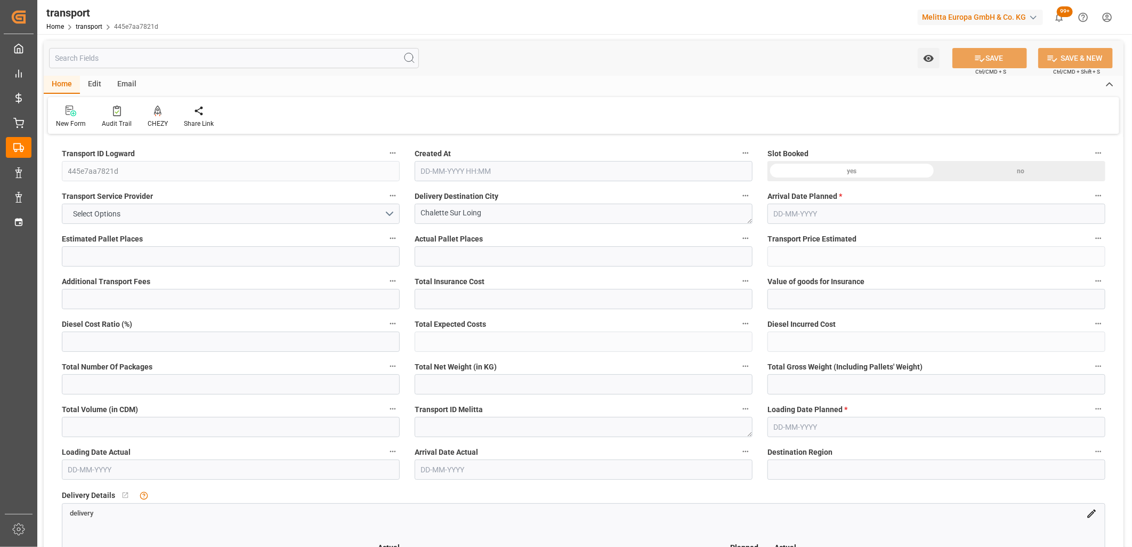
type input "233.1726"
type input "-4.1774"
type input "0"
type input "1283.02"
type input "1680.56"
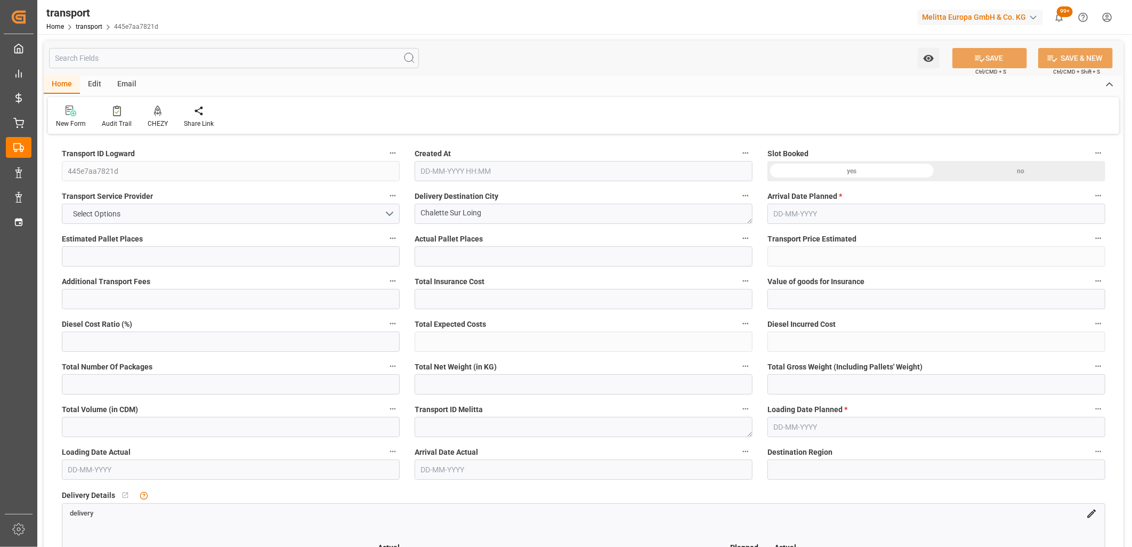
type input "5085.294"
type input "45"
type input "5"
type input "76"
type input "6"
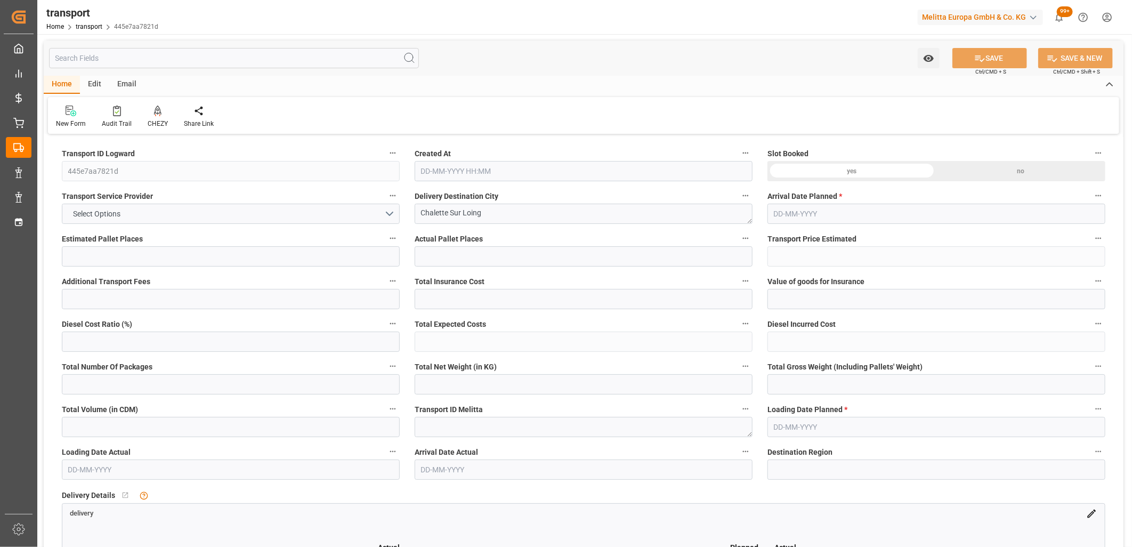
type input "101"
type input "1532.11"
type input "0"
type input "4710.8598"
type input "0"
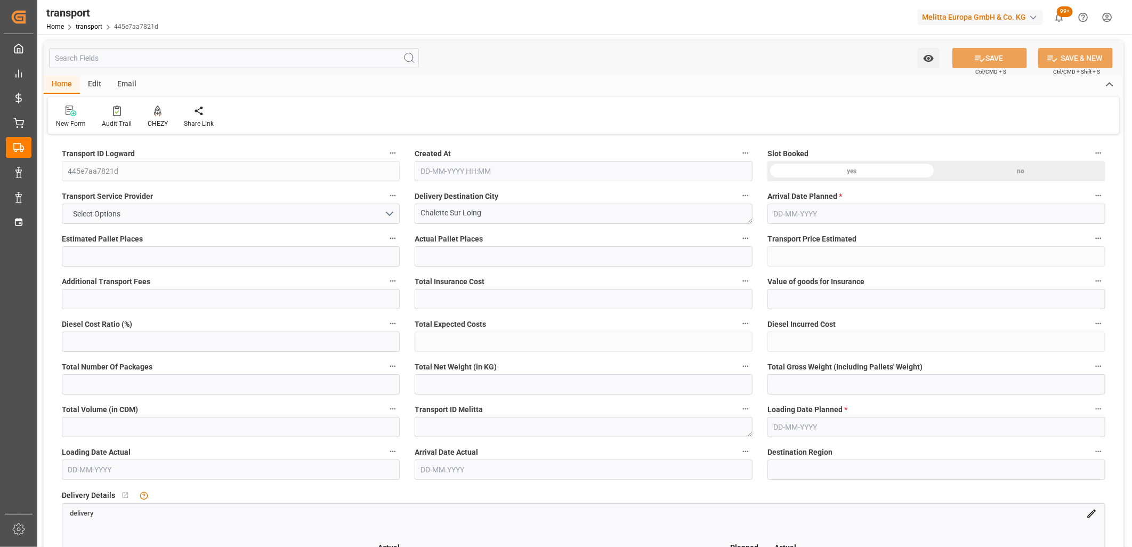
type input "0"
type input "21"
type input "35"
type input "[DATE] 12:35"
type input "[DATE]"
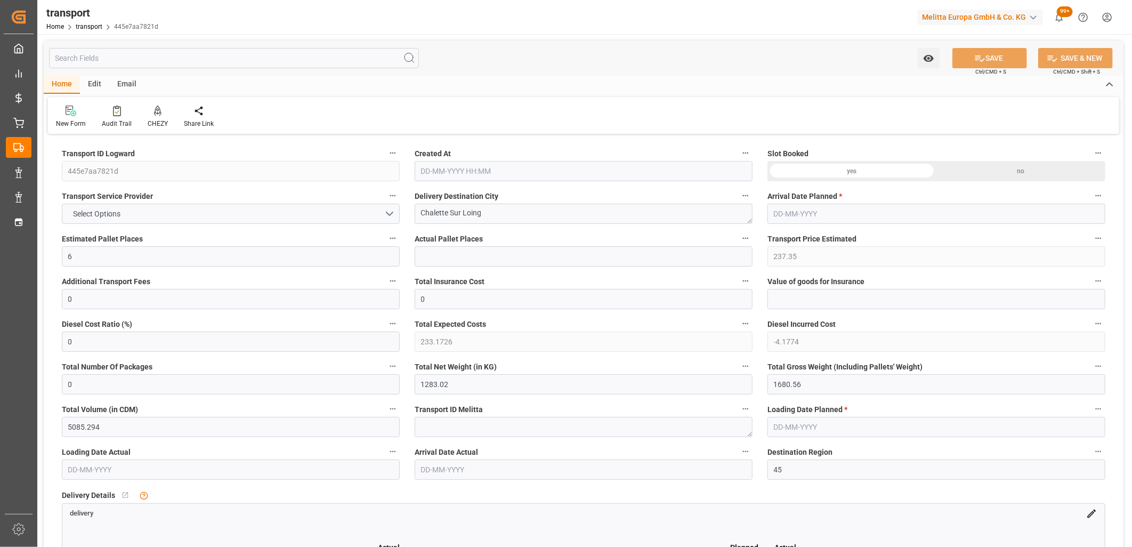
type input "[DATE]"
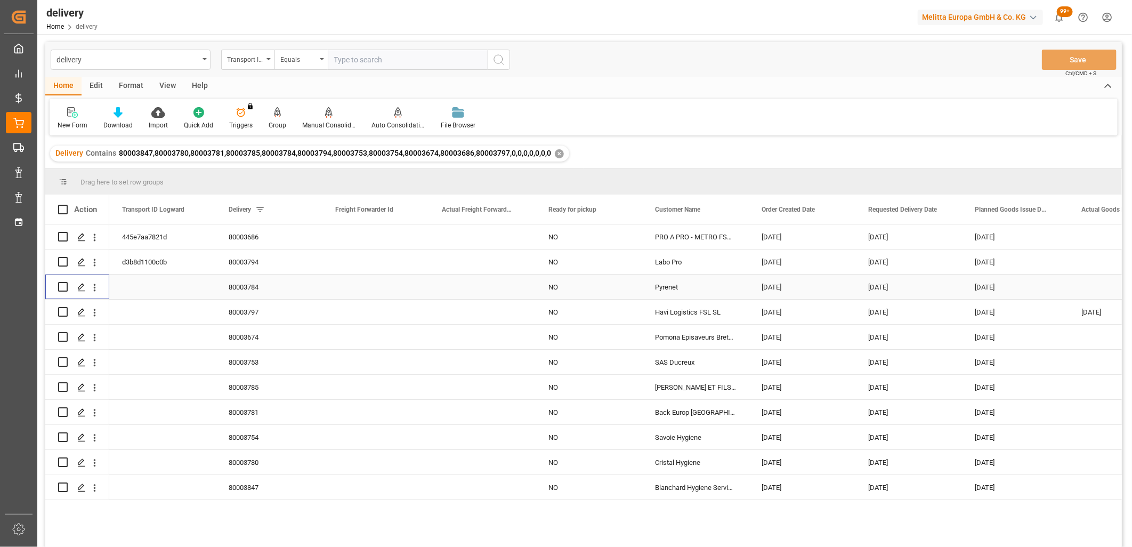
click at [65, 287] on input "Press Space to toggle row selection (unchecked)" at bounding box center [63, 287] width 10 height 10
checkbox input "true"
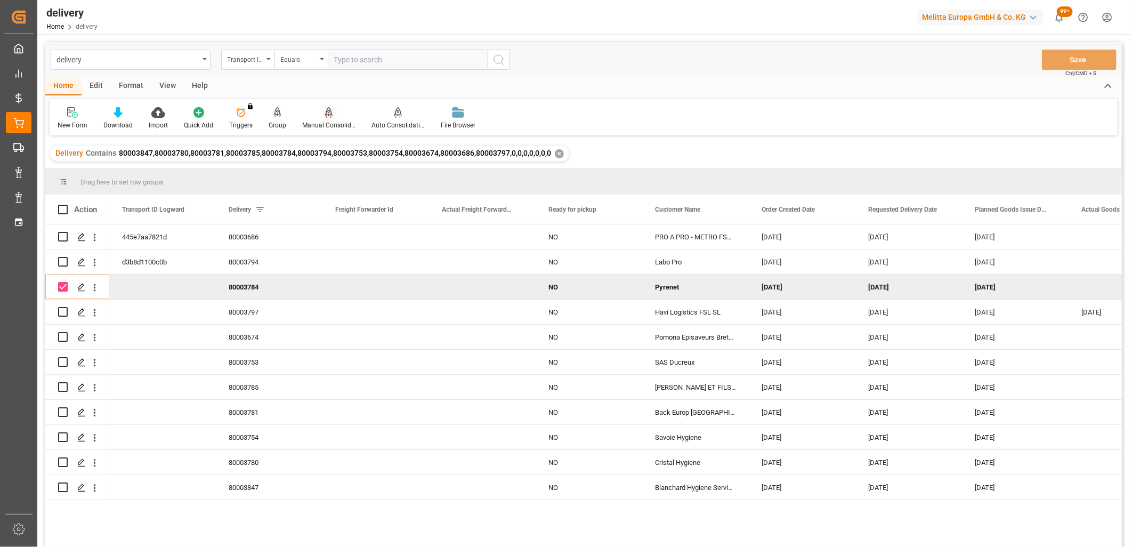
click at [327, 119] on div "Manual Consolidation" at bounding box center [328, 118] width 69 height 23
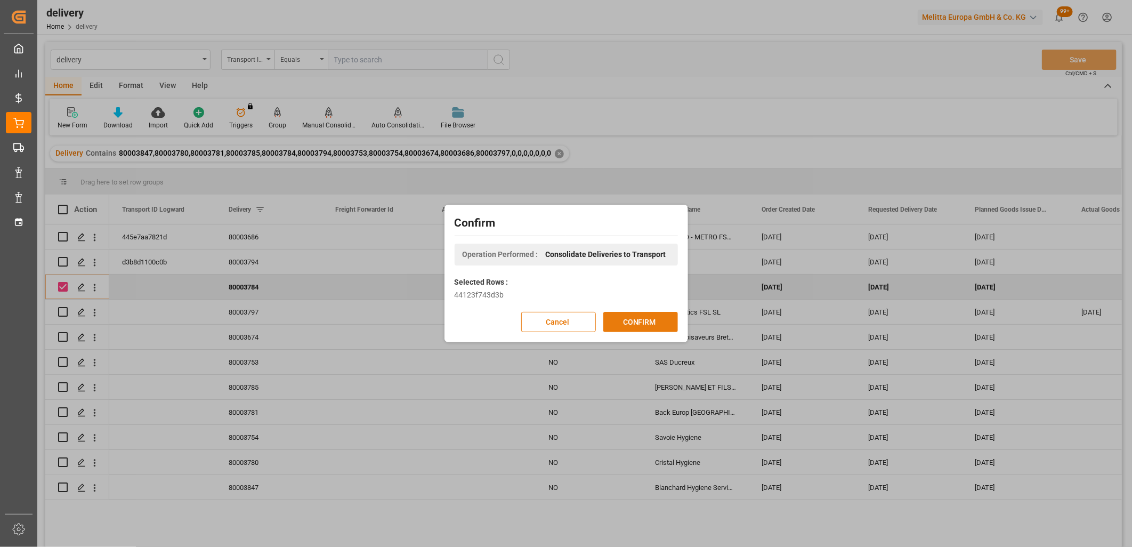
click at [656, 320] on button "CONFIRM" at bounding box center [640, 322] width 75 height 20
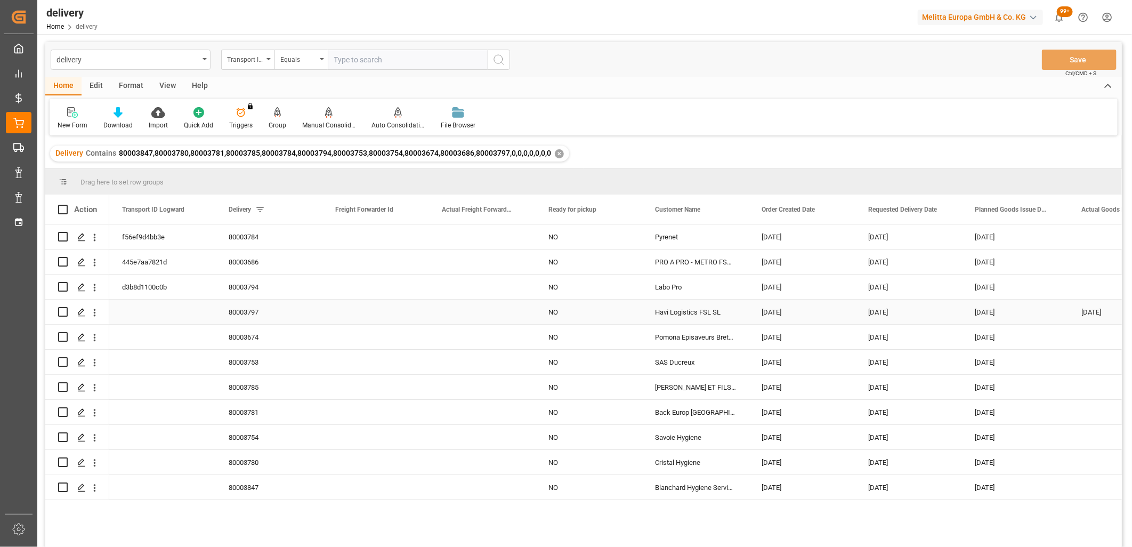
click at [60, 310] on input "Press Space to toggle row selection (unchecked)" at bounding box center [63, 312] width 10 height 10
checkbox input "true"
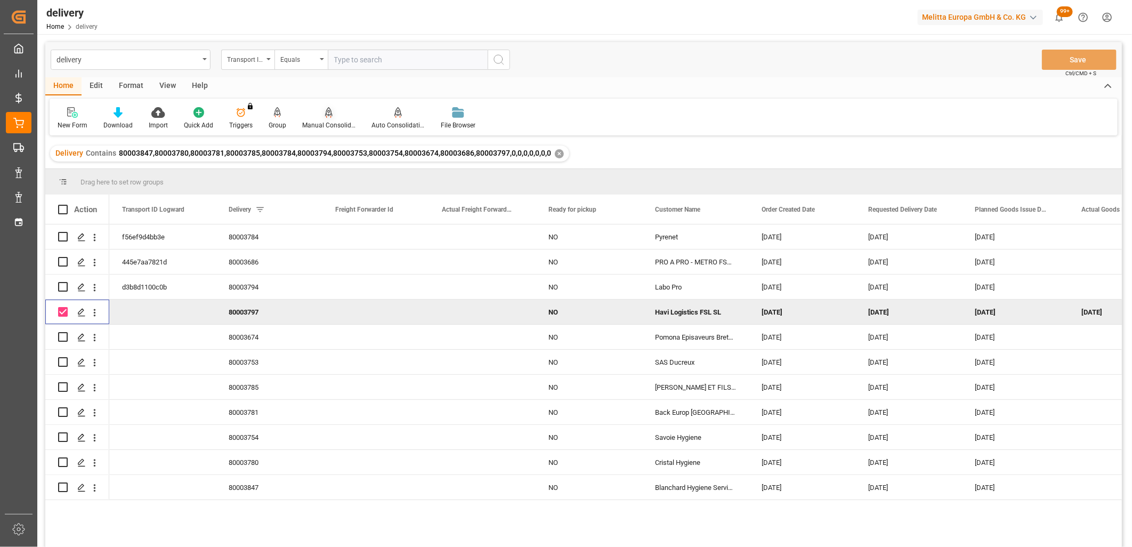
click at [329, 119] on div "Manual Consolidation" at bounding box center [328, 118] width 69 height 23
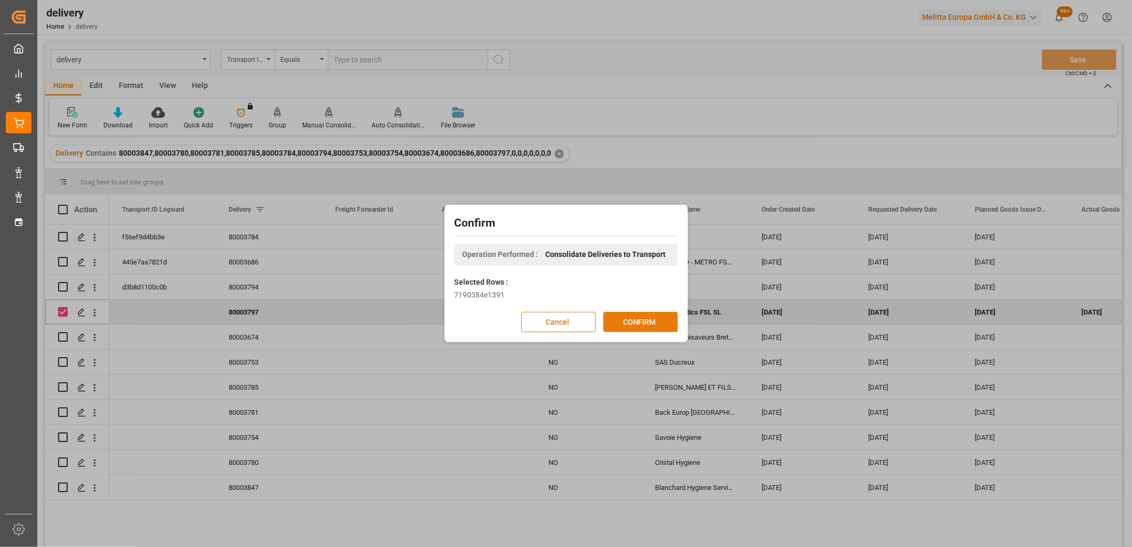
click at [650, 332] on div "Cancel CONFIRM" at bounding box center [566, 322] width 223 height 20
click at [652, 322] on button "CONFIRM" at bounding box center [640, 322] width 75 height 20
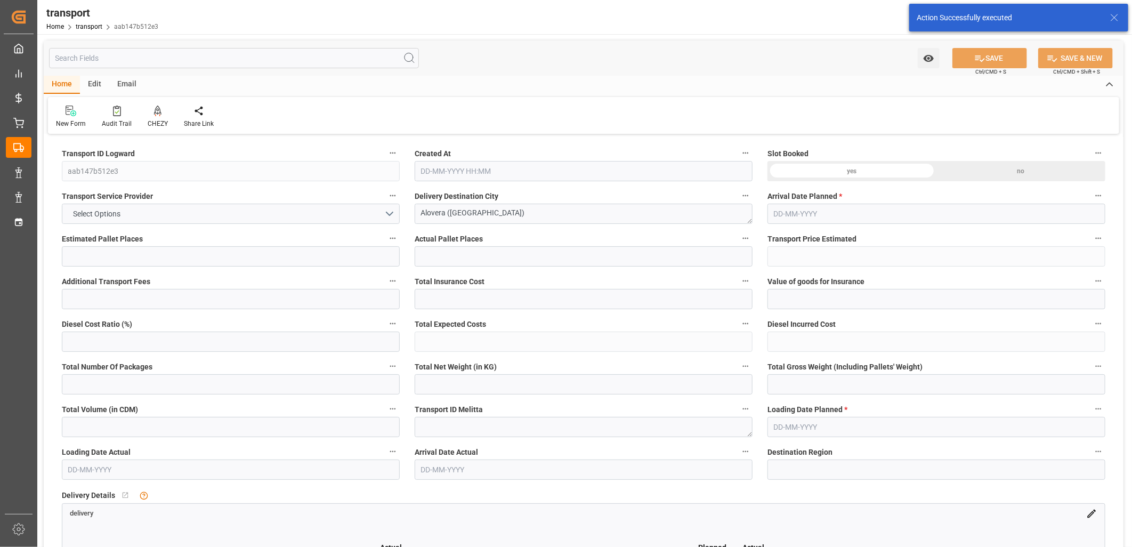
type input "10"
type input "692.11"
type input "0"
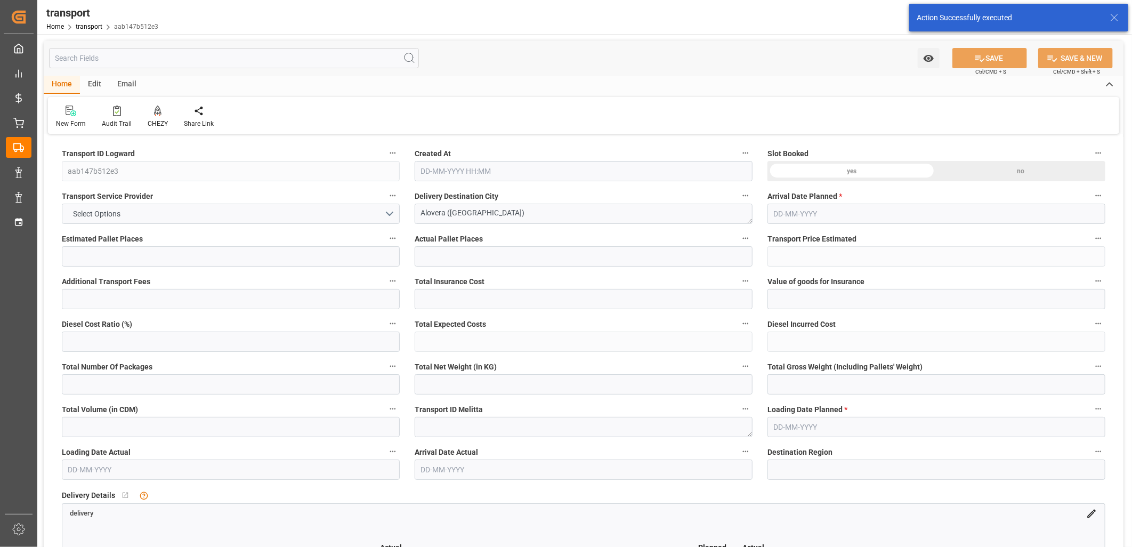
type input "679.9289"
type input "-12.1811"
type input "10"
type input "2220"
type input "2720"
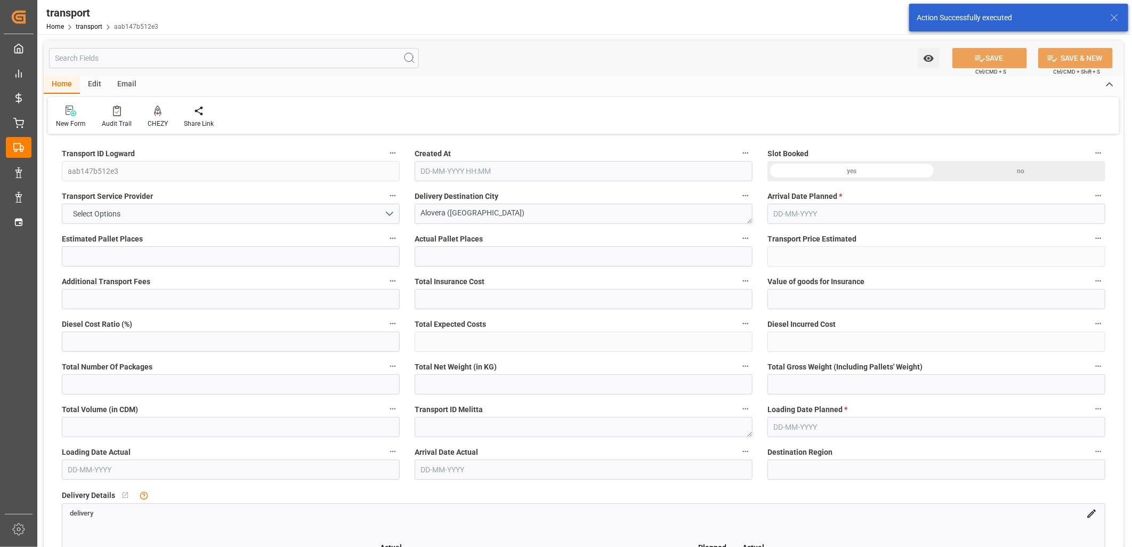
type input "7614.6"
type input "19"
type input "1"
type input "4"
type input "10"
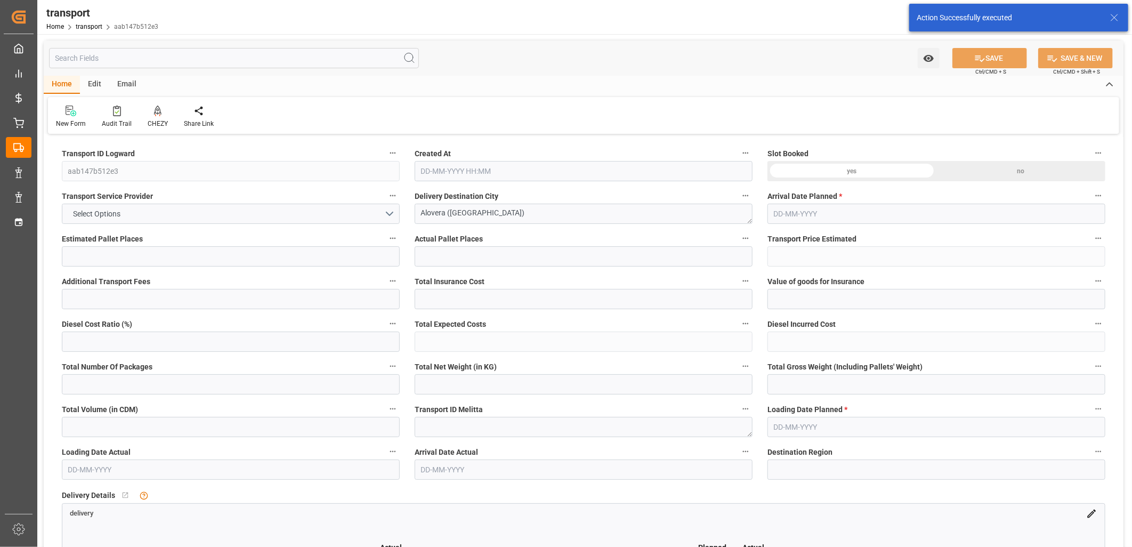
type input "101"
type input "2477.25"
type input "0"
type input "4710.8598"
type input "0"
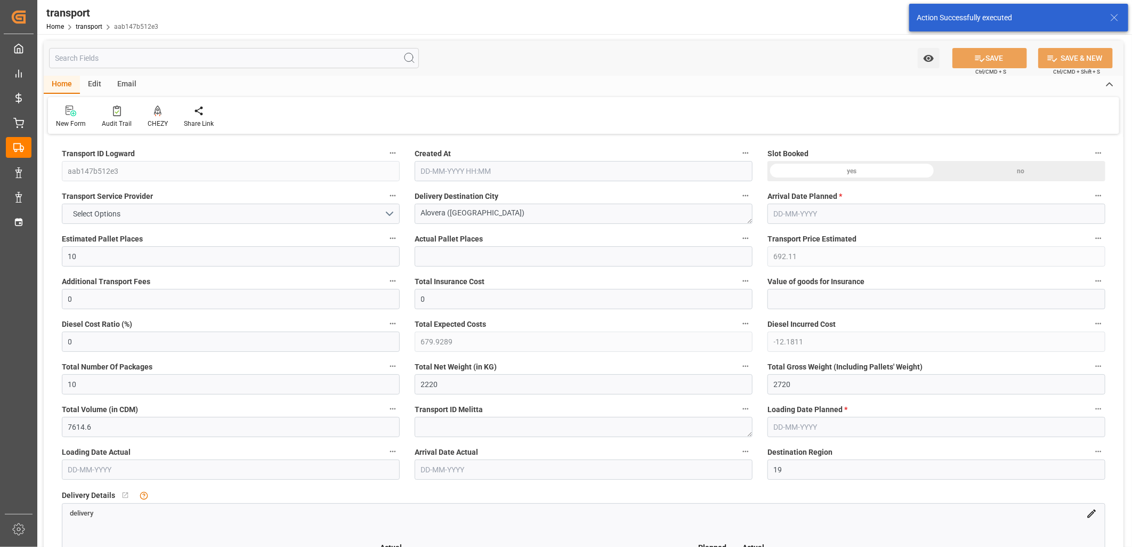
type input "0"
type input "21"
type input "35"
type input "02-10-2025 12:36"
type input "[DATE]"
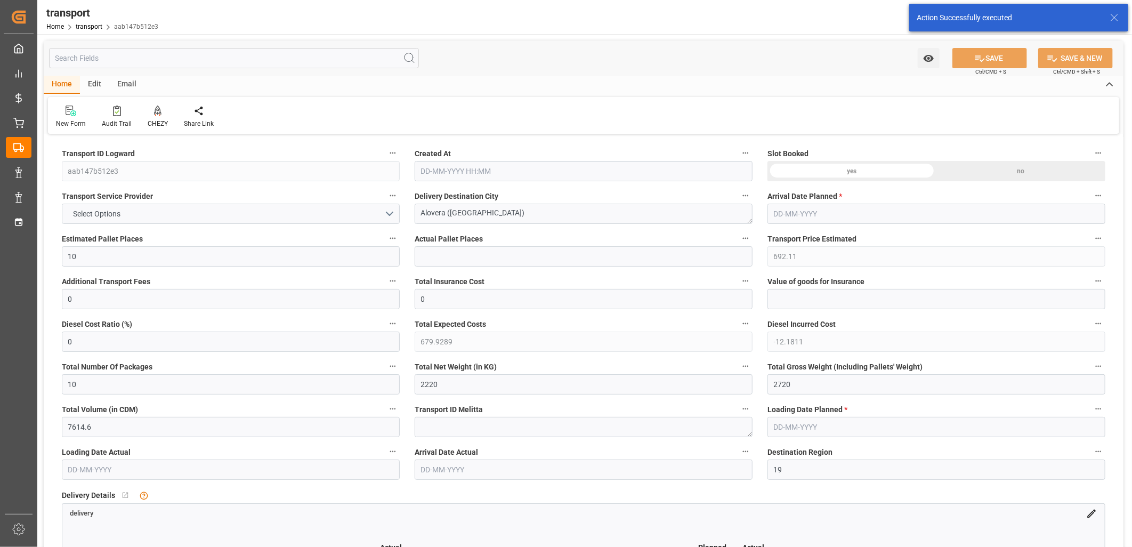
type input "[DATE]"
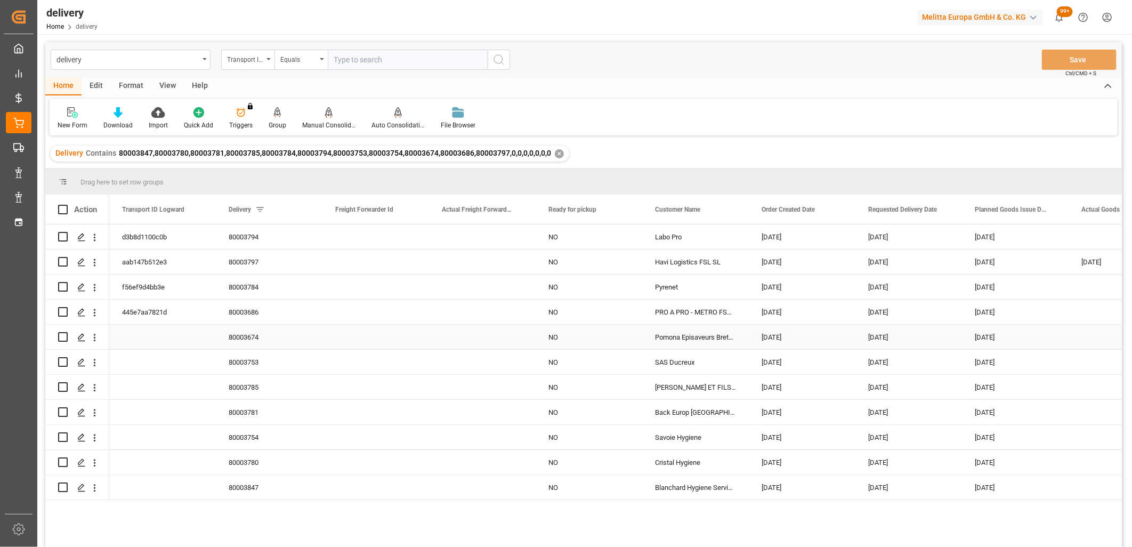
click at [62, 337] on input "Press Space to toggle row selection (unchecked)" at bounding box center [63, 337] width 10 height 10
checkbox input "true"
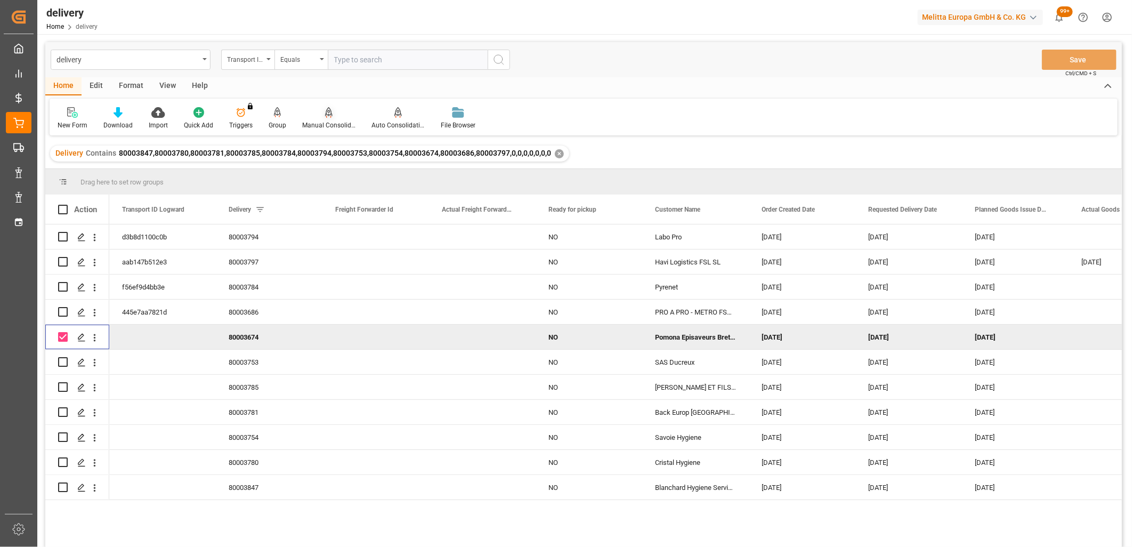
click at [321, 114] on div at bounding box center [328, 112] width 53 height 11
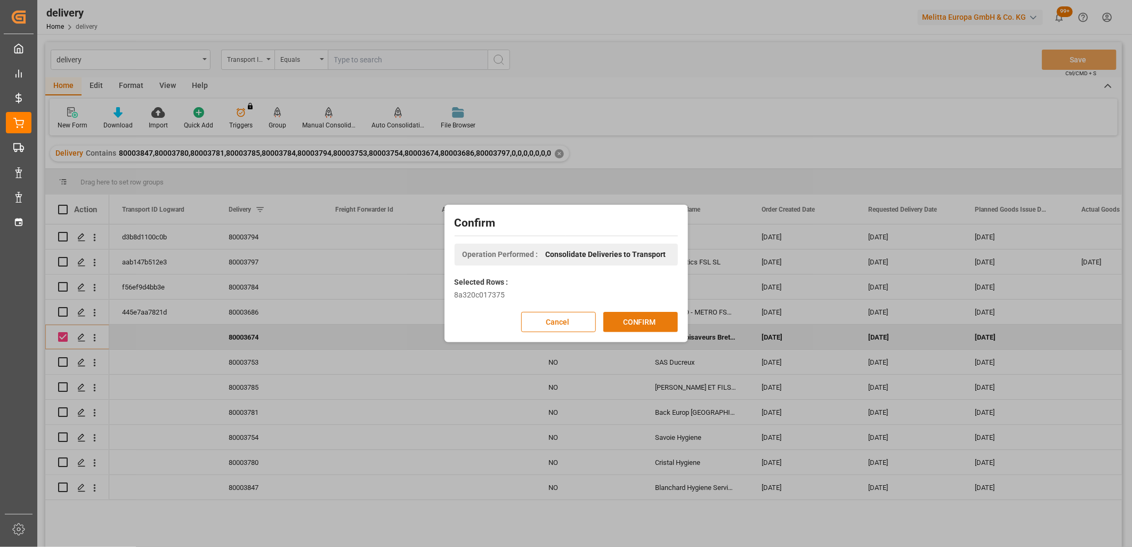
click at [638, 325] on button "CONFIRM" at bounding box center [640, 322] width 75 height 20
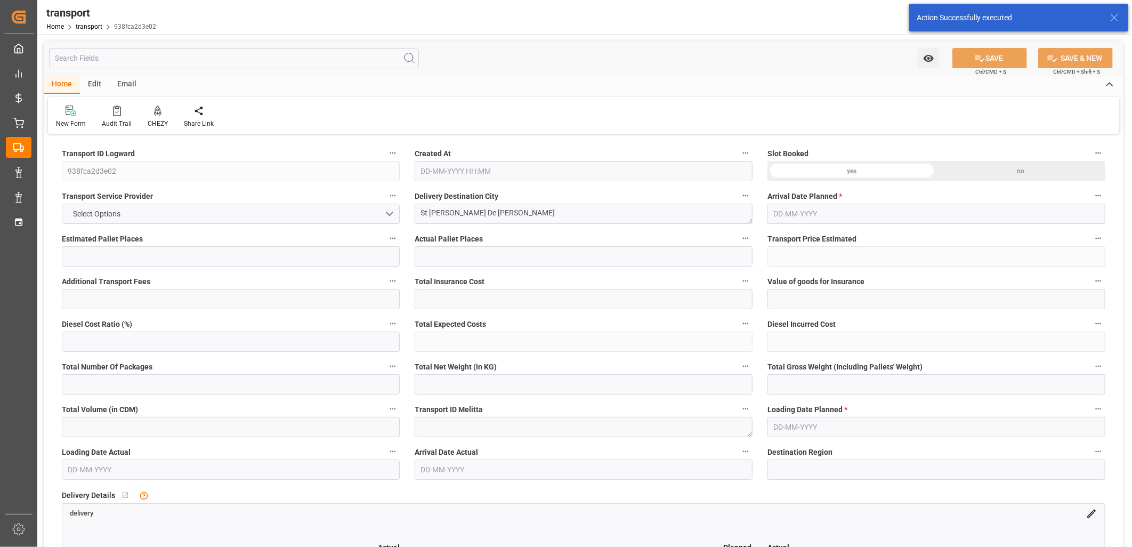
type input "11"
type input "391.55"
type input "0"
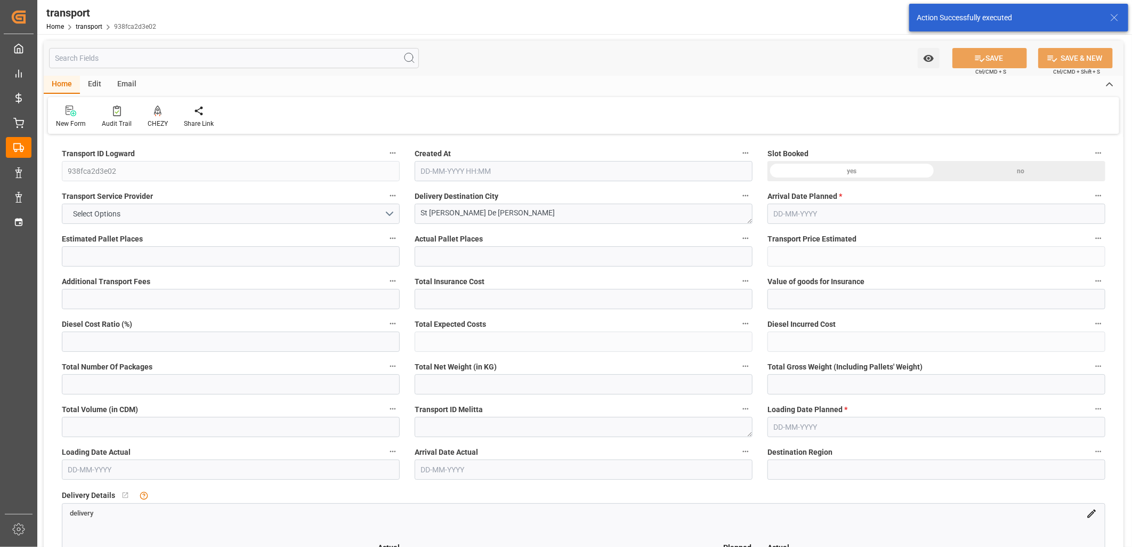
type input "384.6587"
type input "-6.8913"
type input "0"
type input "2175.02"
type input "2866.56"
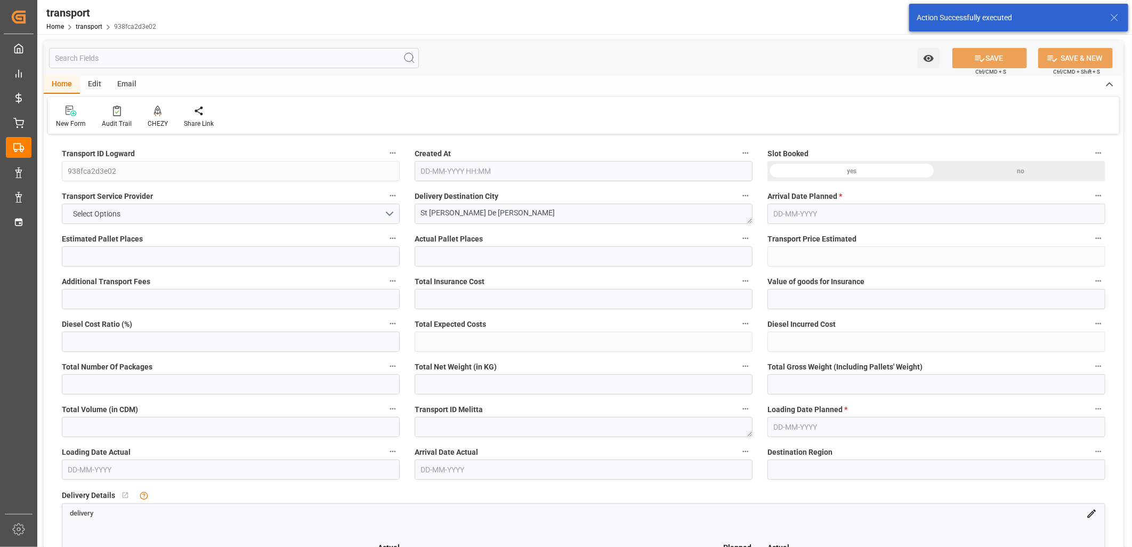
type input "8647.886"
type input "35"
type input "10"
type input "18"
type input "11"
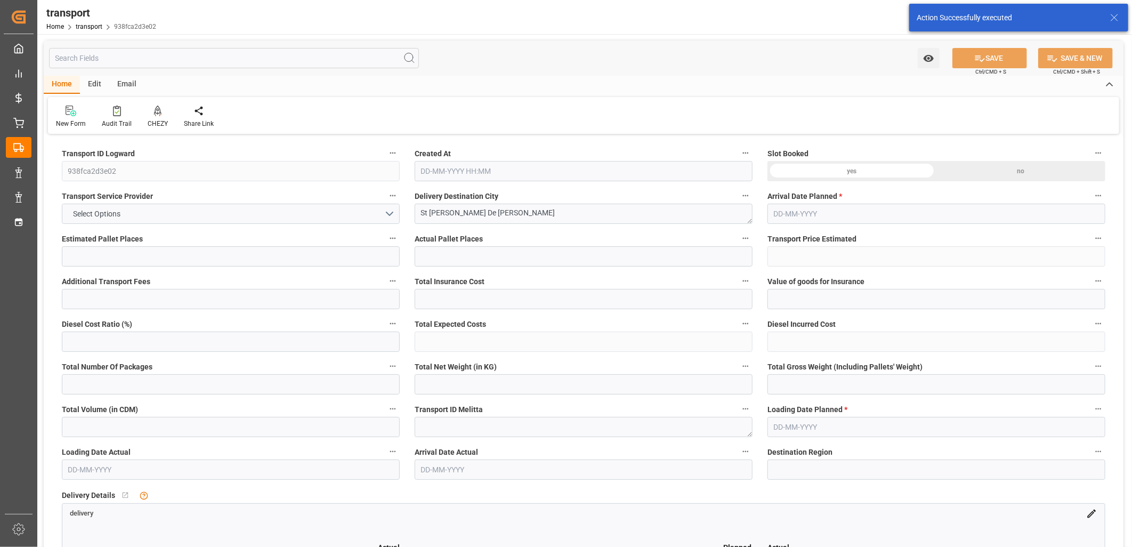
type input "101"
type input "2593.45"
type input "0"
type input "4710.8598"
type input "0"
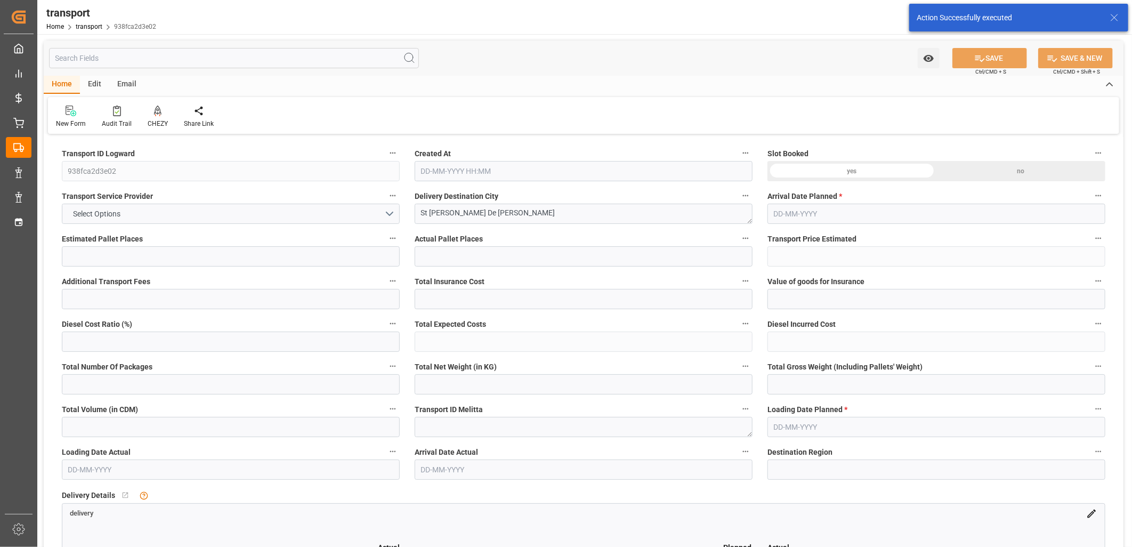
type input "0"
type input "21"
type input "35"
type input "02-10-2025 12:36"
type input "[DATE]"
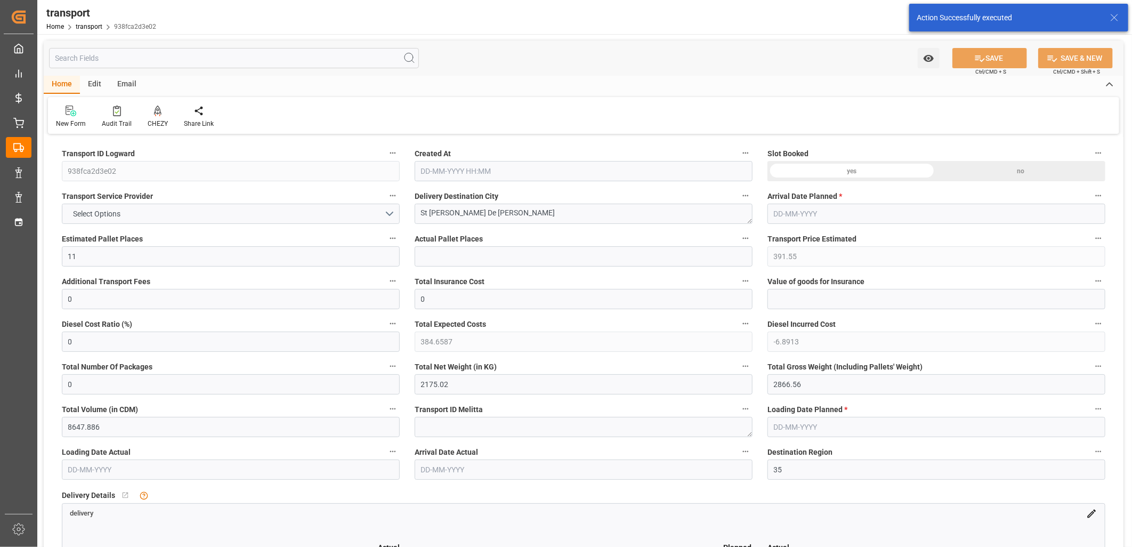
type input "[DATE]"
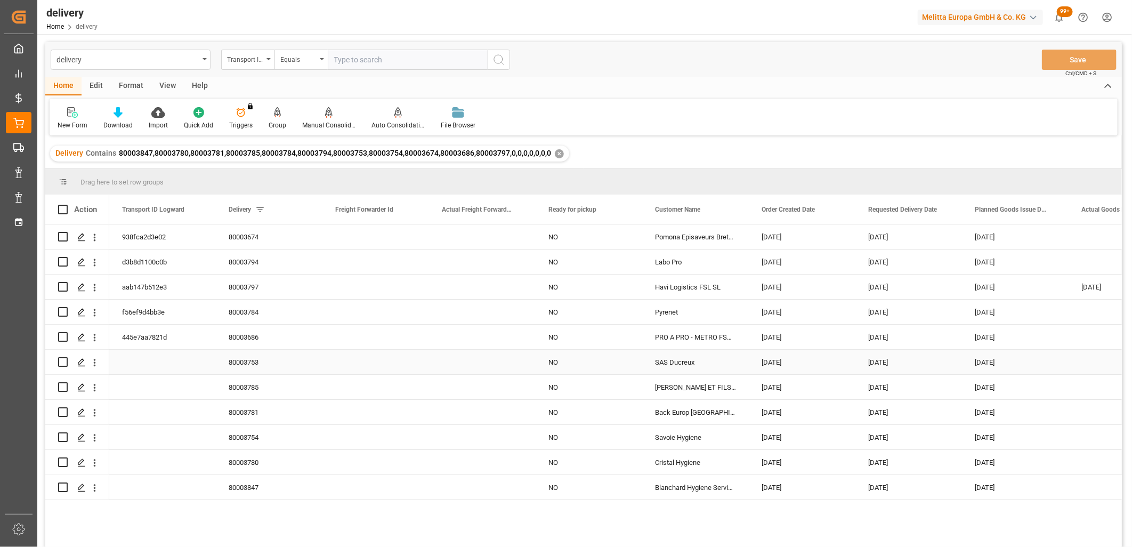
click at [63, 361] on input "Press Space to toggle row selection (unchecked)" at bounding box center [63, 362] width 10 height 10
checkbox input "true"
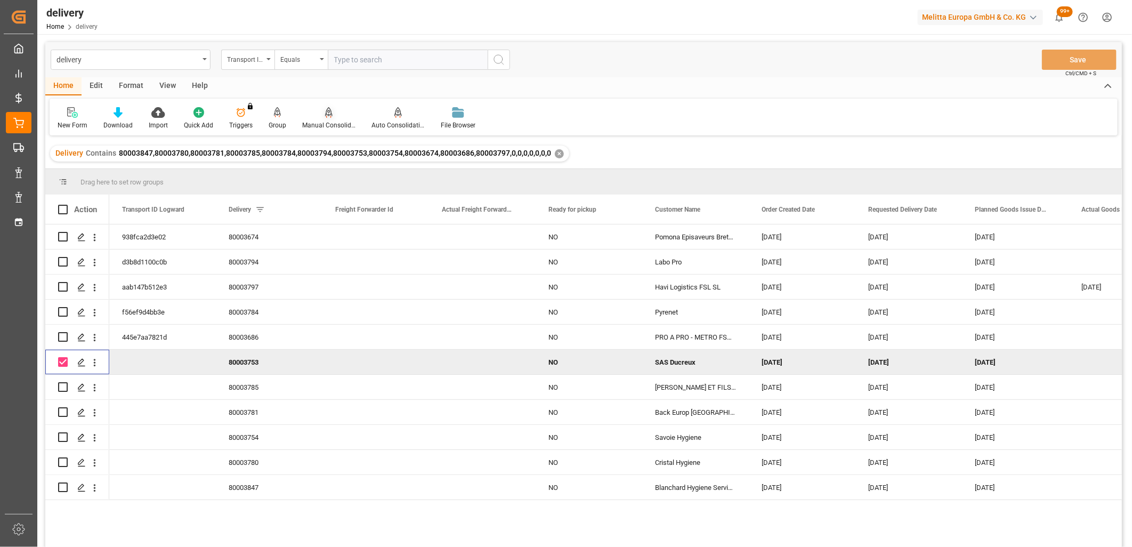
click at [327, 116] on icon at bounding box center [328, 112] width 7 height 11
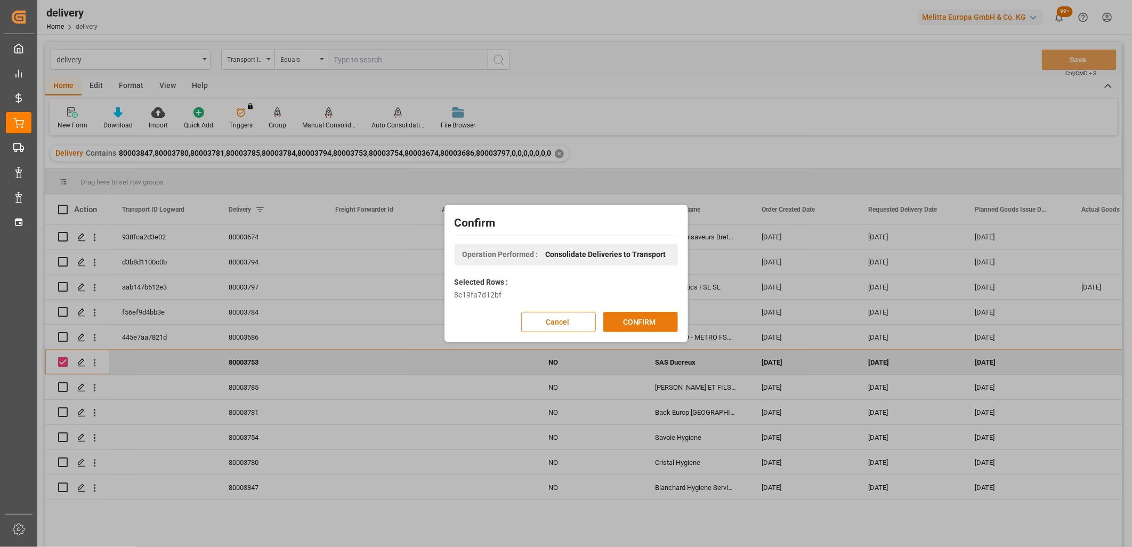
click at [635, 323] on button "CONFIRM" at bounding box center [640, 322] width 75 height 20
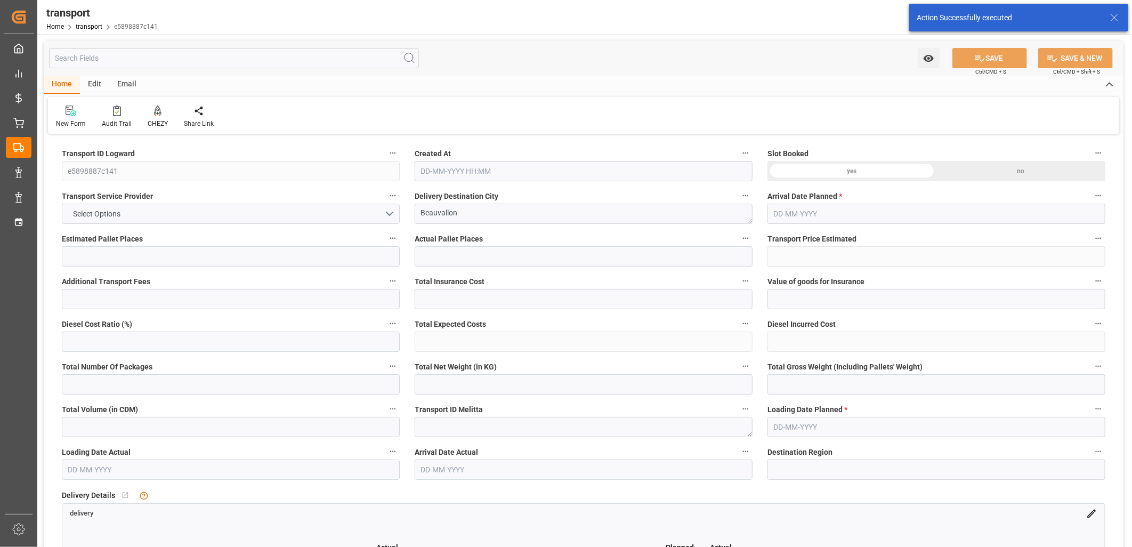
type input "3"
type input "139.59"
type input "0"
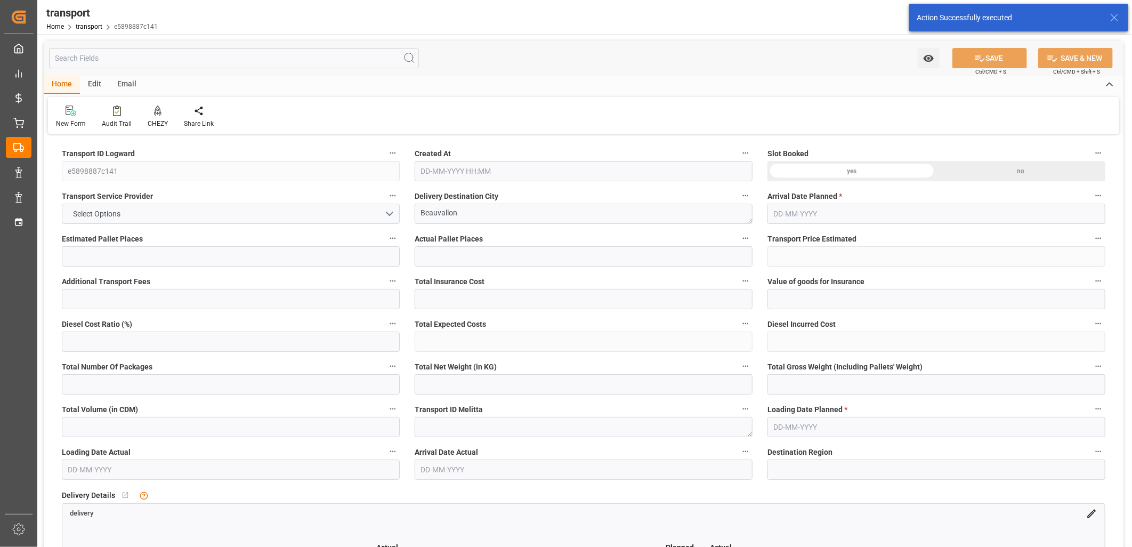
type input "137.1332"
type input "-2.4568"
type input "0"
type input "514.01"
type input "684.999"
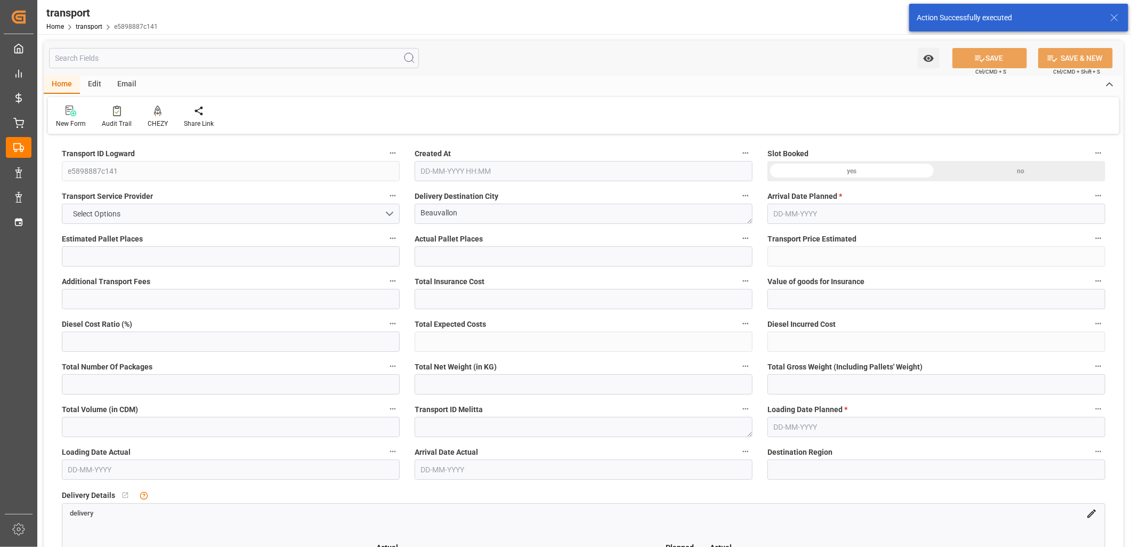
type input "2020.38"
type input "69"
type input "2"
type input "28"
type input "3"
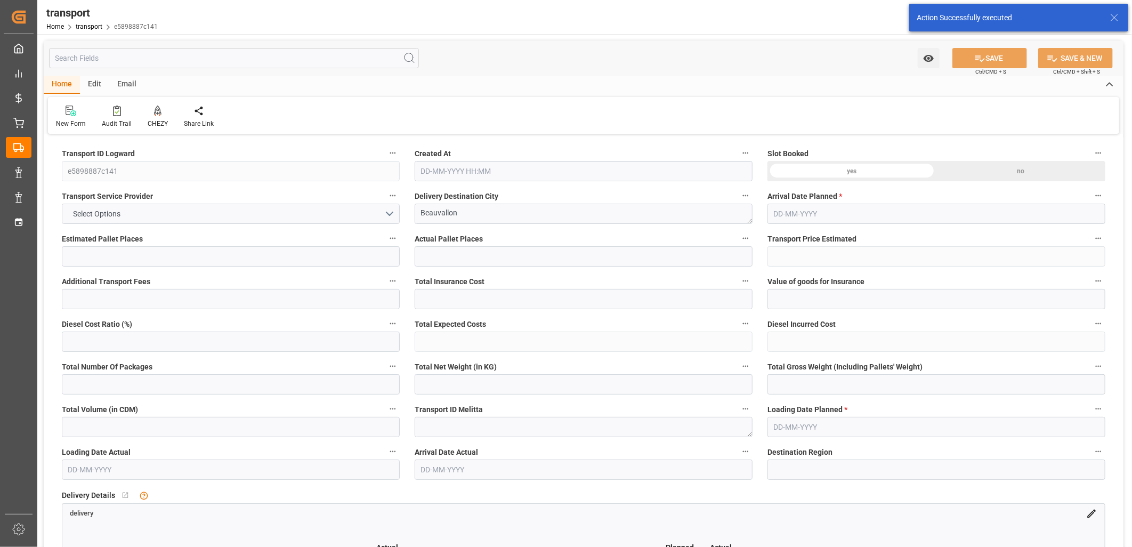
type input "101"
type input "611.219"
type input "0"
type input "4710.8598"
type input "0"
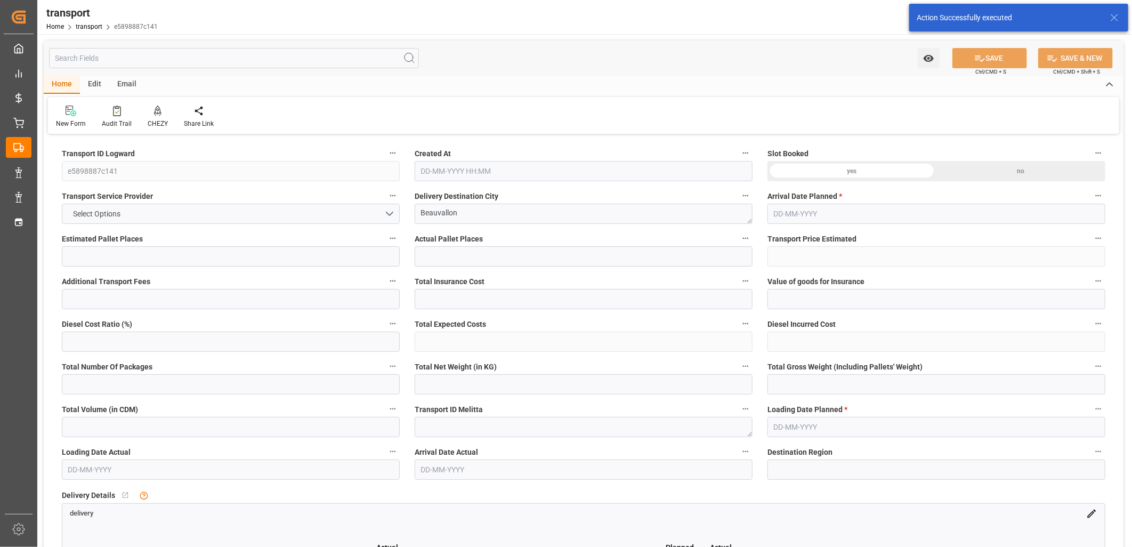
type input "0"
type input "21"
type input "35"
type input "02-10-2025 12:36"
type input "[DATE]"
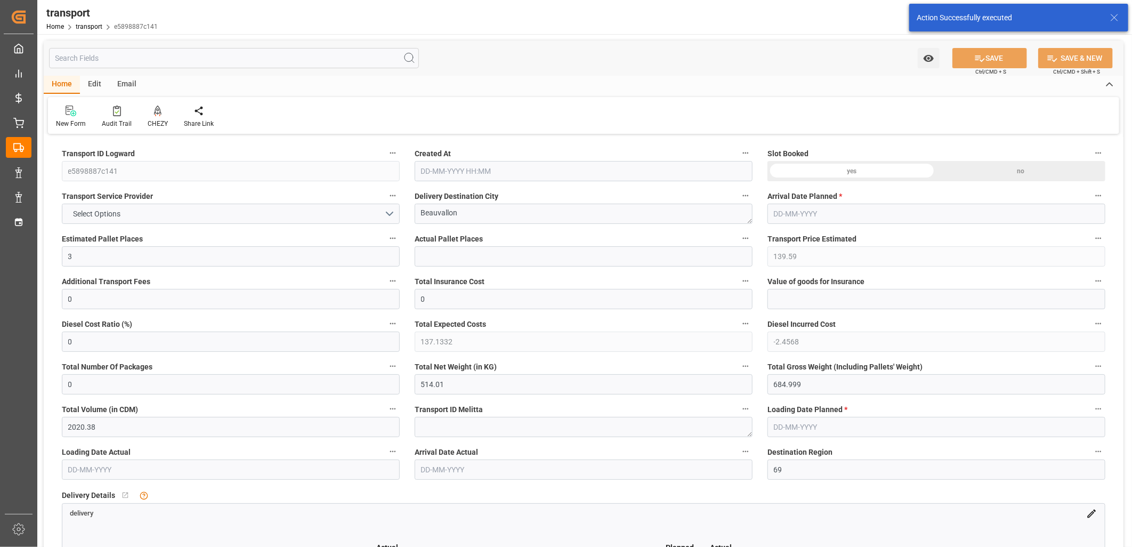
type input "[DATE]"
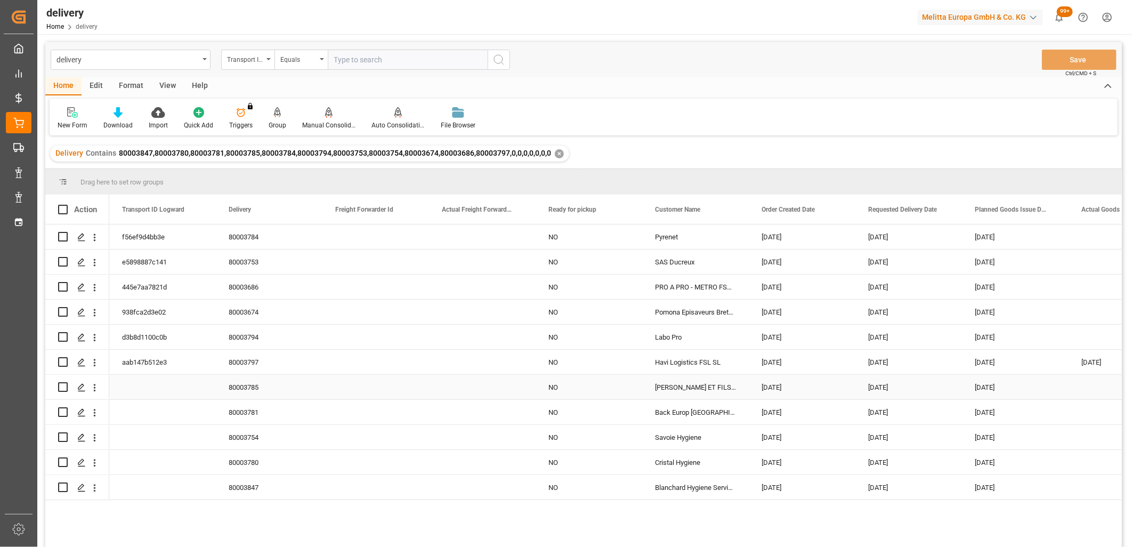
click at [64, 386] on input "Press Space to toggle row selection (unchecked)" at bounding box center [63, 387] width 10 height 10
checkbox input "true"
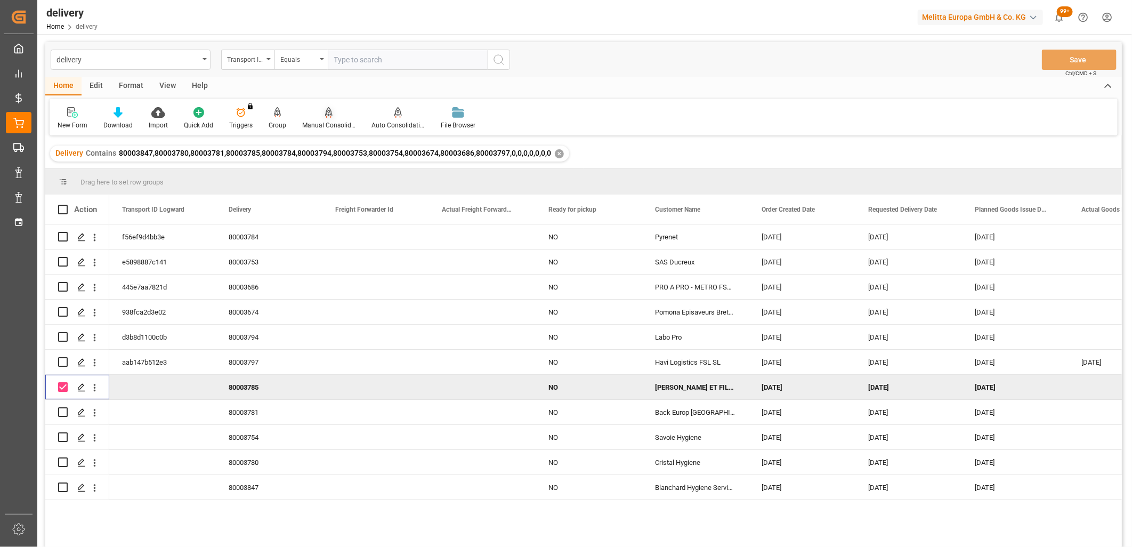
click at [327, 114] on icon at bounding box center [328, 112] width 7 height 11
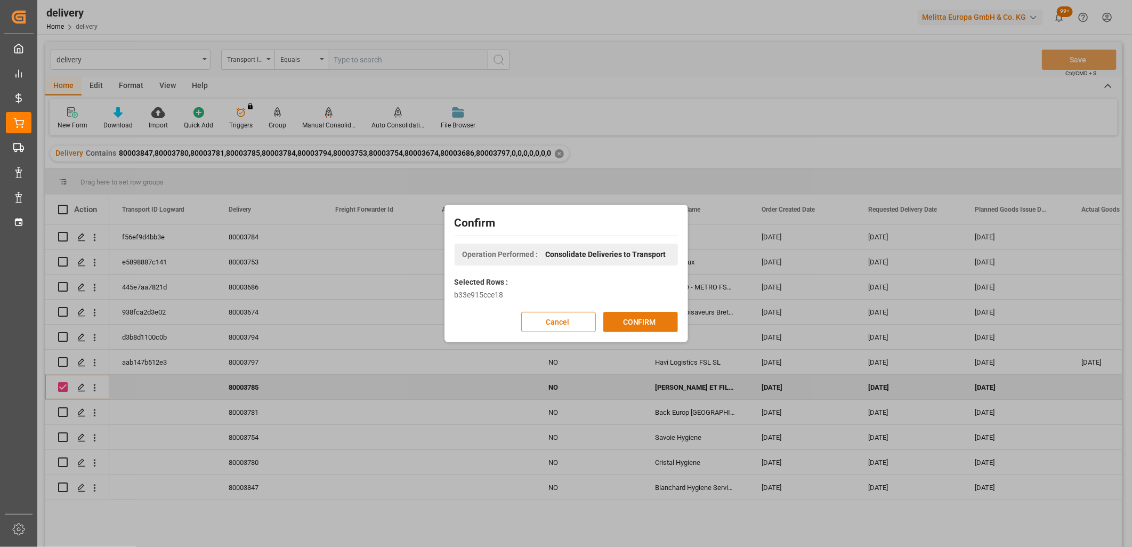
click at [664, 323] on button "CONFIRM" at bounding box center [640, 322] width 75 height 20
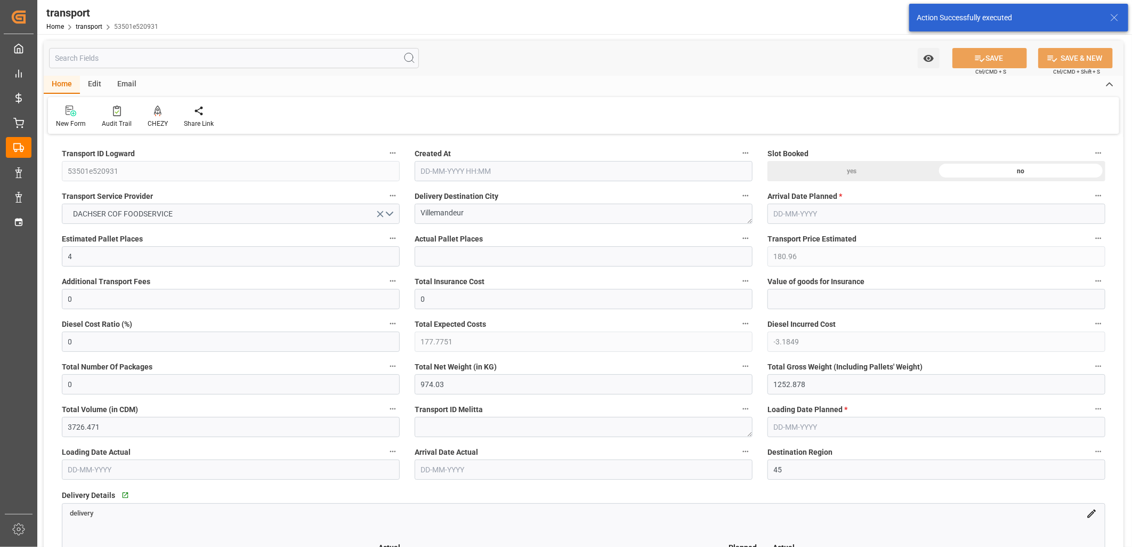
type input "[DATE] 12:37"
type input "[DATE]"
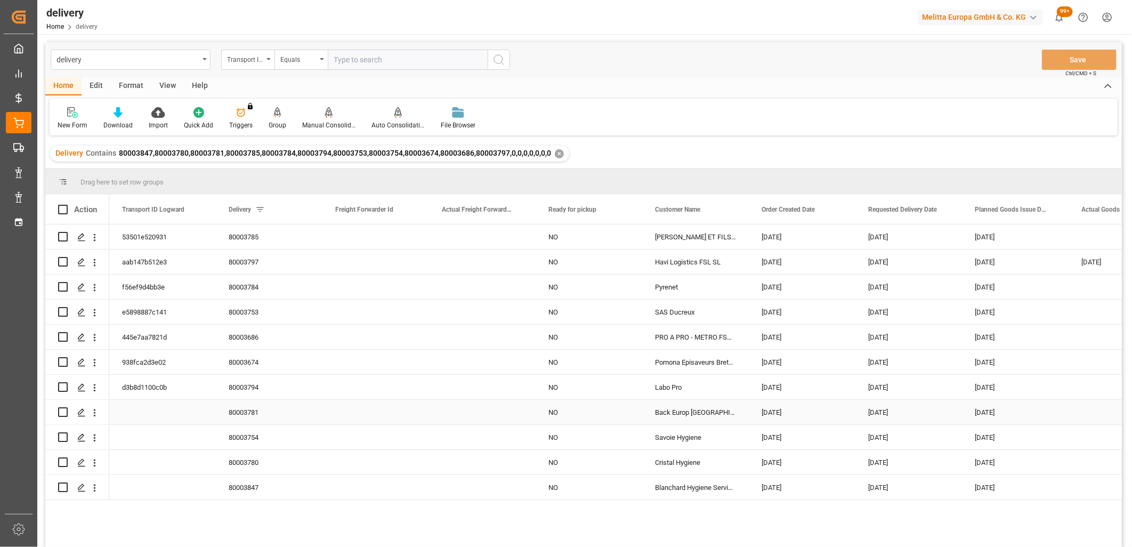
click at [60, 410] on input "Press Space to toggle row selection (unchecked)" at bounding box center [63, 412] width 10 height 10
checkbox input "true"
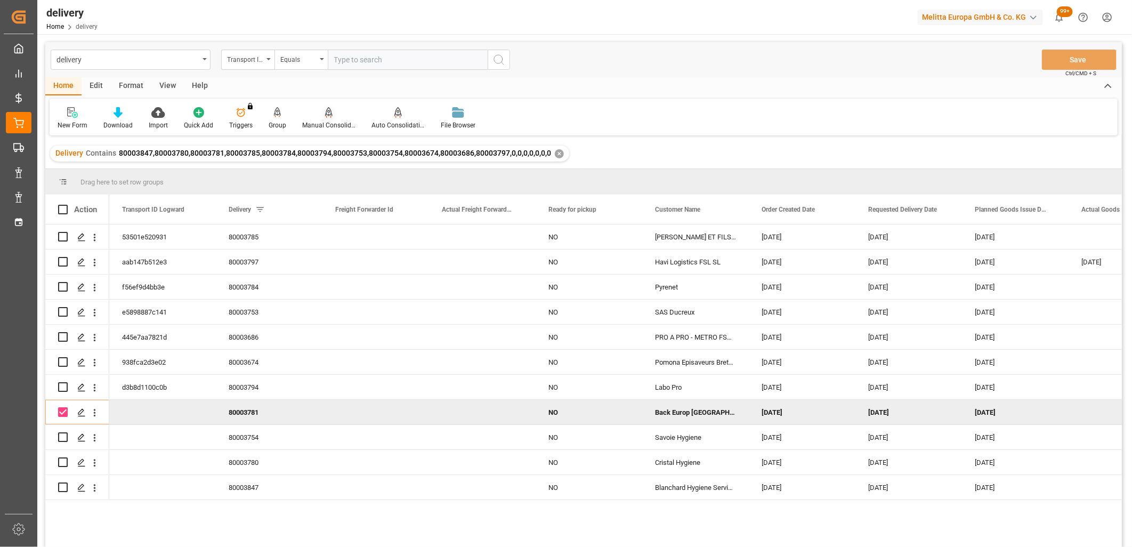
click at [326, 123] on div "Manual Consolidation" at bounding box center [328, 125] width 53 height 10
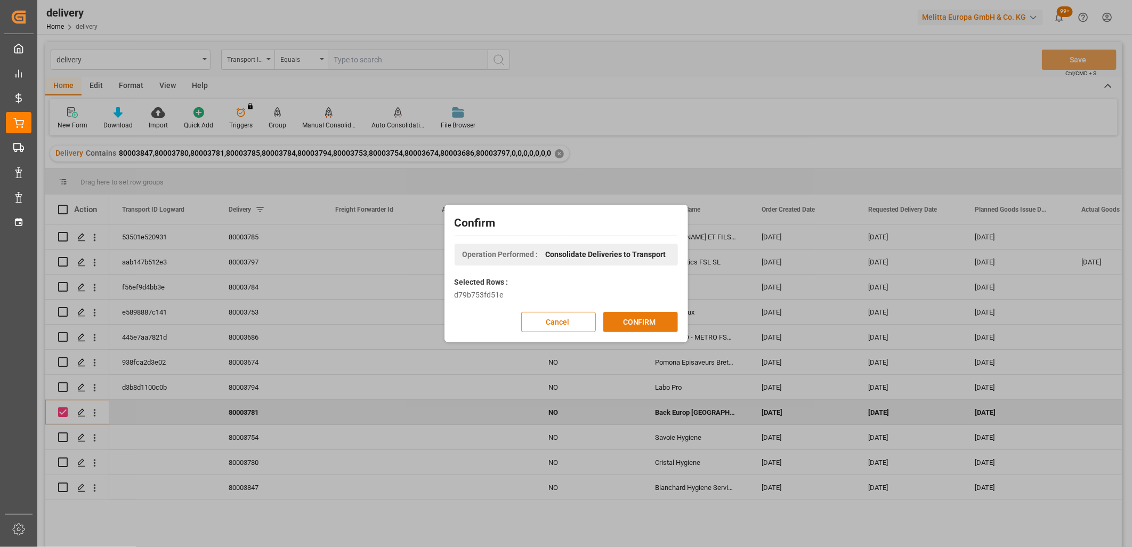
click at [618, 322] on button "CONFIRM" at bounding box center [640, 322] width 75 height 20
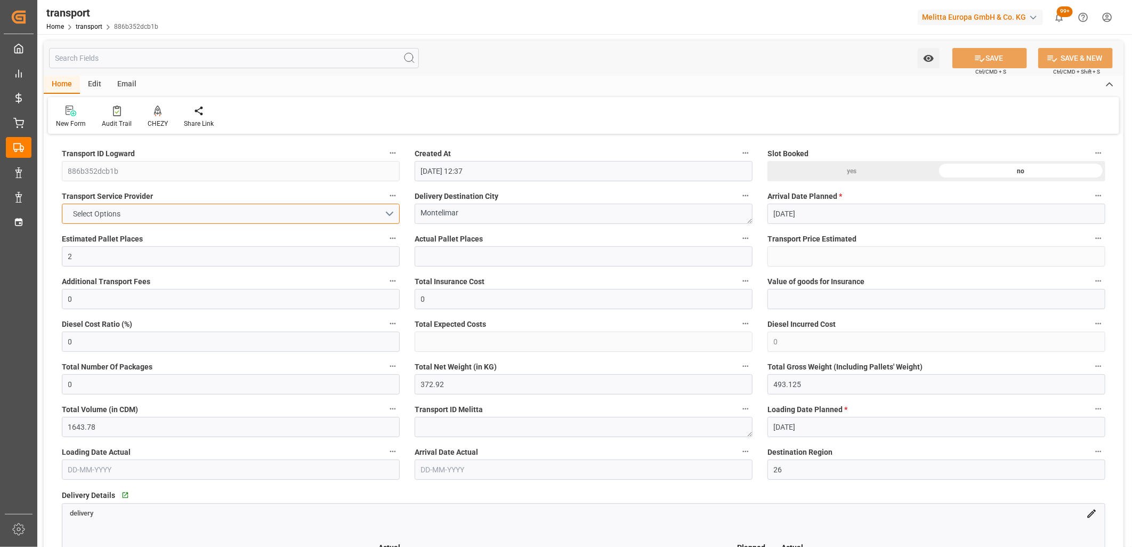
click at [391, 217] on button "Select Options" at bounding box center [231, 214] width 338 height 20
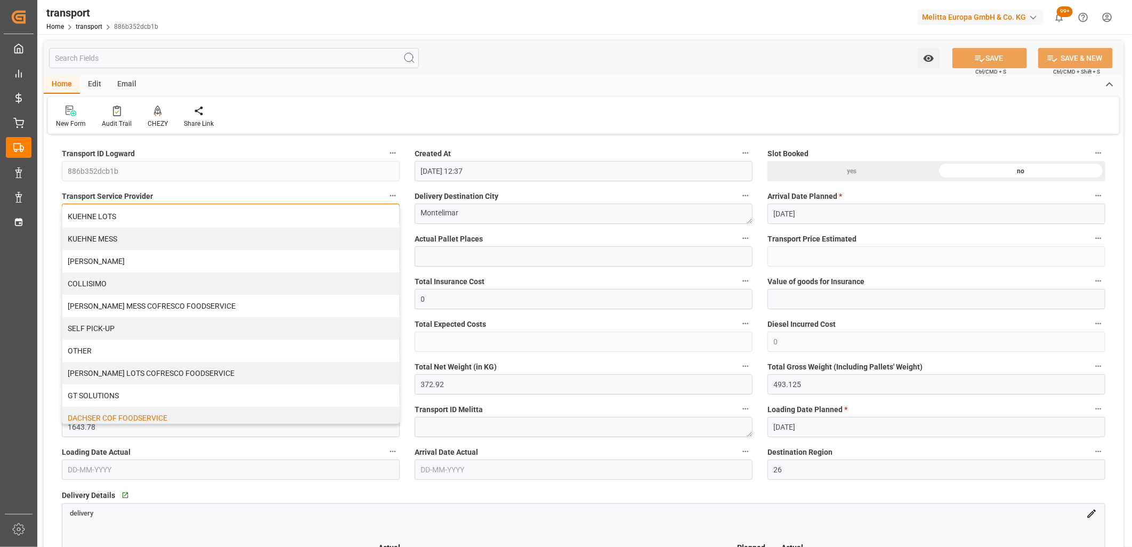
click at [204, 423] on div "DACHSER COF FOODSERVICE" at bounding box center [230, 418] width 337 height 22
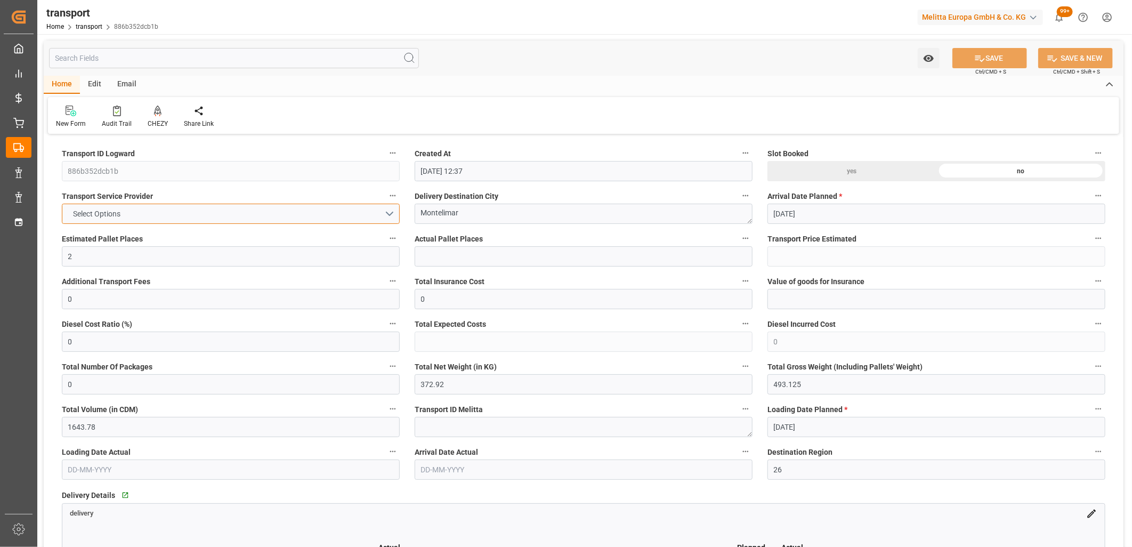
click at [393, 214] on button "Select Options" at bounding box center [231, 214] width 338 height 20
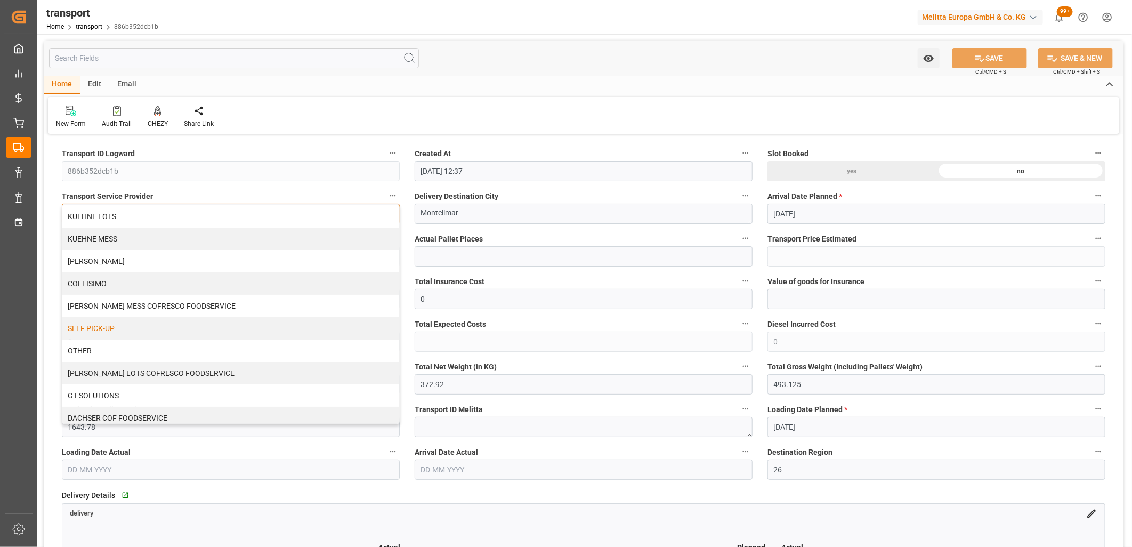
scroll to position [6, 0]
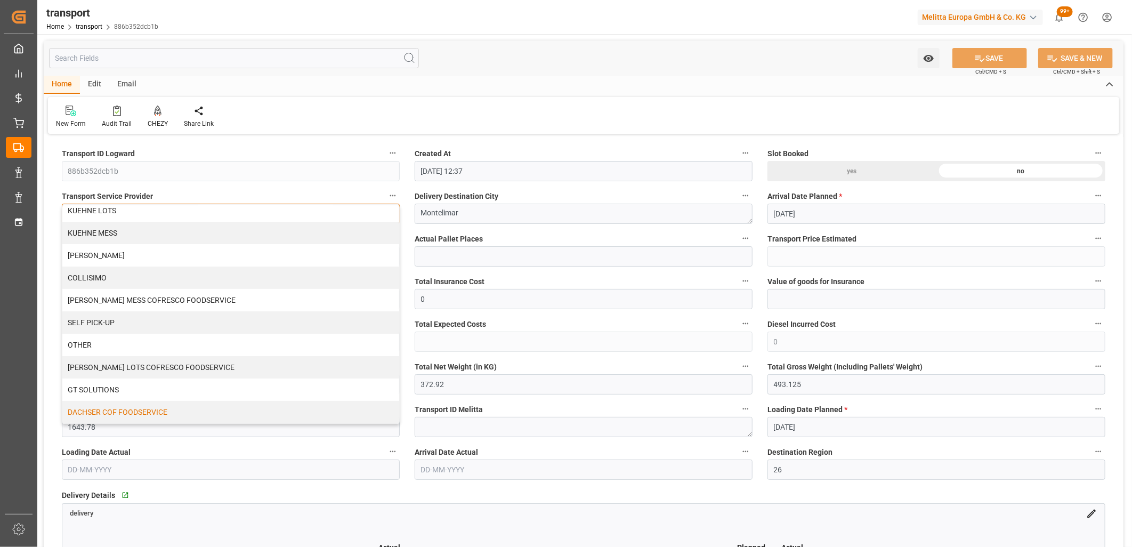
click at [137, 407] on div "DACHSER COF FOODSERVICE" at bounding box center [230, 412] width 337 height 22
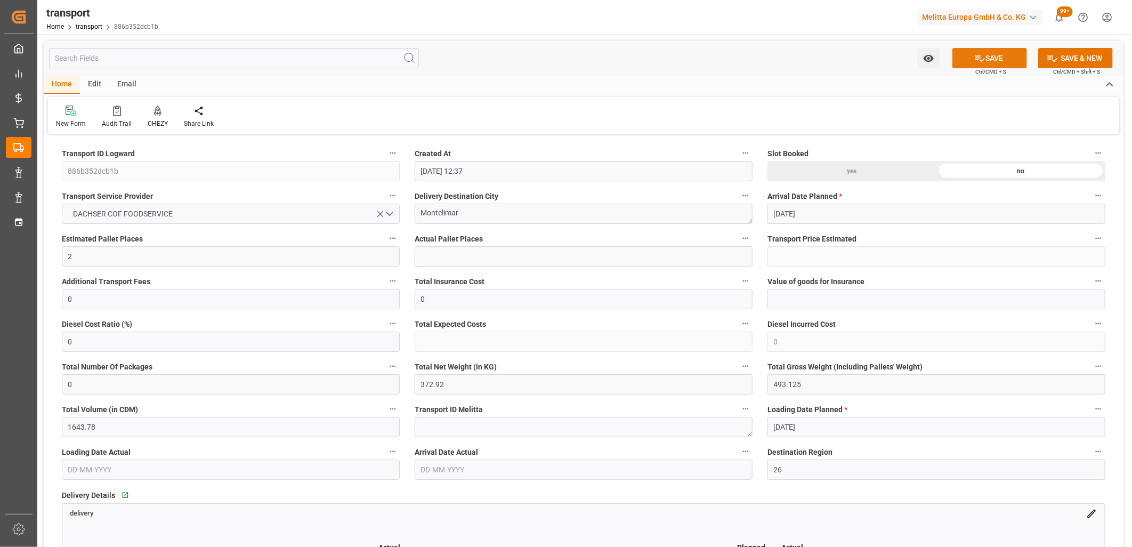
click at [977, 60] on icon at bounding box center [979, 58] width 11 height 11
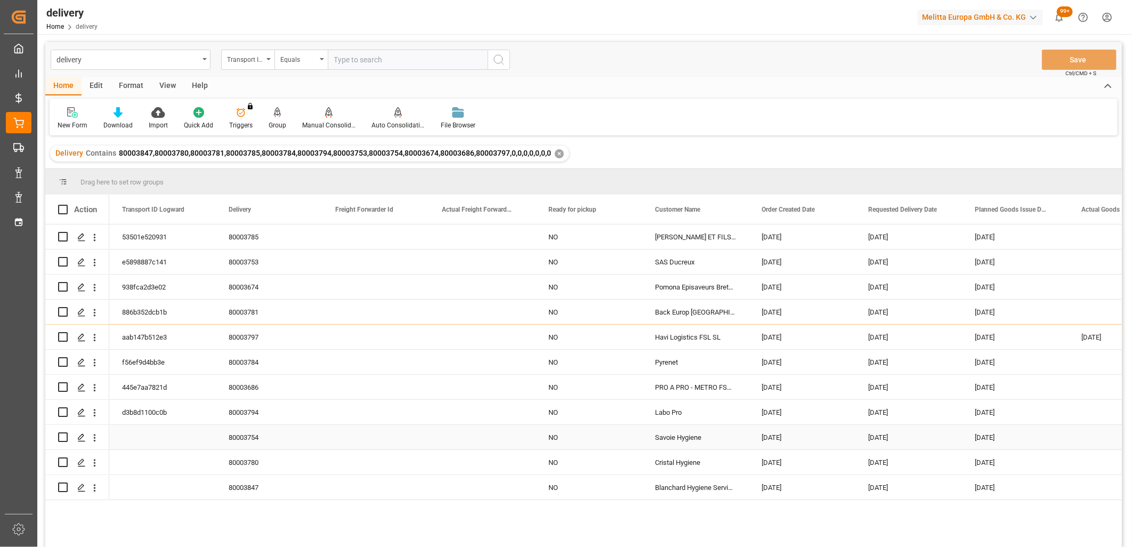
click at [62, 435] on input "Press Space to toggle row selection (unchecked)" at bounding box center [63, 437] width 10 height 10
checkbox input "true"
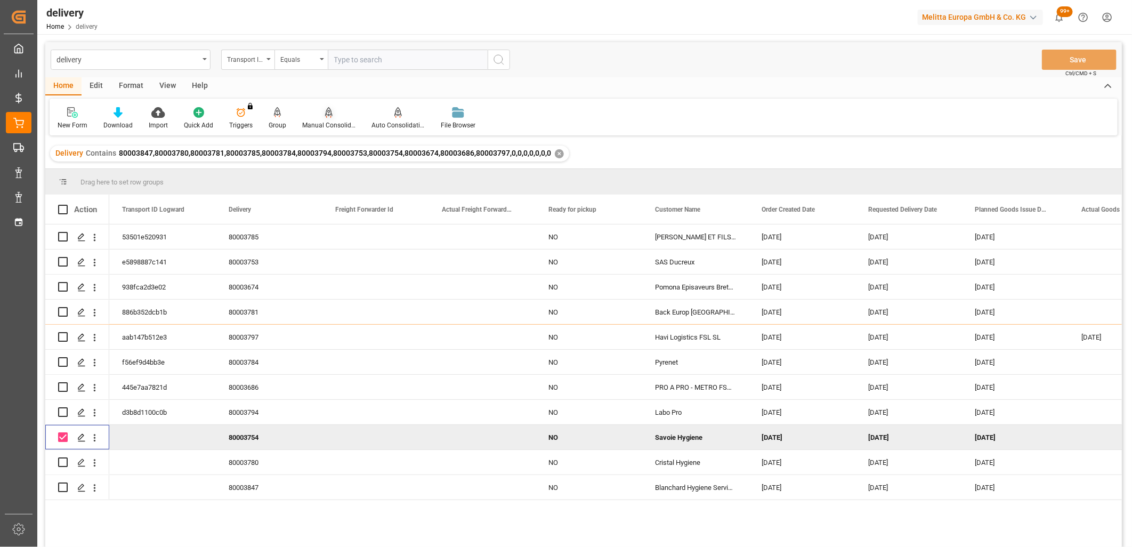
click at [329, 124] on div "Manual Consolidation" at bounding box center [328, 125] width 53 height 10
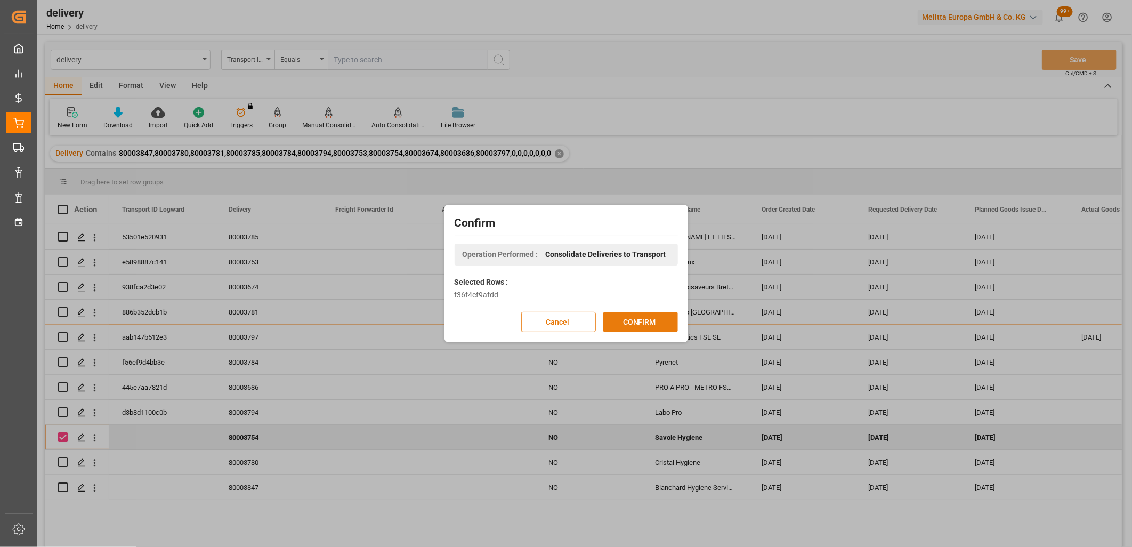
click at [636, 323] on button "CONFIRM" at bounding box center [640, 322] width 75 height 20
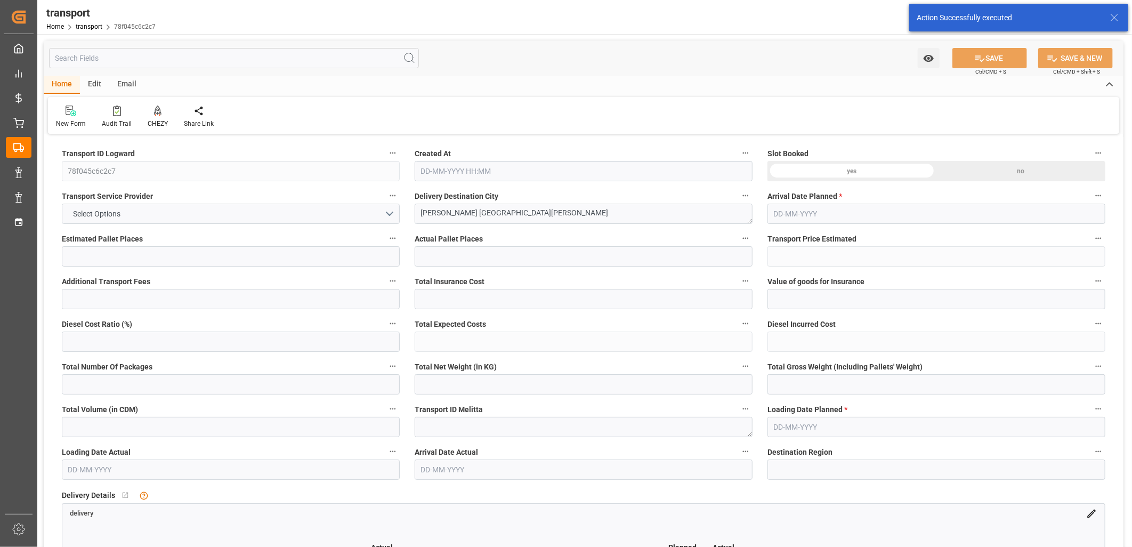
type input "2"
type input "152.56"
type input "0"
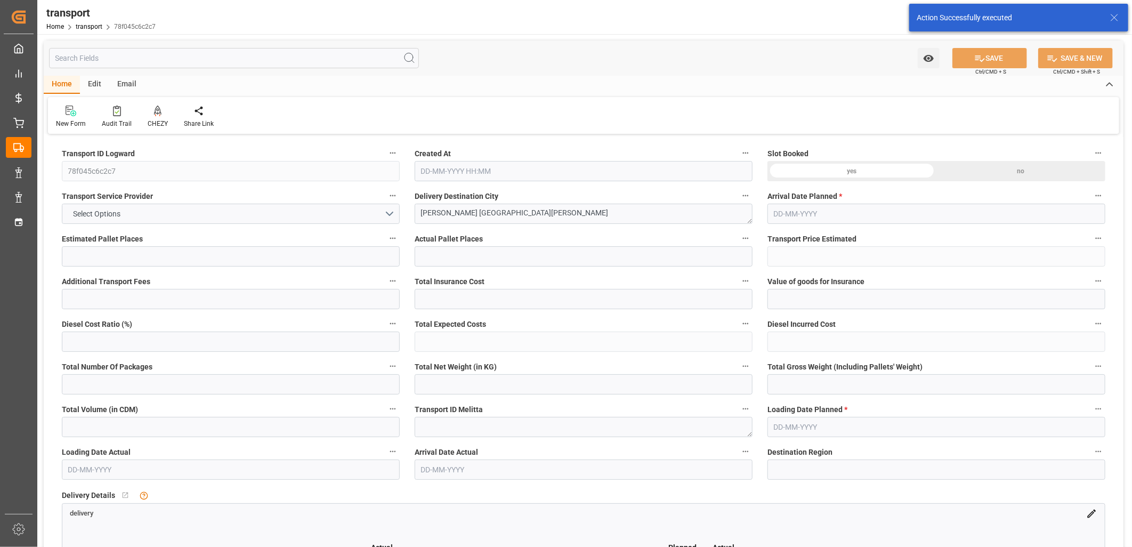
type input "149.8749"
type input "-2.6851"
type input "0"
type input "294.04"
type input "396.315"
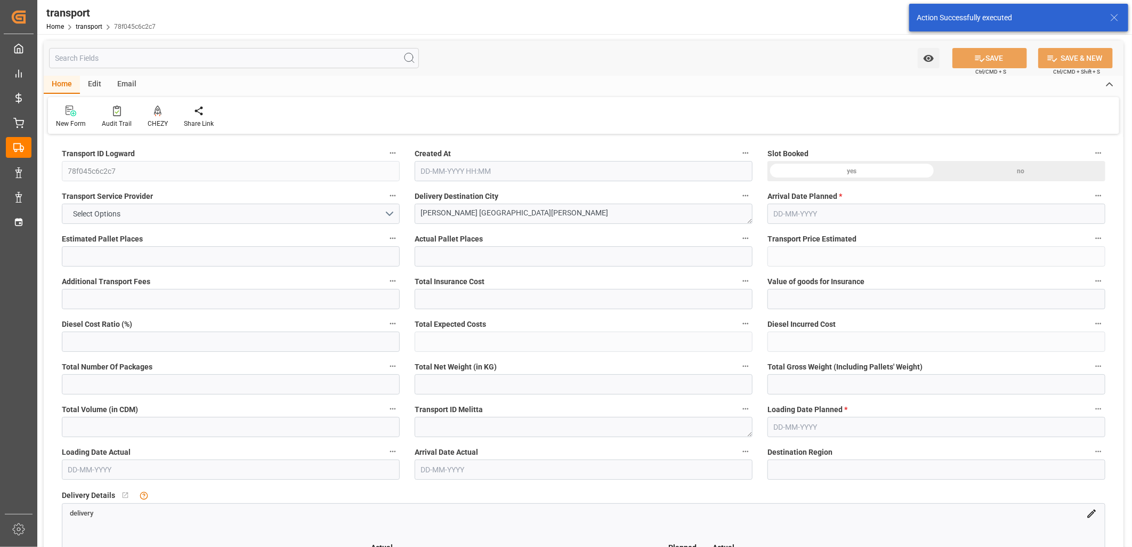
type input "1189.61"
type input "73"
type input "1"
type input "25"
type input "2"
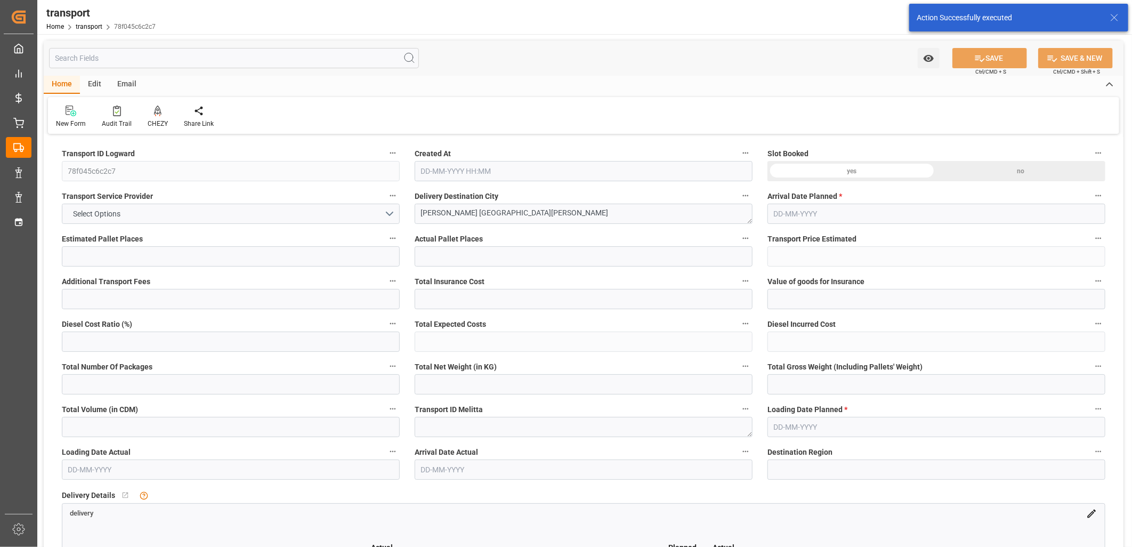
type input "101"
type input "347.425"
type input "0"
type input "4710.8598"
type input "0"
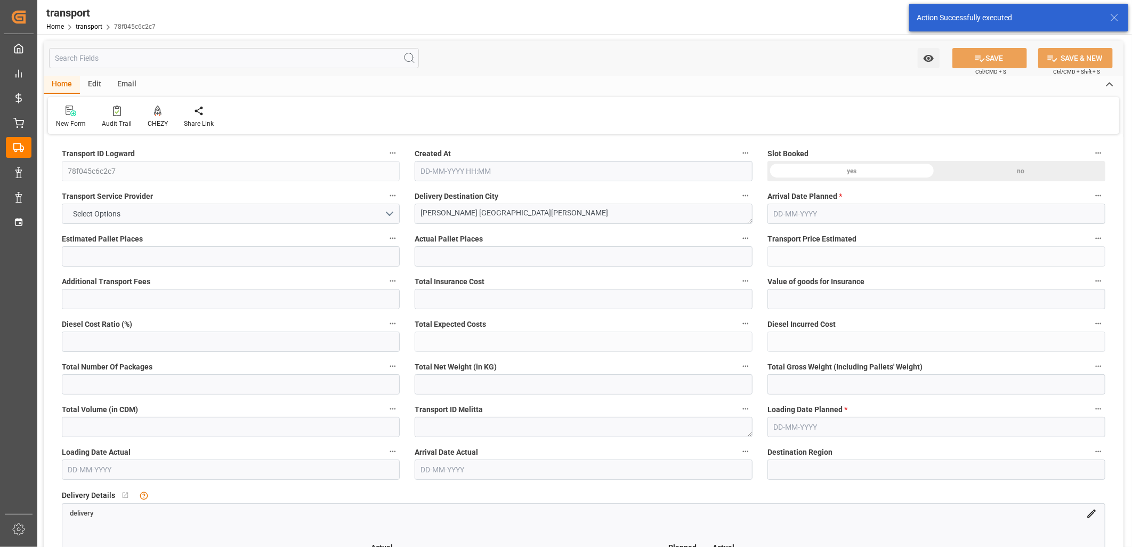
type input "0"
type input "21"
type input "35"
type input "02-10-2025 12:38"
type input "[DATE]"
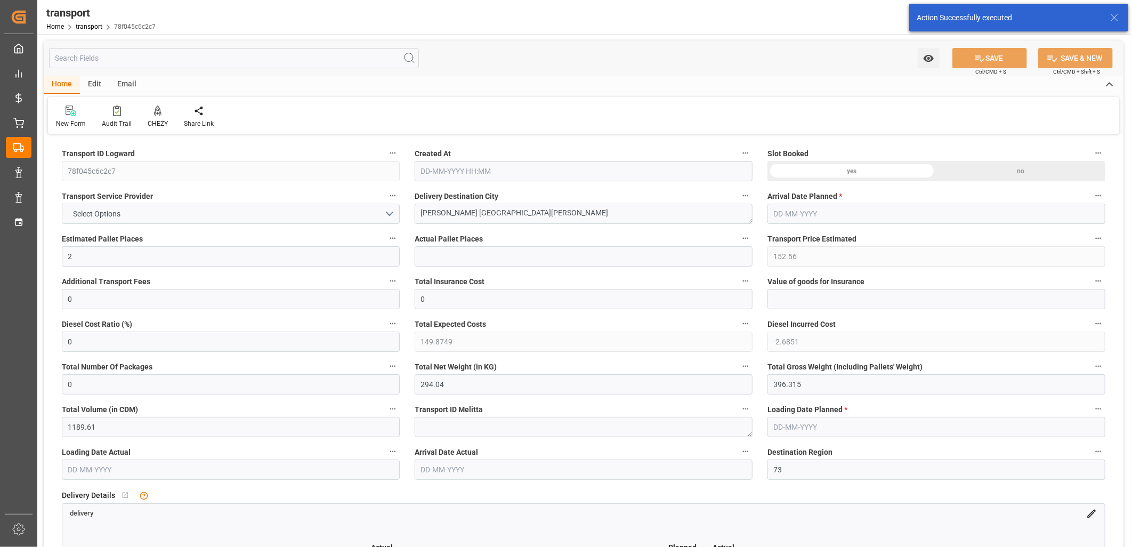
type input "[DATE]"
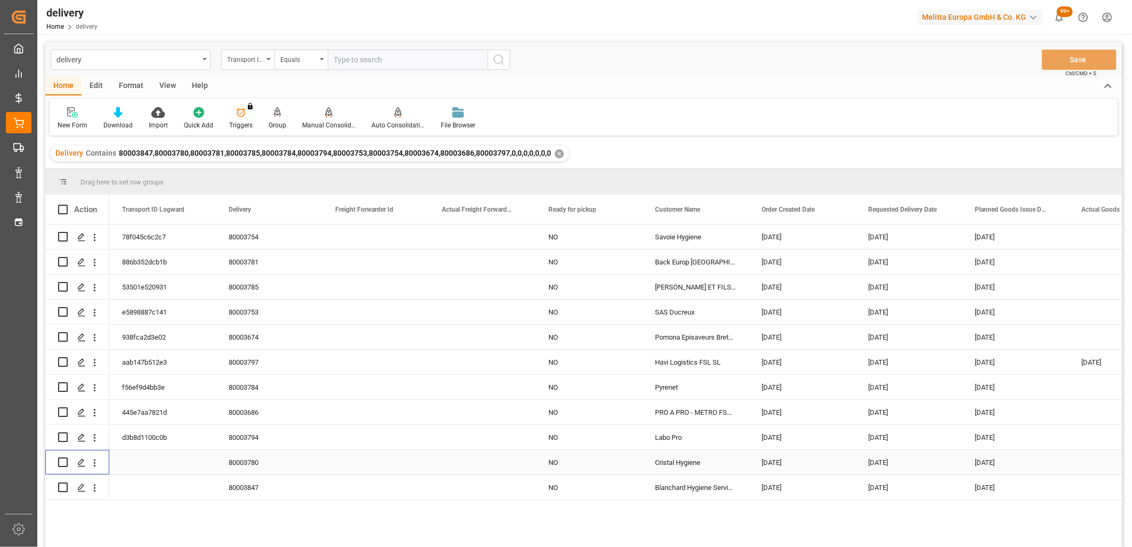
click at [63, 461] on input "Press Space to toggle row selection (unchecked)" at bounding box center [63, 462] width 10 height 10
checkbox input "true"
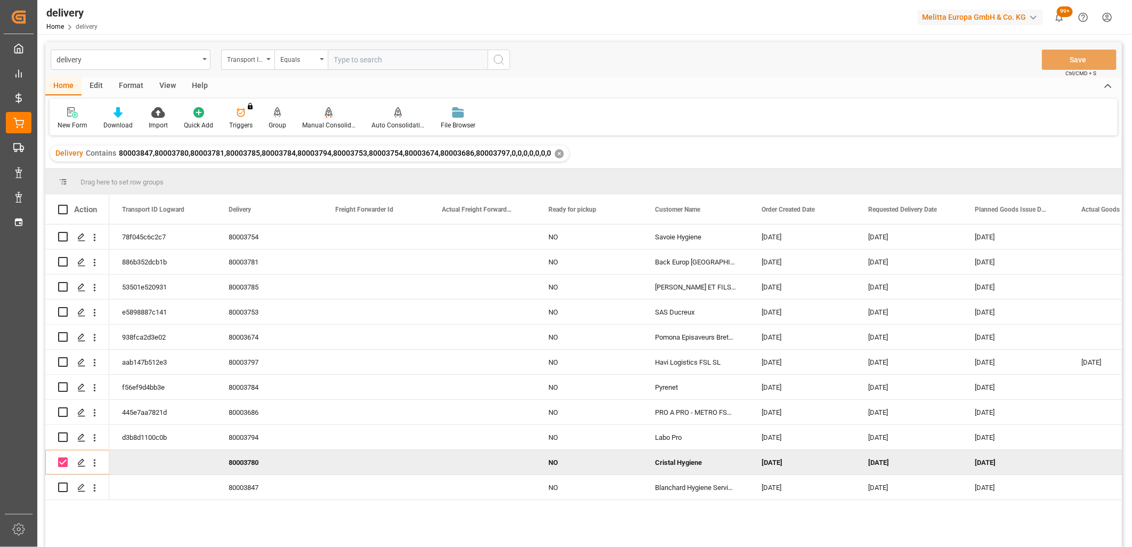
click at [325, 110] on icon at bounding box center [328, 112] width 7 height 11
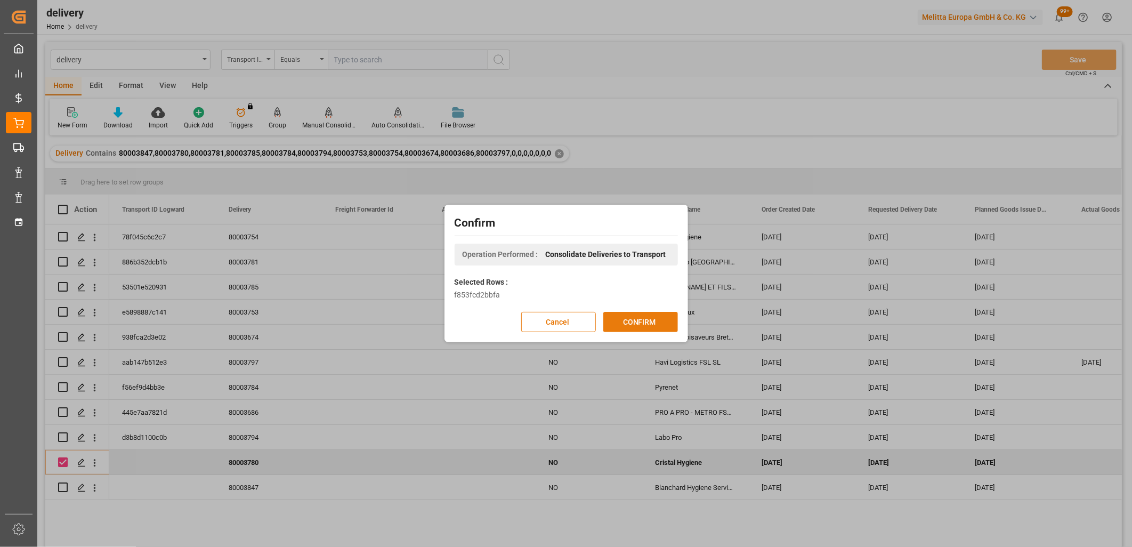
click at [626, 313] on button "CONFIRM" at bounding box center [640, 322] width 75 height 20
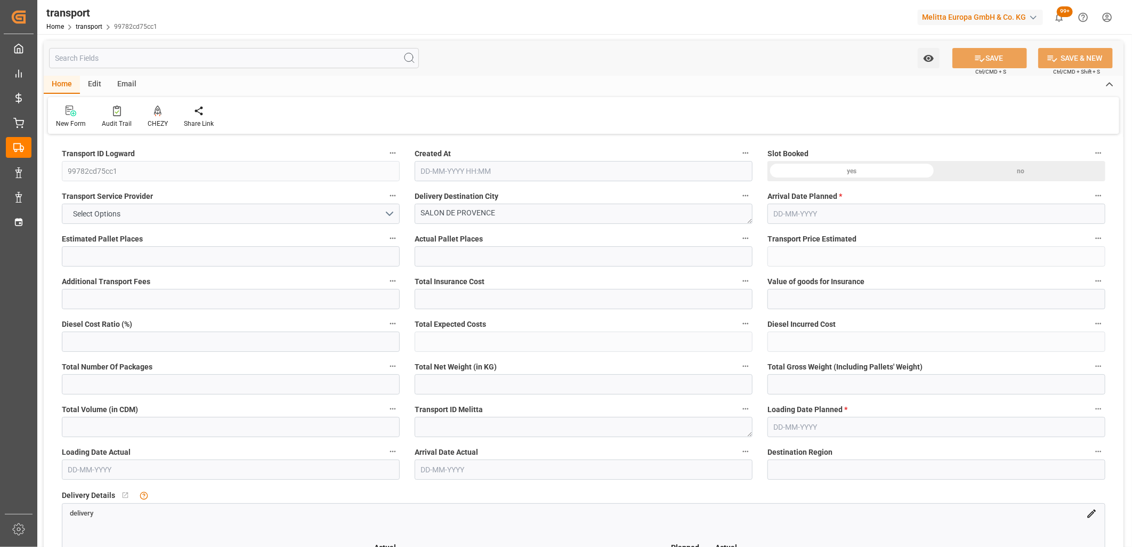
type input "3"
type input "170.55"
type input "0"
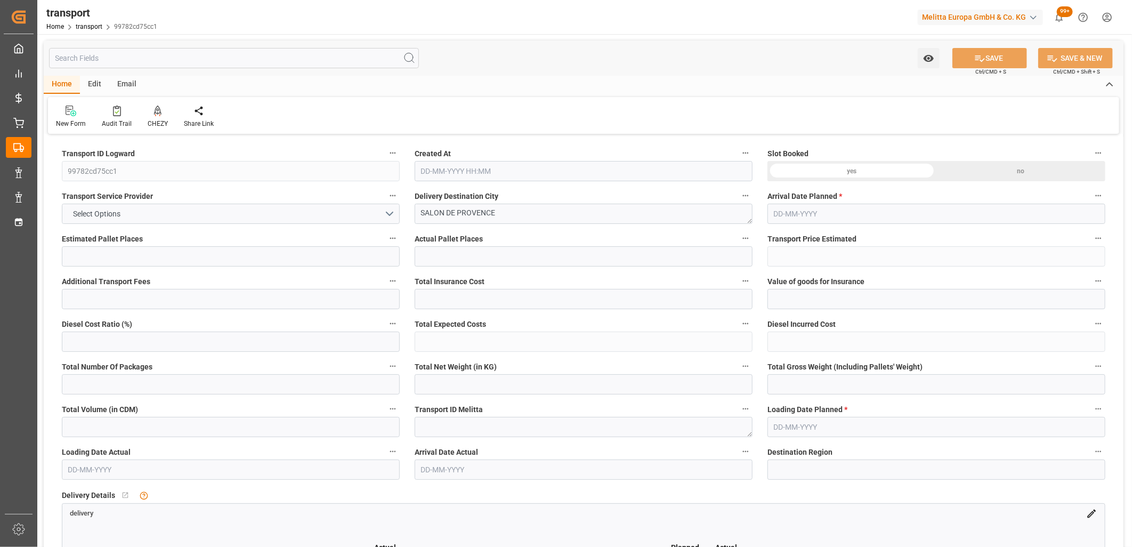
type input "167.5483"
type input "-3.0017"
type input "0"
type input "485.472"
type input "648.421"
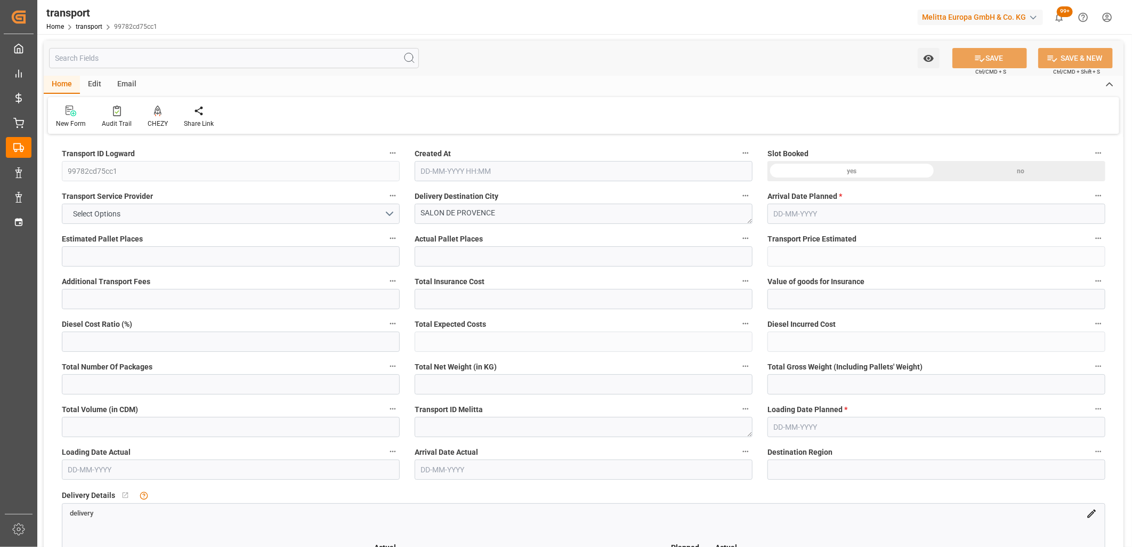
type input "1853.076"
type input "13"
type input "2"
type input "7"
type input "3"
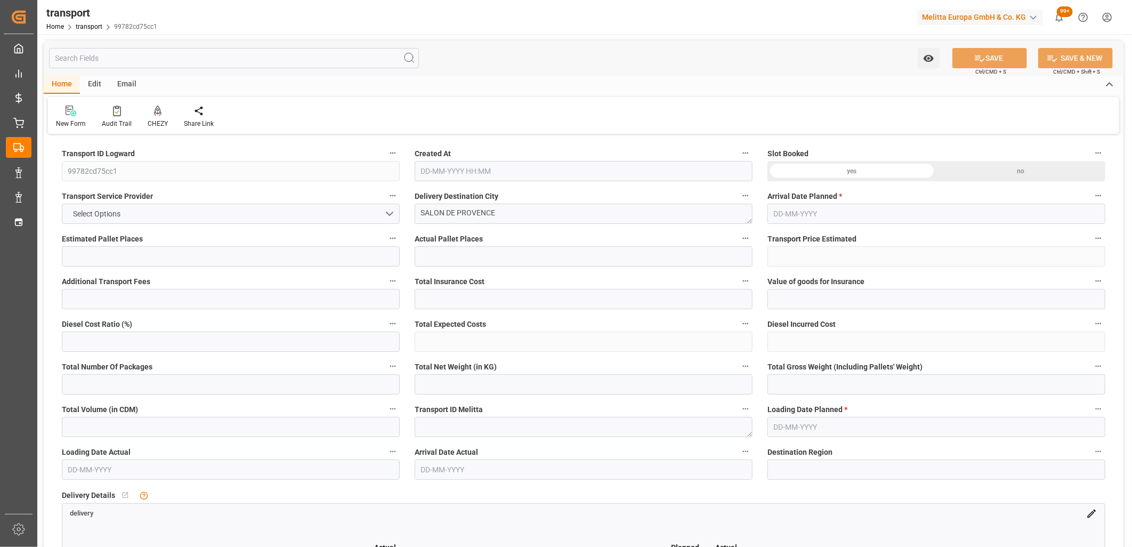
type input "101"
type input "574.641"
type input "0"
type input "4710.8598"
type input "0"
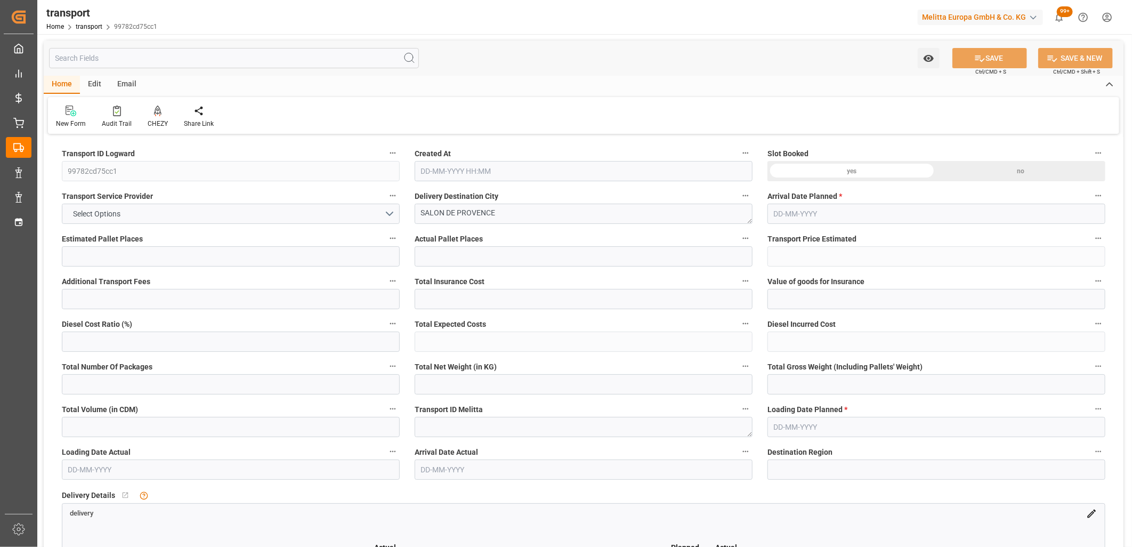
type input "0"
type input "21"
type input "35"
type input "[DATE] 12:38"
type input "[DATE]"
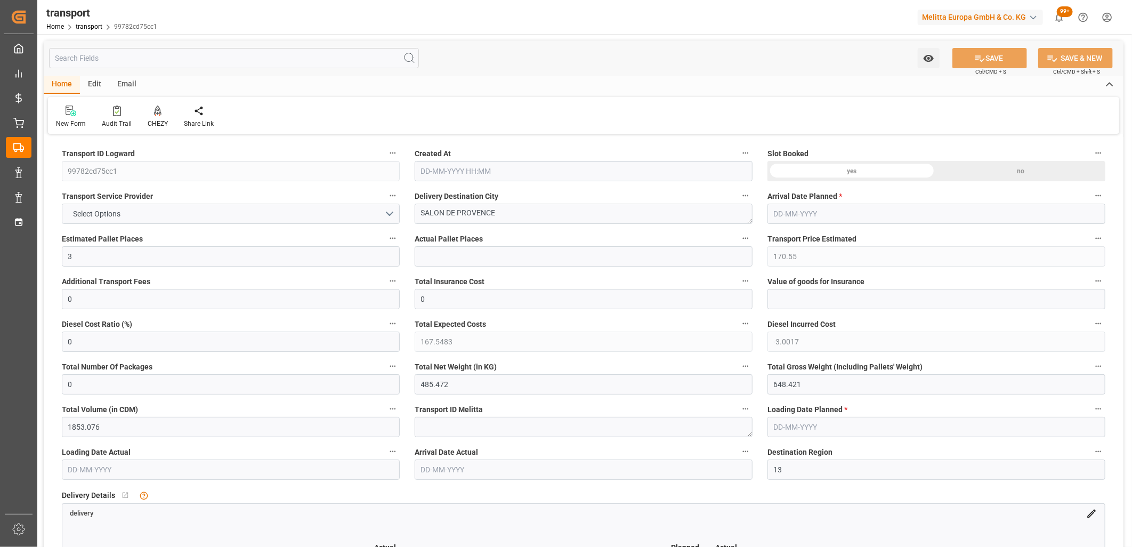
type input "[DATE]"
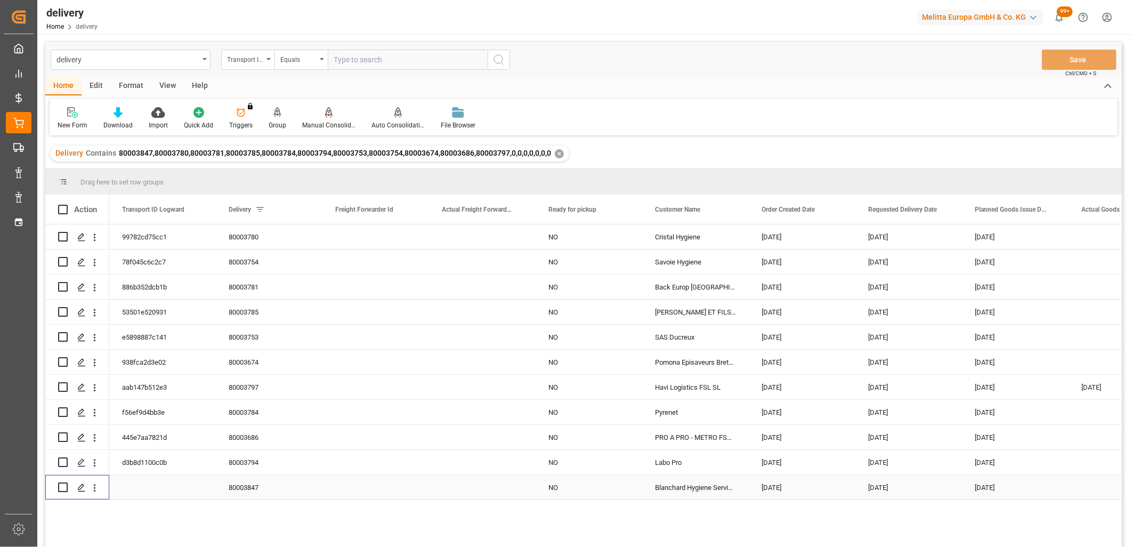
click at [61, 488] on input "Press Space to toggle row selection (unchecked)" at bounding box center [63, 487] width 10 height 10
checkbox input "true"
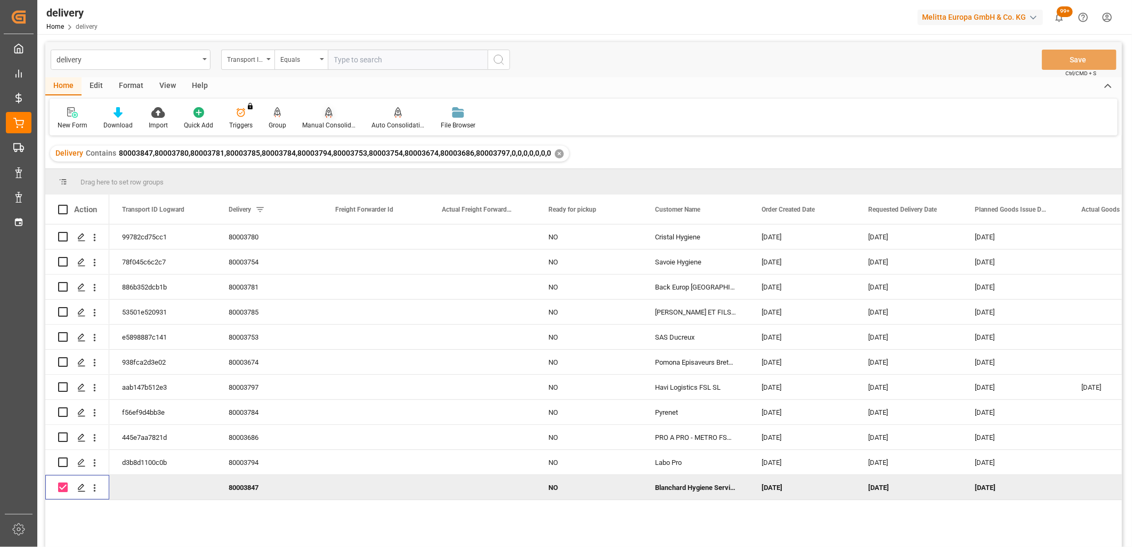
click at [333, 115] on div at bounding box center [328, 112] width 53 height 11
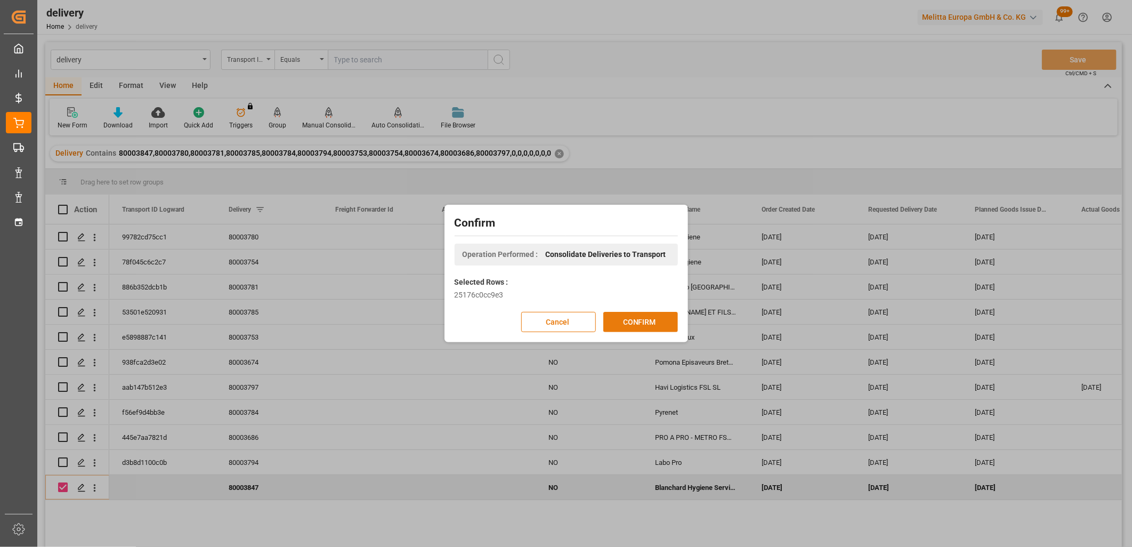
click at [635, 317] on button "CONFIRM" at bounding box center [640, 322] width 75 height 20
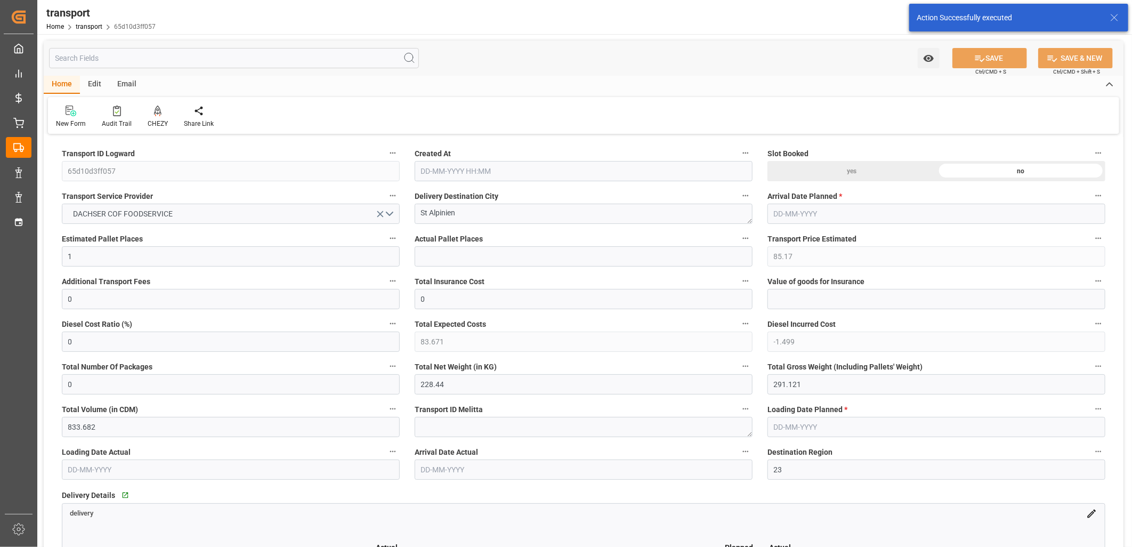
type input "[DATE] 12:39"
type input "[DATE]"
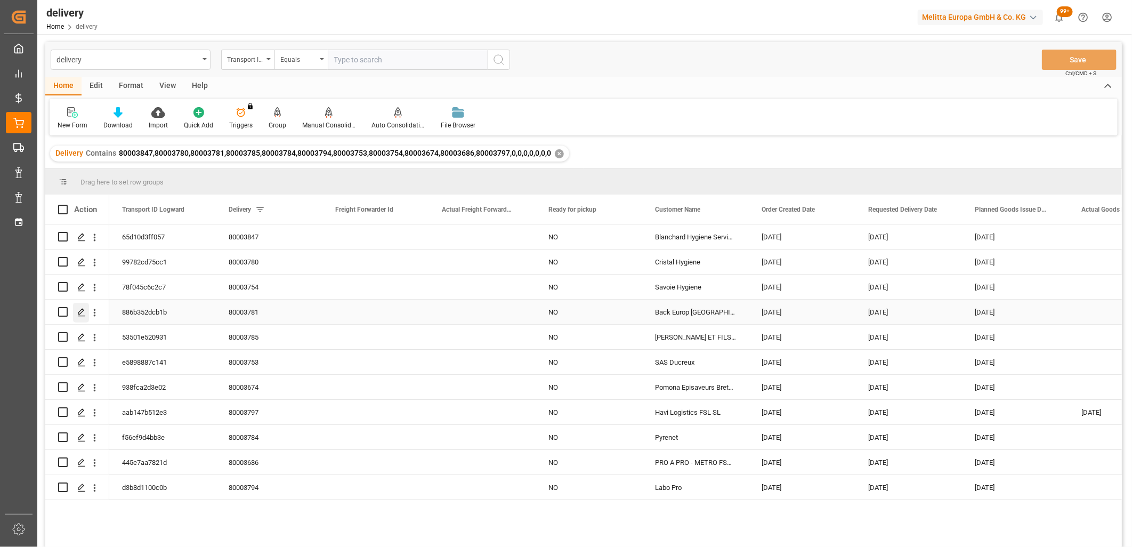
click at [81, 313] on icon "Press SPACE to select this row." at bounding box center [81, 312] width 9 height 9
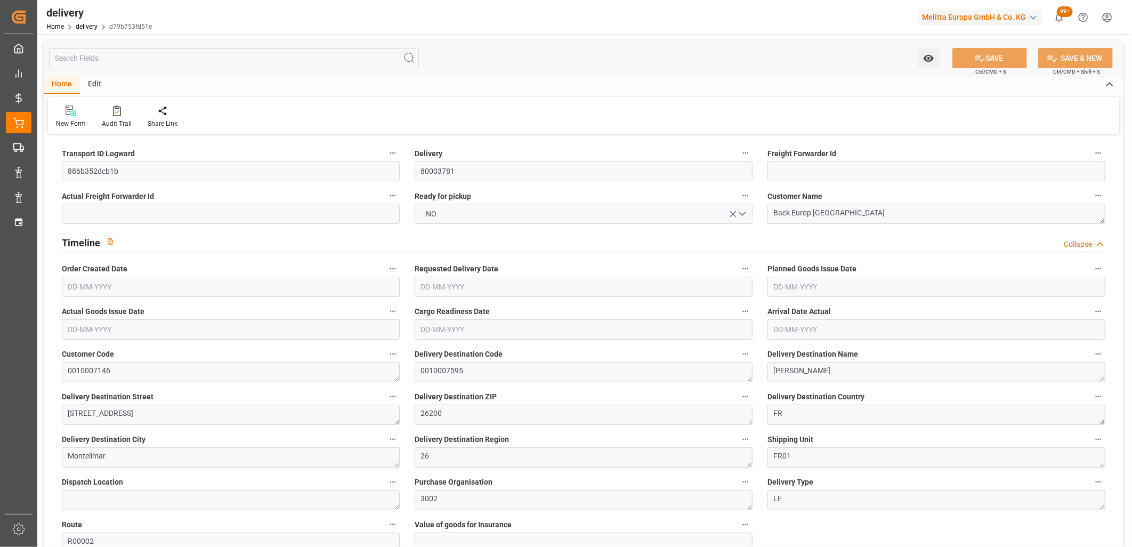
type input "[DATE]"
type input "[DATE] 01:00"
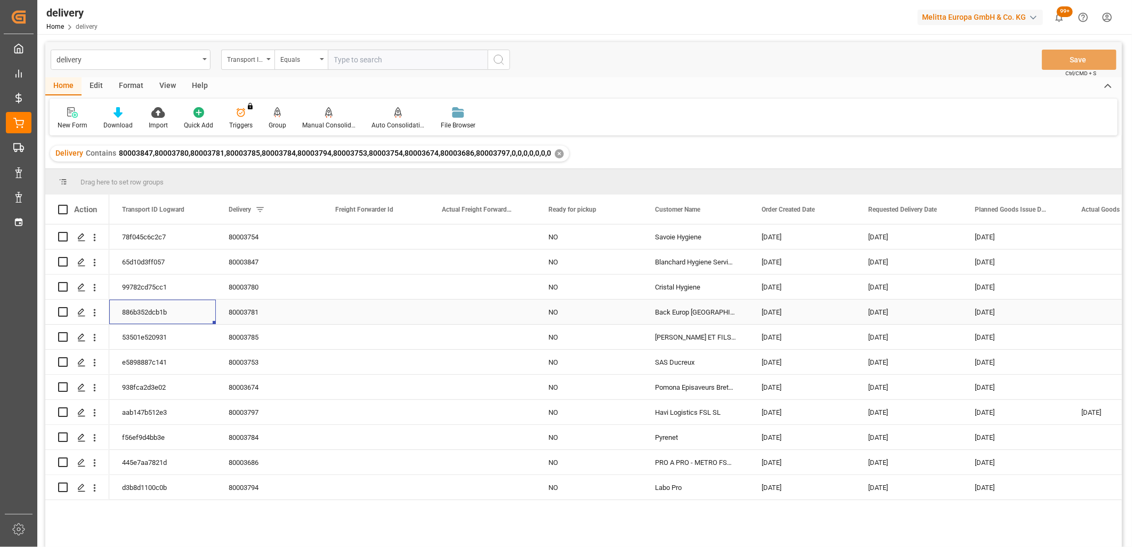
drag, startPoint x: 173, startPoint y: 313, endPoint x: 125, endPoint y: 312, distance: 47.4
click at [125, 312] on div "886b352dcb1b" at bounding box center [162, 312] width 107 height 25
click at [83, 316] on line "Press SPACE to select this row." at bounding box center [81, 316] width 6 height 0
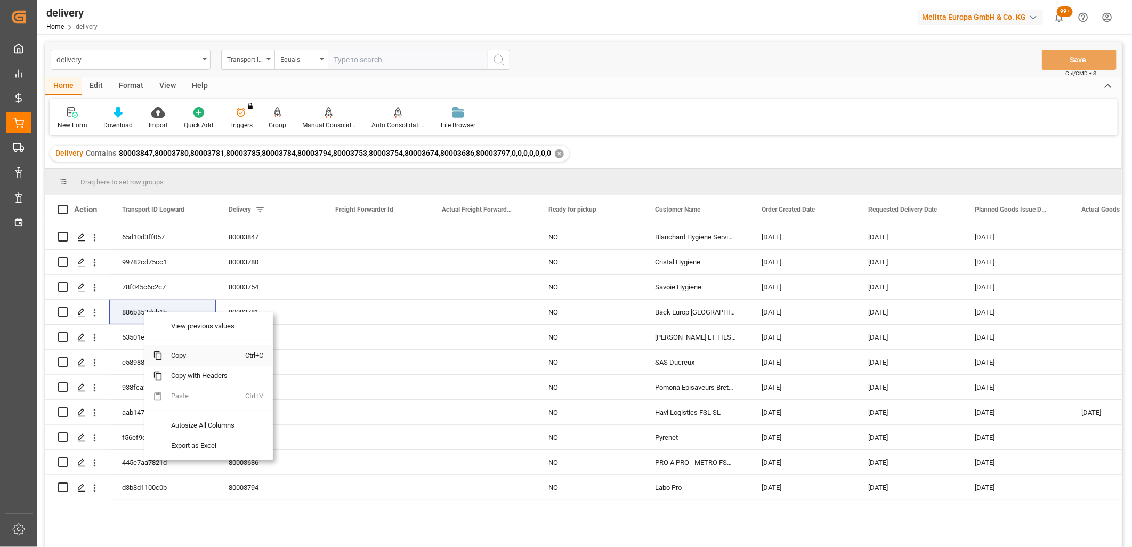
click at [182, 355] on span "Copy" at bounding box center [204, 355] width 83 height 20
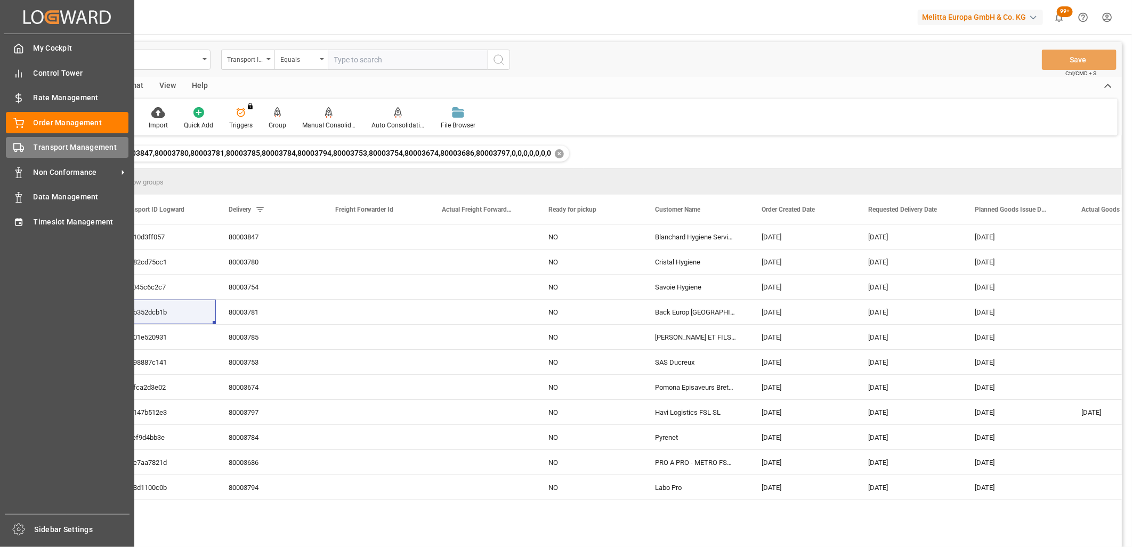
click at [62, 152] on span "Transport Management" at bounding box center [81, 147] width 95 height 11
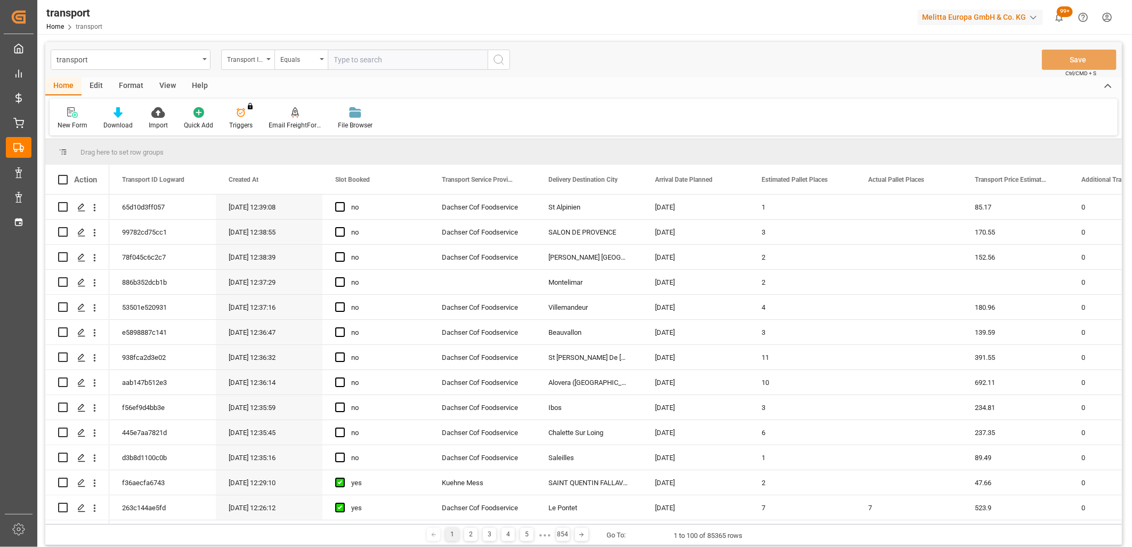
click at [404, 54] on input "text" at bounding box center [408, 60] width 160 height 20
click at [76, 278] on div "Press SPACE to select this row." at bounding box center [81, 283] width 16 height 20
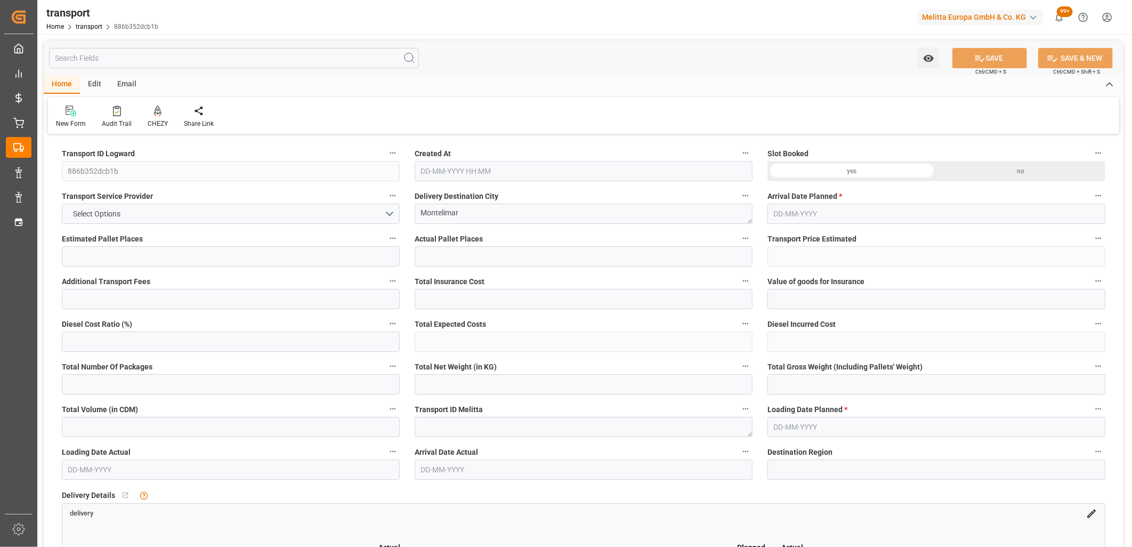
type input "2"
type input "0"
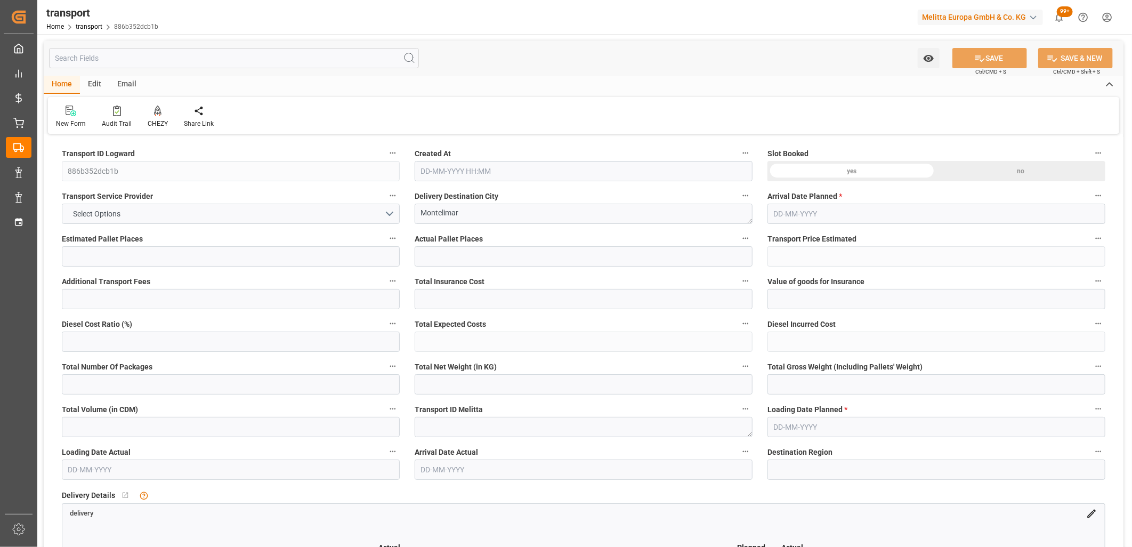
type input "0"
type input "372.92"
type input "493.125"
type input "1643.78"
type input "26"
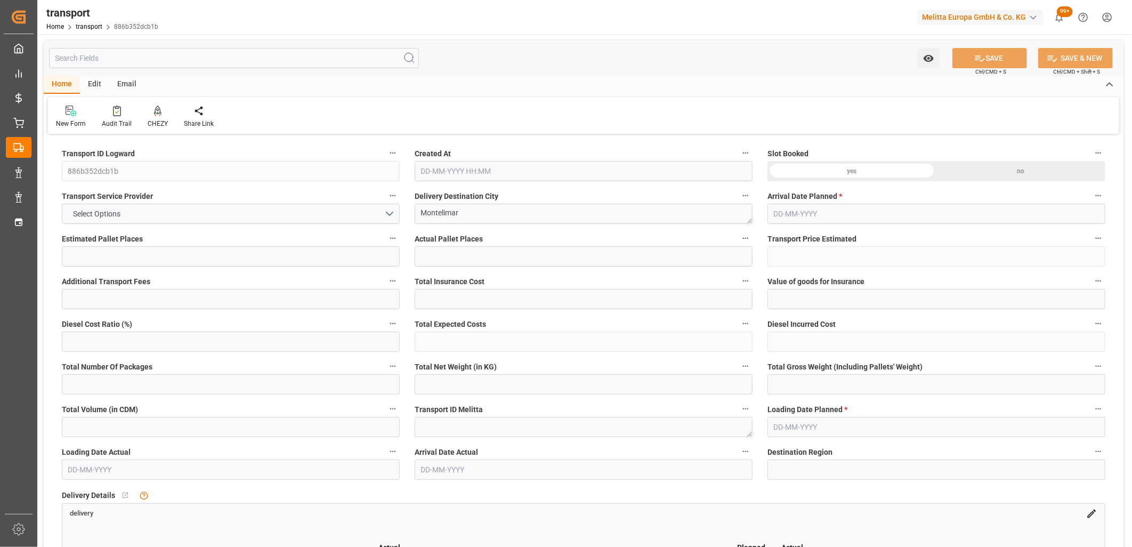
type input "1"
type input "66"
type input "2"
type input "101"
type input "444.235"
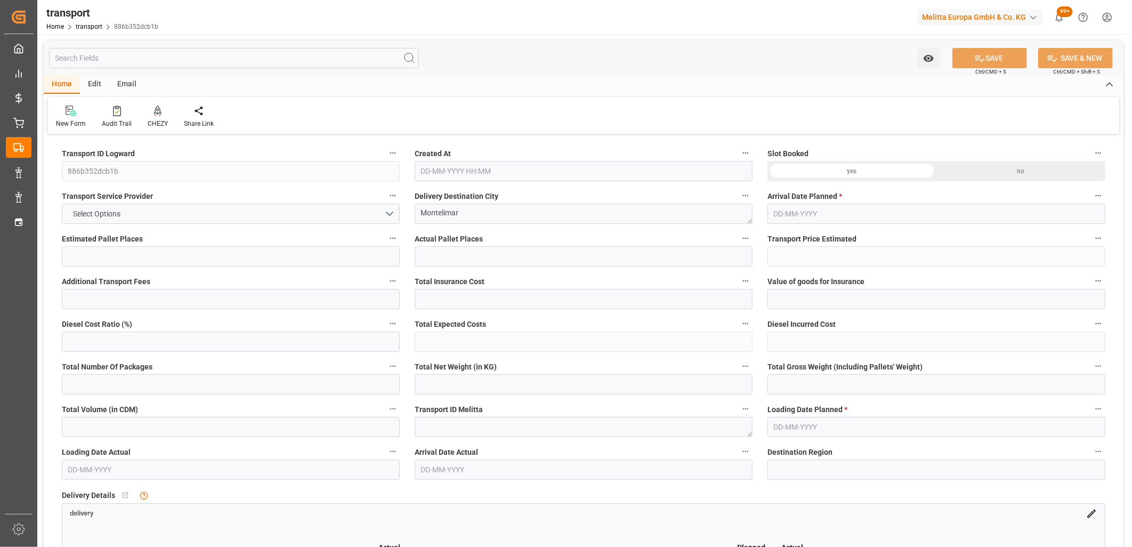
type input "0"
type input "4710.8598"
type input "0"
type input "21"
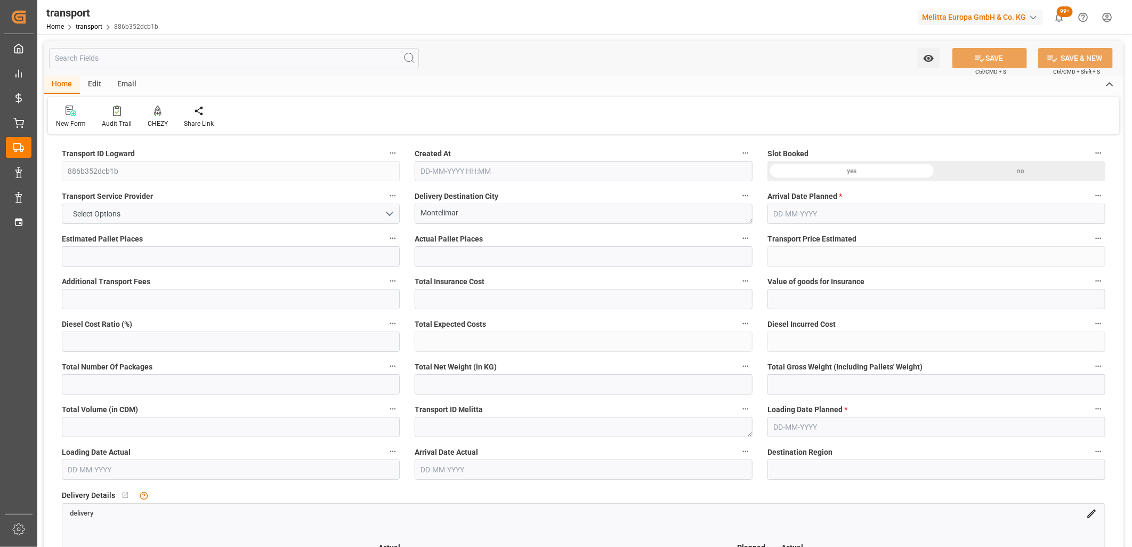
type input "35"
type input "02-10-2025 12:37"
type input "[DATE]"
click at [393, 213] on button "Select Options" at bounding box center [231, 214] width 338 height 20
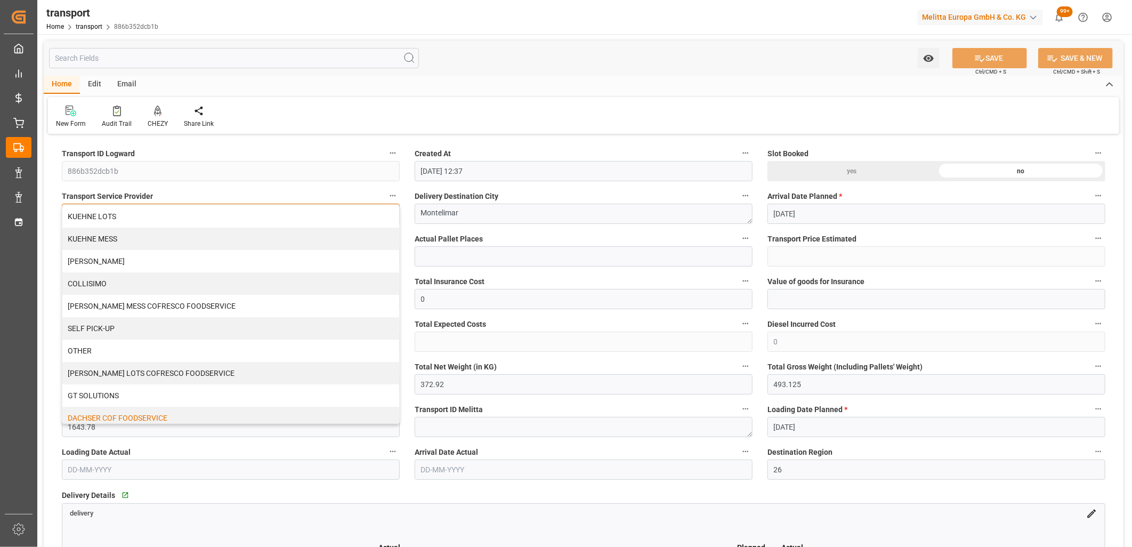
click at [262, 416] on div "DACHSER COF FOODSERVICE" at bounding box center [230, 418] width 337 height 22
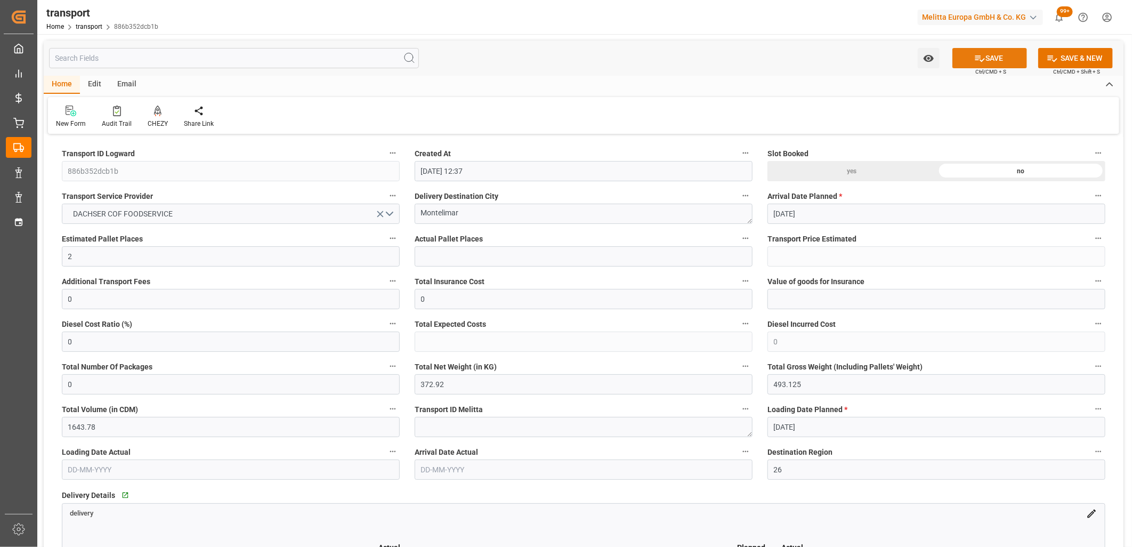
click at [990, 62] on button "SAVE" at bounding box center [989, 58] width 75 height 20
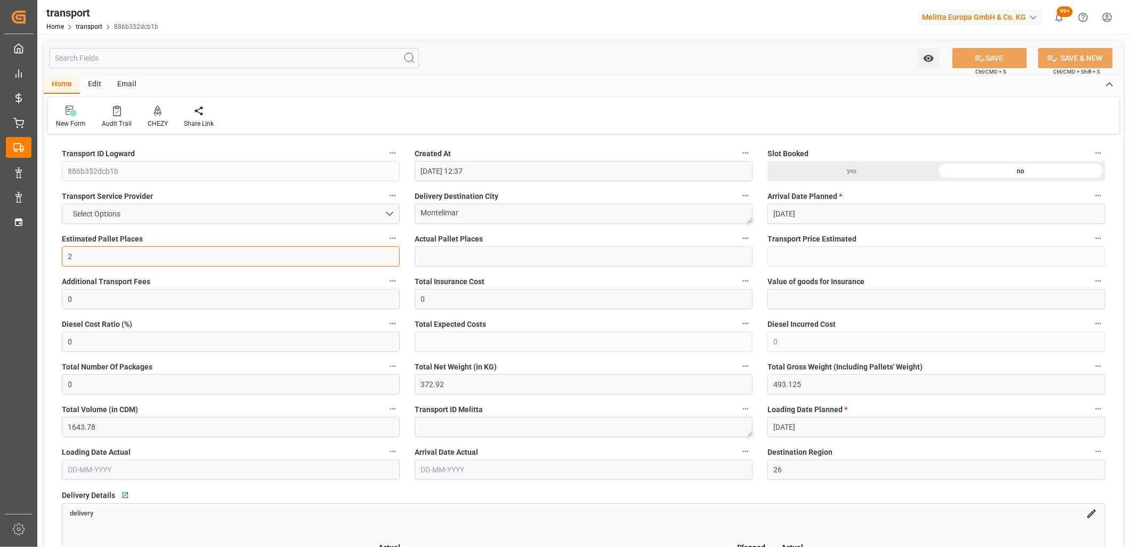
click at [149, 258] on input "2" at bounding box center [231, 256] width 338 height 20
click at [492, 256] on input "text" at bounding box center [584, 256] width 338 height 20
click at [392, 205] on button "Select Options" at bounding box center [231, 214] width 338 height 20
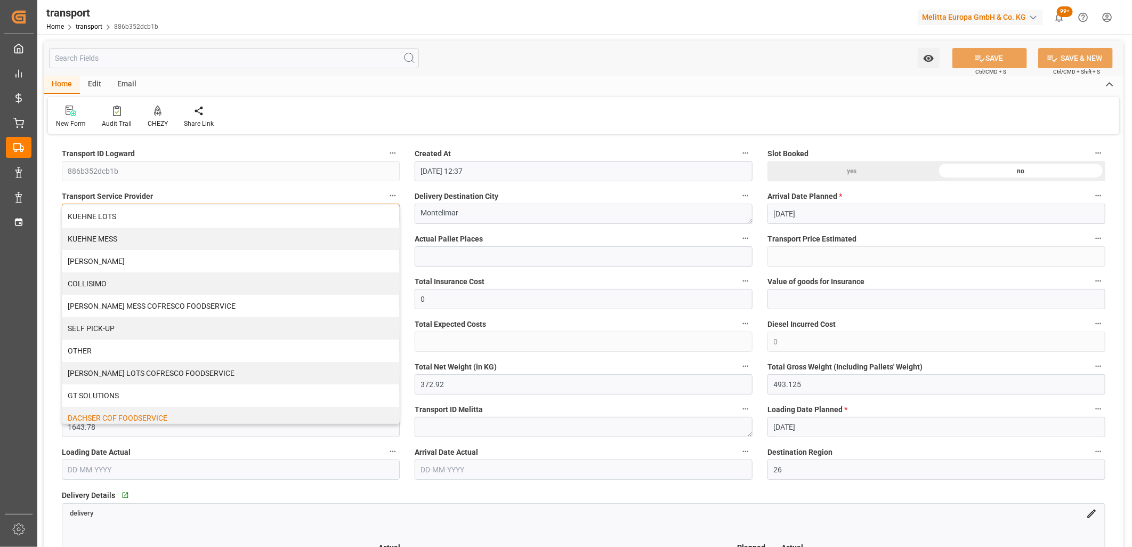
click at [194, 422] on div "DACHSER COF FOODSERVICE" at bounding box center [230, 418] width 337 height 22
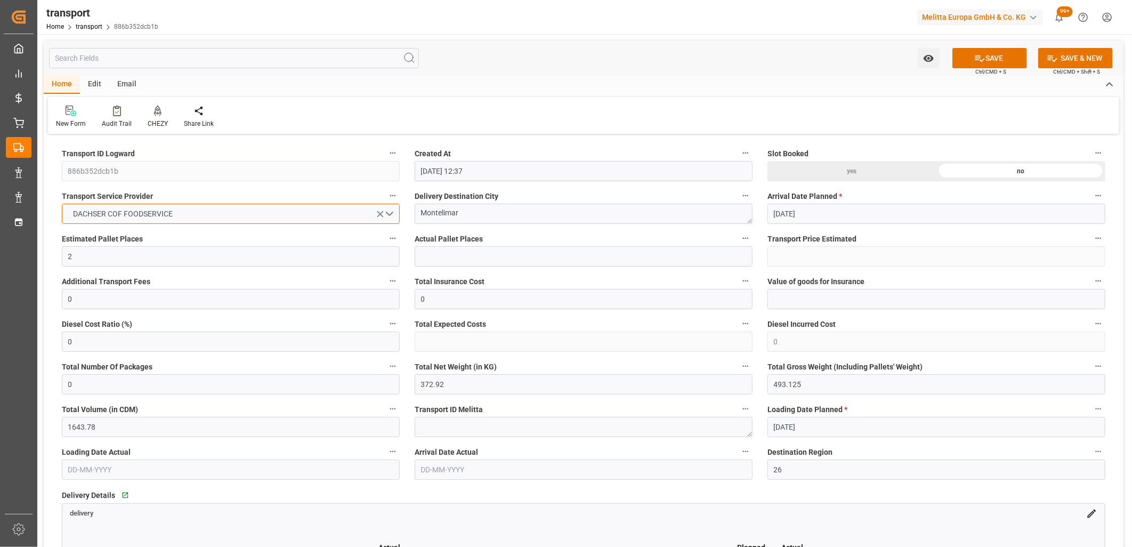
click at [62, 204] on button "DACHSER COF FOODSERVICE" at bounding box center [231, 214] width 338 height 20
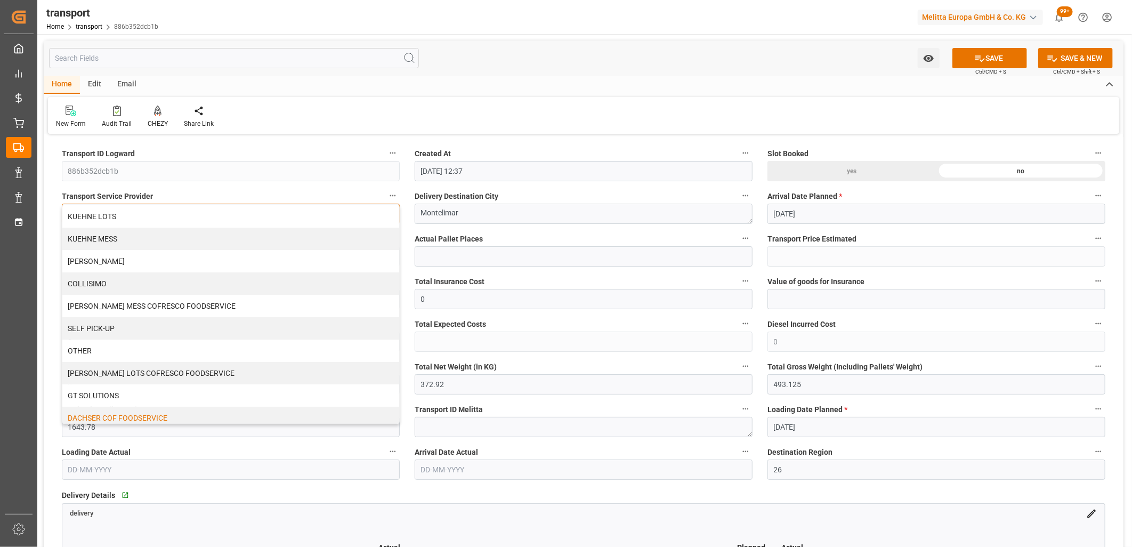
click at [62, 204] on button "DACHSER COF FOODSERVICE" at bounding box center [231, 214] width 338 height 20
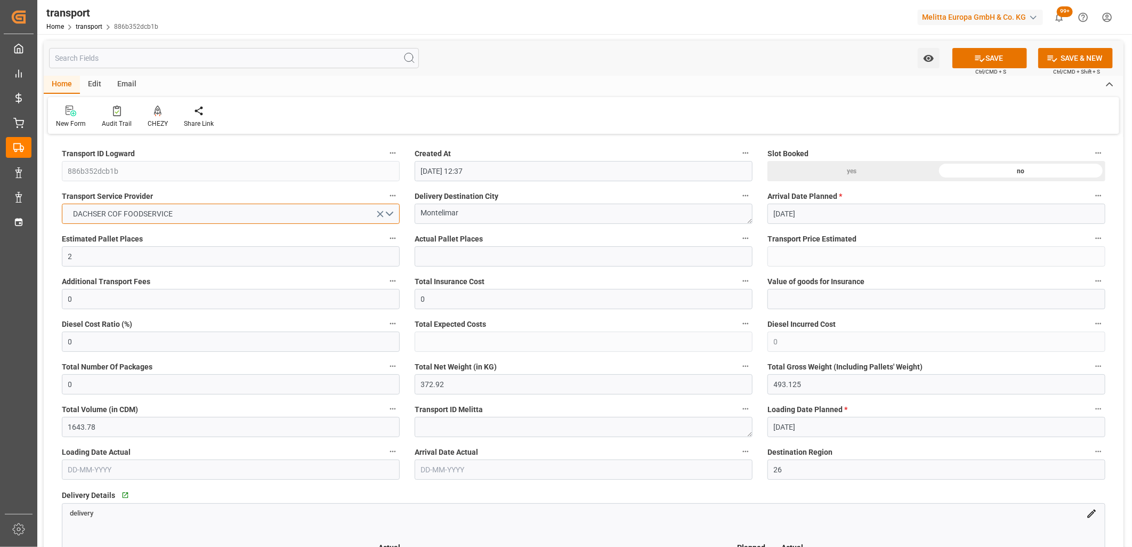
click at [62, 204] on button "DACHSER COF FOODSERVICE" at bounding box center [231, 214] width 338 height 20
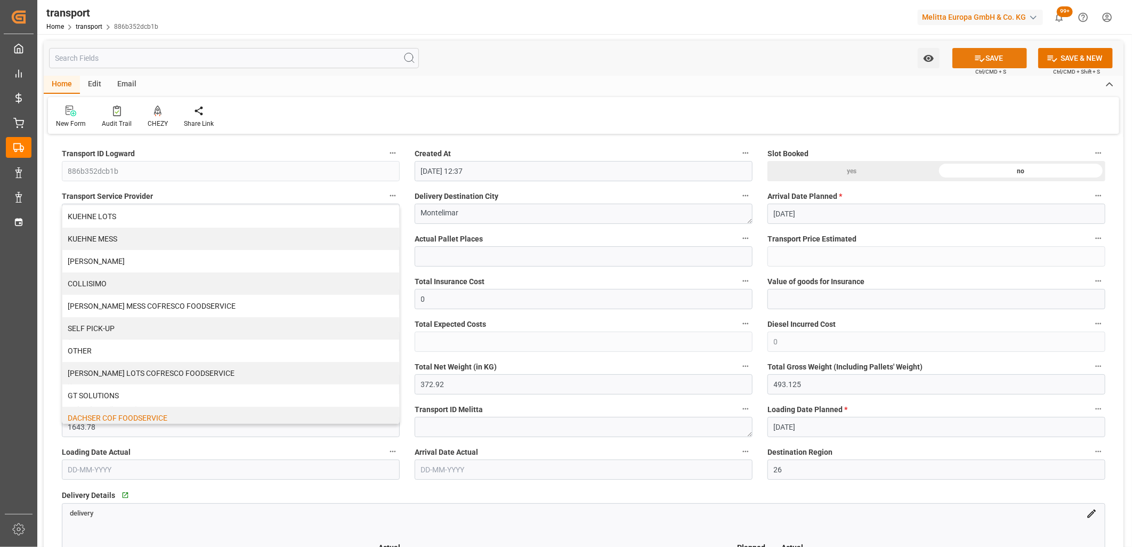
click at [994, 54] on button "SAVE" at bounding box center [989, 58] width 75 height 20
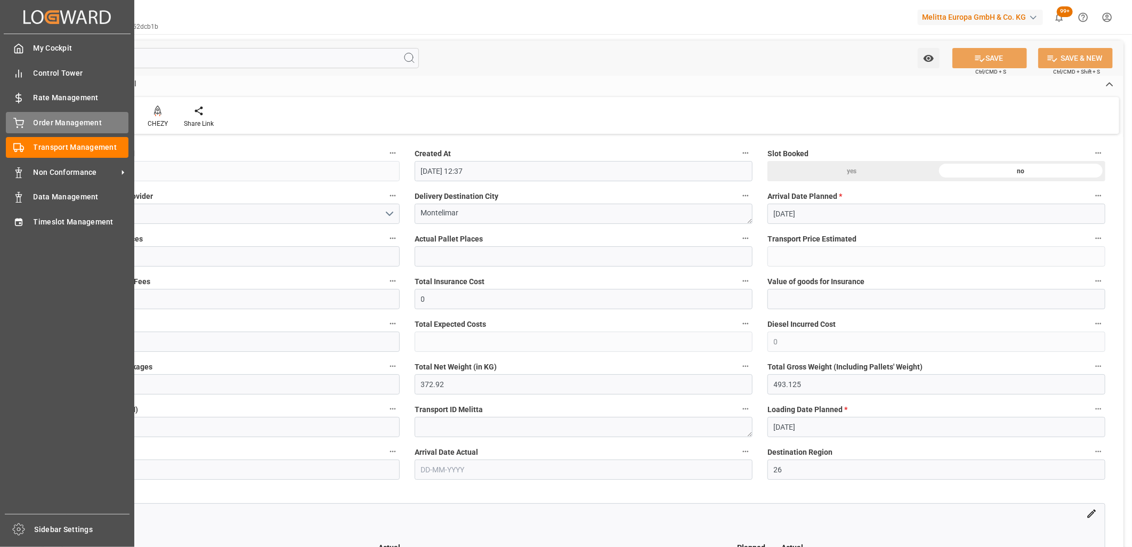
click at [22, 127] on circle at bounding box center [22, 127] width 1 height 1
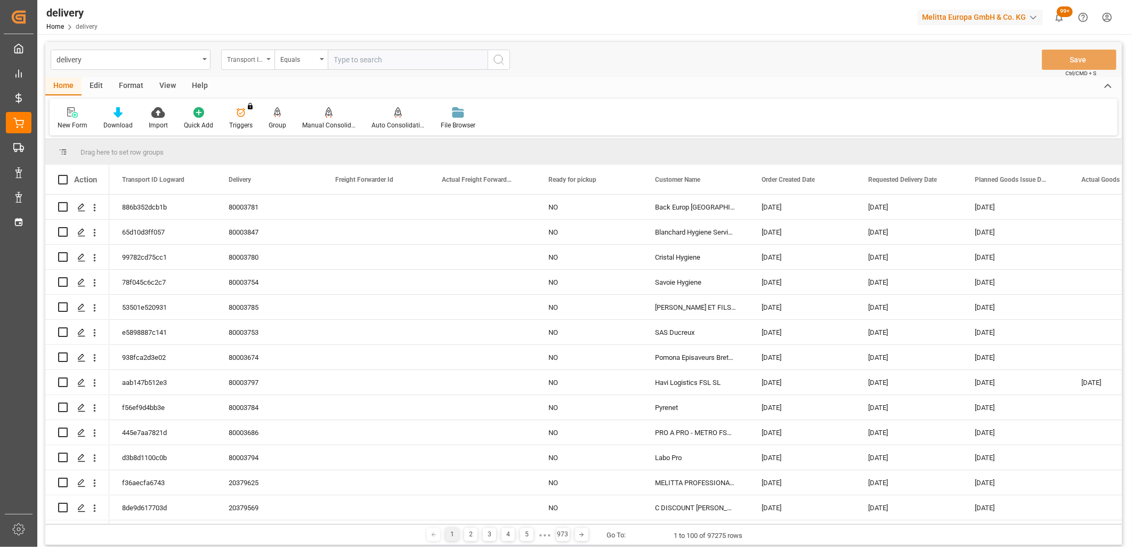
click at [269, 57] on div "Transport ID Logward" at bounding box center [247, 60] width 53 height 20
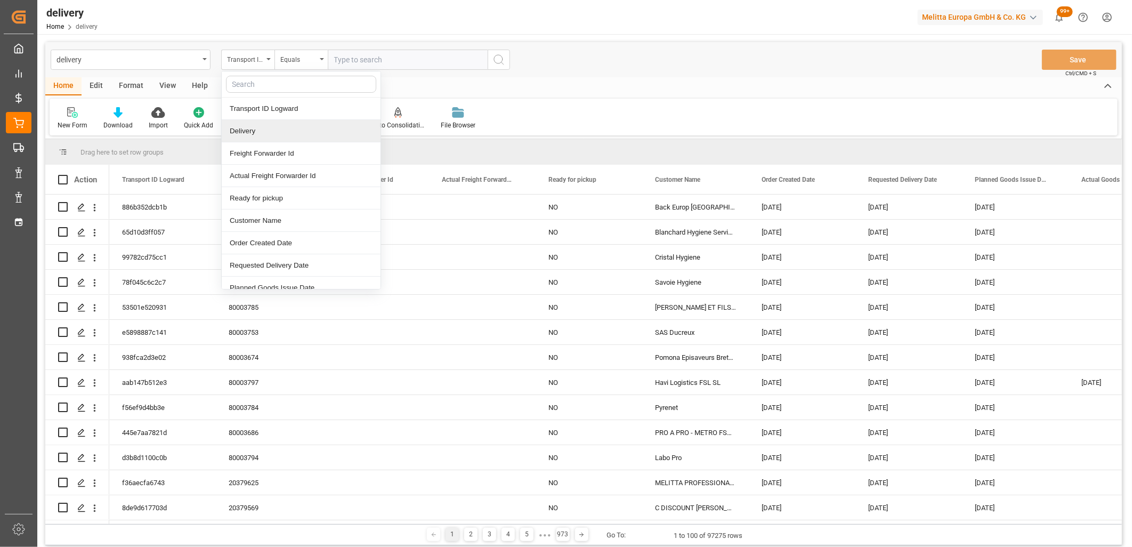
click at [274, 131] on div "Delivery" at bounding box center [301, 131] width 159 height 22
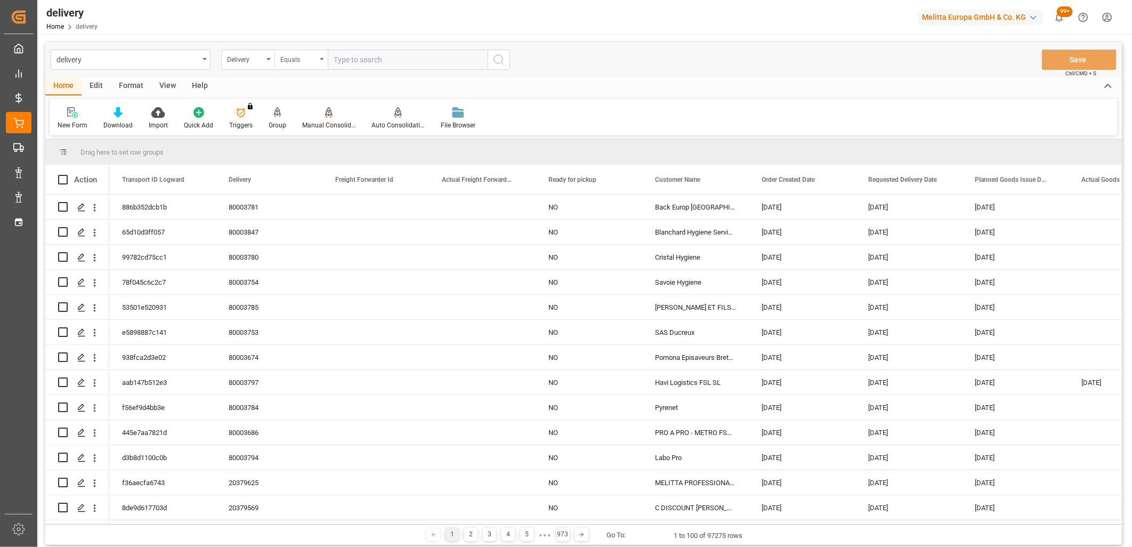
click at [322, 56] on div "Equals" at bounding box center [300, 60] width 53 height 20
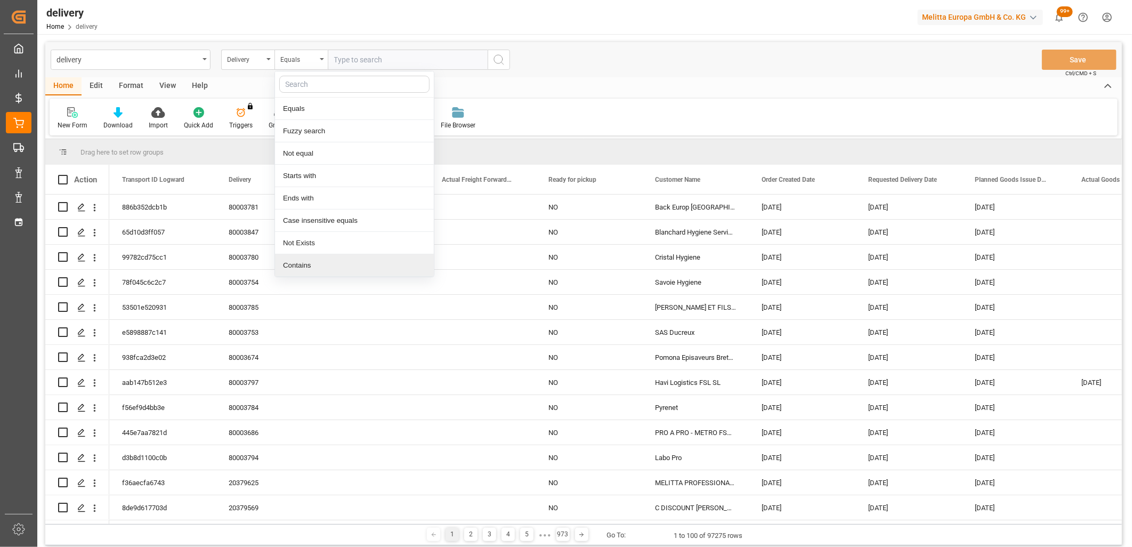
click at [317, 269] on div "Contains" at bounding box center [354, 265] width 159 height 22
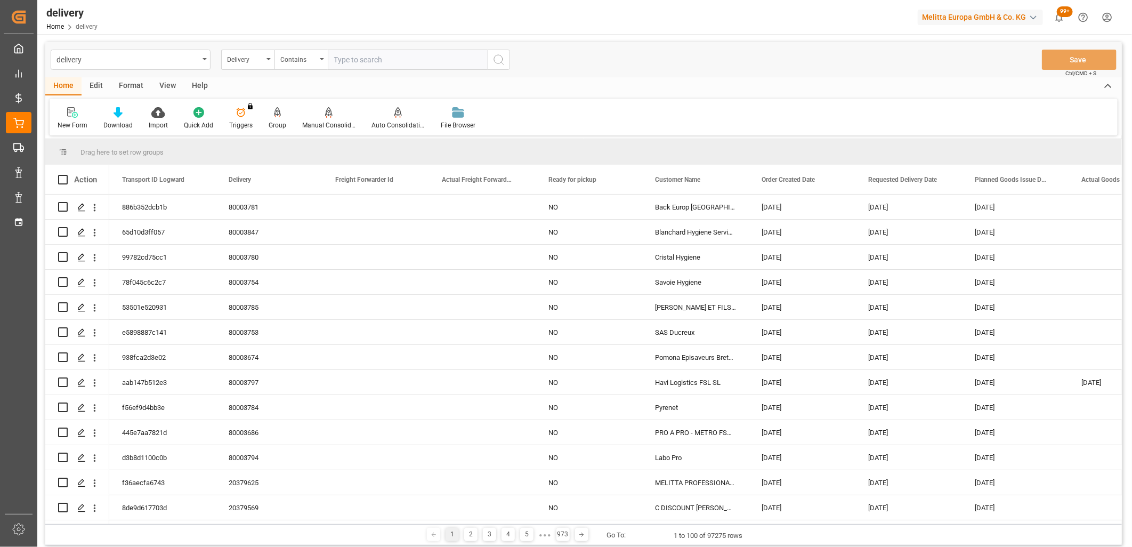
paste input "80003847,80003780,80003781,80003785,80003784,80003794,80003753,80003754,8000367…"
type input "80003847,80003780,80003781,80003785,80003784,80003794,80003753,80003754,8000367…"
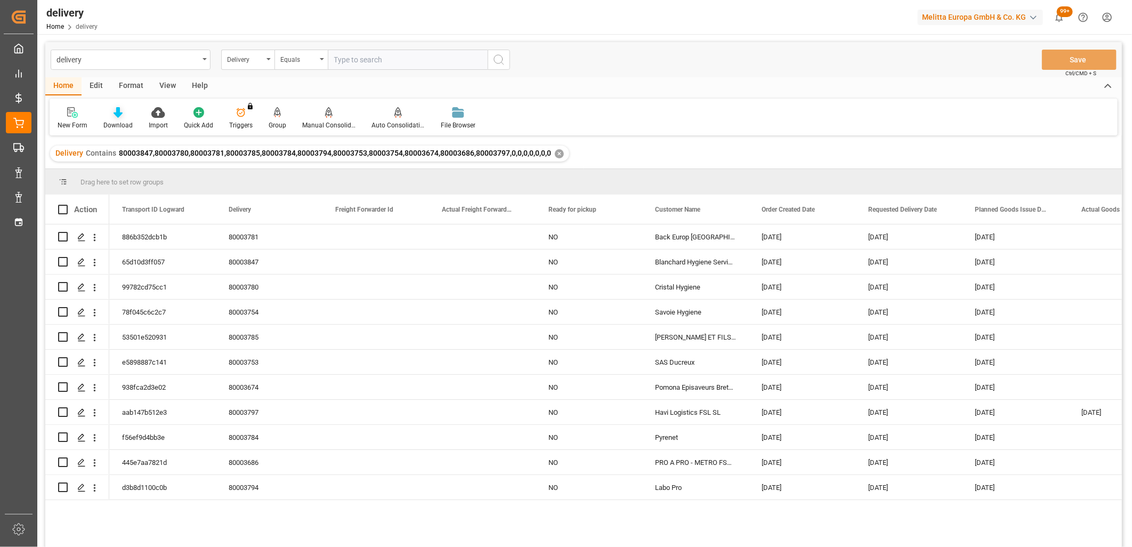
click at [124, 121] on div "Download" at bounding box center [117, 125] width 29 height 10
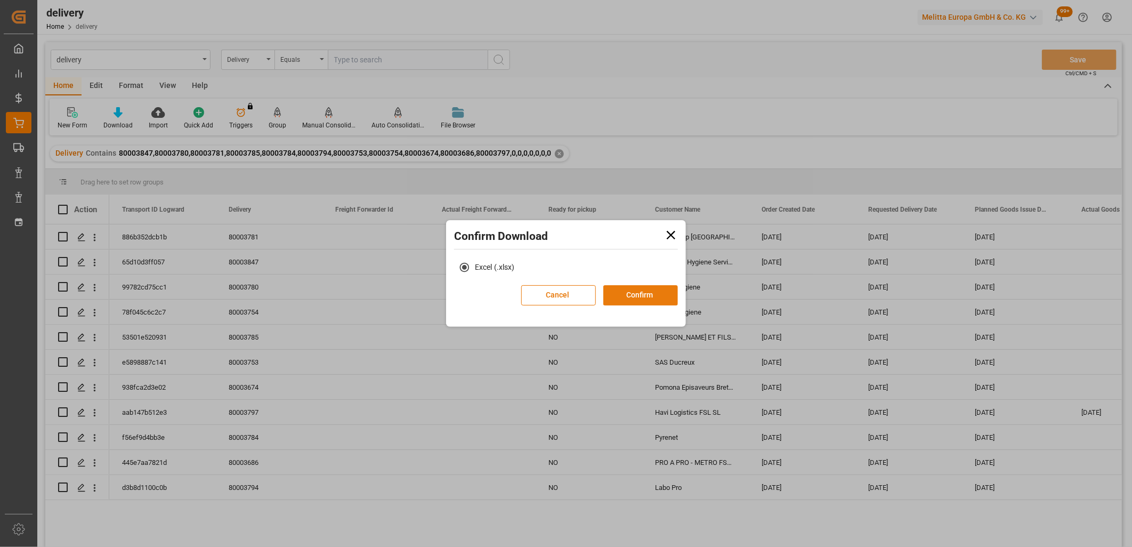
click at [657, 302] on button "Confirm" at bounding box center [640, 295] width 75 height 20
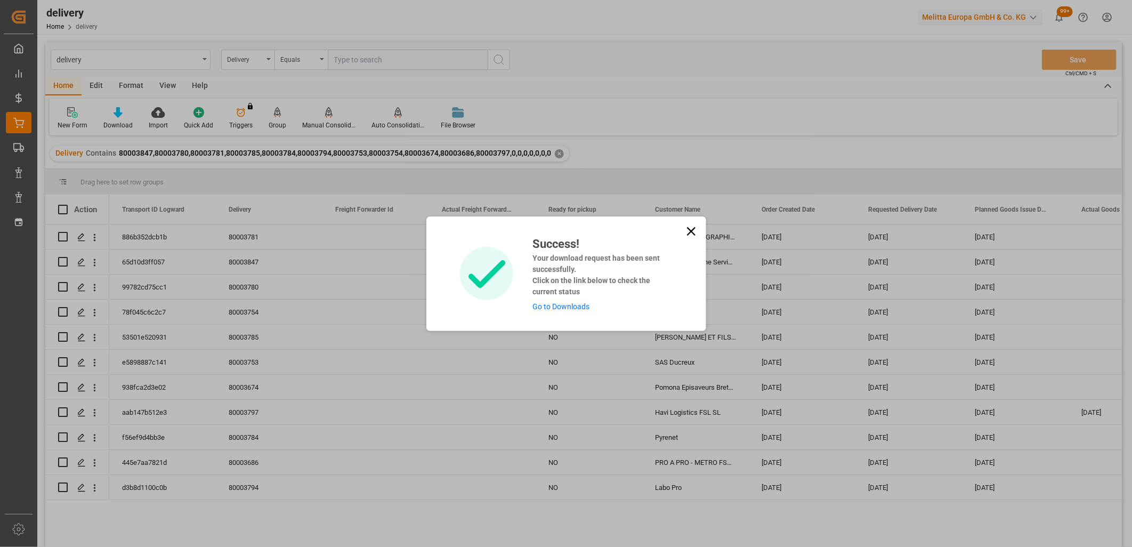
click at [583, 306] on link "Go to Downloads" at bounding box center [560, 306] width 57 height 9
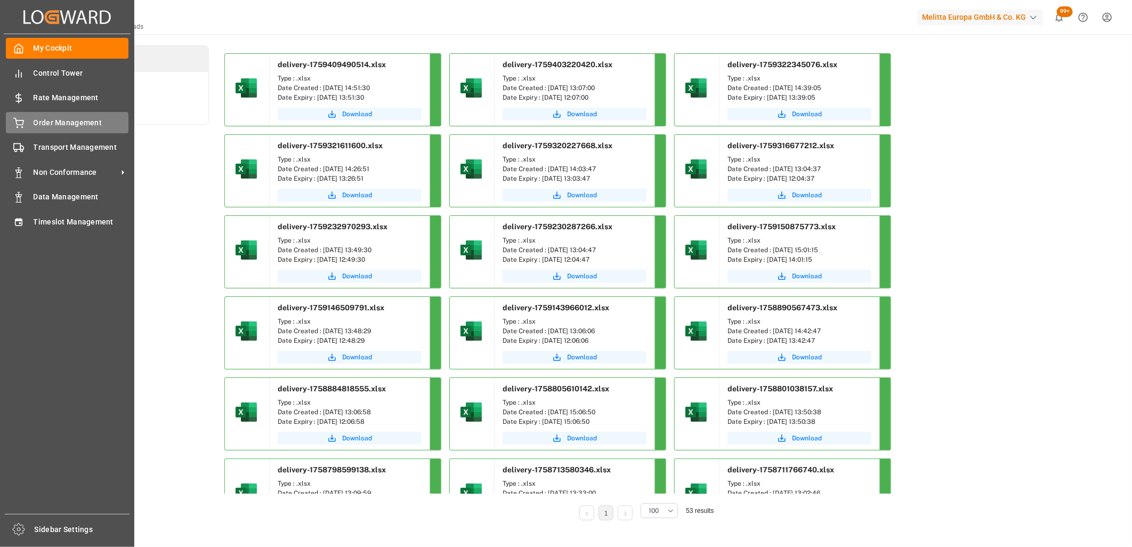
click at [50, 122] on span "Order Management" at bounding box center [81, 122] width 95 height 11
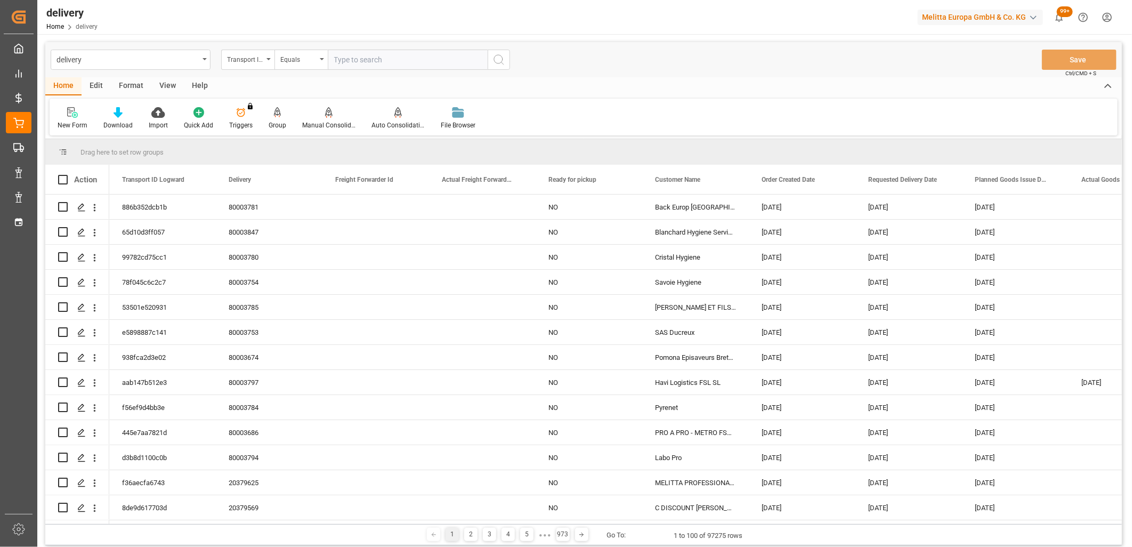
click at [267, 65] on div "Transport ID Logward" at bounding box center [247, 60] width 53 height 20
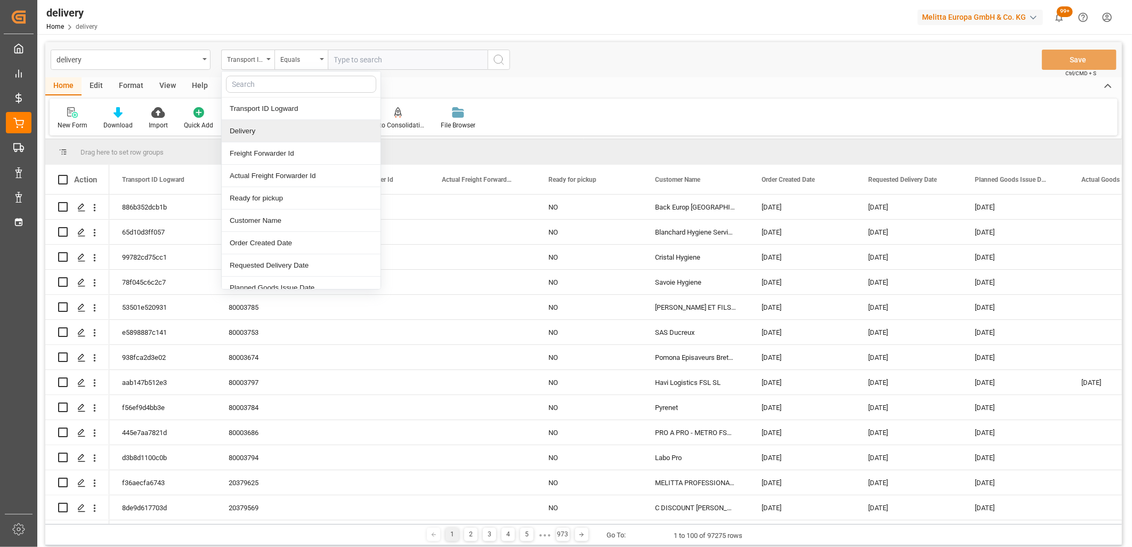
click at [264, 136] on div "Delivery" at bounding box center [301, 131] width 159 height 22
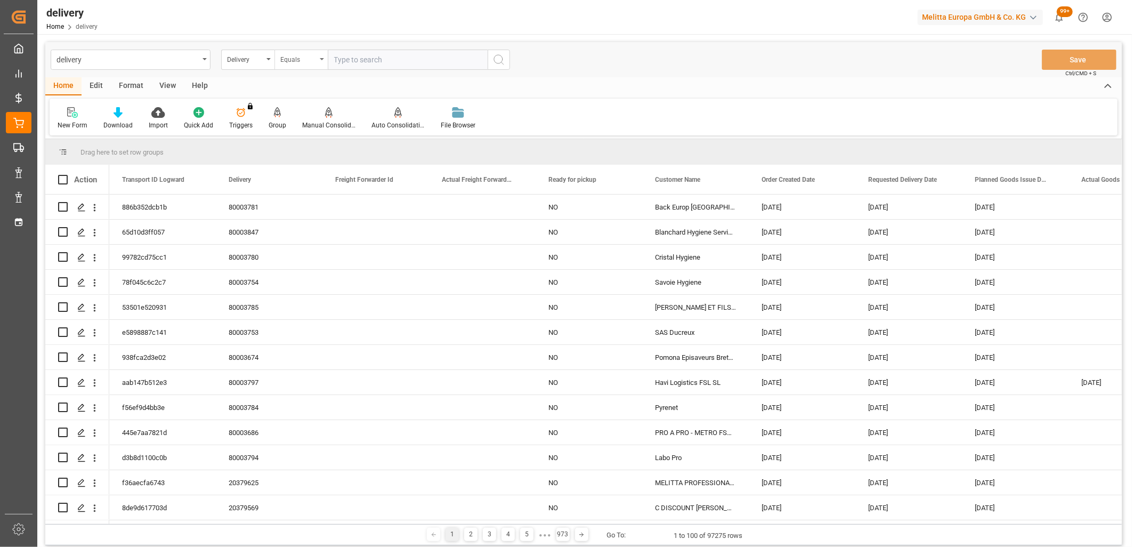
click at [322, 61] on div "Equals" at bounding box center [300, 60] width 53 height 20
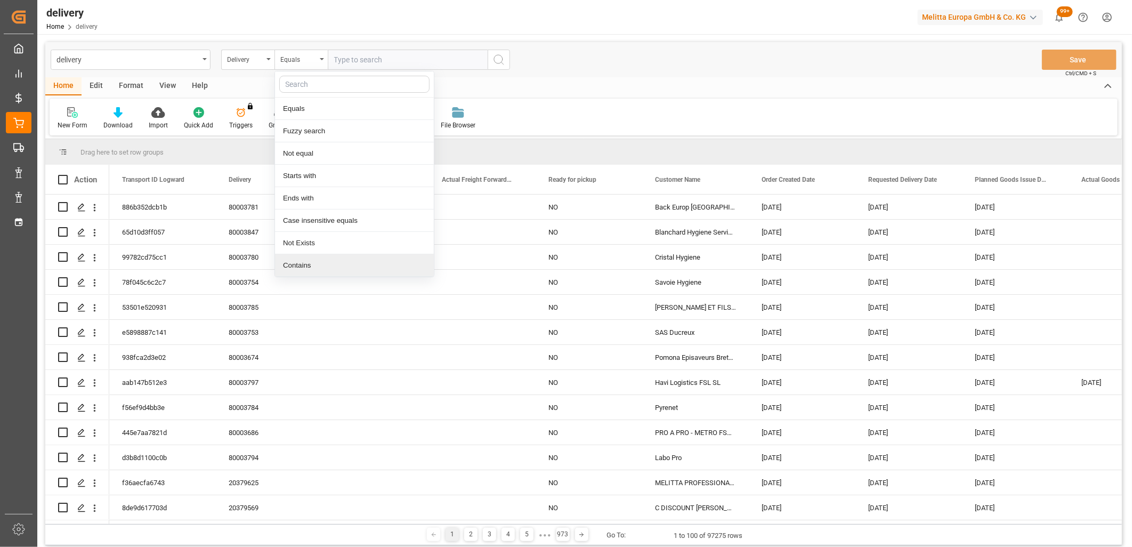
click at [349, 264] on div "Contains" at bounding box center [354, 265] width 159 height 22
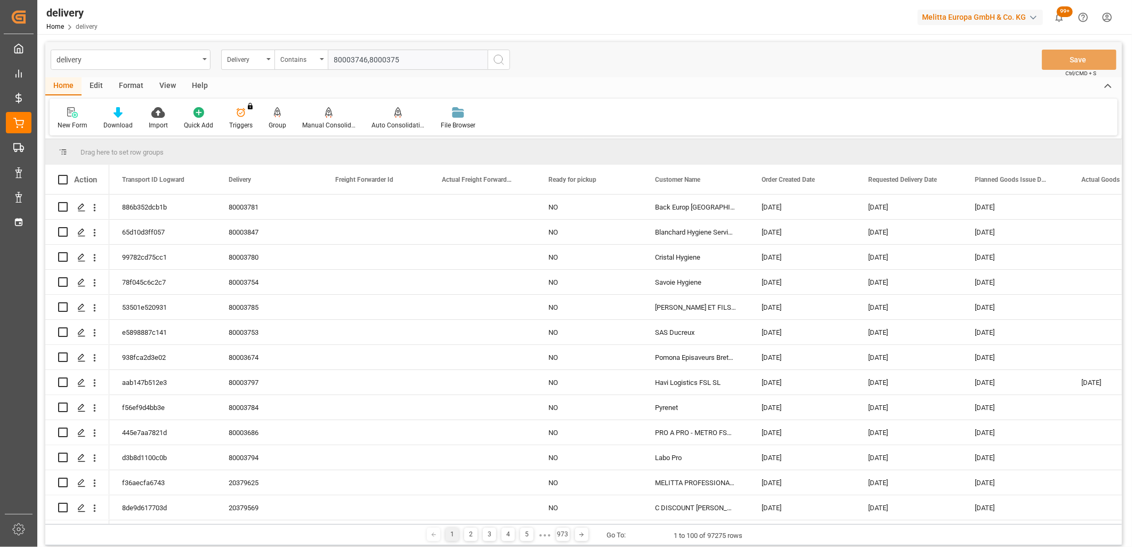
type input "80003746,80003750"
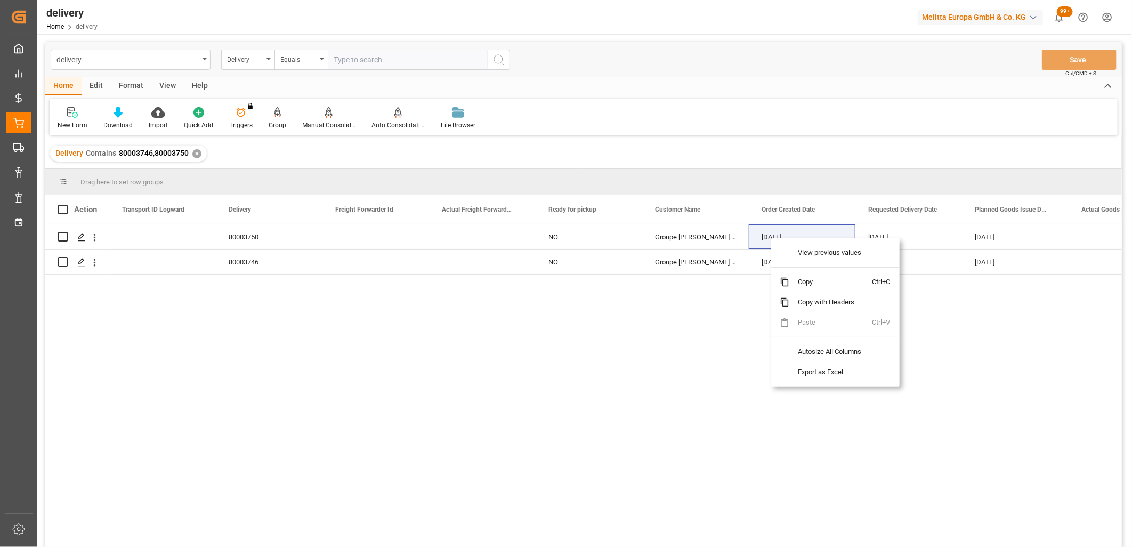
click at [618, 365] on div "80003750 NO Groupe Pierre Le Goff Grand Ouest 30-09-2025 10-10-2025 07-10-2025 …" at bounding box center [615, 388] width 1013 height 329
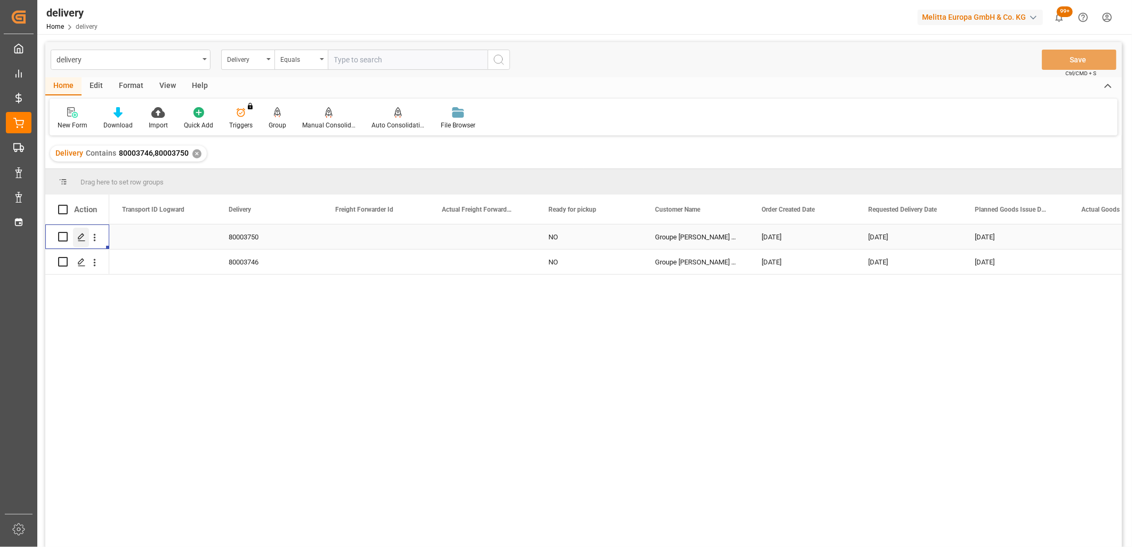
click at [80, 241] on icon "Press SPACE to select this row." at bounding box center [81, 237] width 9 height 9
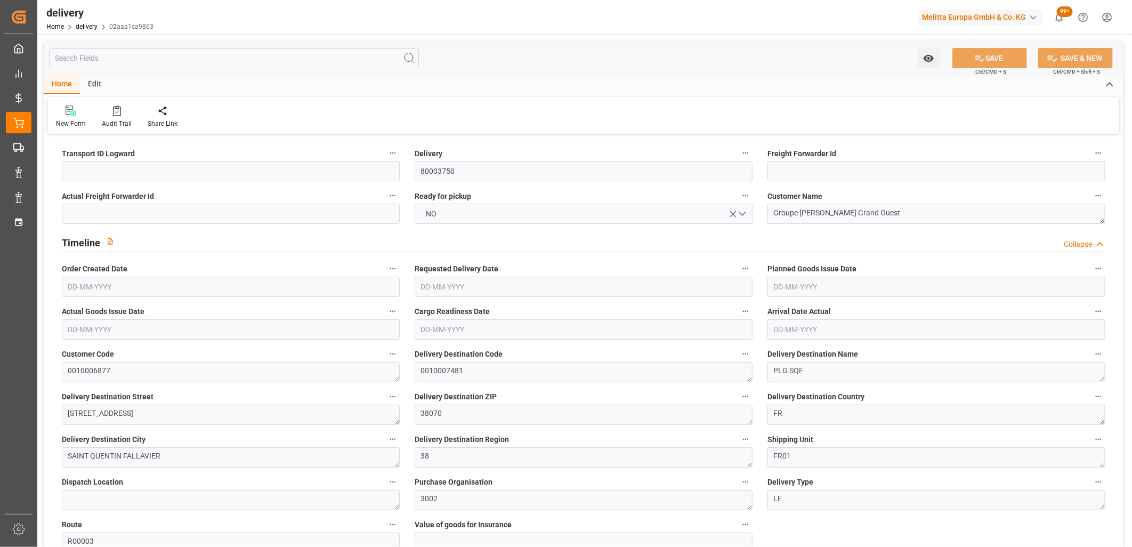
type input "[DATE]"
type input "30-09-2025 01:00"
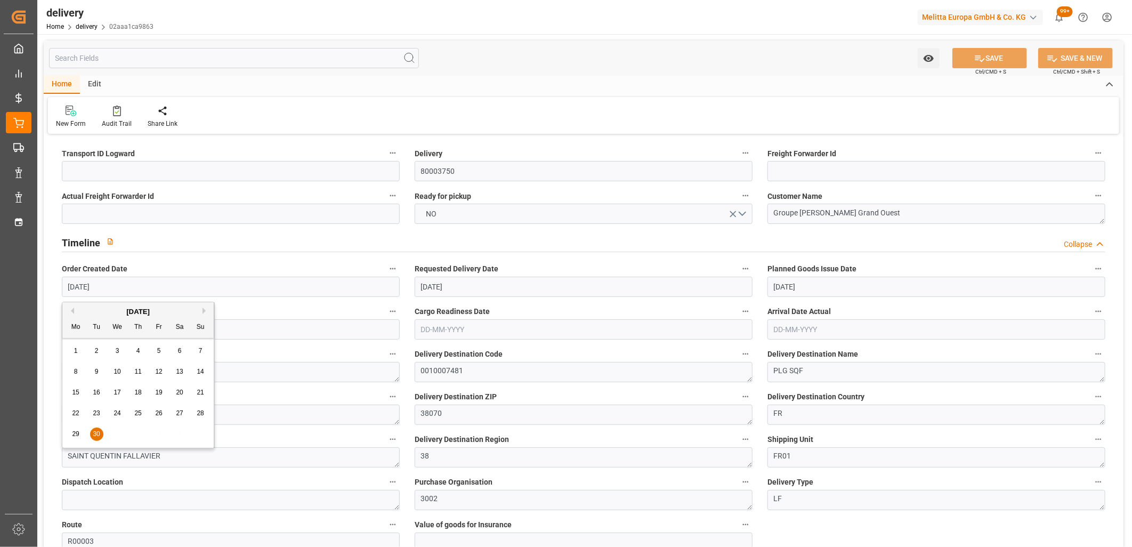
click at [214, 283] on input "[DATE]" at bounding box center [231, 287] width 338 height 20
click at [205, 310] on button "Next Month" at bounding box center [206, 311] width 6 height 6
click at [135, 352] on div "2" at bounding box center [138, 351] width 13 height 13
type input "[DATE]"
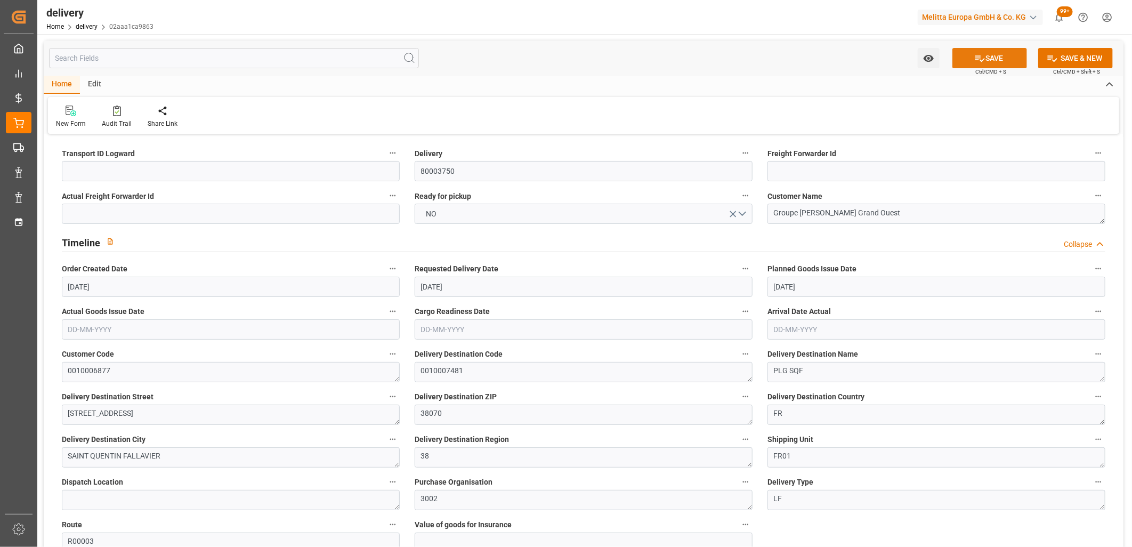
click at [1020, 59] on button "SAVE" at bounding box center [989, 58] width 75 height 20
type textarea "~ Pallet(s) ~ 2025-10-02 00:00:00 ~ R00003 ~ 2025-10-10 00:00:00~0010007481"
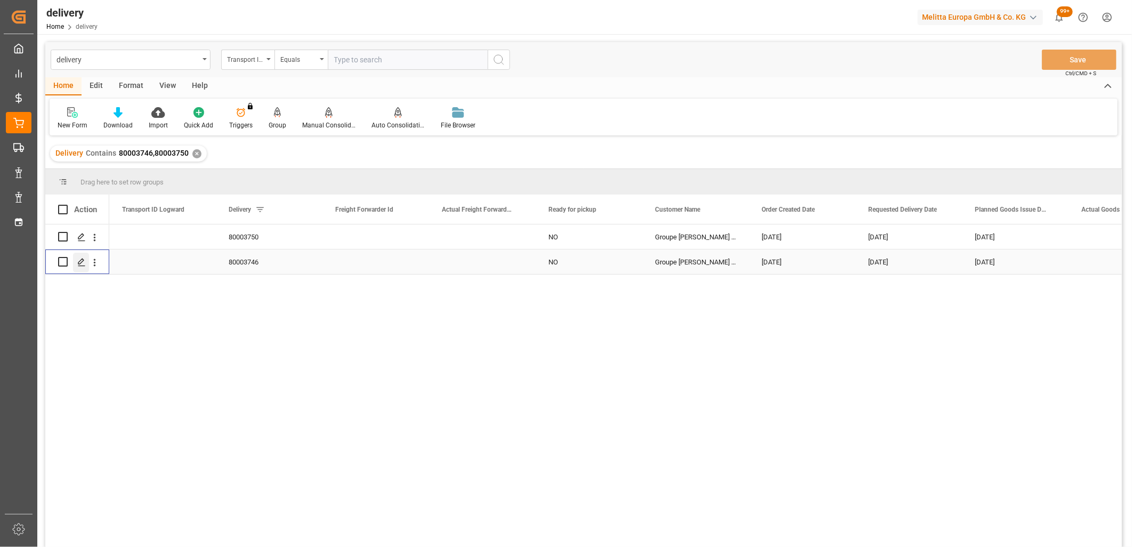
click at [87, 264] on div "Press SPACE to select this row." at bounding box center [81, 263] width 16 height 20
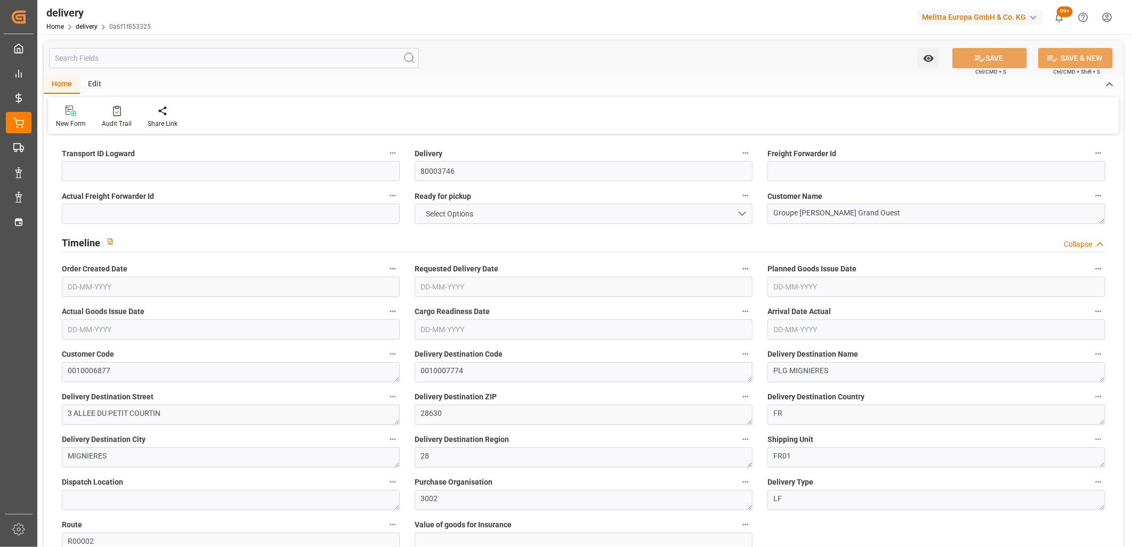
type input "2127.38"
type input "2779.297"
type input "8162.072"
type input "46"
type input "10"
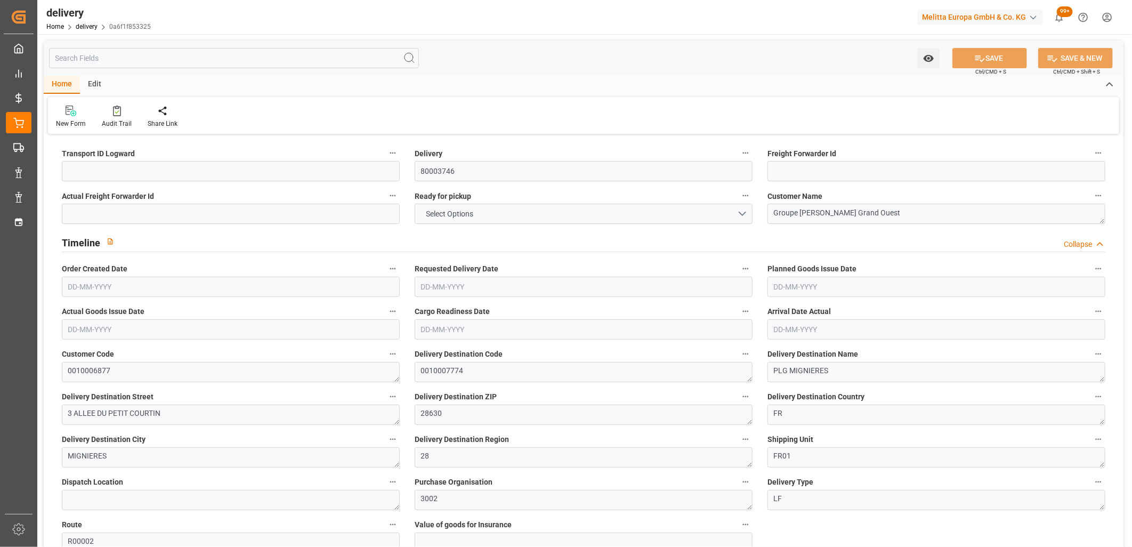
type input "9"
type input "10"
type input "0"
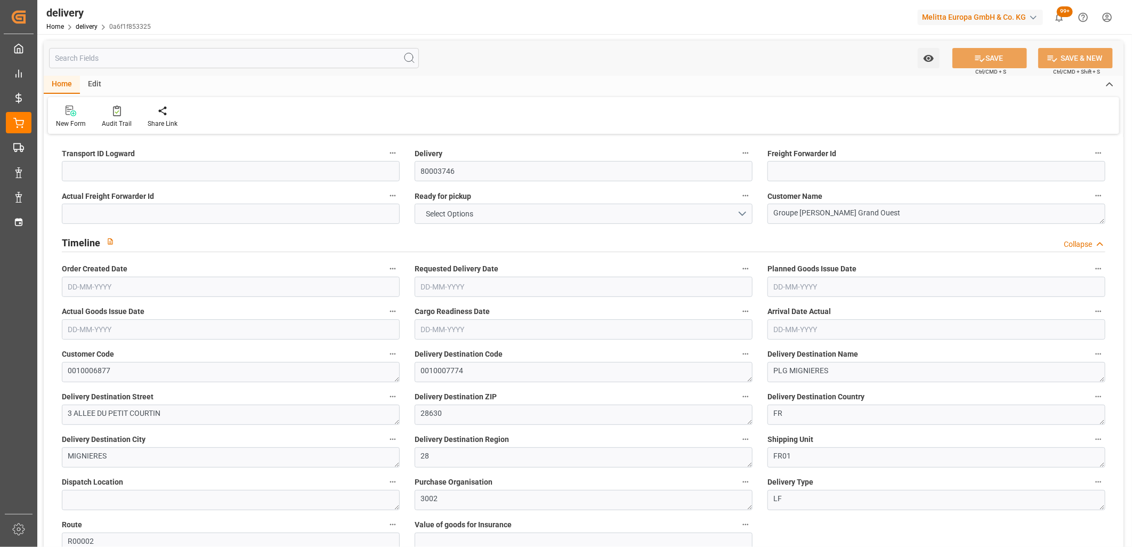
type input "22.05"
type input "16.56"
type input "1.5"
type input "1.3"
type input "0"
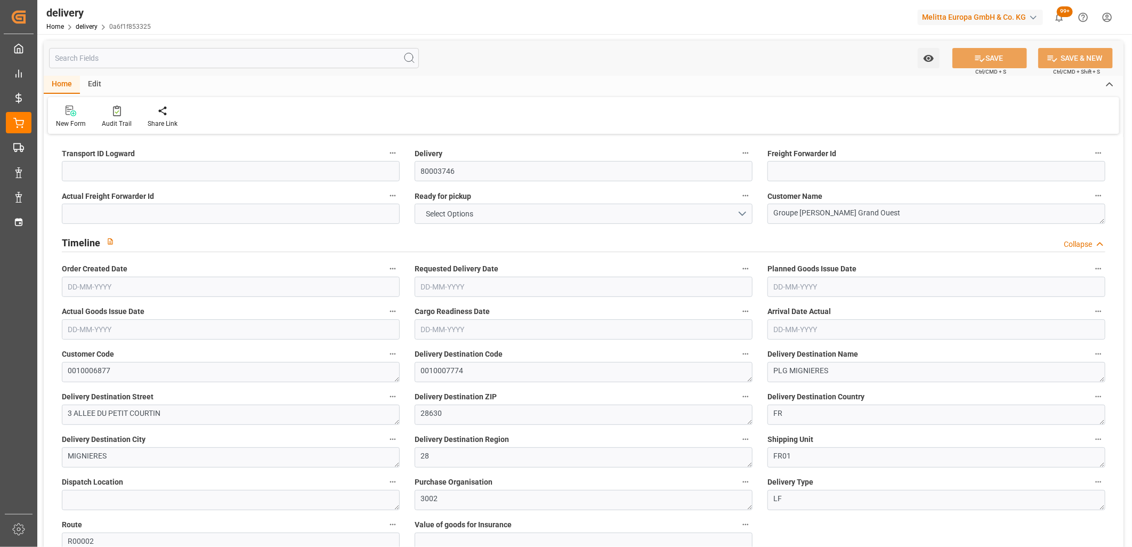
type input "15"
type input "2531.287"
type input "101"
type input "0"
type input "[DATE]"
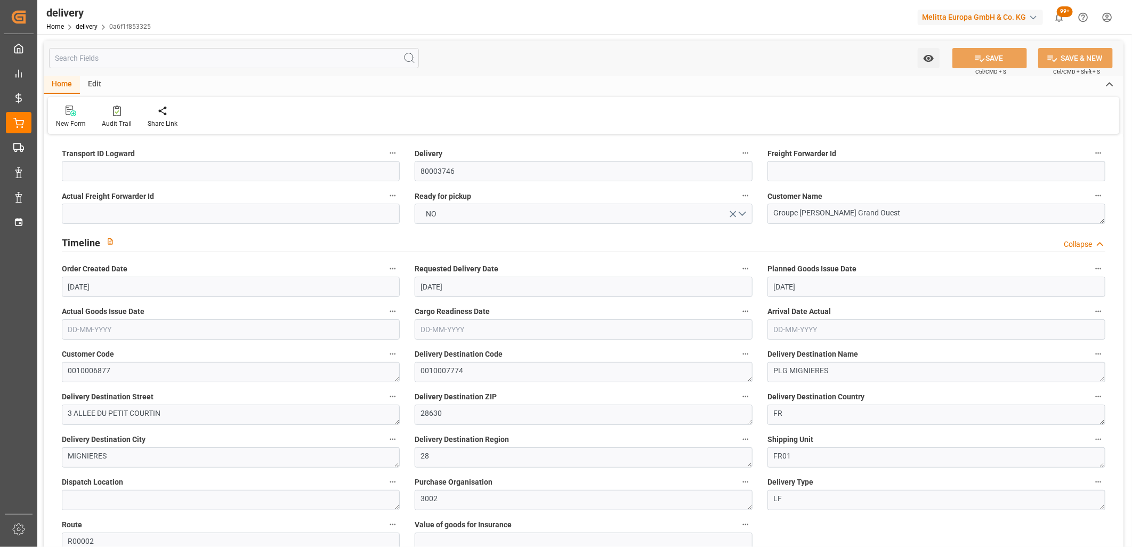
type input "[DATE]"
type input "30-09-2025 01:00"
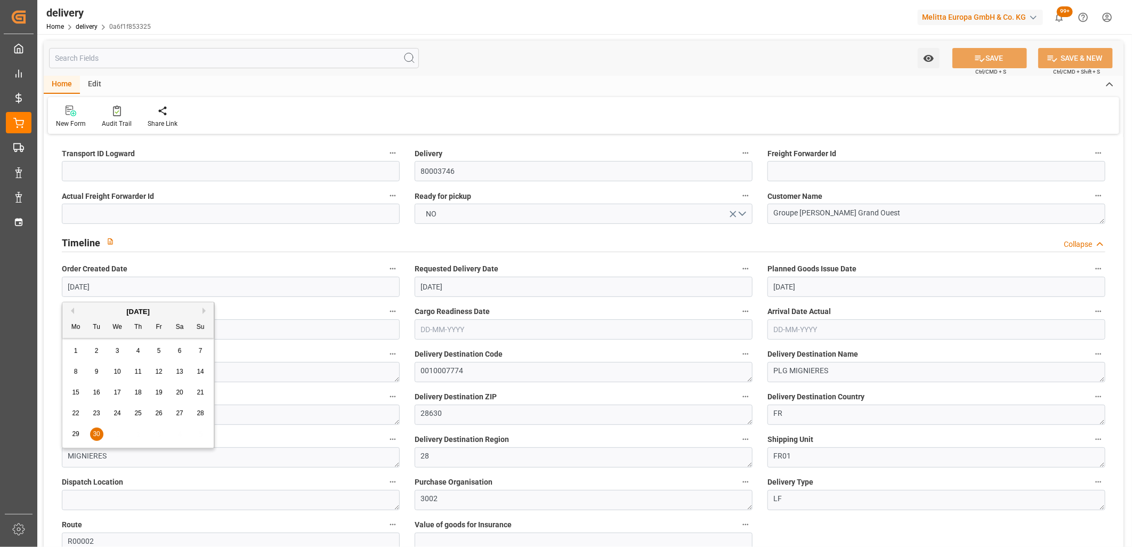
click at [212, 288] on input "[DATE]" at bounding box center [231, 287] width 338 height 20
click at [205, 311] on button "Next Month" at bounding box center [206, 311] width 6 height 6
click at [140, 352] on span "2" at bounding box center [138, 350] width 4 height 7
type input "[DATE]"
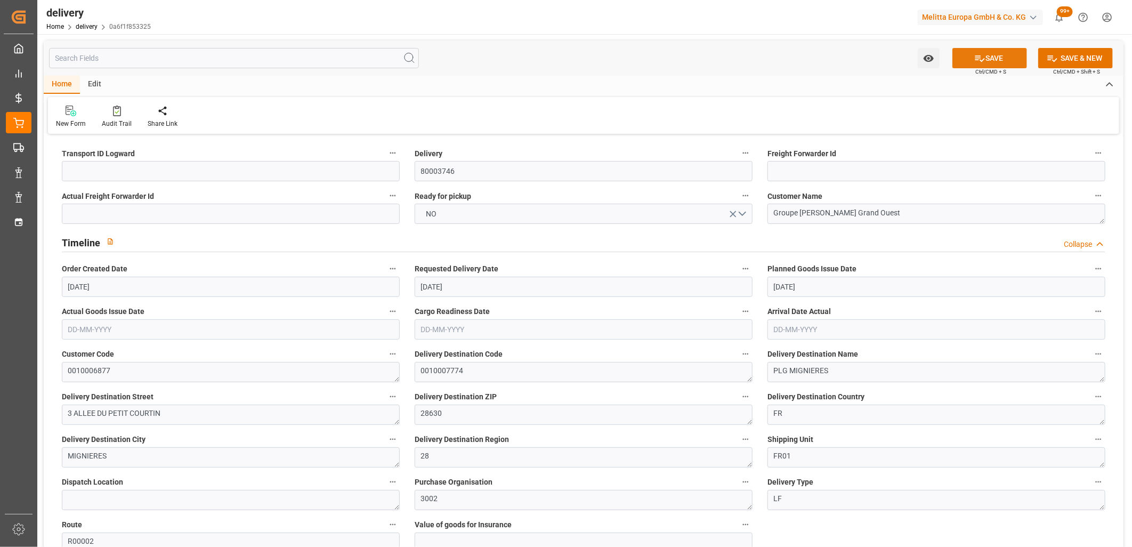
click at [1005, 56] on button "SAVE" at bounding box center [989, 58] width 75 height 20
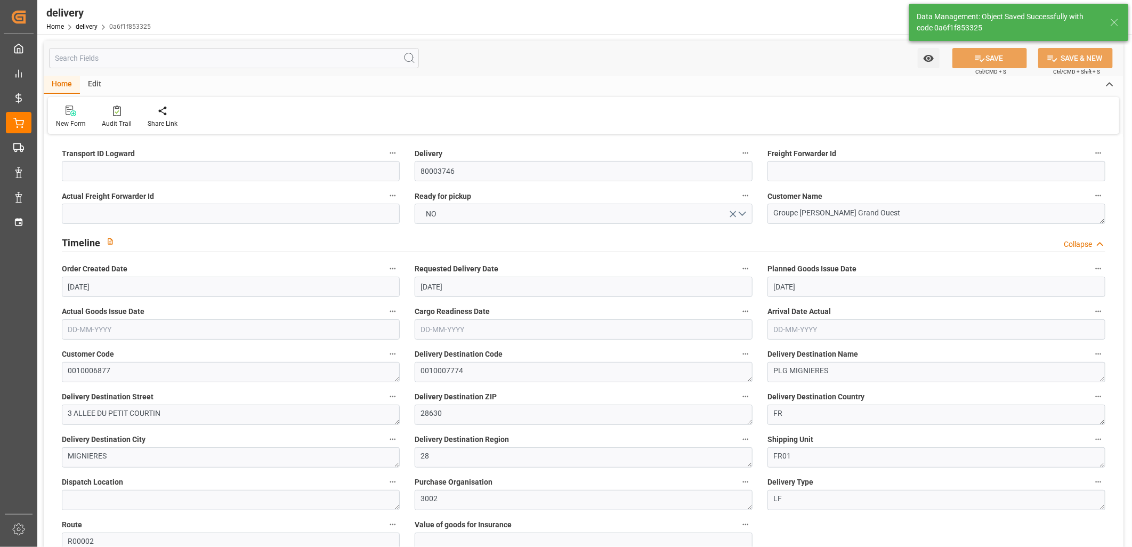
type textarea "~ Pallet(s) ~ 2025-10-02 00:00:00 ~ R00002 ~ 2025-10-13 00:00:00~0010007774"
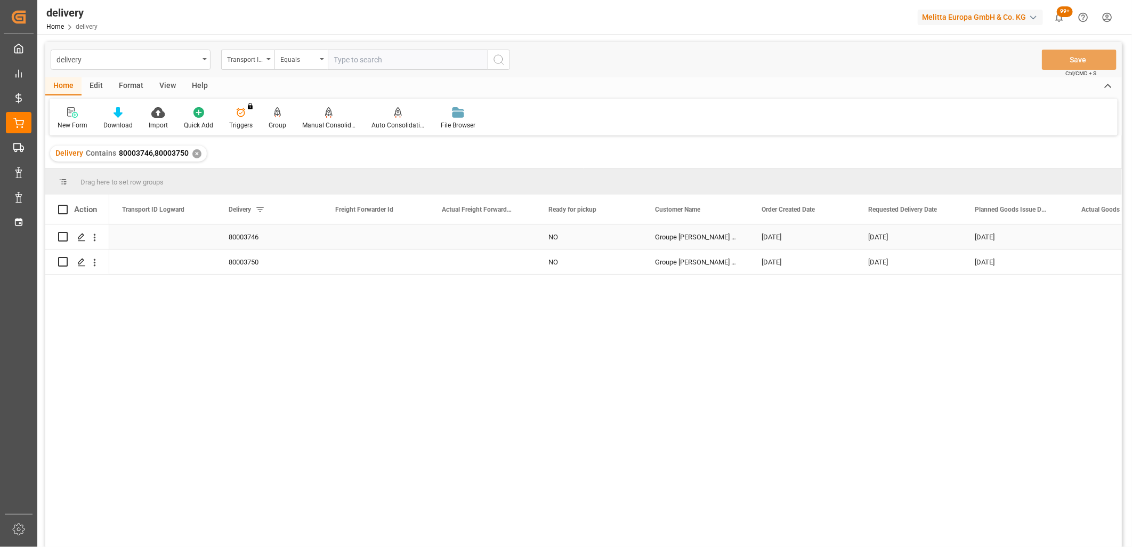
click at [62, 235] on input "Press Space to toggle row selection (unchecked)" at bounding box center [63, 237] width 10 height 10
checkbox input "true"
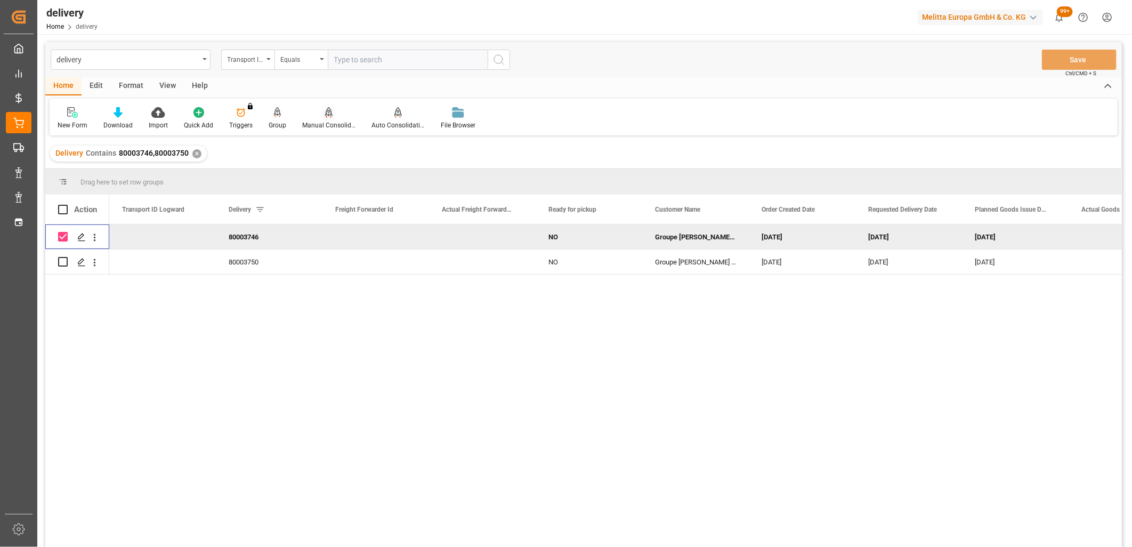
click at [329, 115] on icon at bounding box center [328, 111] width 7 height 9
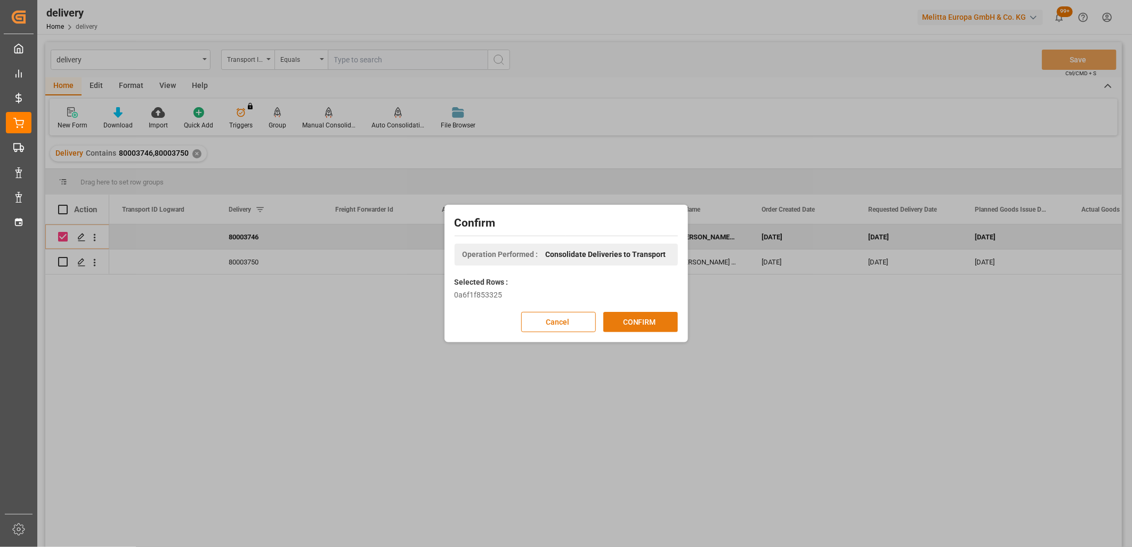
click at [658, 320] on button "CONFIRM" at bounding box center [640, 322] width 75 height 20
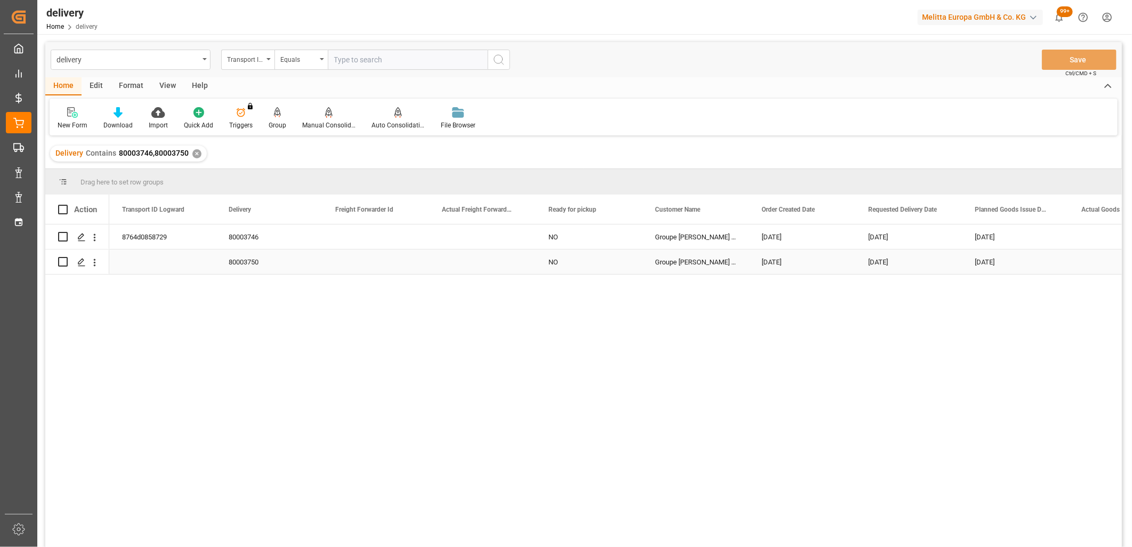
click at [62, 261] on input "Press Space to toggle row selection (unchecked)" at bounding box center [63, 262] width 10 height 10
checkbox input "true"
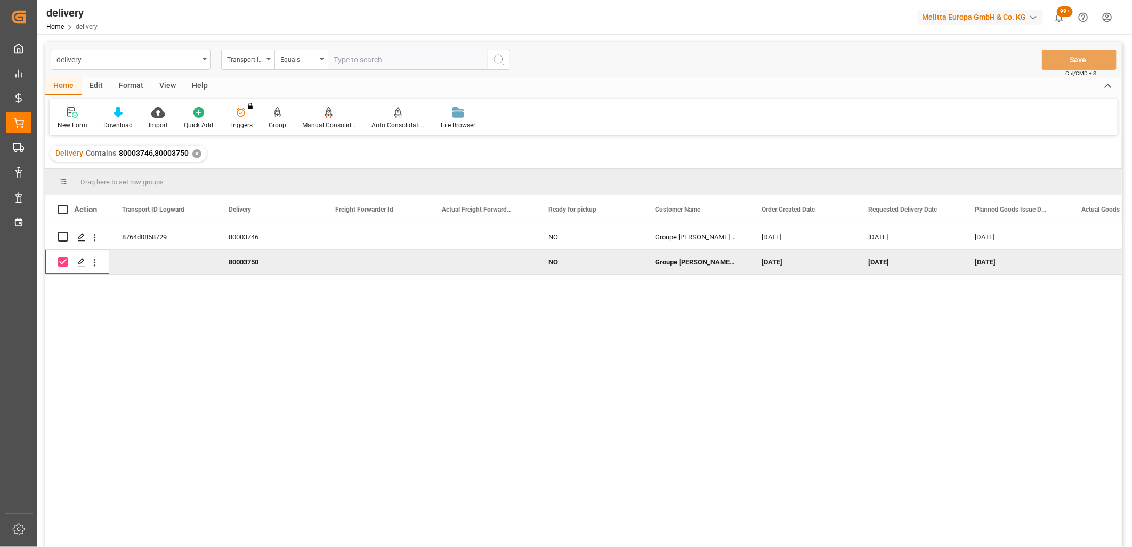
click at [322, 123] on div "Manual Consolidation" at bounding box center [328, 125] width 53 height 10
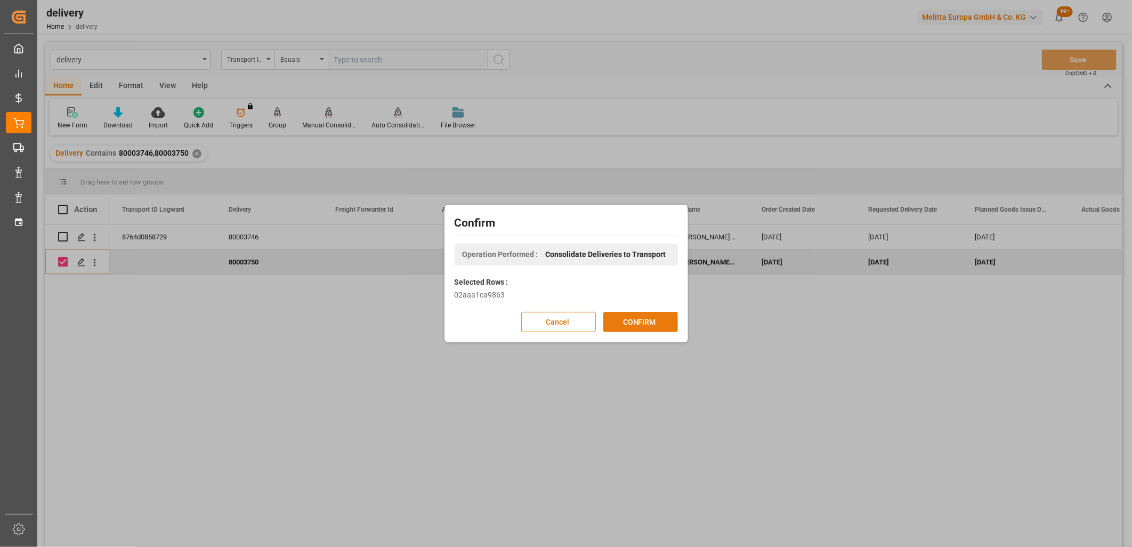
click at [624, 323] on button "CONFIRM" at bounding box center [640, 322] width 75 height 20
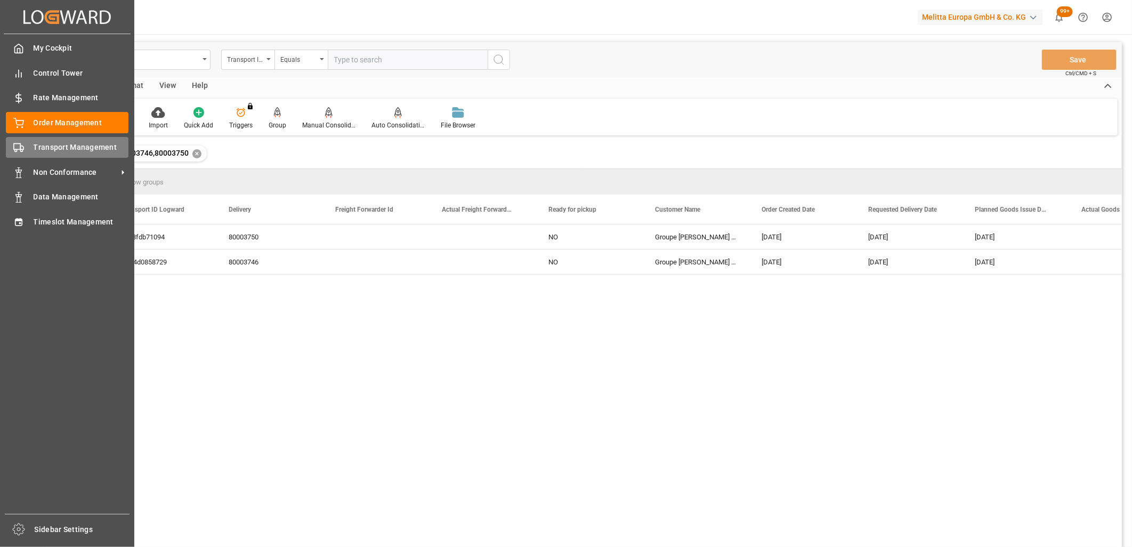
click at [30, 145] on div "Transport Management Transport Management" at bounding box center [67, 147] width 123 height 21
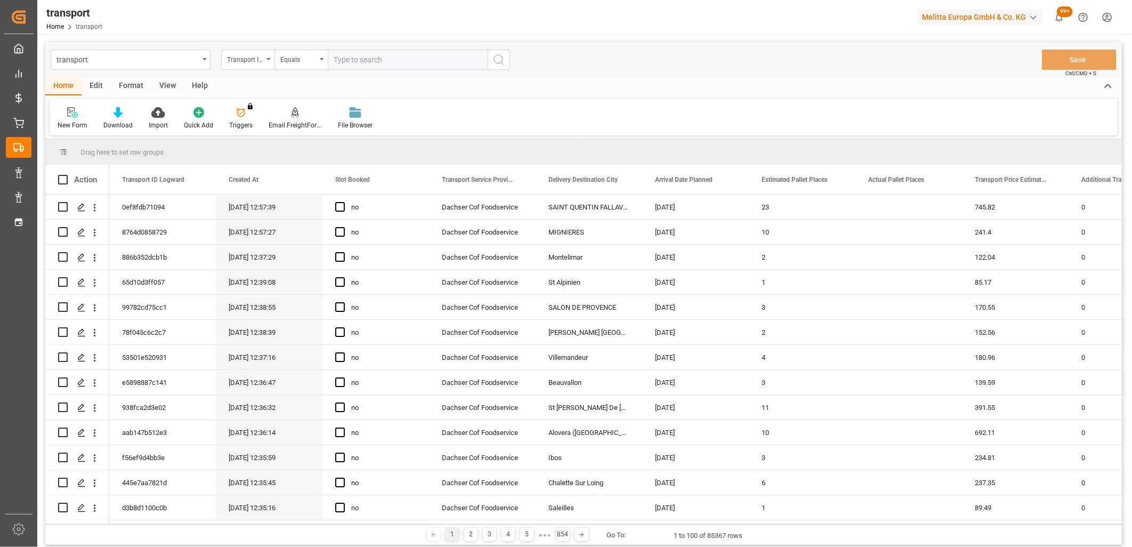
click at [696, 123] on div "New Form Download Import Quick Add Triggers You do not have permission for Trig…" at bounding box center [584, 117] width 1068 height 37
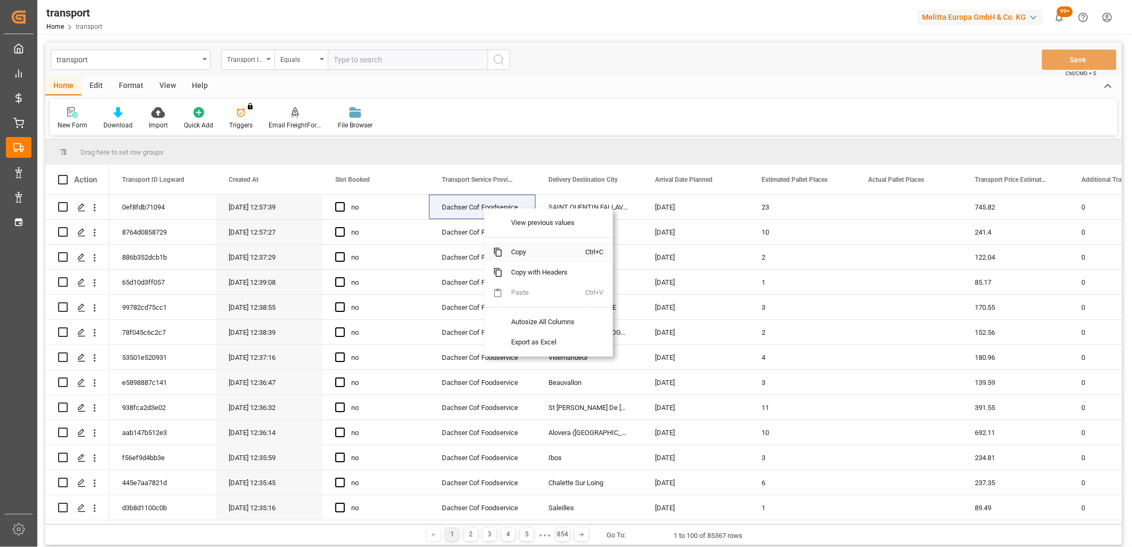
click at [517, 255] on span "Copy" at bounding box center [544, 252] width 83 height 20
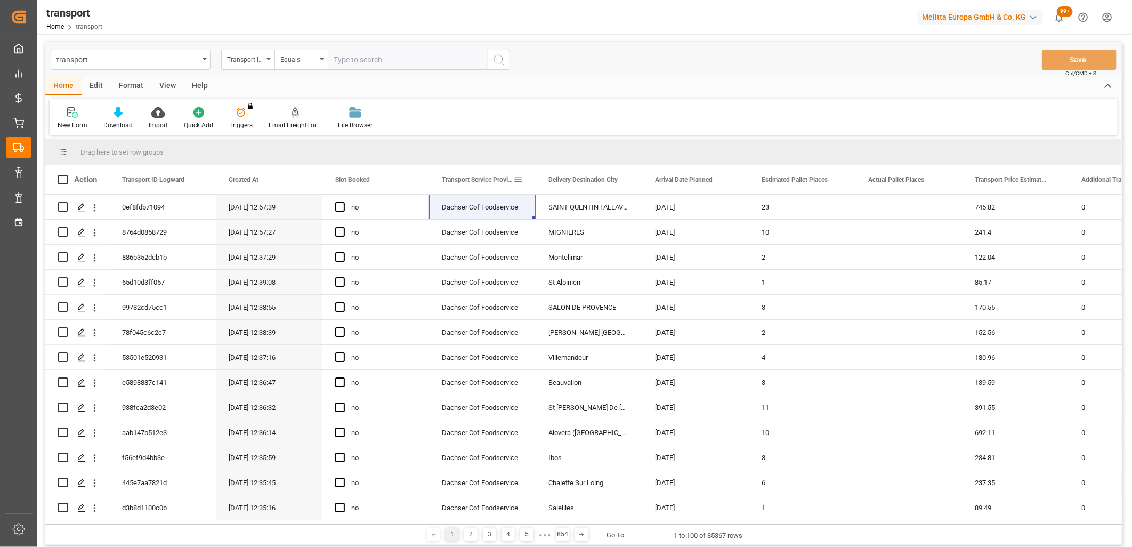
click at [519, 177] on span at bounding box center [518, 180] width 10 height 10
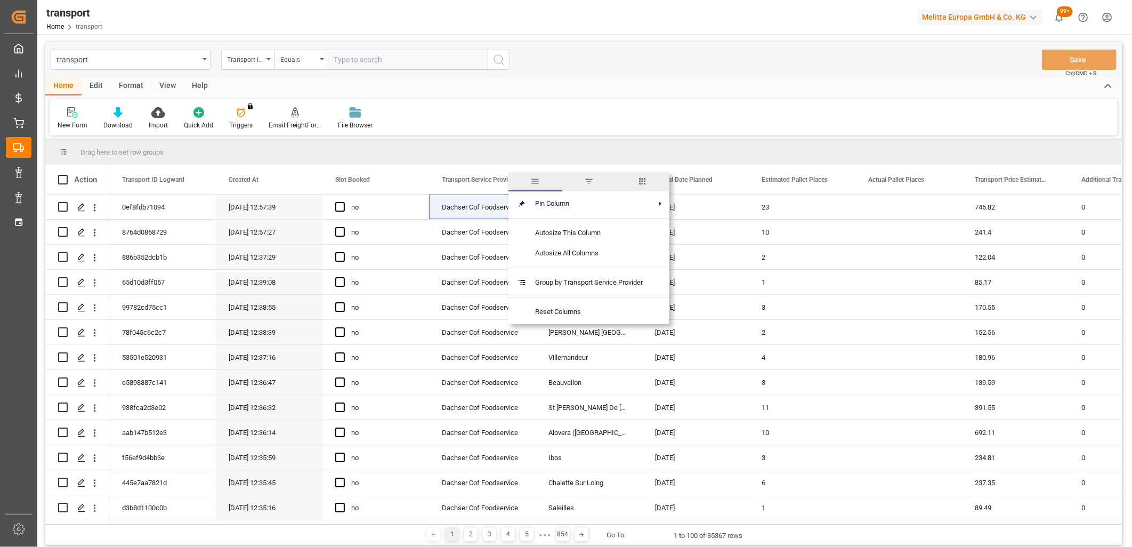
click at [591, 187] on span "filter" at bounding box center [589, 181] width 54 height 19
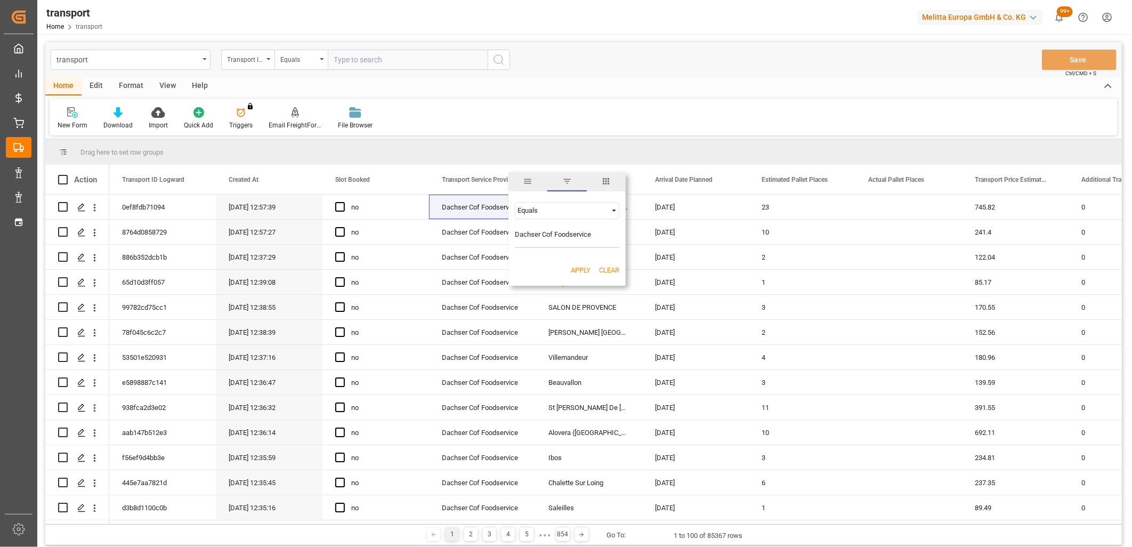
type input "Dachser Cof Foodservice"
click at [584, 268] on button "Apply" at bounding box center [581, 270] width 20 height 11
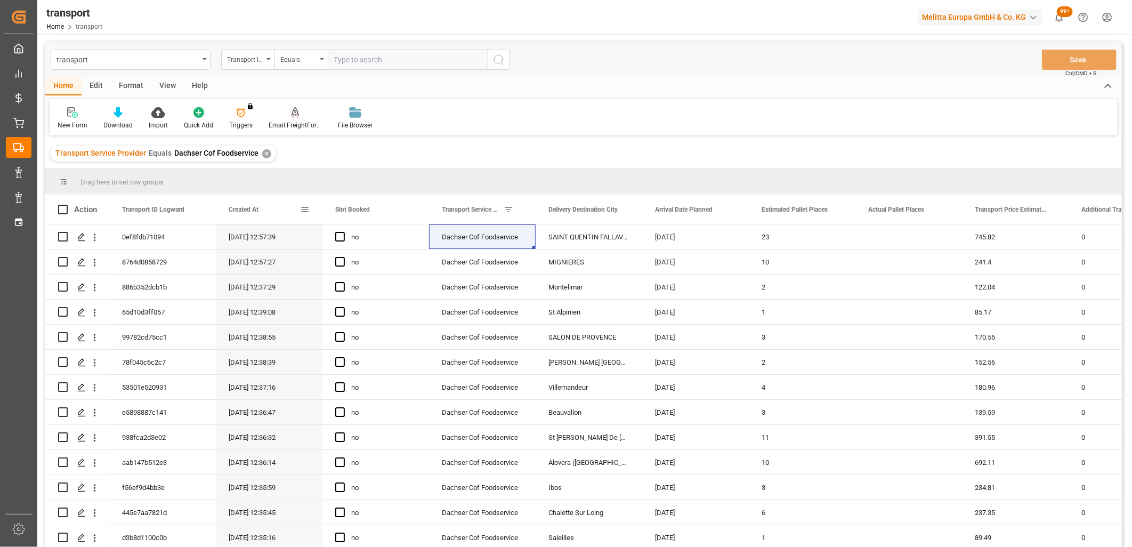
click at [308, 205] on span at bounding box center [305, 210] width 10 height 10
click at [402, 263] on input "date" at bounding box center [354, 266] width 104 height 21
type input "[DATE]"
click at [368, 301] on button "Apply" at bounding box center [368, 300] width 20 height 11
click at [114, 116] on icon at bounding box center [118, 112] width 9 height 11
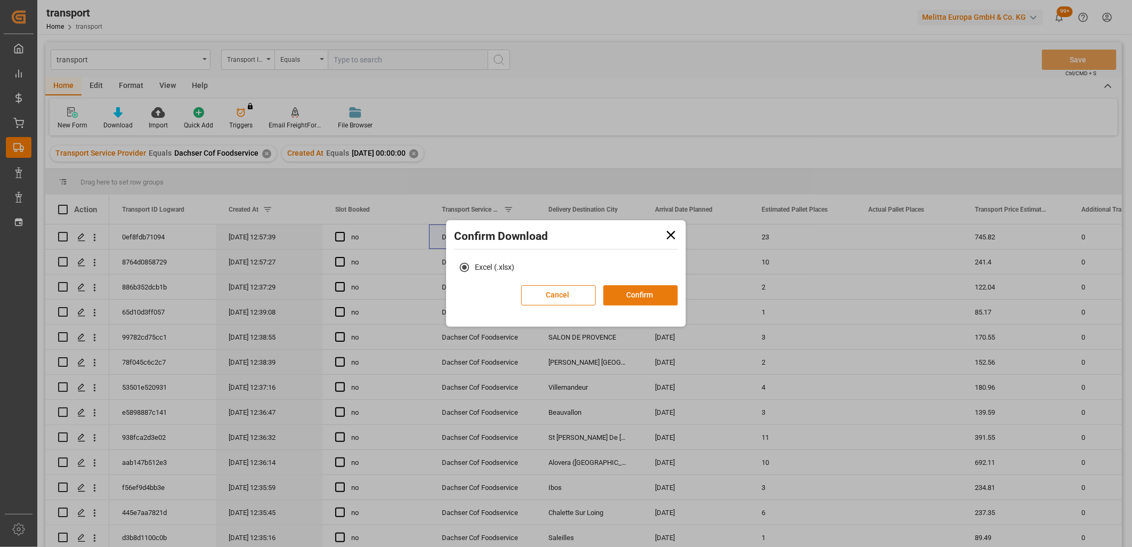
click at [649, 300] on button "Confirm" at bounding box center [640, 295] width 75 height 20
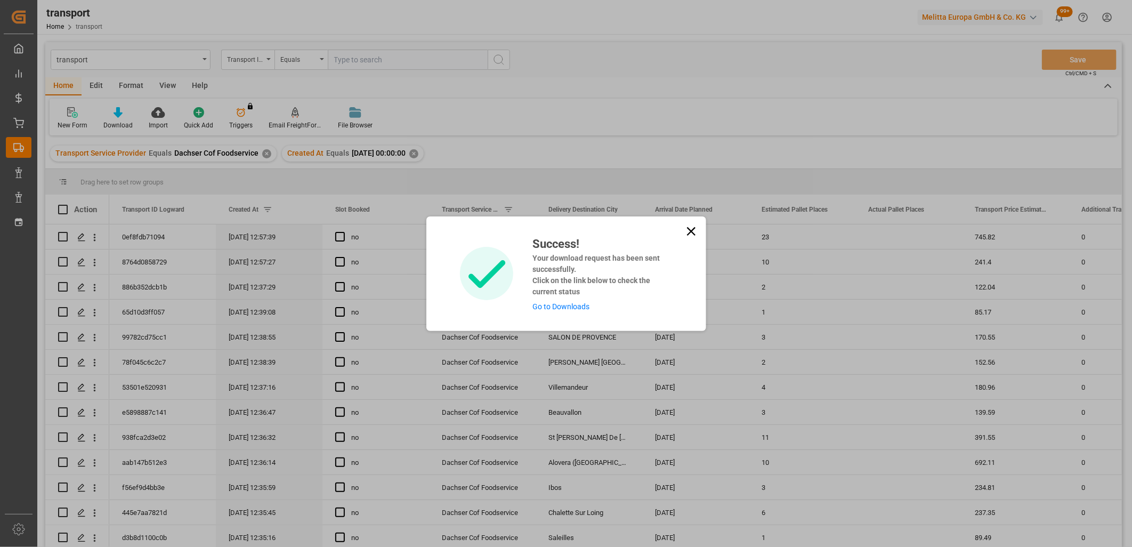
click at [538, 302] on link "Go to Downloads" at bounding box center [560, 306] width 57 height 9
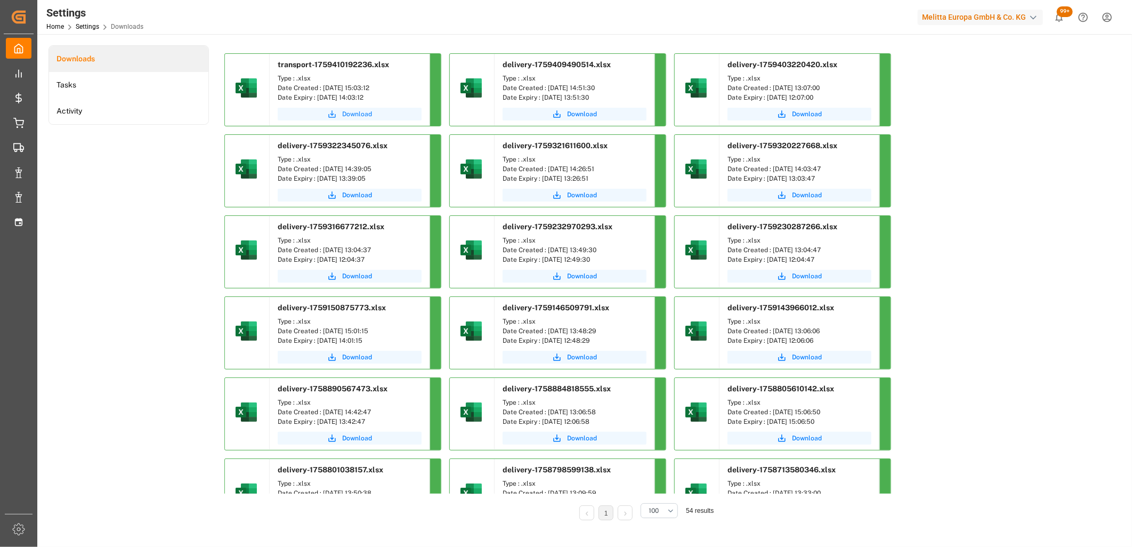
click at [356, 117] on span "Download" at bounding box center [357, 114] width 30 height 10
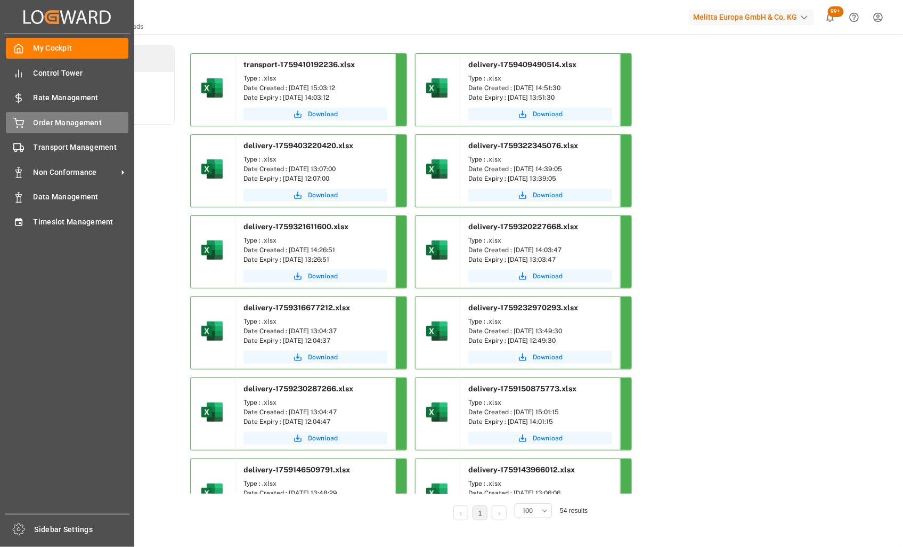
click at [20, 131] on div "Order Management Order Management" at bounding box center [67, 122] width 123 height 21
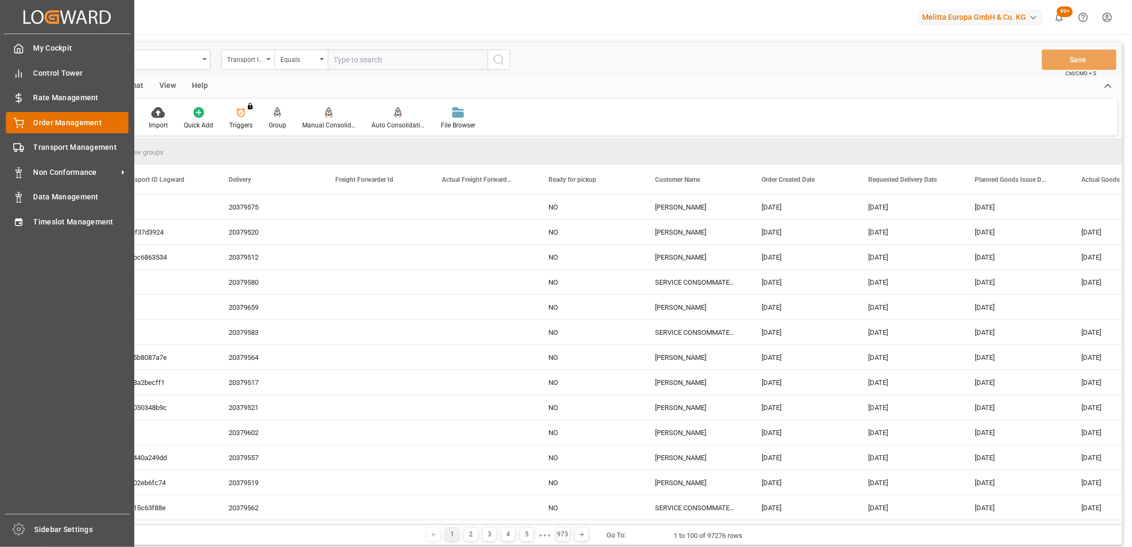
click at [36, 123] on span "Order Management" at bounding box center [81, 122] width 95 height 11
click at [63, 151] on span "Transport Management" at bounding box center [81, 147] width 95 height 11
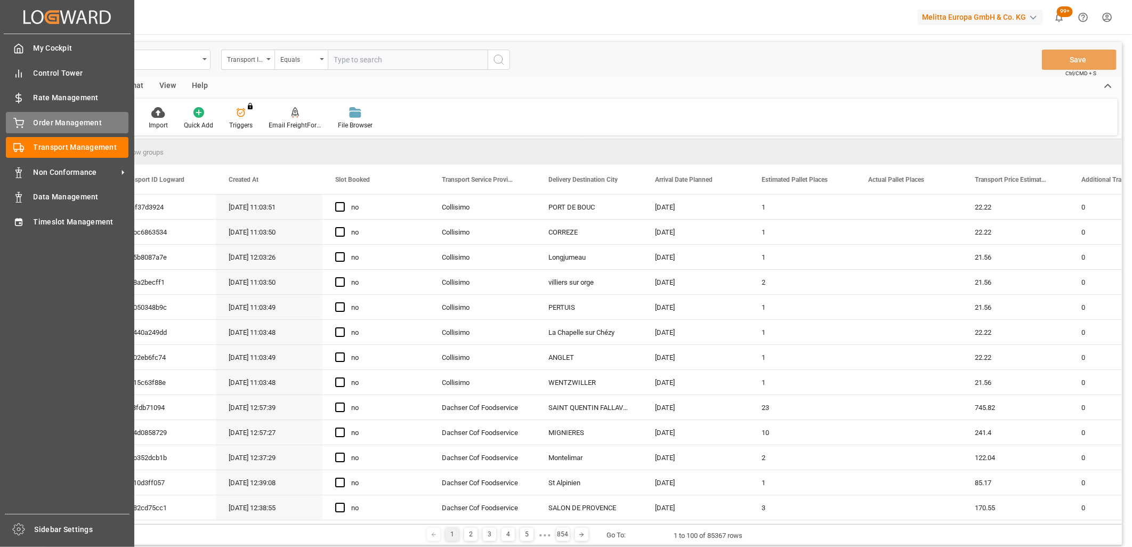
click at [26, 112] on div "Order Management Order Management" at bounding box center [67, 122] width 123 height 21
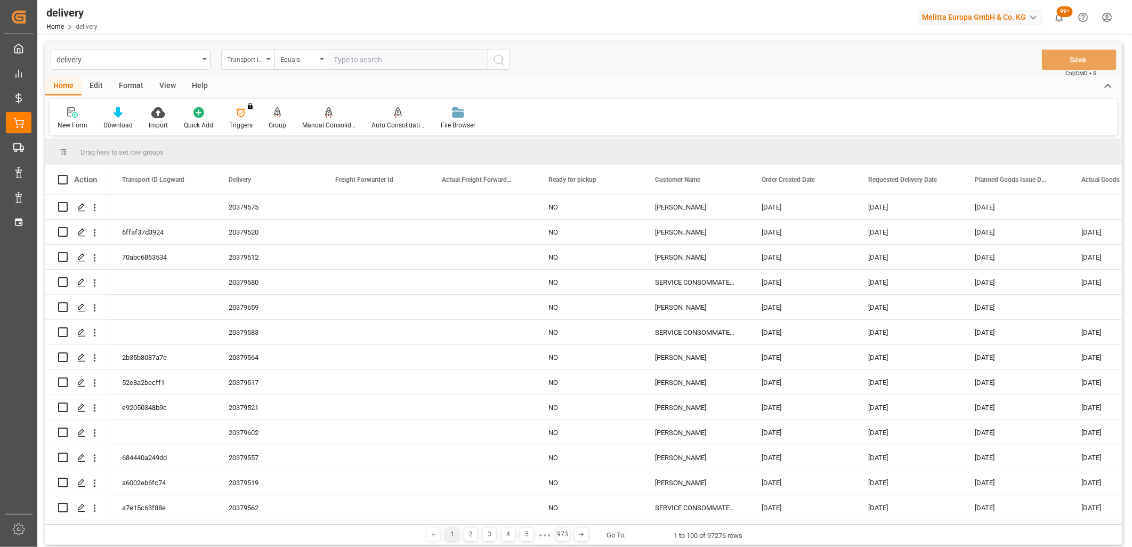
click at [269, 58] on icon "open menu" at bounding box center [268, 59] width 4 height 2
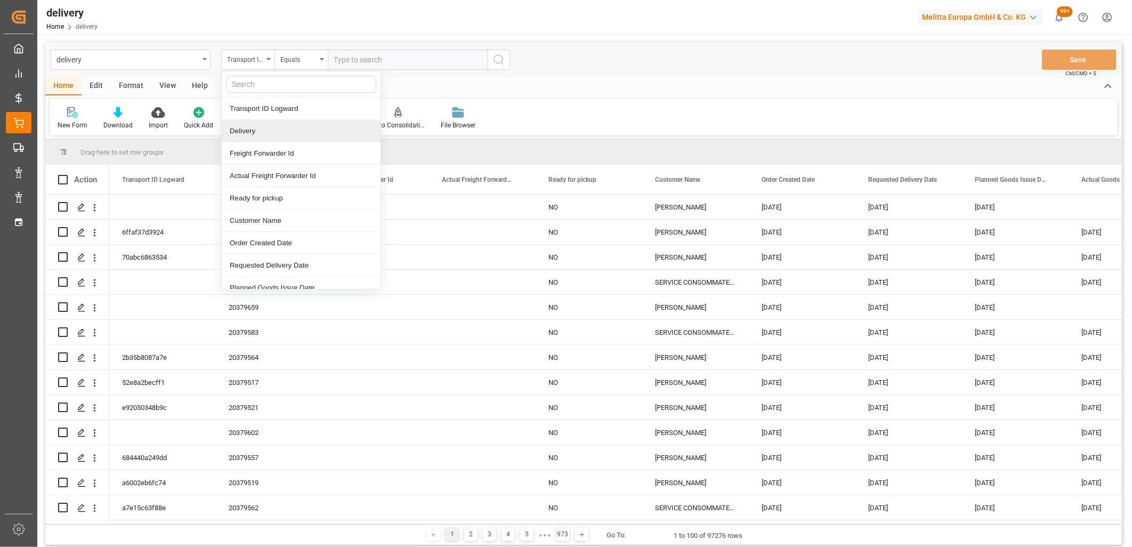
click at [269, 132] on div "Delivery" at bounding box center [301, 131] width 159 height 22
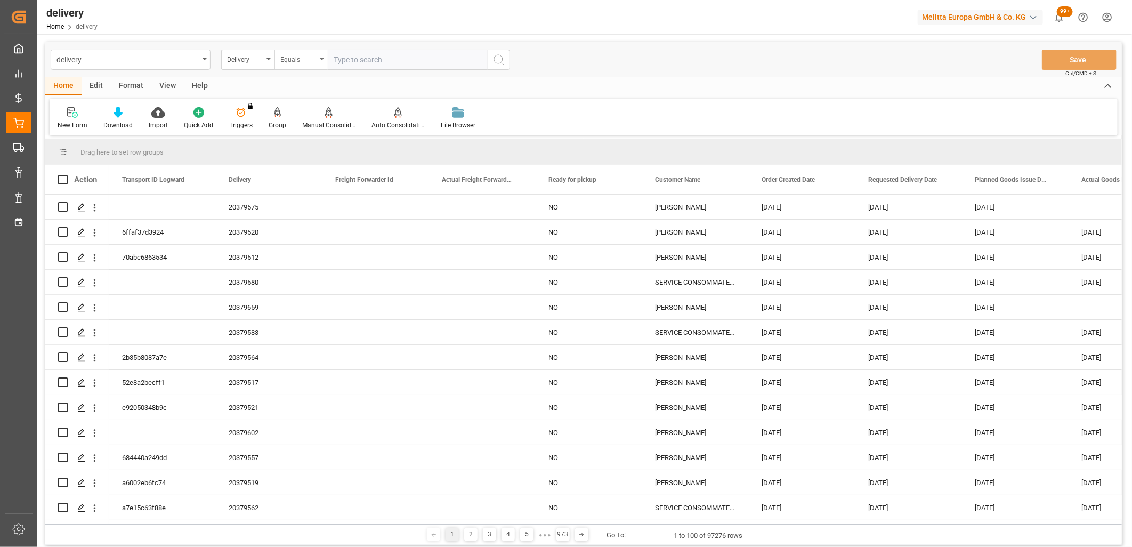
click at [317, 62] on div "Equals" at bounding box center [300, 60] width 53 height 20
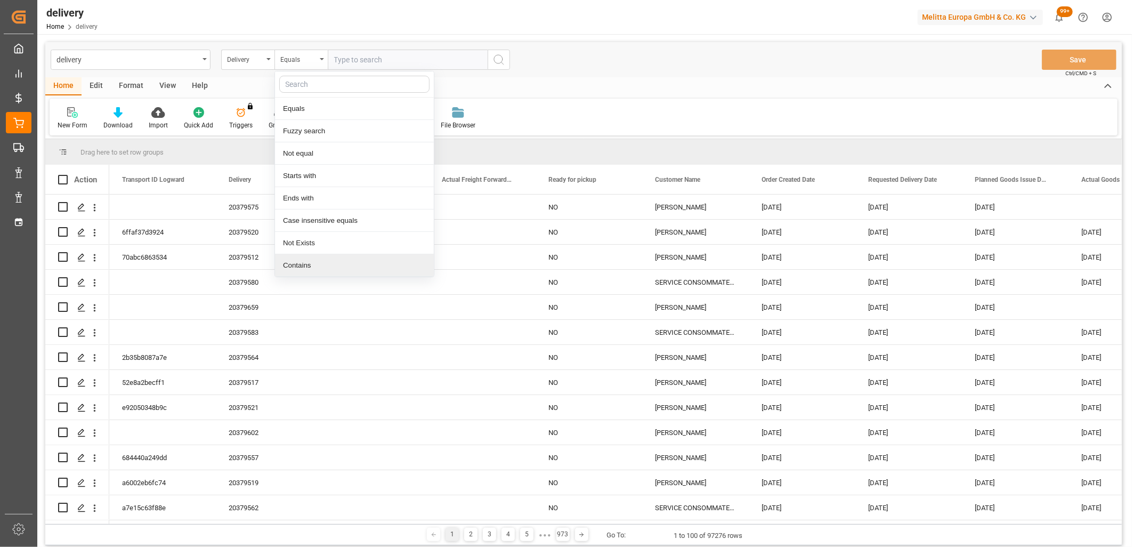
click at [308, 273] on div "Contains" at bounding box center [354, 265] width 159 height 22
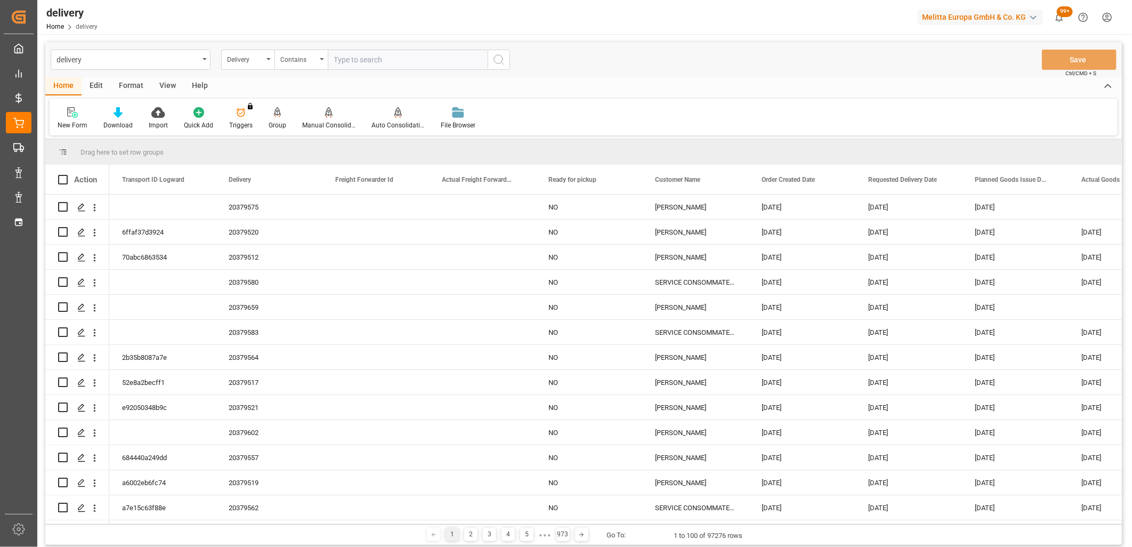
paste input "80003847,80003780,80003781,80003785,80003784,80003794,80003753,80003754,8000367…"
type input "80003847,80003780,80003781,80003785,80003784,80003794,80003753,80003754,8000367…"
click at [502, 57] on icon "search button" at bounding box center [498, 59] width 13 height 13
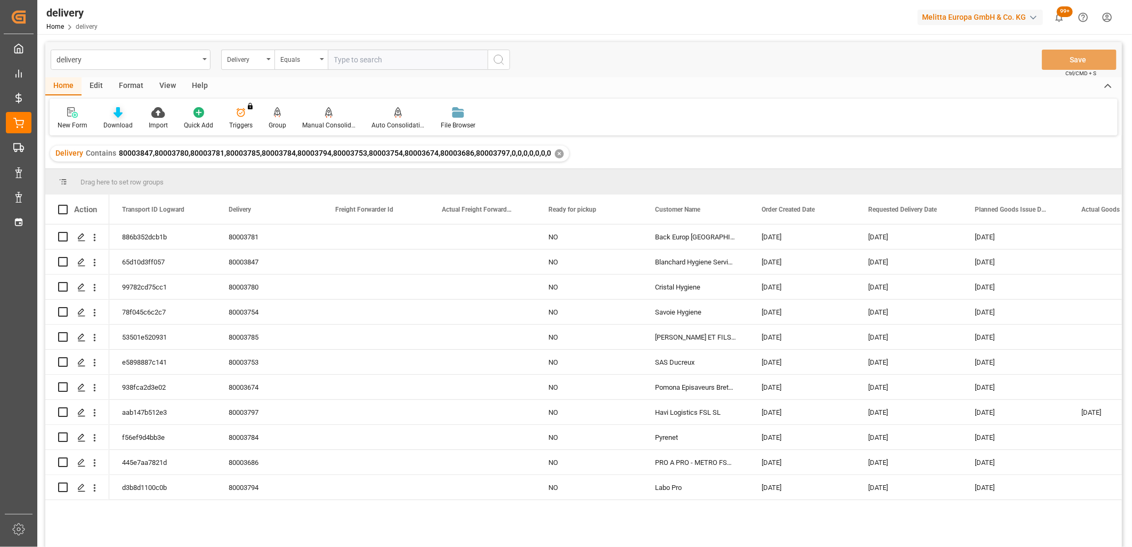
click at [118, 114] on icon at bounding box center [118, 112] width 9 height 11
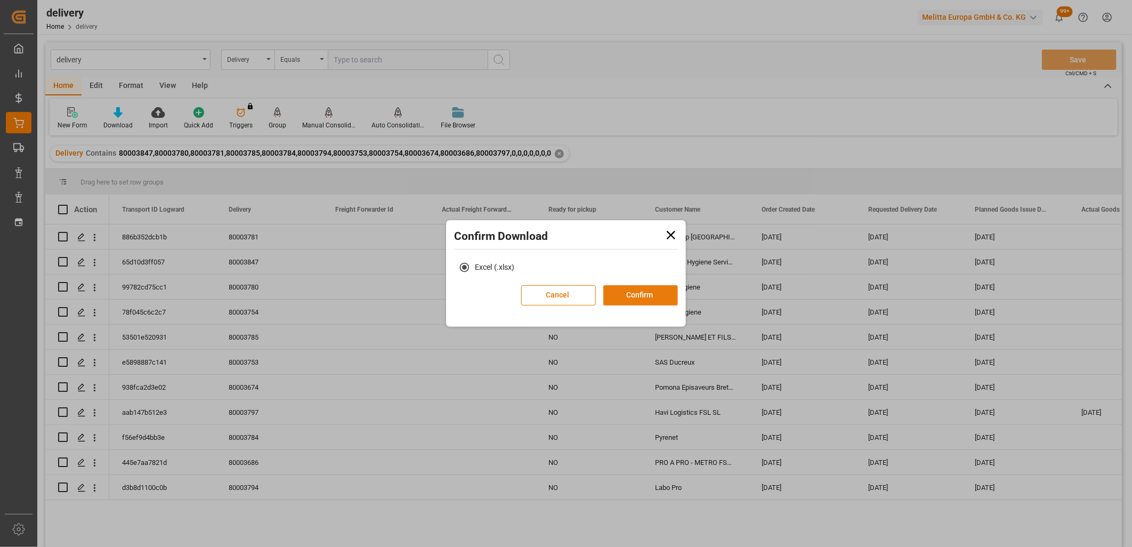
click at [627, 295] on button "Confirm" at bounding box center [640, 295] width 75 height 20
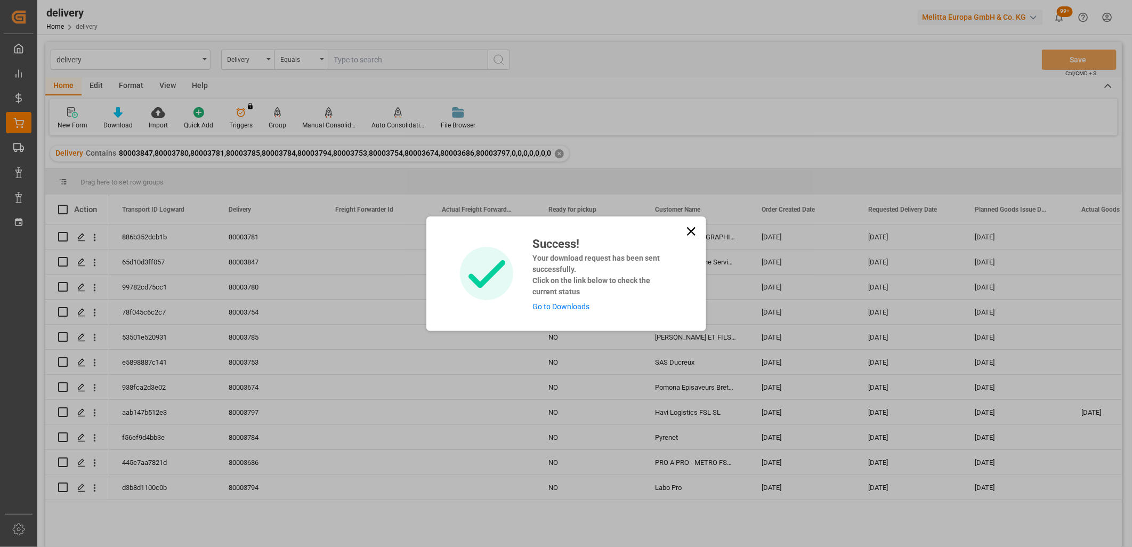
click at [558, 307] on link "Go to Downloads" at bounding box center [560, 306] width 57 height 9
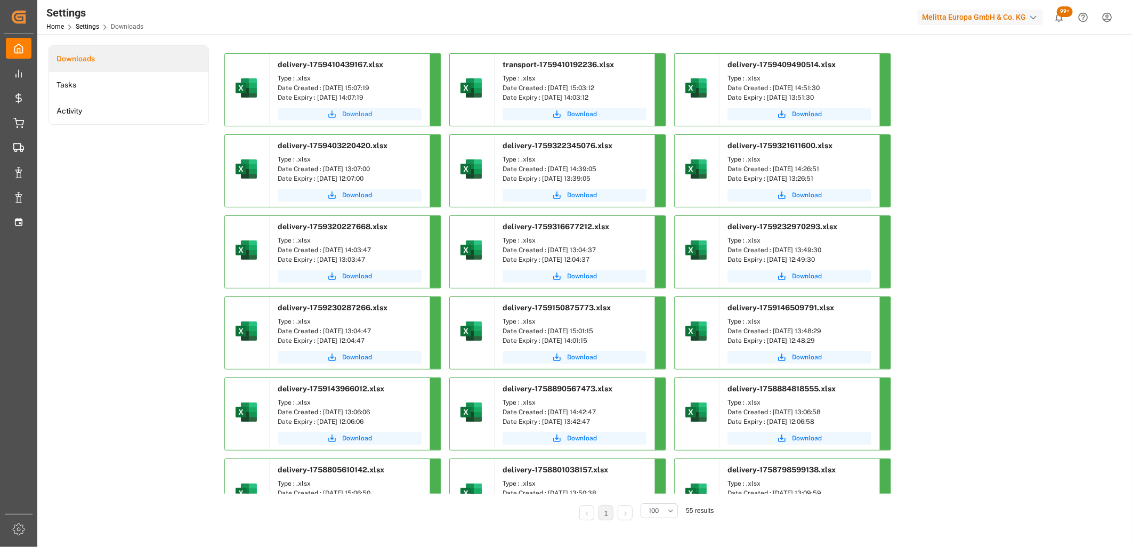
click at [355, 119] on button "Download" at bounding box center [350, 114] width 144 height 13
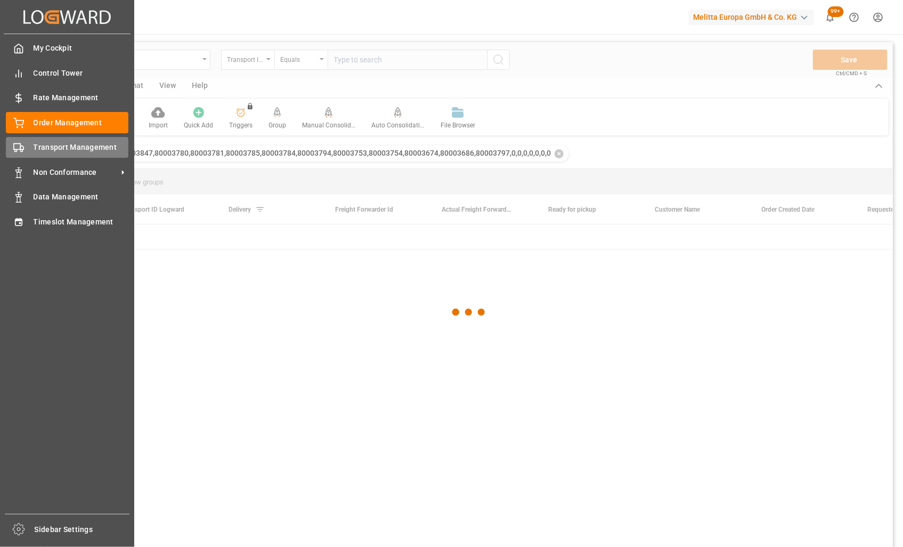
click at [27, 146] on div "Transport Management Transport Management" at bounding box center [67, 147] width 123 height 21
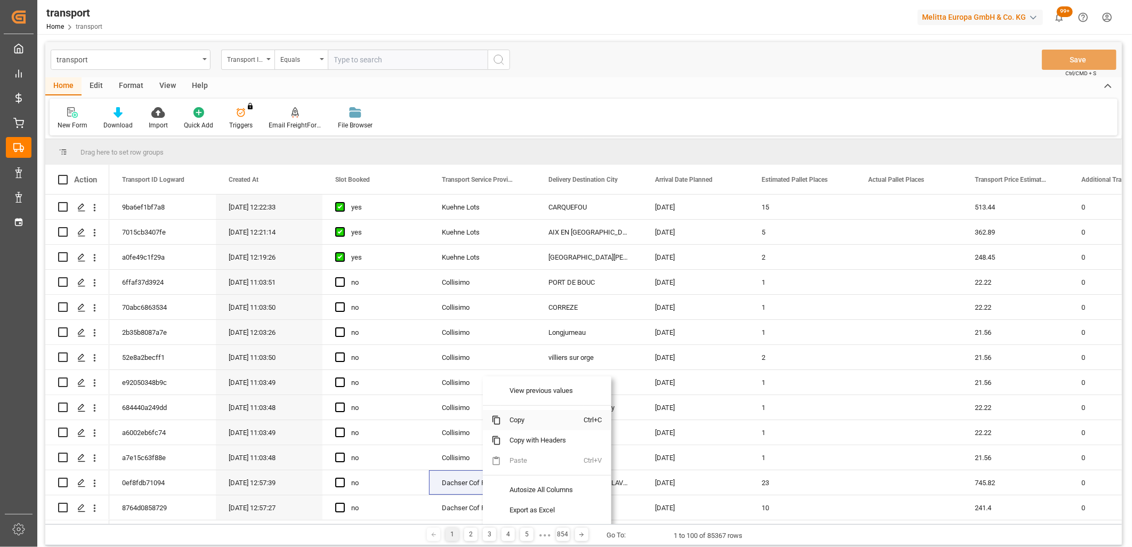
click at [529, 422] on span "Copy" at bounding box center [542, 420] width 83 height 20
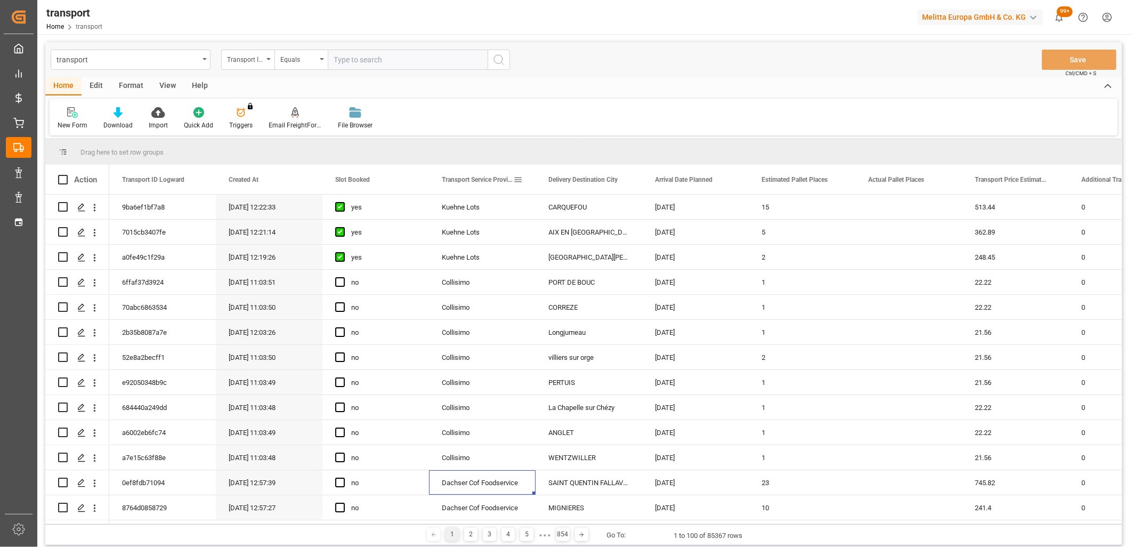
click at [513, 181] on span at bounding box center [518, 180] width 10 height 10
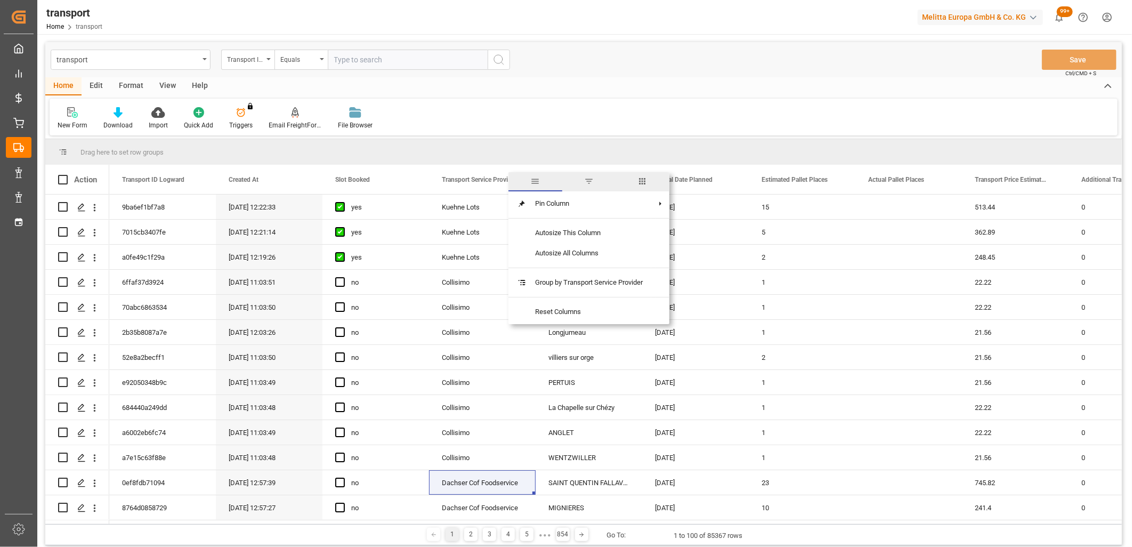
click at [593, 183] on span "filter" at bounding box center [589, 181] width 10 height 10
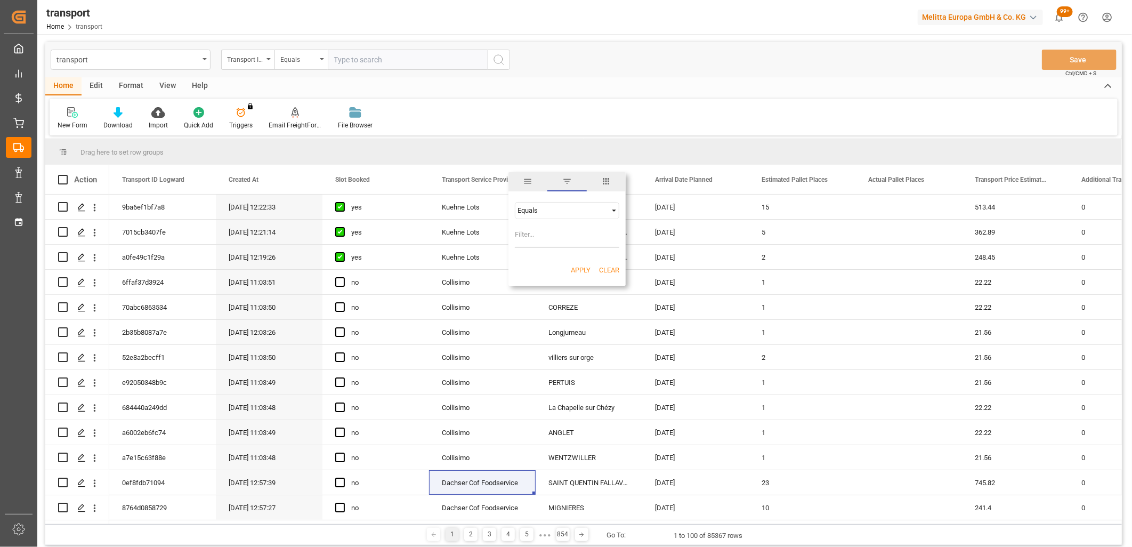
click at [611, 209] on span "Filtering operator" at bounding box center [614, 211] width 10 height 10
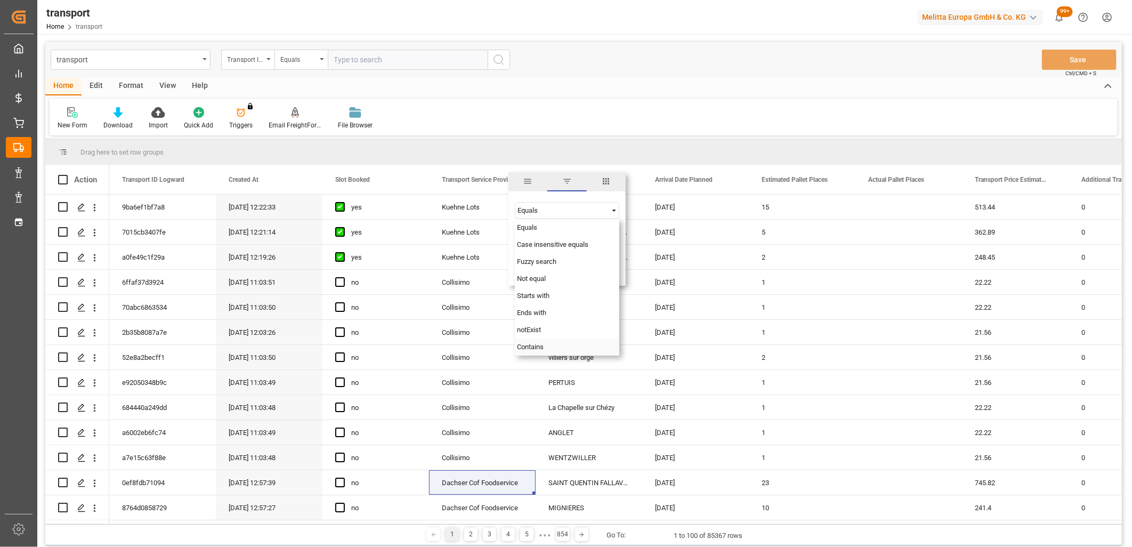
click at [530, 347] on span "Contains" at bounding box center [530, 347] width 27 height 8
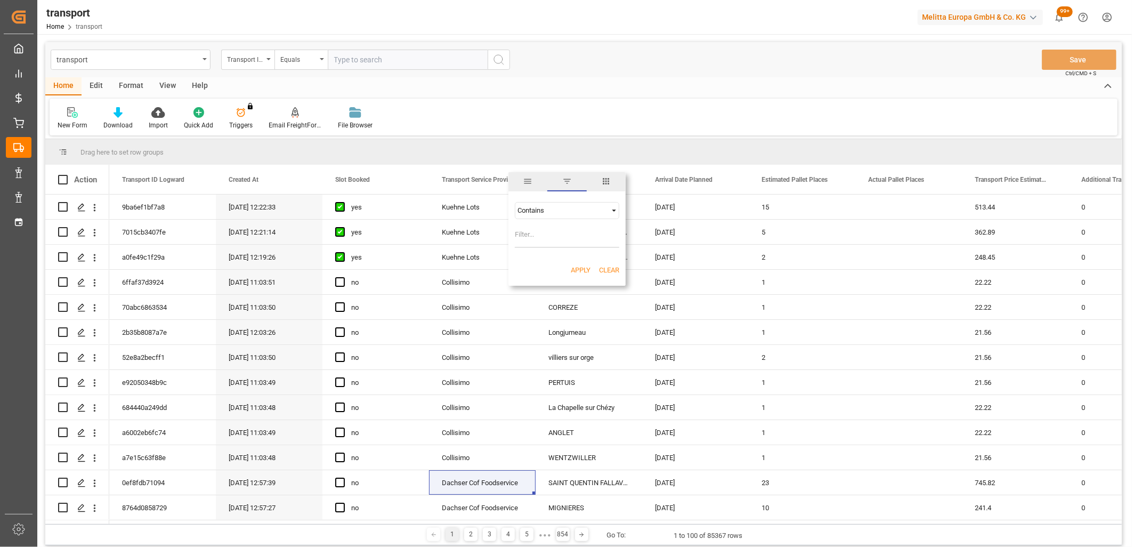
click at [540, 238] on input "Filter Value" at bounding box center [567, 237] width 104 height 21
paste input "Dachser Cof Foodservice"
type input "Dachser Cof Foodservice"
click at [579, 269] on button "Apply" at bounding box center [581, 270] width 20 height 11
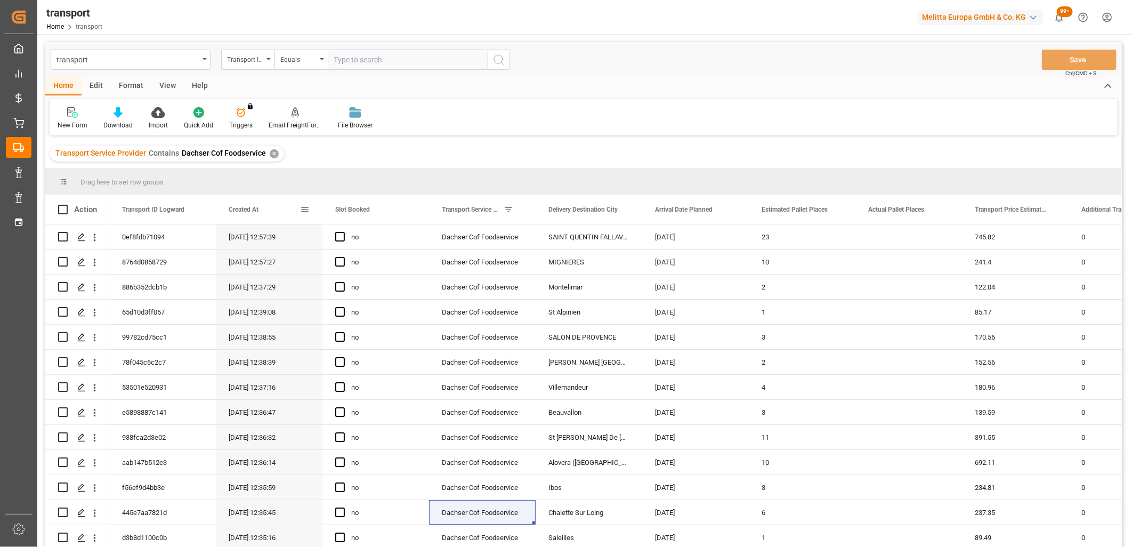
click at [308, 211] on span at bounding box center [305, 210] width 10 height 10
click at [402, 265] on input "date" at bounding box center [354, 266] width 104 height 21
type input "[DATE]"
click at [361, 300] on button "Apply" at bounding box center [368, 300] width 20 height 11
click at [1127, 451] on main "transport Transport ID Logward Equals Save Ctrl/CMD + S Home Edit Format View H…" at bounding box center [583, 308] width 1093 height 533
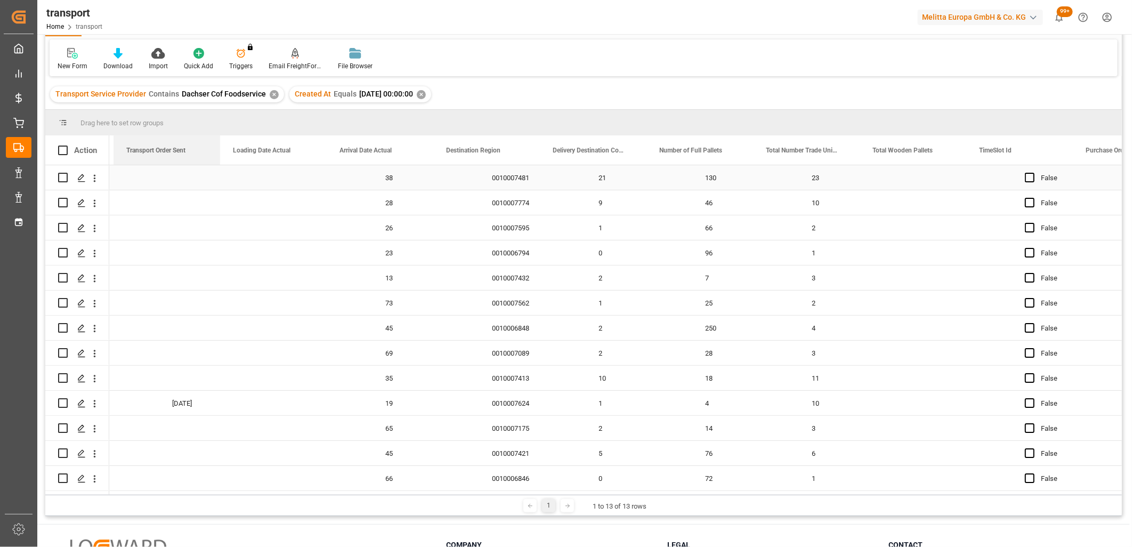
scroll to position [0, 2234]
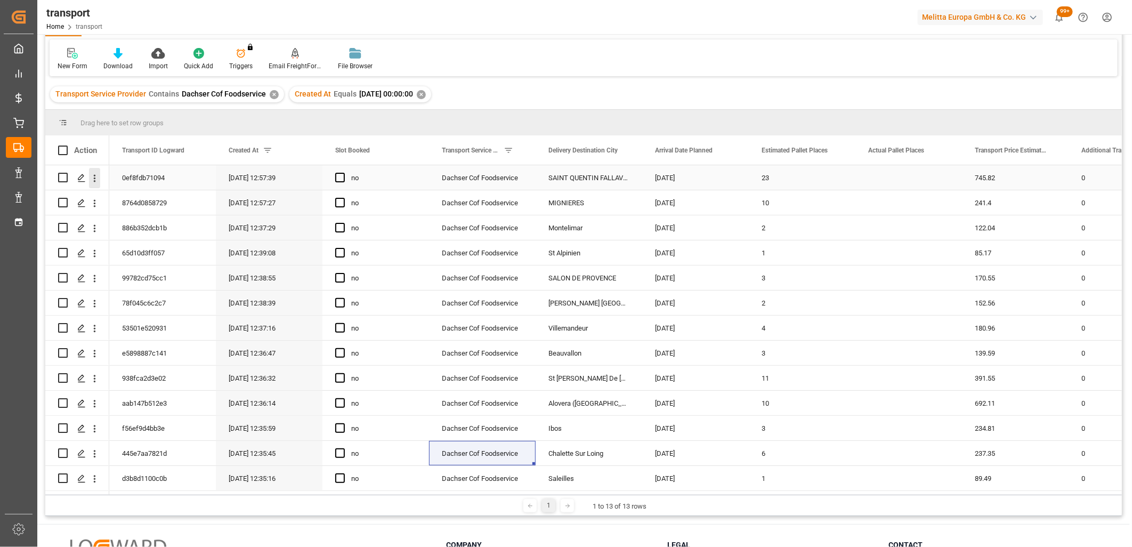
drag, startPoint x: 814, startPoint y: 149, endPoint x: 91, endPoint y: 180, distance: 723.3
click at [91, 180] on div "Action Transport Order Sent Total Insurance Cost Additional Transport Fees 0" at bounding box center [583, 314] width 1077 height 359
drag, startPoint x: 201, startPoint y: 491, endPoint x: 237, endPoint y: 490, distance: 35.2
click at [237, 490] on div "Action Transport Order Sent Total Insurance Cost Additional Transport Fees 0" at bounding box center [583, 314] width 1077 height 359
click at [198, 491] on div at bounding box center [613, 493] width 1009 height 4
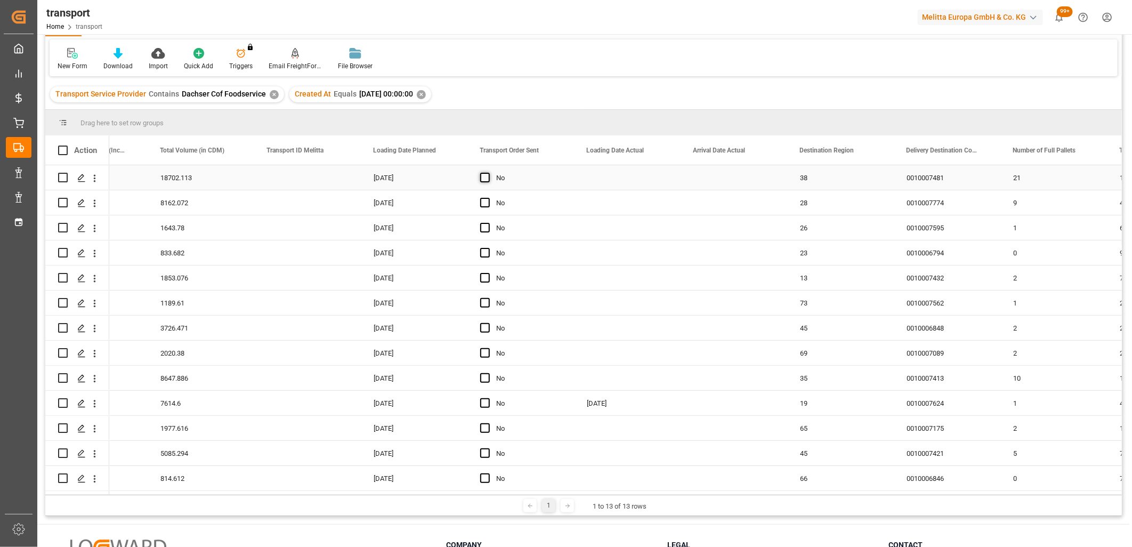
click at [480, 173] on span "Press SPACE to select this row." at bounding box center [485, 178] width 10 height 10
click at [488, 173] on input "Press SPACE to select this row." at bounding box center [488, 173] width 0 height 0
click at [481, 201] on span "Press SPACE to select this row." at bounding box center [485, 203] width 10 height 10
click at [488, 198] on input "Press SPACE to select this row." at bounding box center [488, 198] width 0 height 0
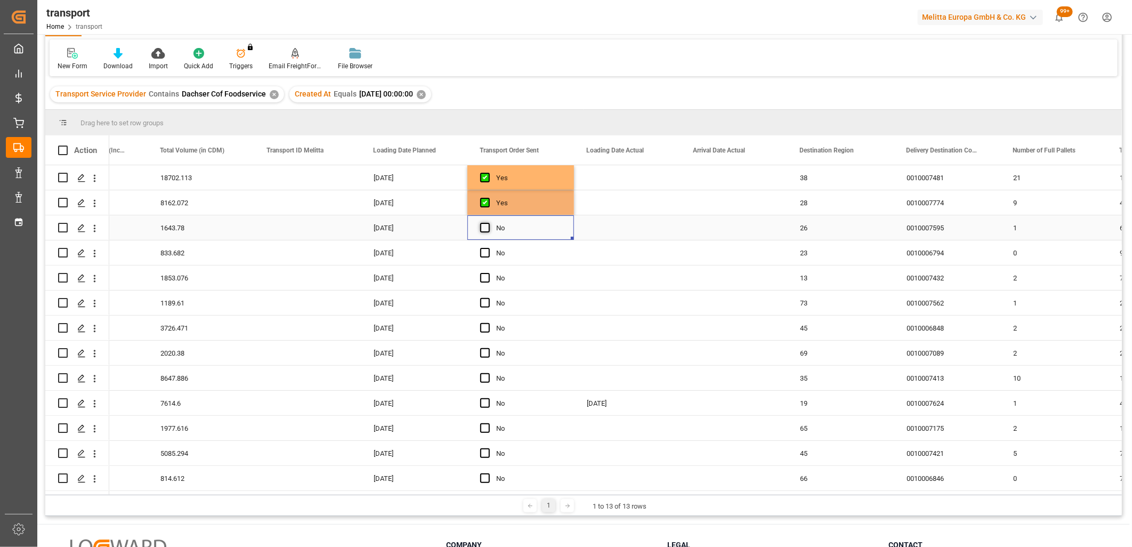
click at [482, 223] on span "Press SPACE to select this row." at bounding box center [485, 228] width 10 height 10
click at [488, 223] on input "Press SPACE to select this row." at bounding box center [488, 223] width 0 height 0
click at [482, 254] on span "Press SPACE to select this row." at bounding box center [485, 253] width 10 height 10
click at [488, 248] on input "Press SPACE to select this row." at bounding box center [488, 248] width 0 height 0
click at [483, 268] on div "Press SPACE to select this row." at bounding box center [488, 278] width 16 height 25
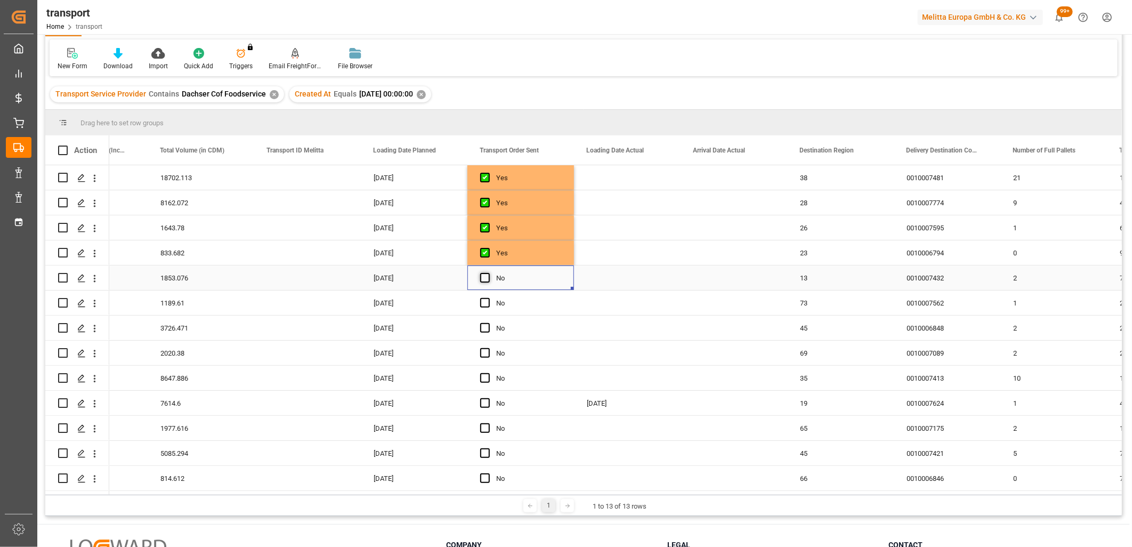
click at [482, 276] on span "Press SPACE to select this row." at bounding box center [485, 278] width 10 height 10
click at [488, 273] on input "Press SPACE to select this row." at bounding box center [488, 273] width 0 height 0
click at [482, 302] on span "Press SPACE to select this row." at bounding box center [485, 303] width 10 height 10
click at [488, 298] on input "Press SPACE to select this row." at bounding box center [488, 298] width 0 height 0
click at [486, 323] on span "Press SPACE to select this row." at bounding box center [485, 328] width 10 height 10
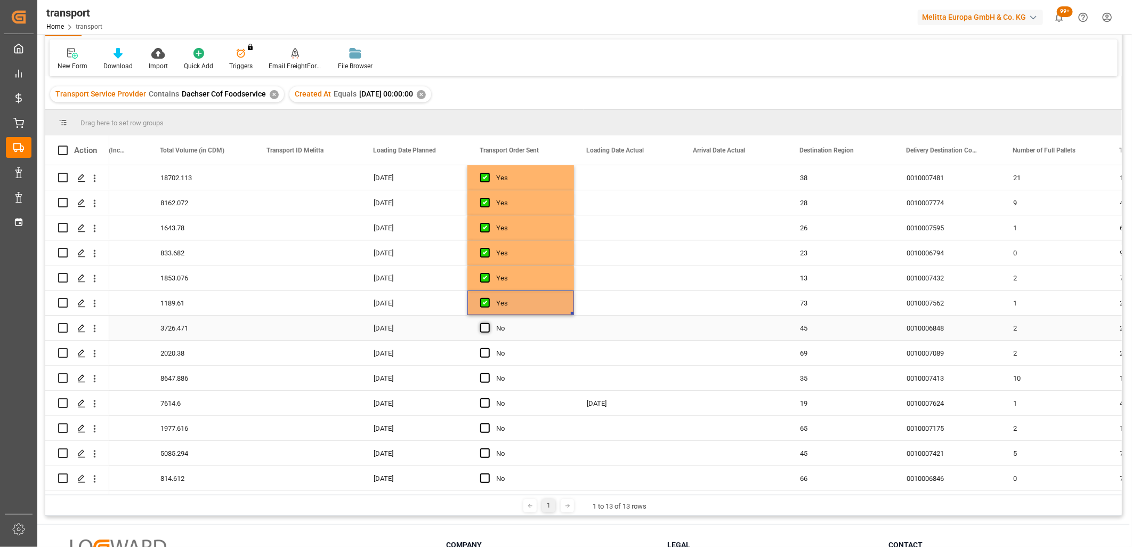
click at [488, 323] on input "Press SPACE to select this row." at bounding box center [488, 323] width 0 height 0
click at [486, 352] on span "Press SPACE to select this row." at bounding box center [485, 353] width 10 height 10
click at [488, 348] on input "Press SPACE to select this row." at bounding box center [488, 348] width 0 height 0
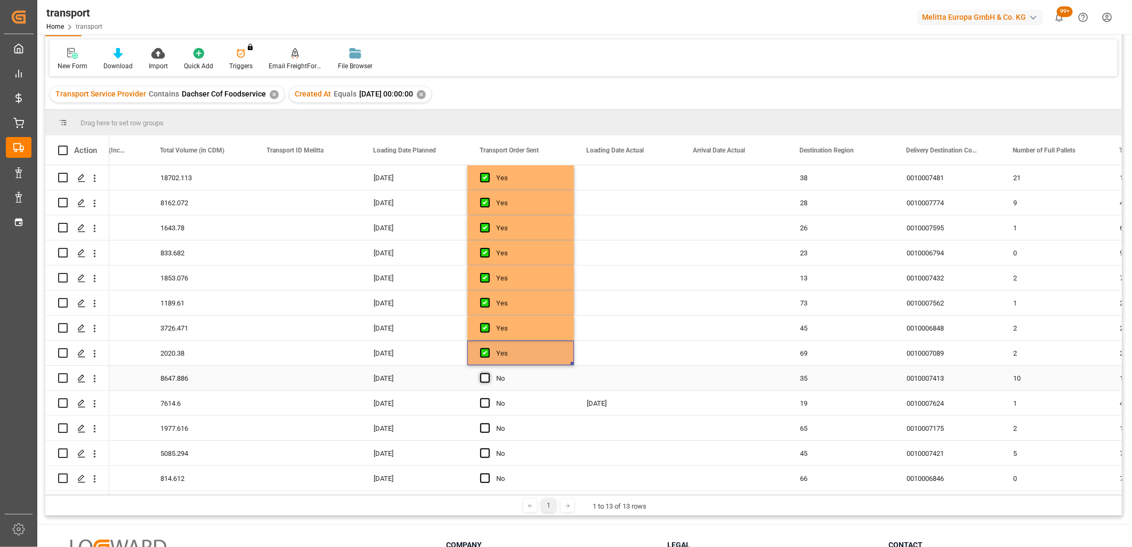
click at [487, 376] on span "Press SPACE to select this row." at bounding box center [485, 378] width 10 height 10
click at [488, 373] on input "Press SPACE to select this row." at bounding box center [488, 373] width 0 height 0
click at [486, 405] on div "Press SPACE to select this row." at bounding box center [488, 403] width 16 height 25
click at [482, 430] on div "Press SPACE to select this row." at bounding box center [488, 428] width 16 height 25
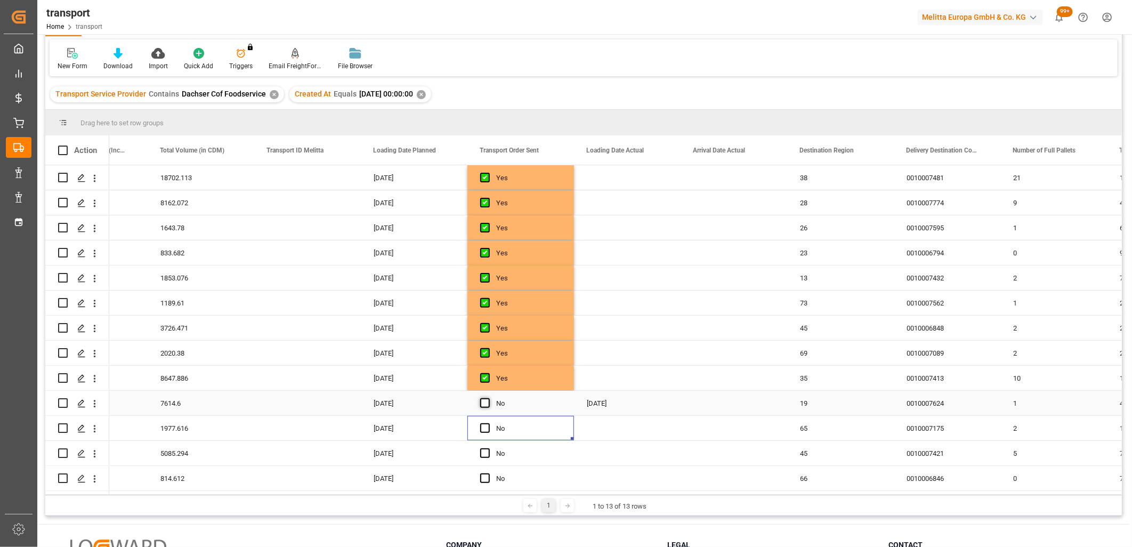
click at [488, 398] on span "Press SPACE to select this row." at bounding box center [485, 403] width 10 height 10
click at [488, 398] on input "Press SPACE to select this row." at bounding box center [488, 398] width 0 height 0
click at [485, 419] on div "Press SPACE to select this row." at bounding box center [488, 428] width 16 height 25
click at [482, 429] on span "Press SPACE to select this row." at bounding box center [485, 428] width 10 height 10
click at [488, 423] on input "Press SPACE to select this row." at bounding box center [488, 423] width 0 height 0
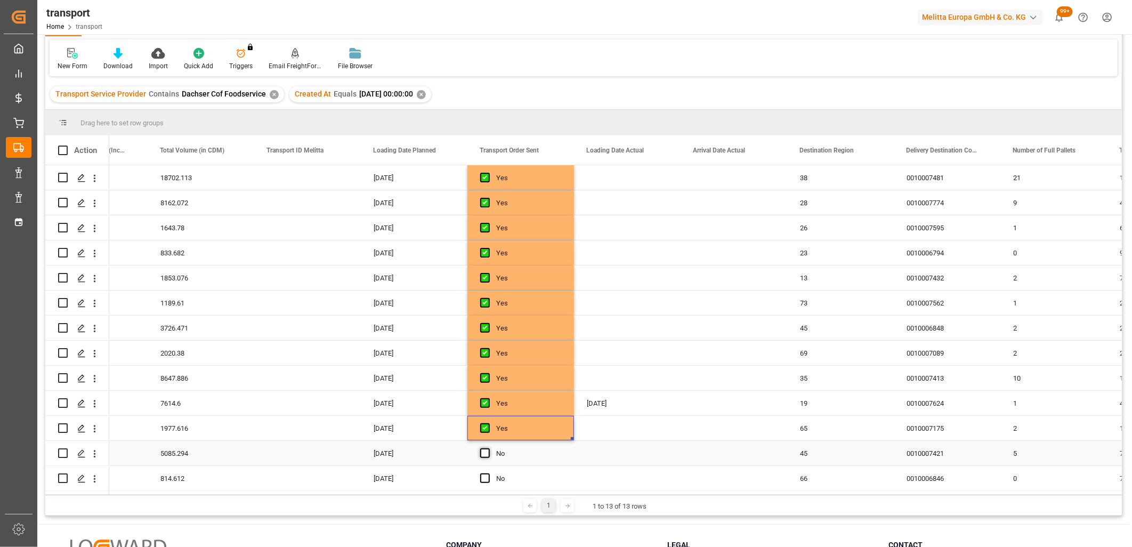
click at [484, 448] on span "Press SPACE to select this row." at bounding box center [485, 453] width 10 height 10
click at [488, 448] on input "Press SPACE to select this row." at bounding box center [488, 448] width 0 height 0
click at [483, 474] on span "Press SPACE to select this row." at bounding box center [485, 478] width 10 height 10
click at [488, 473] on input "Press SPACE to select this row." at bounding box center [488, 473] width 0 height 0
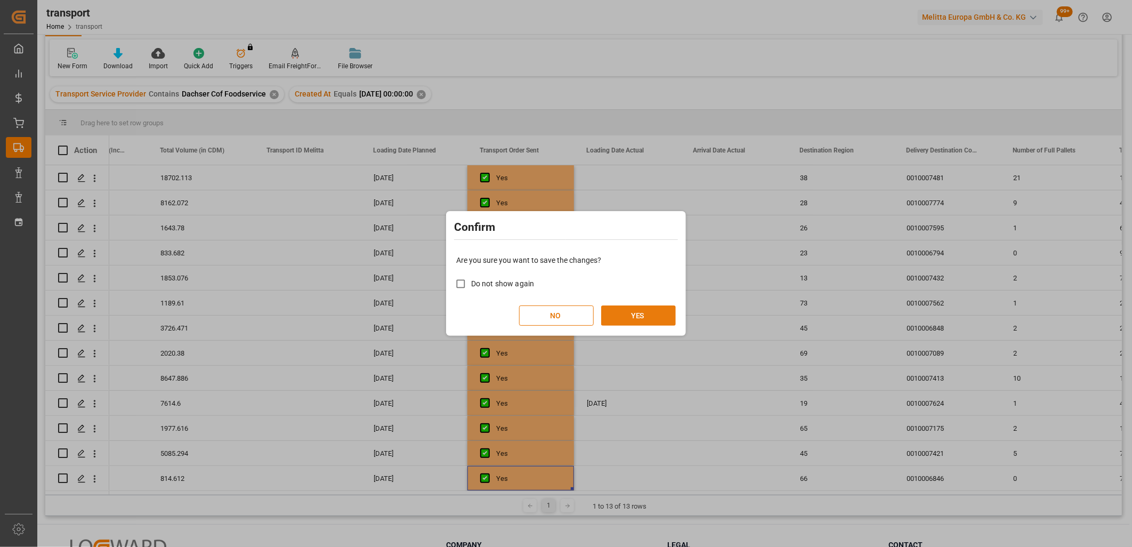
click at [622, 311] on button "YES" at bounding box center [638, 315] width 75 height 20
